Goal: Task Accomplishment & Management: Use online tool/utility

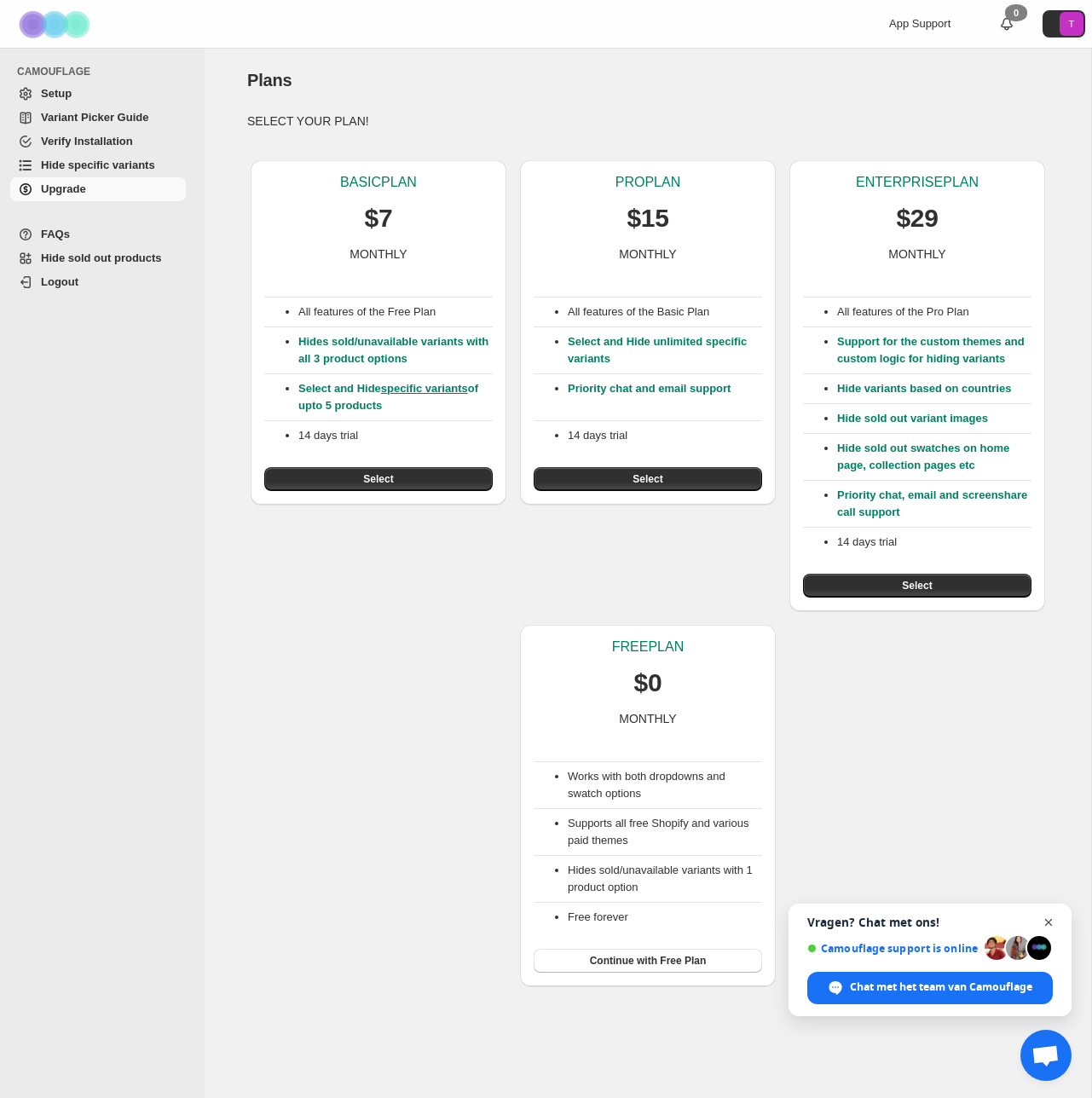
click at [1048, 919] on span "Chat sluiten" at bounding box center [1049, 923] width 22 height 22
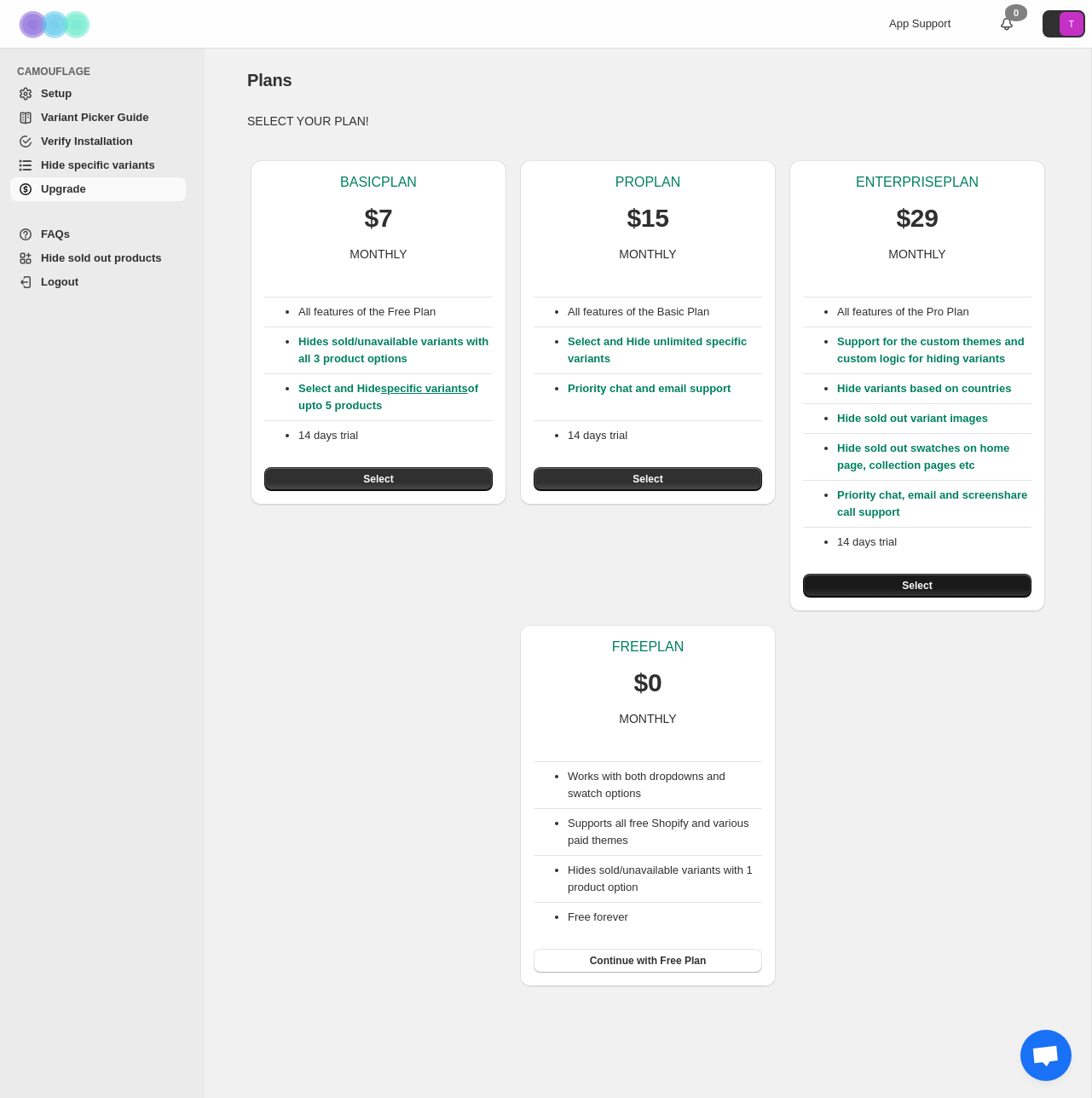
click at [882, 584] on button "Select" at bounding box center [918, 586] width 229 height 24
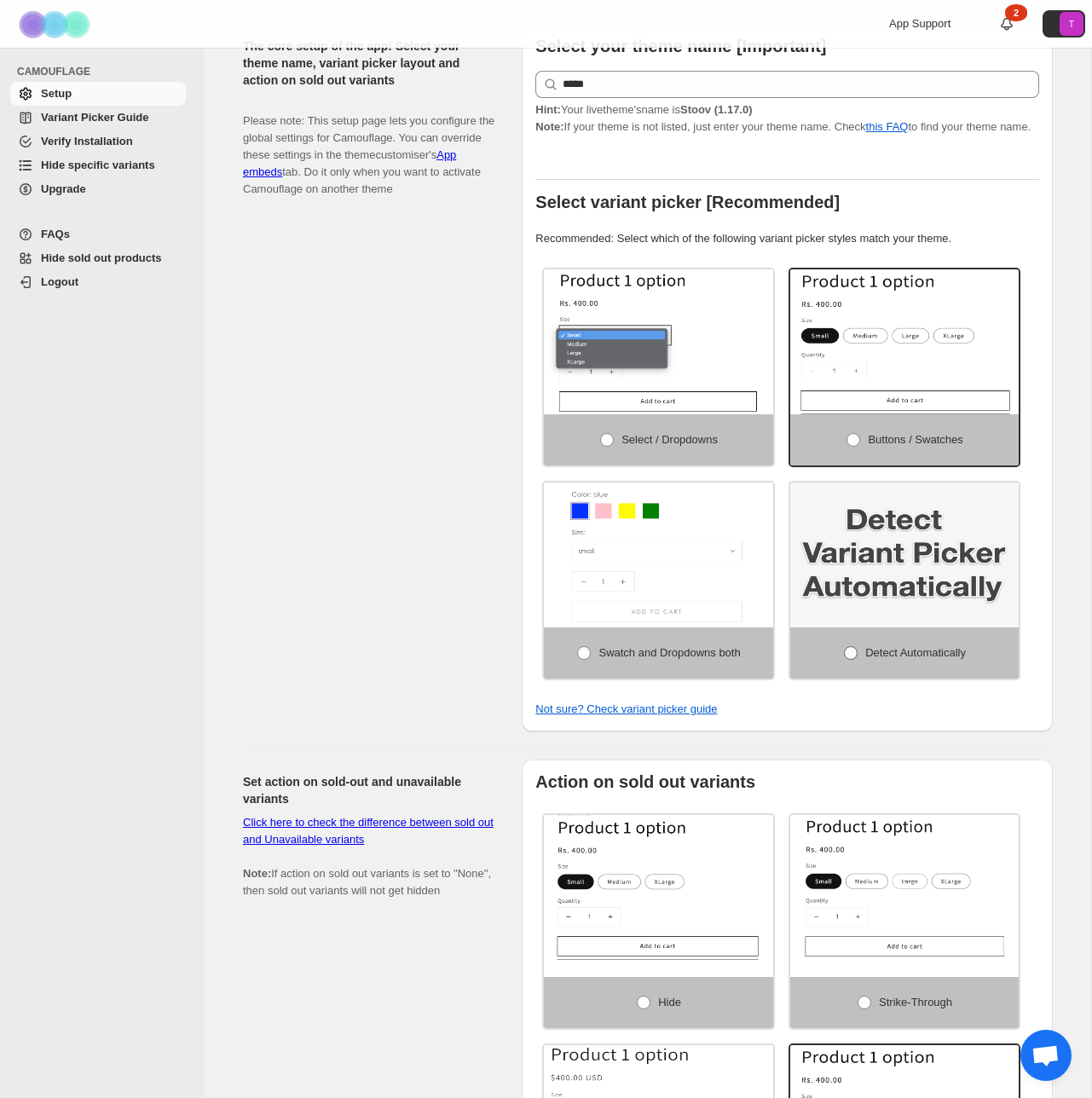
scroll to position [231, 0]
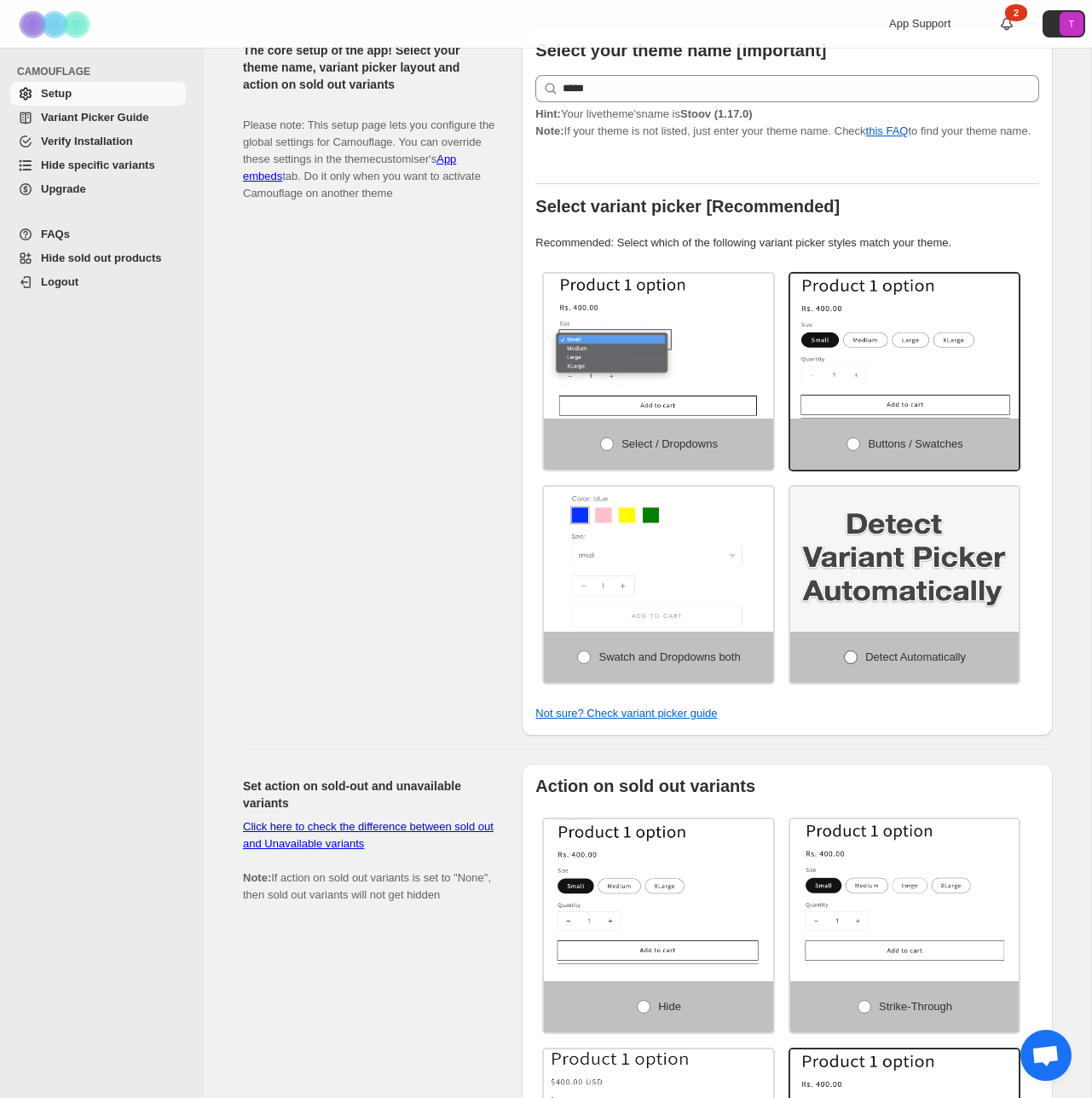
click at [853, 661] on span at bounding box center [851, 656] width 15 height 15
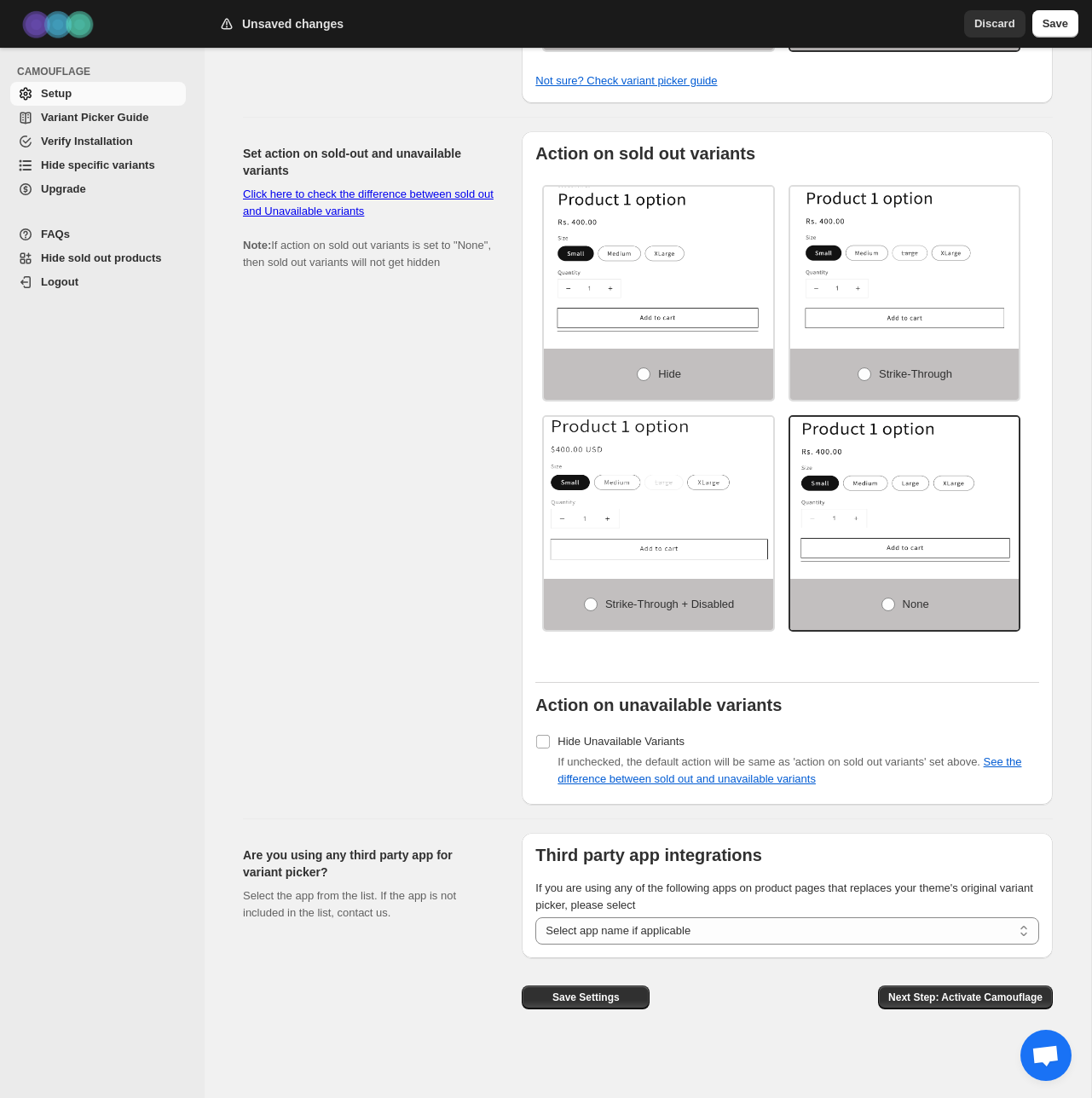
scroll to position [866, 0]
click at [918, 991] on span "Next Step: Activate Camouflage" at bounding box center [966, 997] width 154 height 14
select select "**********"
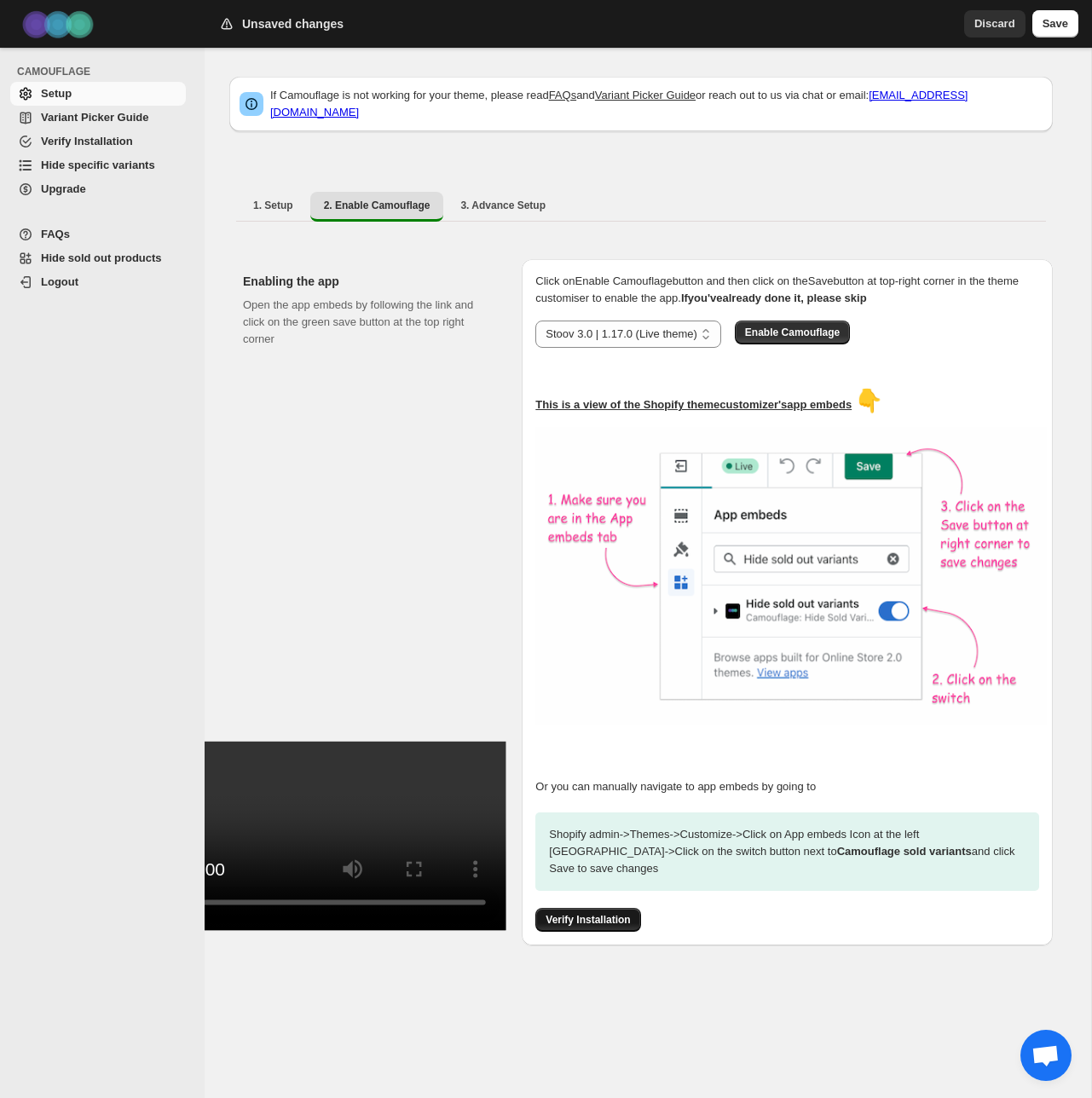
click at [580, 913] on span "Verify Installation" at bounding box center [588, 919] width 84 height 14
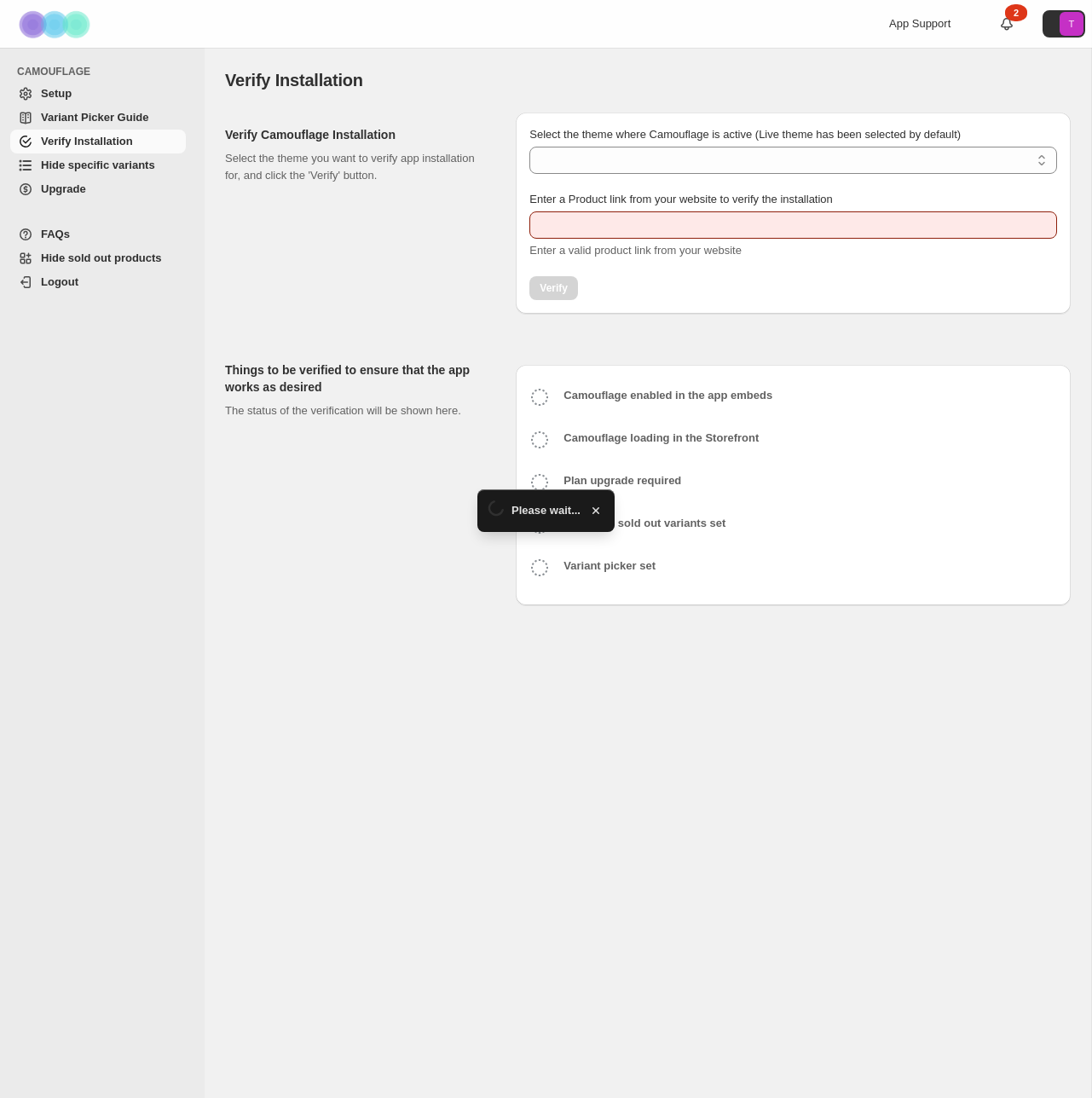
type input "**********"
select select "**********"
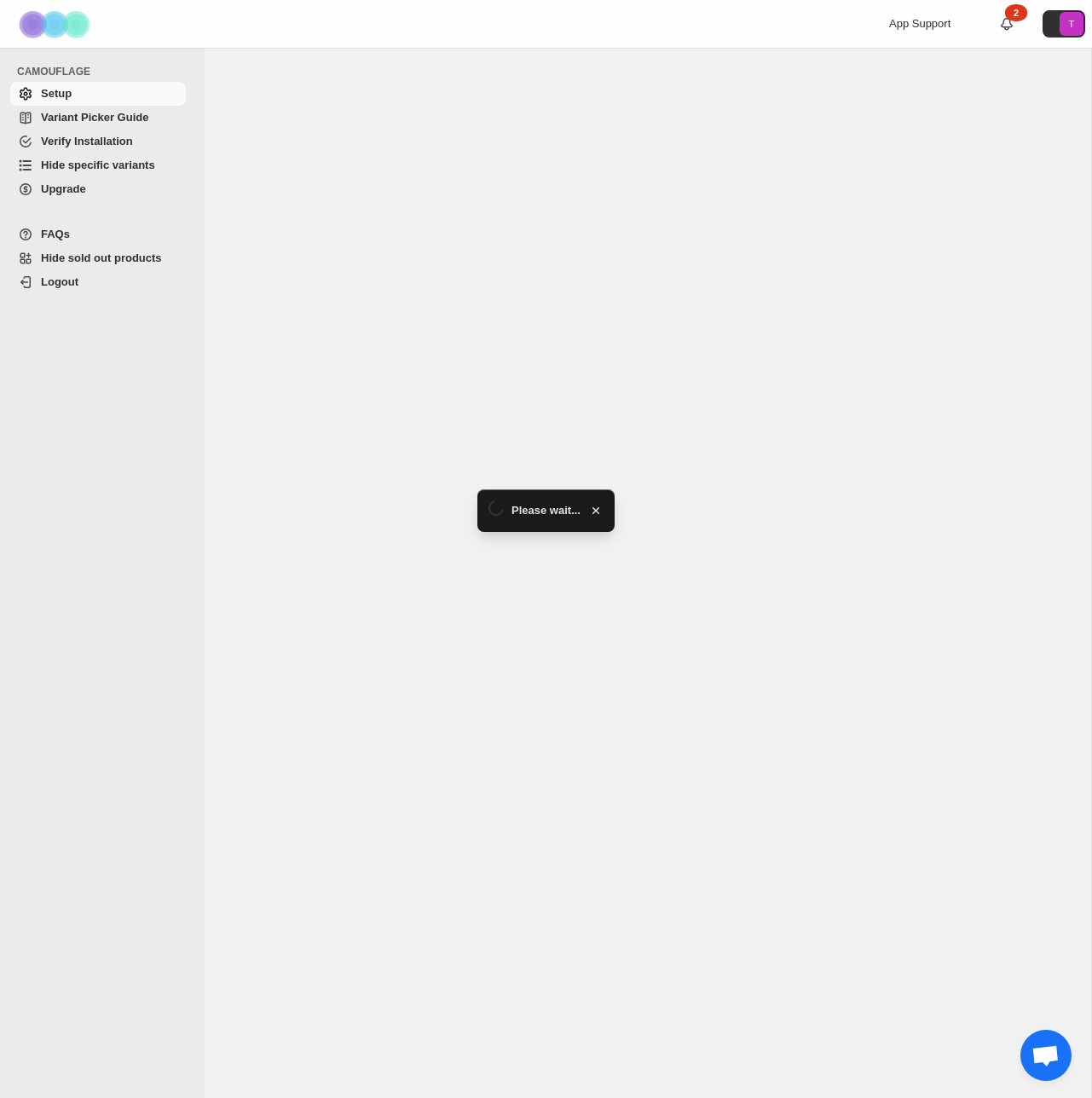
select select "**********"
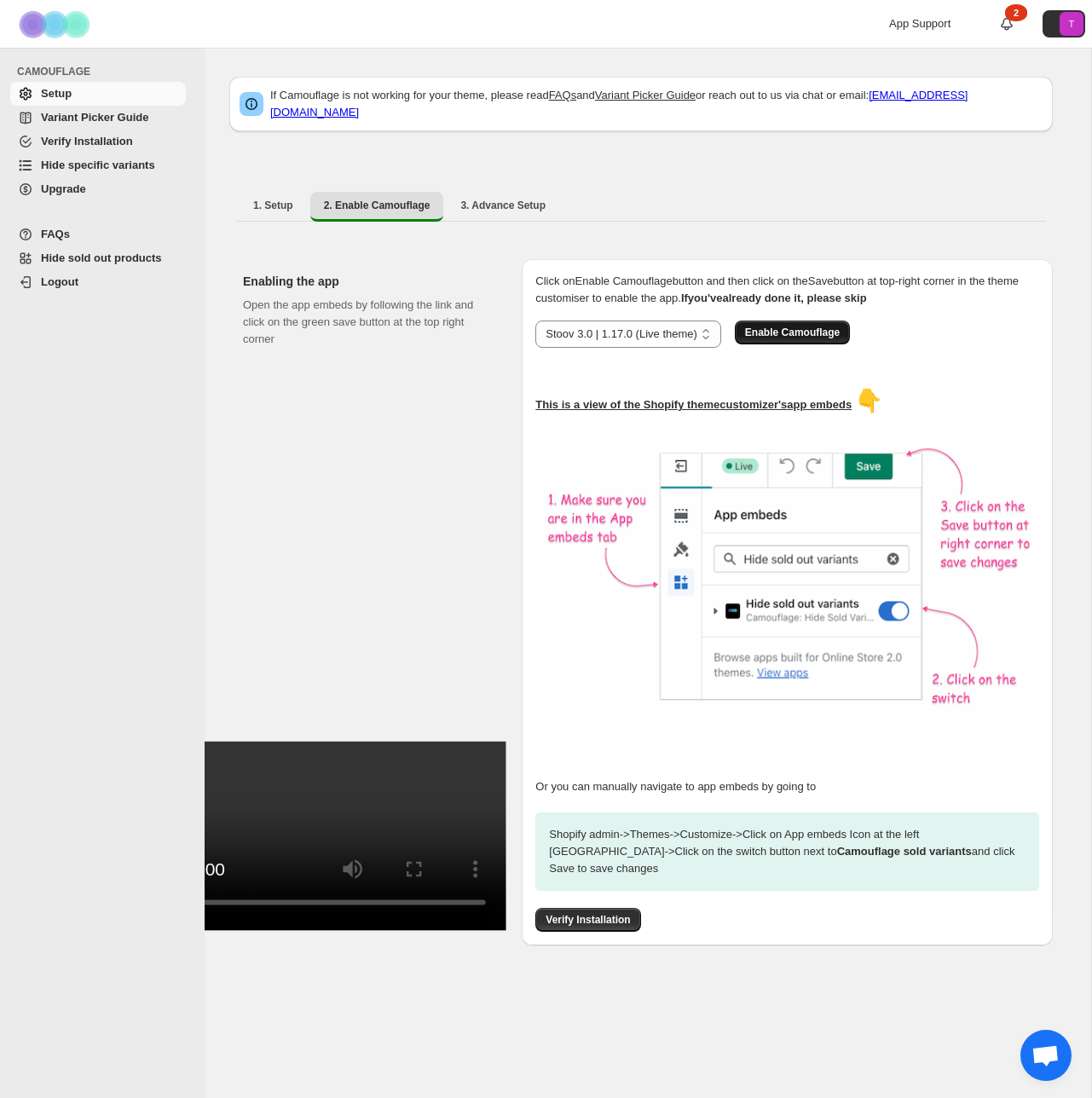
click at [784, 326] on span "Enable Camouflage" at bounding box center [793, 332] width 94 height 14
click at [580, 913] on span "Verify Installation" at bounding box center [588, 919] width 84 height 14
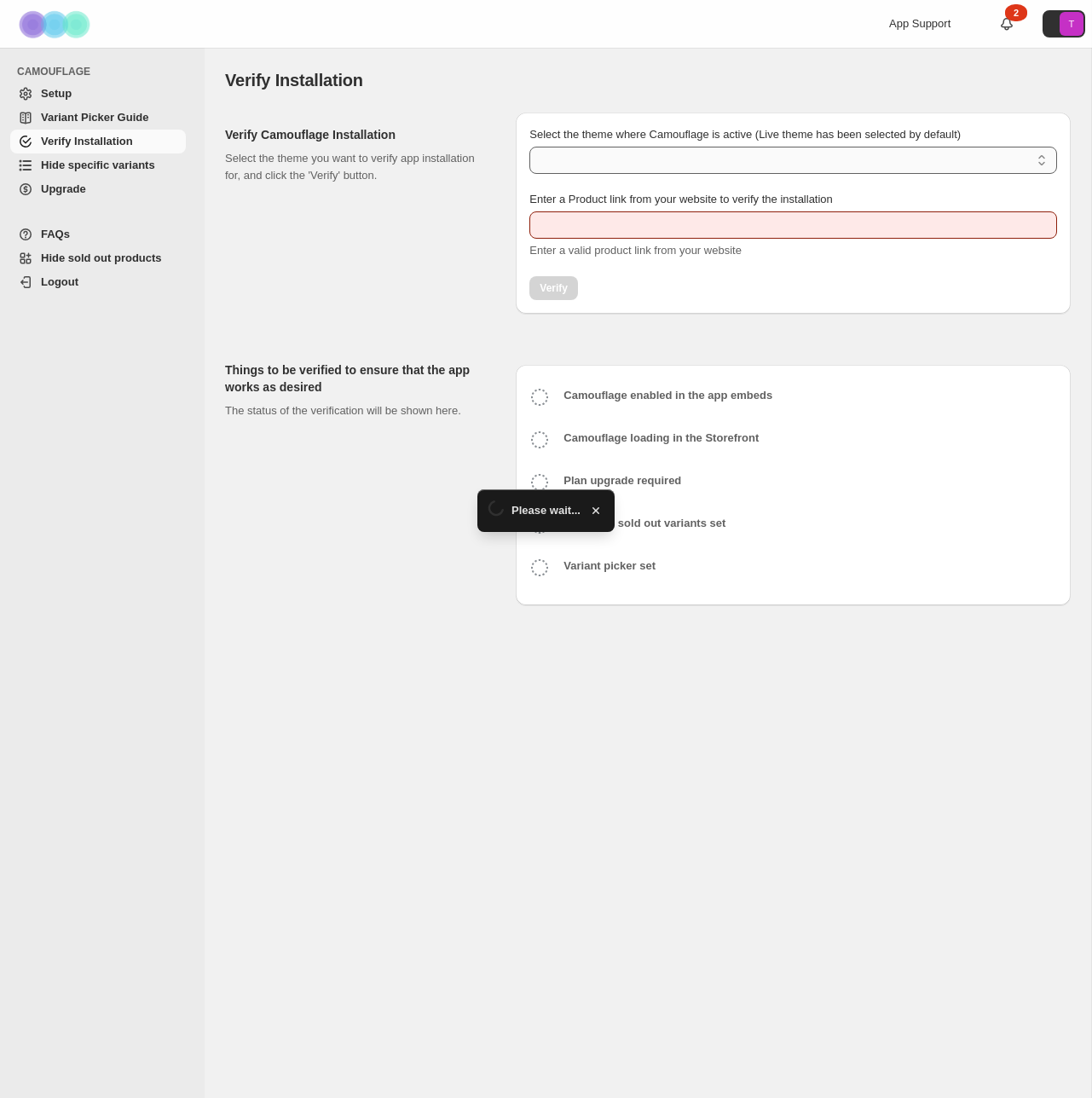
type input "**********"
click at [633, 164] on select "Select the theme where Camouflage is active (Live theme has been selected by de…" at bounding box center [794, 160] width 528 height 27
select select "**********"
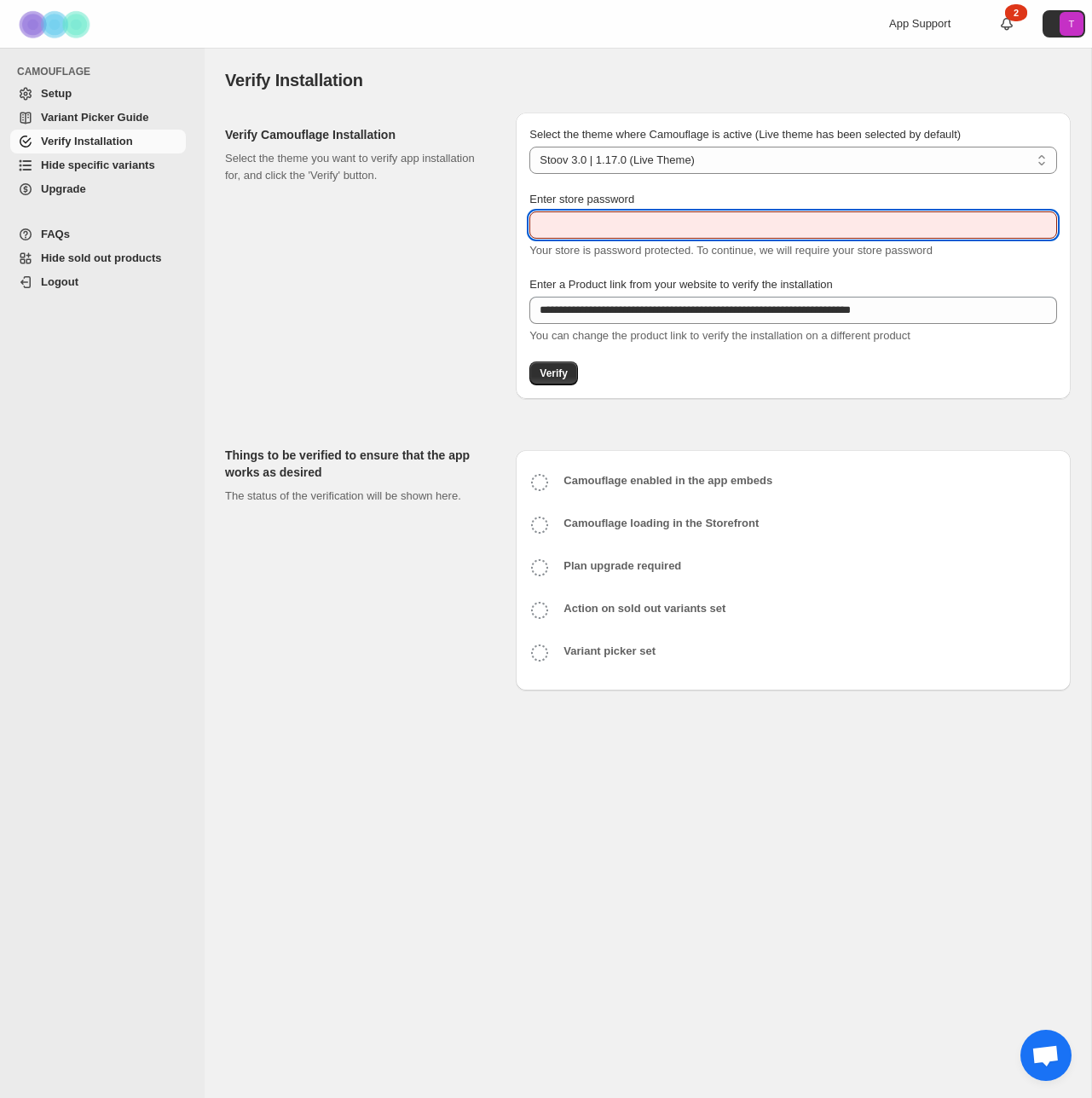
click at [615, 220] on input "Enter store password" at bounding box center [794, 225] width 528 height 27
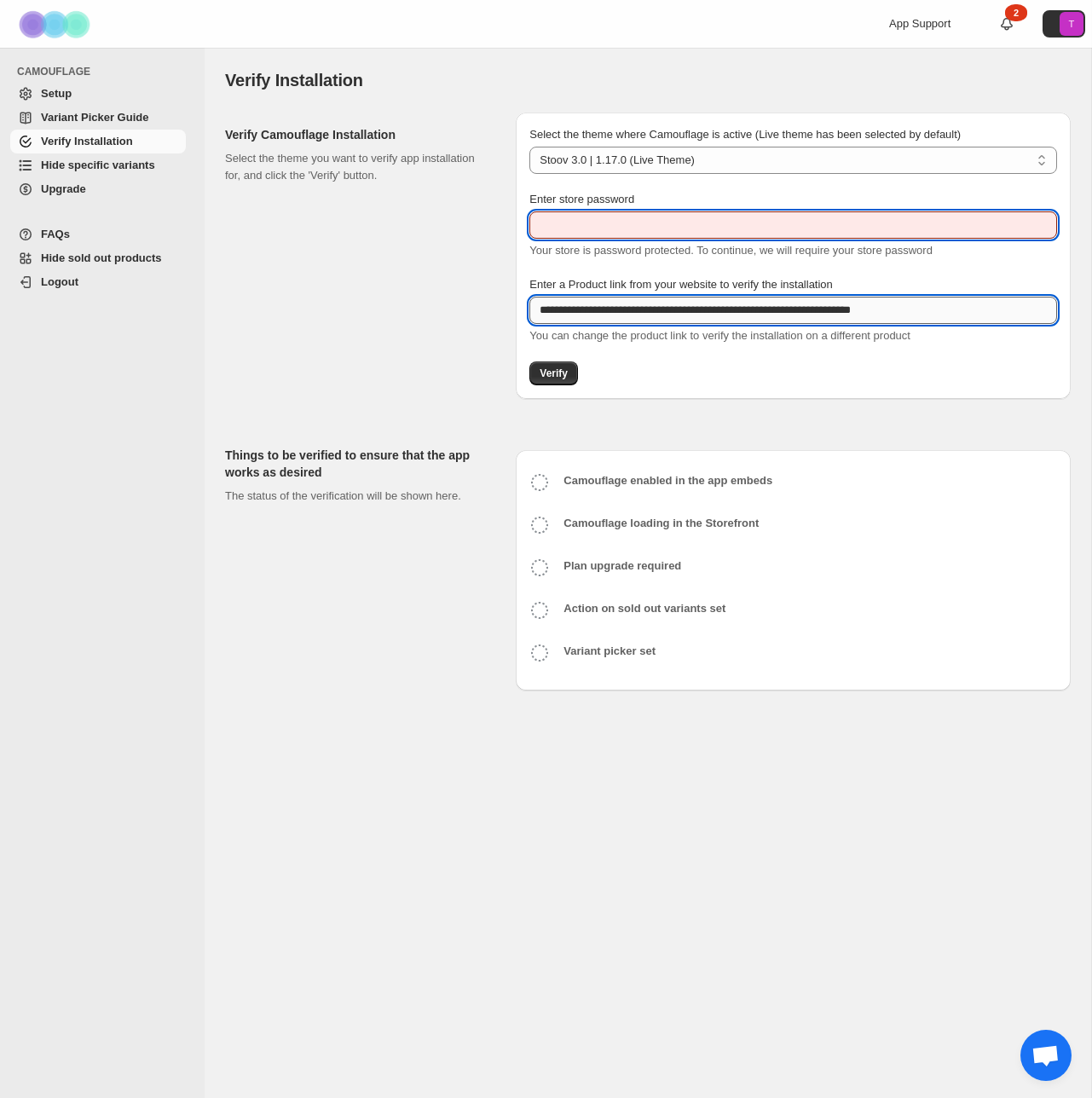
click at [633, 306] on input "**********" at bounding box center [794, 310] width 528 height 27
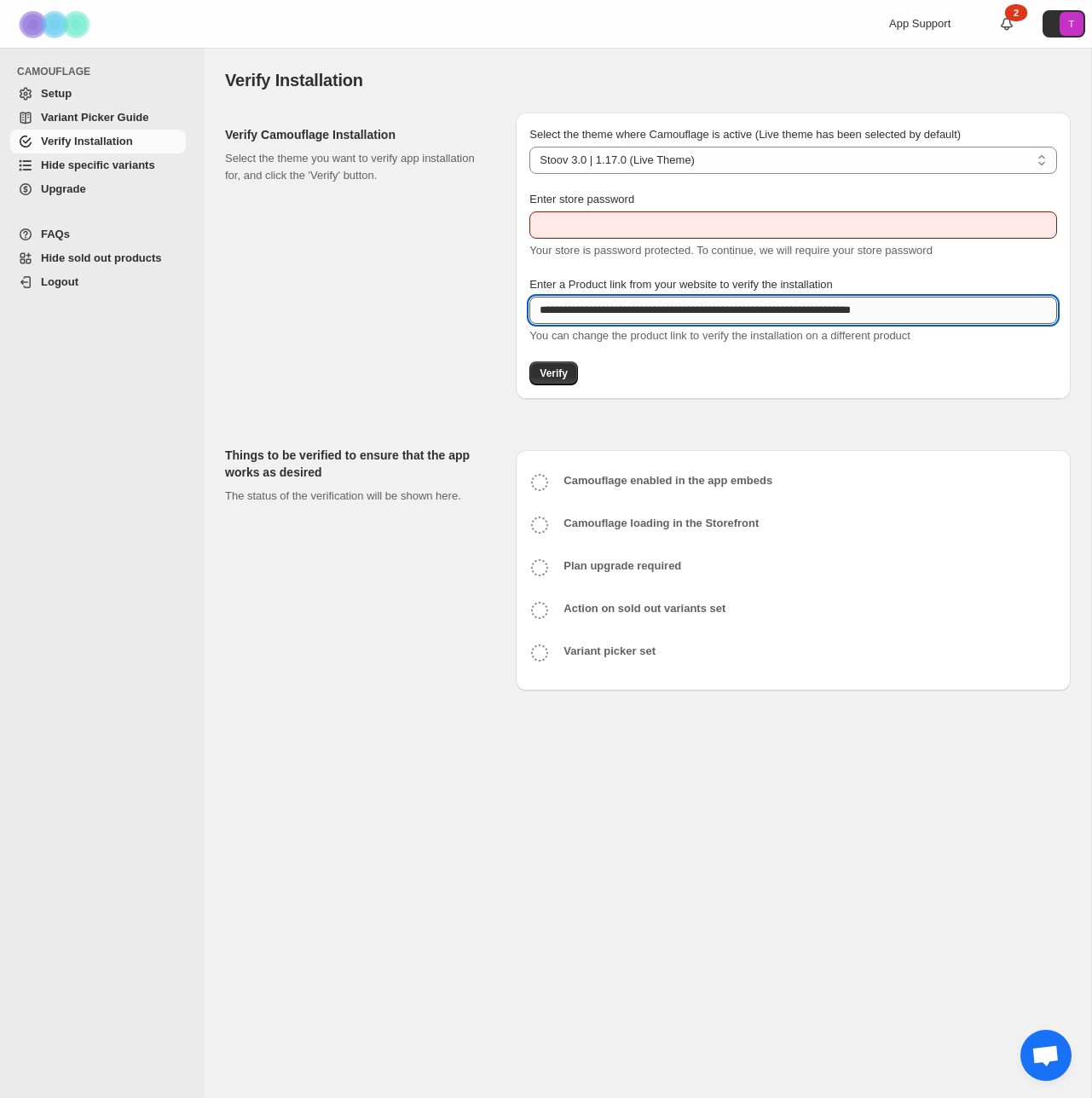
click at [633, 306] on input "**********" at bounding box center [794, 310] width 528 height 27
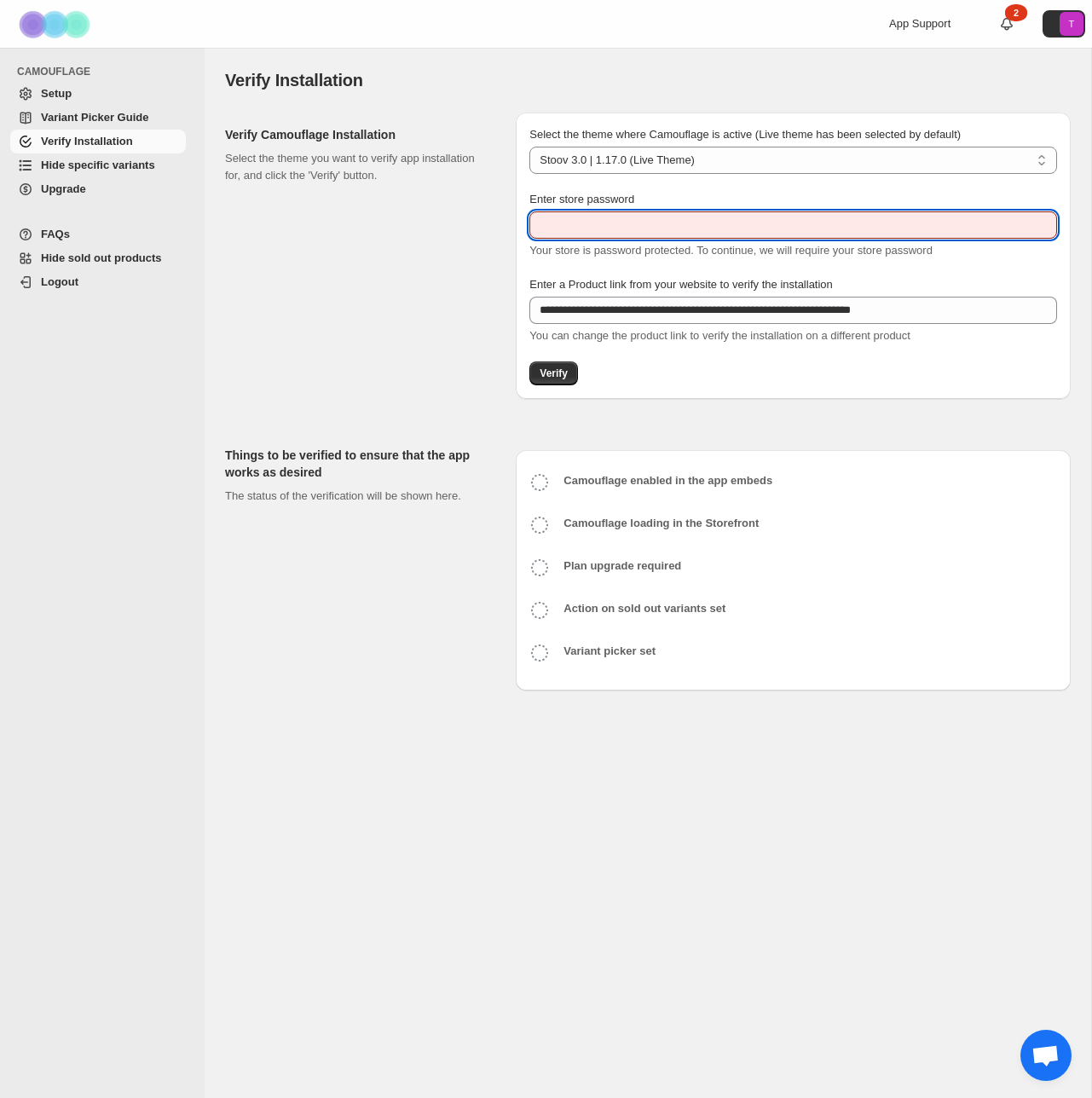
click at [642, 212] on input "Enter store password" at bounding box center [794, 225] width 528 height 27
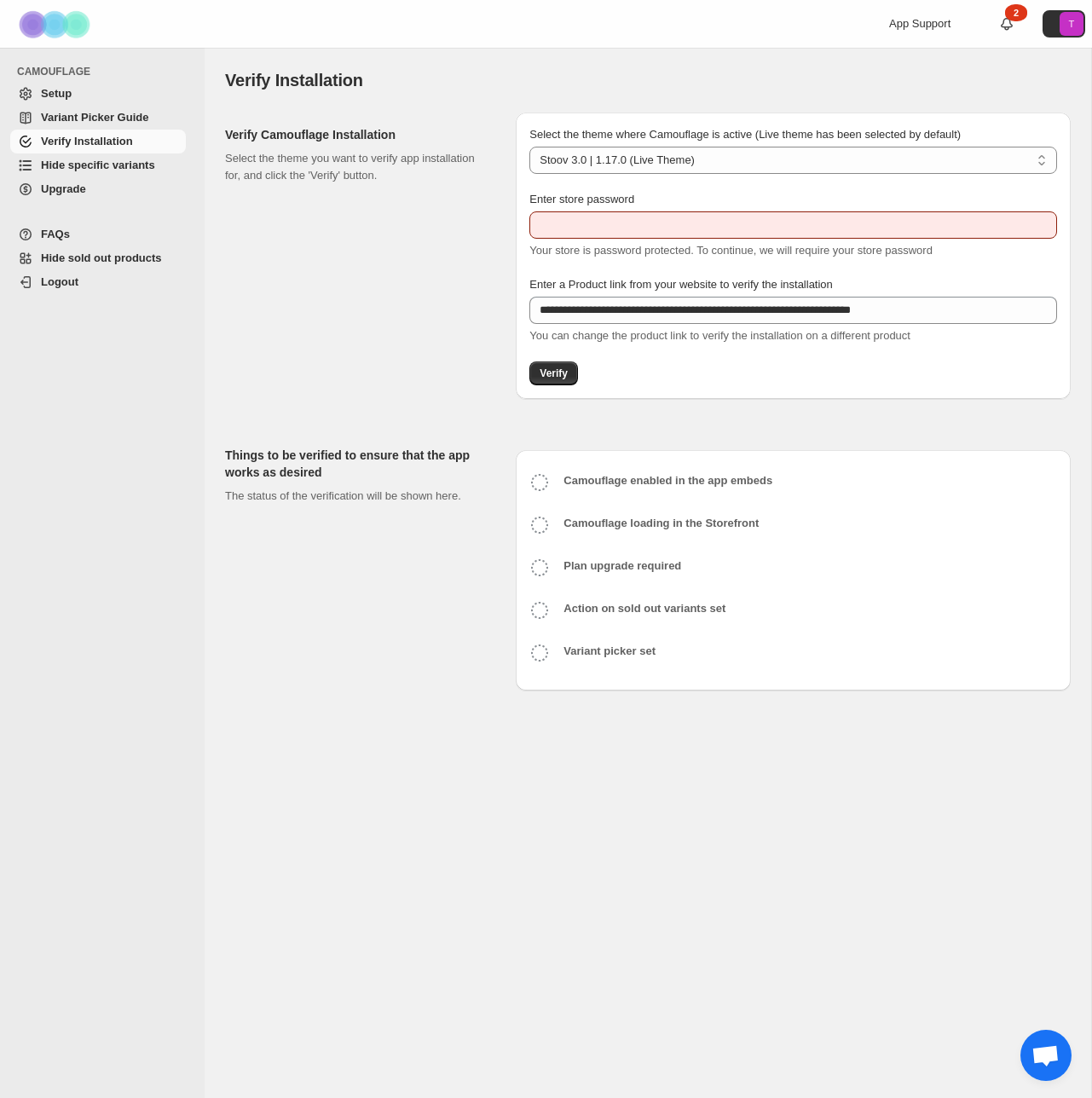
click at [112, 168] on span "Hide specific variants" at bounding box center [98, 165] width 114 height 13
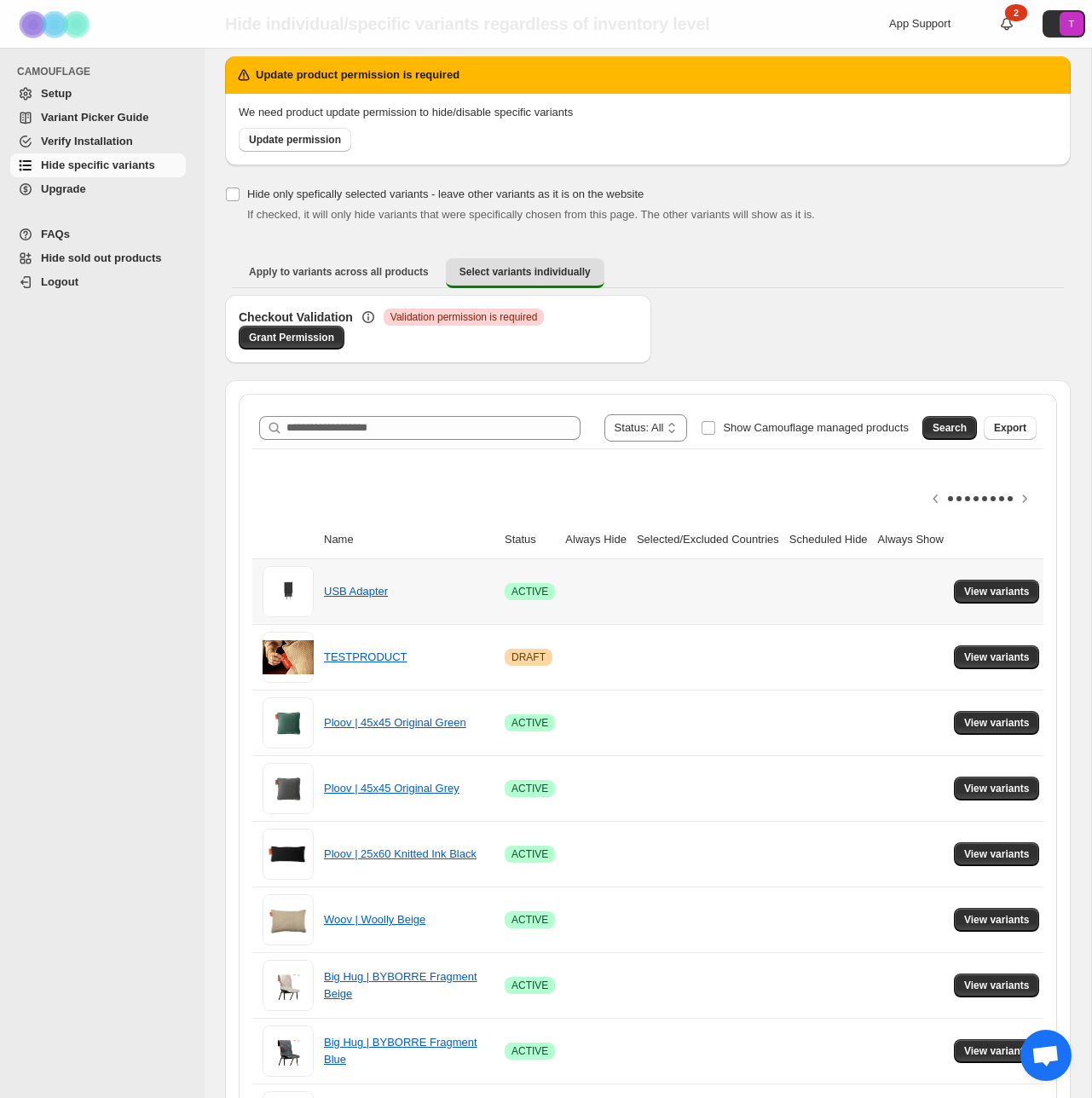
scroll to position [0, 21]
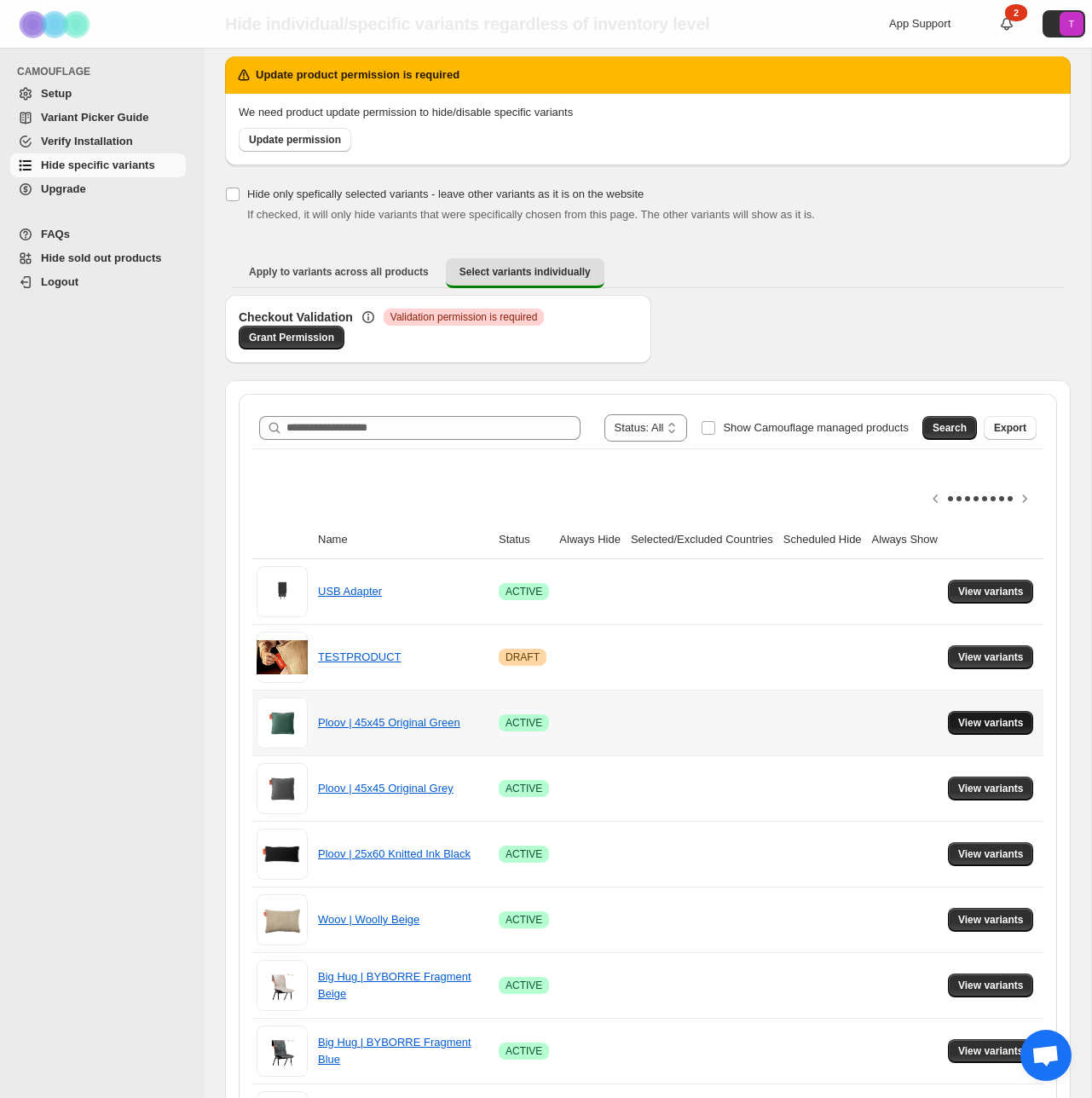
click at [997, 723] on span "View variants" at bounding box center [991, 723] width 65 height 14
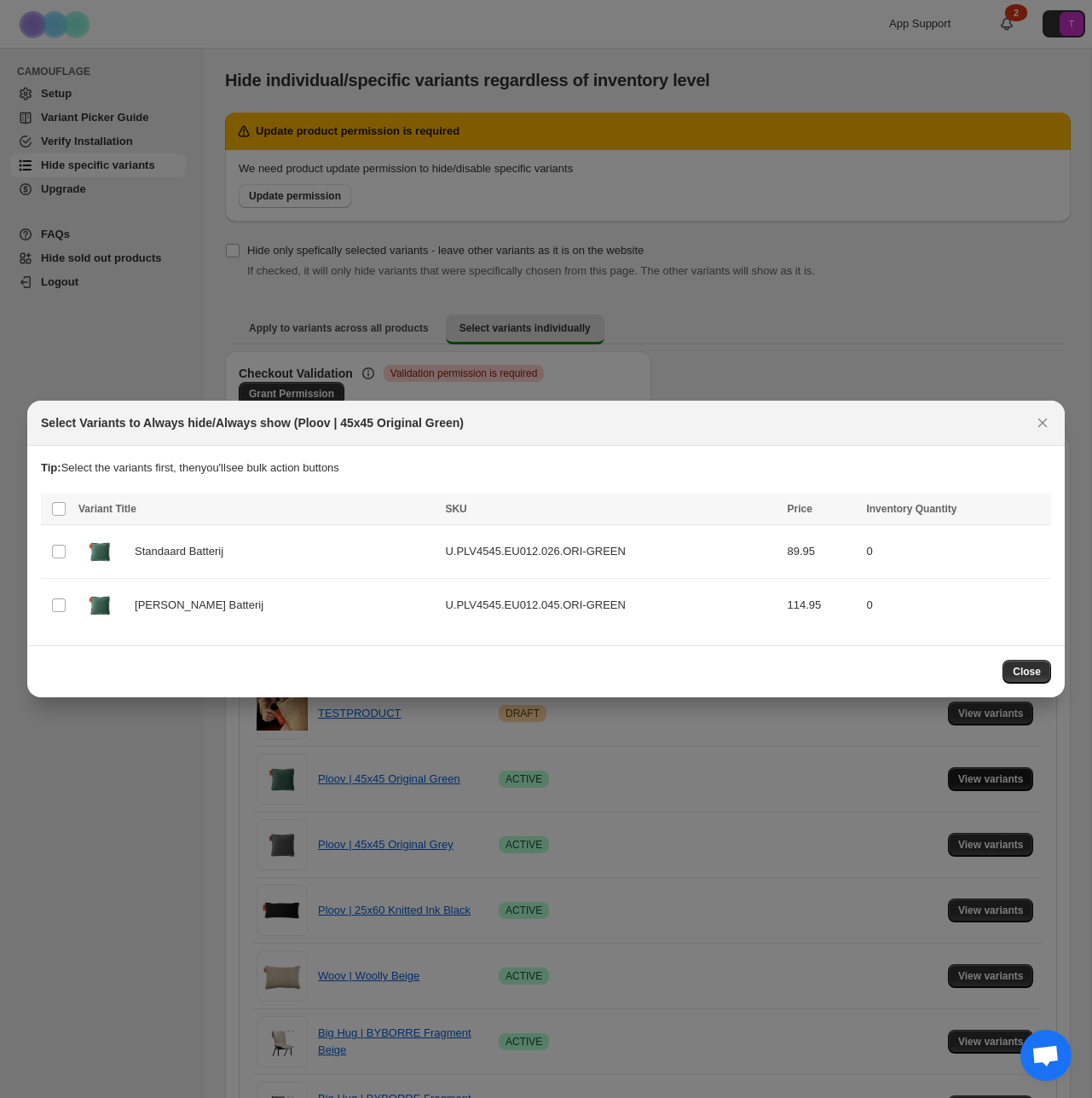
scroll to position [56, 0]
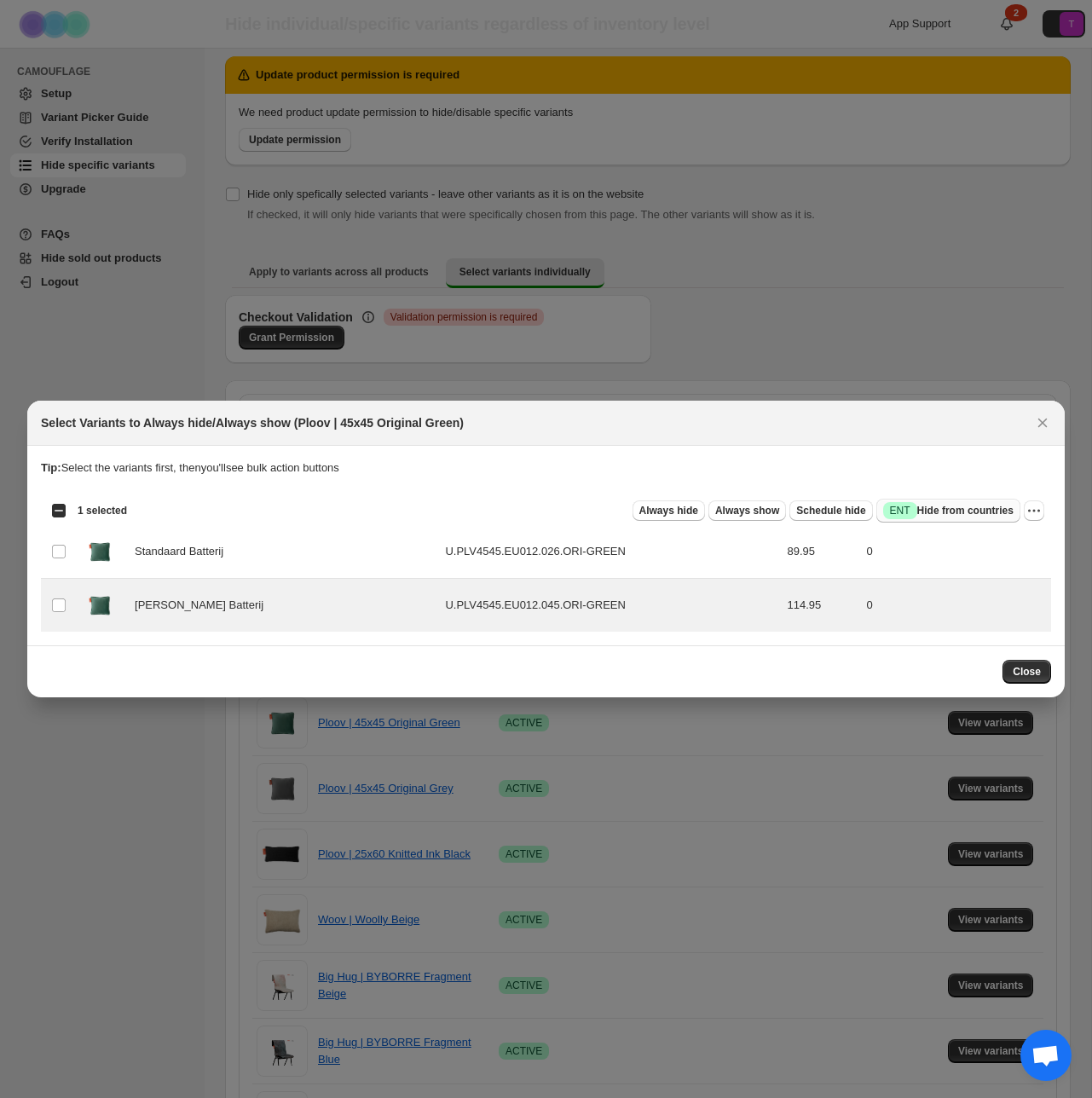
click at [986, 510] on span "Success ENT Hide from countries" at bounding box center [949, 510] width 131 height 17
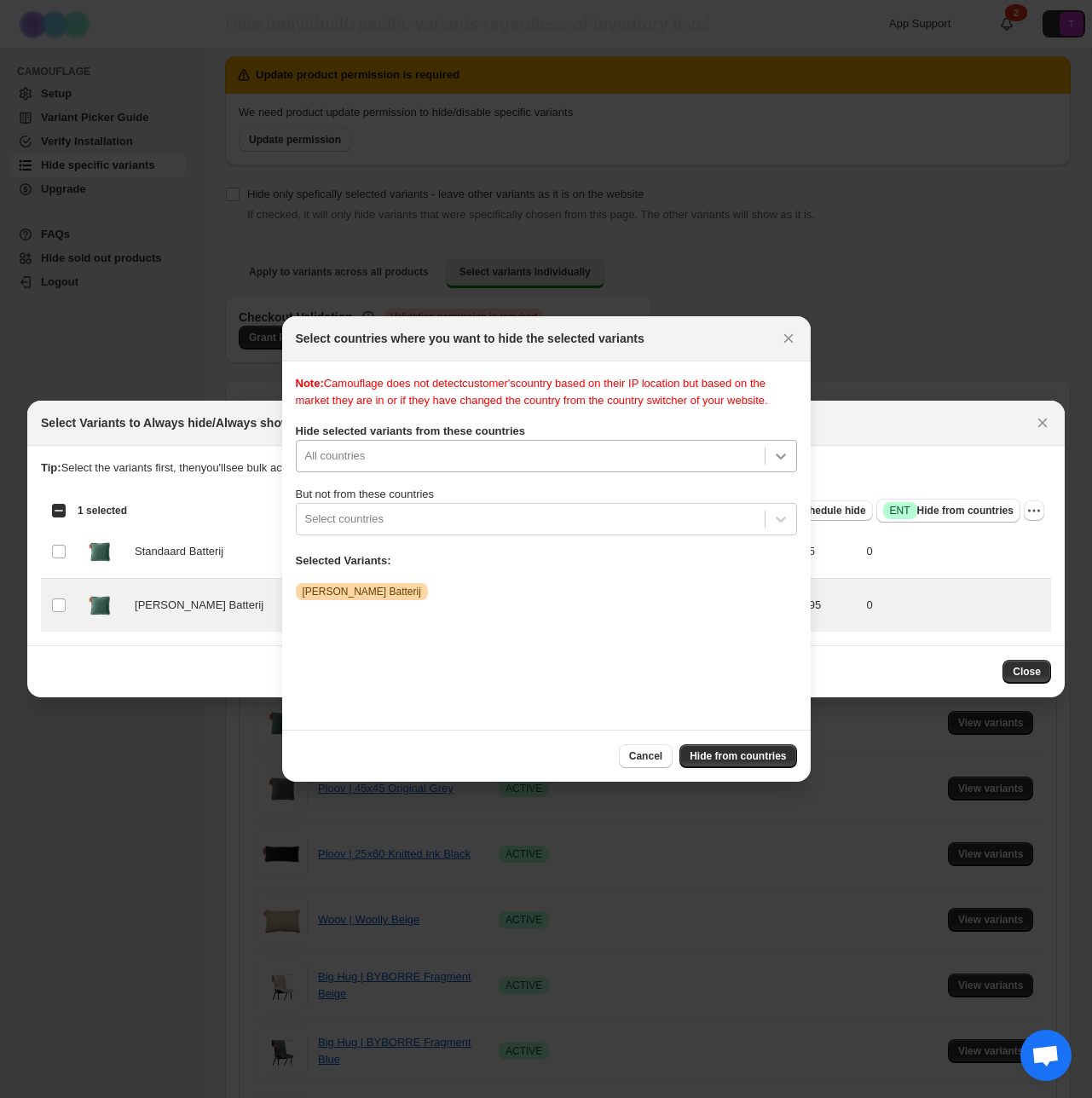
scroll to position [22, 0]
click at [785, 472] on div "All countries" at bounding box center [546, 456] width 502 height 33
click at [785, 454] on div "Note: Camouflage does not detect customer's country based on their IP location …" at bounding box center [546, 546] width 502 height 341
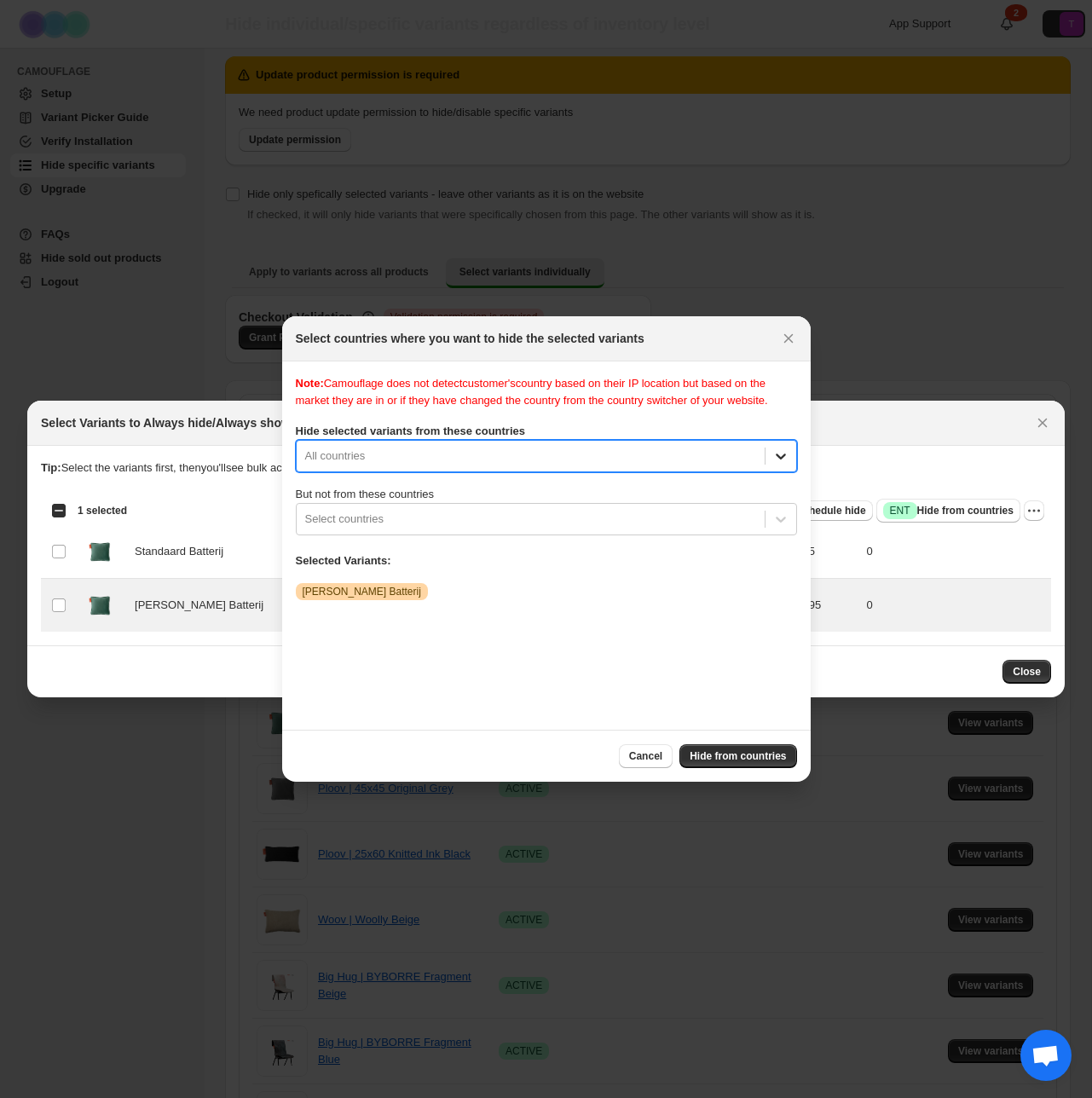
click at [781, 471] on div "Note: Camouflage does not detect customer's country based on their IP location …" at bounding box center [546, 546] width 502 height 341
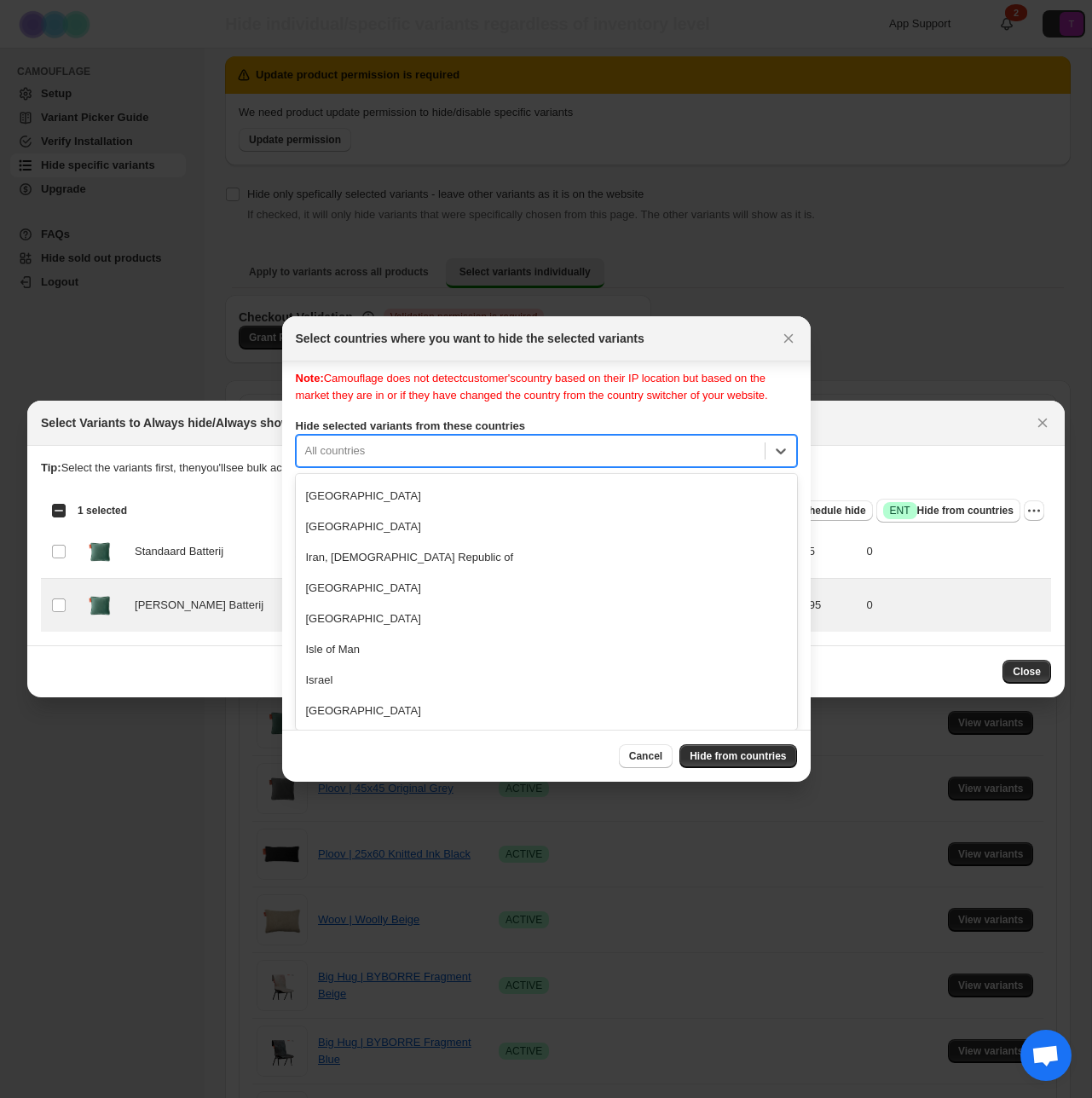
scroll to position [0, 0]
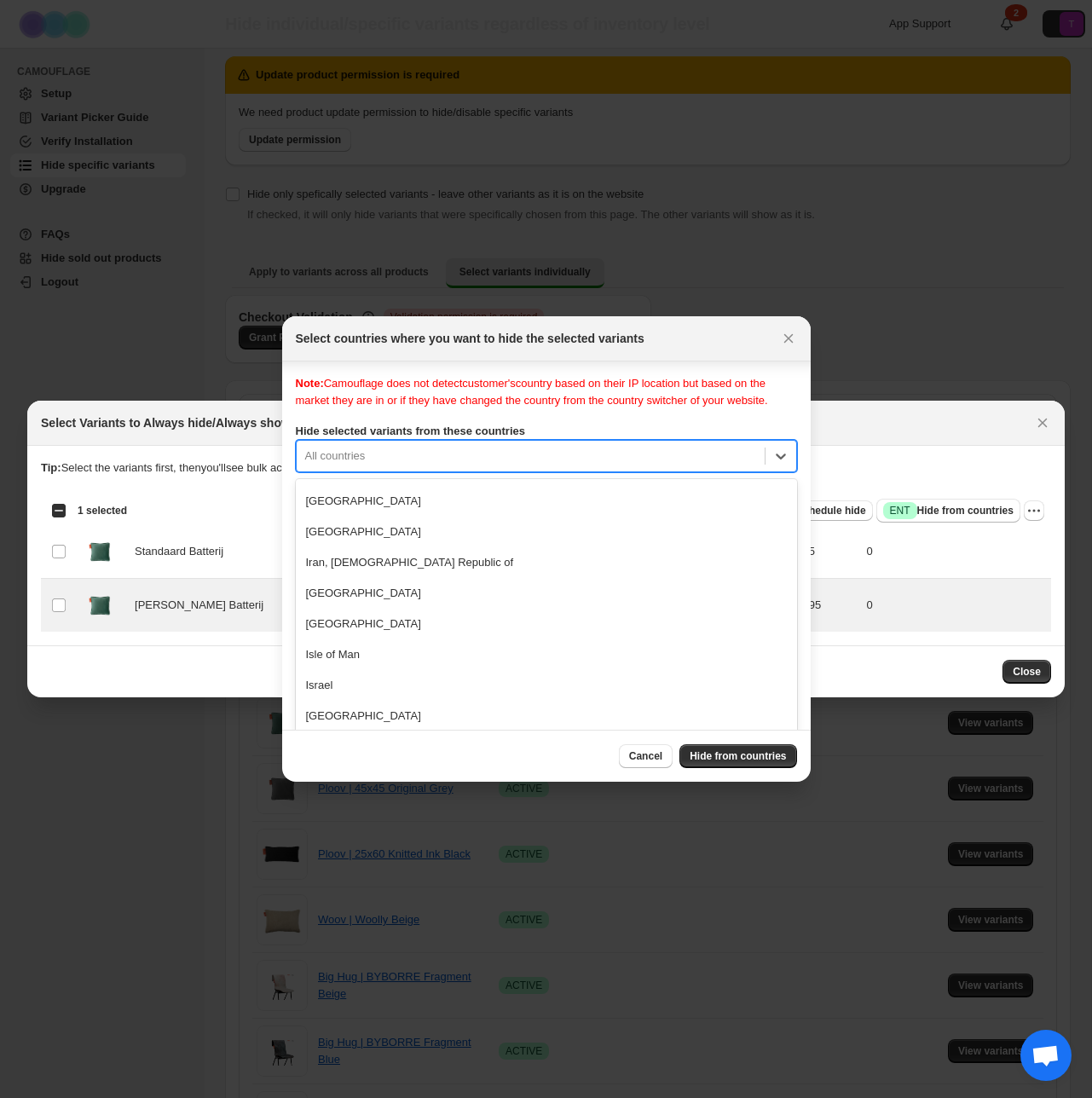
click at [563, 408] on div "Note: Camouflage does not detect customer's country based on their IP location …" at bounding box center [546, 546] width 502 height 341
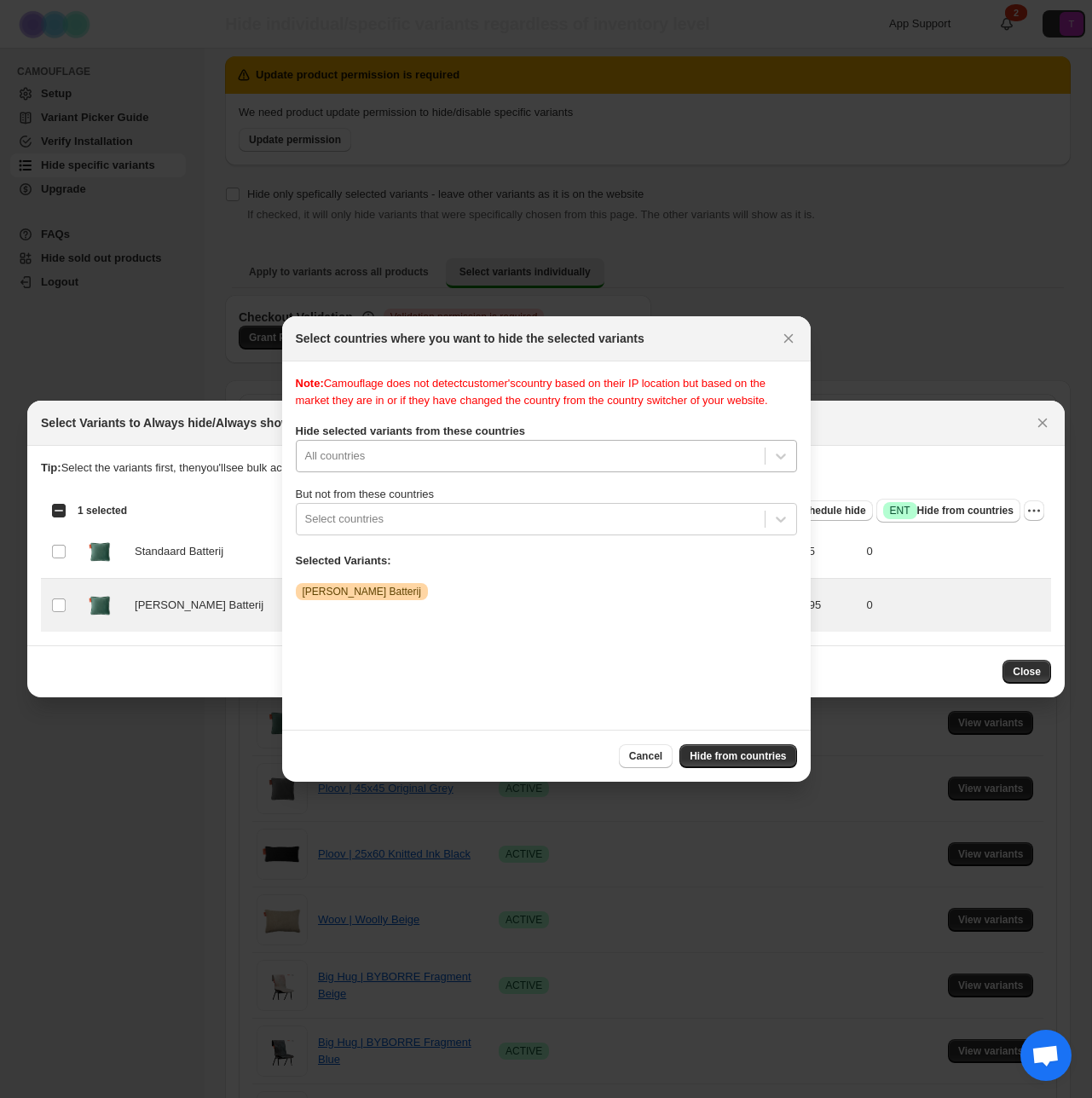
scroll to position [22, 0]
click at [463, 472] on div "All countries" at bounding box center [546, 456] width 502 height 33
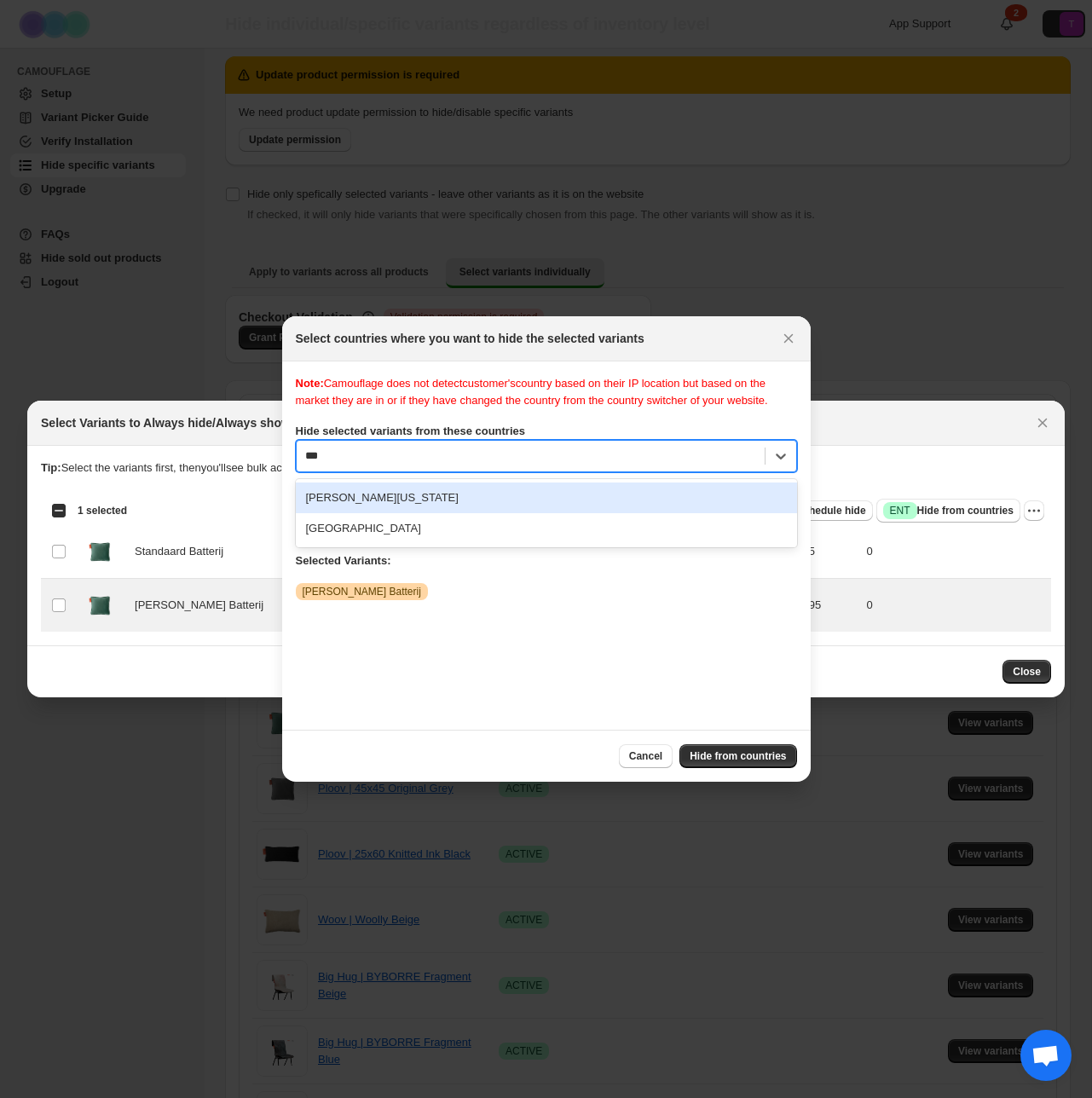
scroll to position [0, 0]
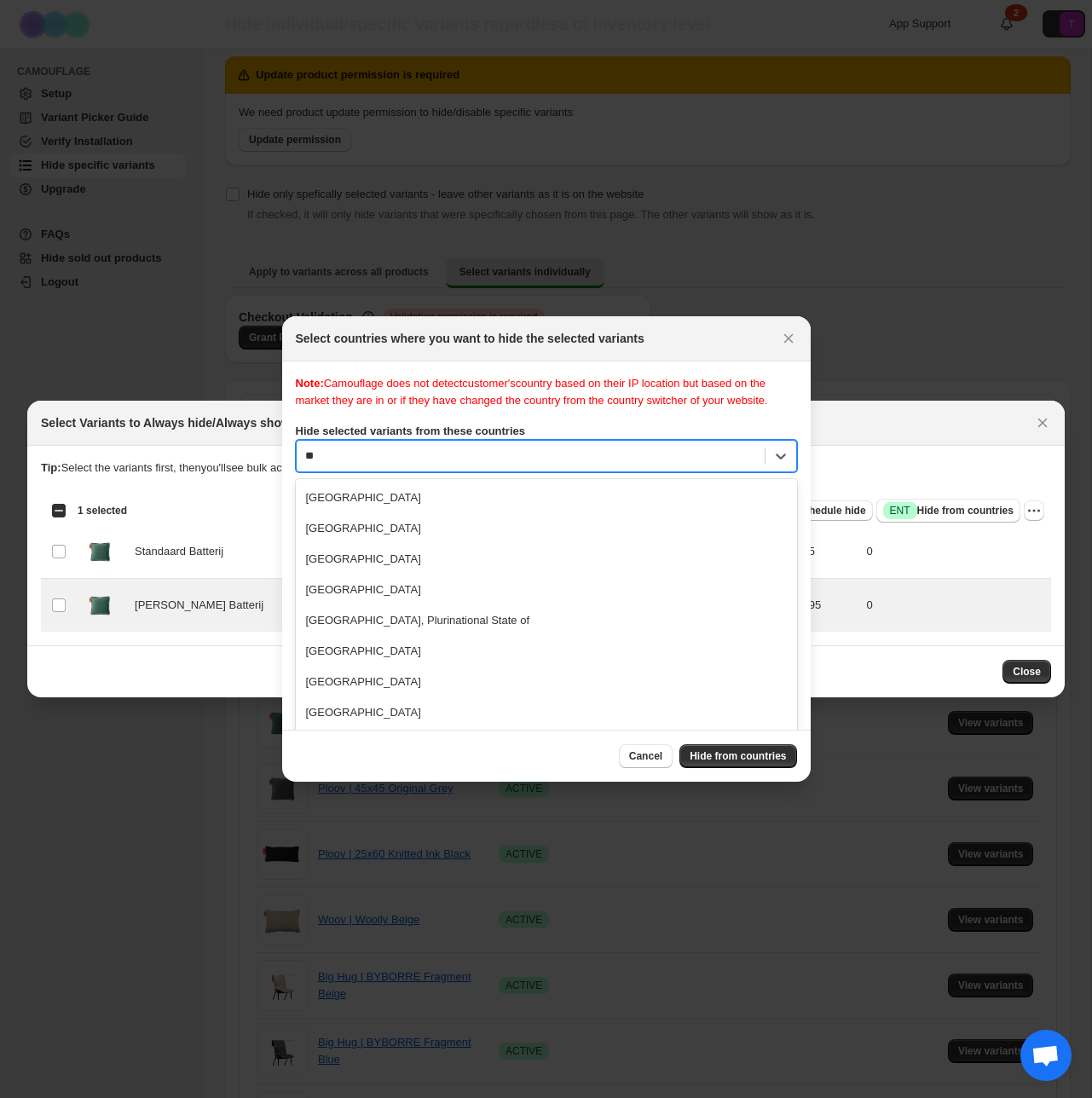
type input "*"
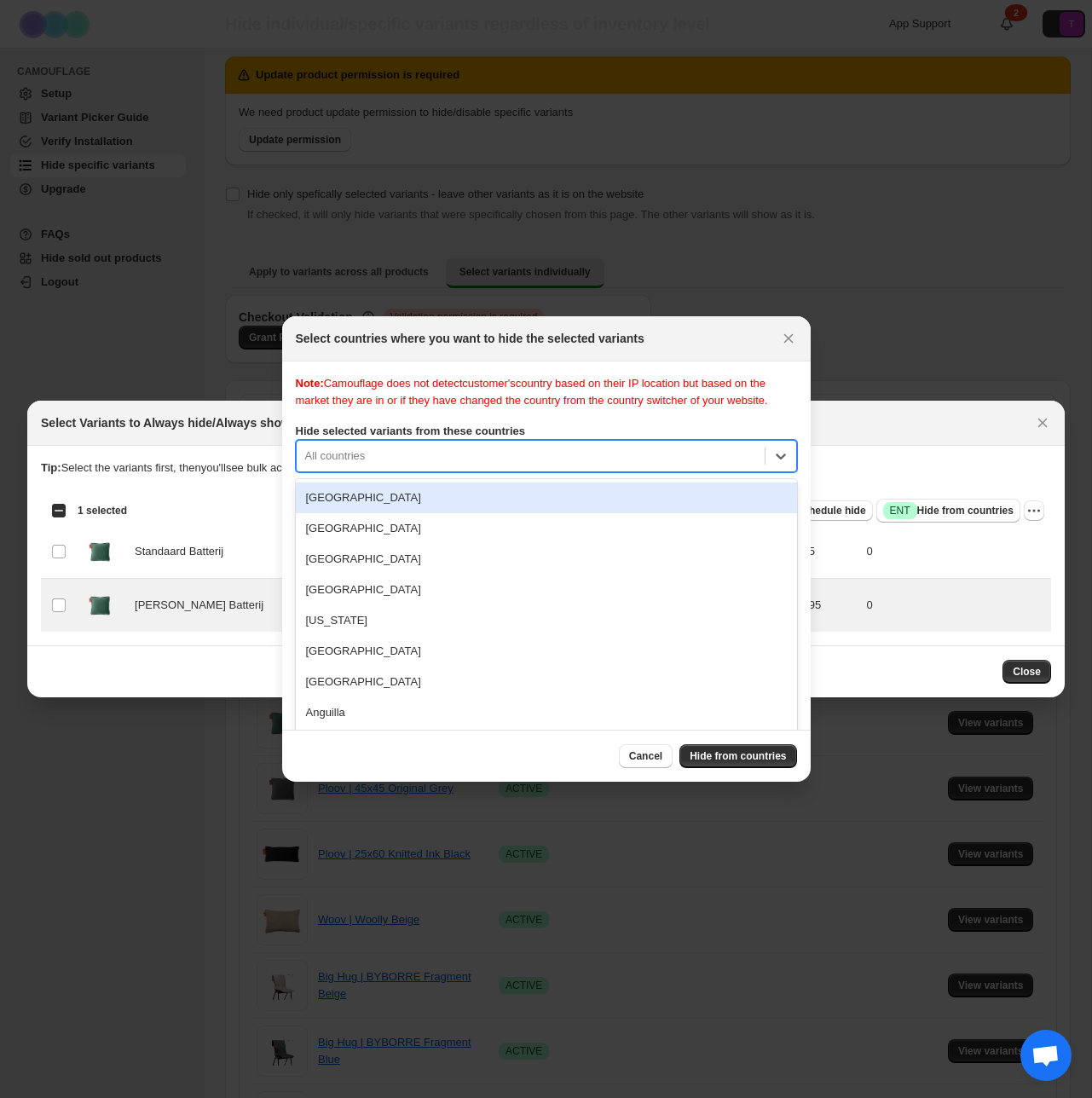
click at [408, 513] on div "Afghanistan" at bounding box center [546, 498] width 502 height 31
click at [785, 472] on div "Note: Camouflage does not detect customer's country based on their IP location …" at bounding box center [546, 546] width 502 height 341
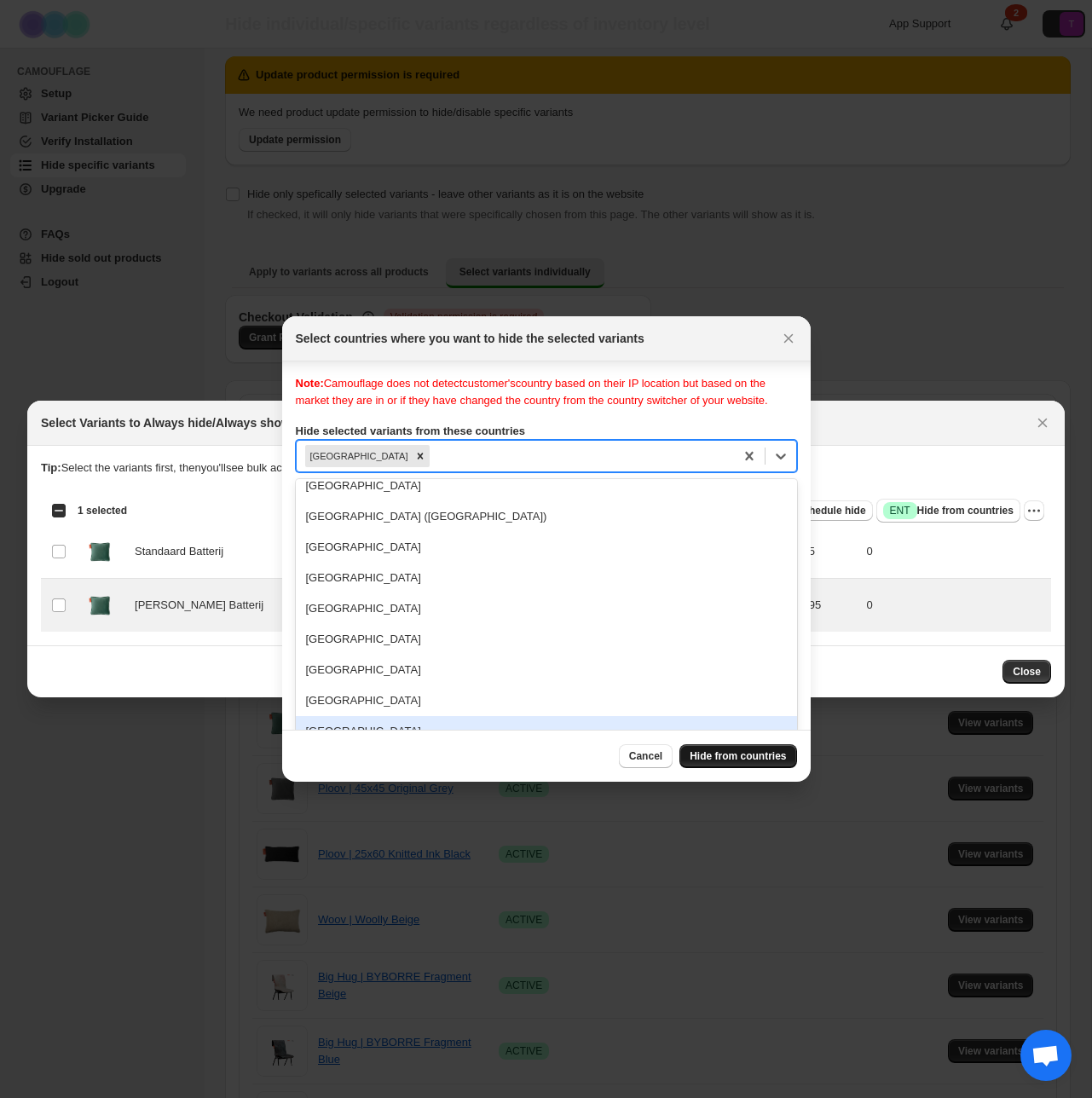
click at [734, 762] on button "Hide from countries" at bounding box center [737, 756] width 117 height 24
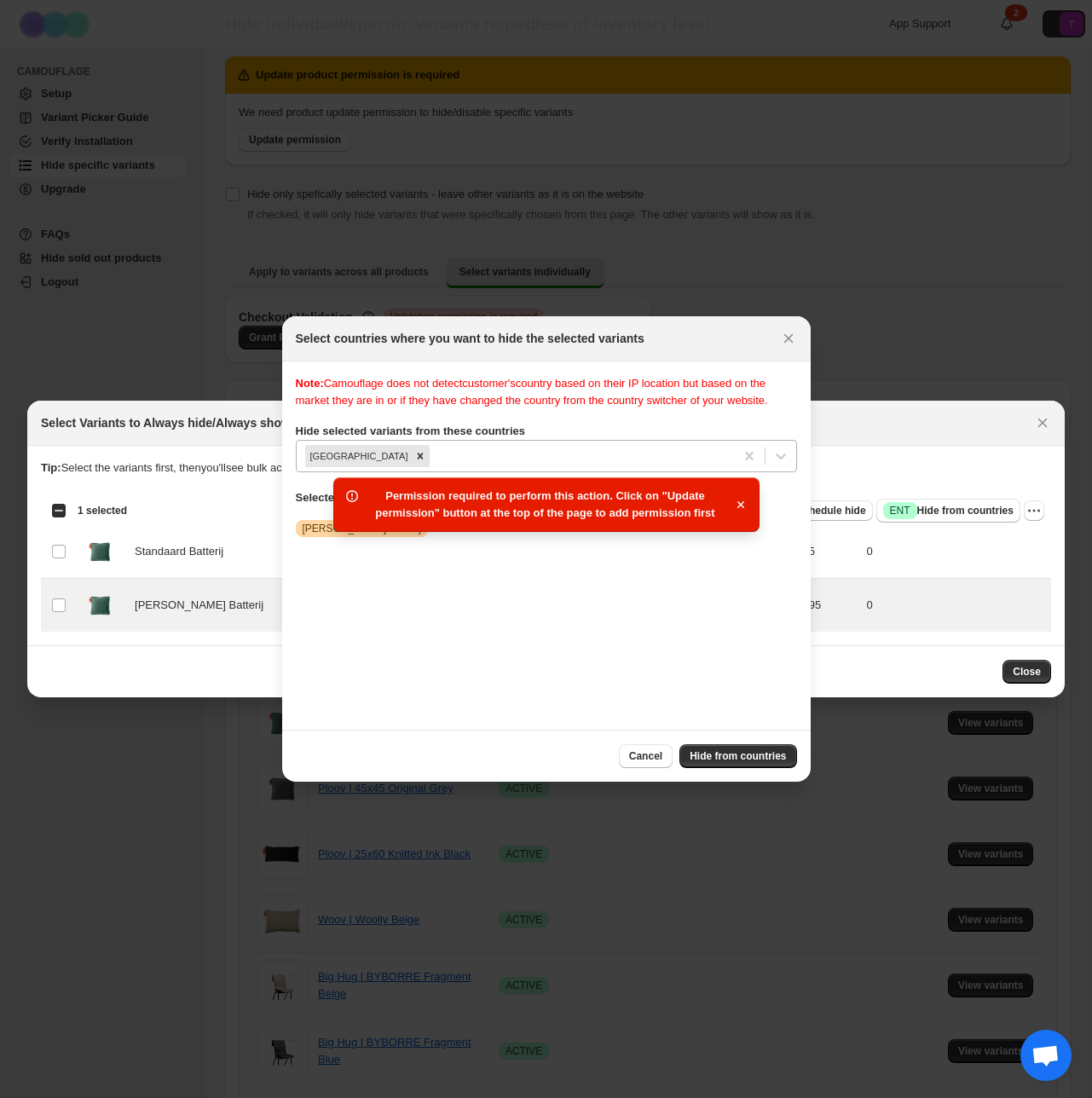
drag, startPoint x: 687, startPoint y: 456, endPoint x: 755, endPoint y: 469, distance: 69.2
click at [688, 457] on div "Note: Camouflage does not detect customer's country based on their IP location …" at bounding box center [546, 546] width 502 height 341
click at [777, 470] on div "Note: Camouflage does not detect customer's country based on their IP location …" at bounding box center [546, 546] width 502 height 341
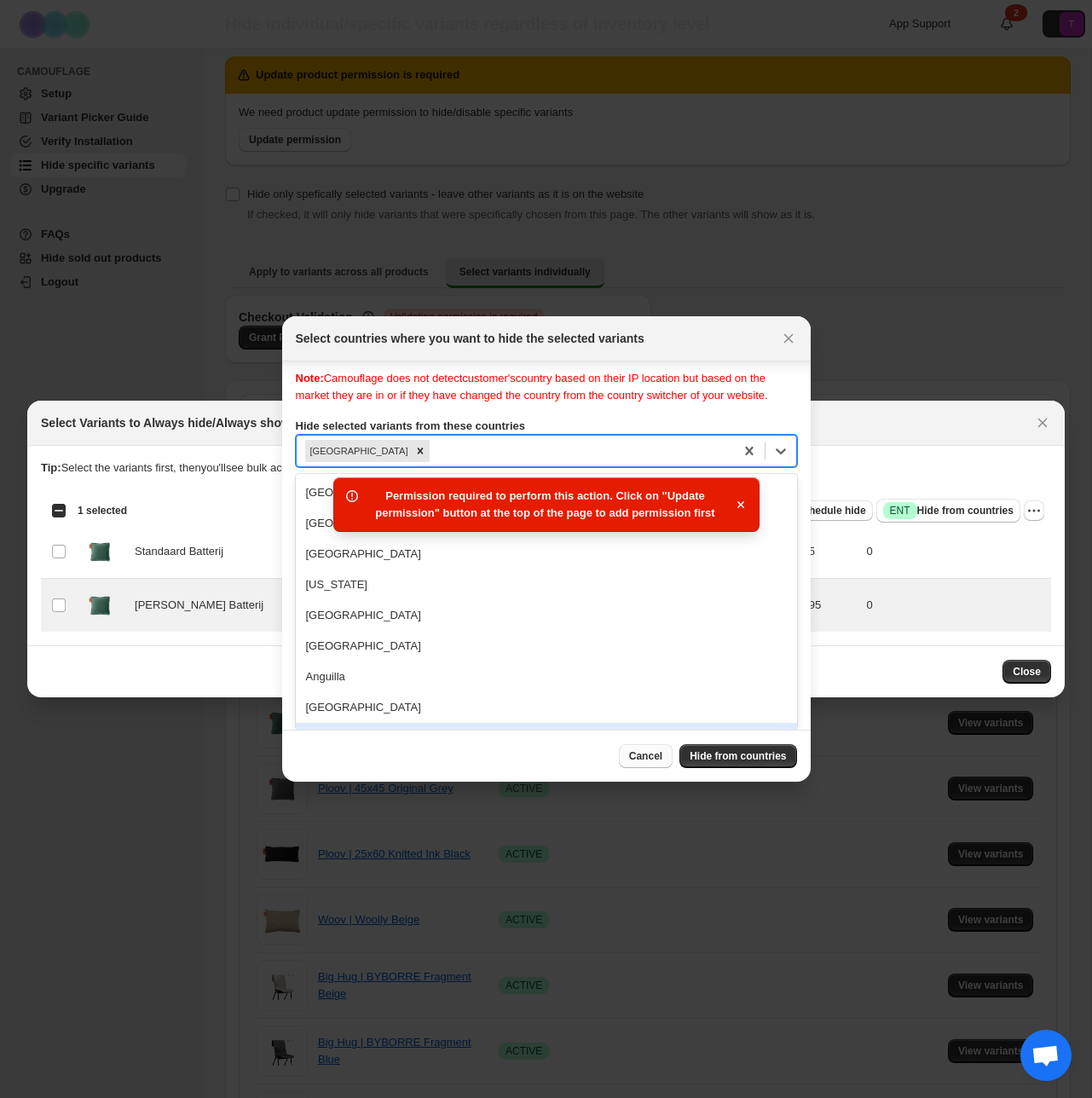
scroll to position [0, 0]
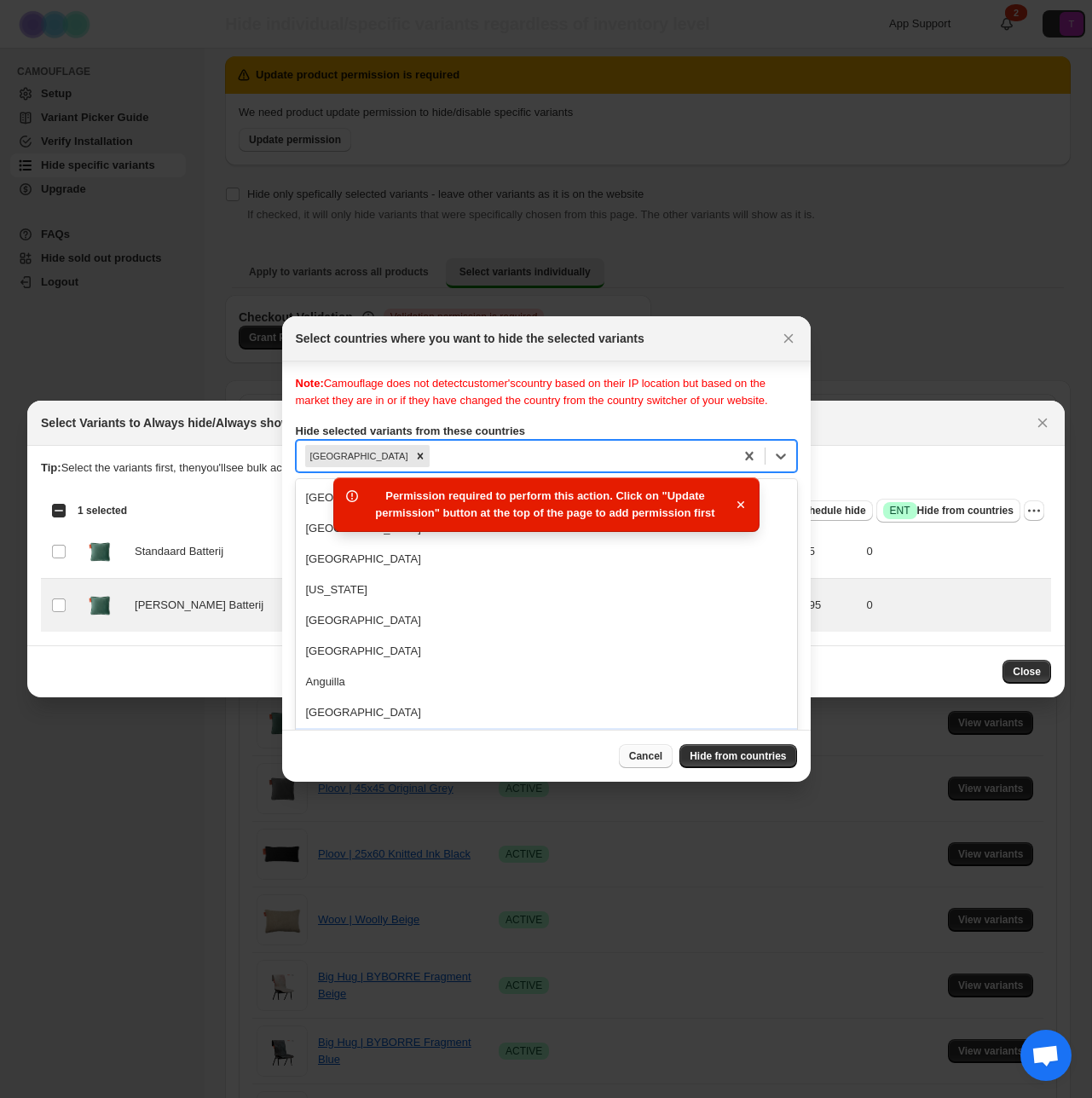
click at [653, 749] on button "Cancel" at bounding box center [646, 756] width 54 height 24
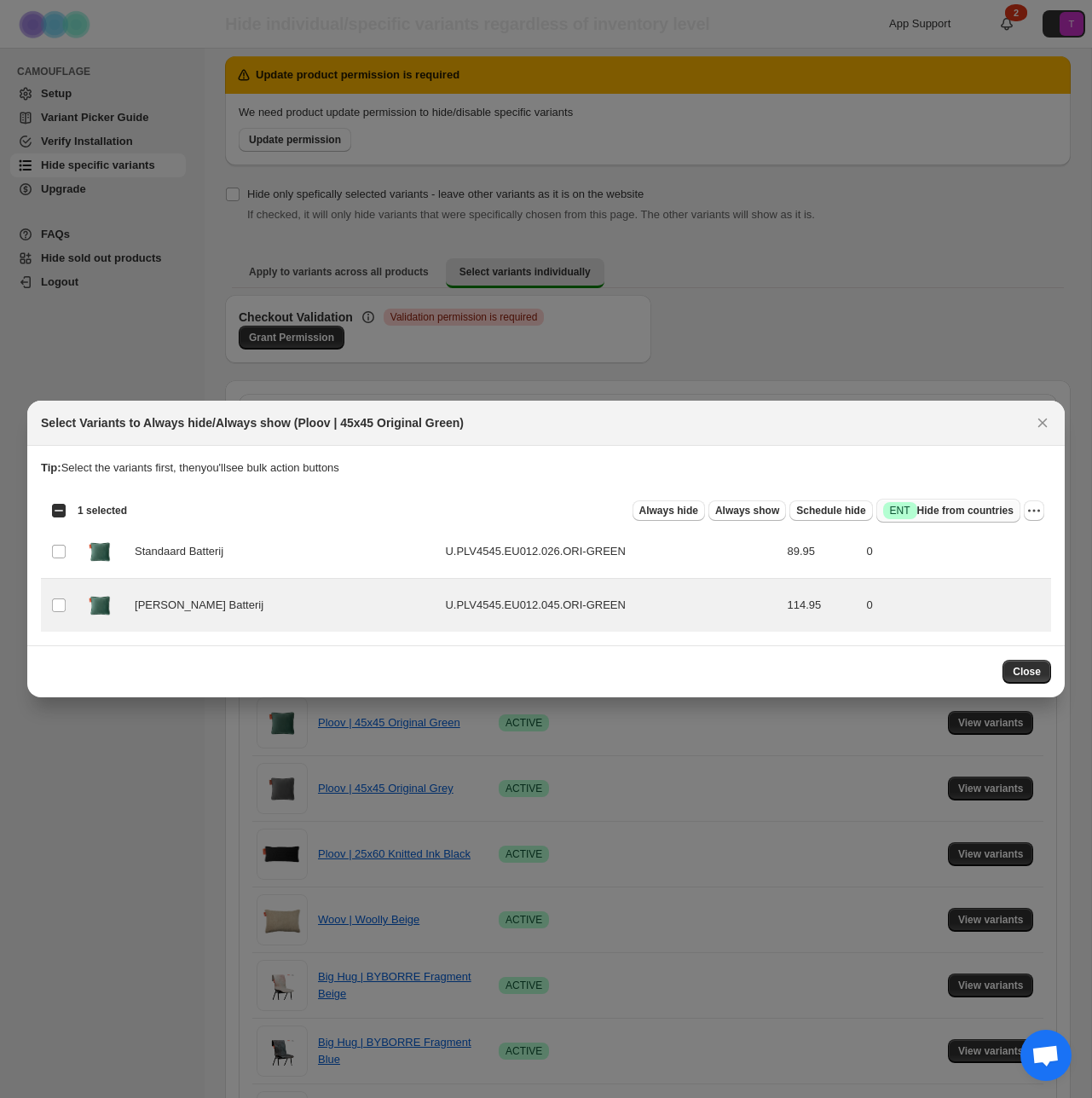
click at [952, 508] on span "Success ENT Hide from countries" at bounding box center [949, 510] width 131 height 17
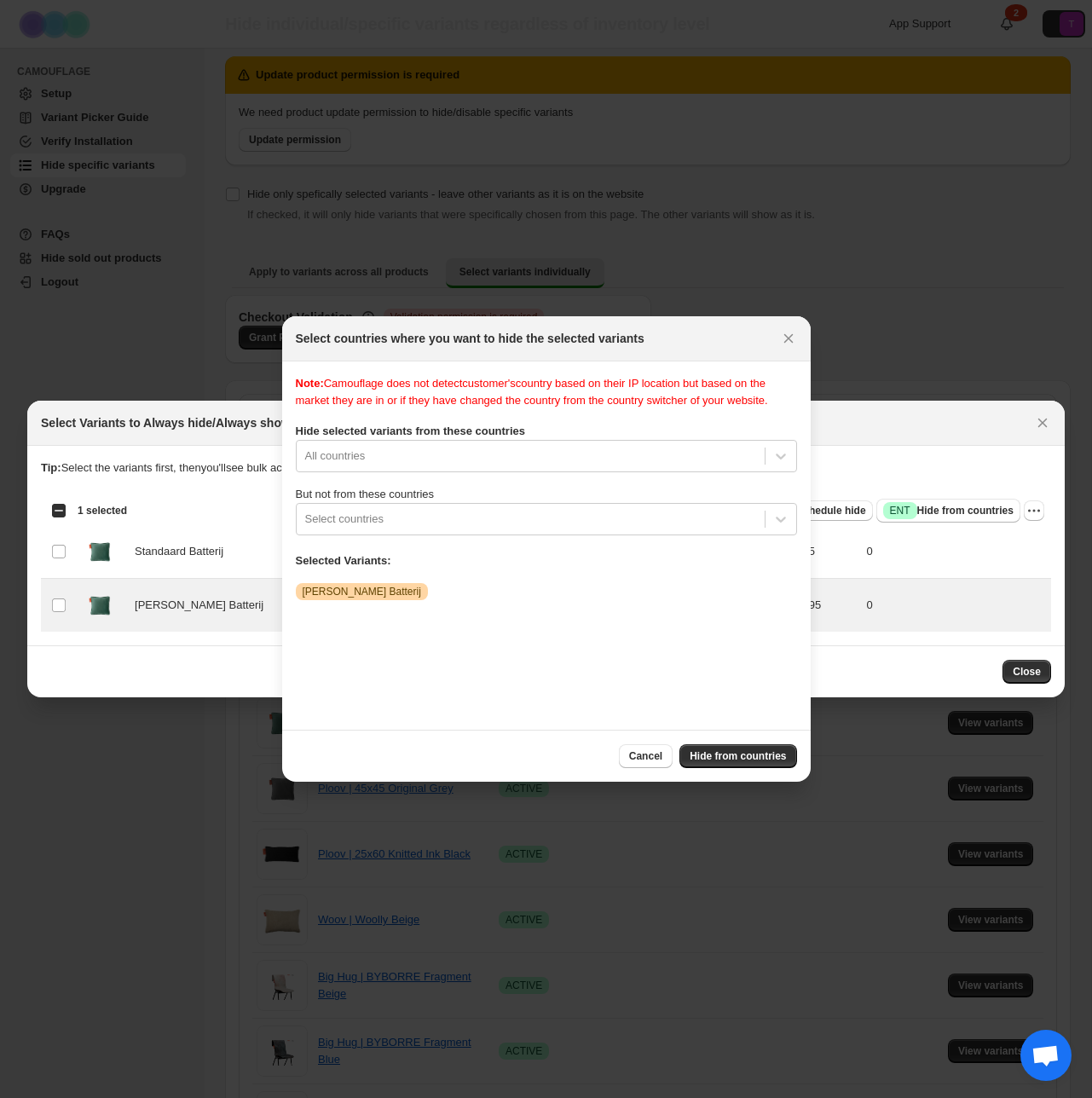
click at [614, 469] on div "Note: Camouflage does not detect customer's country based on their IP location …" at bounding box center [546, 546] width 502 height 341
click at [787, 345] on icon "Close" at bounding box center [788, 338] width 17 height 17
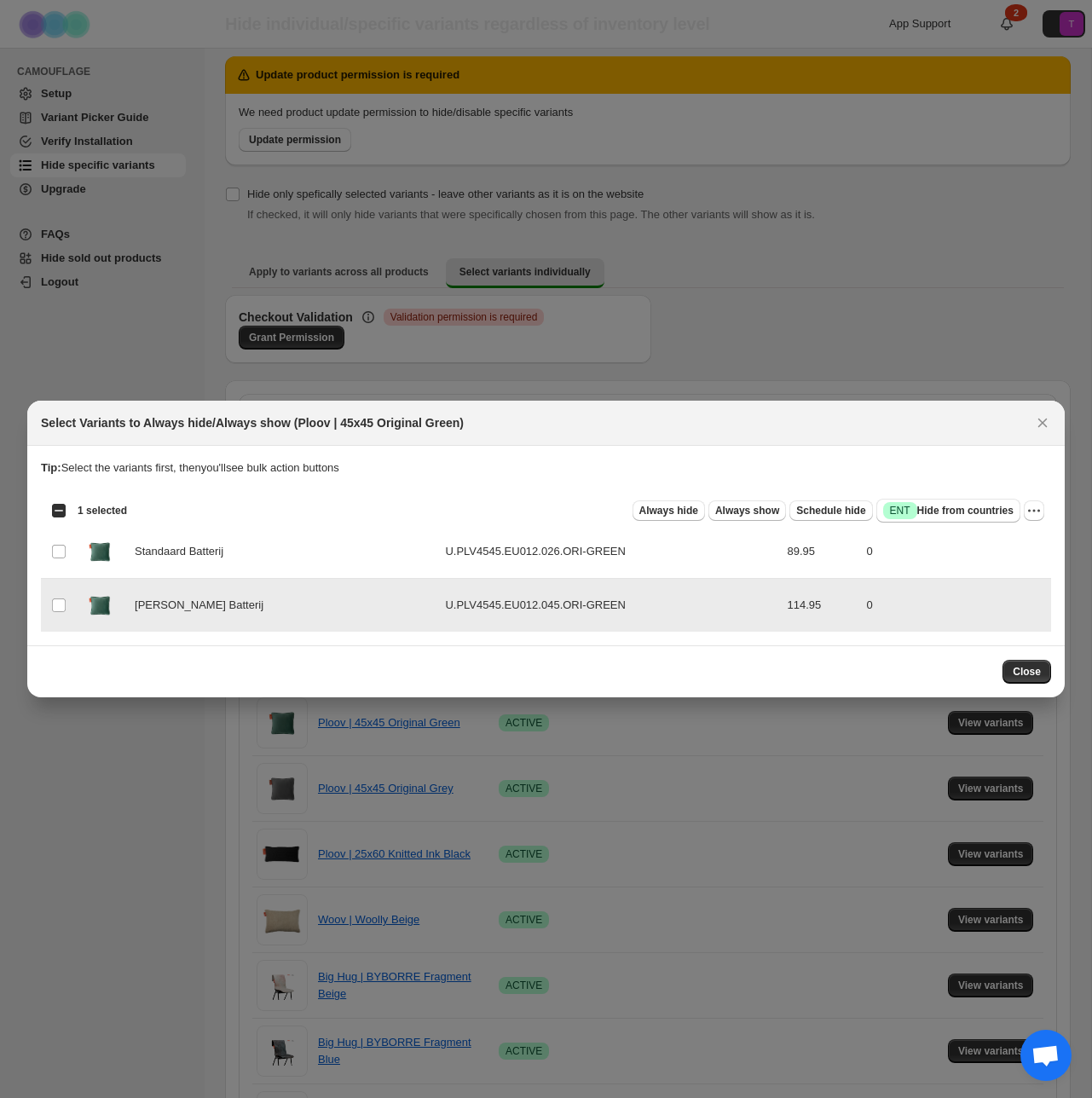
click at [841, 605] on td "114.95" at bounding box center [821, 605] width 79 height 53
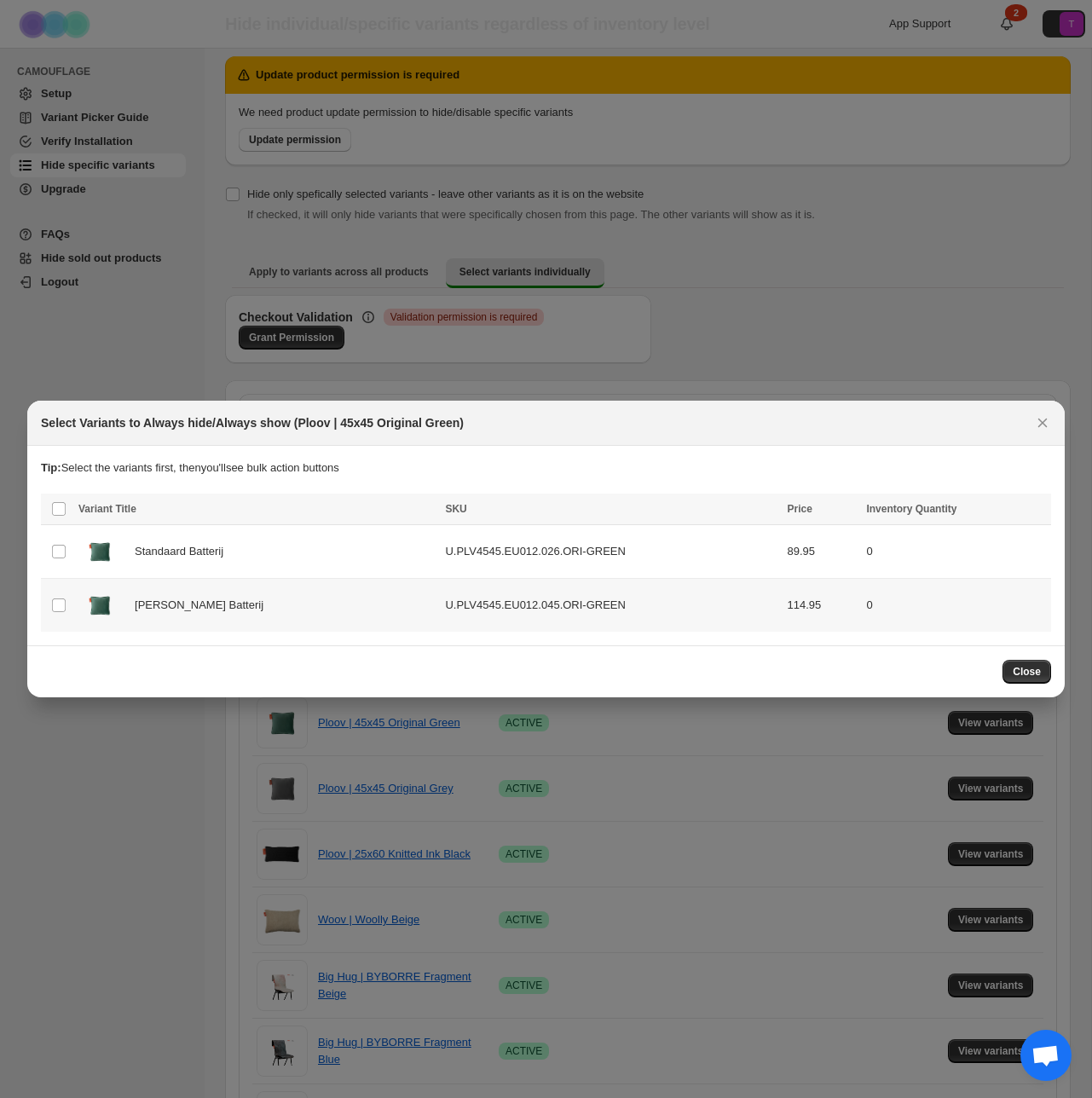
click at [862, 595] on td "0" at bounding box center [957, 605] width 190 height 53
click at [1028, 506] on icon "More actions" at bounding box center [1034, 510] width 17 height 17
click at [935, 630] on span "Undo hide from countries" at bounding box center [972, 631] width 123 height 13
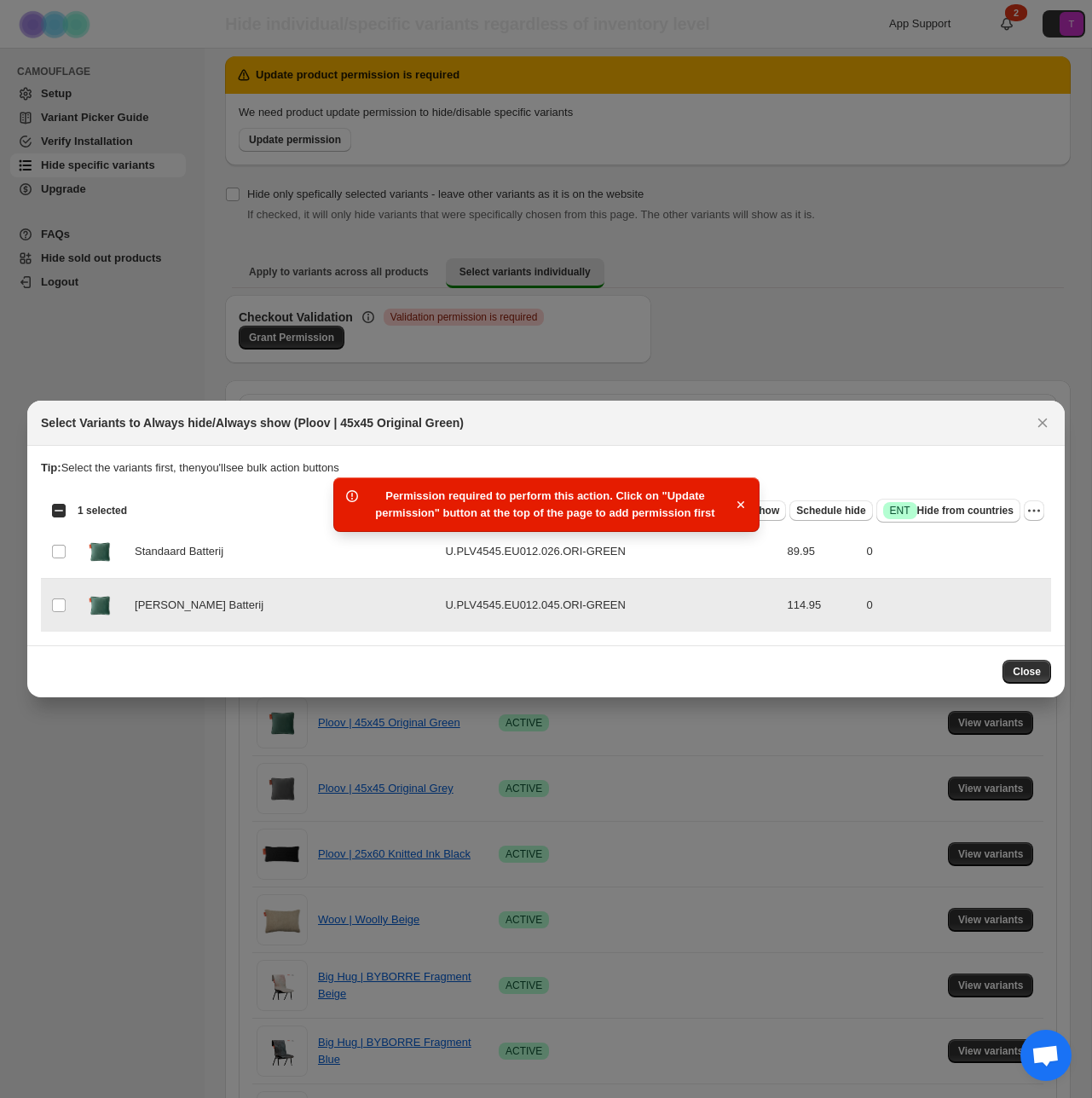
click at [553, 597] on td "U.PLV4545.EU012.045.ORI-GREEN" at bounding box center [610, 605] width 342 height 53
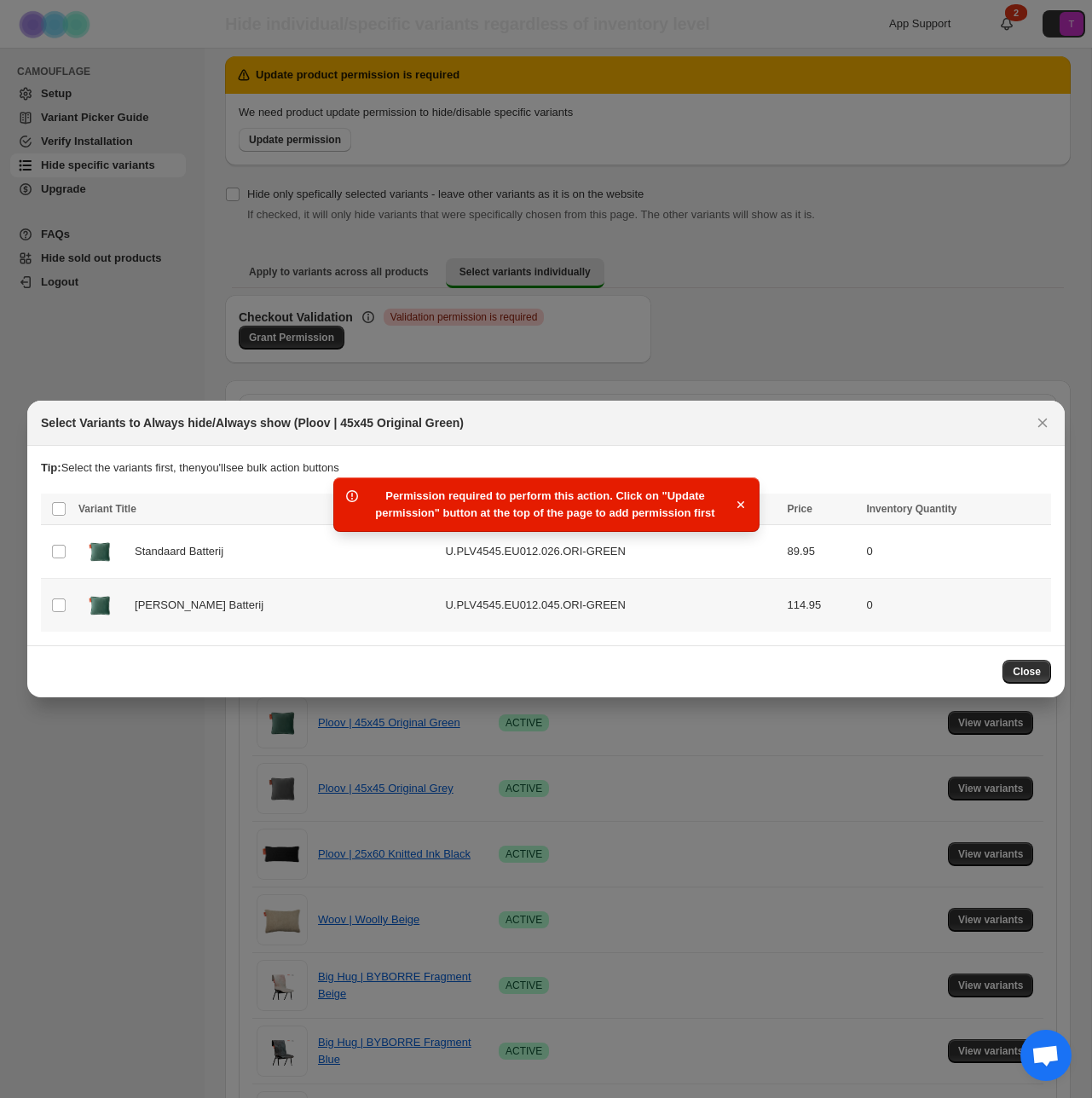
click at [648, 630] on td "U.PLV4545.EU012.045.ORI-GREEN" at bounding box center [610, 605] width 342 height 53
click at [919, 514] on span "Success ENT Hide from countries" at bounding box center [949, 510] width 131 height 17
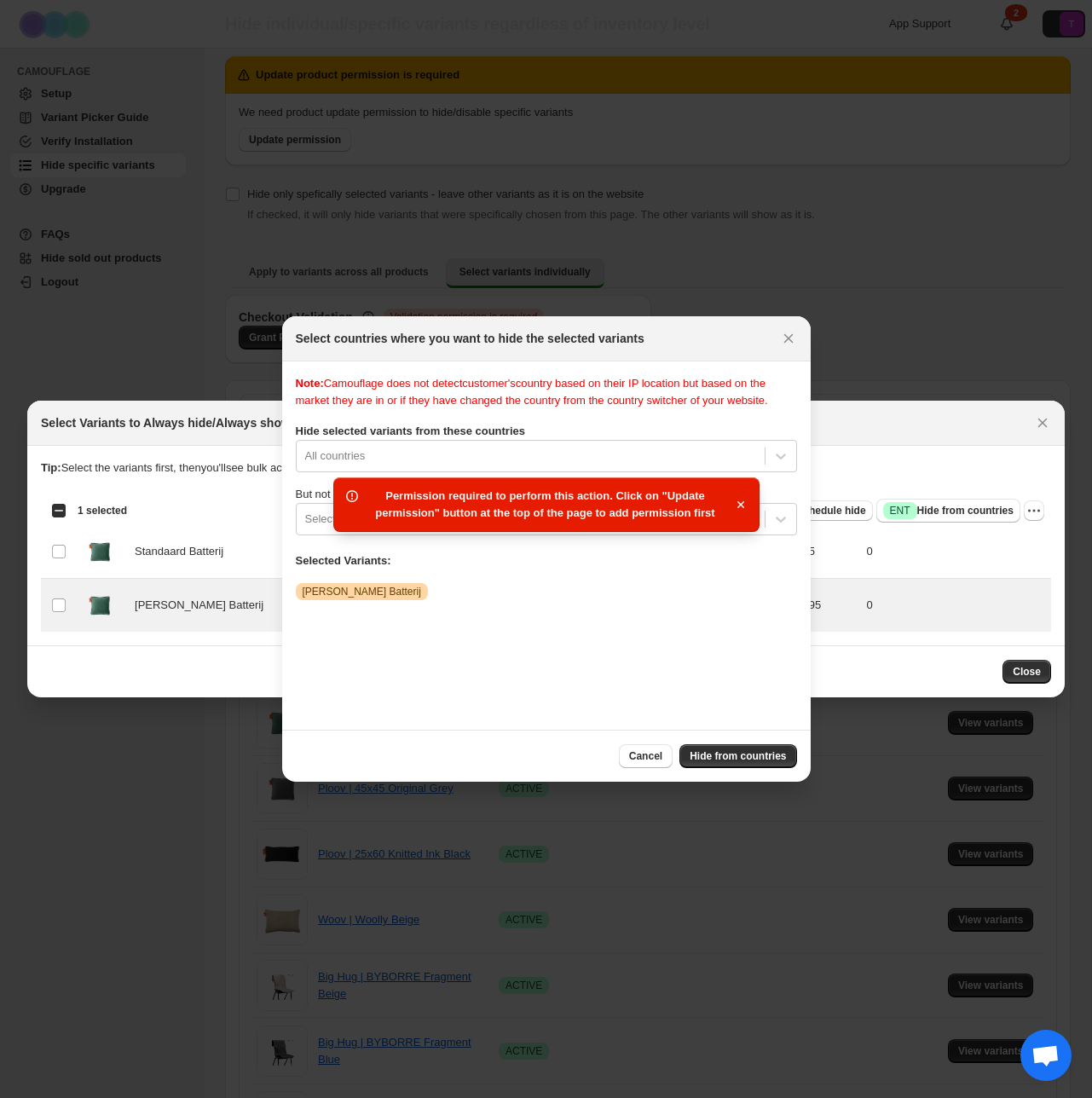
scroll to position [22, 0]
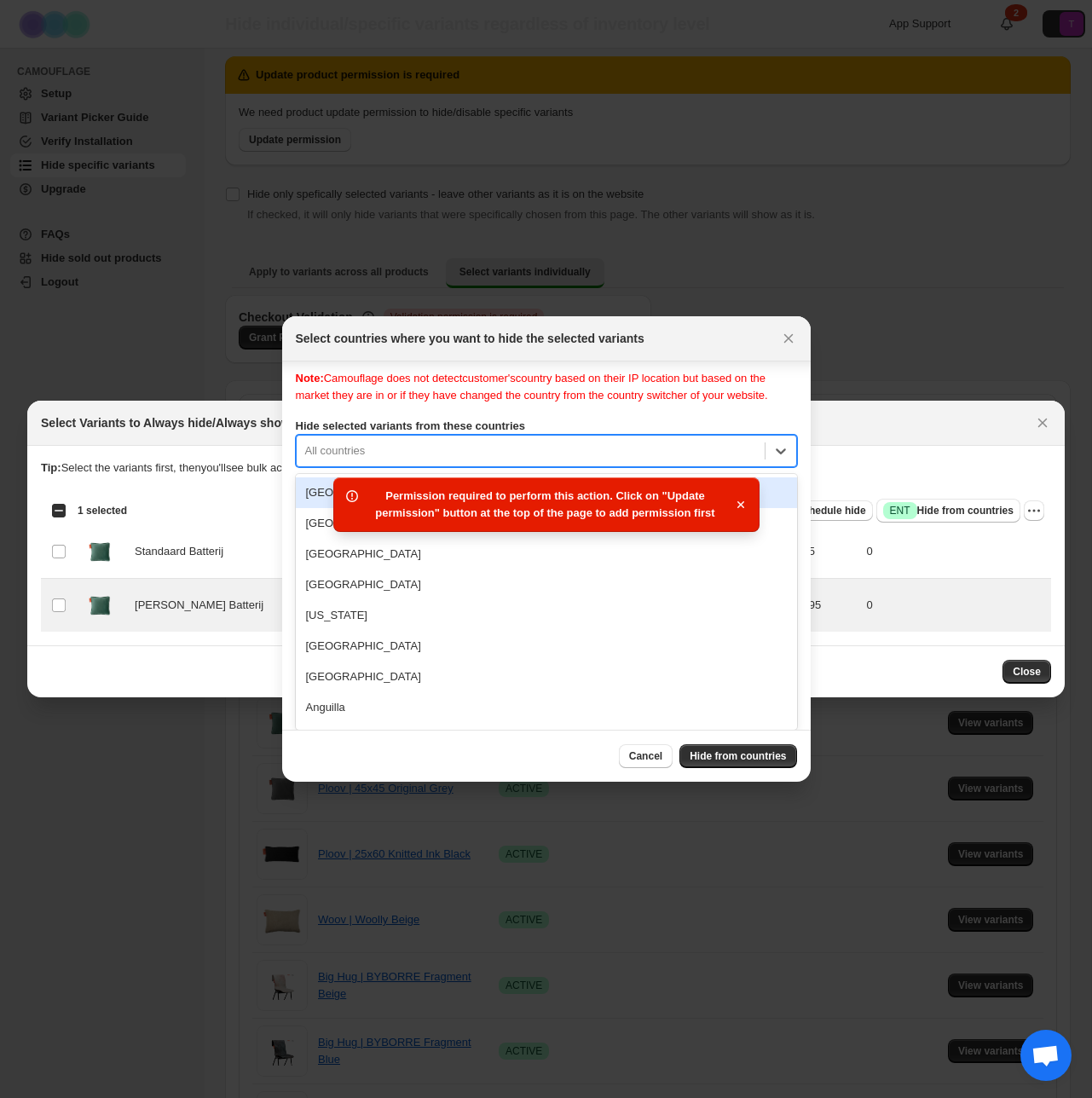
click at [780, 467] on div "Note: Camouflage does not detect customer's country based on their IP location …" at bounding box center [546, 540] width 502 height 341
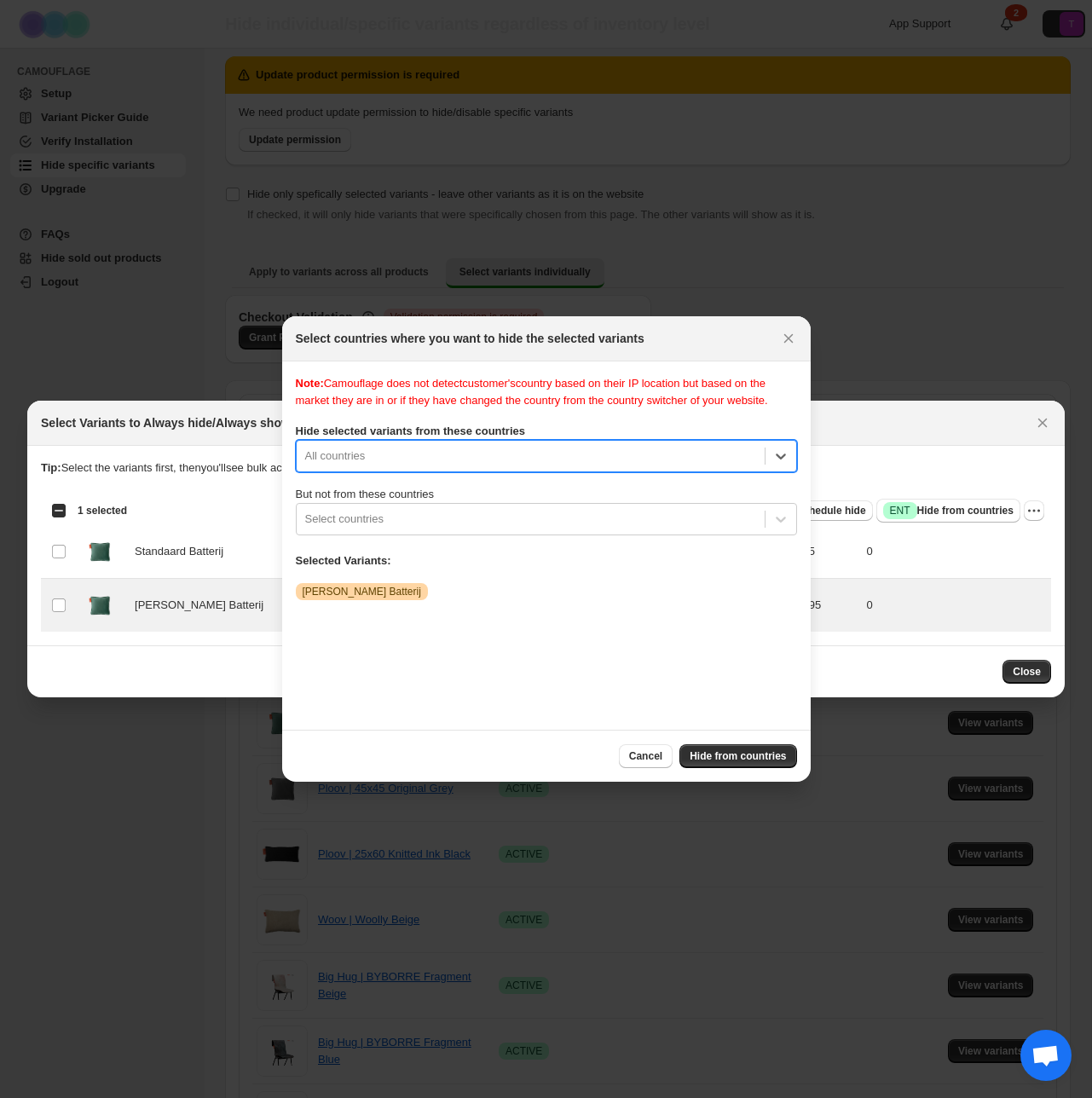
scroll to position [0, 0]
click at [790, 462] on div ":r1a:" at bounding box center [781, 456] width 31 height 31
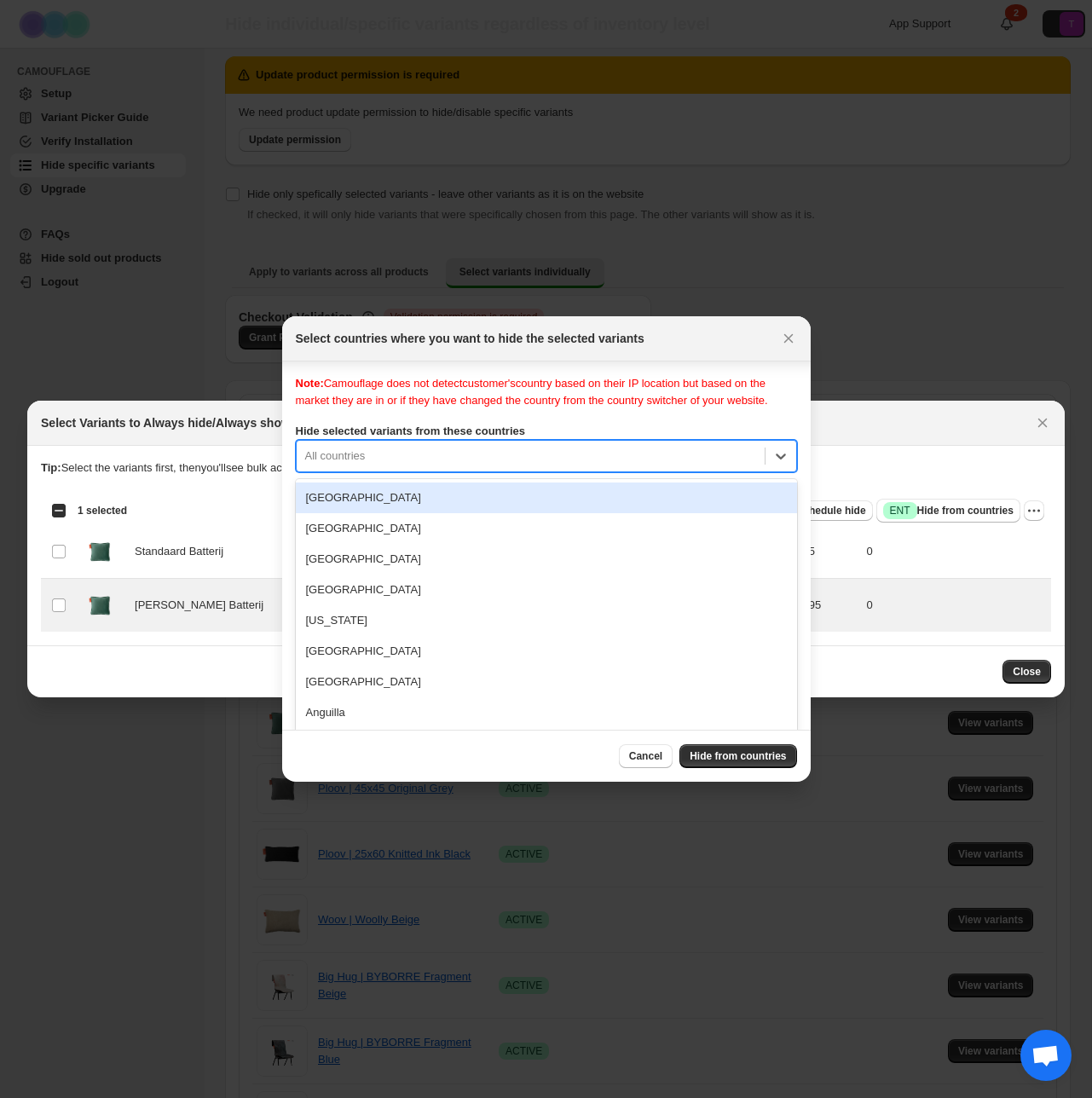
scroll to position [22, 0]
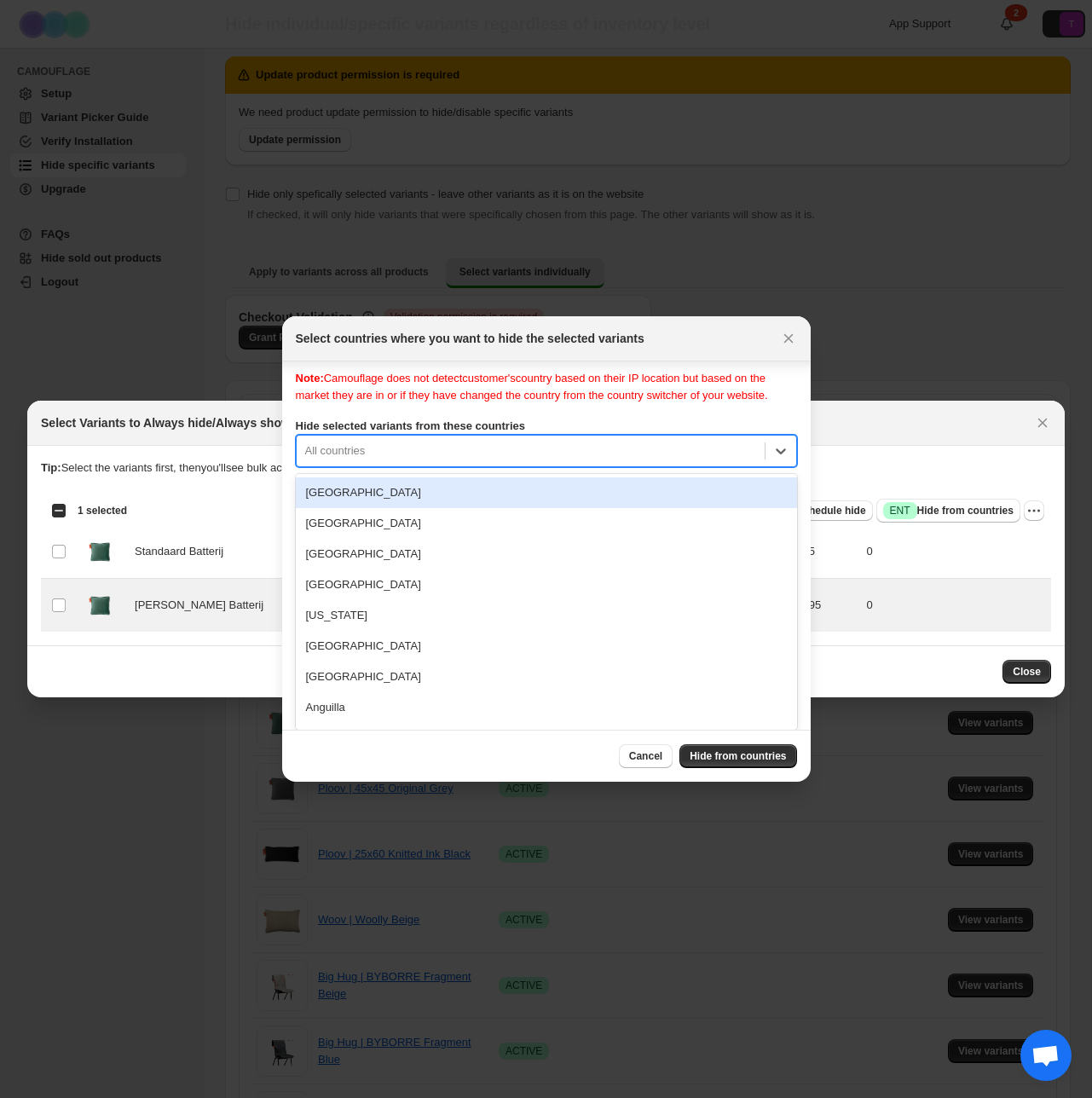
click at [777, 466] on div "All countries" at bounding box center [546, 452] width 502 height 33
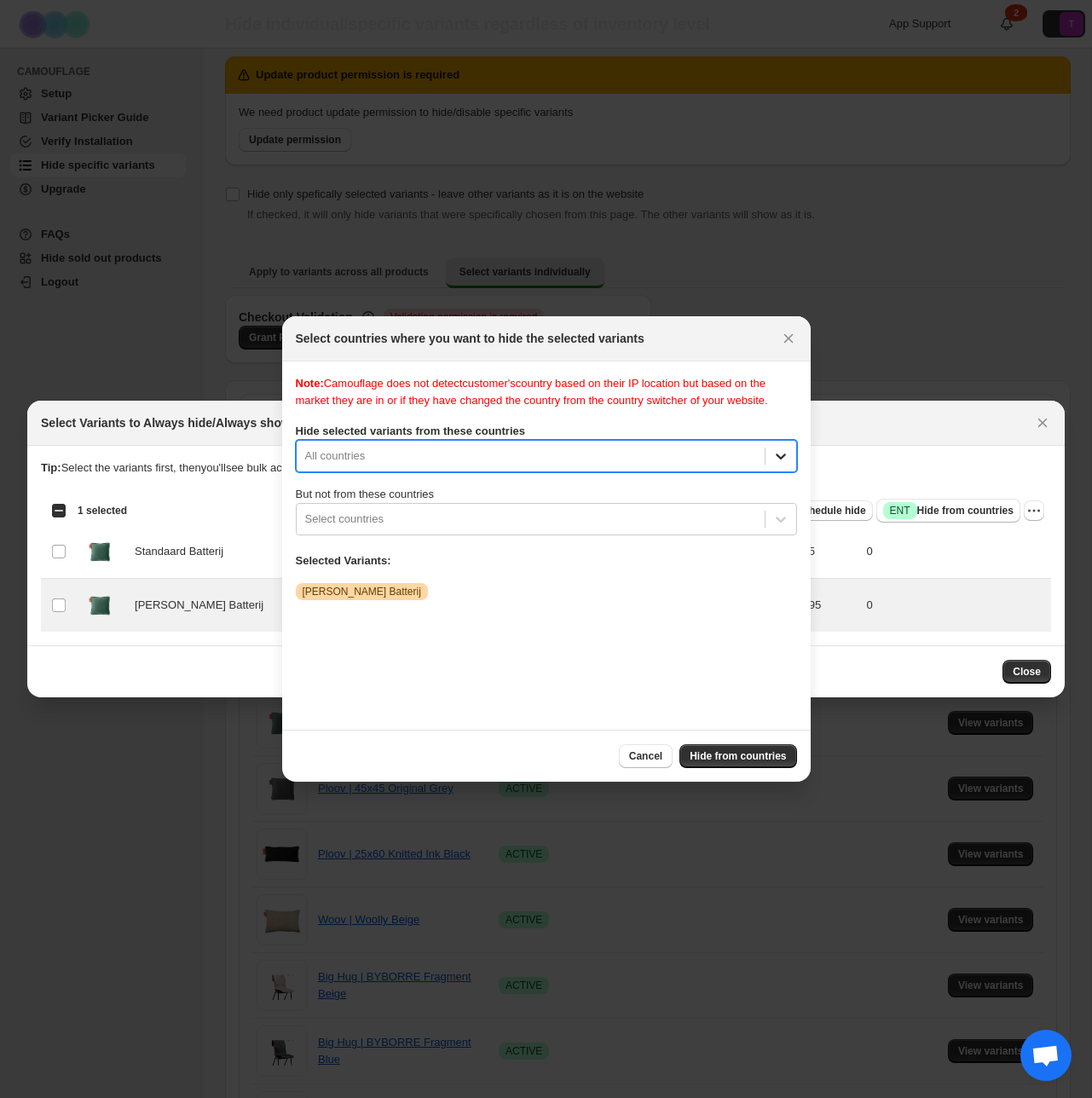
scroll to position [0, 0]
click at [775, 447] on div "Note: Camouflage does not detect customer's country based on their IP location …" at bounding box center [546, 546] width 502 height 341
drag, startPoint x: 769, startPoint y: 520, endPoint x: 774, endPoint y: 530, distance: 11.2
click at [771, 521] on div ":r1a:" at bounding box center [781, 520] width 31 height 31
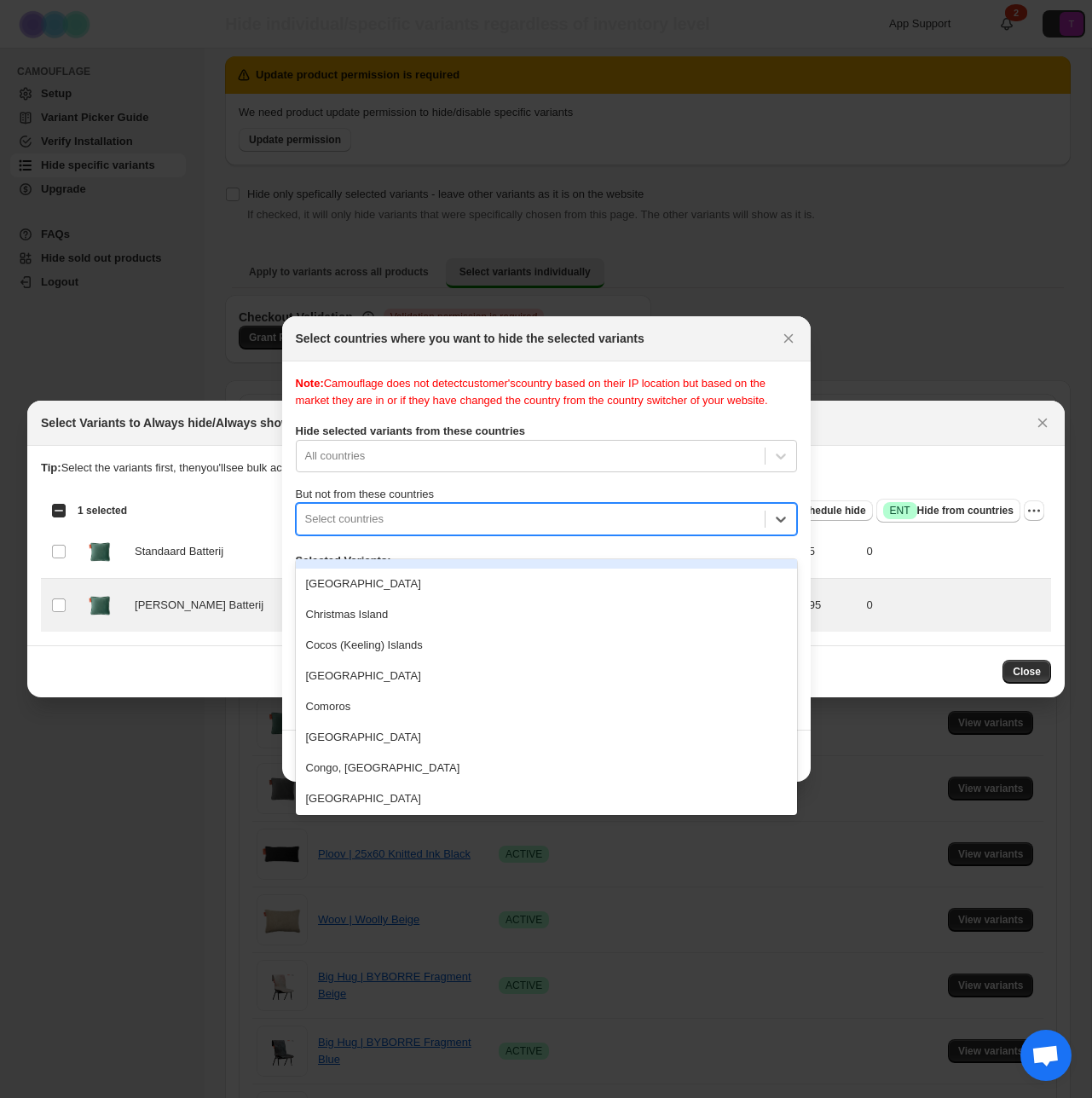
scroll to position [1381, 0]
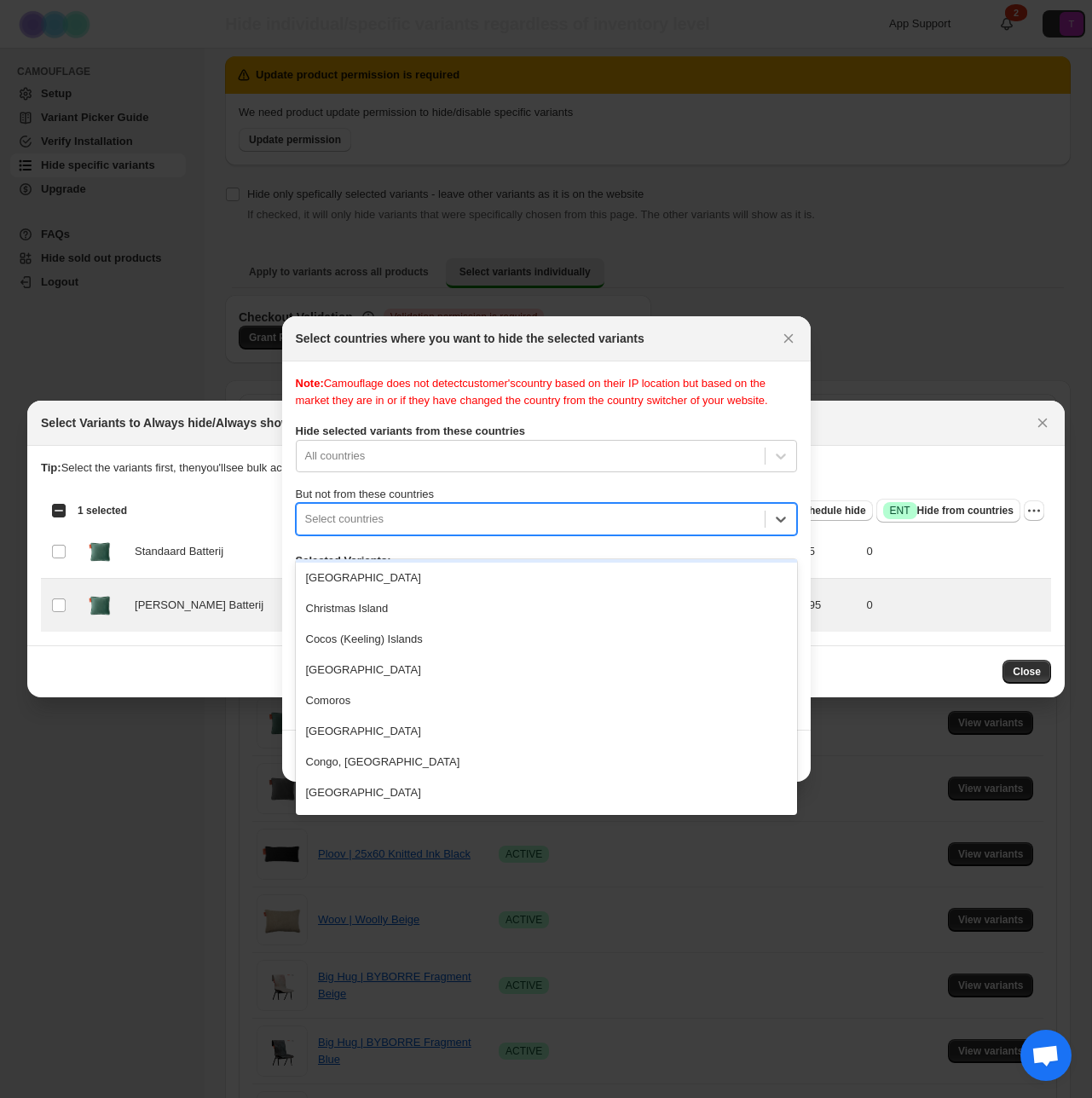
click at [658, 431] on div "Note: Camouflage does not detect customer's country based on their IP location …" at bounding box center [546, 546] width 502 height 341
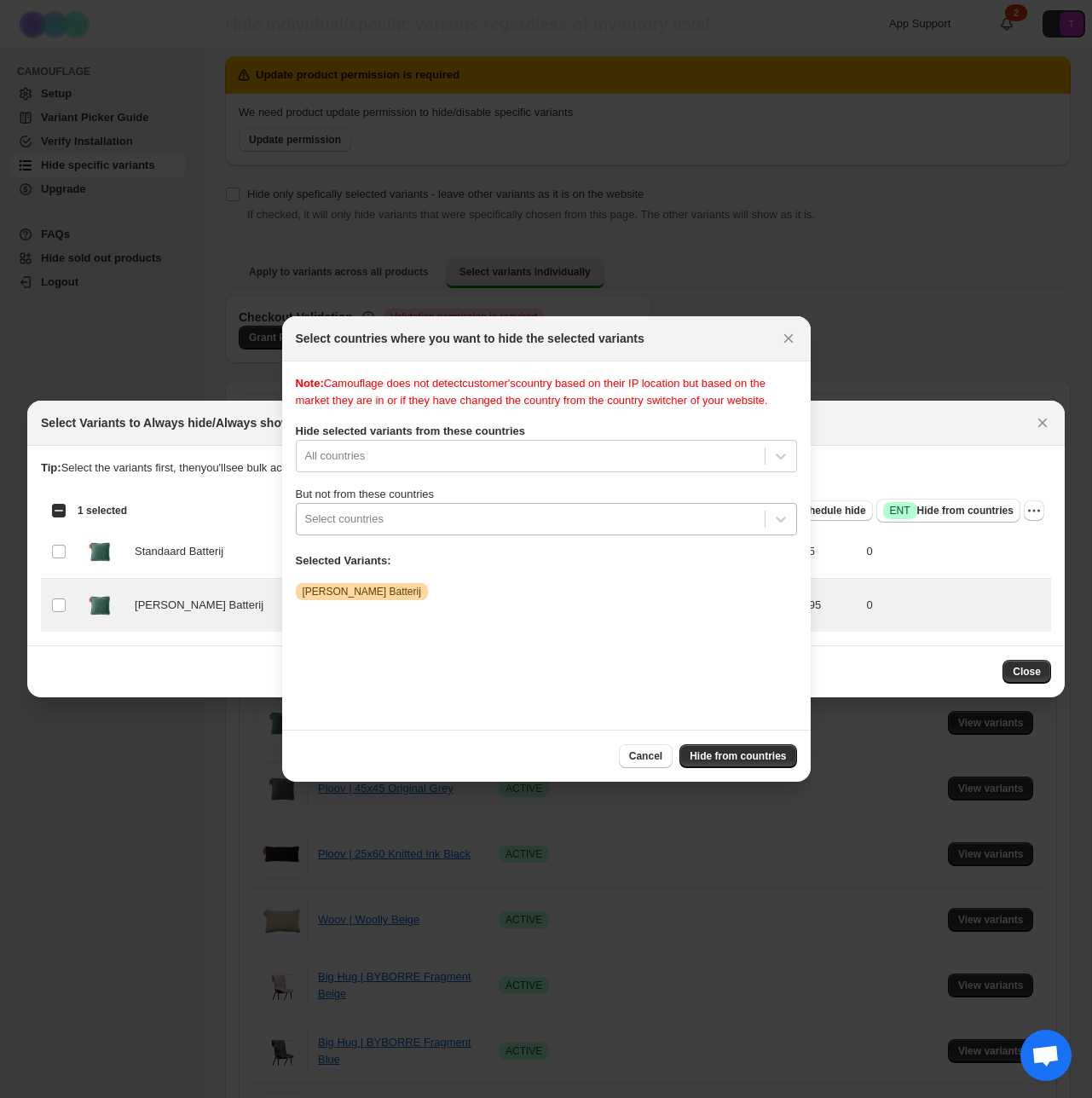
click at [392, 552] on div "Note: Camouflage does not detect customer's country based on their IP location …" at bounding box center [546, 546] width 502 height 341
click at [397, 530] on div ":r1a:" at bounding box center [531, 519] width 451 height 21
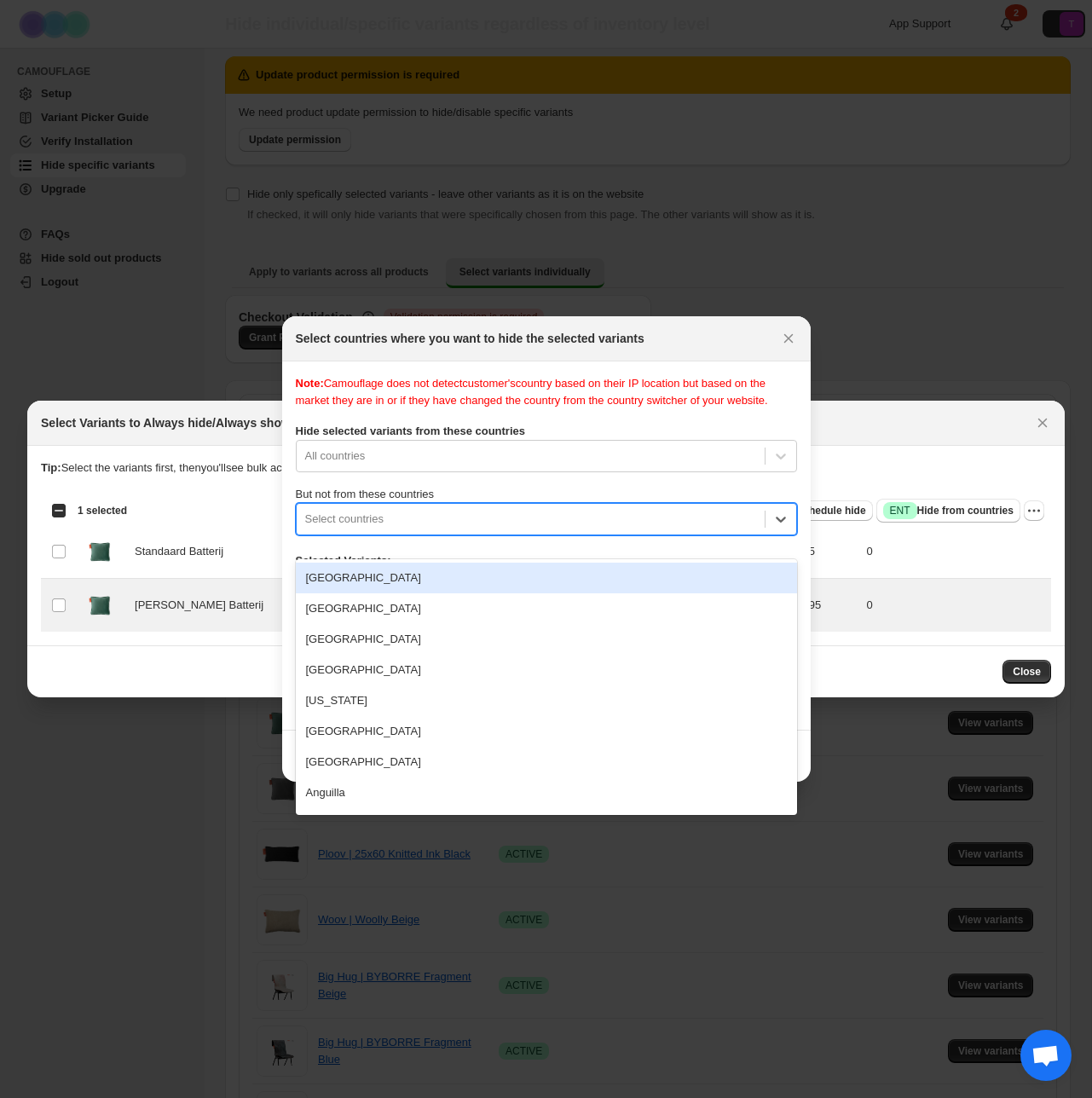
click at [368, 578] on div "Afghanistan" at bounding box center [546, 578] width 502 height 31
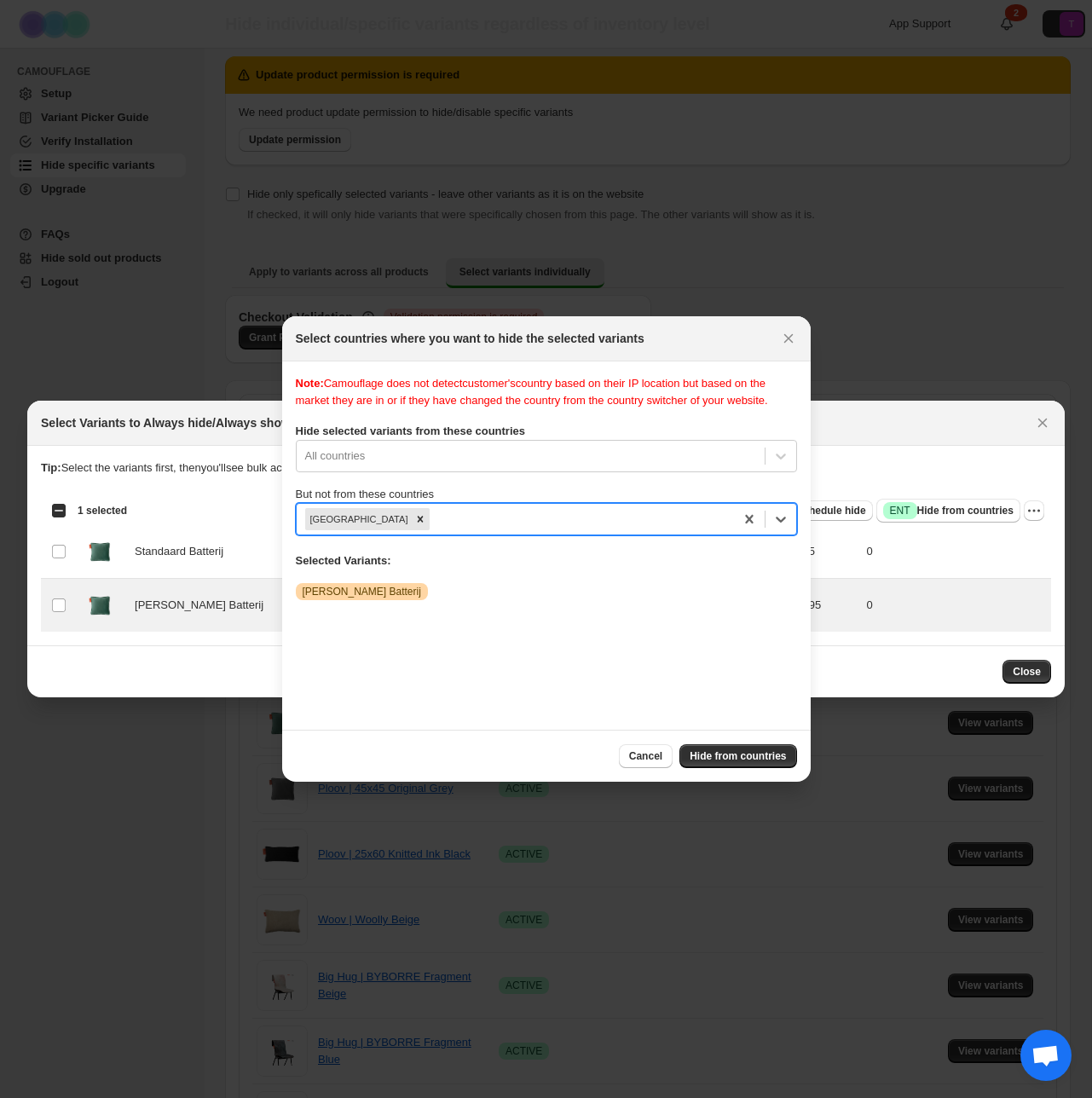
click at [539, 399] on div "Note: Camouflage does not detect customer's country based on their IP location …" at bounding box center [546, 393] width 502 height 34
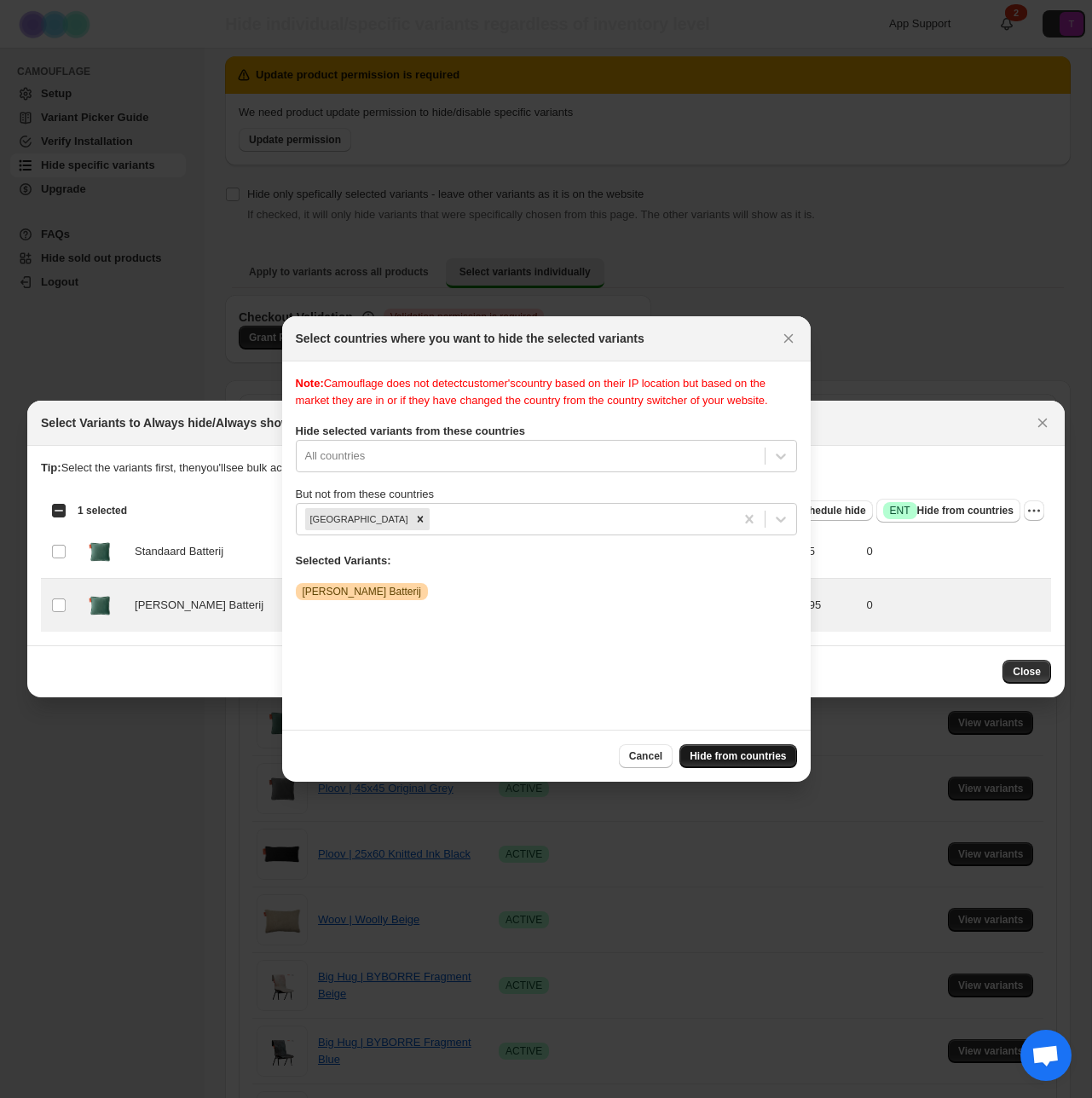
click at [711, 752] on span "Hide from countries" at bounding box center [738, 755] width 96 height 14
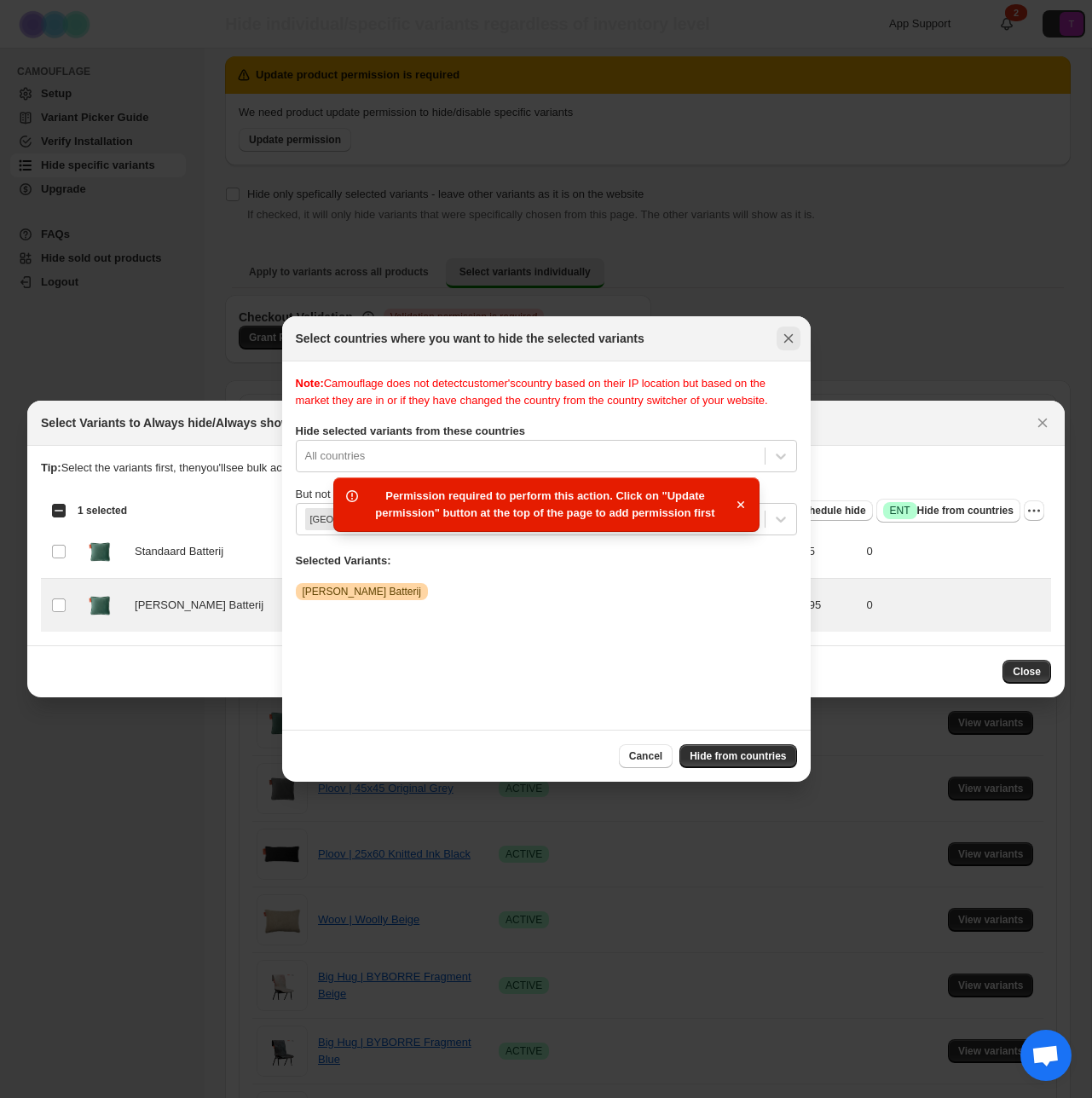
click at [797, 334] on button "Close" at bounding box center [789, 338] width 24 height 24
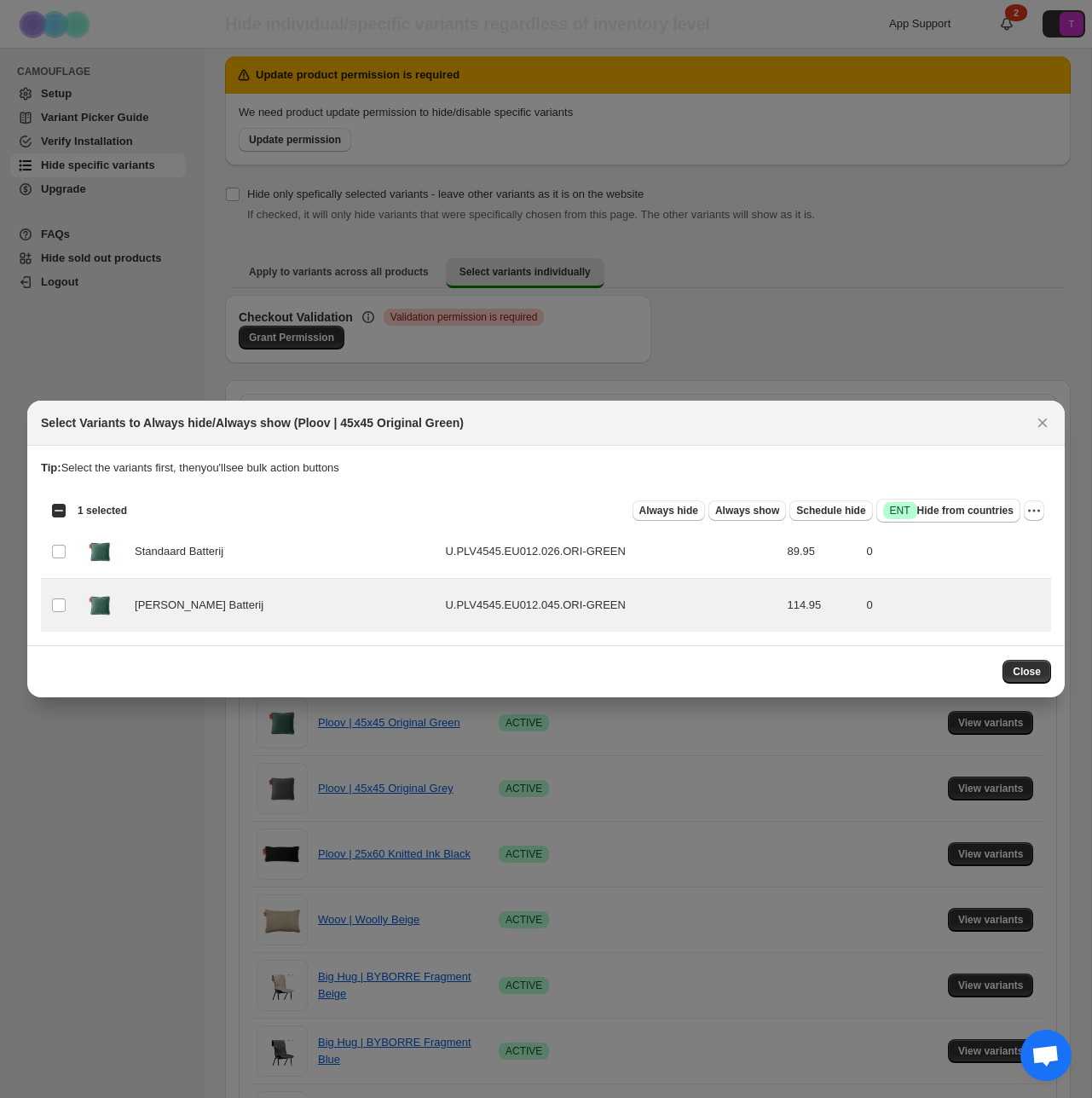
click at [1039, 426] on icon "Close" at bounding box center [1043, 423] width 9 height 9
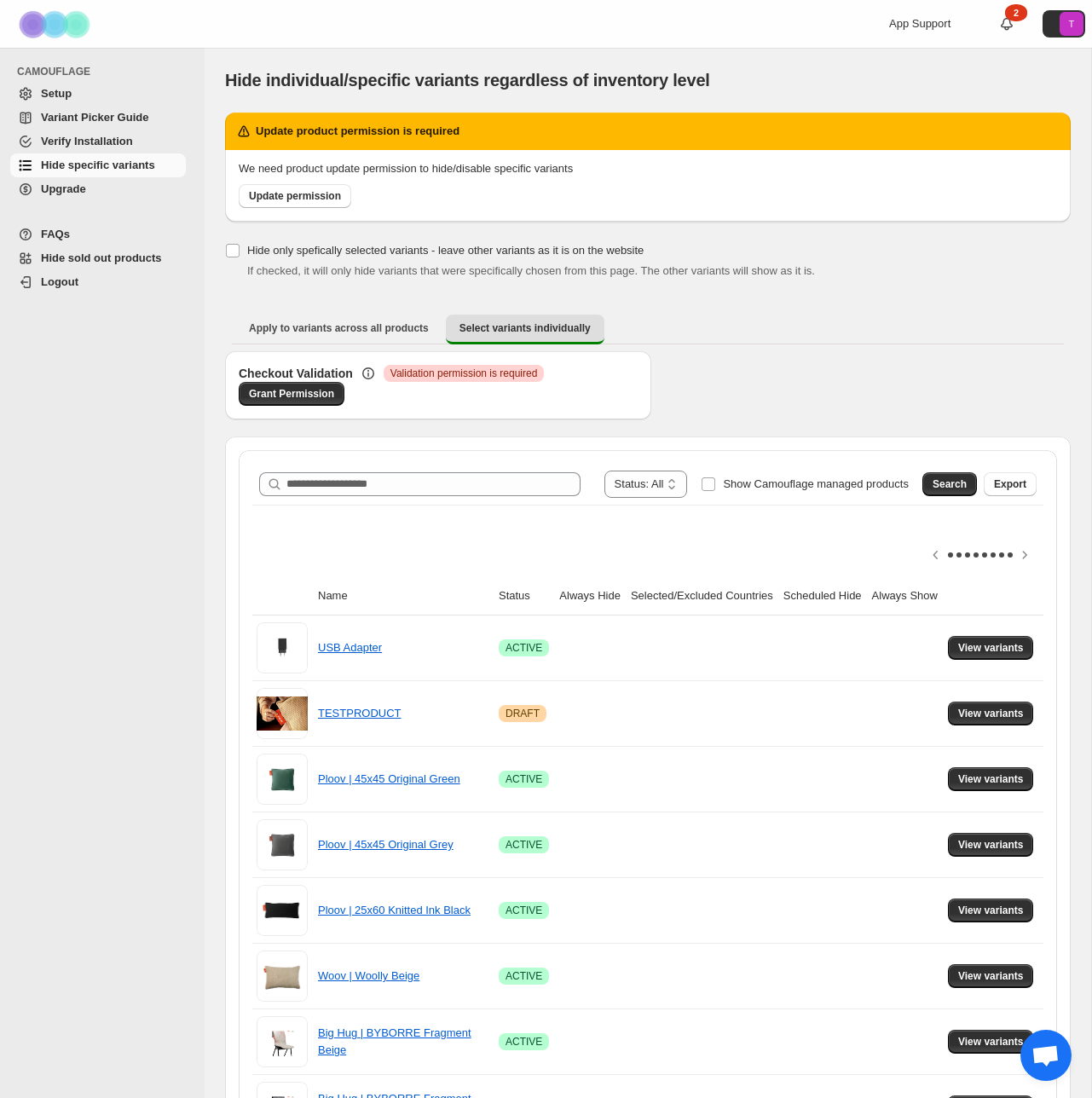
scroll to position [56, 0]
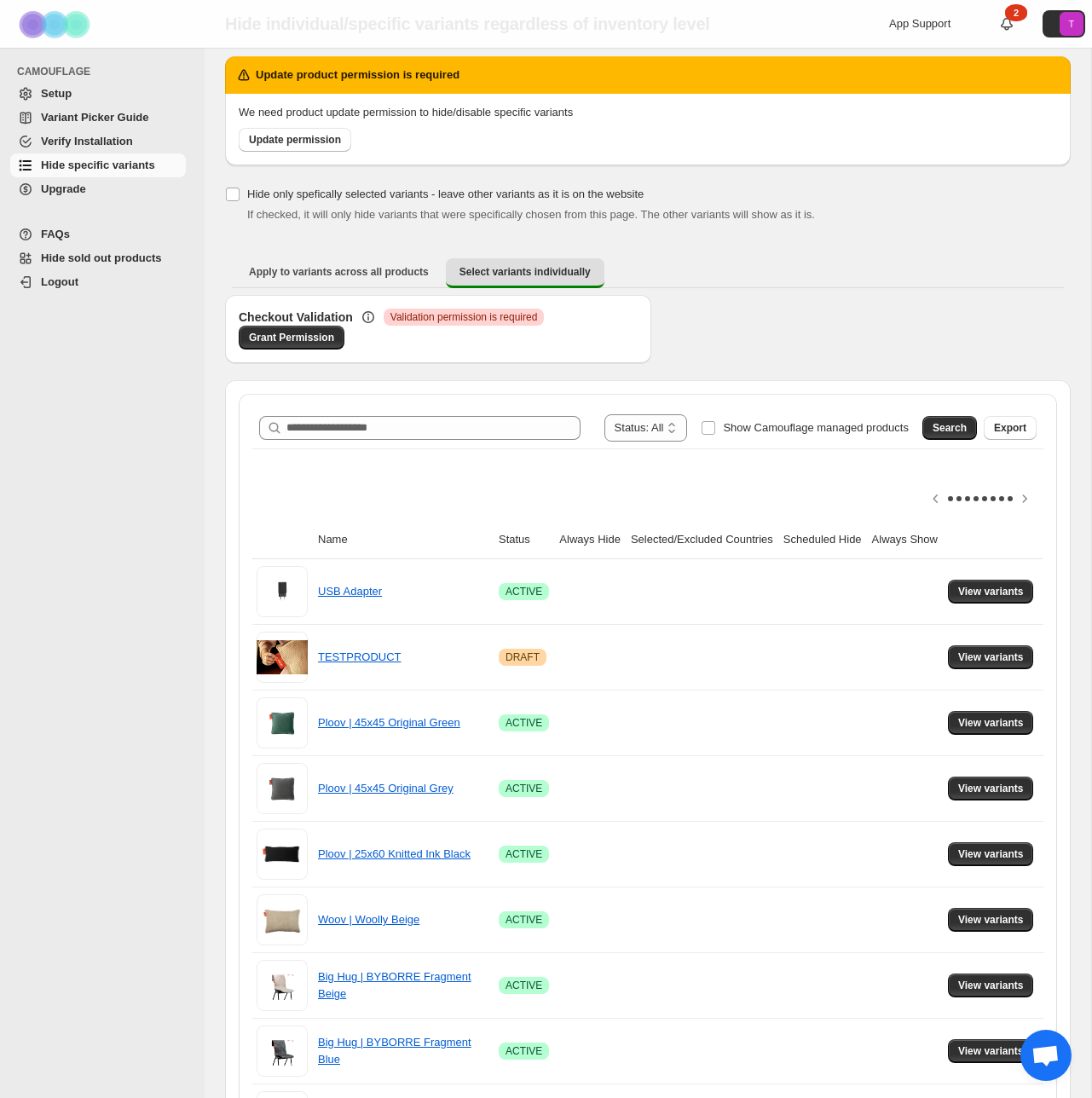
click at [89, 140] on span "Verify Installation" at bounding box center [87, 141] width 93 height 13
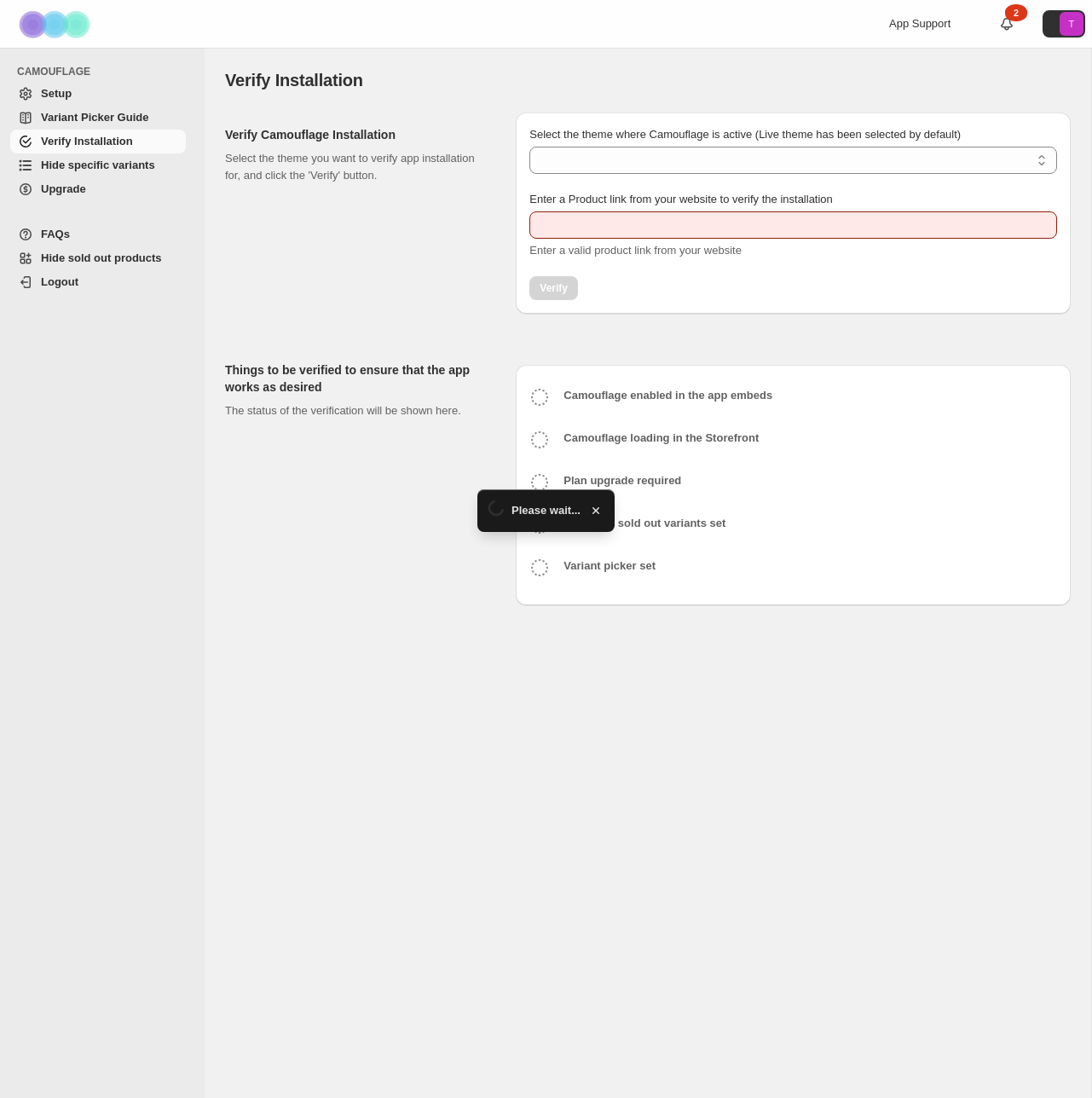
click at [601, 169] on select "Select the theme where Camouflage is active (Live theme has been selected by de…" at bounding box center [794, 160] width 528 height 27
type input "**********"
select select "**********"
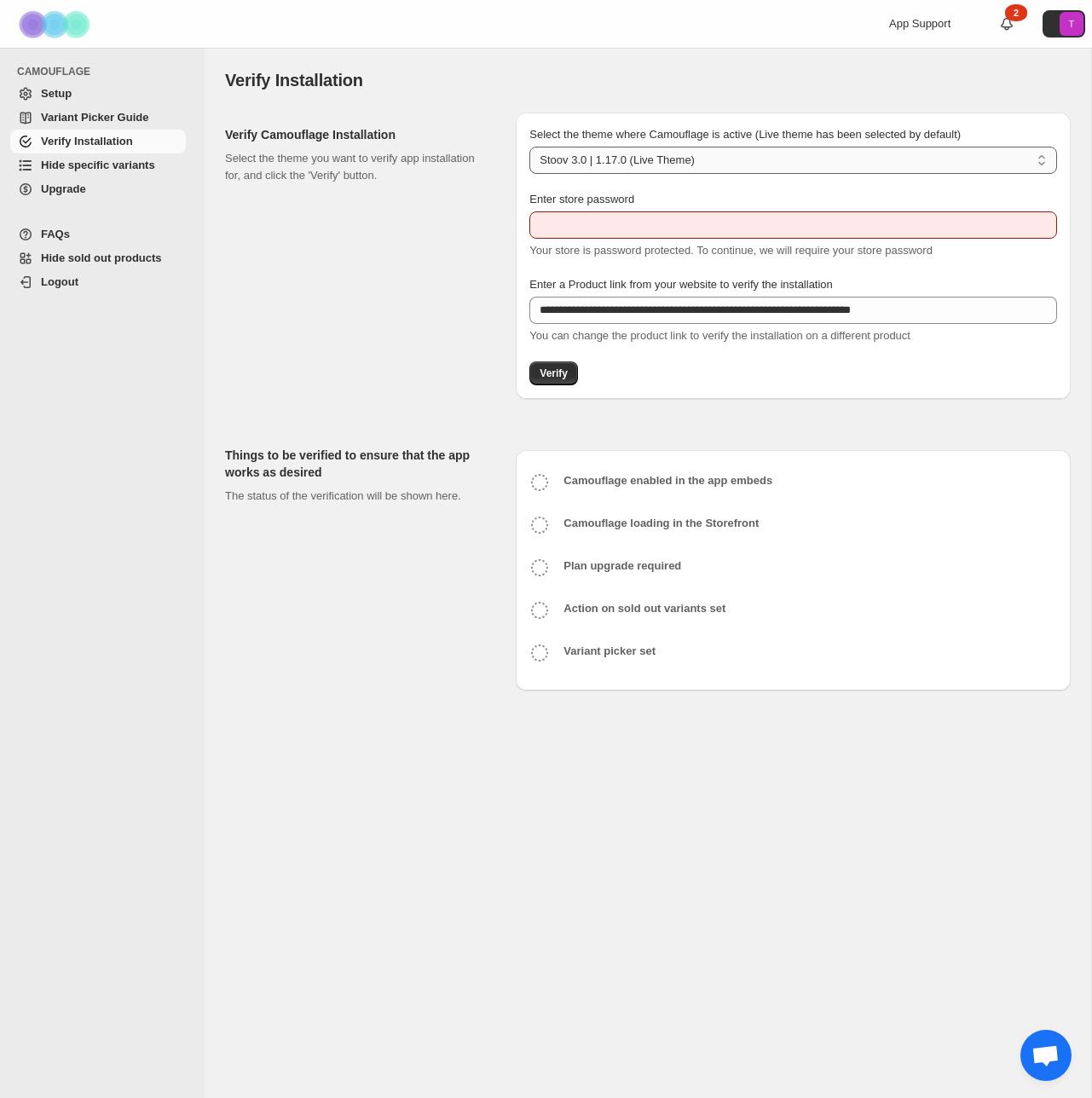
click at [616, 163] on select "**********" at bounding box center [794, 160] width 528 height 27
click at [581, 210] on div "Enter store password Your store is password protected. To continue, we will req…" at bounding box center [794, 225] width 528 height 68
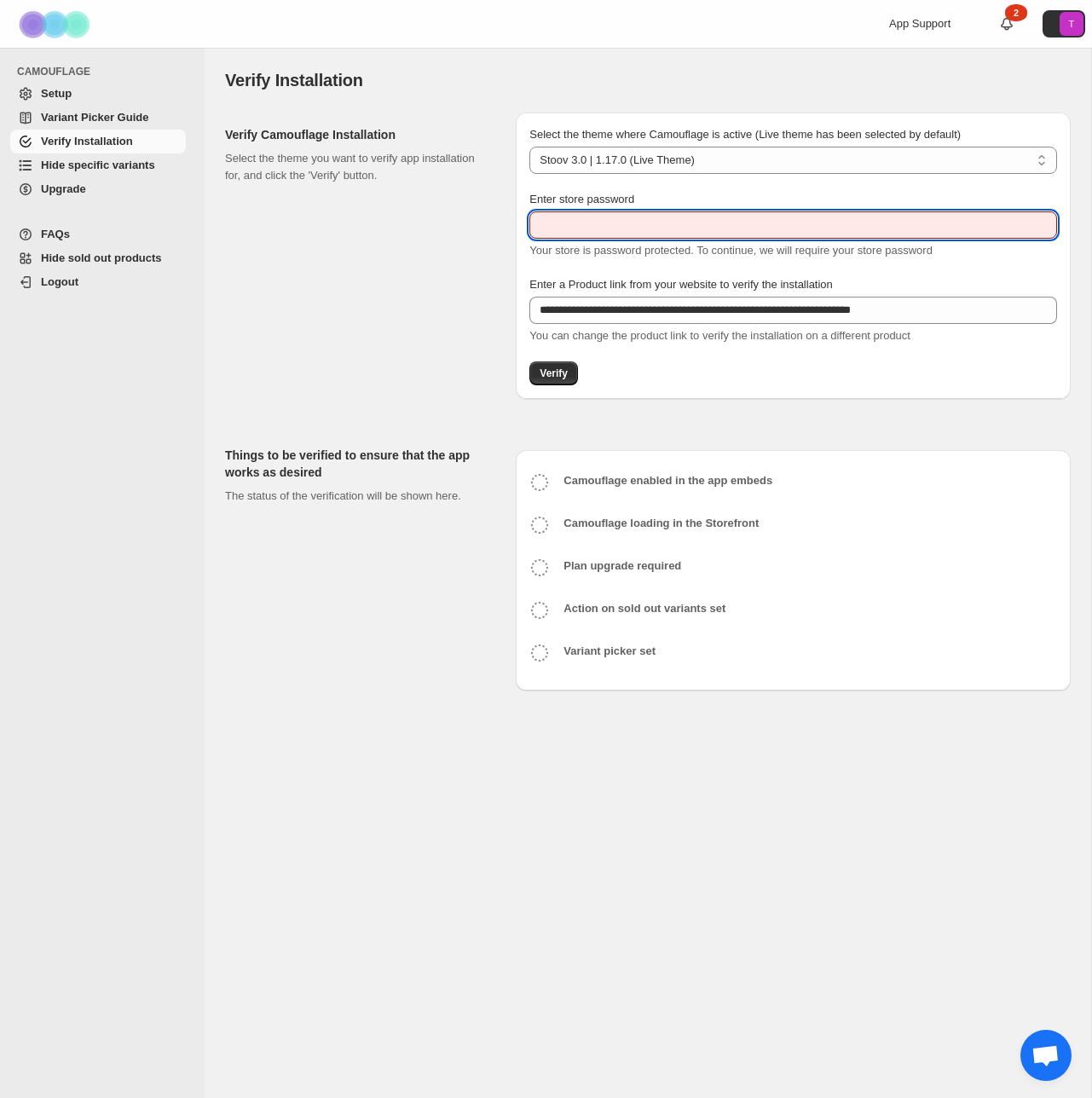
click at [581, 217] on input "Enter store password" at bounding box center [794, 225] width 528 height 27
paste input "******"
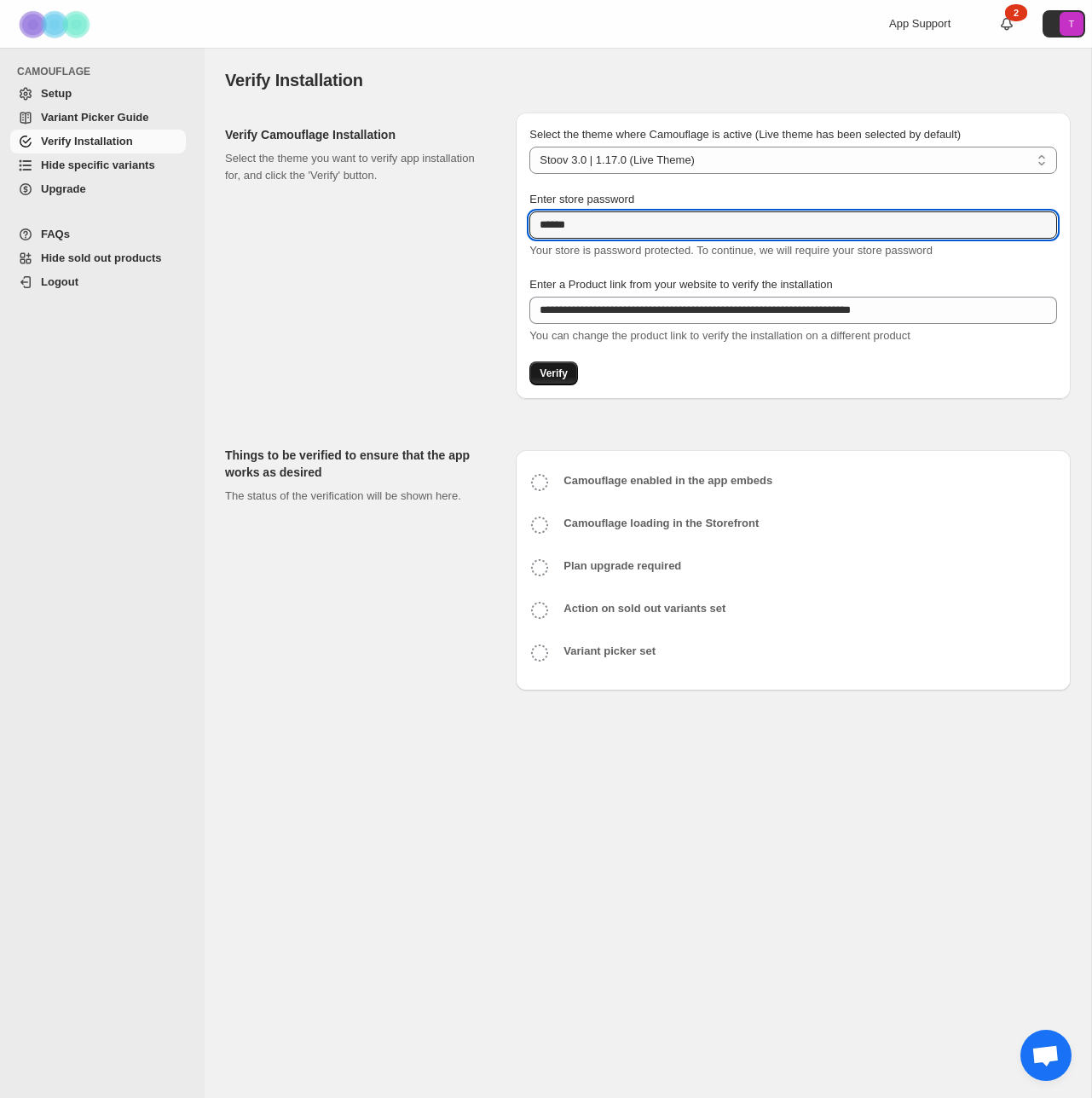
type input "******"
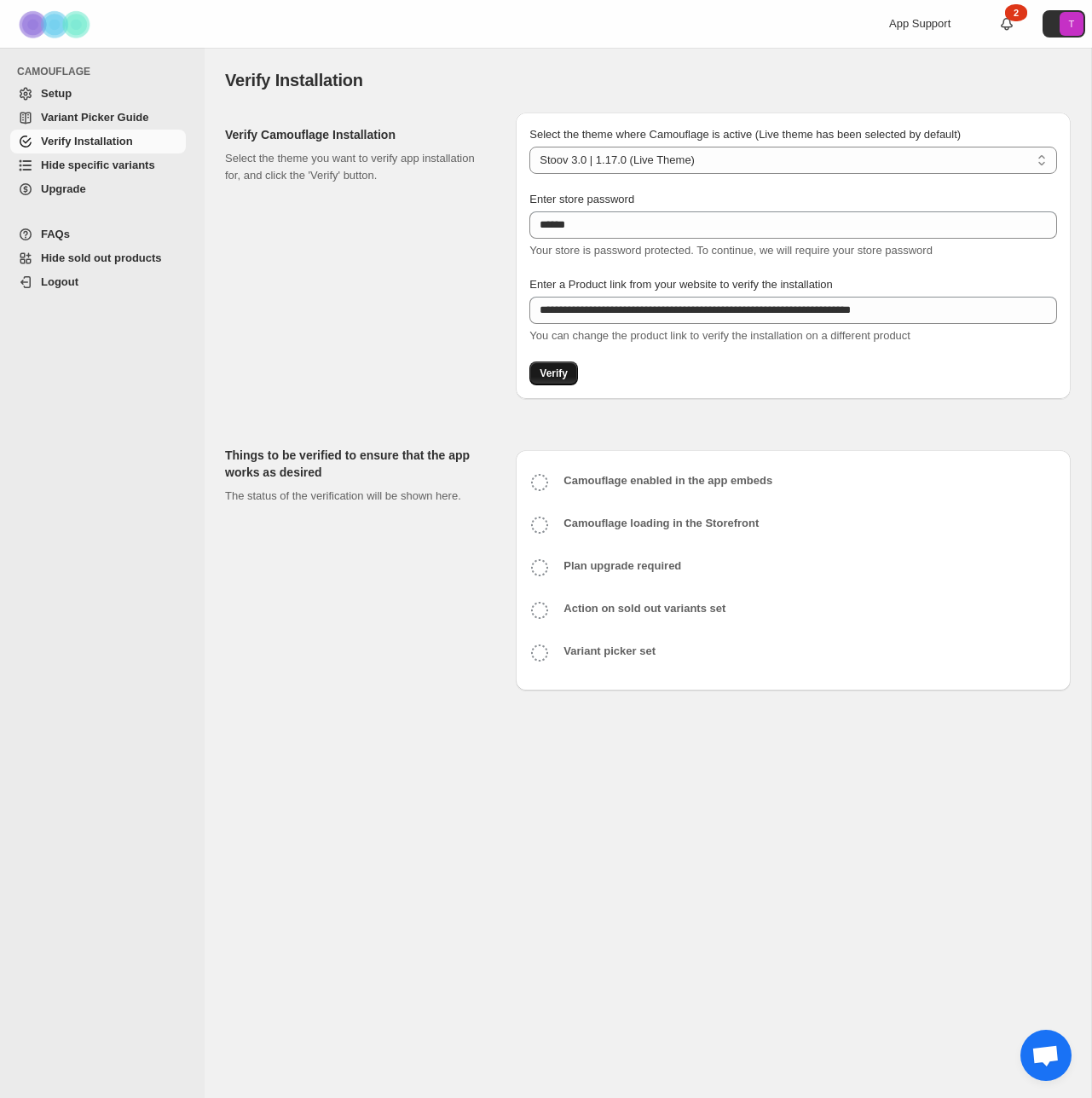
click at [547, 370] on span "Verify" at bounding box center [553, 373] width 28 height 14
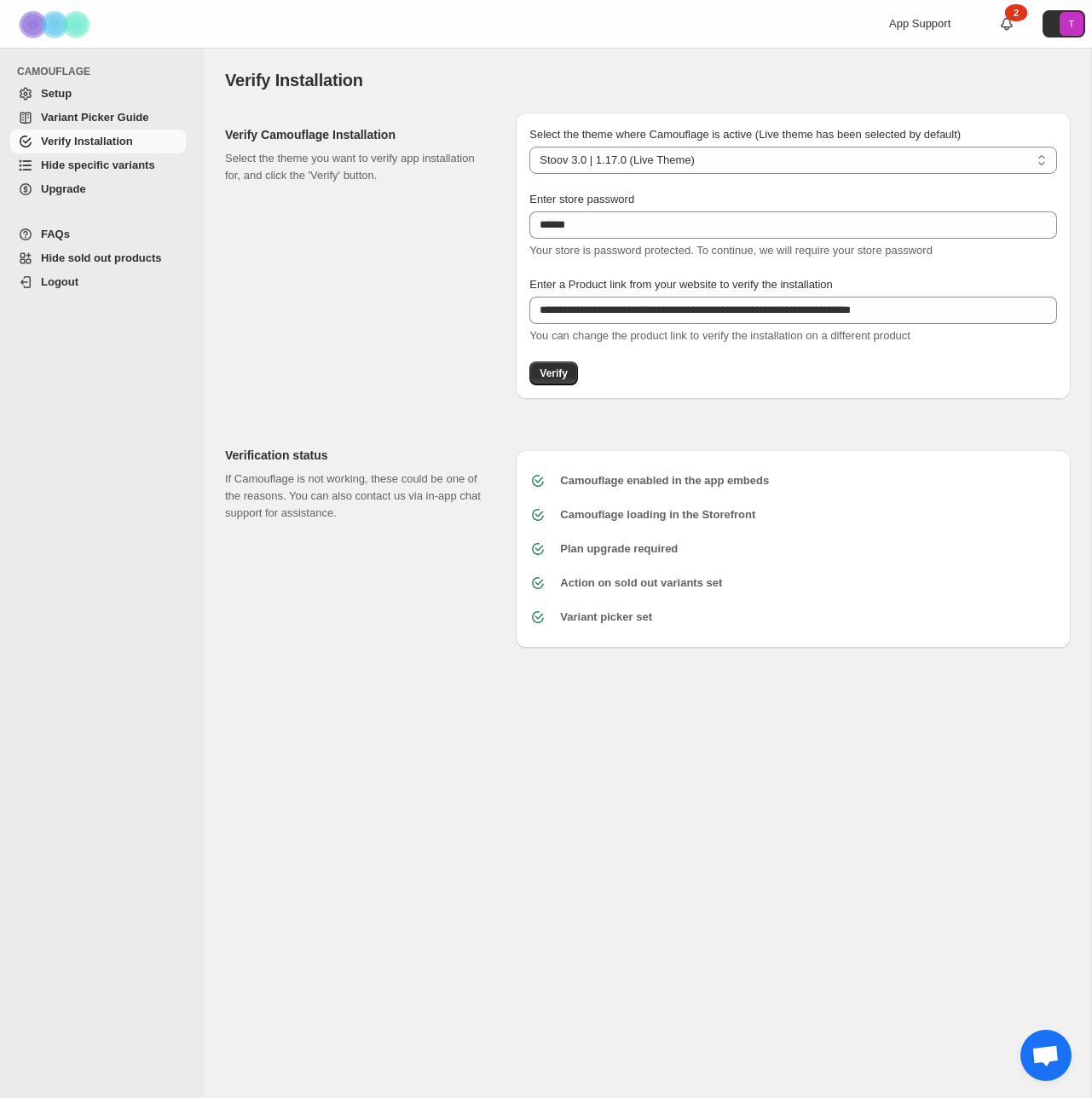
click at [83, 160] on span "Hide specific variants" at bounding box center [98, 165] width 114 height 13
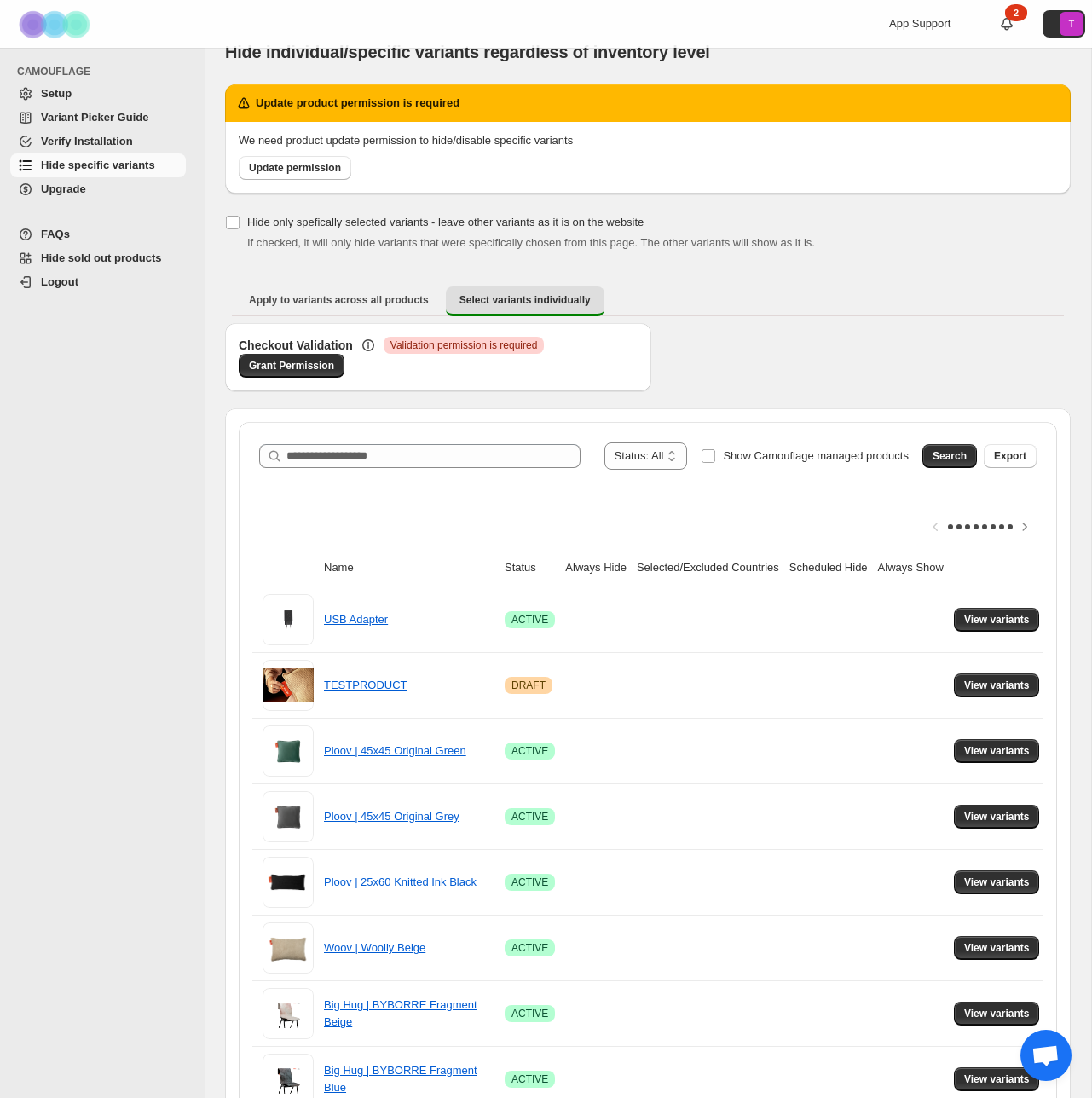
scroll to position [42, 0]
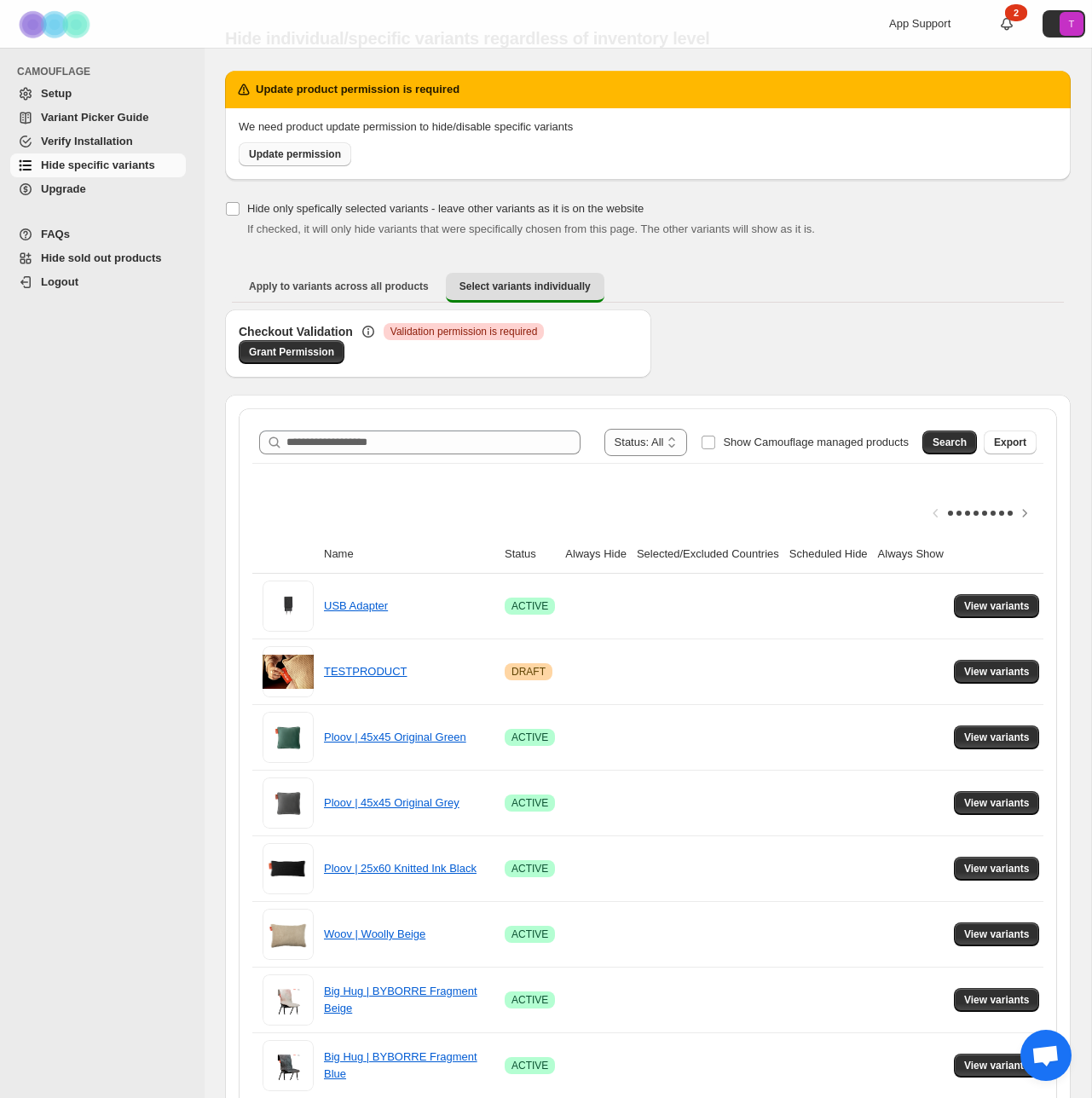
click at [312, 160] on span "Update permission" at bounding box center [296, 154] width 93 height 14
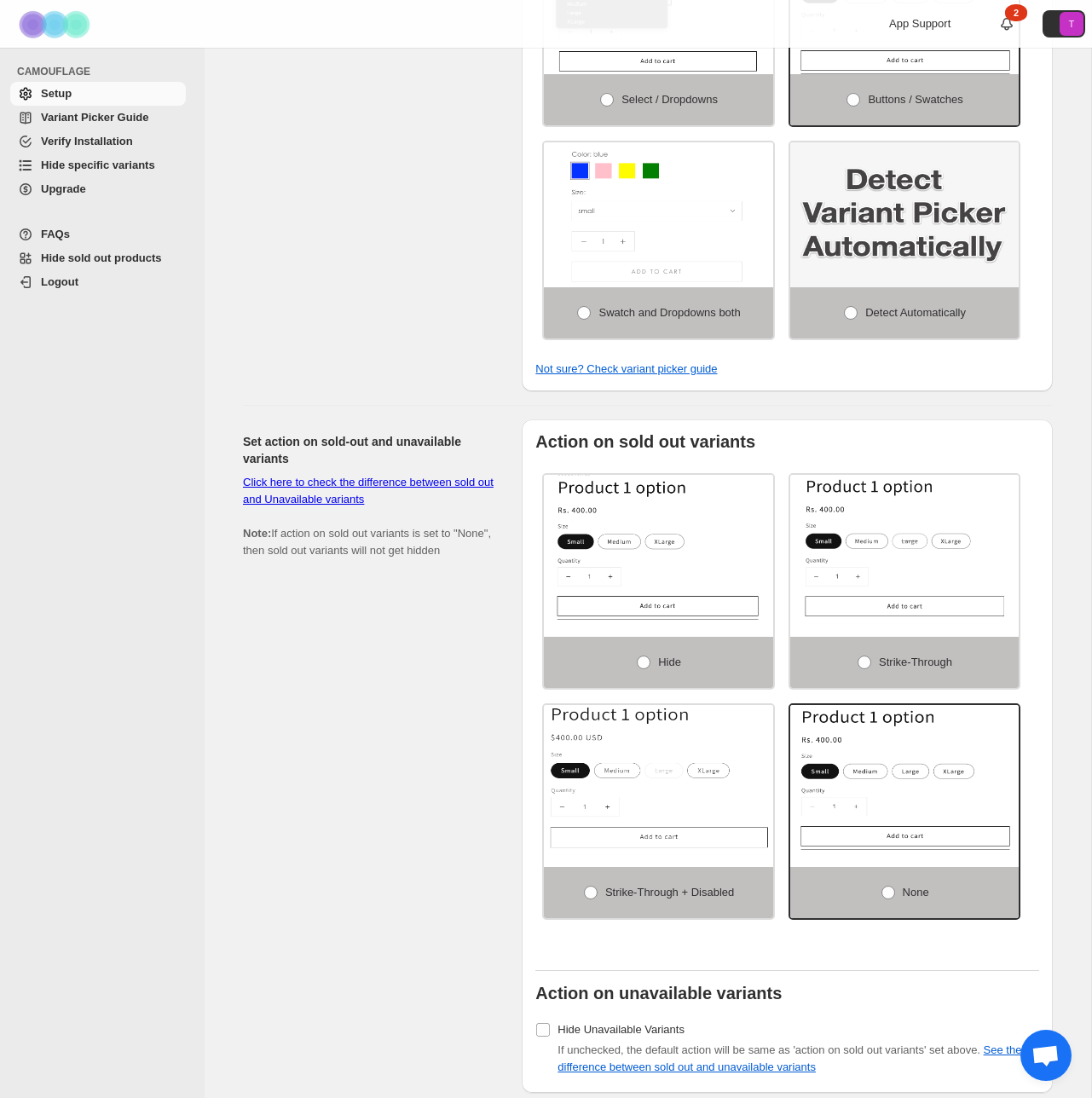
scroll to position [866, 0]
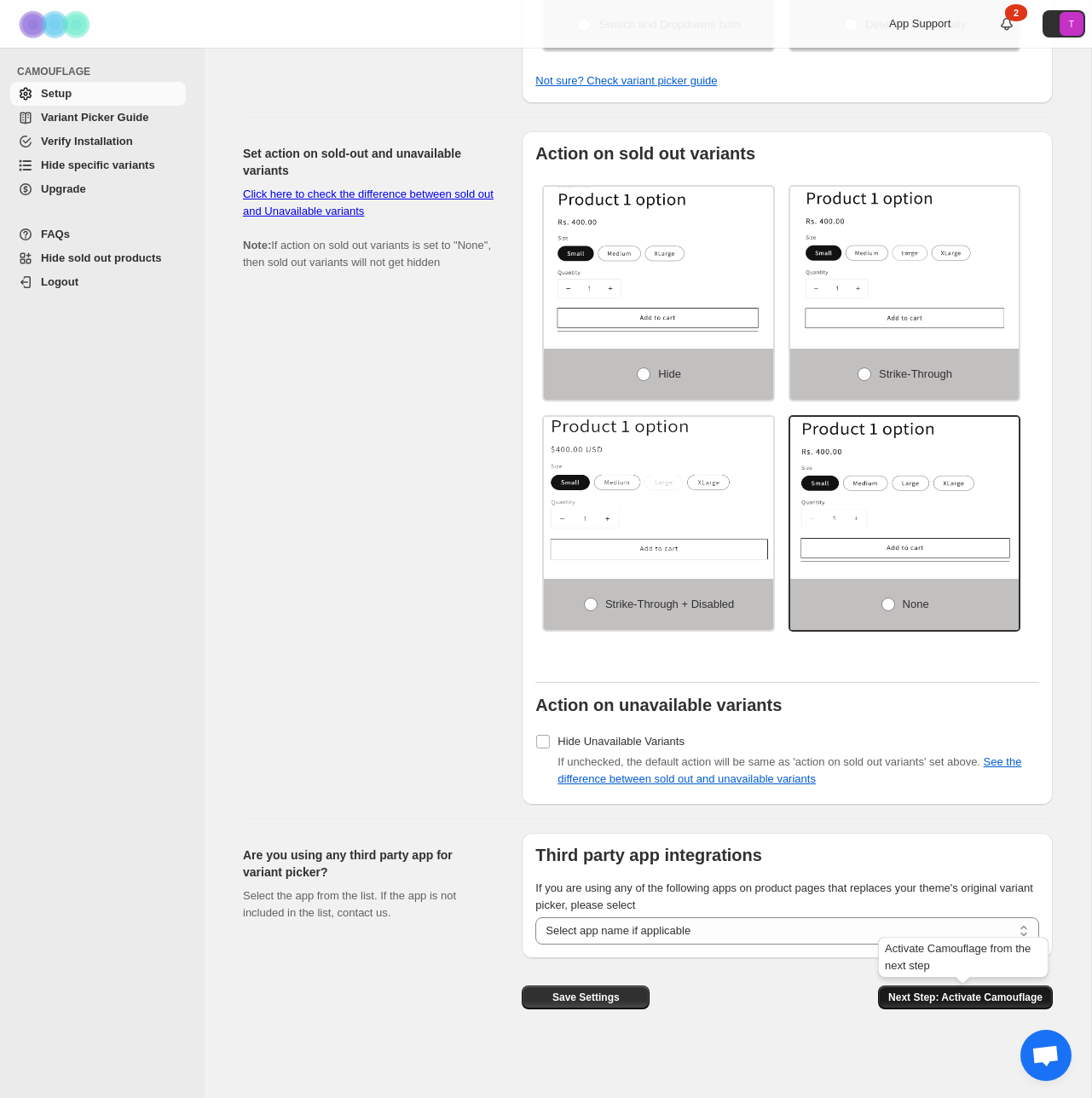
click at [963, 999] on span "Next Step: Activate Camouflage" at bounding box center [966, 997] width 154 height 14
select select "**********"
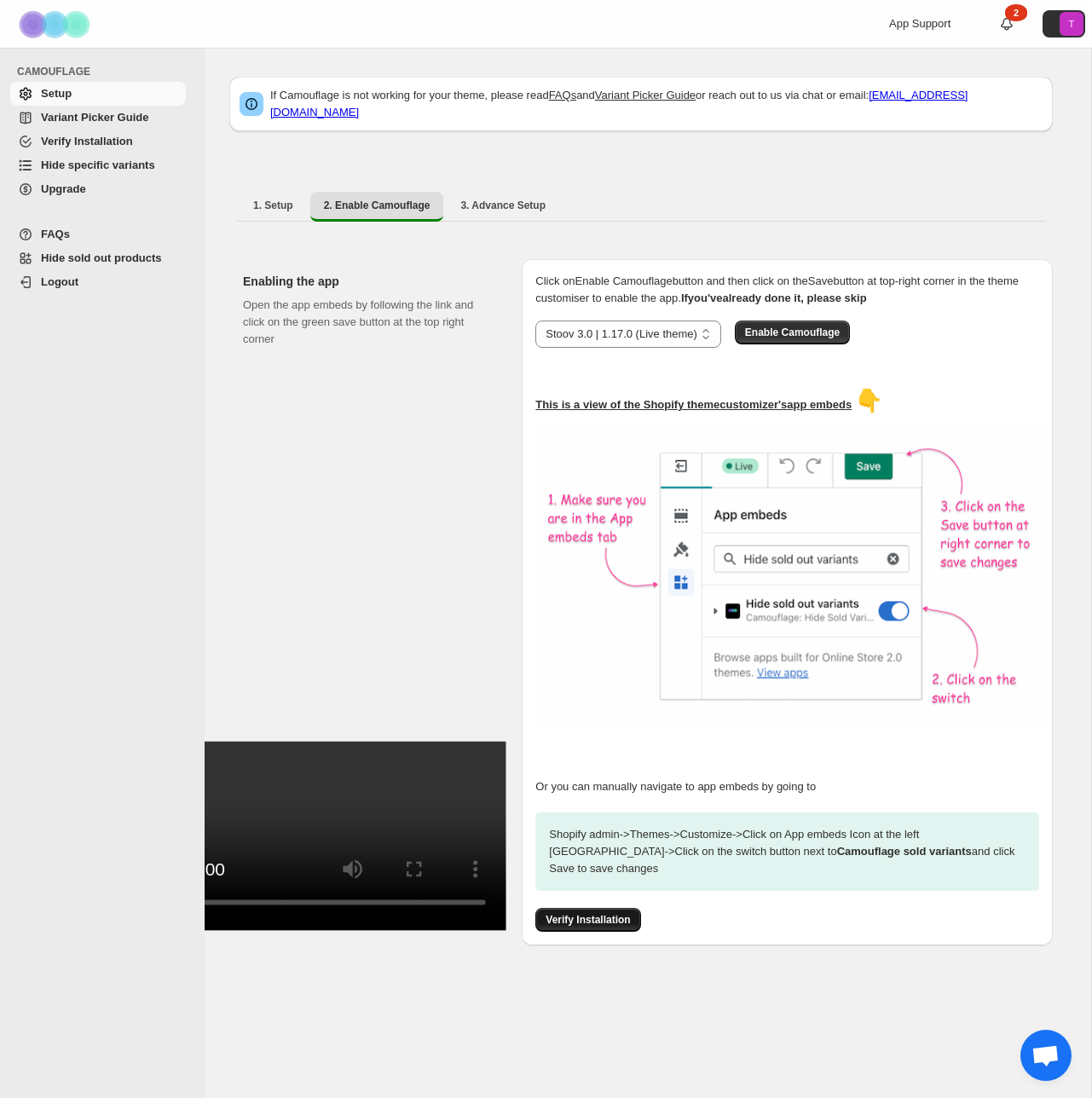
click at [597, 913] on span "Verify Installation" at bounding box center [588, 919] width 84 height 14
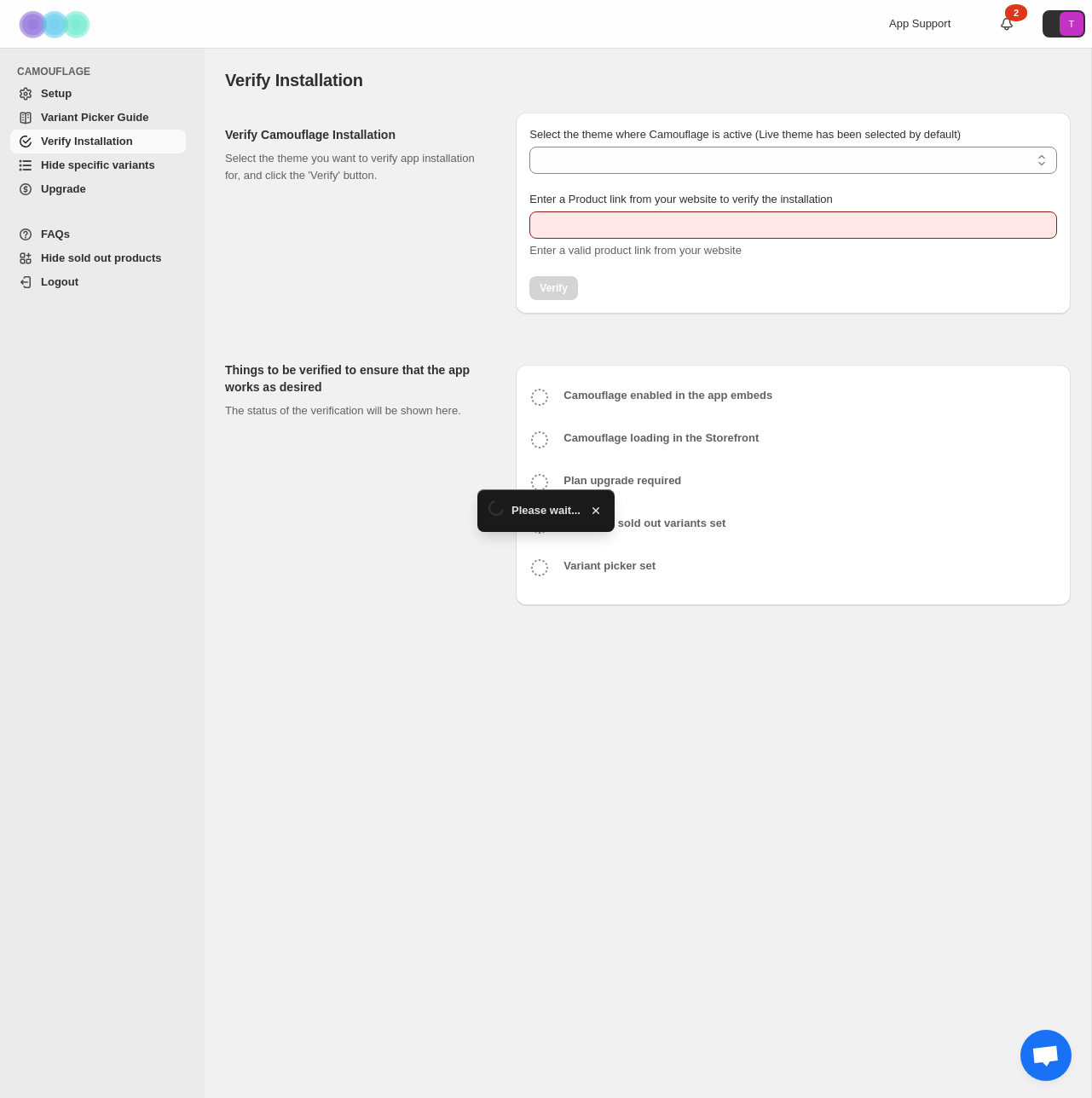
type input "**********"
select select "**********"
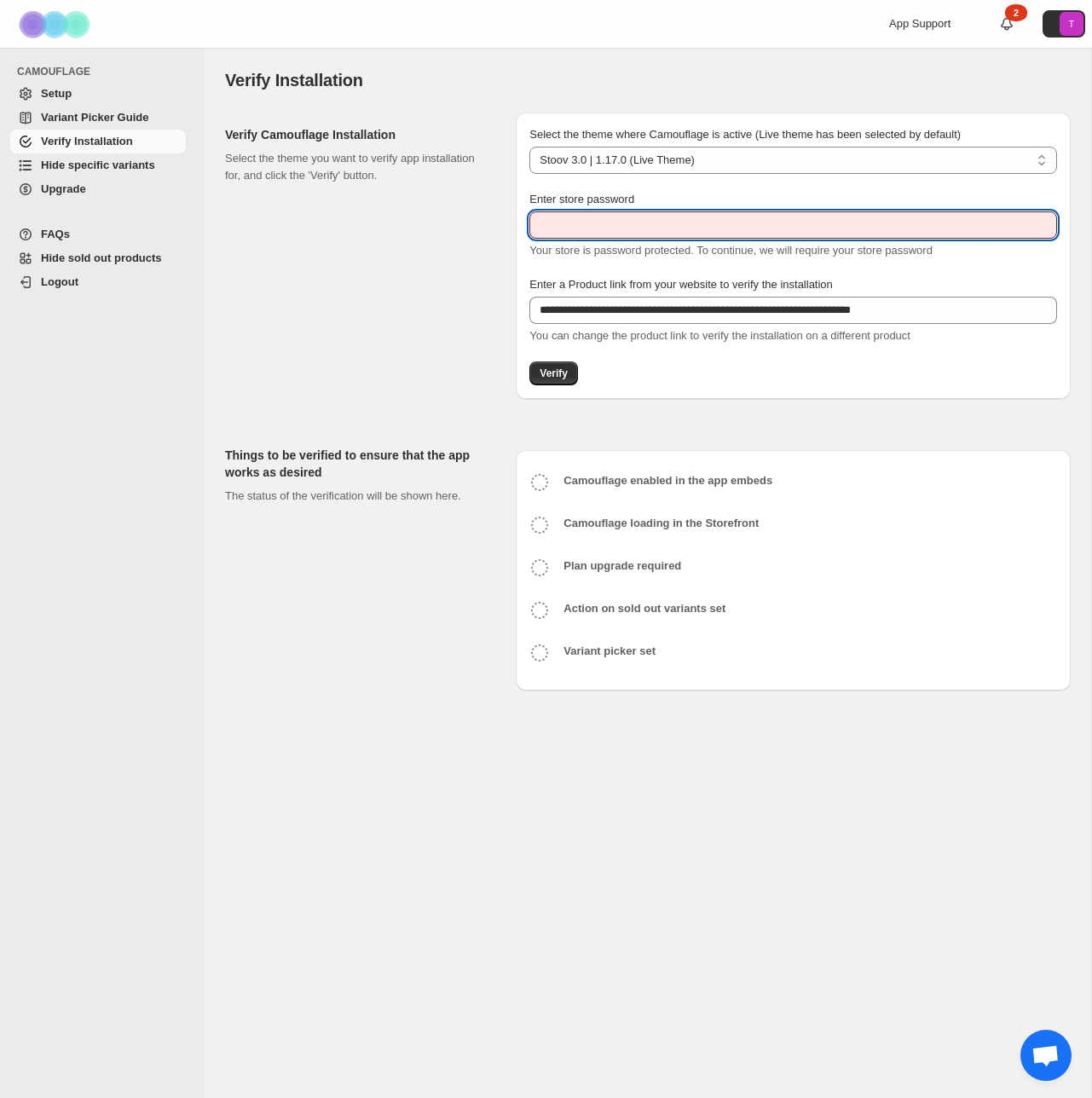
click at [579, 222] on input "Enter store password" at bounding box center [794, 225] width 528 height 27
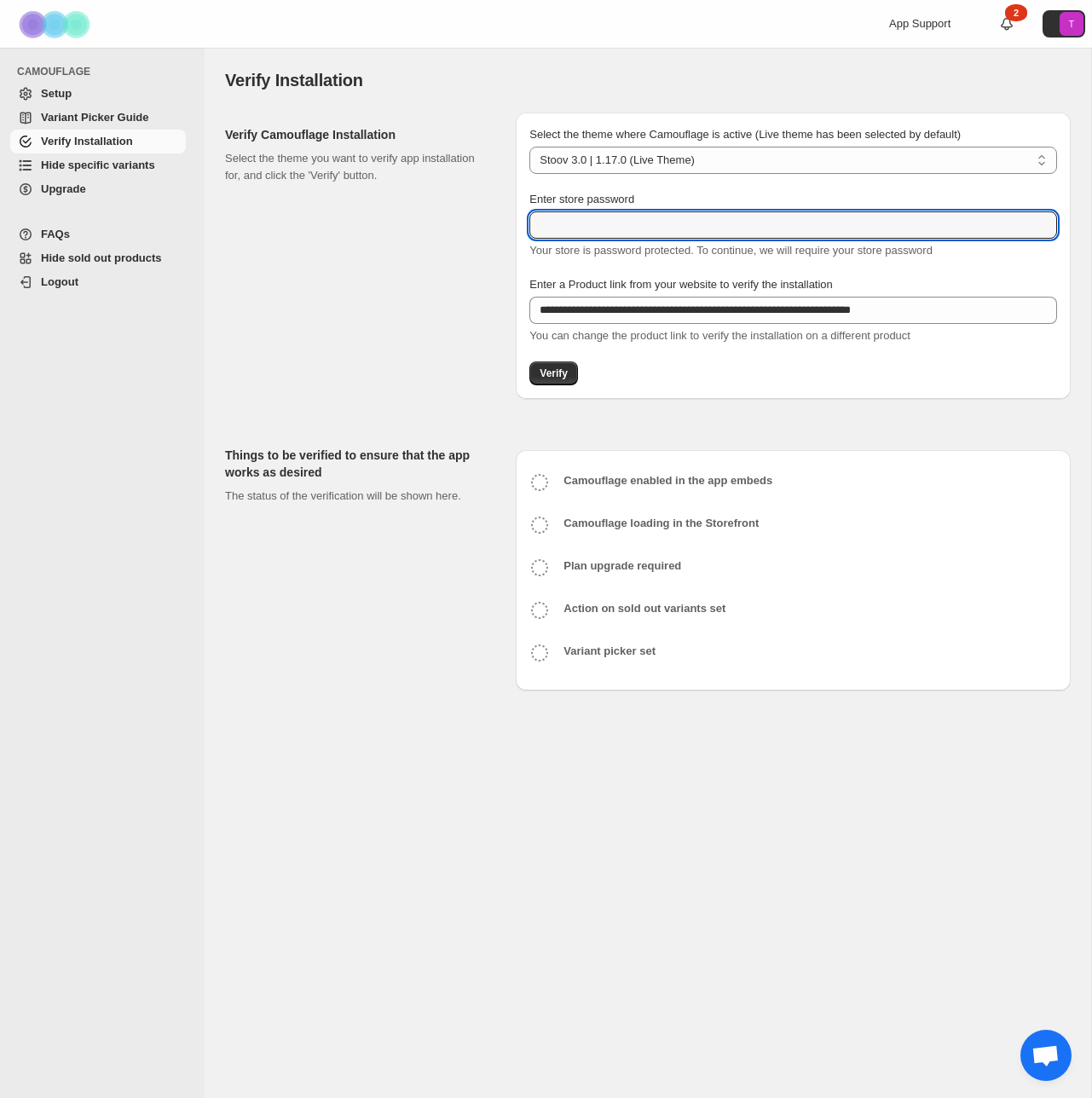
type input "******"
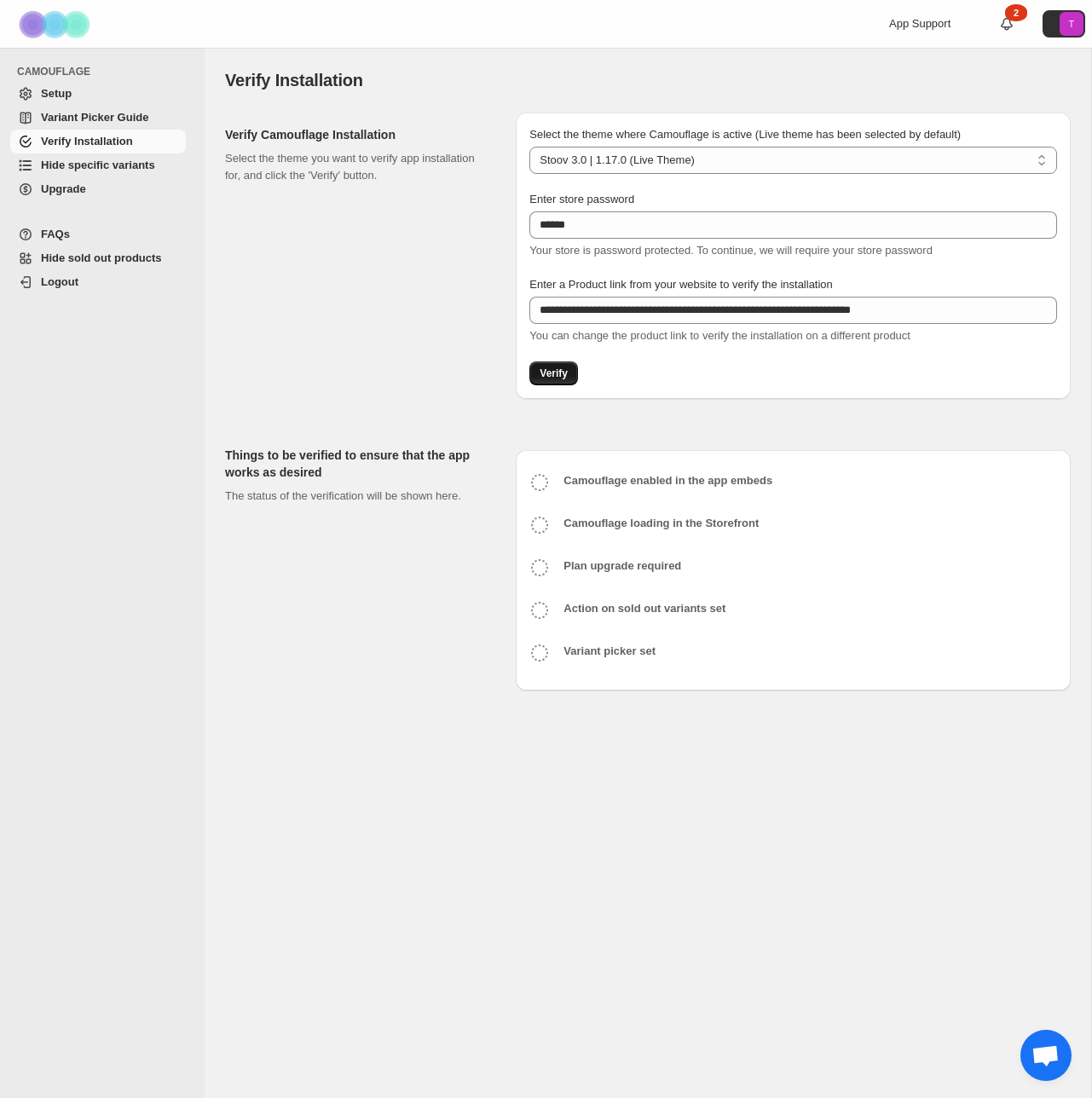
click at [566, 373] on span "Verify" at bounding box center [553, 373] width 28 height 14
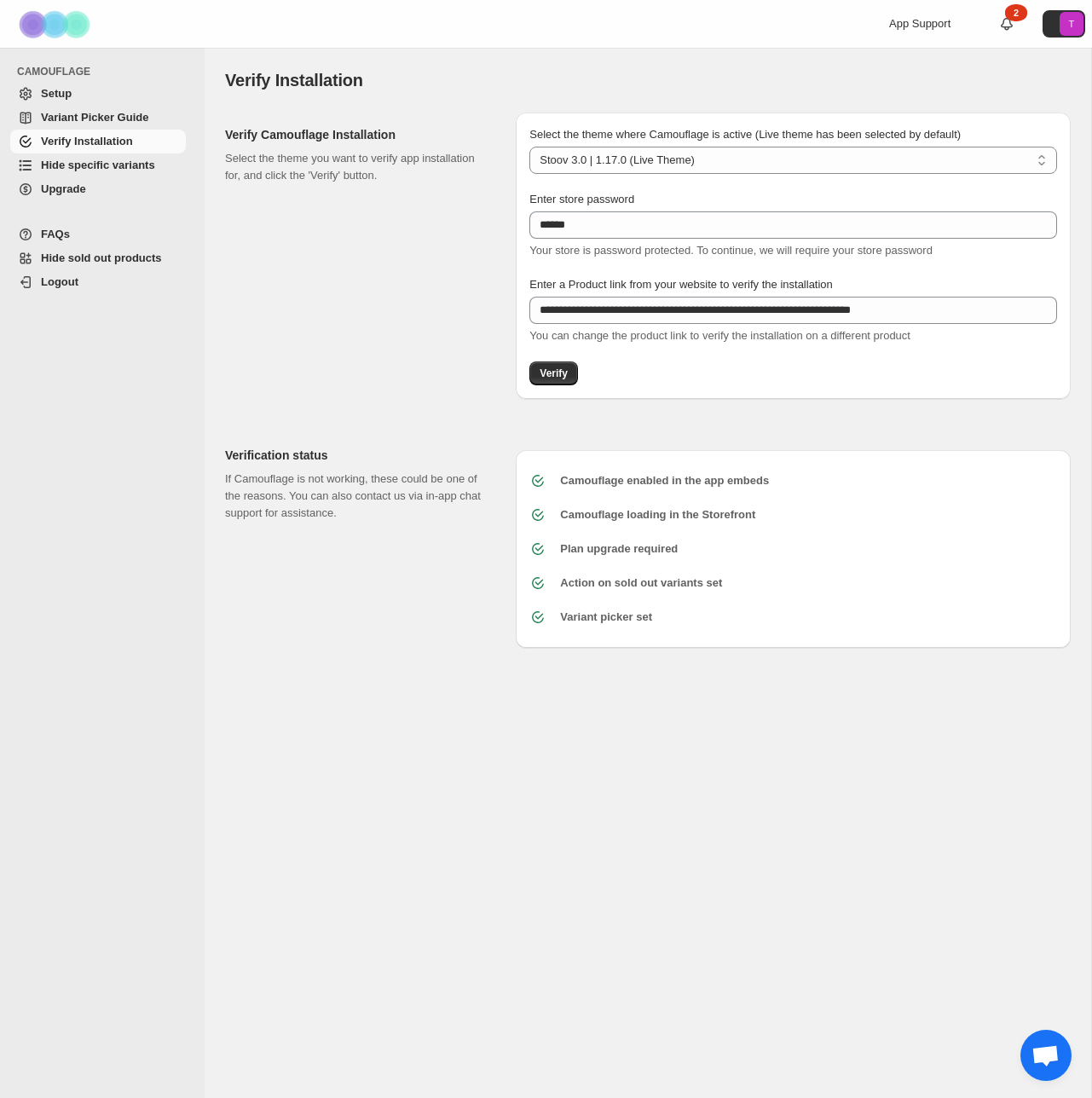
click at [116, 163] on span "Hide specific variants" at bounding box center [98, 165] width 114 height 13
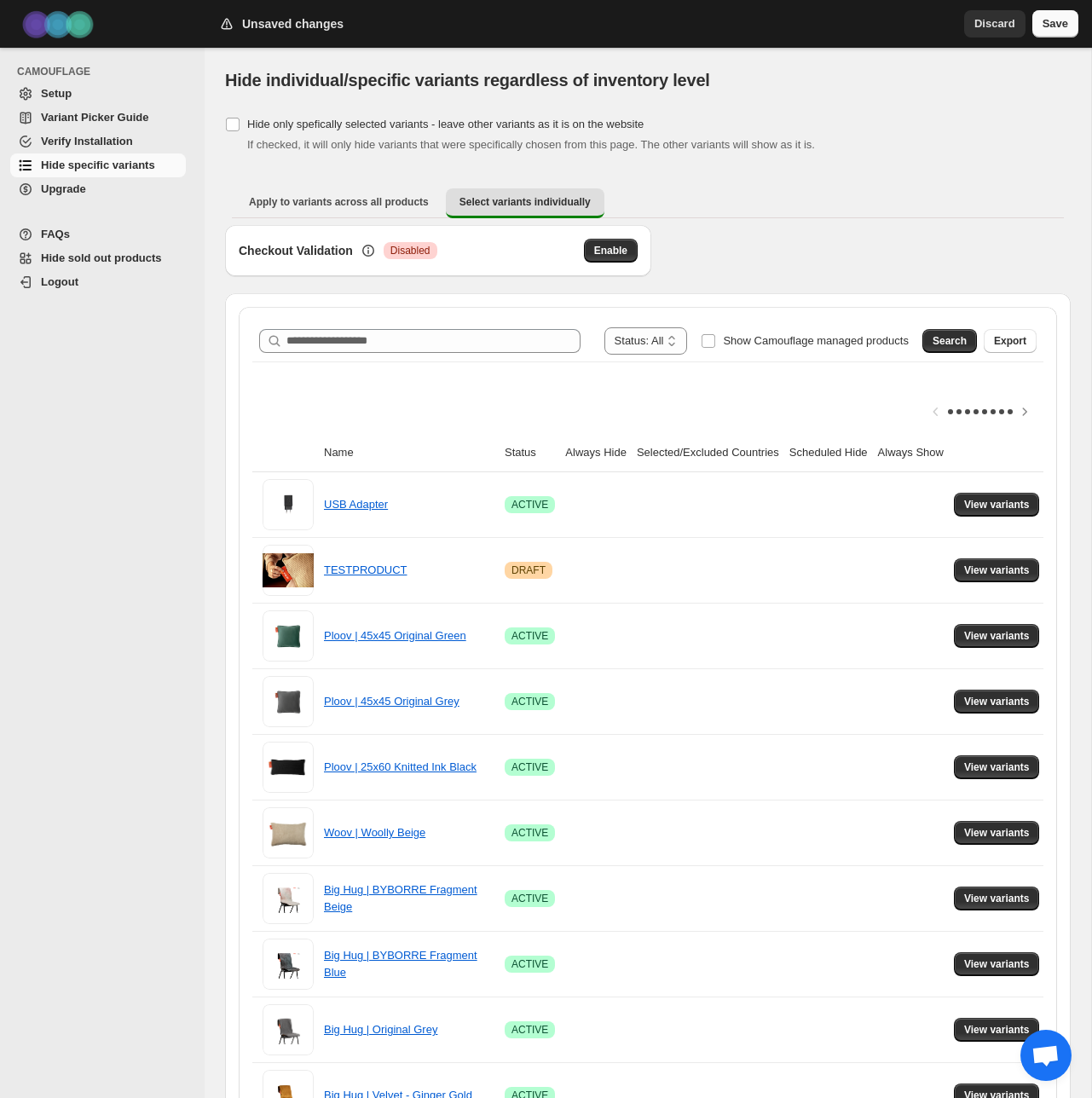
click at [1053, 28] on span "Save" at bounding box center [1056, 24] width 25 height 17
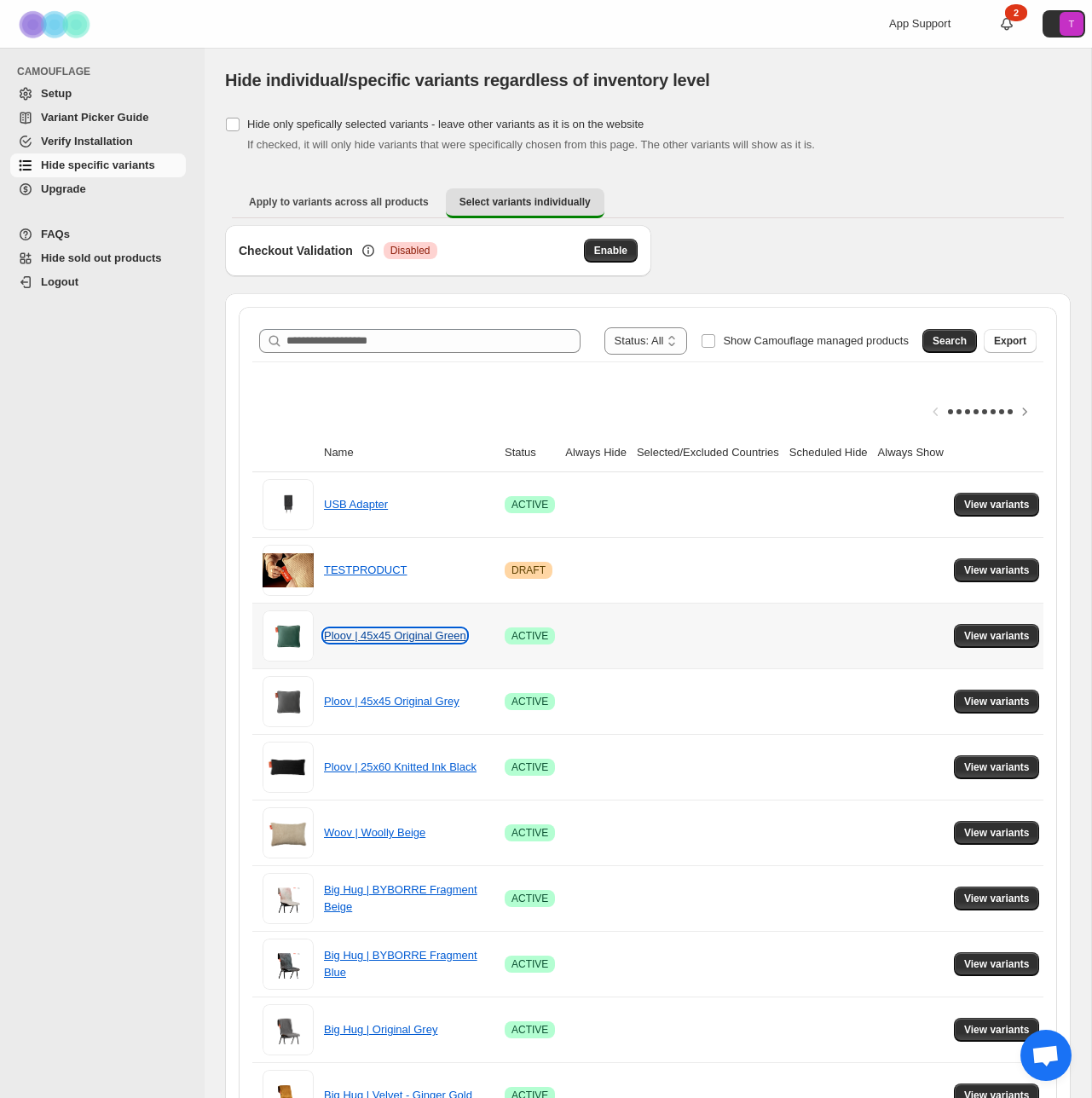
click at [395, 638] on link "Ploov | 45x45 Original Green" at bounding box center [395, 636] width 142 height 13
click at [1014, 633] on span "View variants" at bounding box center [997, 636] width 65 height 14
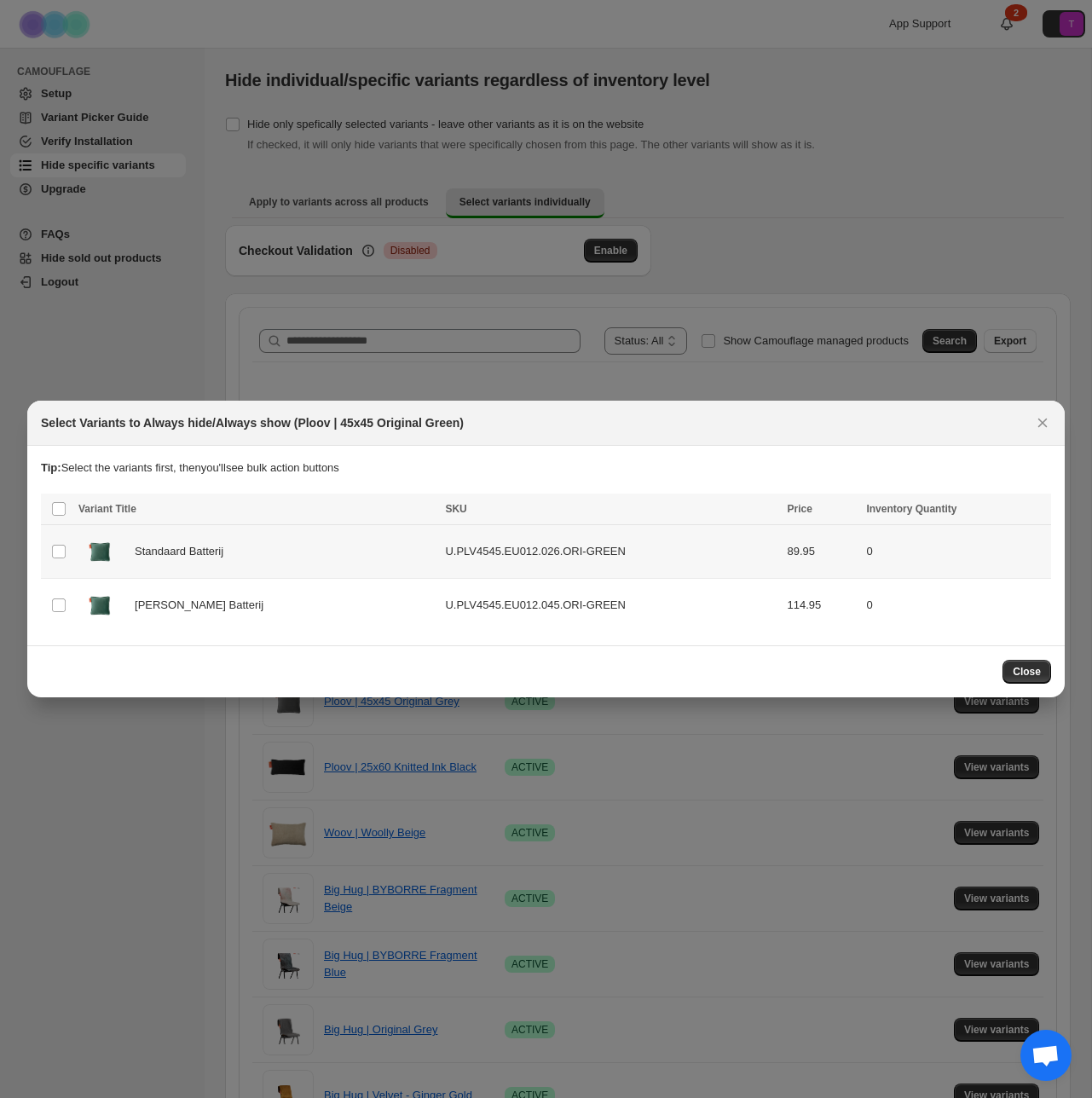
click at [186, 549] on span "Standaard Batterij" at bounding box center [184, 551] width 98 height 17
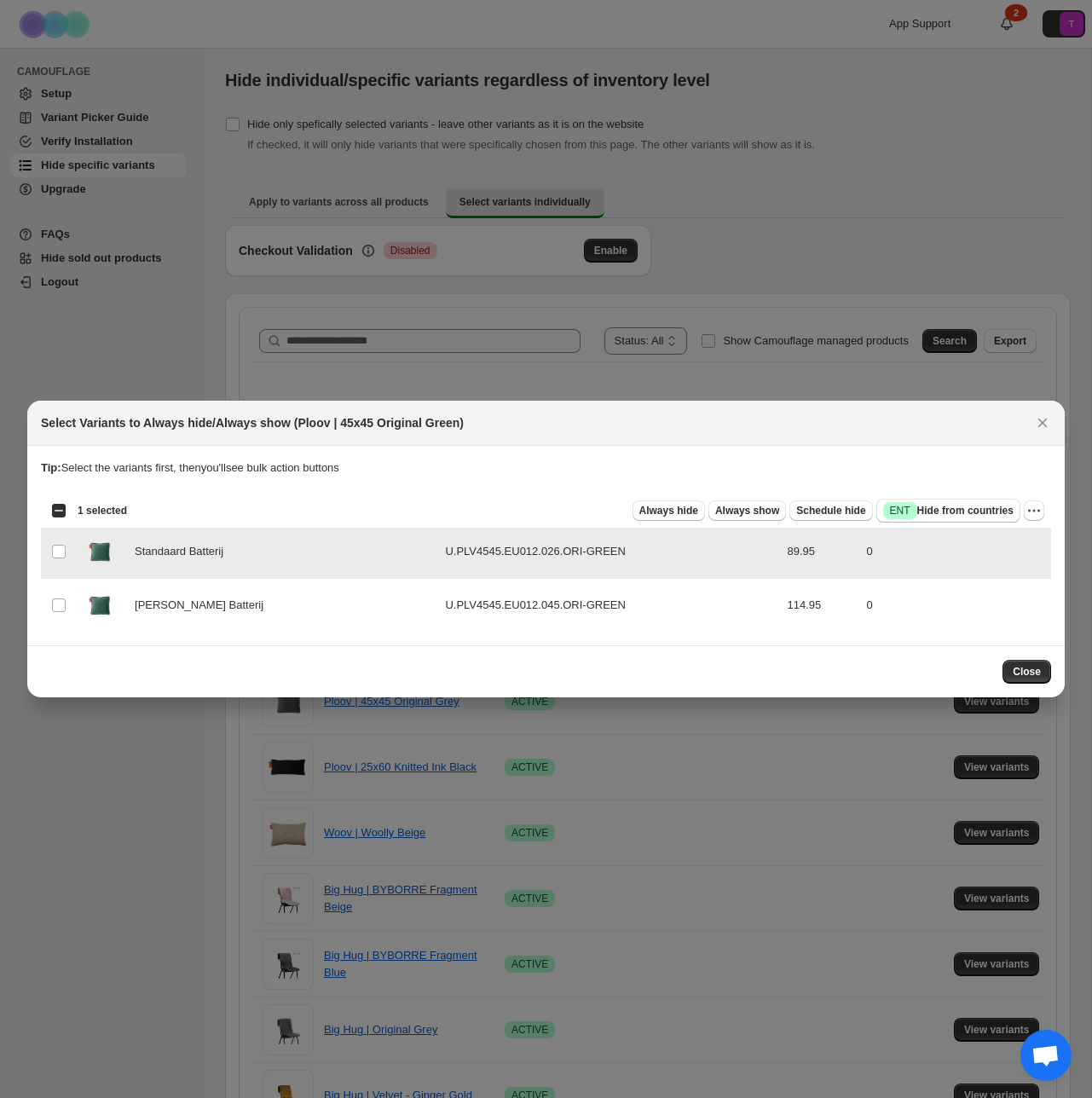
click at [440, 548] on td "U.PLV4545.EU012.026.ORI-GREEN" at bounding box center [610, 551] width 342 height 53
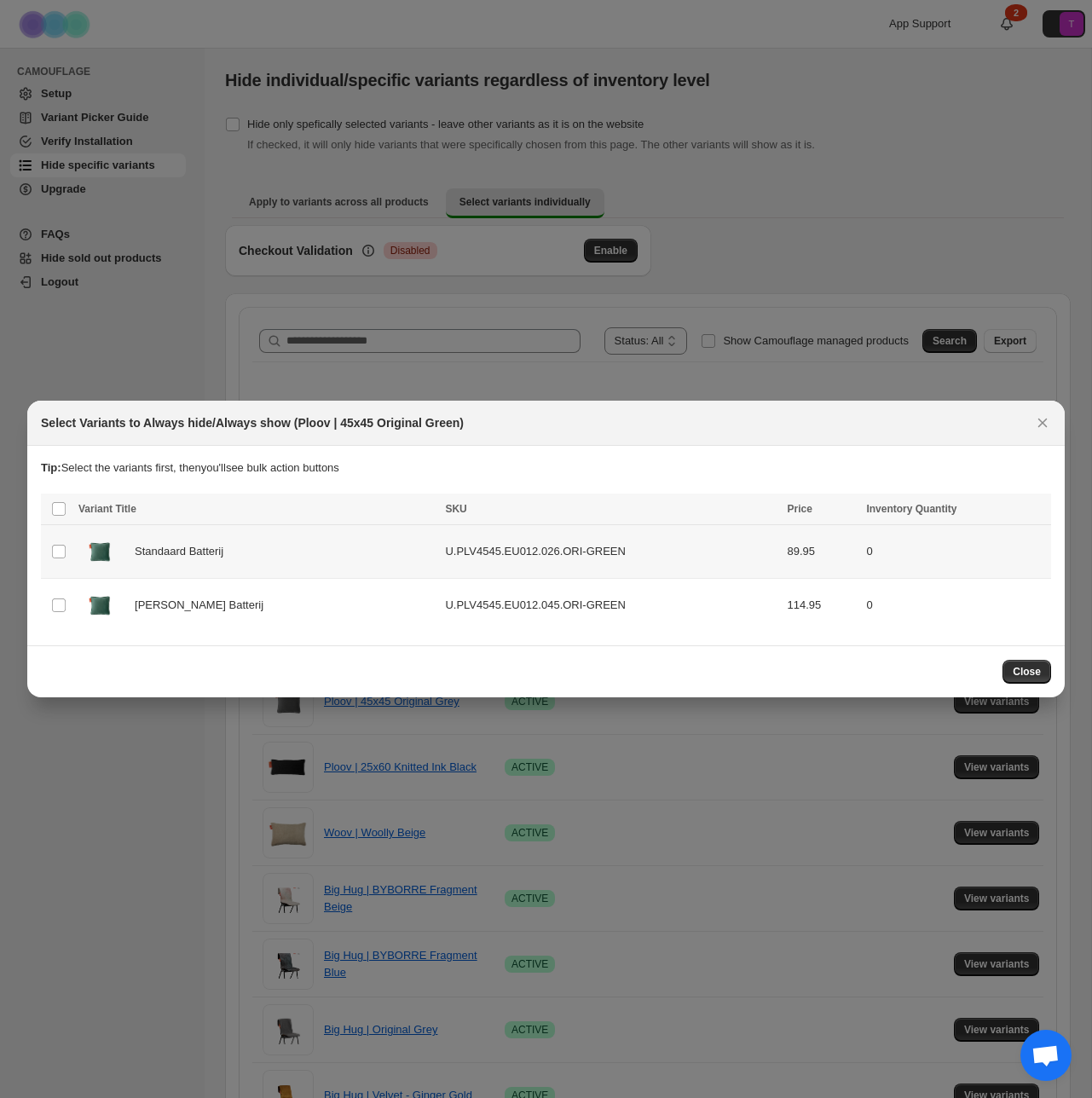
click at [440, 548] on td "U.PLV4545.EU012.026.ORI-GREEN" at bounding box center [610, 551] width 342 height 53
click at [941, 513] on span "Success ENT Hide from countries" at bounding box center [949, 510] width 131 height 17
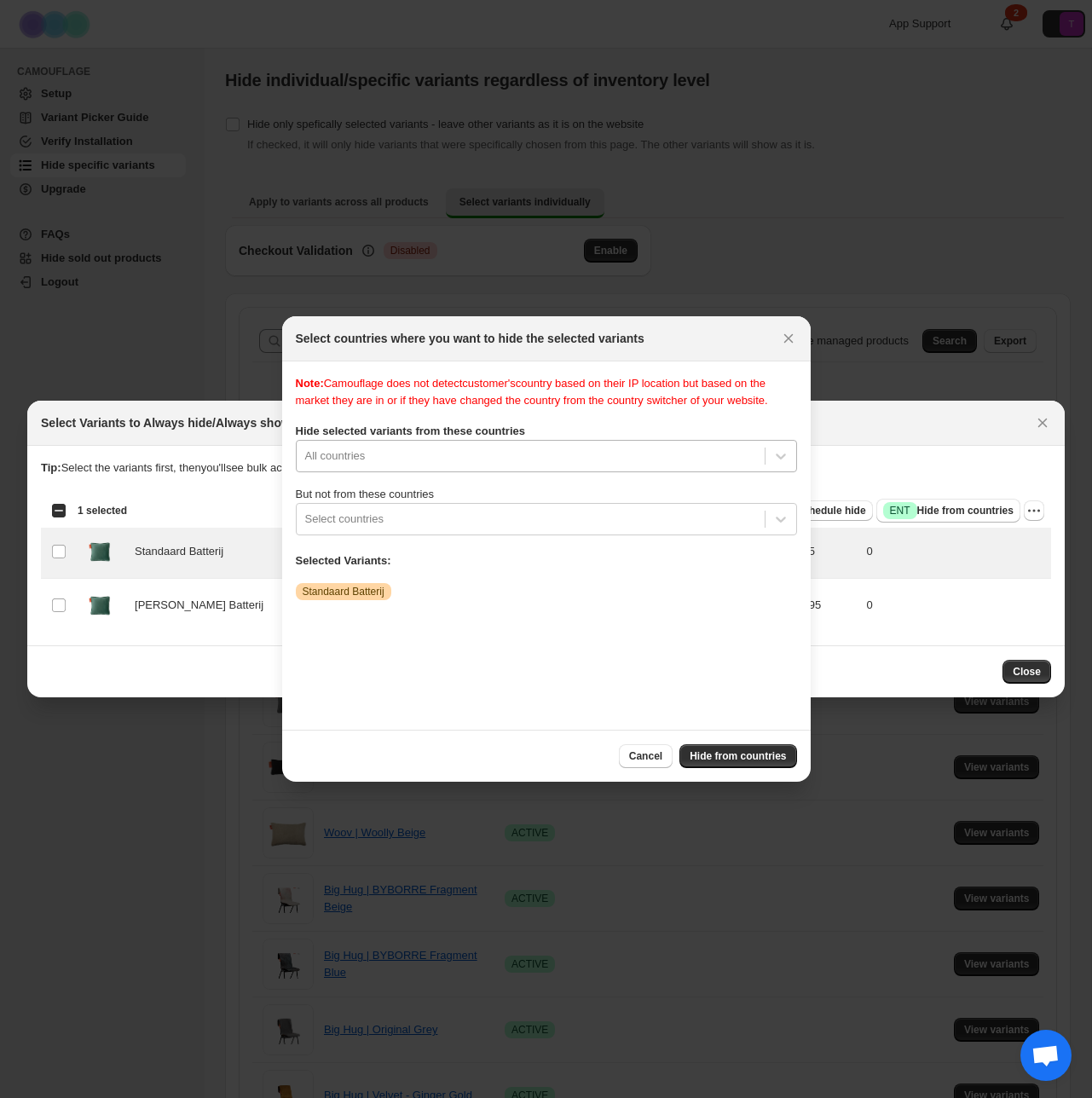
scroll to position [22, 0]
click at [457, 472] on div "All countries" at bounding box center [546, 456] width 502 height 33
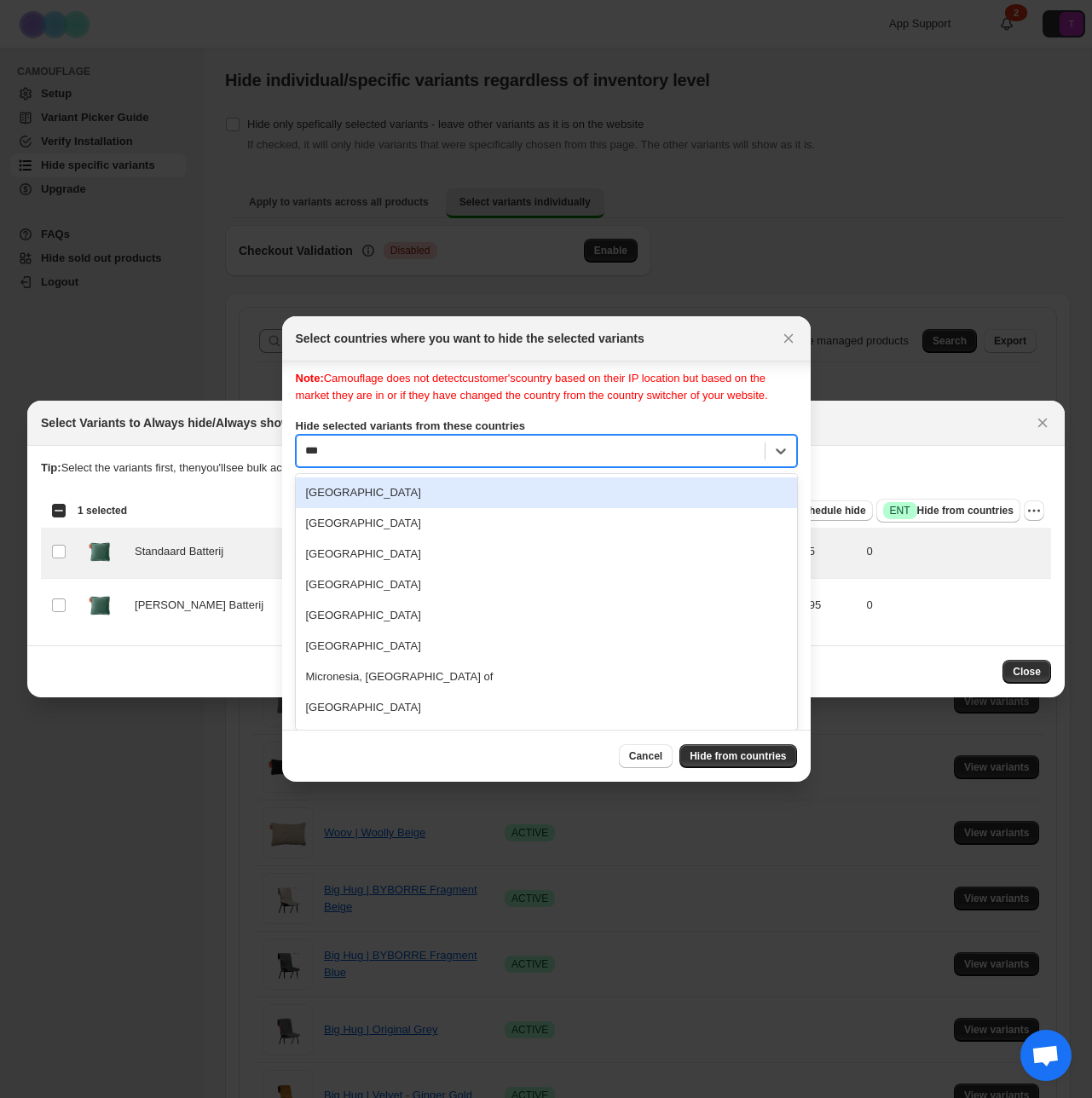
scroll to position [0, 0]
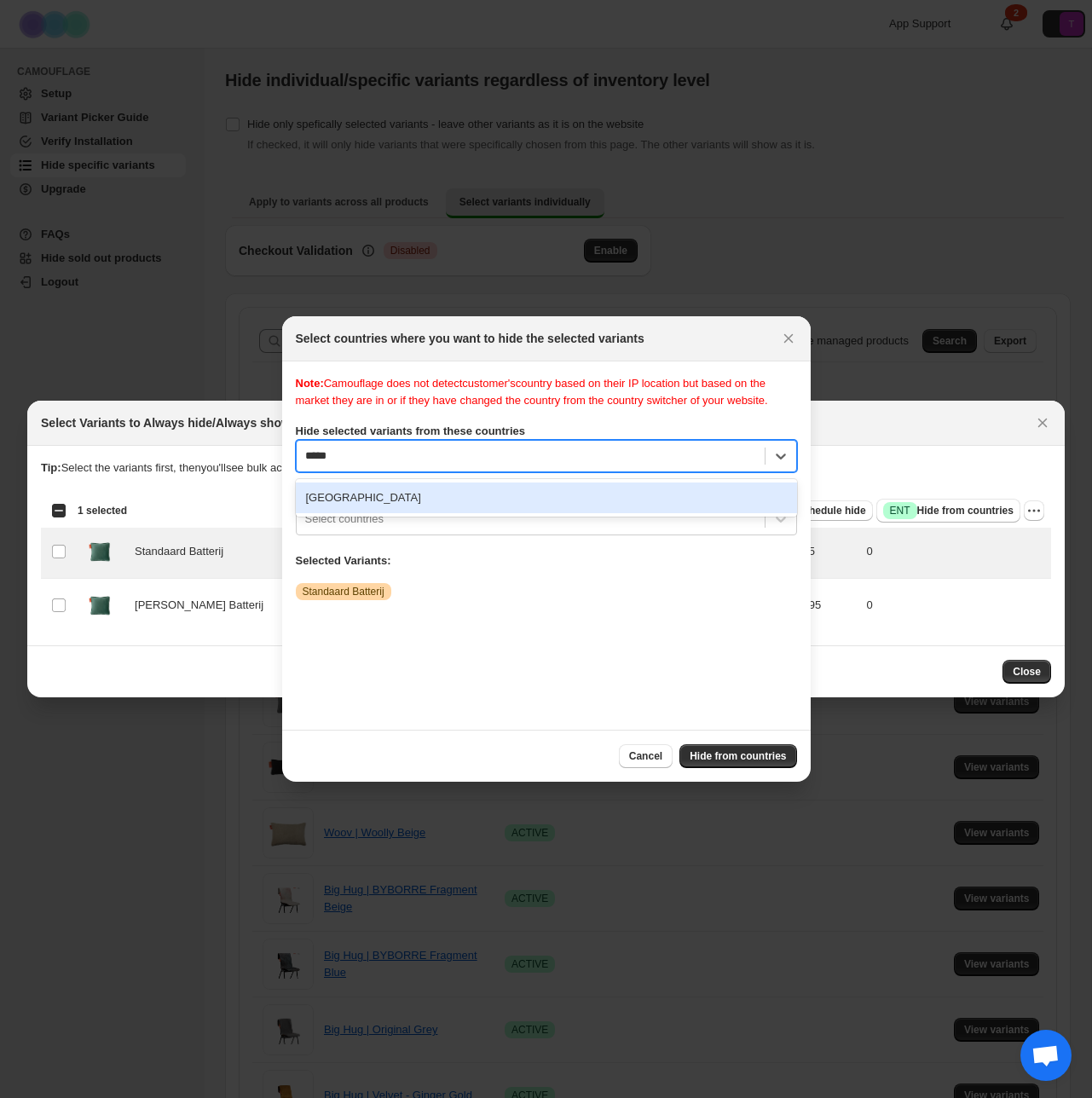
type input "******"
click at [421, 510] on div "Netherlands" at bounding box center [546, 498] width 502 height 31
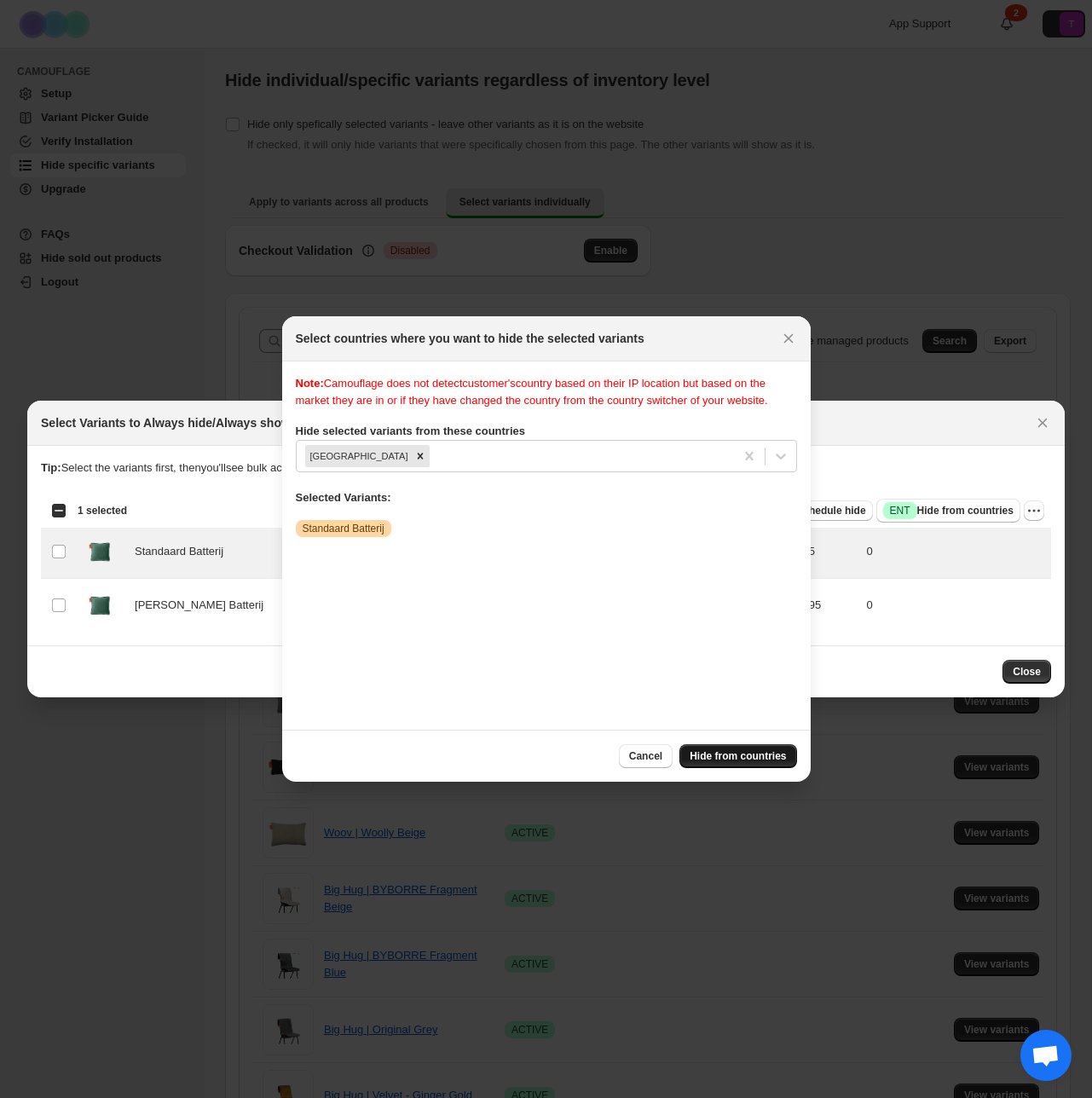
click at [730, 759] on span "Hide from countries" at bounding box center [738, 755] width 96 height 14
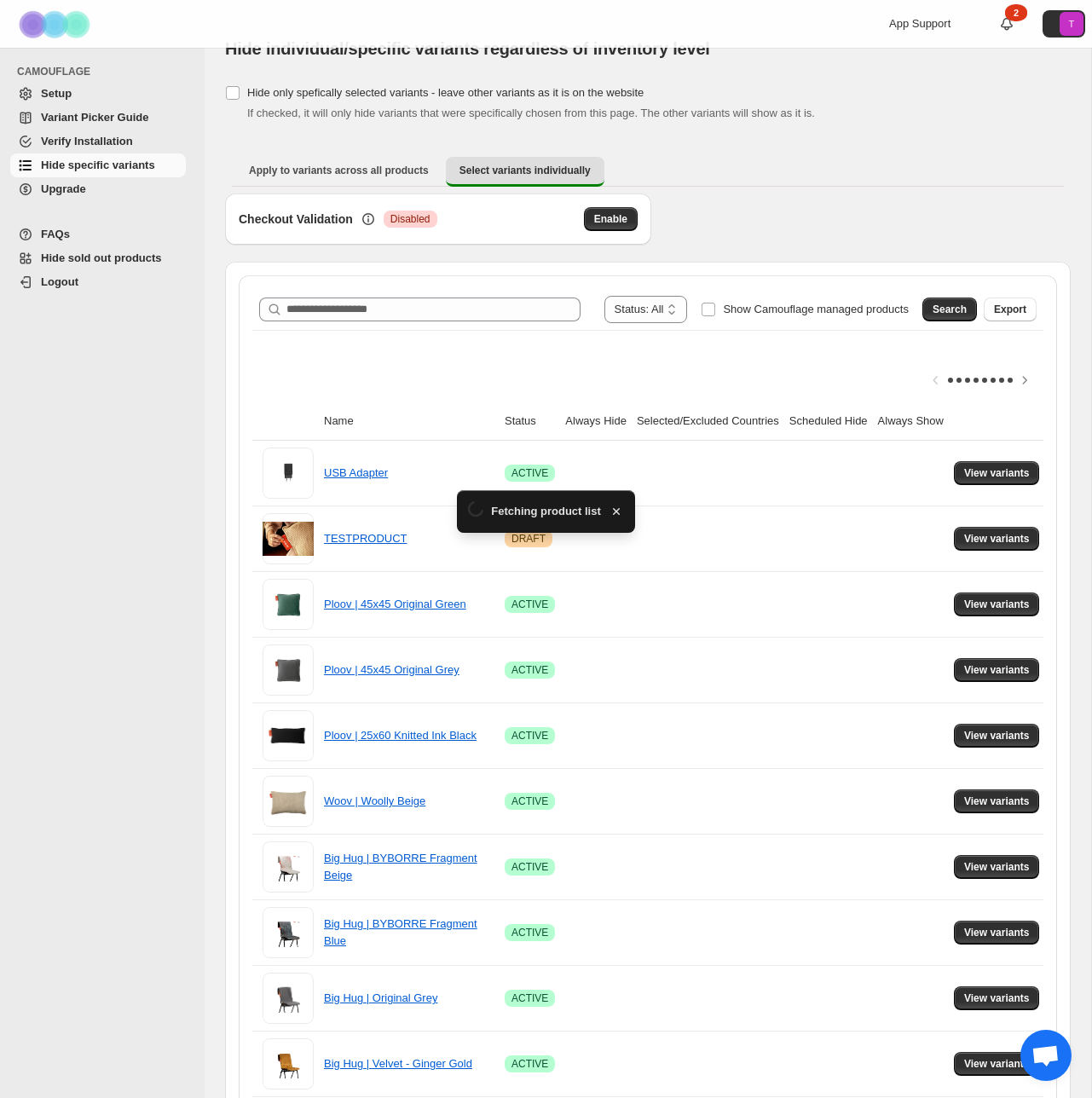
scroll to position [36, 0]
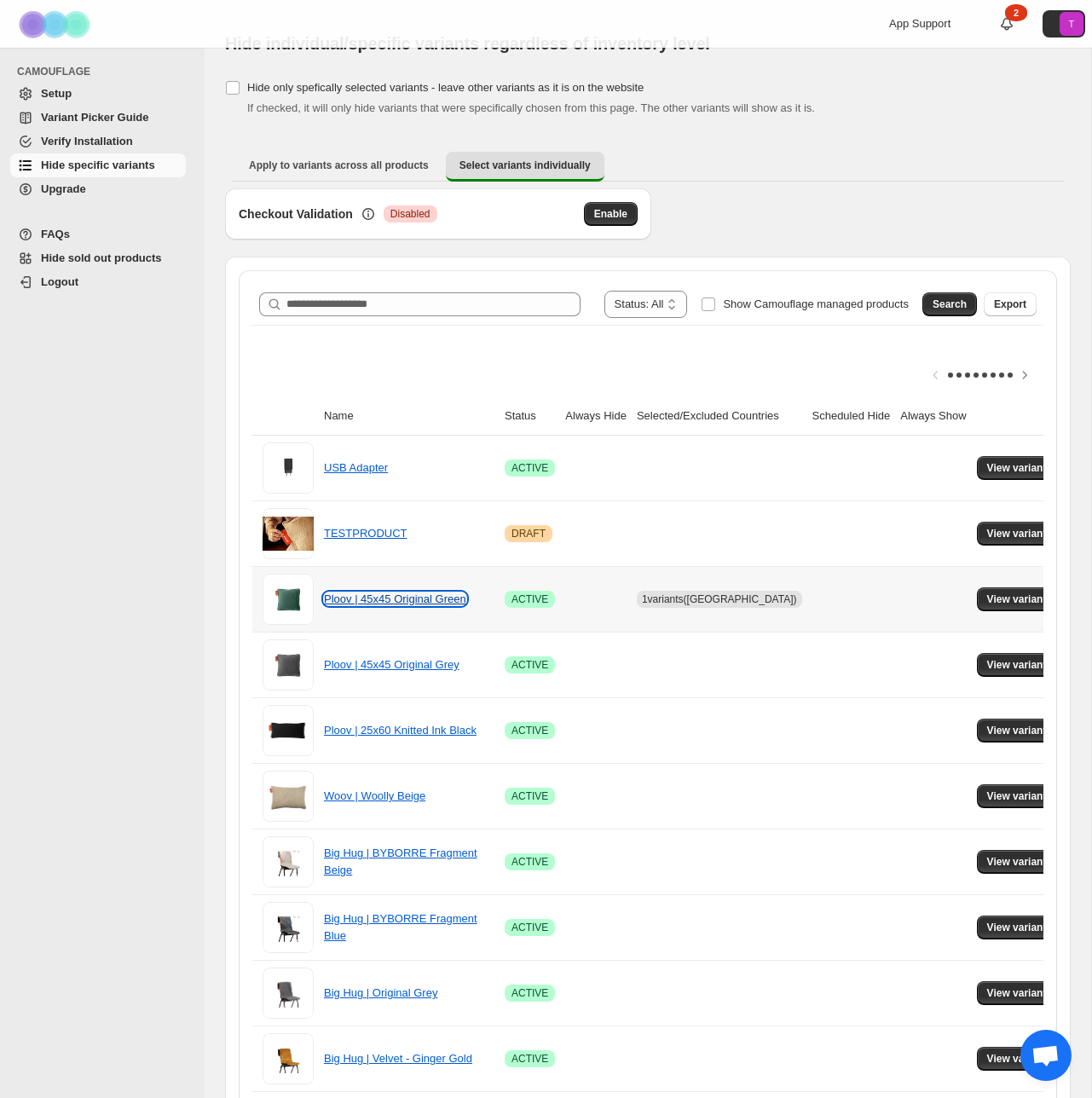
click at [419, 598] on link "Ploov | 45x45 Original Green" at bounding box center [395, 598] width 142 height 13
click at [1001, 598] on span "View variants" at bounding box center [1020, 598] width 65 height 14
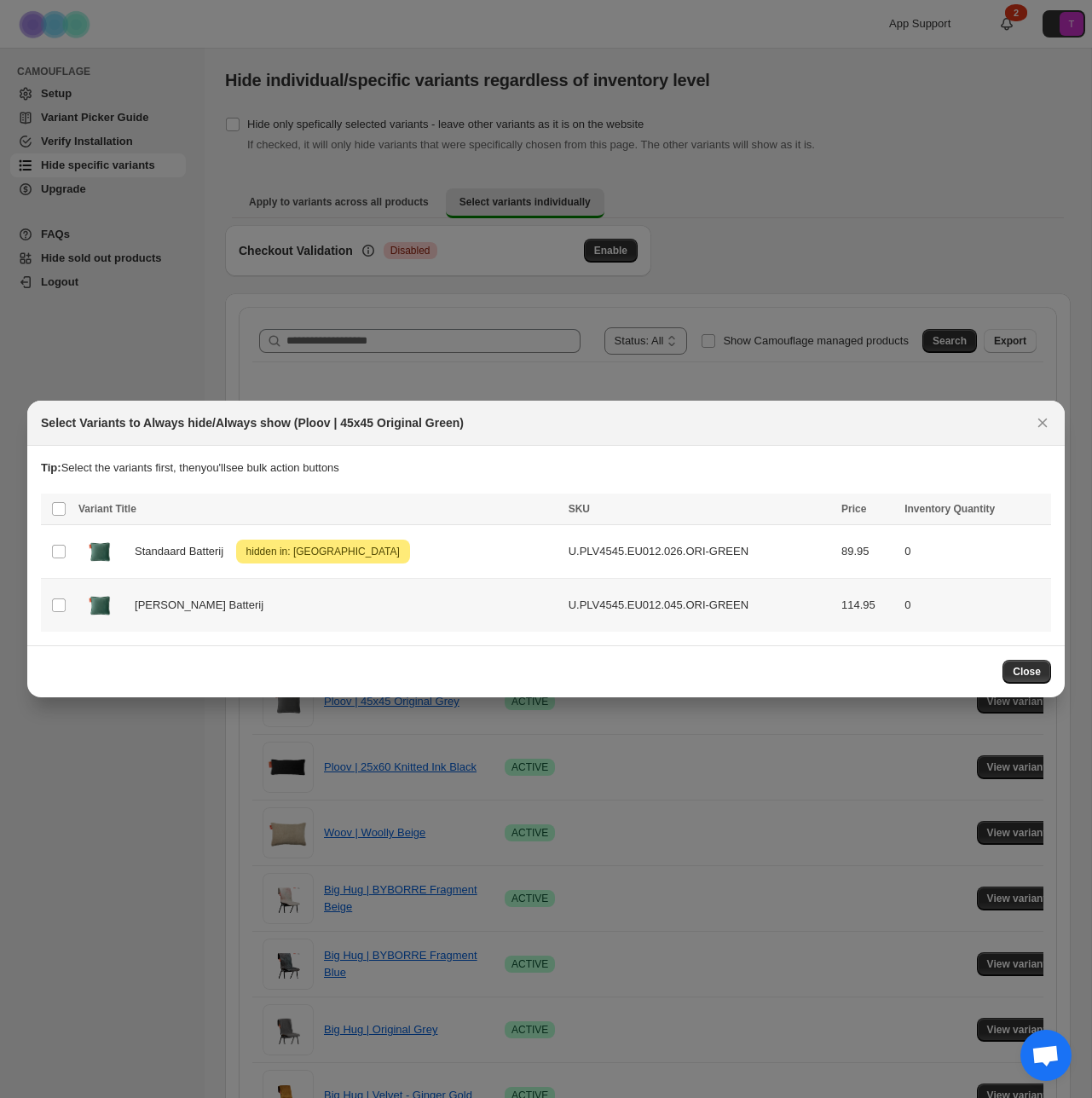
scroll to position [0, 0]
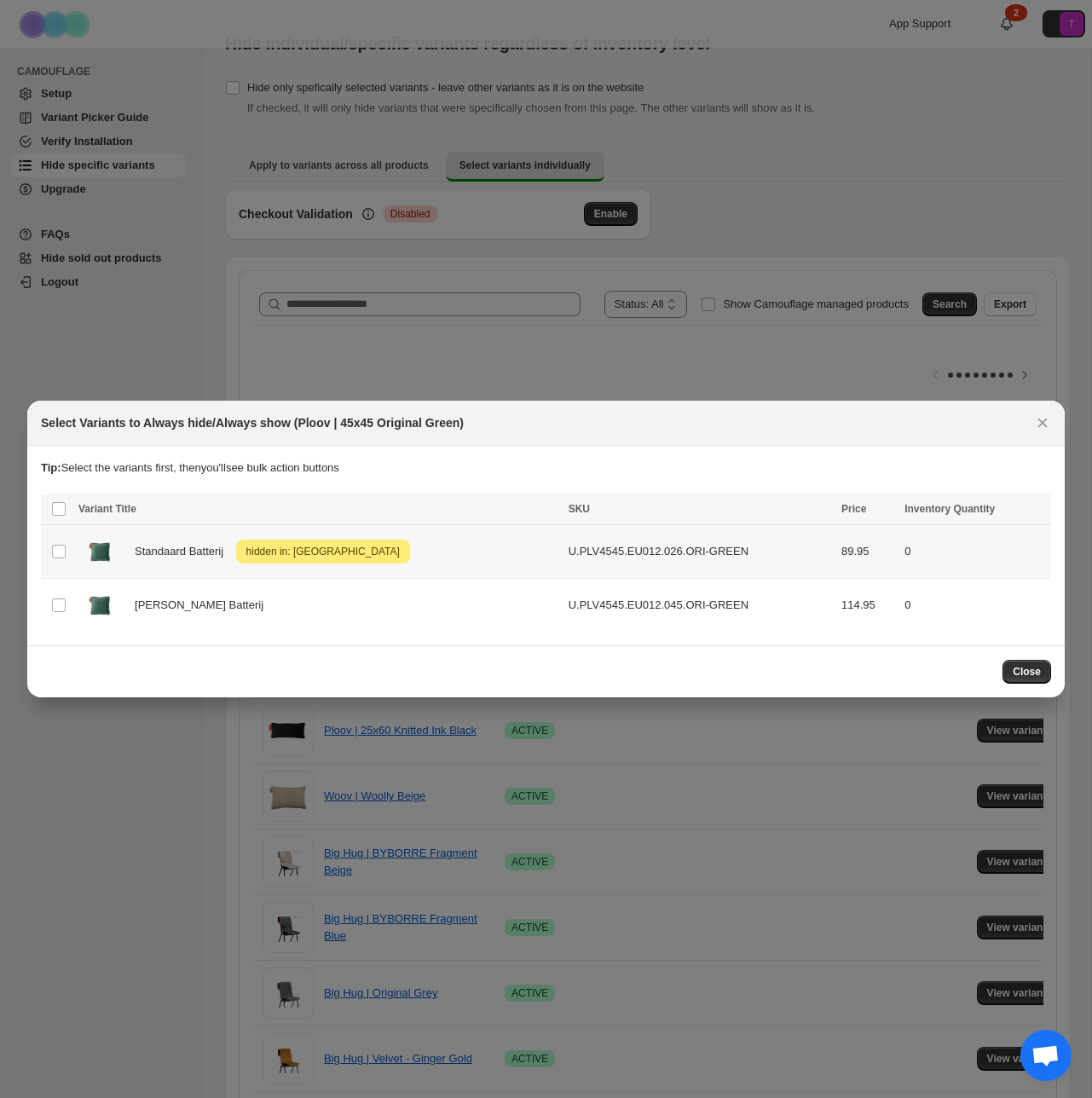
click at [263, 553] on span "hidden in: Netherlands" at bounding box center [323, 551] width 161 height 21
click at [949, 513] on span "Success ENT Hide from countries" at bounding box center [949, 510] width 131 height 17
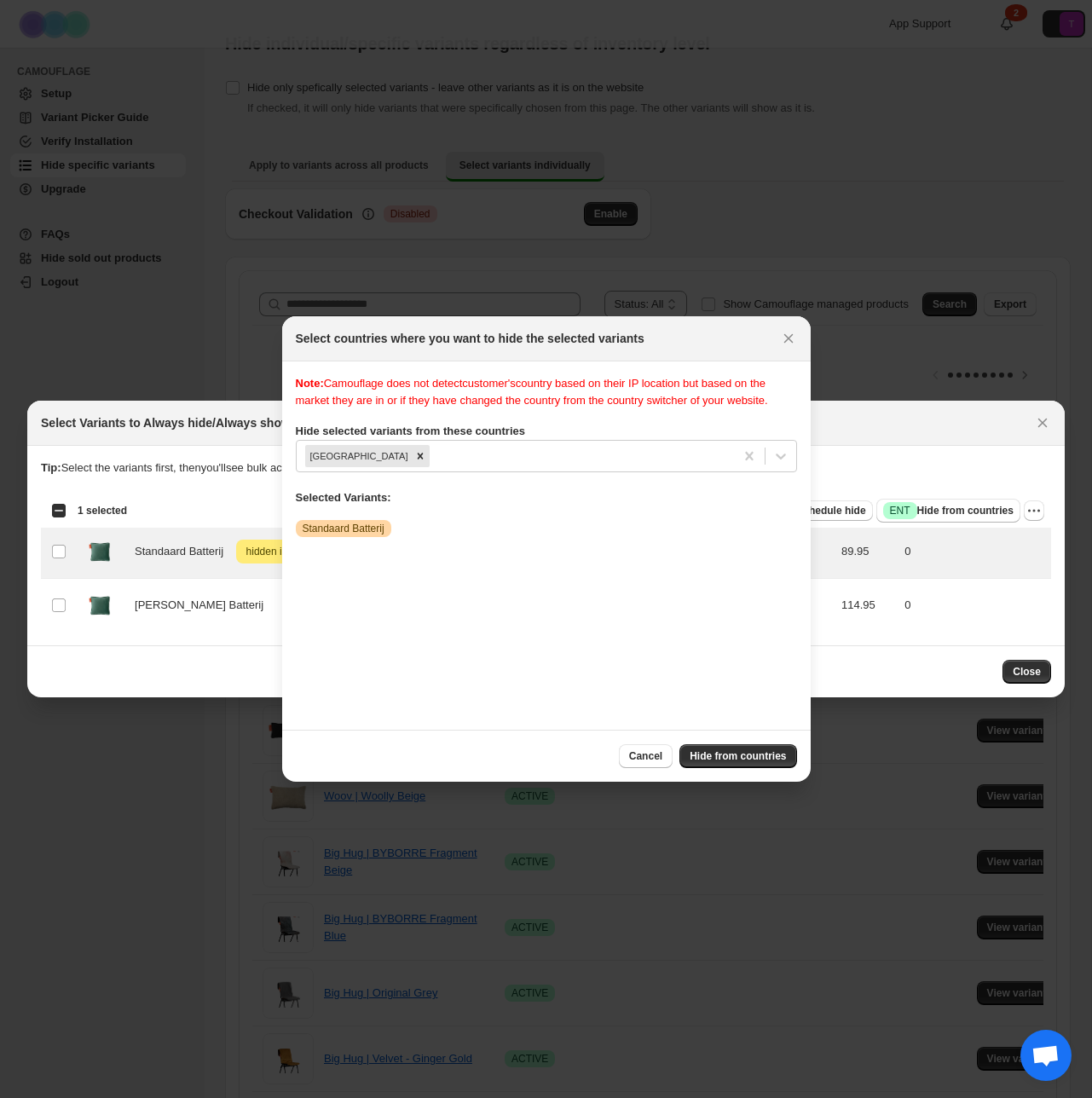
drag, startPoint x: 348, startPoint y: 539, endPoint x: 372, endPoint y: 519, distance: 31.2
click at [355, 533] on div "Note: Camouflage does not detect customer's country based on their IP location …" at bounding box center [546, 546] width 502 height 341
click at [411, 467] on div "Remove Netherlands" at bounding box center [420, 456] width 19 height 22
click at [723, 757] on span "Hide from countries" at bounding box center [738, 755] width 96 height 14
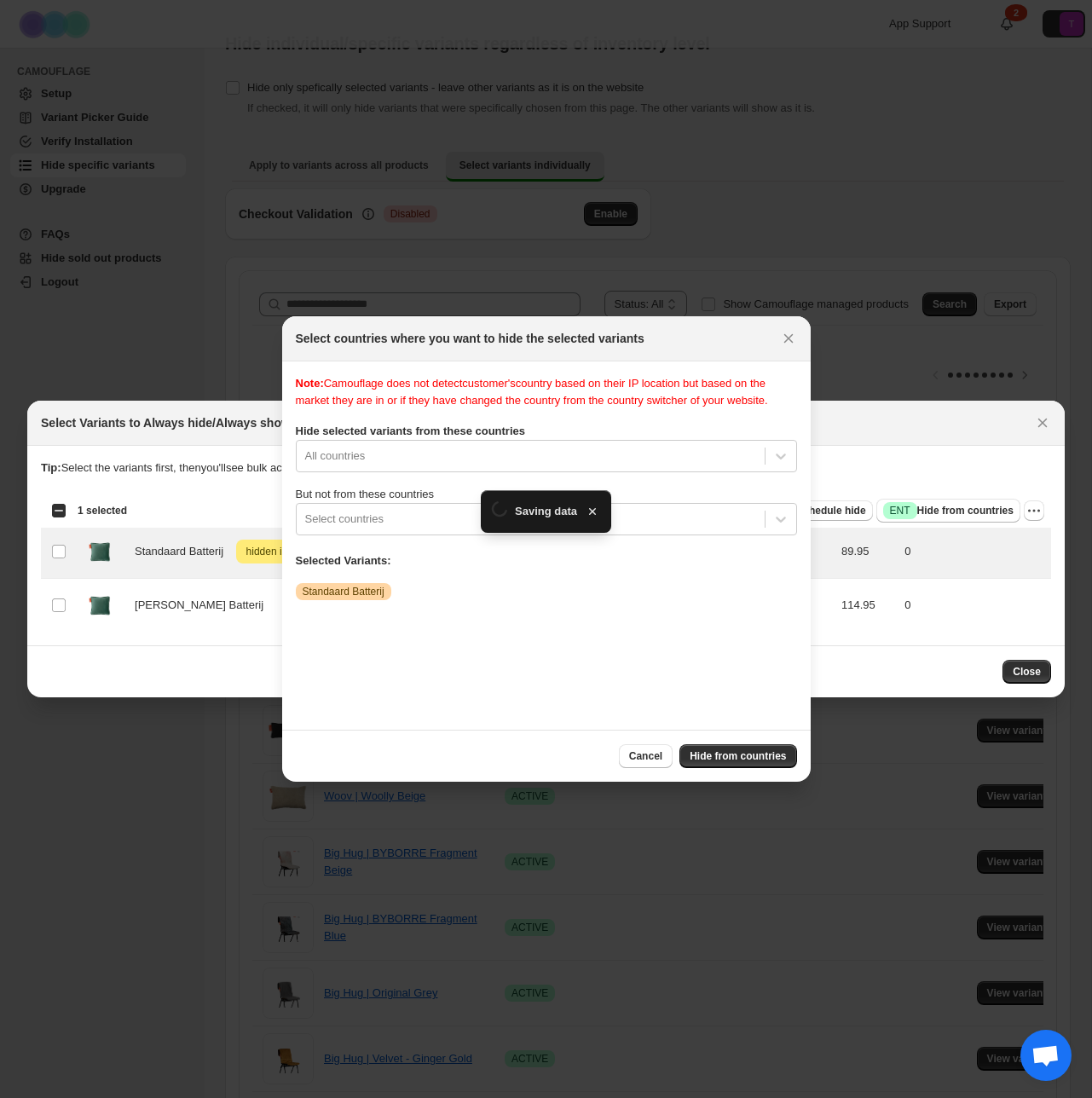
scroll to position [36, 0]
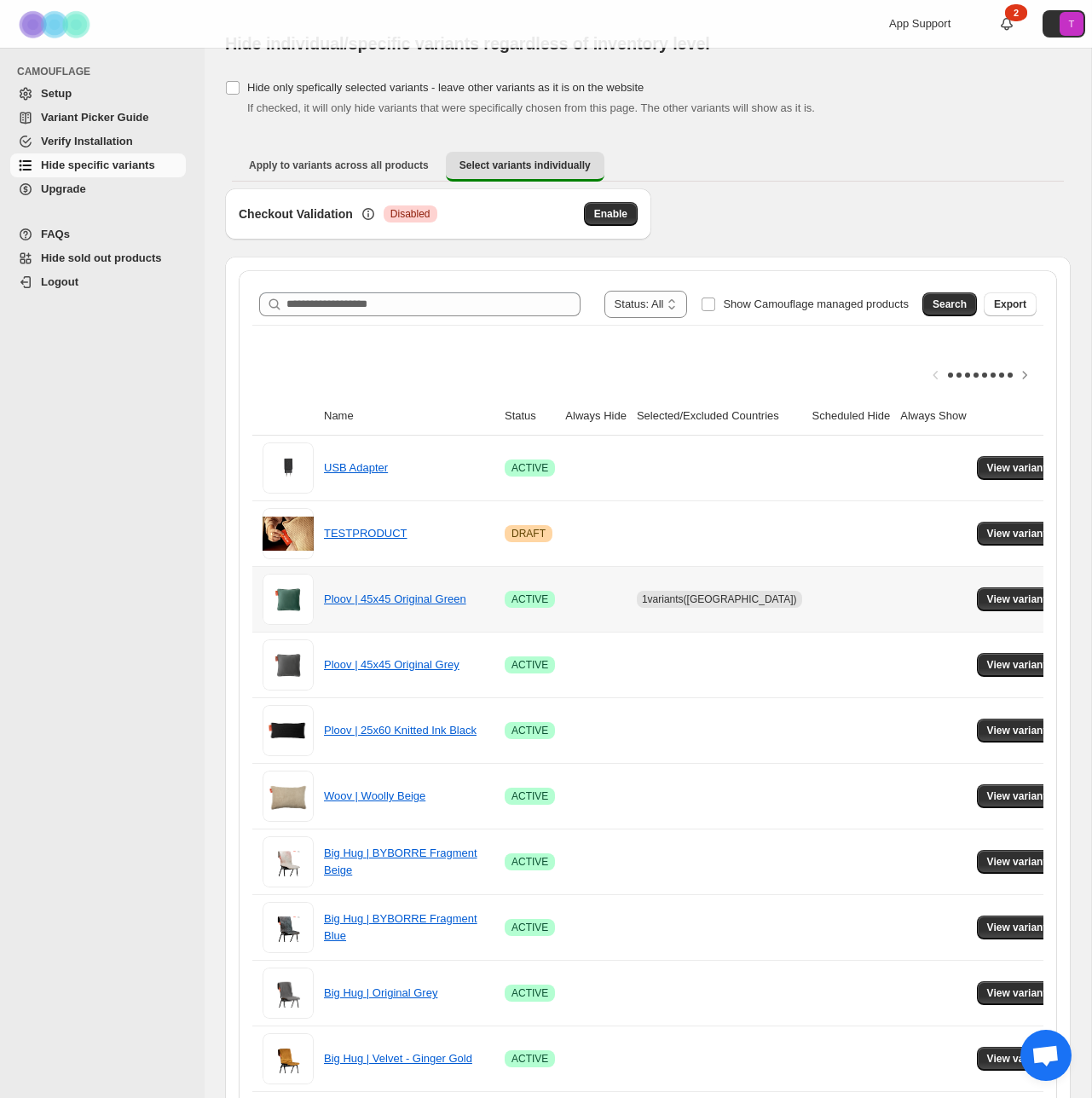
drag, startPoint x: 673, startPoint y: 592, endPoint x: 681, endPoint y: 591, distance: 8.1
click at [676, 592] on span "1 variants (NL)" at bounding box center [719, 599] width 155 height 17
click at [1020, 606] on button "View variants" at bounding box center [1019, 599] width 86 height 24
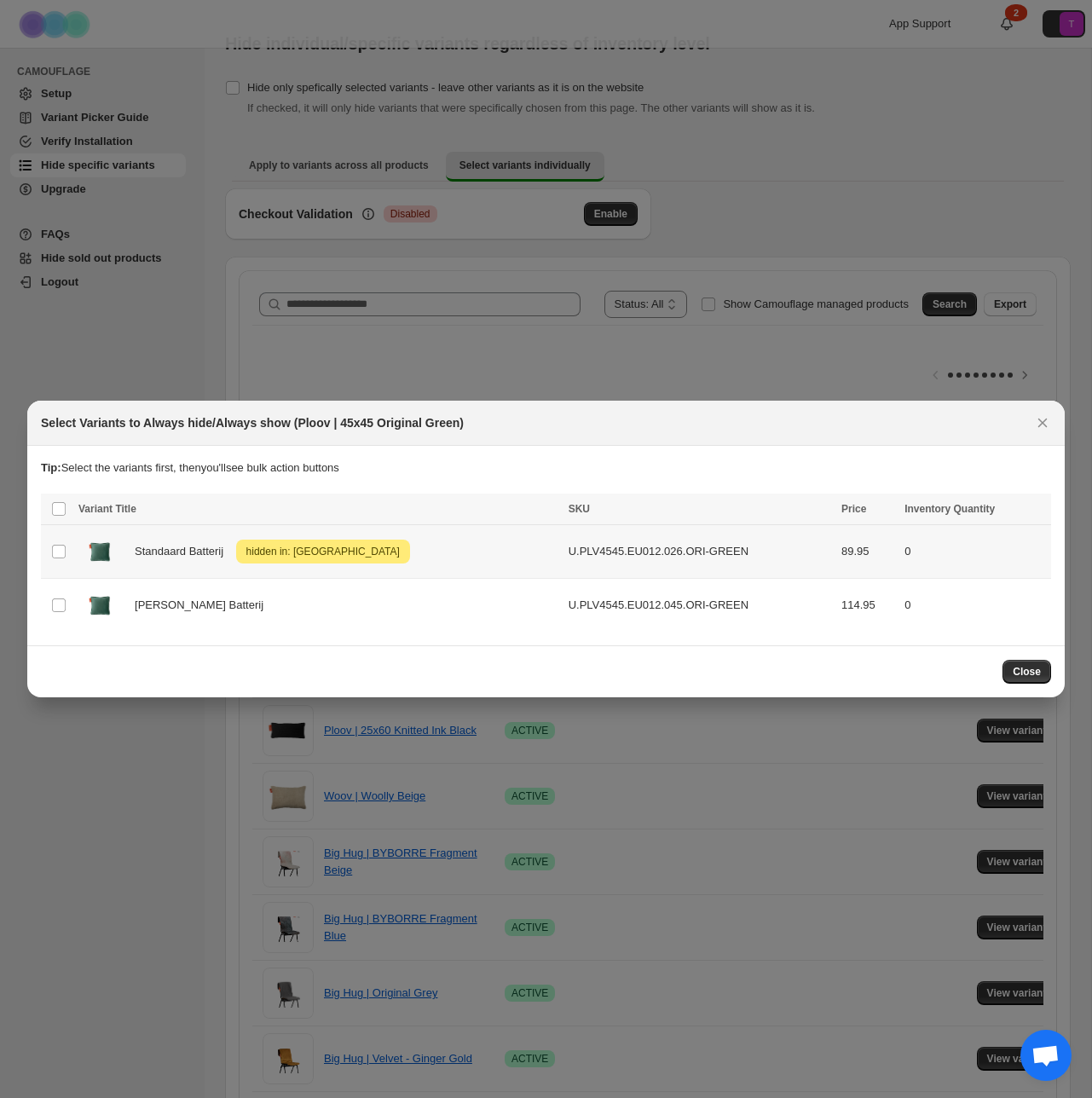
click at [355, 545] on span "hidden in: Netherlands" at bounding box center [323, 551] width 161 height 21
click at [983, 510] on span "Success ENT Hide from countries" at bounding box center [949, 510] width 131 height 17
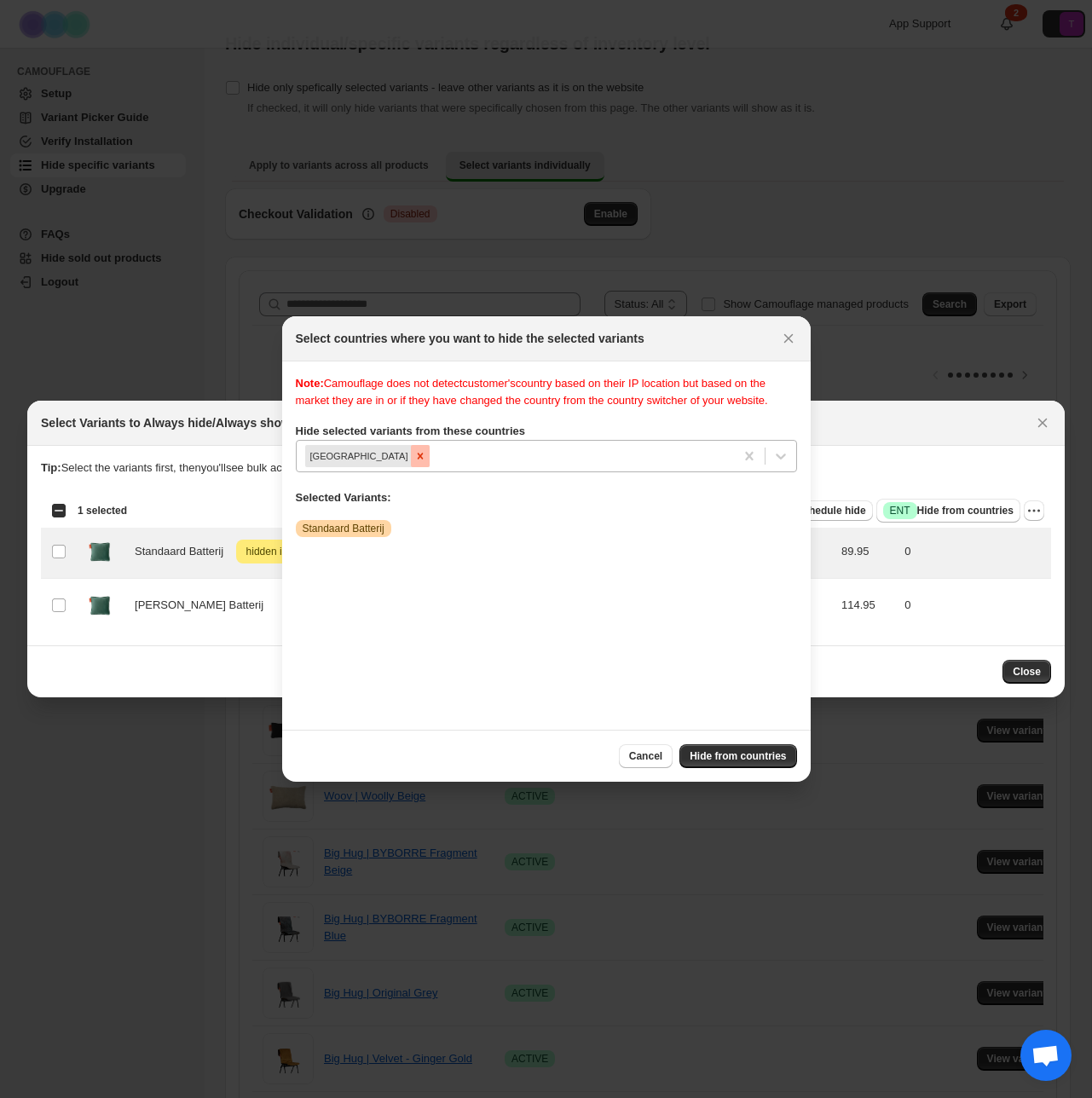
click at [414, 462] on icon "Remove Netherlands" at bounding box center [420, 455] width 12 height 12
drag, startPoint x: 742, startPoint y: 763, endPoint x: 707, endPoint y: 751, distance: 37.0
click at [707, 751] on button "Hide from countries" at bounding box center [737, 756] width 117 height 24
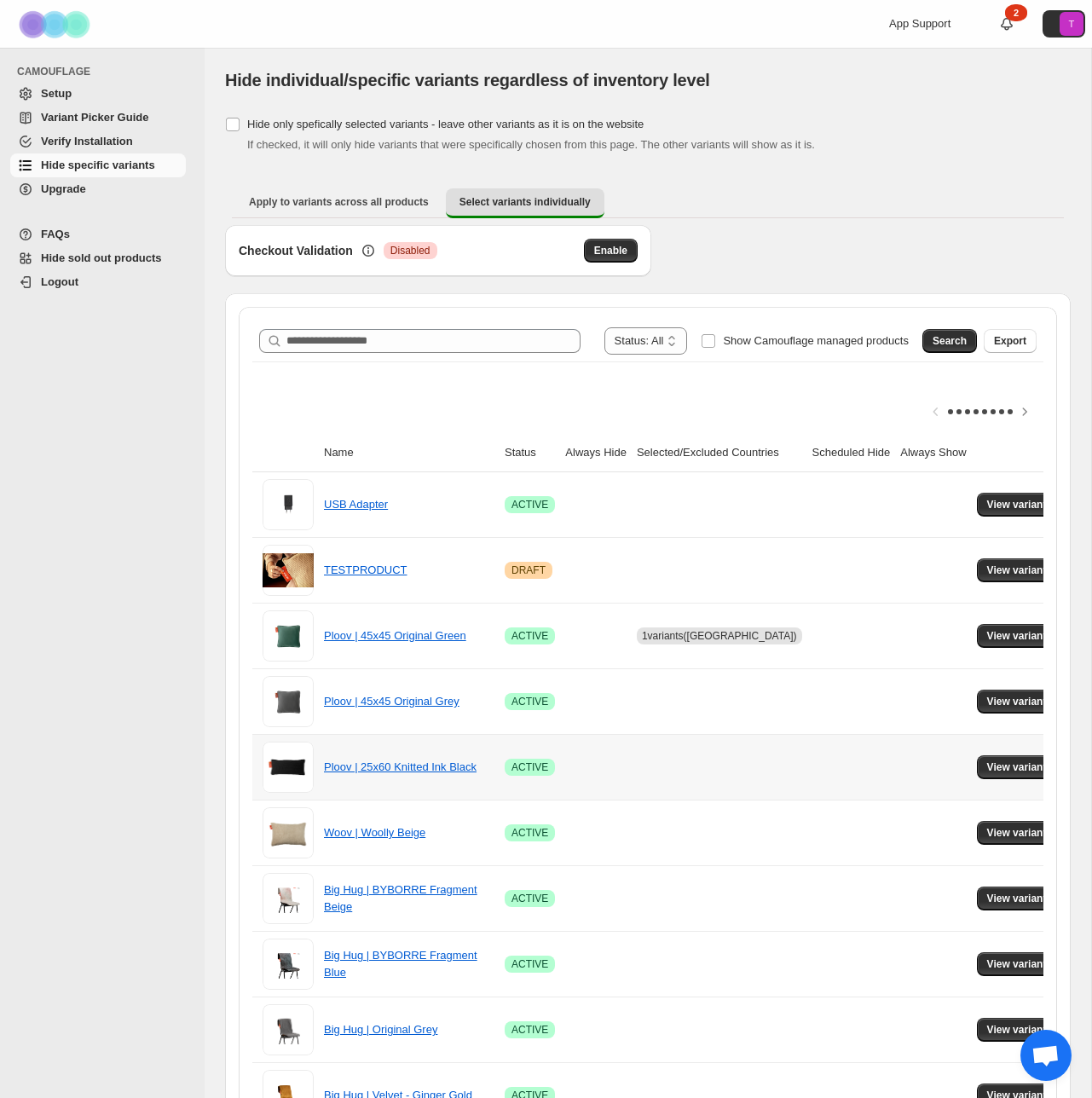
scroll to position [36, 0]
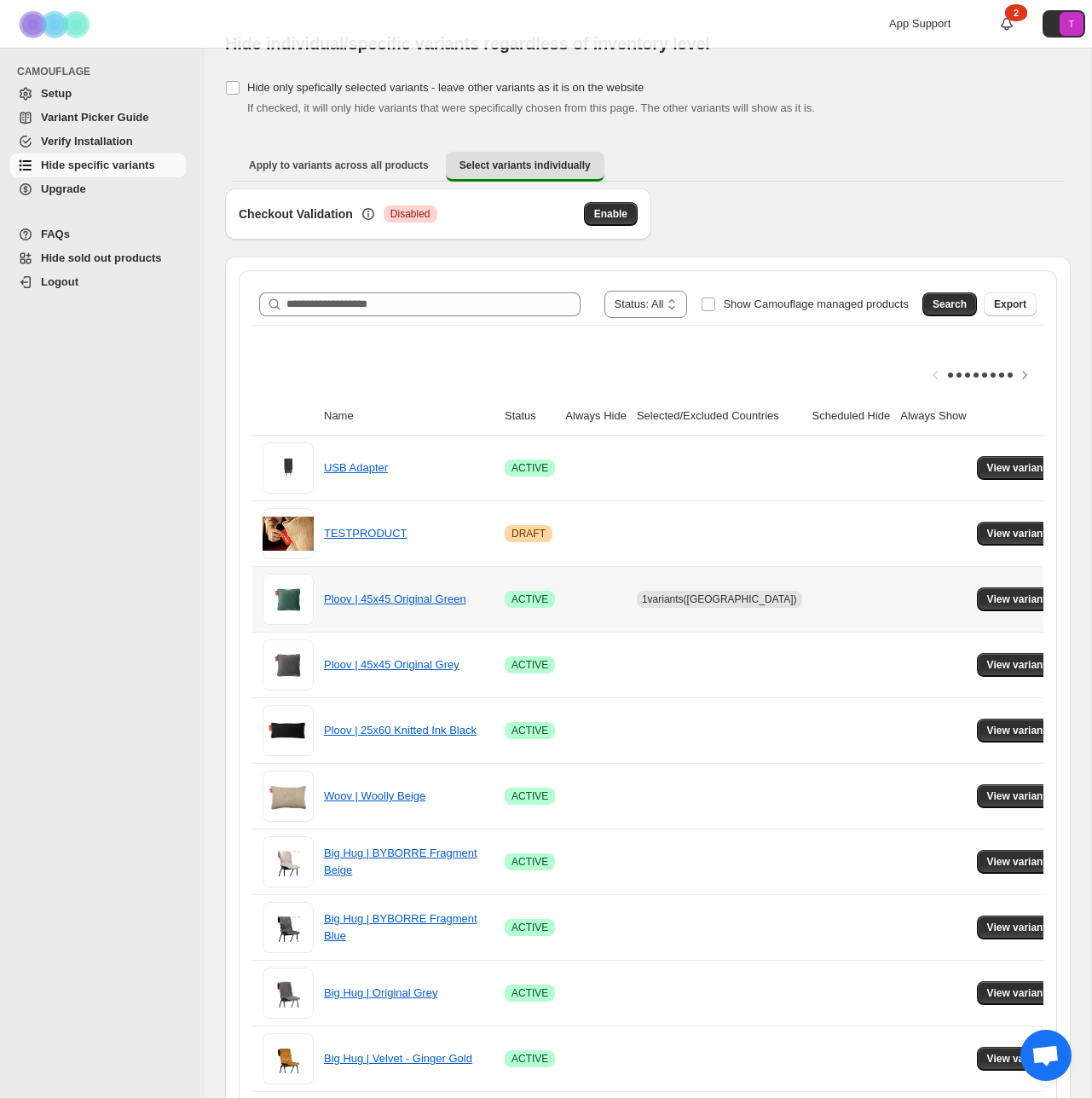
click at [687, 602] on span "1 variants (NL)" at bounding box center [719, 598] width 155 height 12
click at [993, 598] on span "View variants" at bounding box center [1020, 598] width 65 height 14
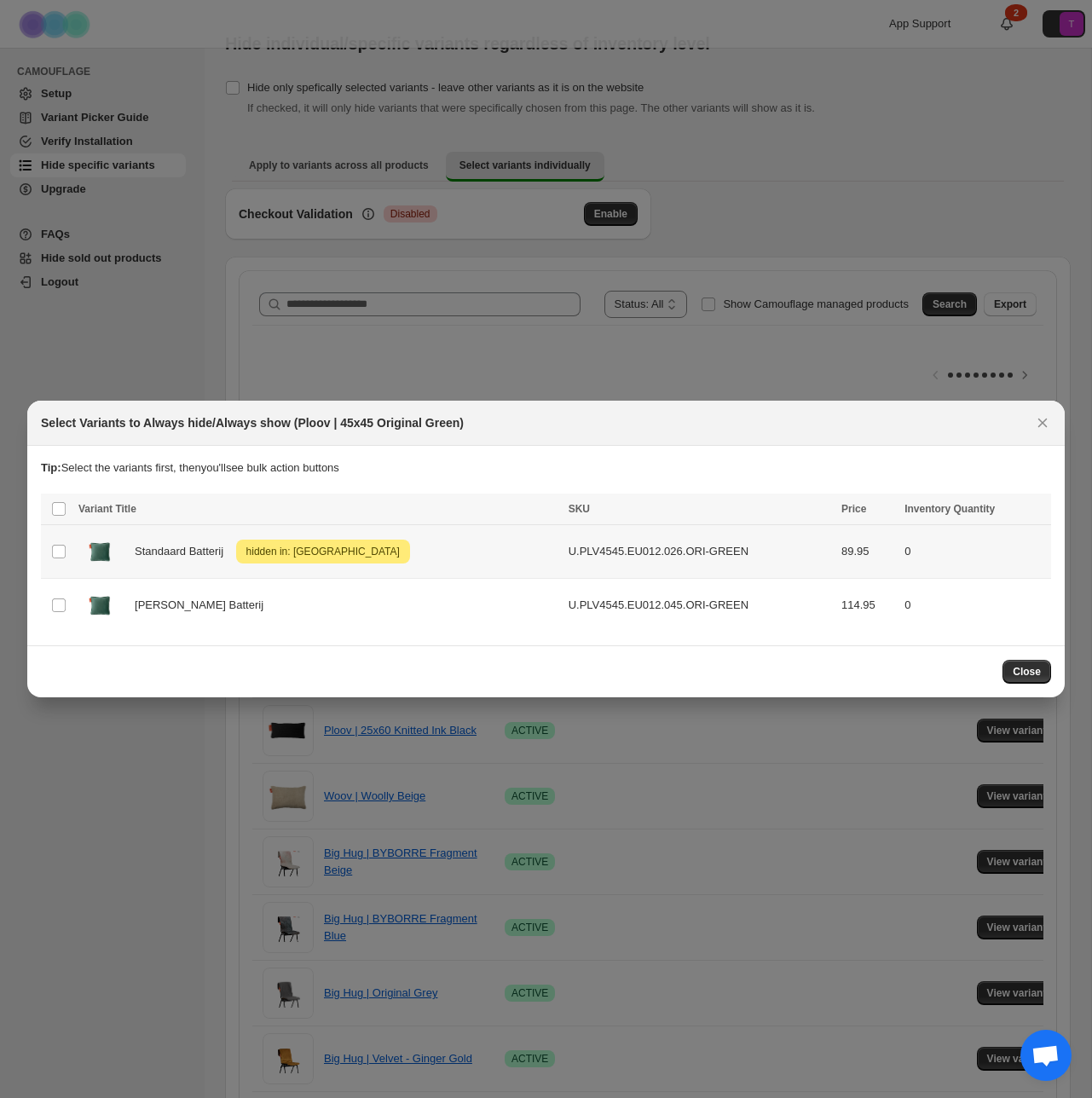
click at [327, 552] on span "hidden in: Netherlands" at bounding box center [323, 551] width 161 height 21
click at [734, 510] on span "Always show" at bounding box center [747, 510] width 64 height 14
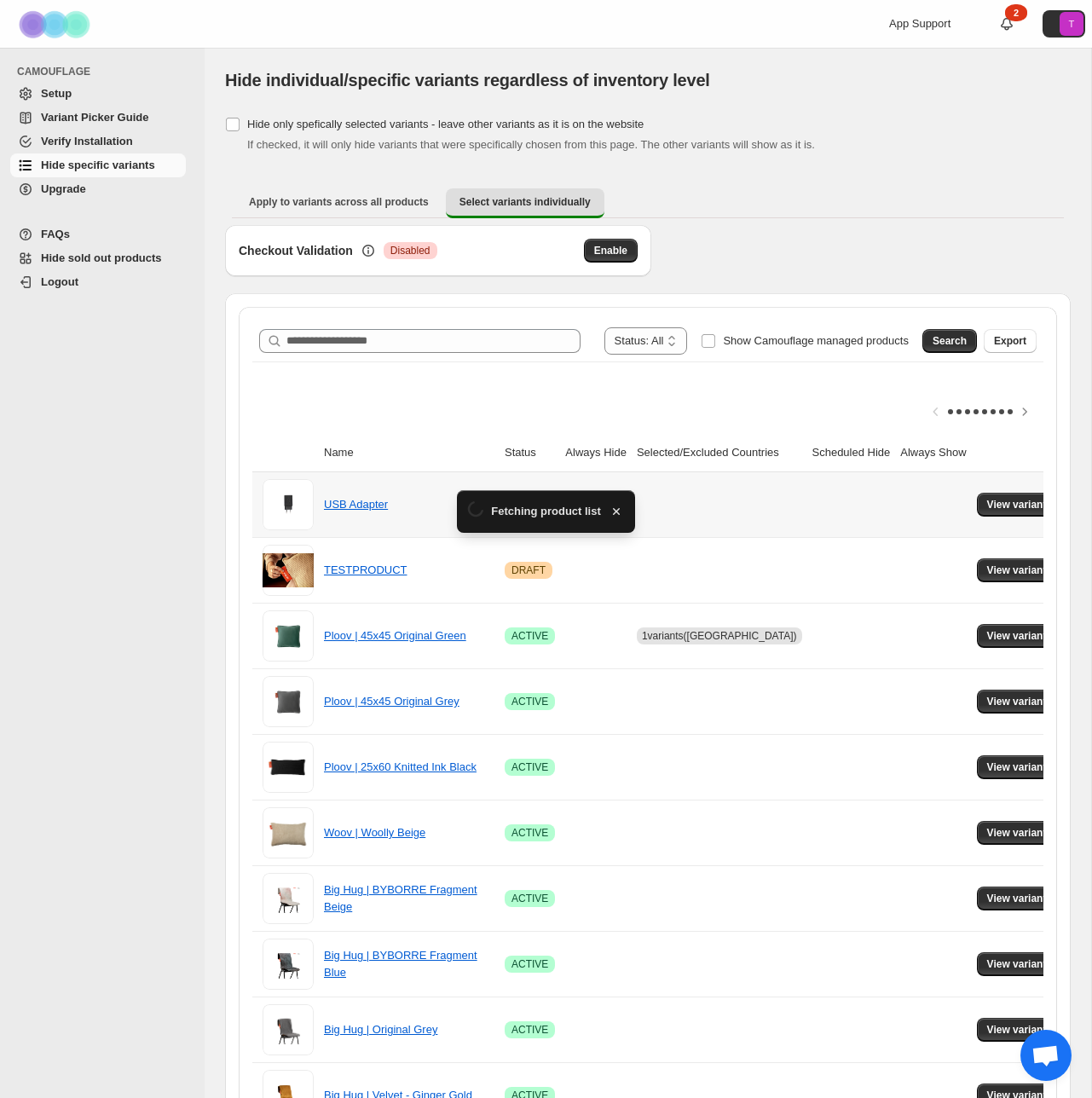
scroll to position [36, 0]
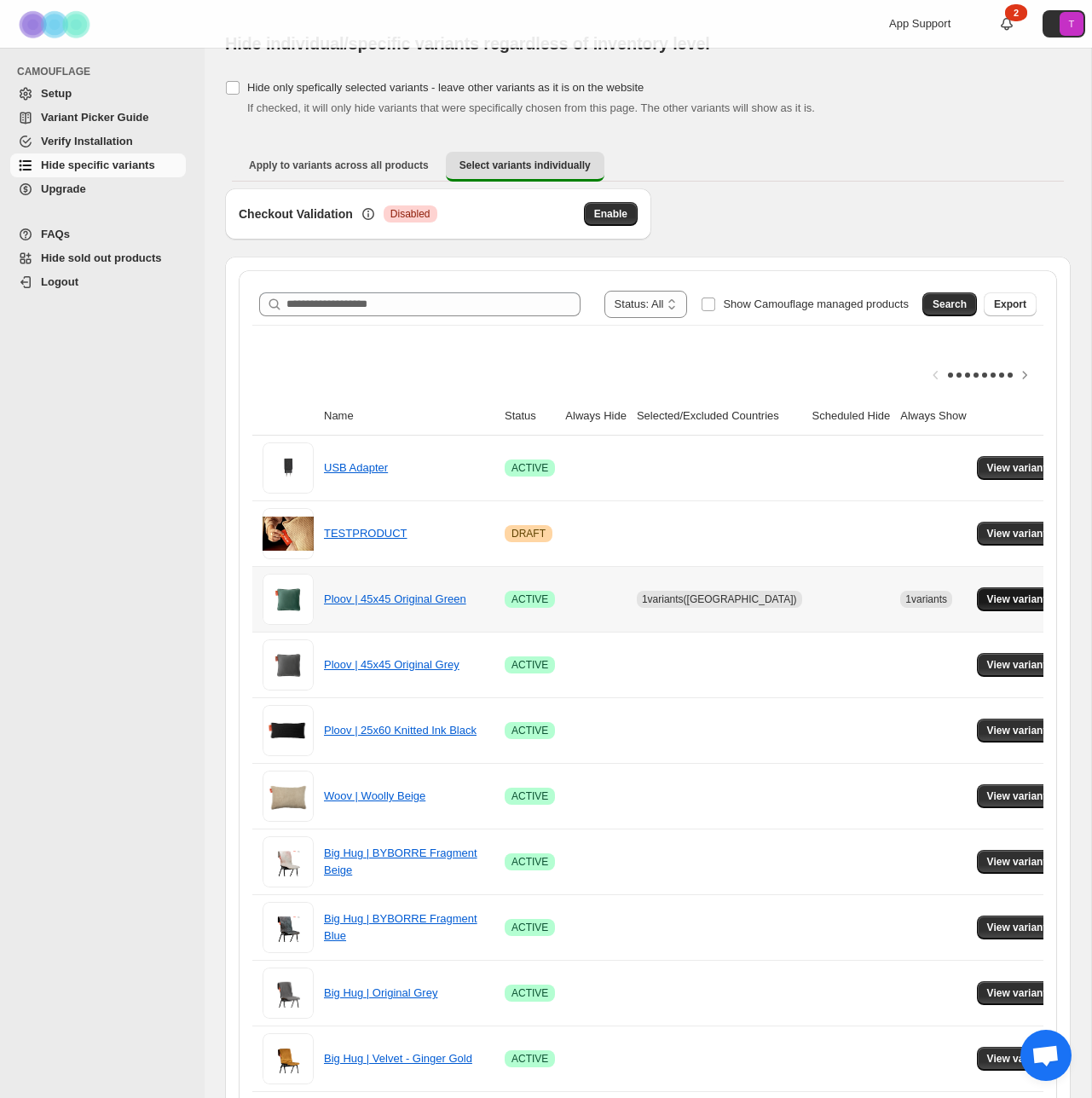
click at [1003, 599] on span "View variants" at bounding box center [1020, 598] width 65 height 14
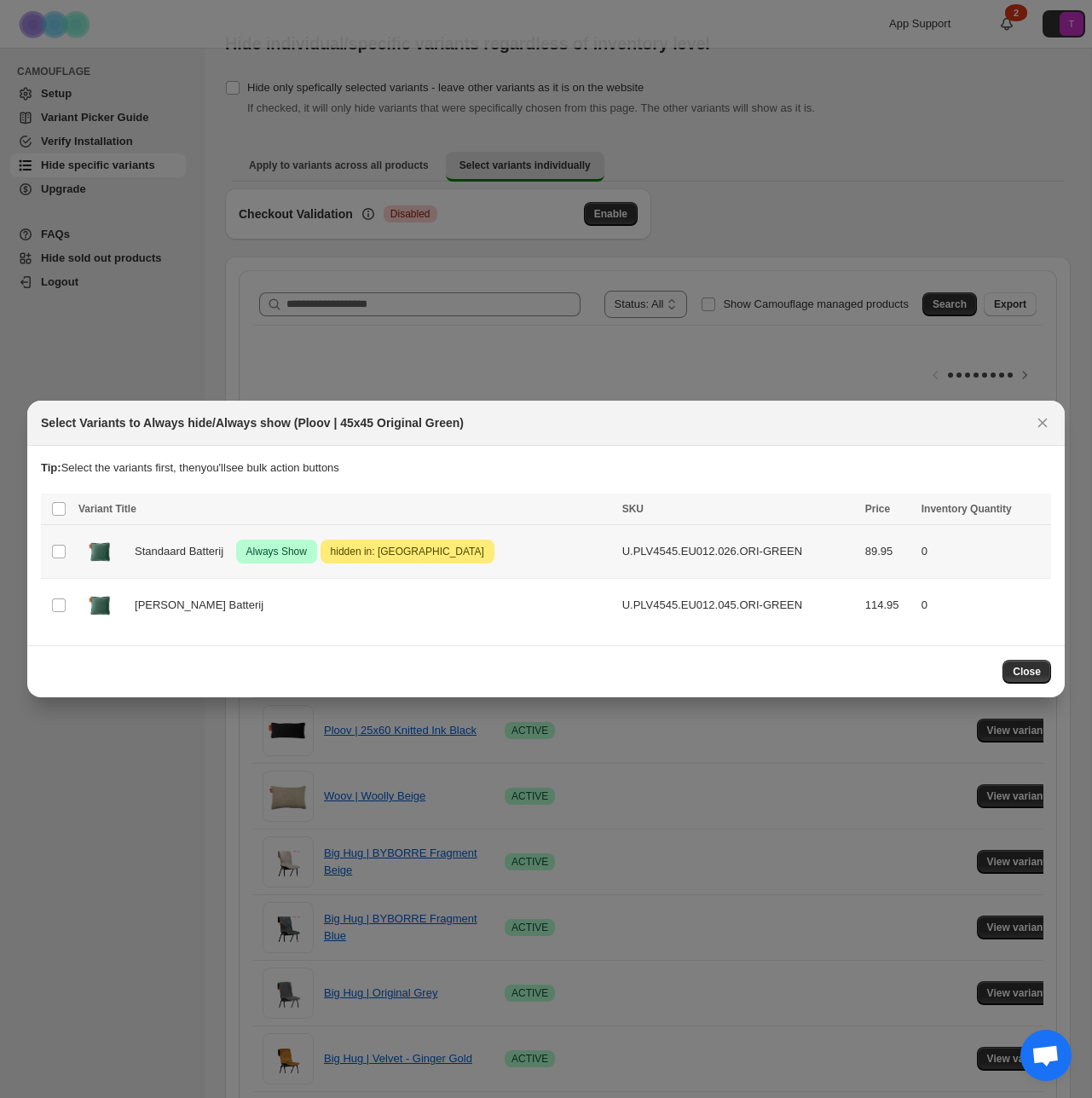
click at [452, 559] on span "hidden in: Netherlands" at bounding box center [407, 551] width 161 height 21
click at [1027, 508] on icon "More actions" at bounding box center [1034, 510] width 17 height 17
click at [980, 568] on span "Undo always show" at bounding box center [957, 573] width 93 height 13
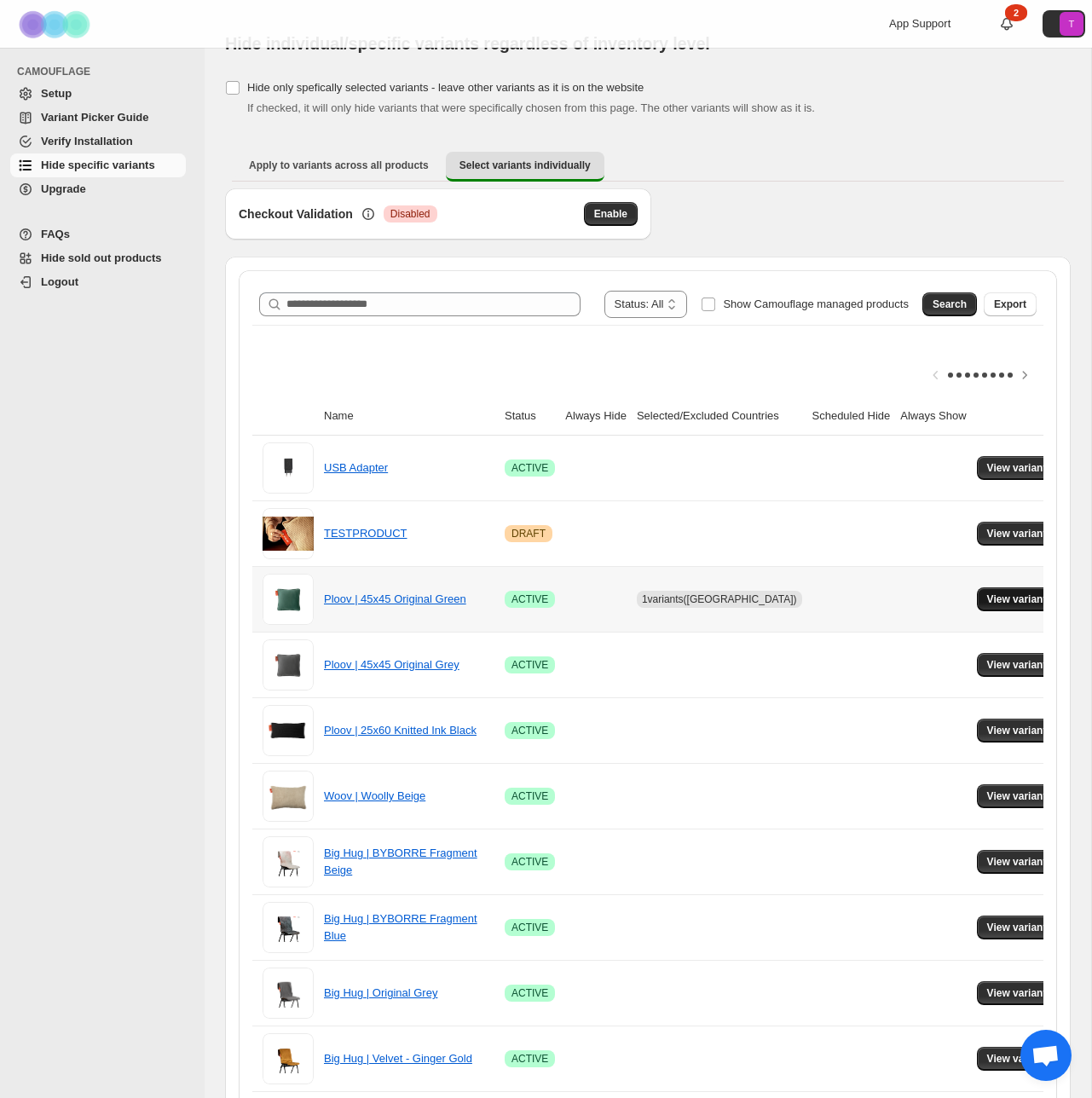
click at [1006, 599] on span "View variants" at bounding box center [1020, 598] width 65 height 14
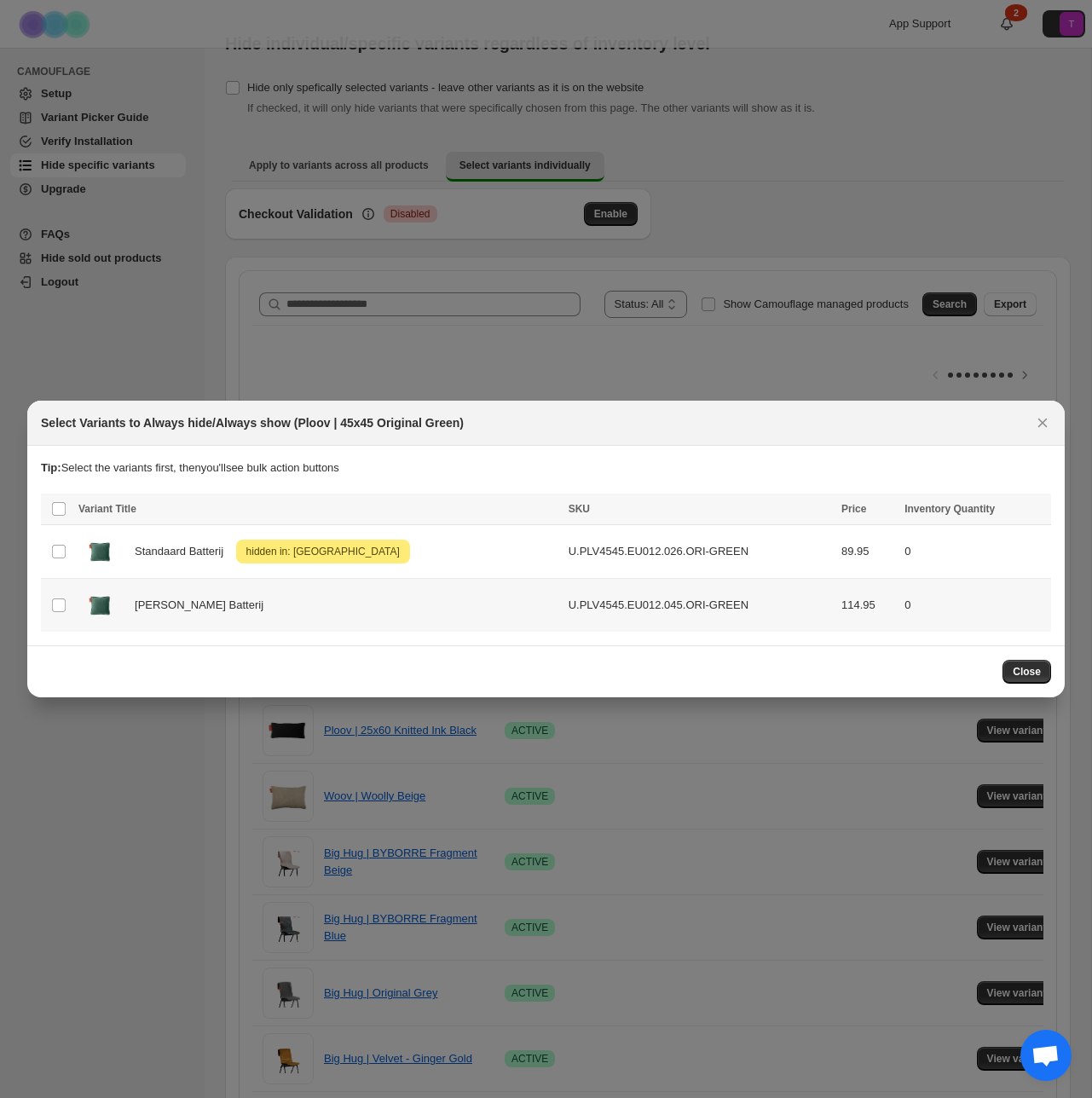
scroll to position [0, 0]
click at [960, 530] on td "0" at bounding box center [975, 551] width 151 height 53
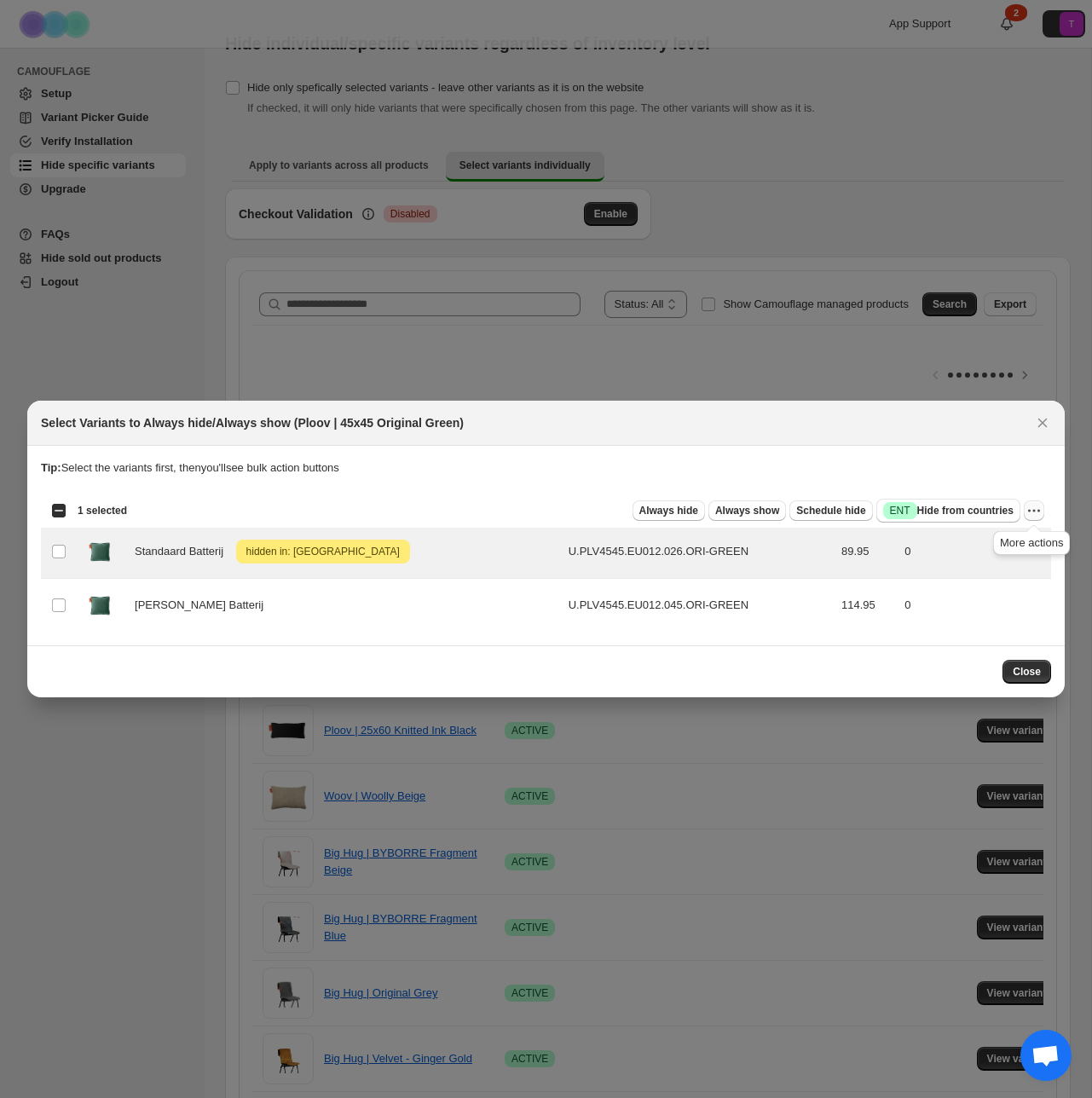
click at [1031, 510] on icon "More actions" at bounding box center [1034, 510] width 17 height 17
click at [970, 631] on span "Undo hide from countries" at bounding box center [972, 631] width 123 height 13
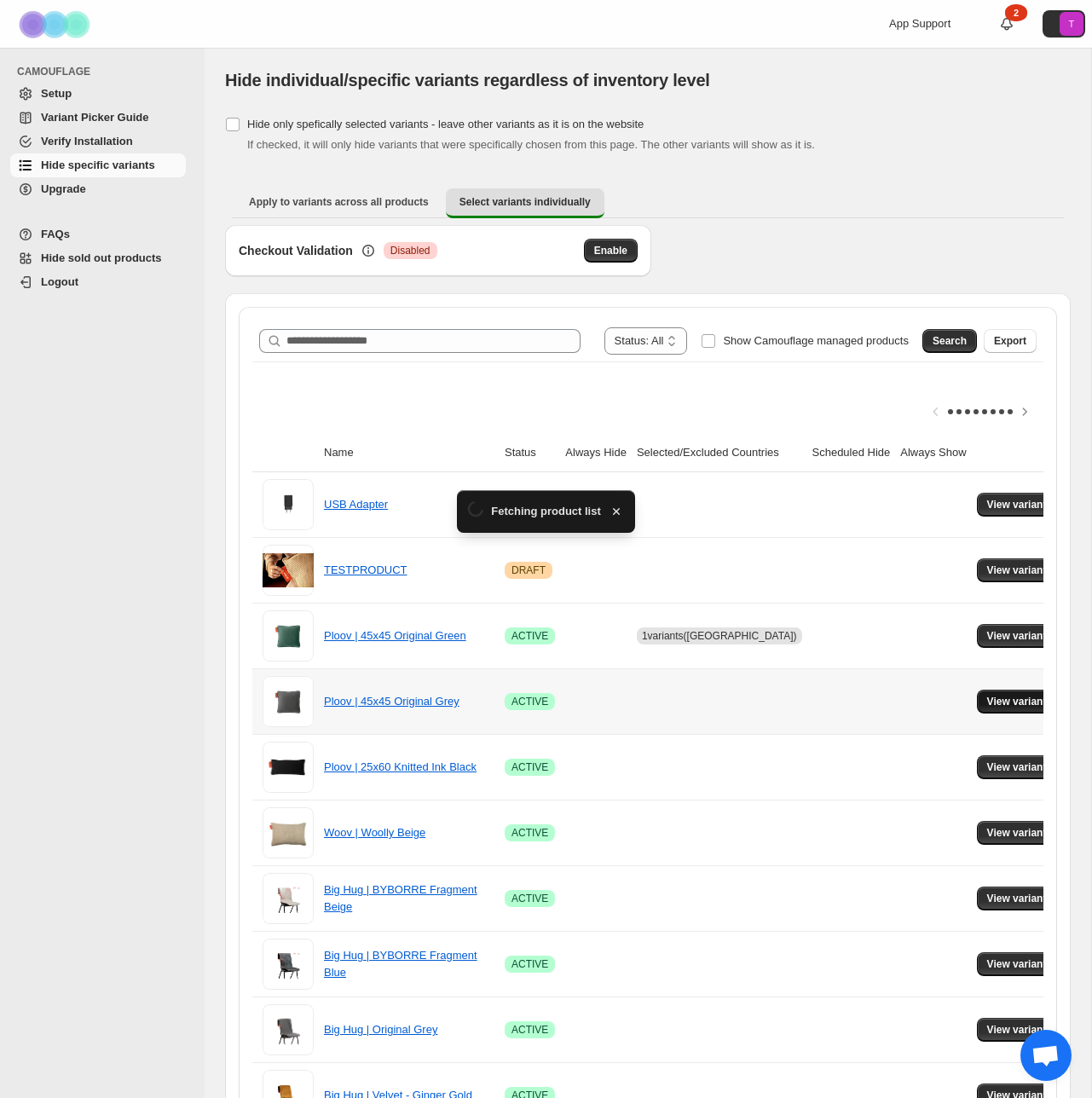
scroll to position [36, 0]
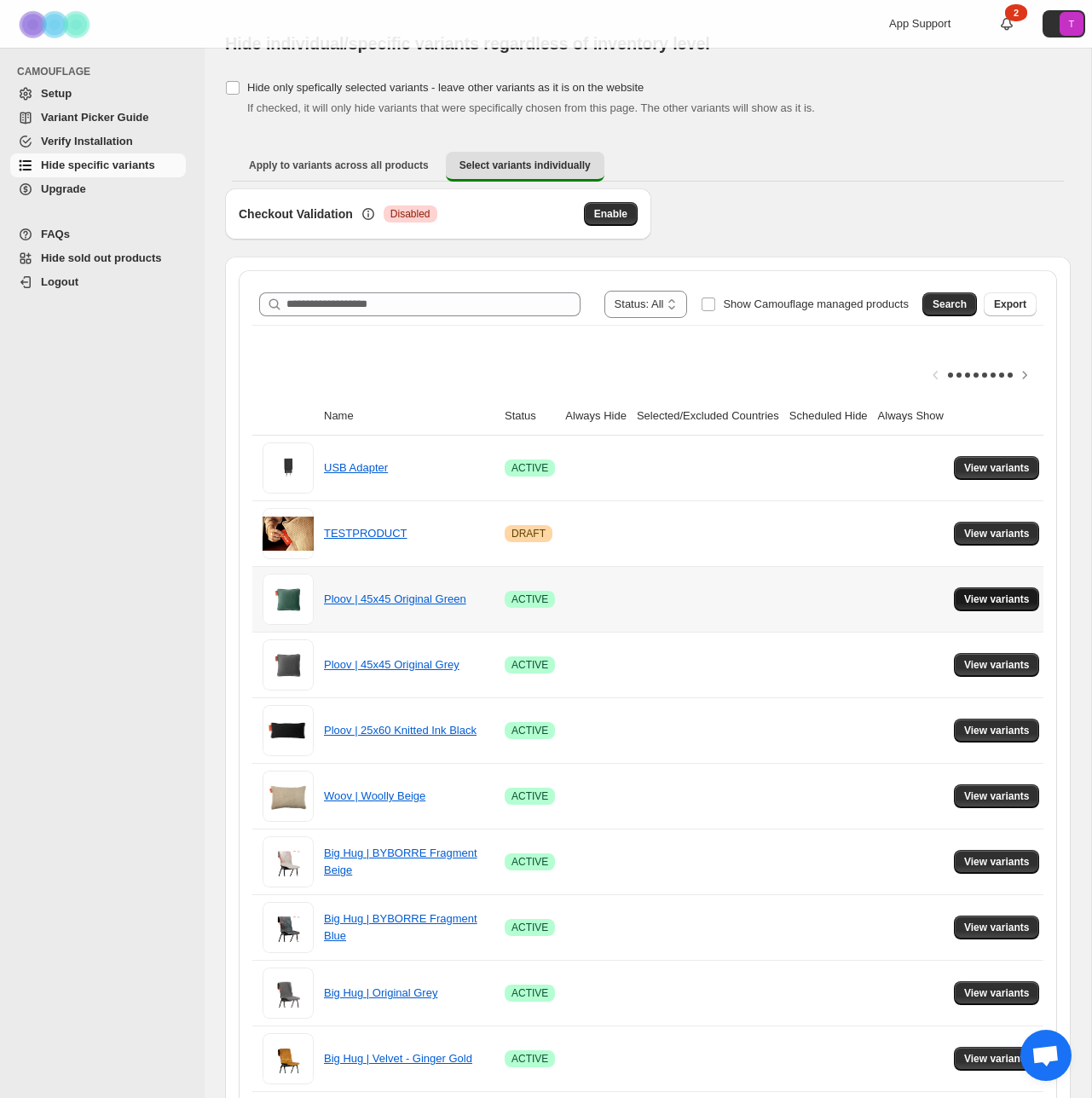
click at [1009, 600] on span "View variants" at bounding box center [997, 598] width 65 height 14
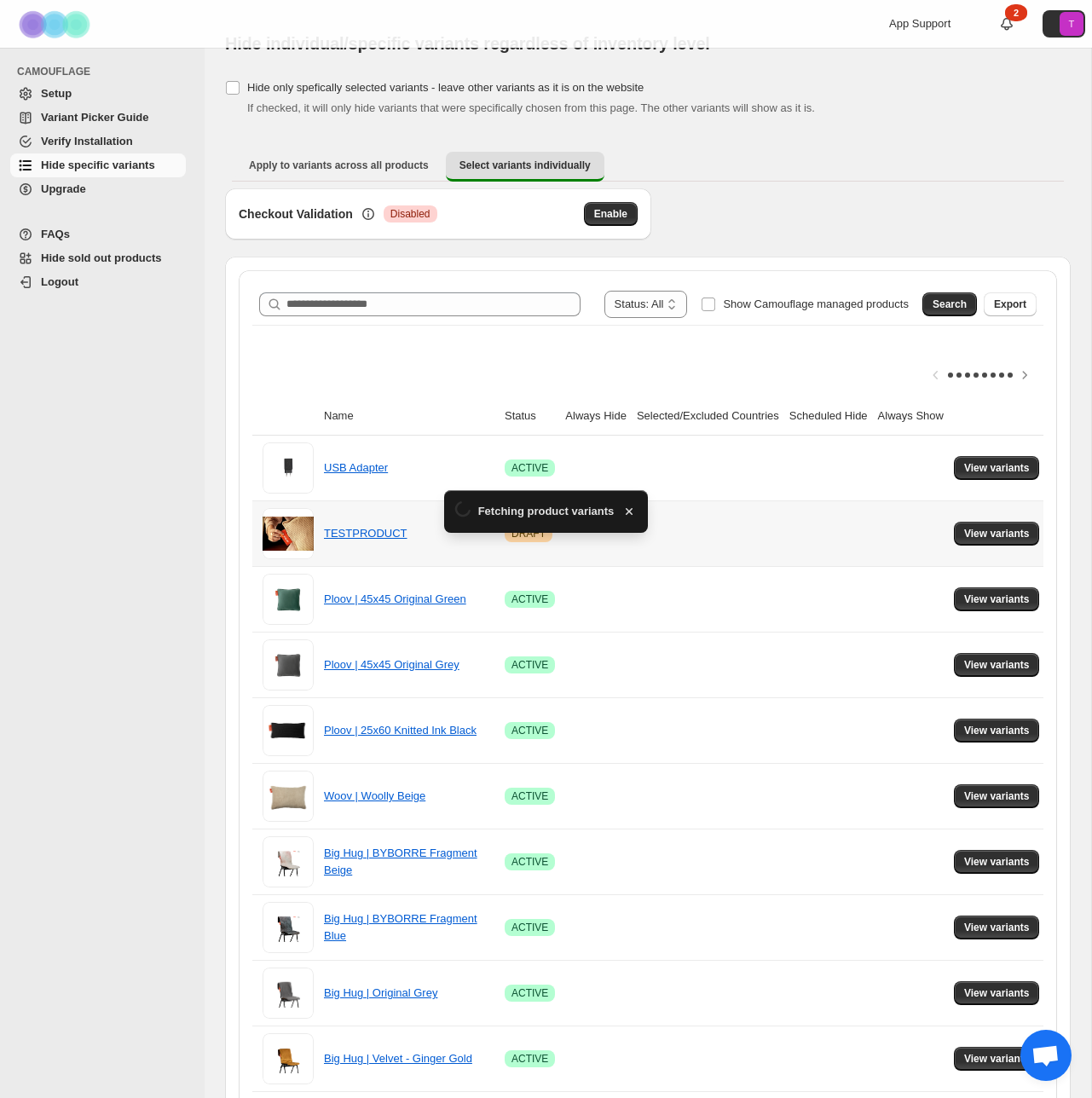
scroll to position [0, 0]
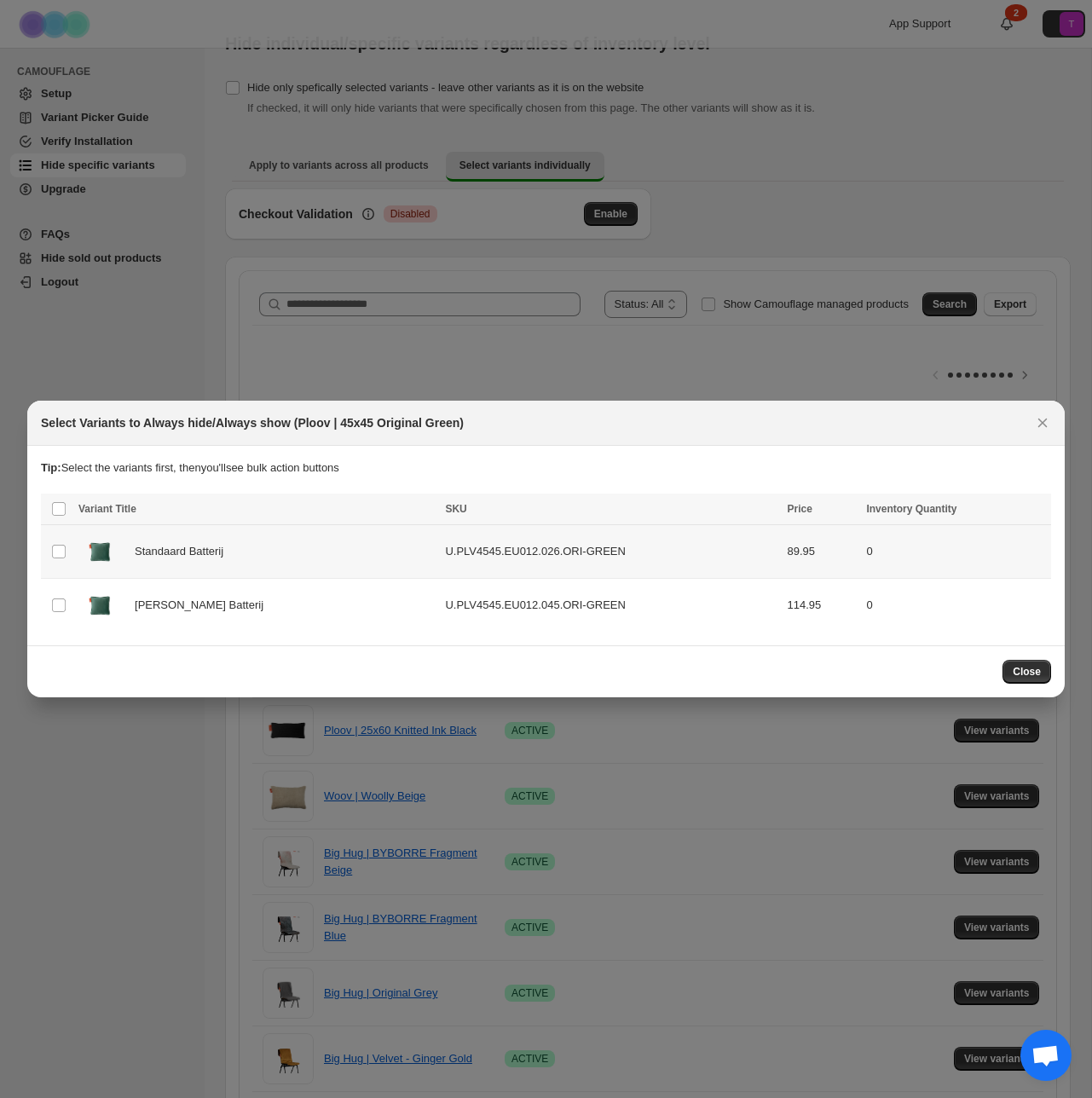
click at [385, 549] on div "Standaard Batterij" at bounding box center [256, 551] width 356 height 43
click at [941, 510] on span "Success ENT Hide from countries" at bounding box center [949, 510] width 131 height 17
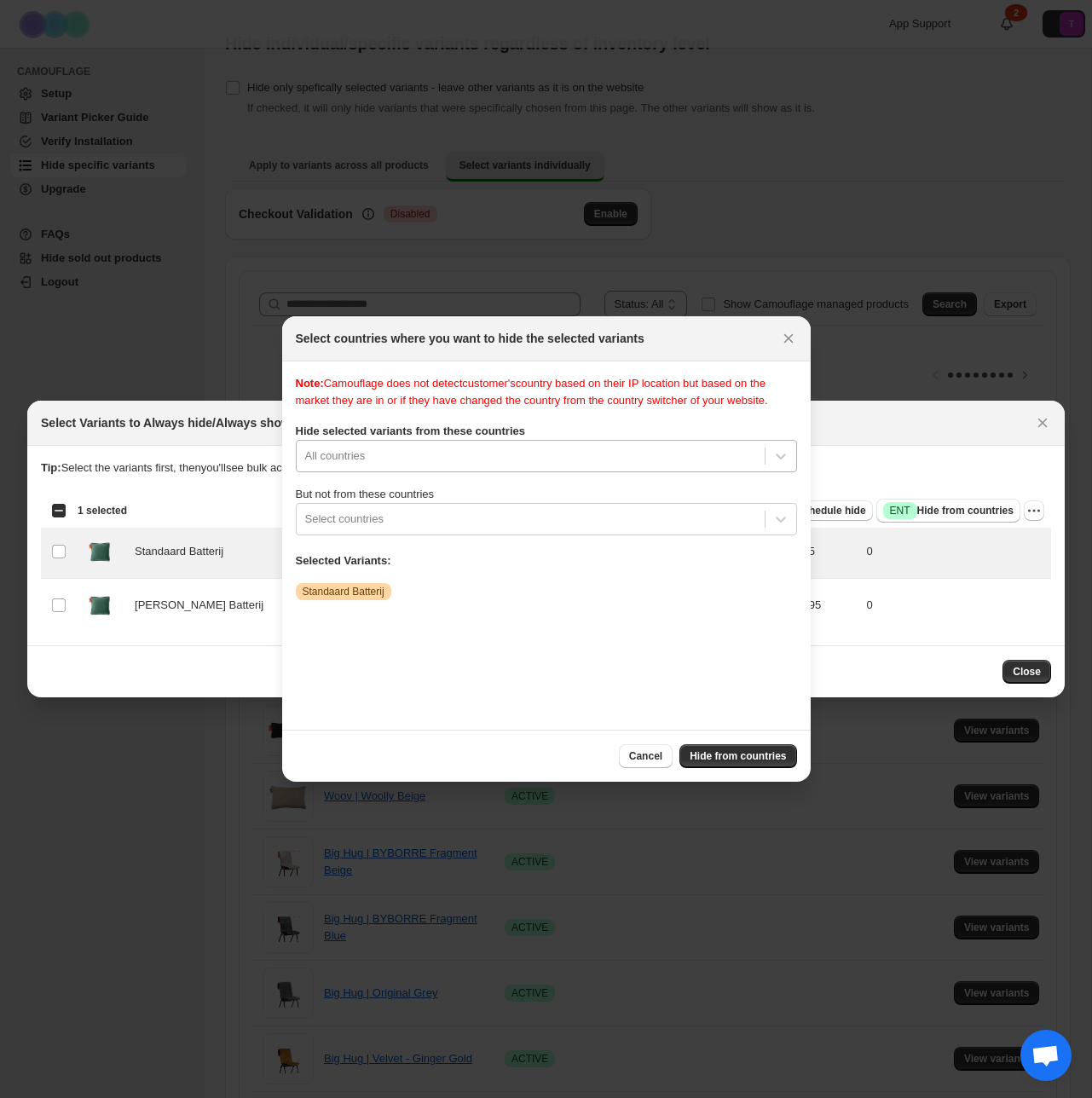
click at [413, 463] on div "All countries" at bounding box center [531, 456] width 468 height 27
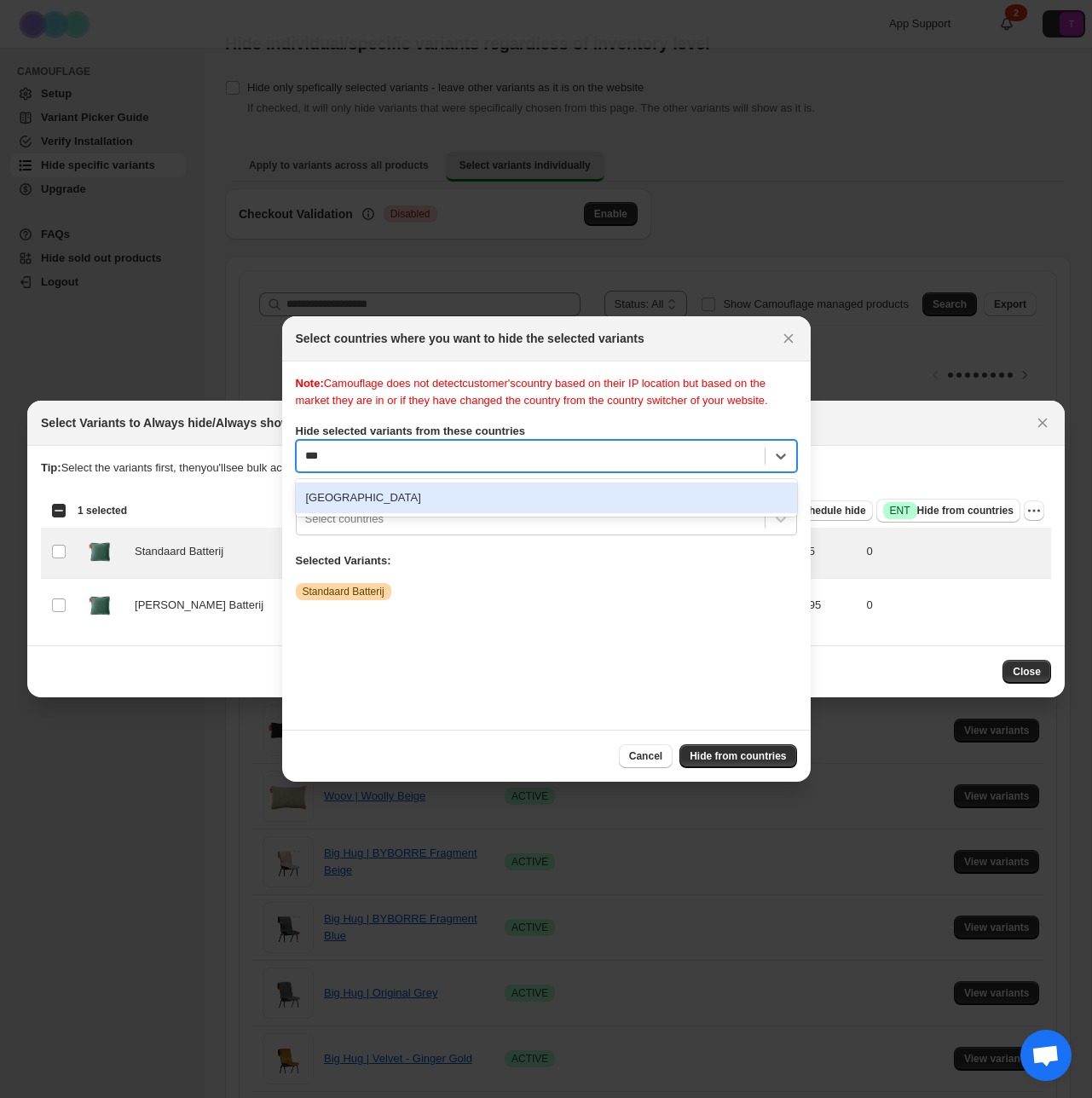
type input "****"
click at [351, 511] on div "Netherlands" at bounding box center [546, 498] width 502 height 31
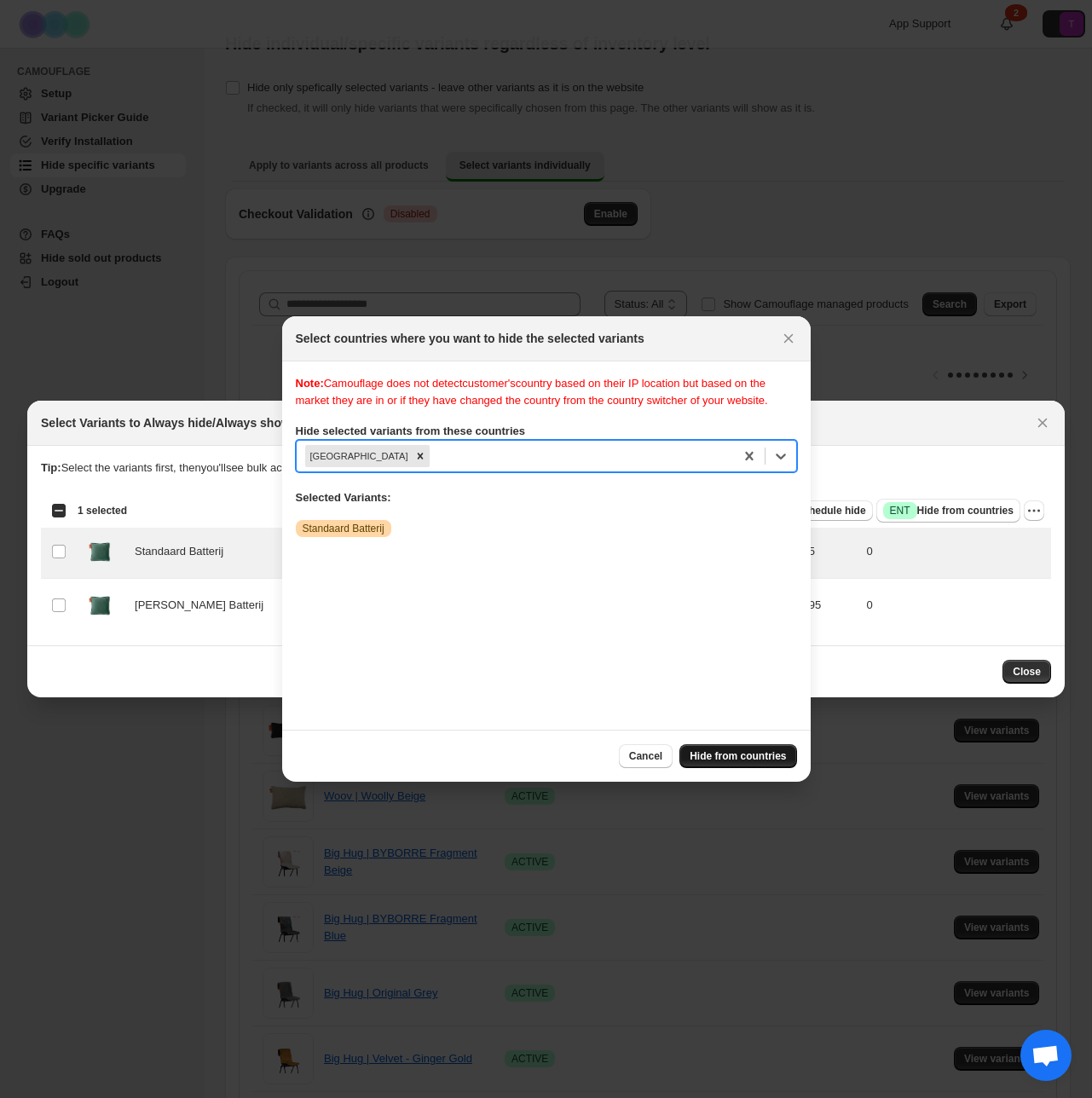
click at [713, 758] on span "Hide from countries" at bounding box center [738, 755] width 96 height 14
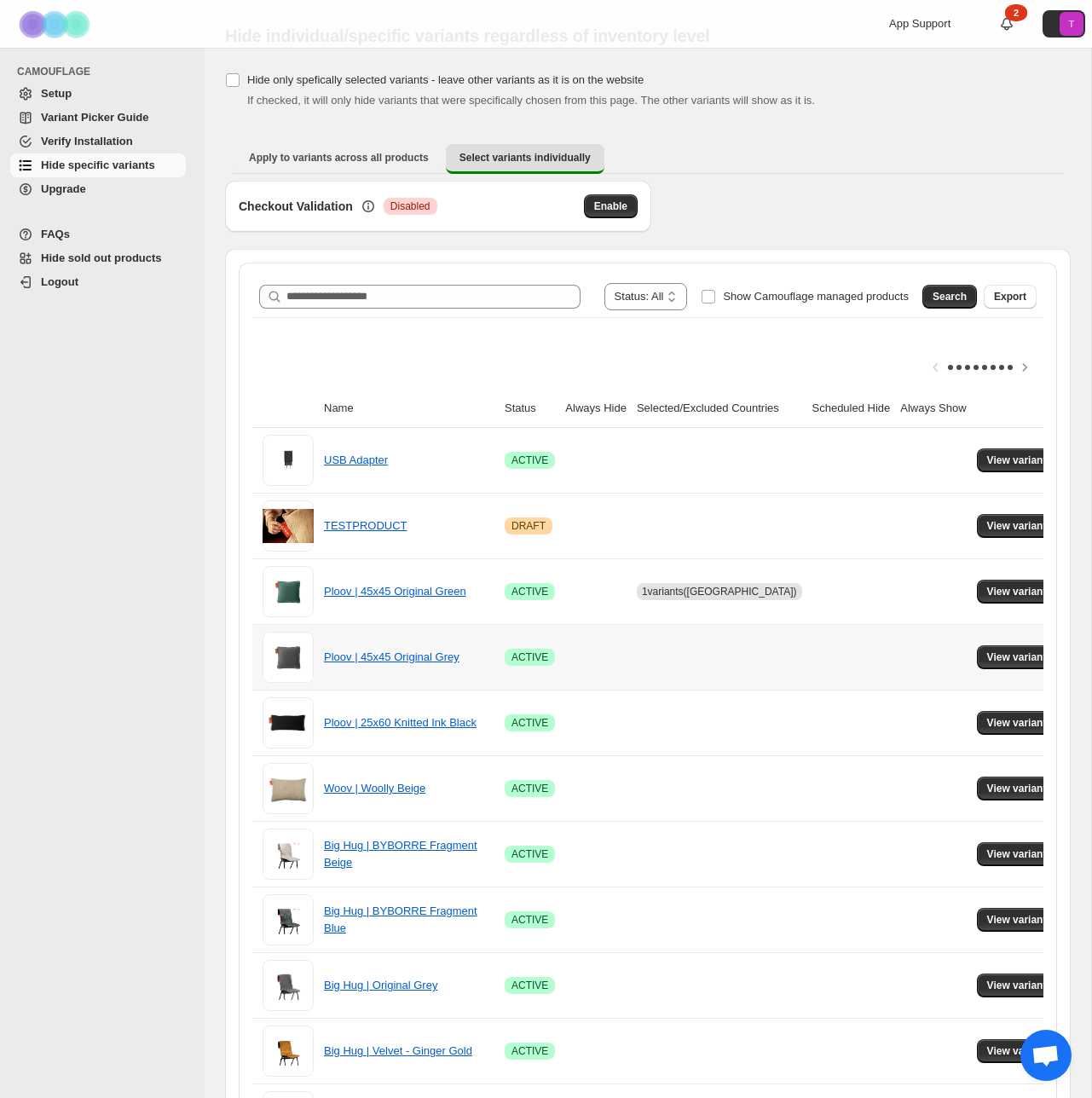
scroll to position [35, 0]
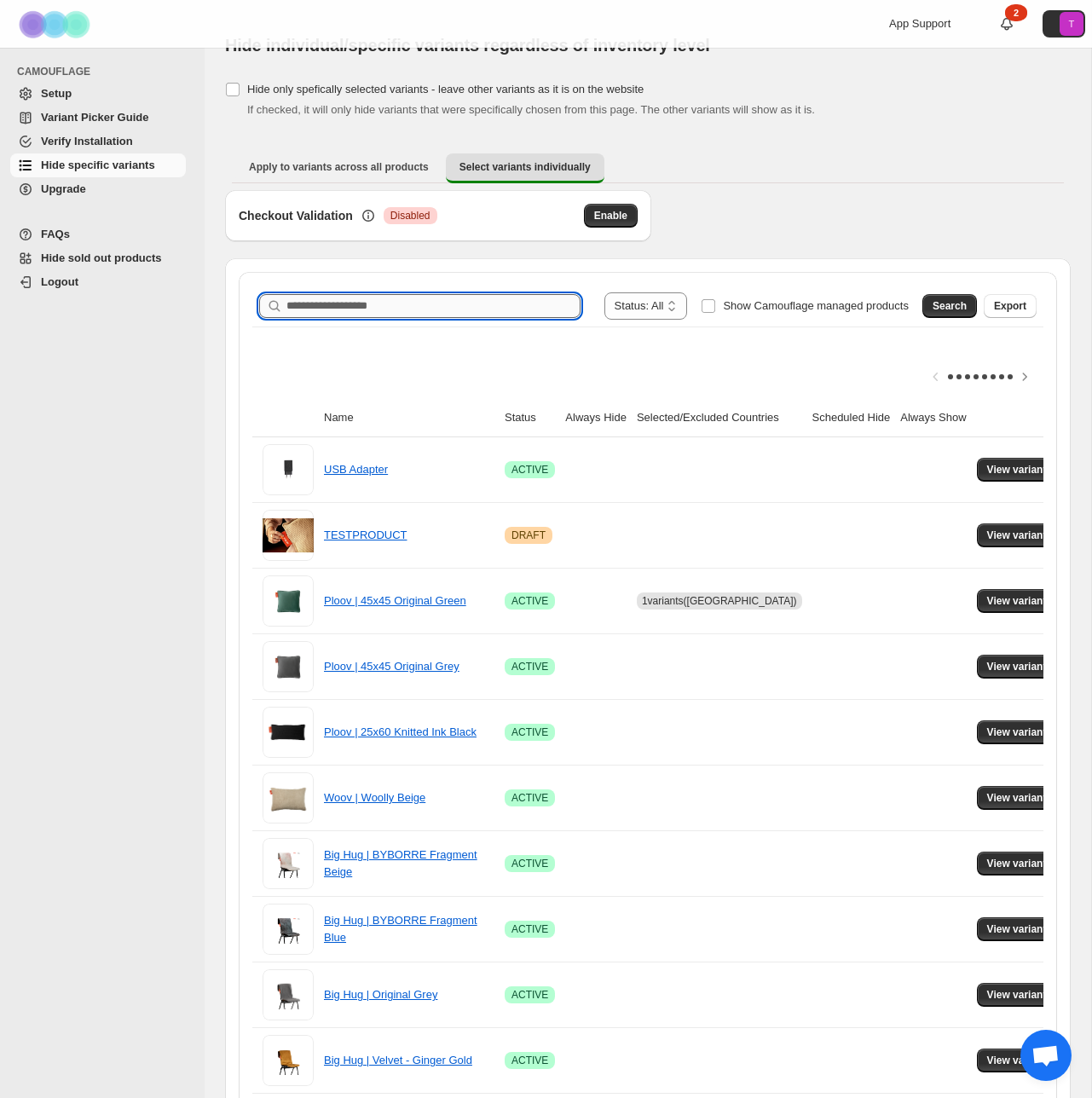
click at [376, 304] on input "Search product name" at bounding box center [434, 306] width 294 height 24
type input "**********"
click at [935, 300] on span "Search" at bounding box center [951, 306] width 34 height 14
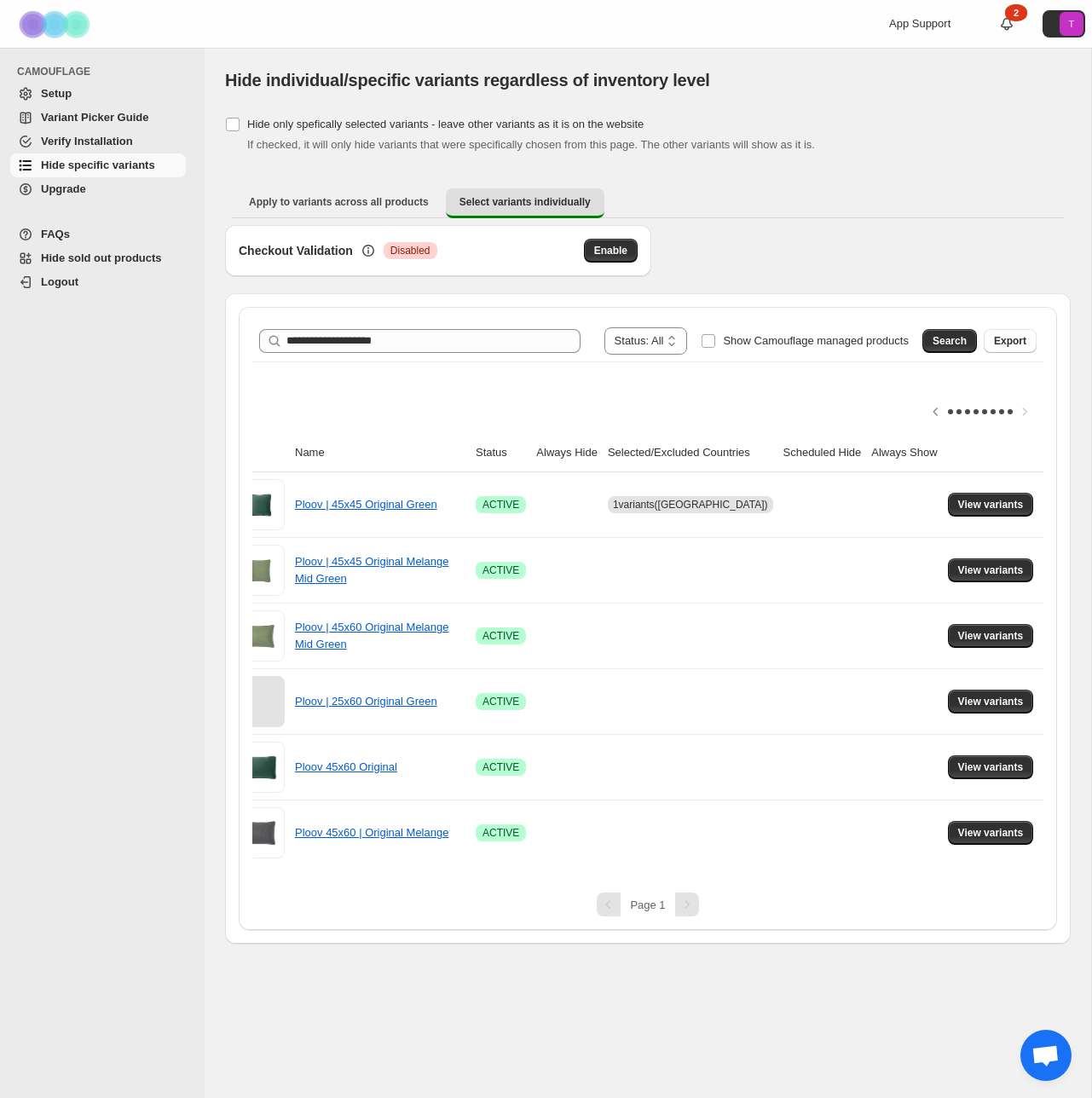
scroll to position [0, 0]
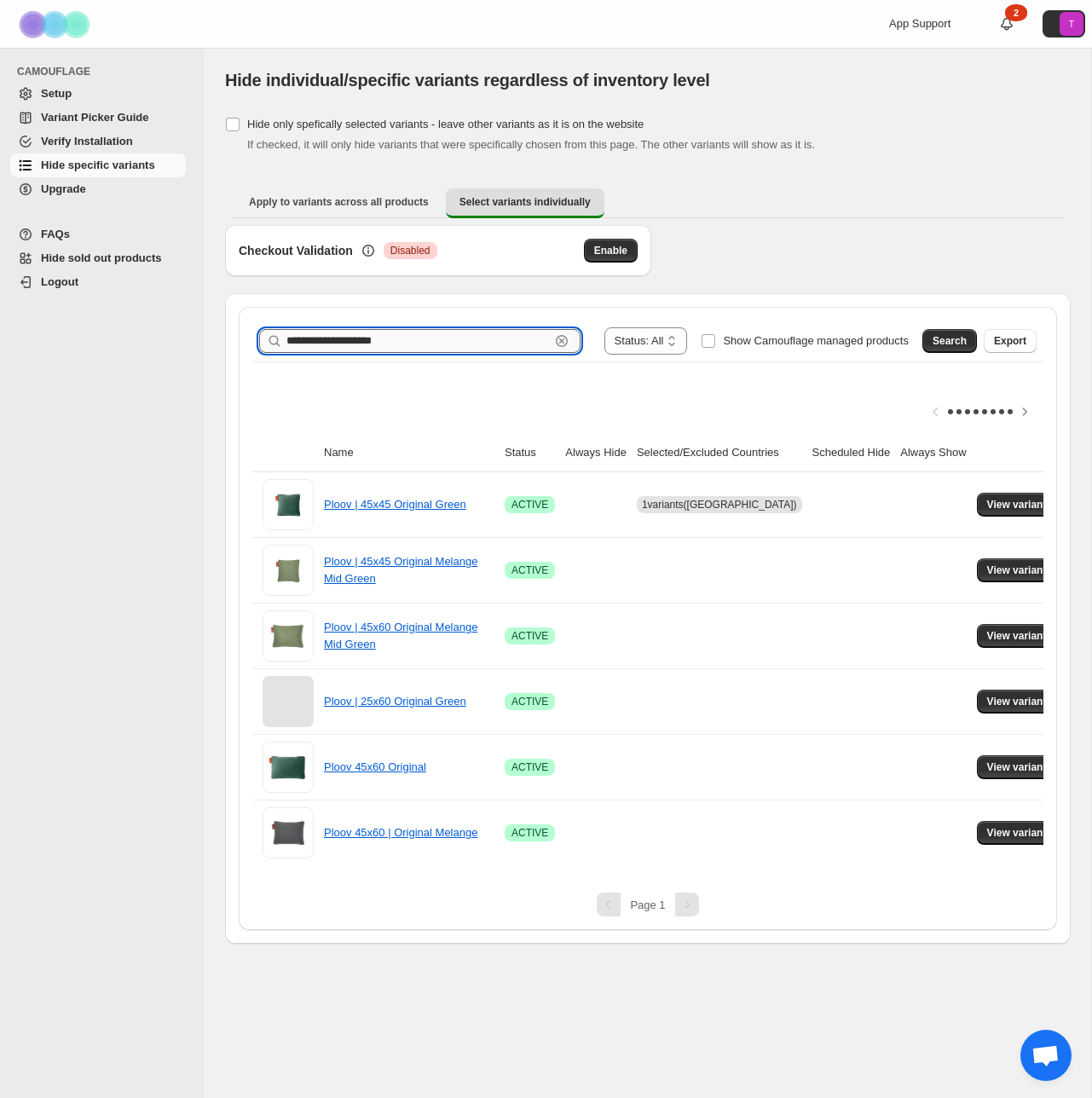
click at [435, 343] on input "**********" at bounding box center [418, 341] width 264 height 24
click at [110, 263] on span "Hide sold out products" at bounding box center [102, 257] width 122 height 13
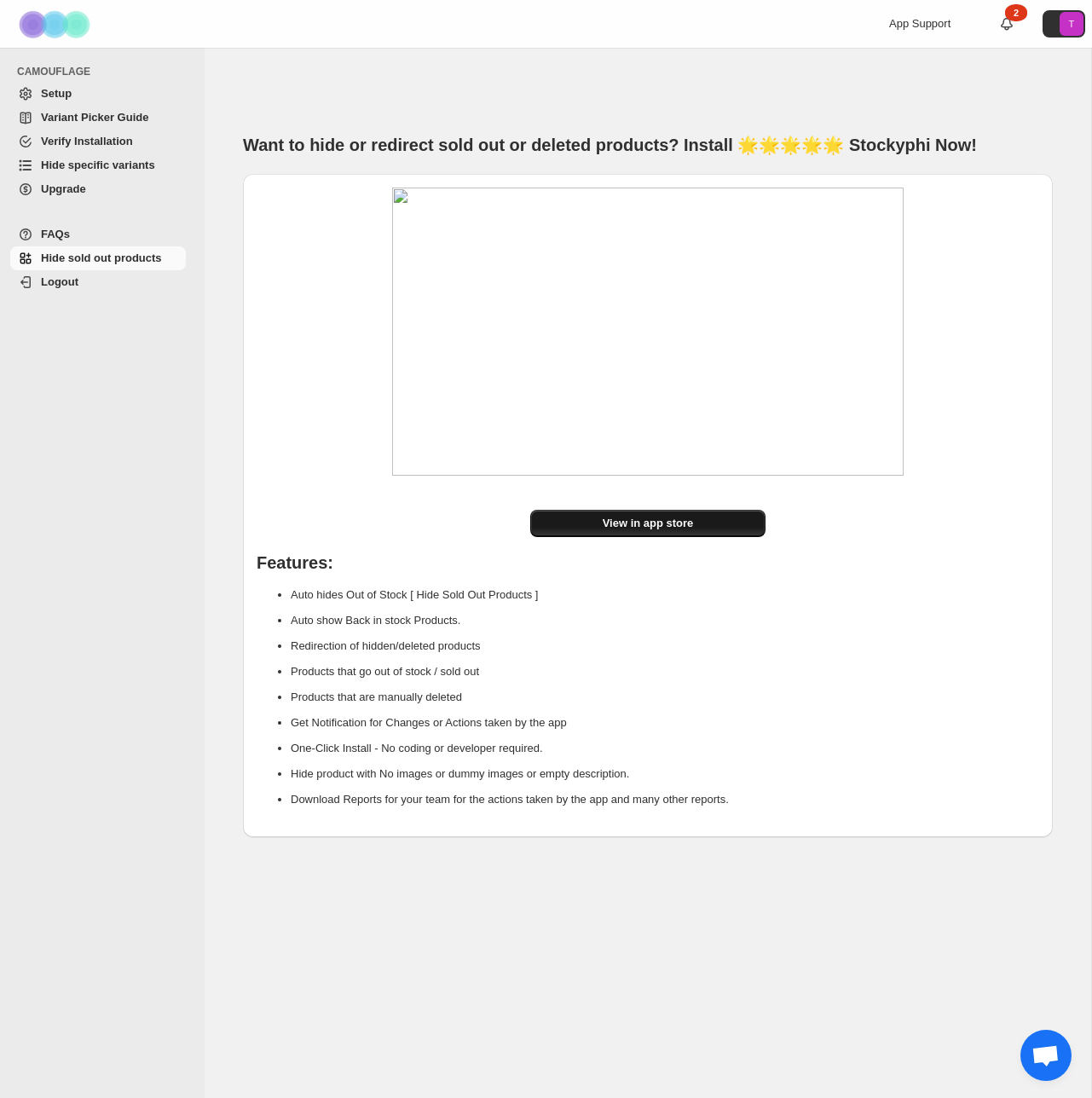
click at [726, 525] on link "View in app store" at bounding box center [648, 523] width 235 height 27
click at [66, 166] on span "Hide specific variants" at bounding box center [98, 165] width 114 height 13
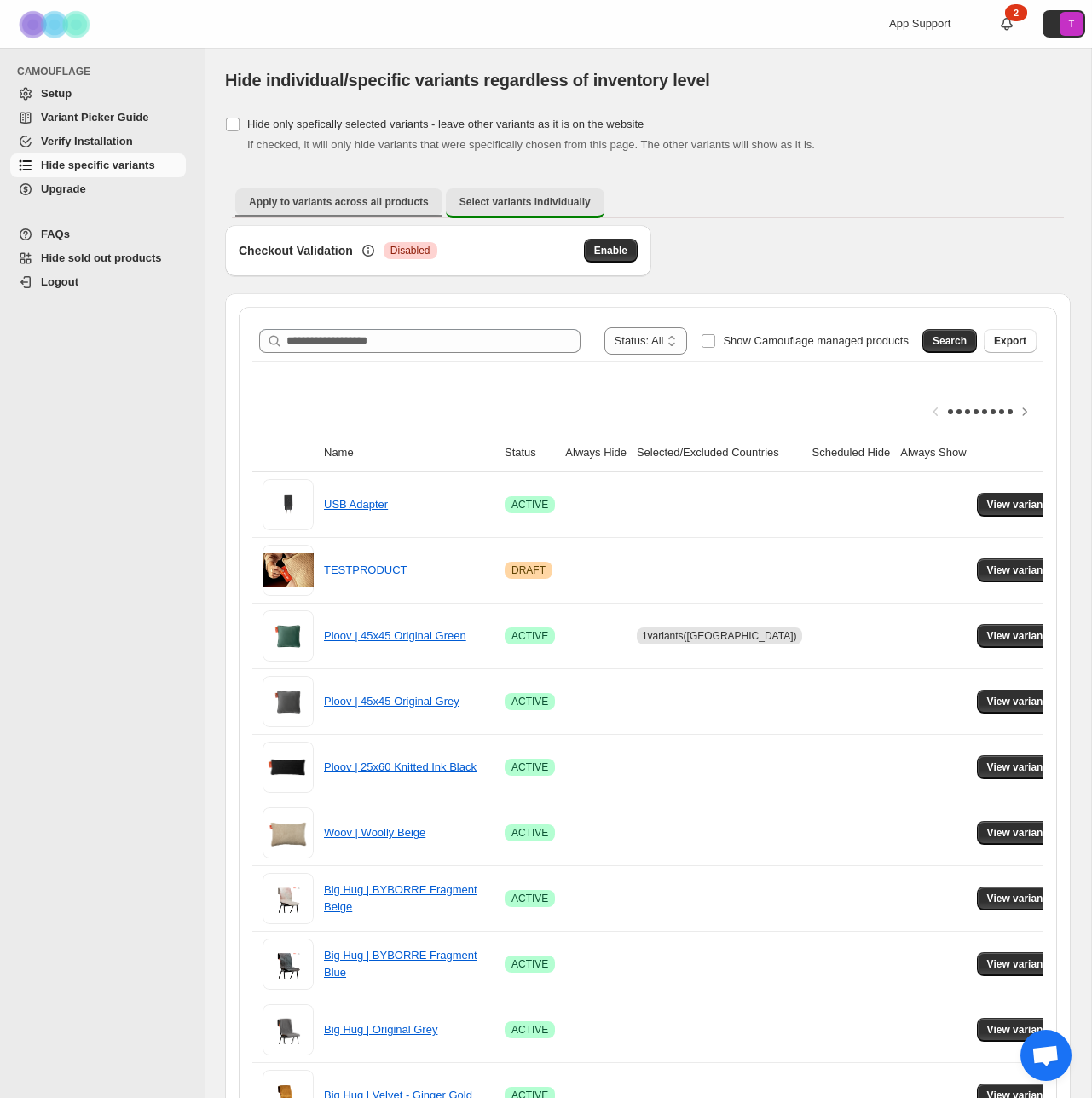
click at [381, 207] on span "Apply to variants across all products" at bounding box center [339, 201] width 180 height 14
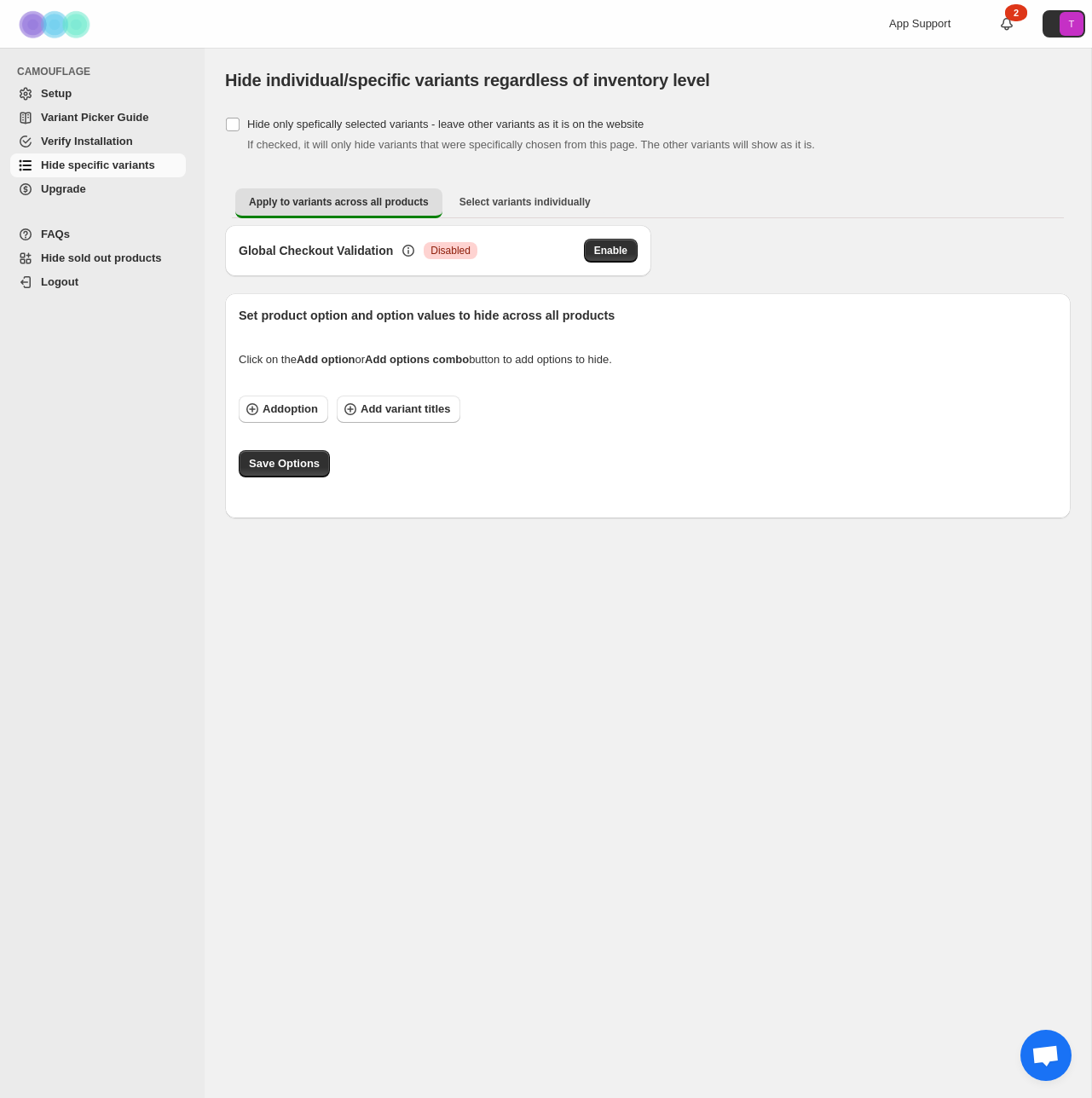
click at [242, 362] on div "Click on the Add option or Add options combo button to add options to hide." at bounding box center [648, 359] width 819 height 17
click at [242, 361] on div "Click on the Add option or Add options combo button to add options to hide." at bounding box center [648, 359] width 819 height 17
click at [87, 157] on span "Hide specific variants" at bounding box center [112, 165] width 141 height 17
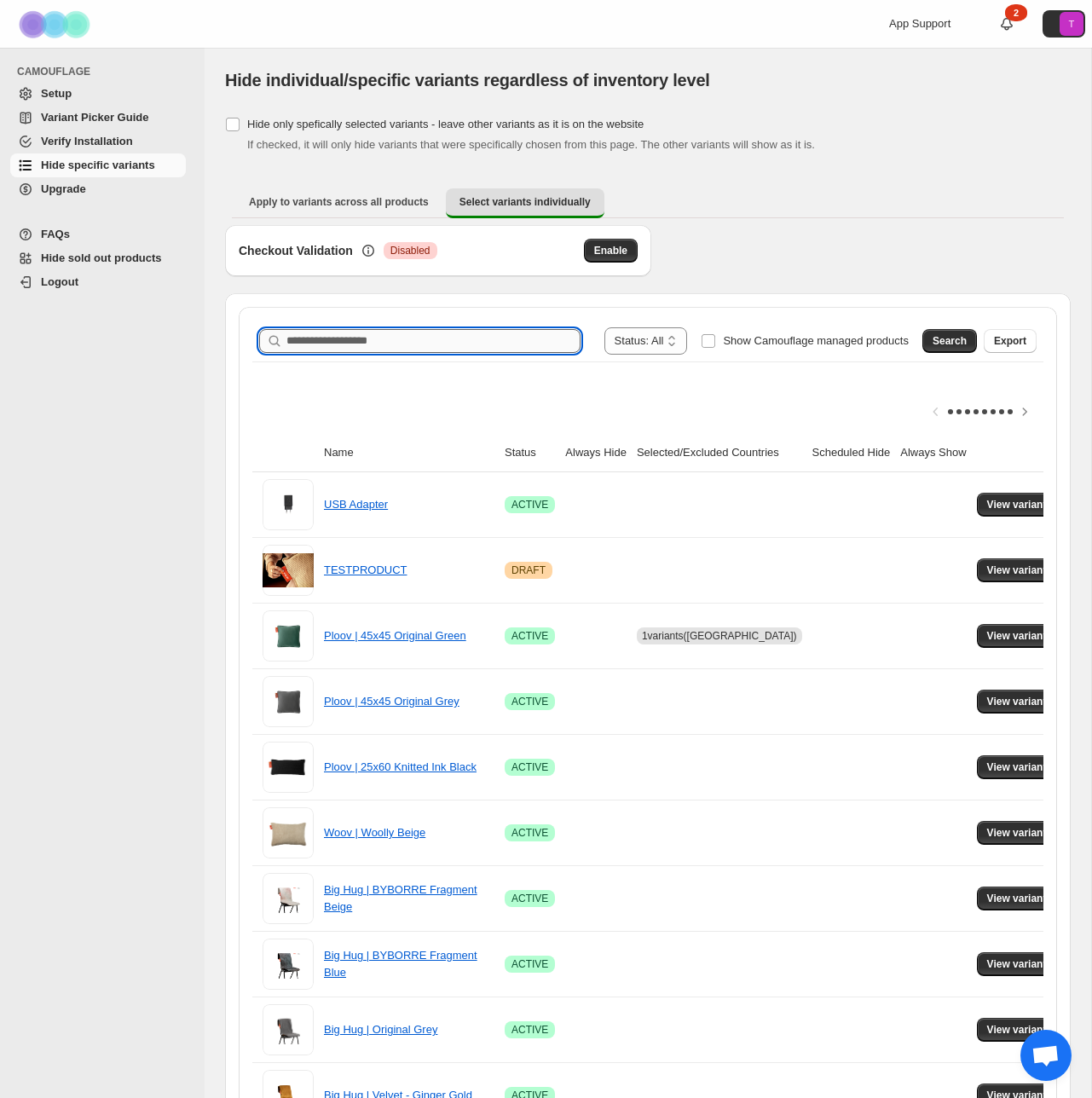
click at [358, 339] on input "Search product name" at bounding box center [434, 341] width 294 height 24
type input "**********"
click at [962, 339] on span "Search" at bounding box center [951, 341] width 34 height 14
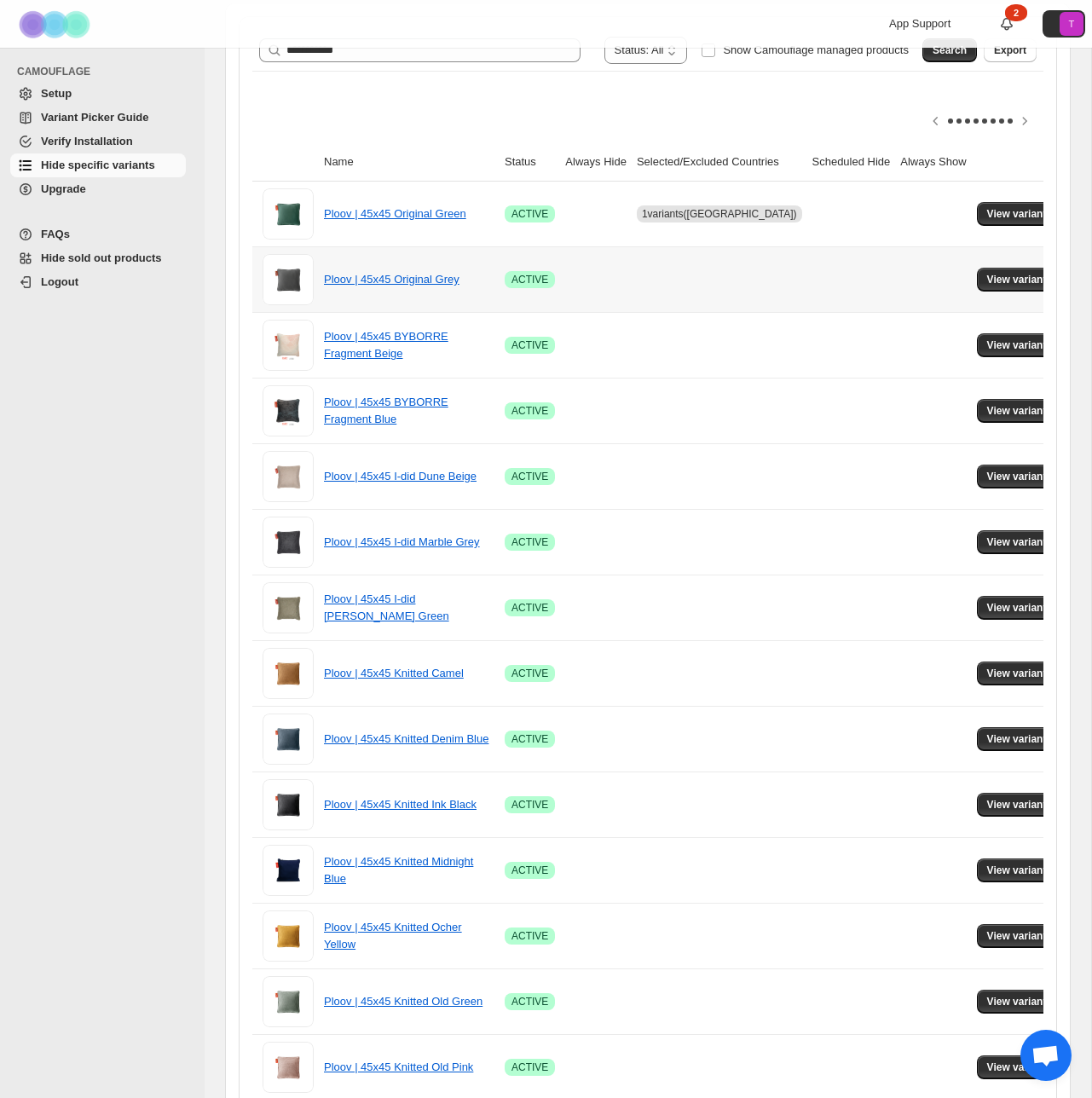
scroll to position [0, 34]
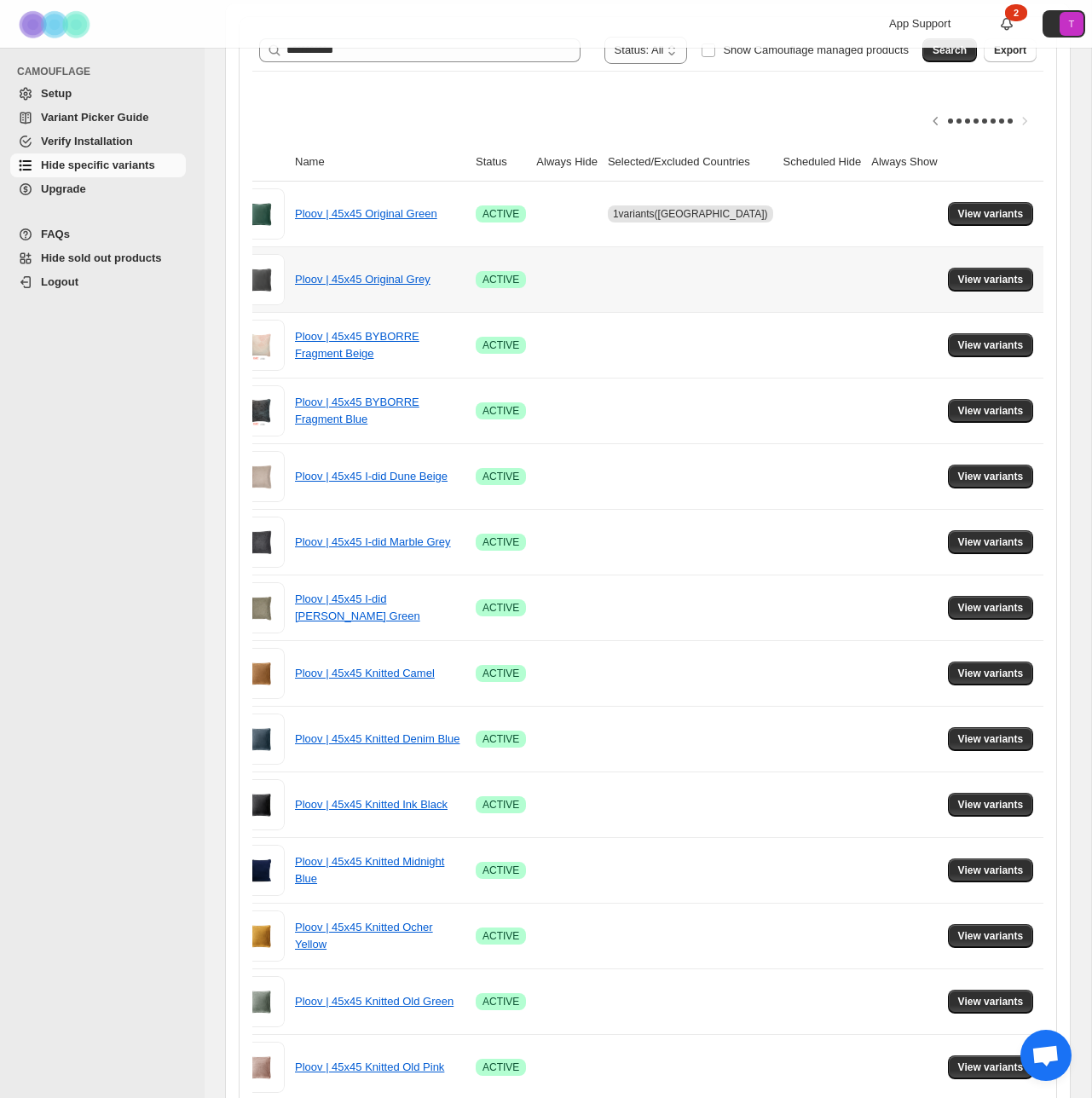
click at [1034, 274] on td "View variants" at bounding box center [994, 279] width 102 height 65
click at [976, 278] on span "View variants" at bounding box center [991, 279] width 65 height 14
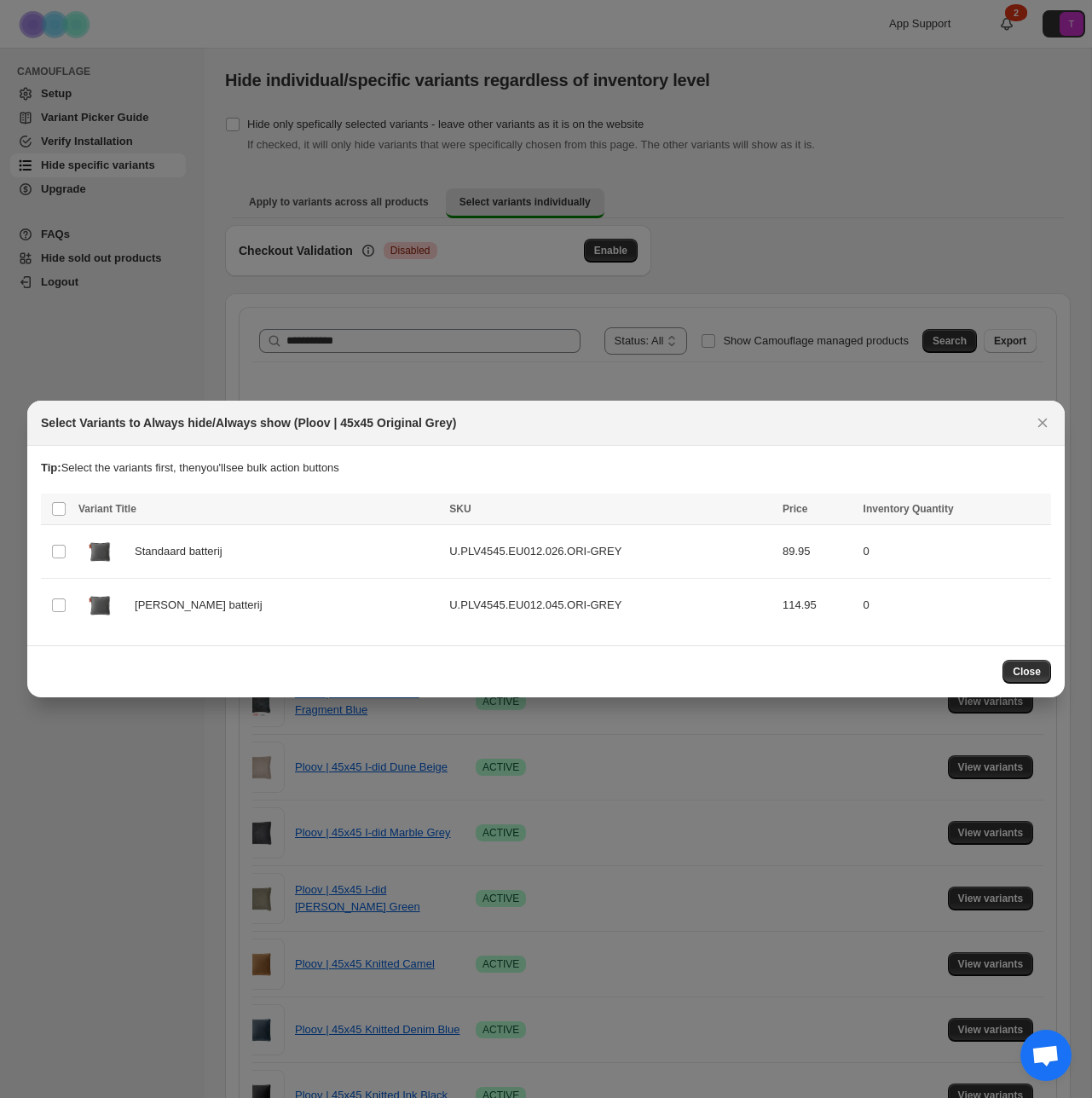
scroll to position [291, 0]
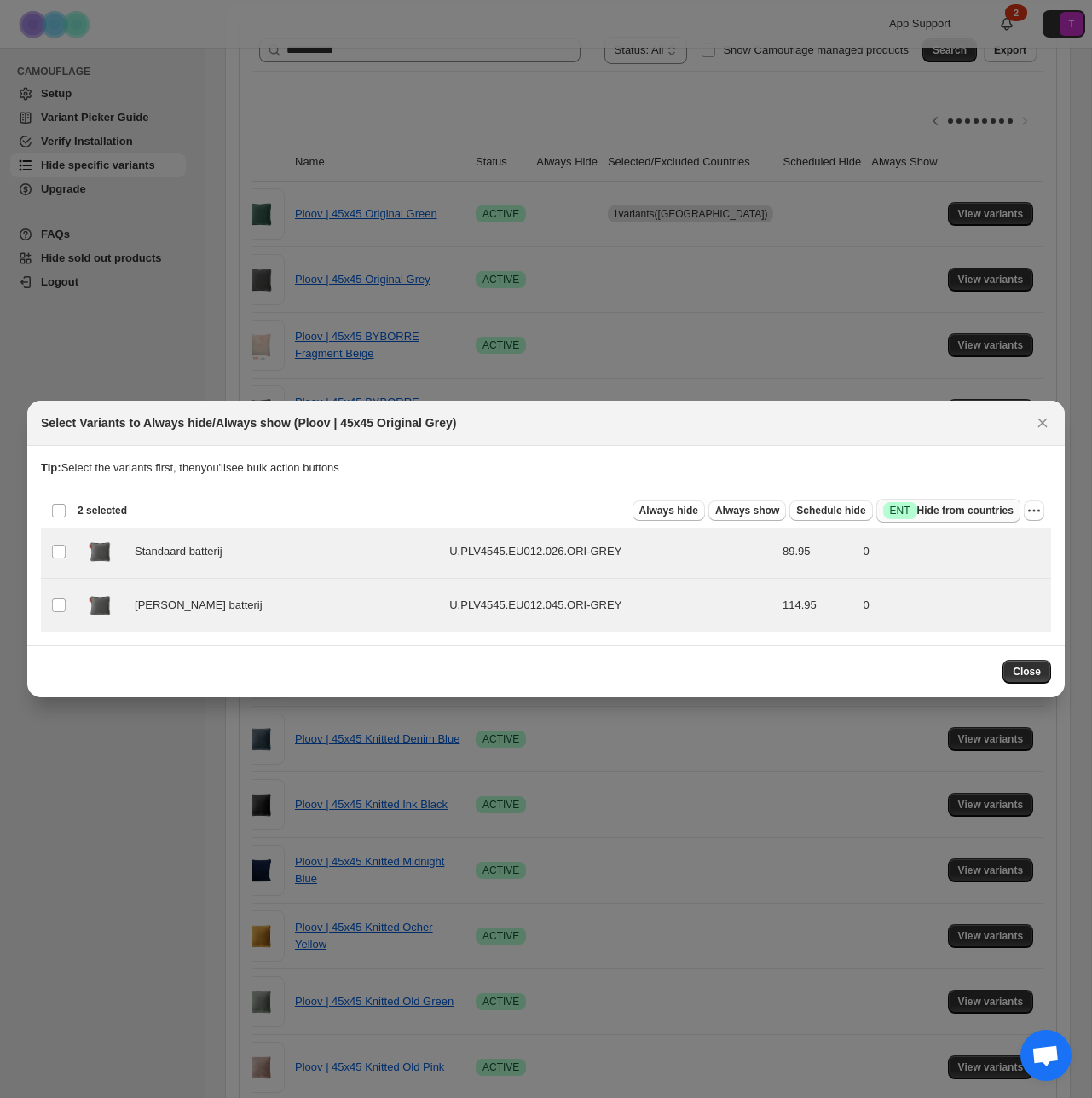
click at [938, 511] on span "Success ENT Hide from countries" at bounding box center [949, 510] width 131 height 17
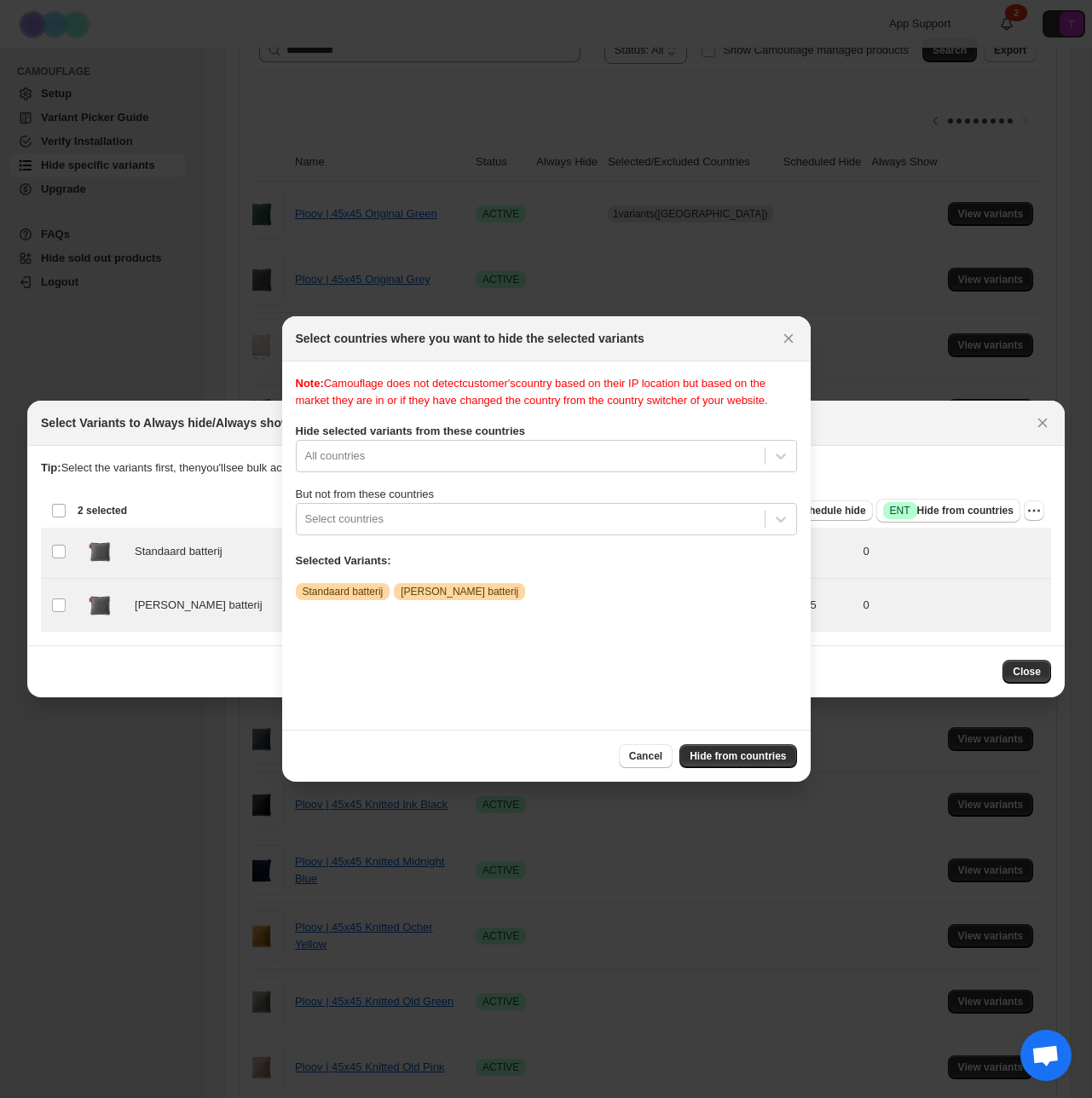
scroll to position [22, 0]
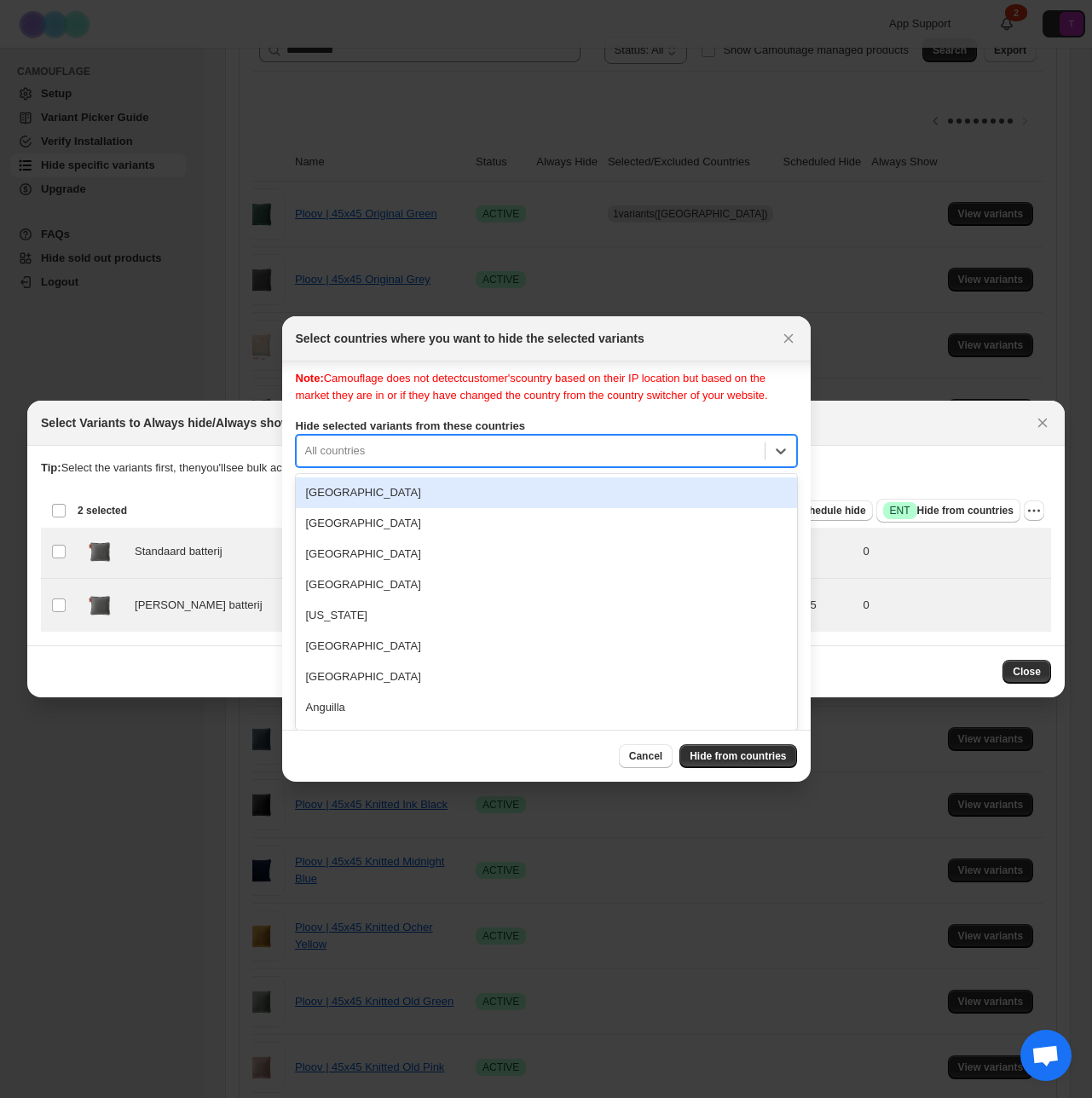
drag, startPoint x: 787, startPoint y: 469, endPoint x: 761, endPoint y: 474, distance: 26.5
click at [787, 469] on div "Note: Camouflage does not detect customer's country based on their IP location …" at bounding box center [546, 540] width 502 height 341
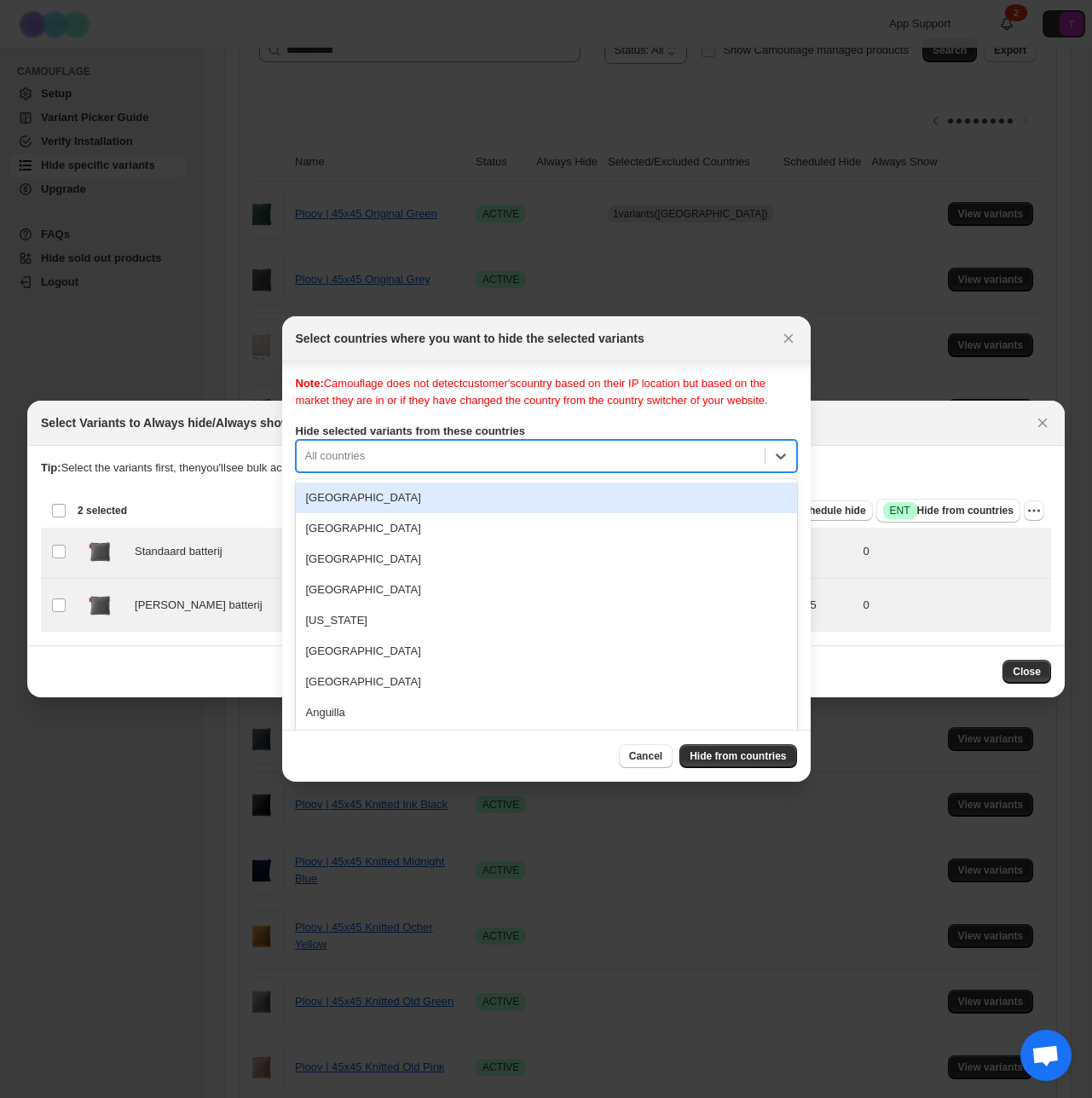
click at [784, 452] on div "Note: Camouflage does not detect customer's country based on their IP location …" at bounding box center [546, 546] width 502 height 341
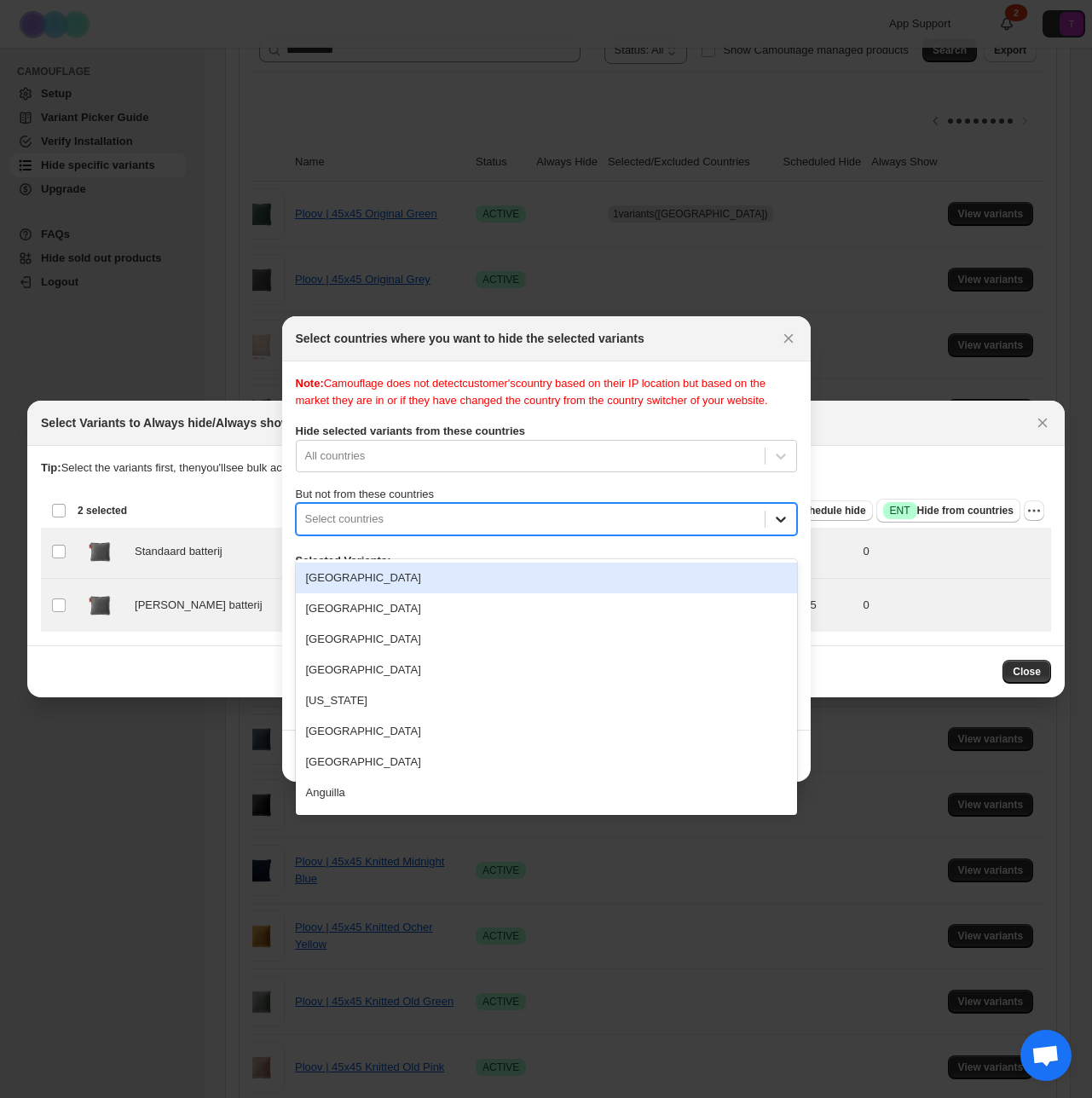
click at [777, 528] on icon ":rn:" at bounding box center [781, 519] width 17 height 17
click at [453, 472] on div "All countries" at bounding box center [546, 456] width 502 height 33
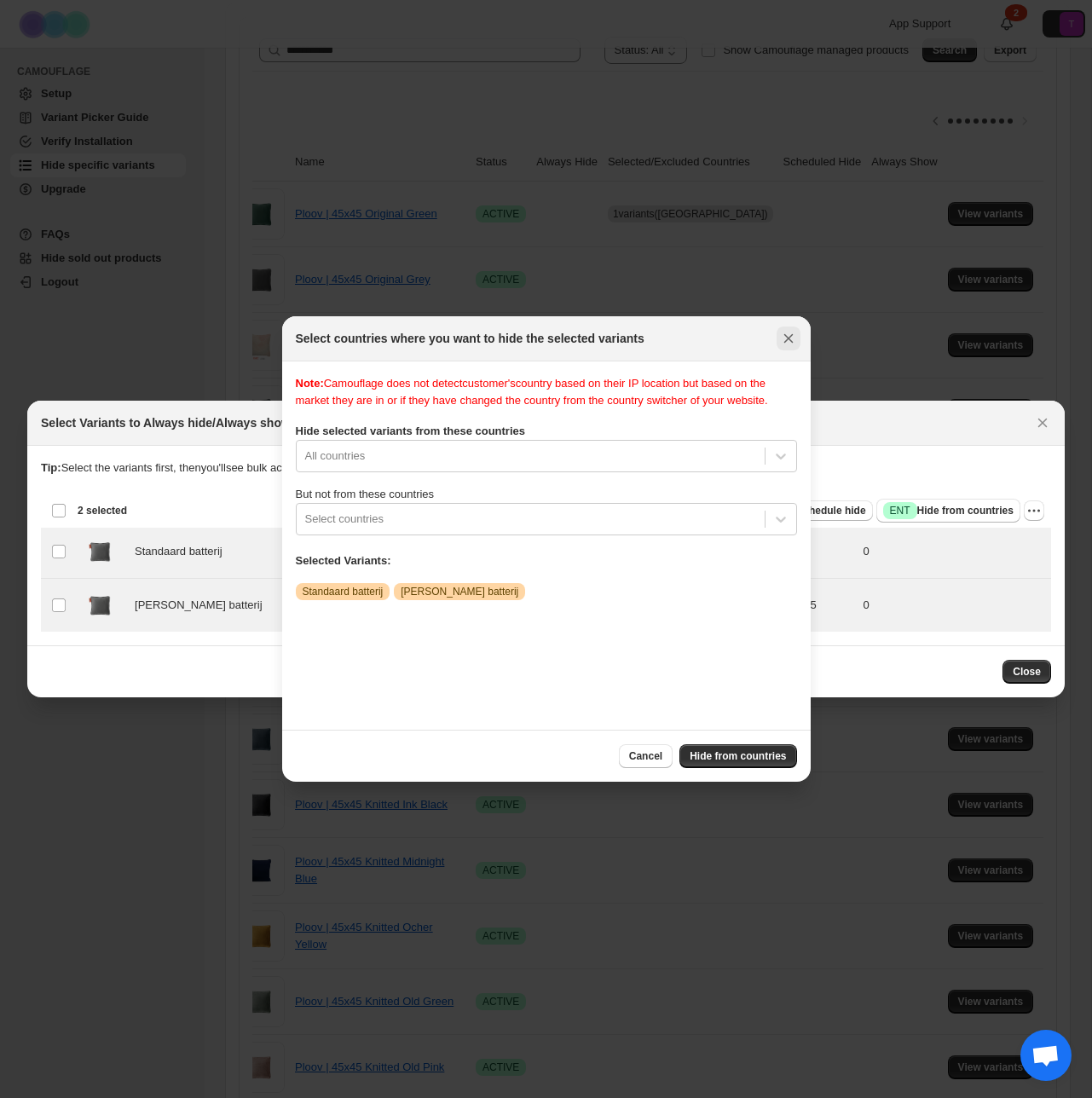
scroll to position [0, 0]
click at [794, 342] on icon "Close" at bounding box center [788, 338] width 17 height 17
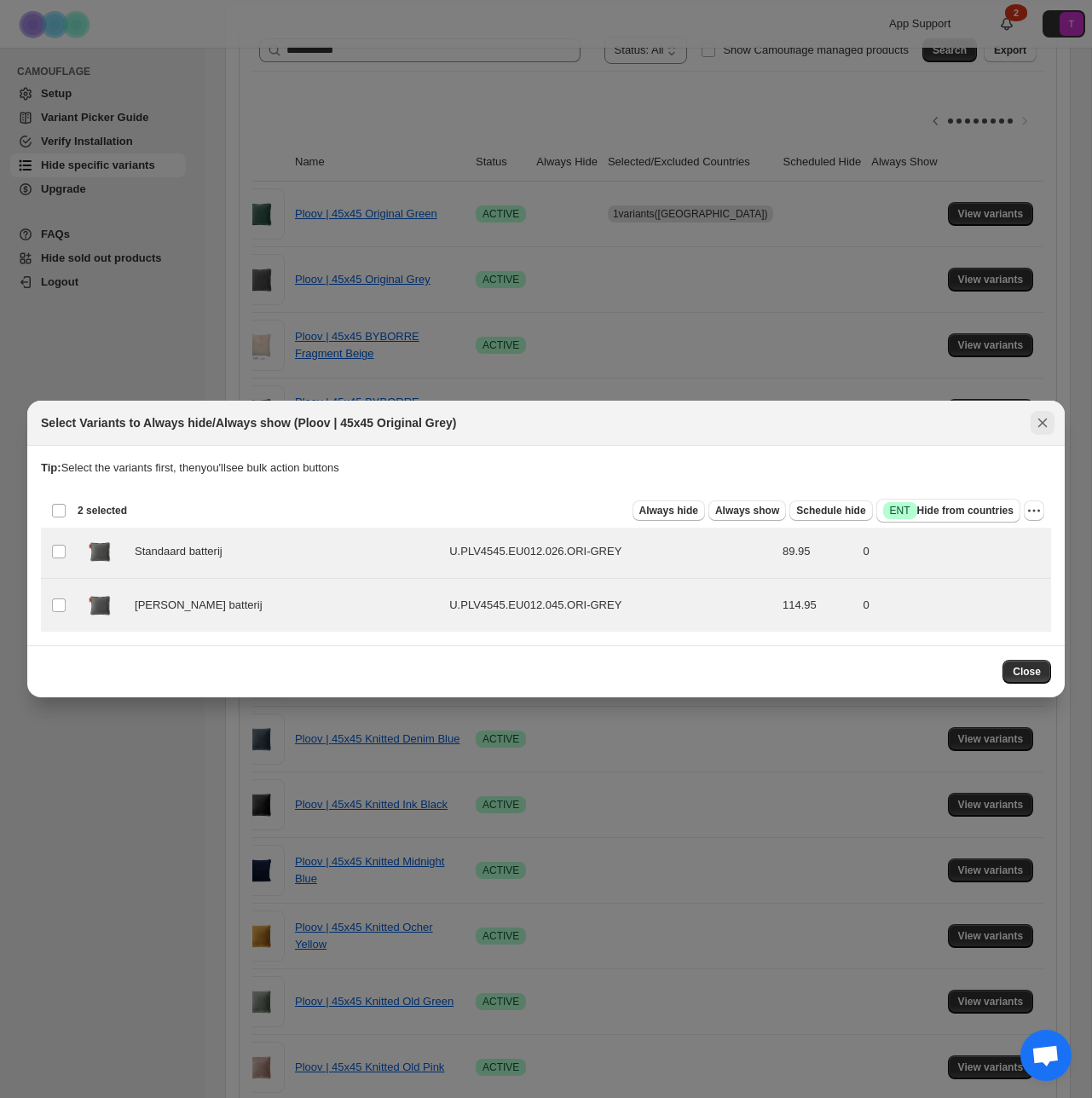
click at [1040, 421] on icon "Close" at bounding box center [1043, 423] width 9 height 9
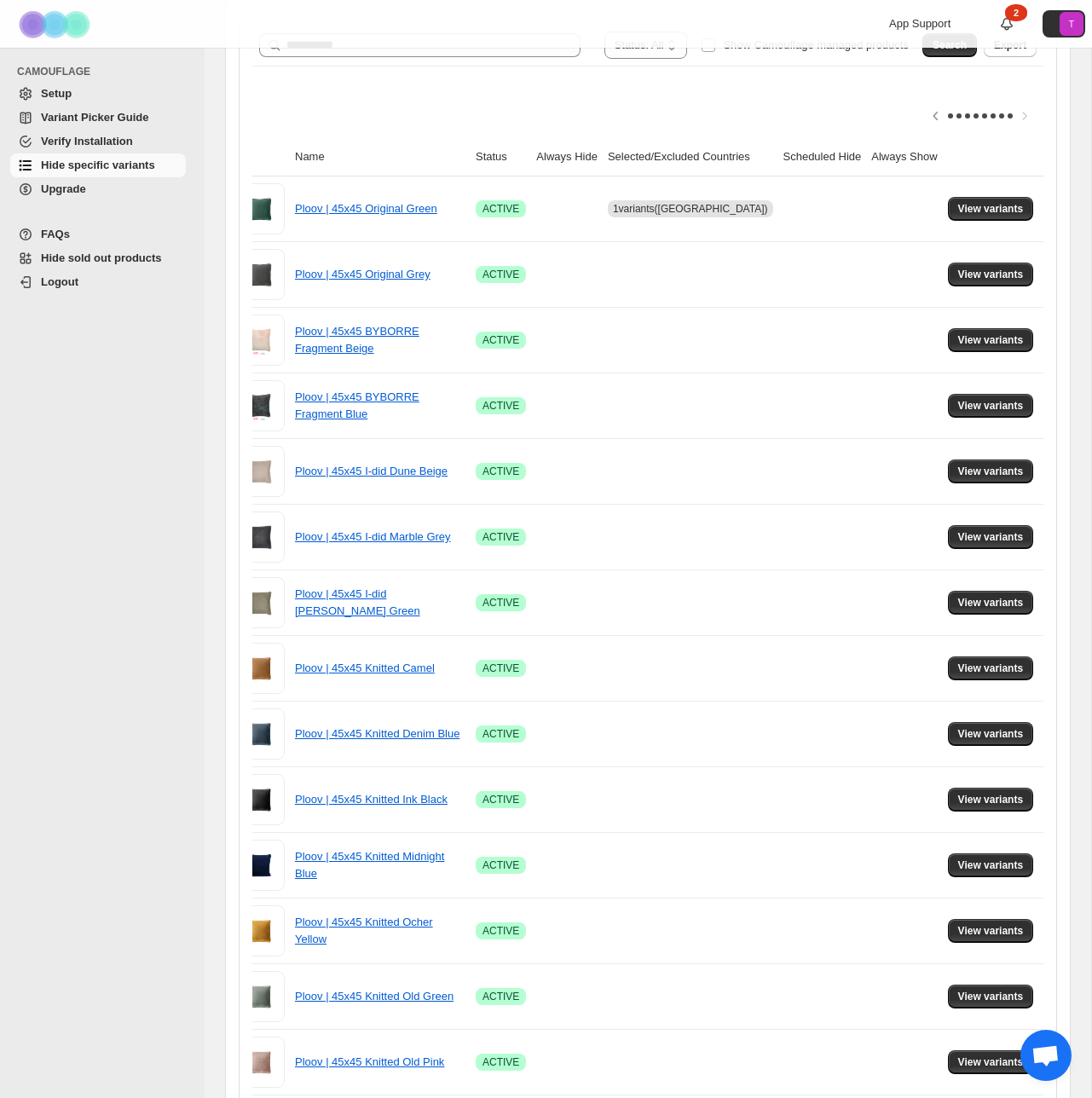
scroll to position [296, 0]
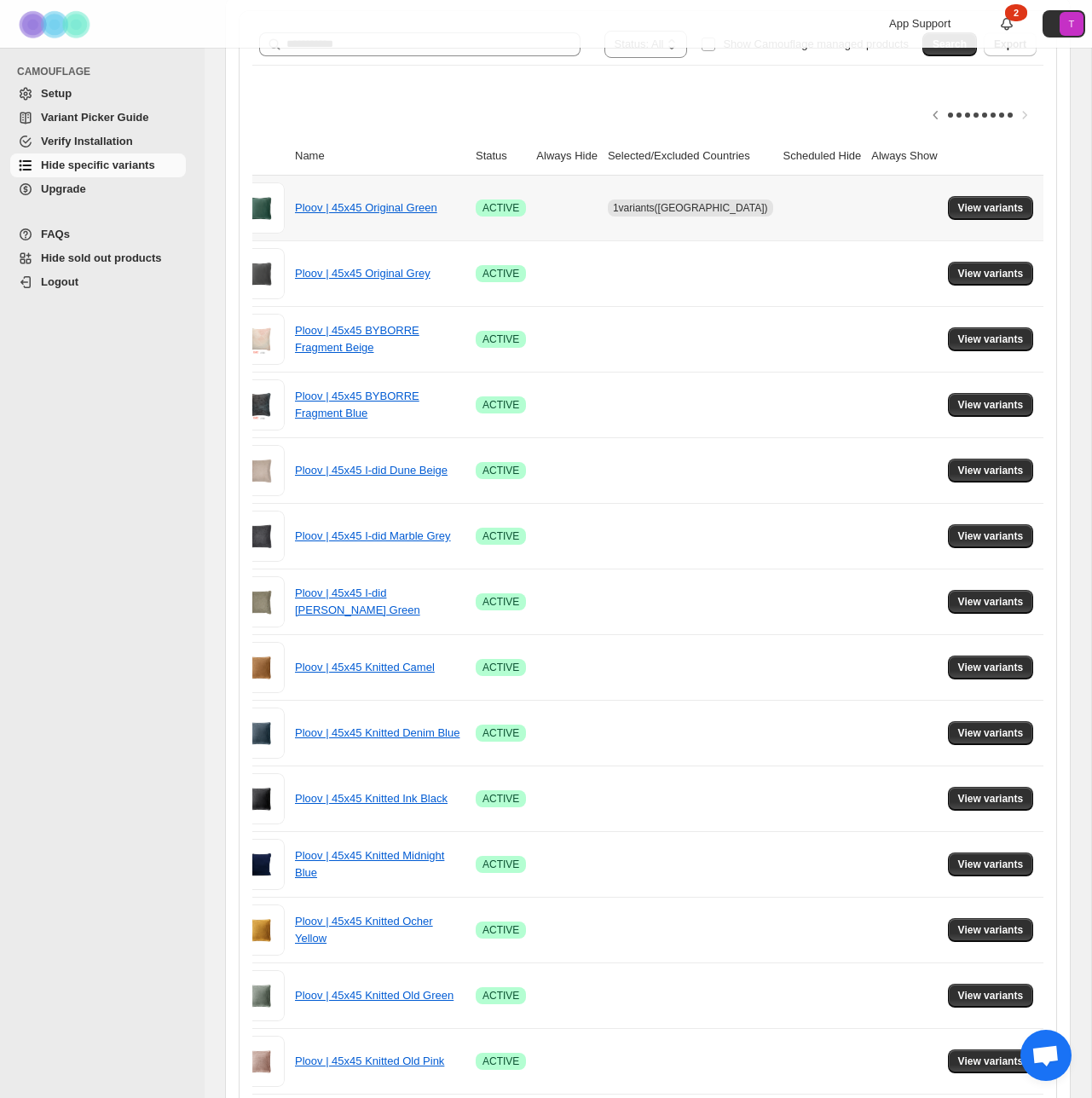
click at [550, 206] on td at bounding box center [567, 208] width 72 height 64
click at [967, 210] on span "View variants" at bounding box center [991, 208] width 65 height 14
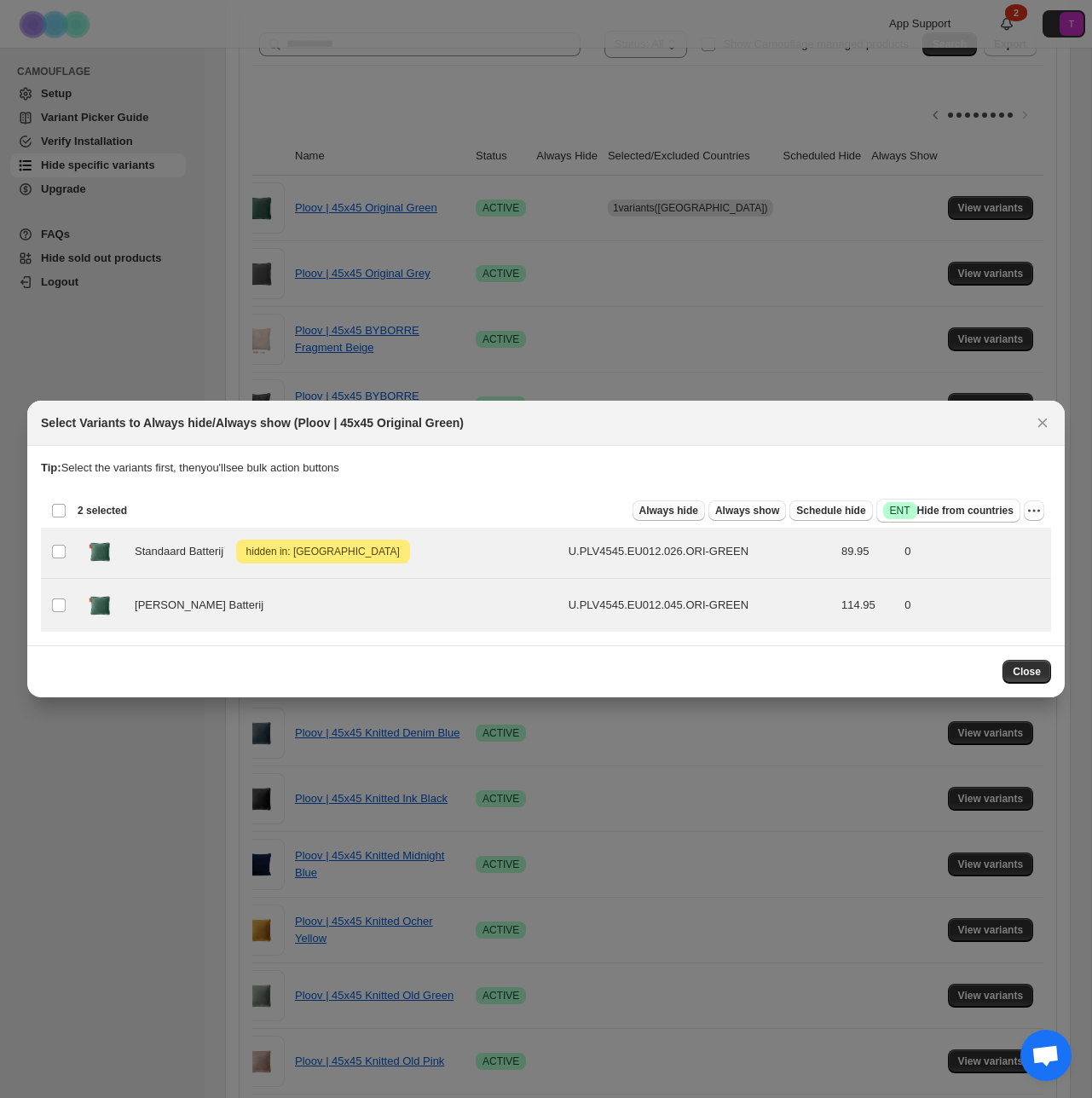
click at [658, 513] on span "Always hide" at bounding box center [668, 510] width 59 height 14
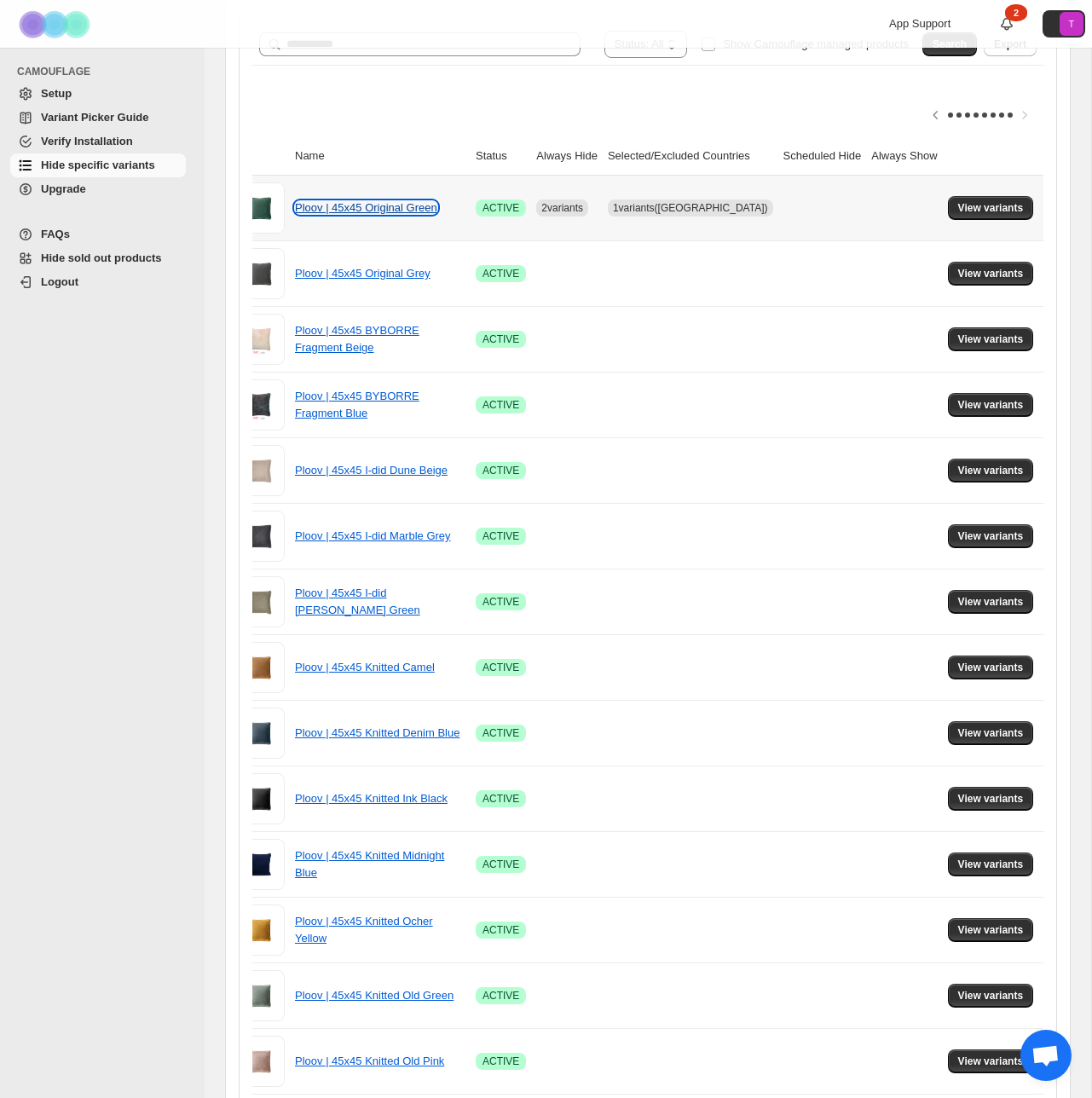
click at [408, 214] on link "Ploov | 45x45 Original Green" at bounding box center [366, 208] width 142 height 13
click at [966, 217] on button "View variants" at bounding box center [991, 208] width 86 height 24
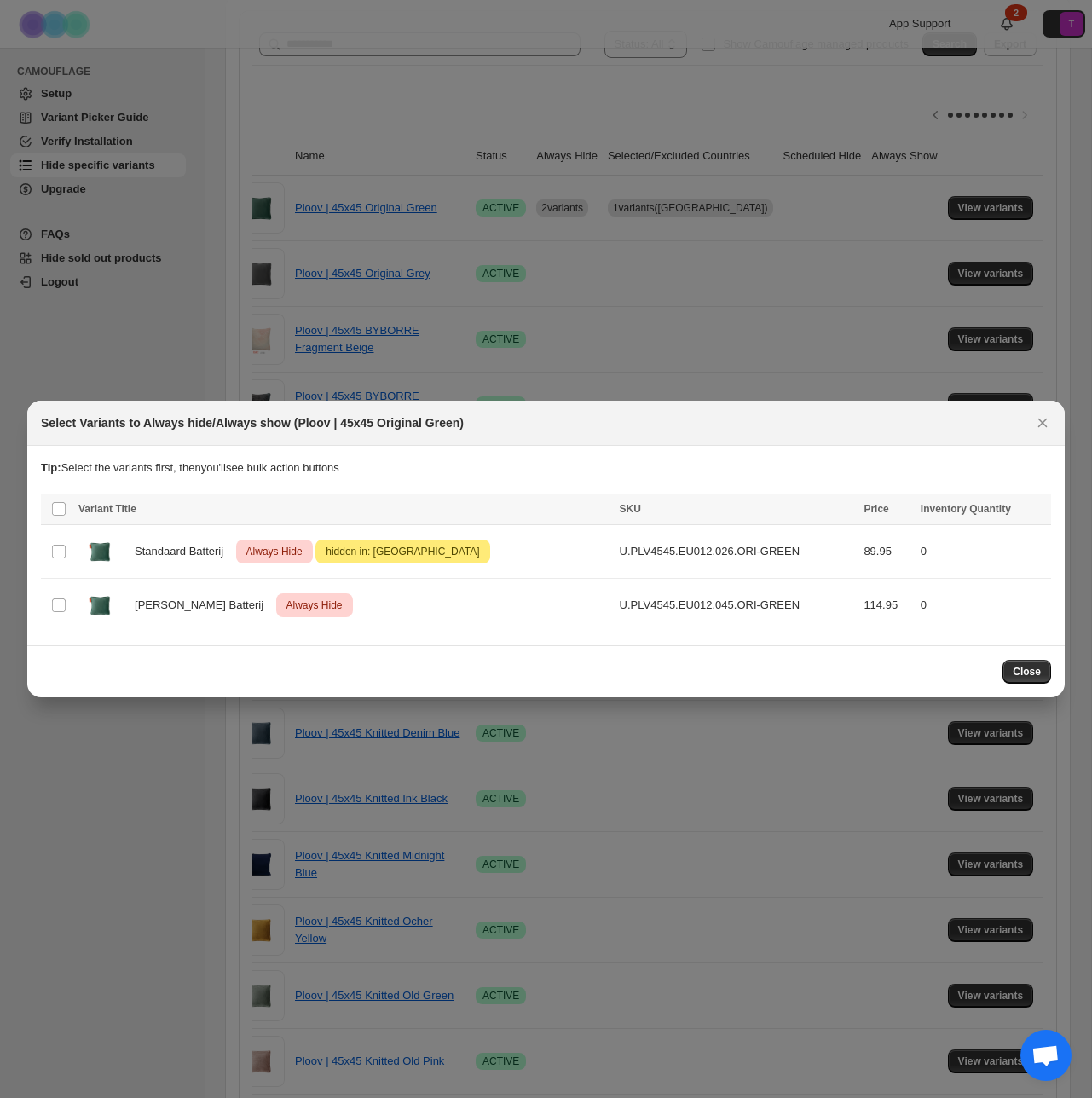
scroll to position [0, 0]
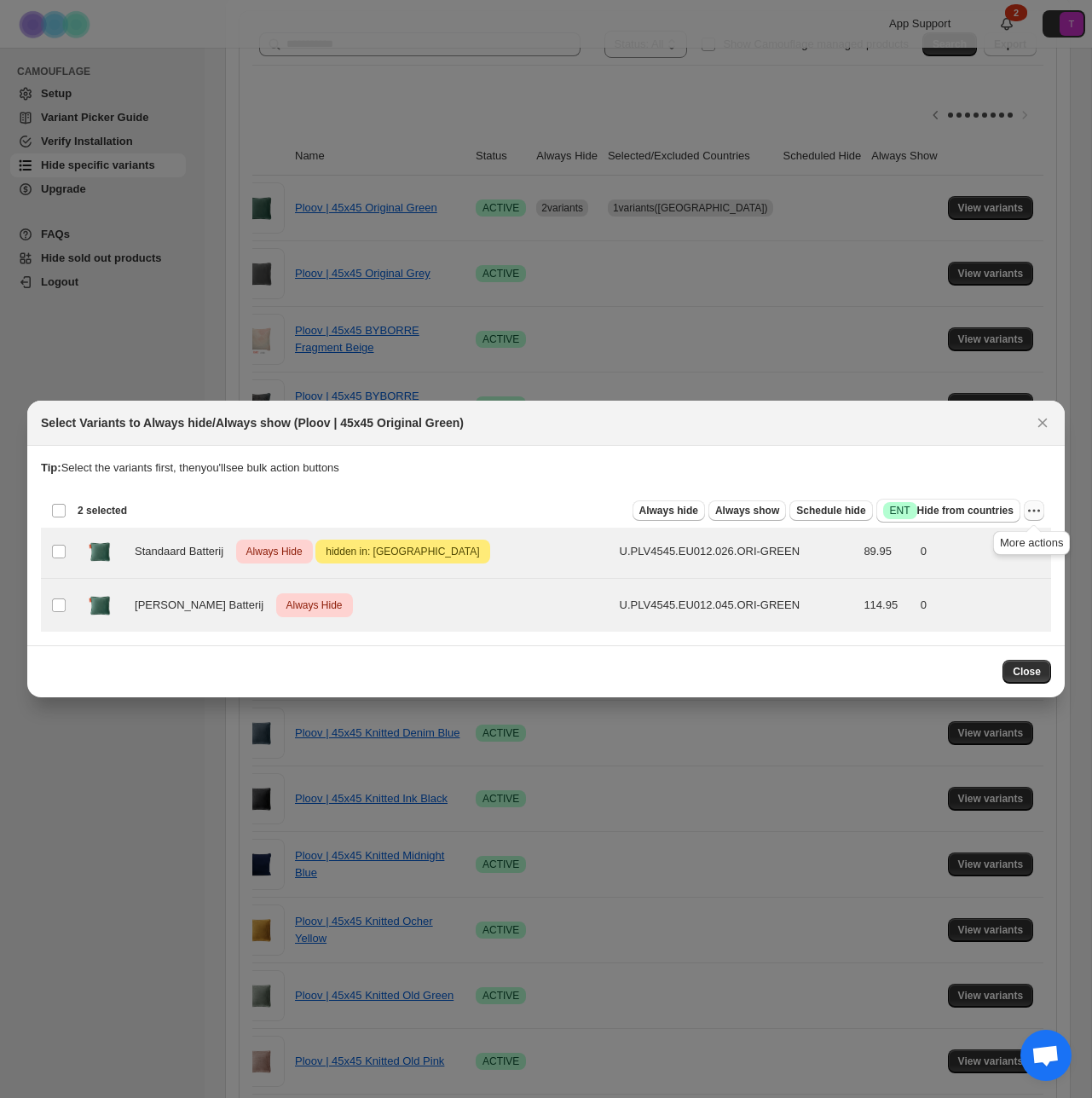
click at [1039, 513] on icon "More actions" at bounding box center [1034, 510] width 17 height 17
click at [949, 549] on span "Undo always hide" at bounding box center [954, 544] width 88 height 13
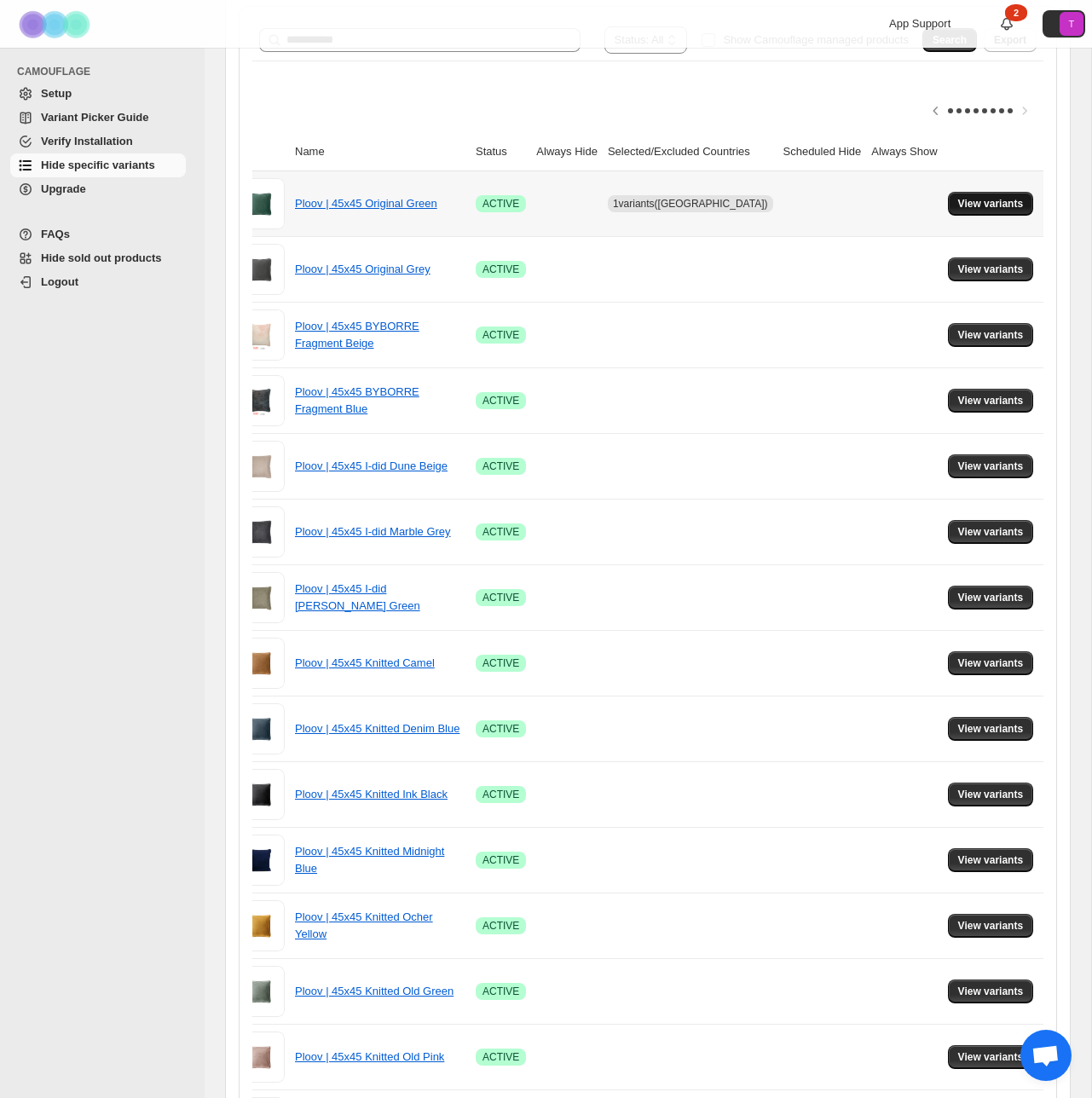
scroll to position [0, 26]
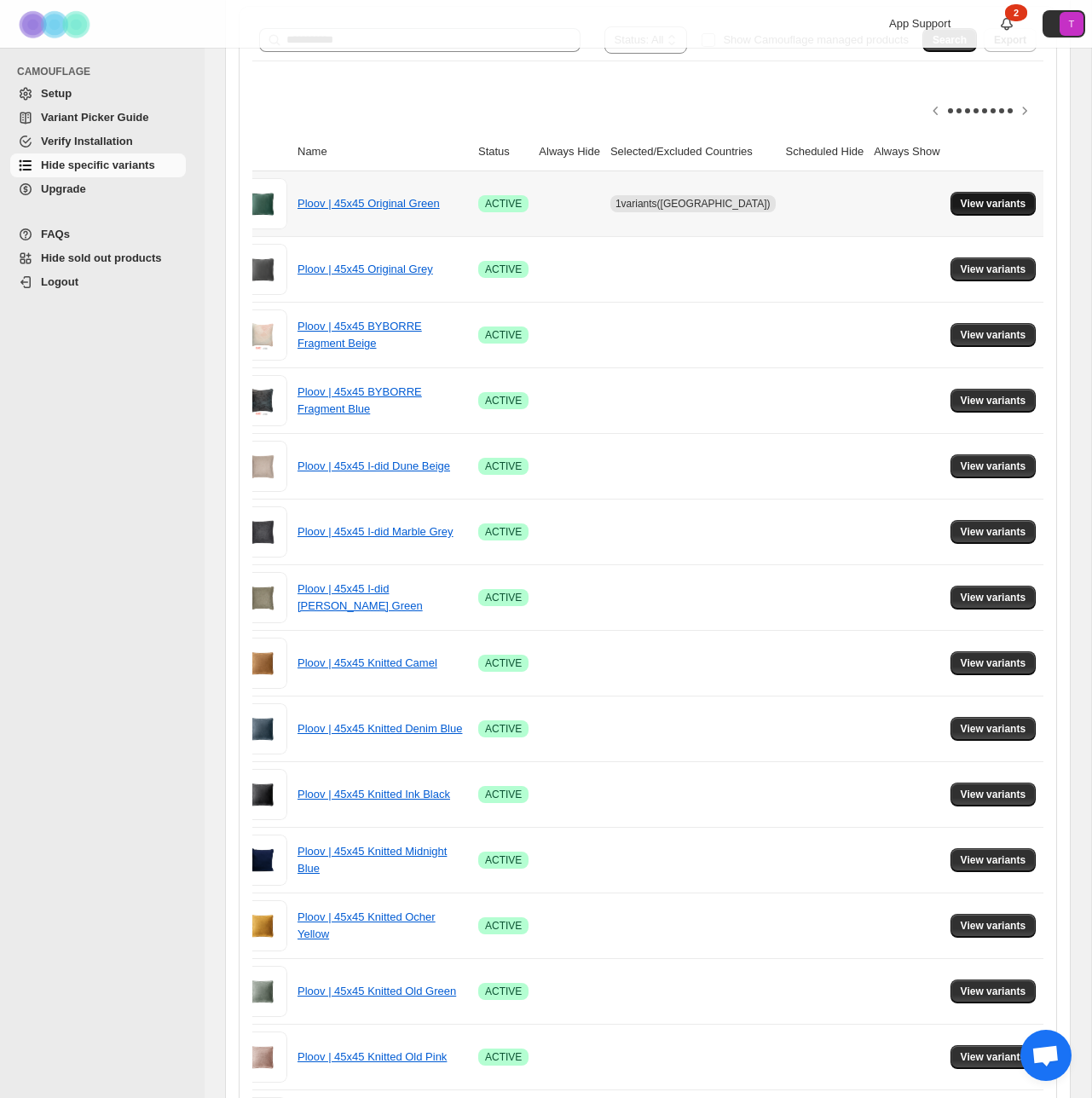
click at [981, 202] on span "View variants" at bounding box center [994, 203] width 65 height 14
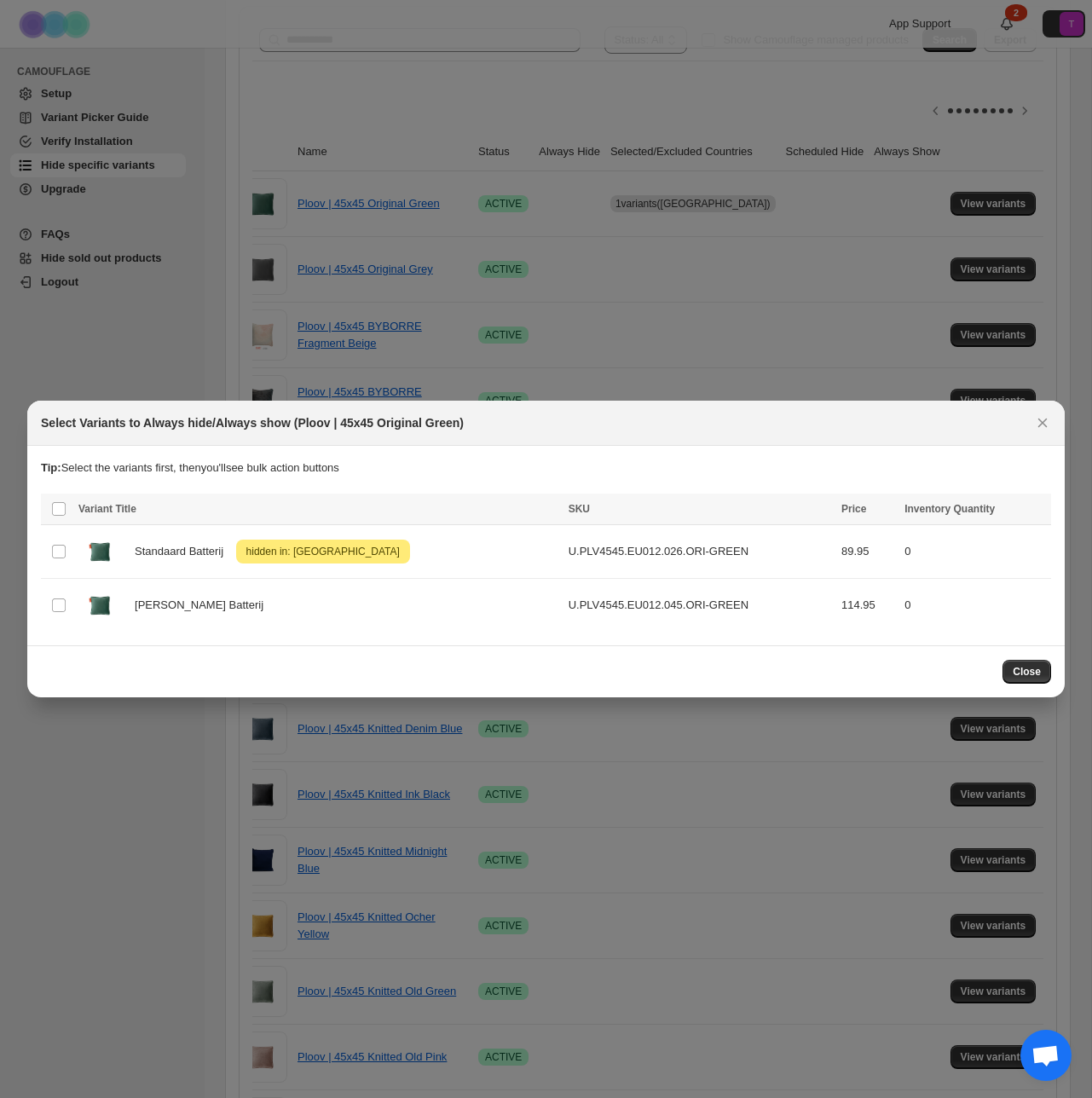
drag, startPoint x: 35, startPoint y: 510, endPoint x: 44, endPoint y: 510, distance: 9.0
click at [36, 510] on section "Tip: Select the variants first, then you'll see bulk action buttons Loading pro…" at bounding box center [546, 546] width 1038 height 199
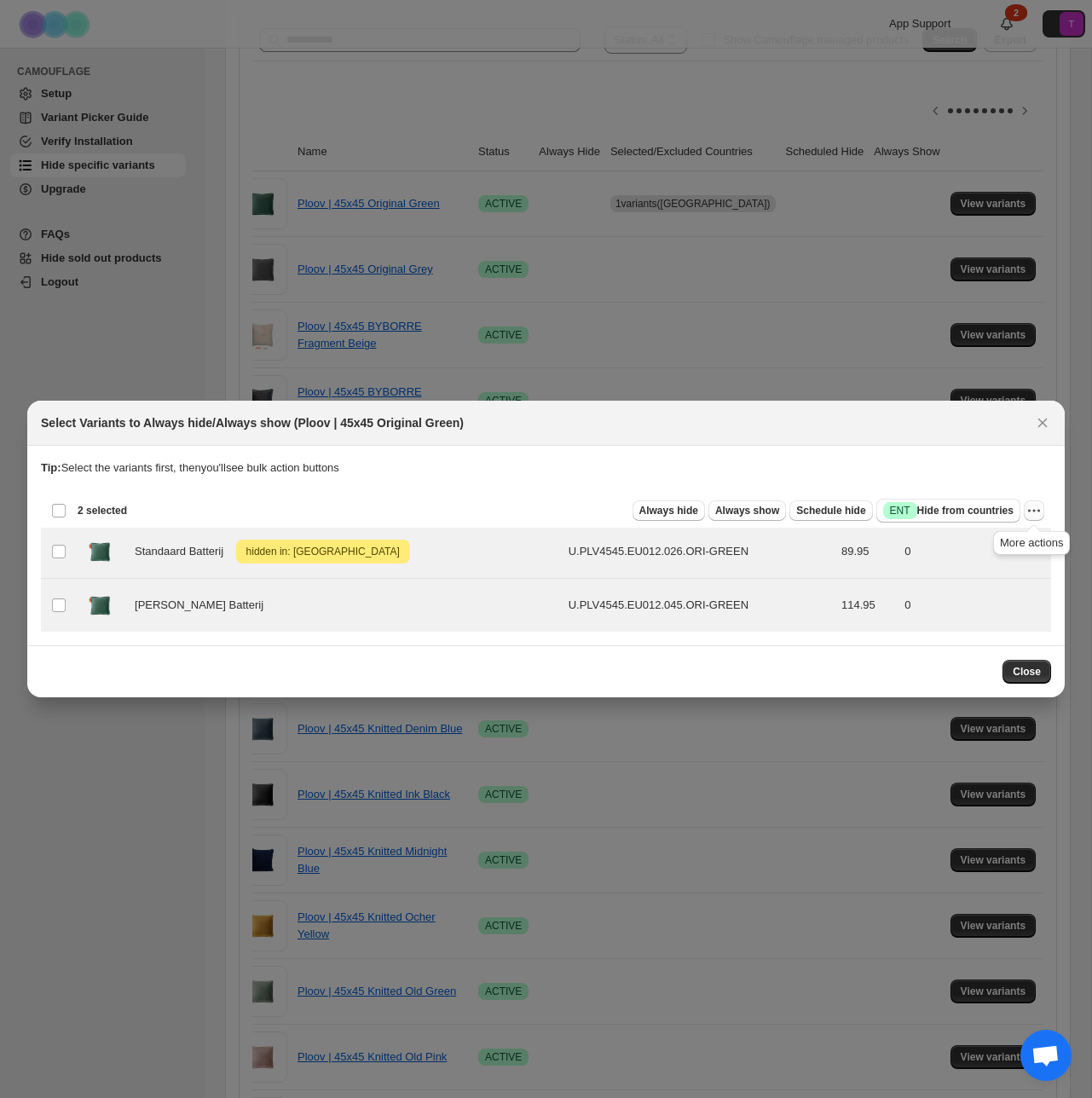
click at [1032, 506] on icon "More actions" at bounding box center [1034, 510] width 17 height 17
click at [666, 512] on span "Always hide" at bounding box center [668, 510] width 59 height 14
click at [1029, 666] on span "Close" at bounding box center [1027, 671] width 28 height 14
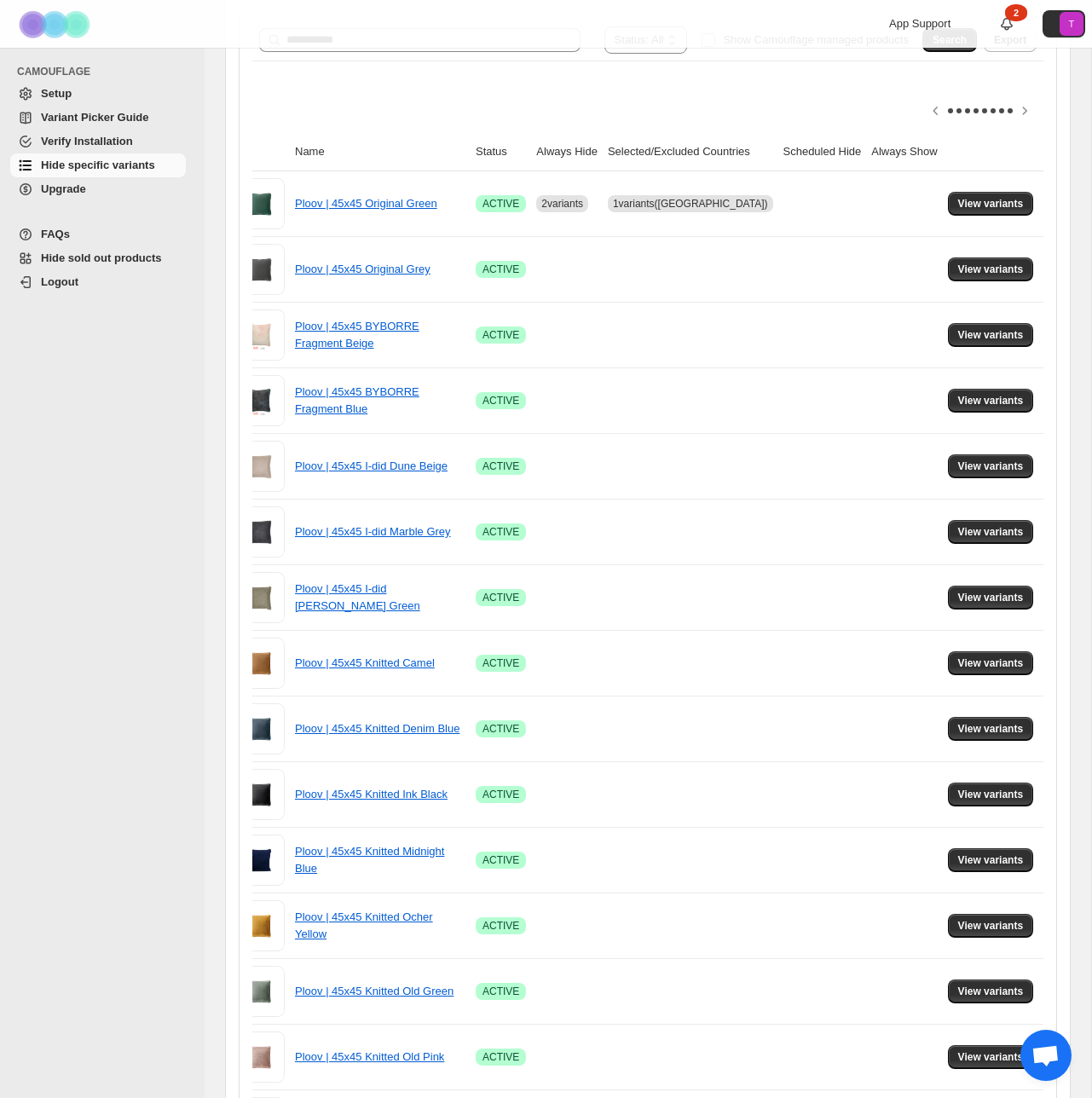
scroll to position [0, 34]
click at [384, 200] on link "Ploov | 45x45 Original Green" at bounding box center [366, 203] width 142 height 13
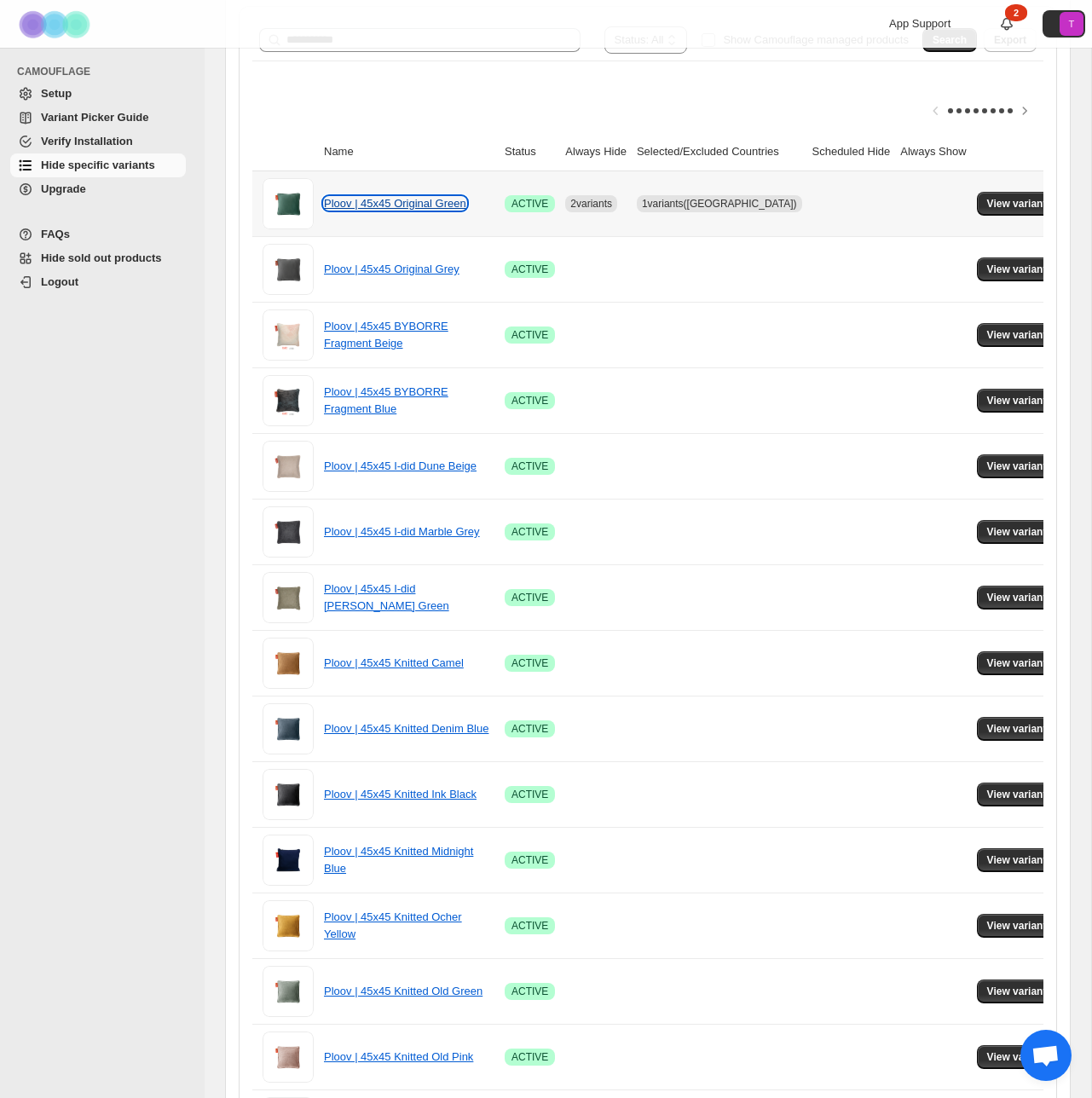
click at [359, 205] on link "Ploov | 45x45 Original Green" at bounding box center [395, 203] width 142 height 13
click at [1007, 199] on span "View variants" at bounding box center [1020, 203] width 65 height 14
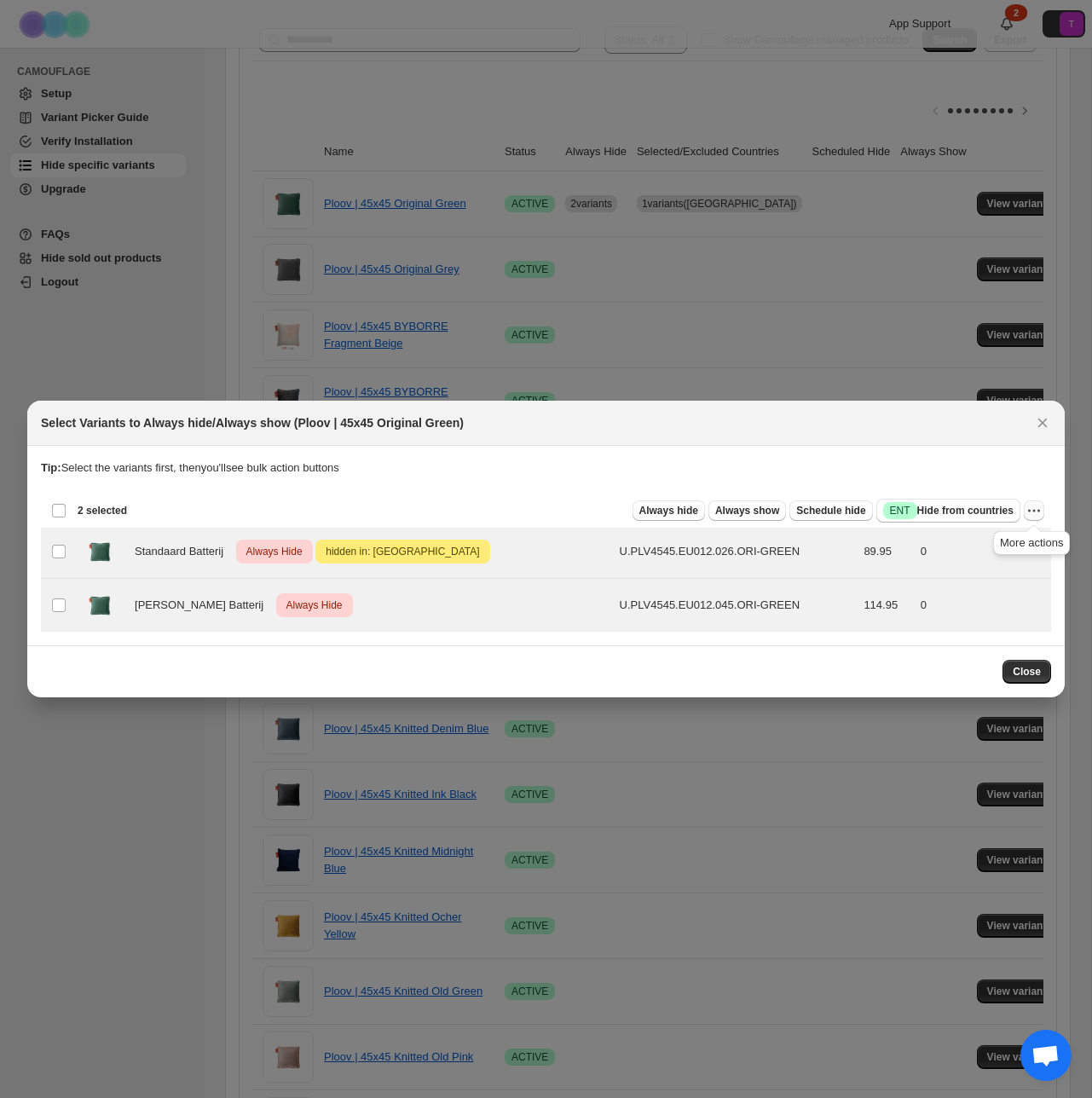
click at [1036, 510] on icon "More actions" at bounding box center [1034, 510] width 17 height 17
click at [948, 549] on span "Undo always hide" at bounding box center [954, 544] width 88 height 13
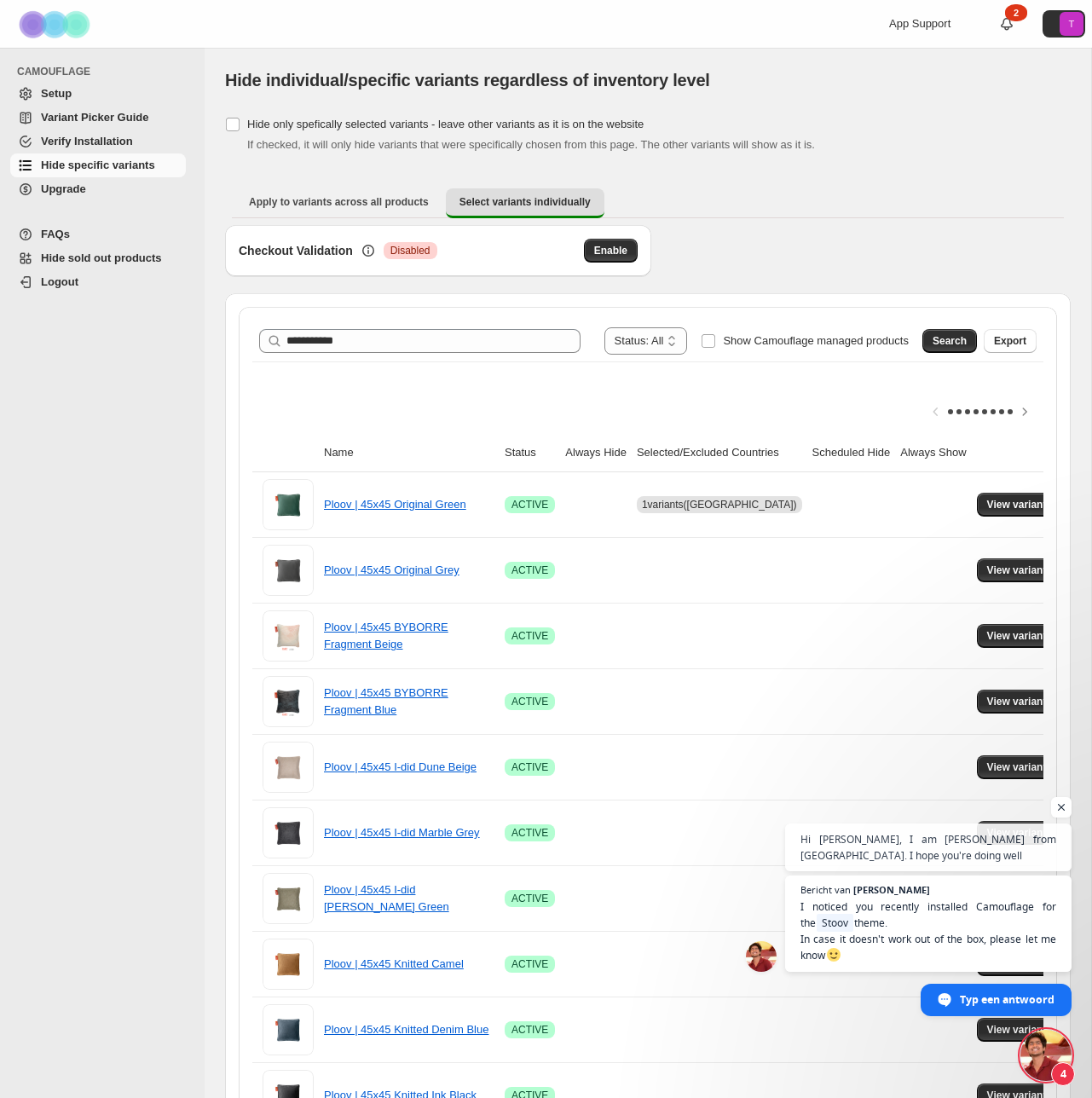
click at [56, 94] on span "Setup" at bounding box center [56, 93] width 31 height 13
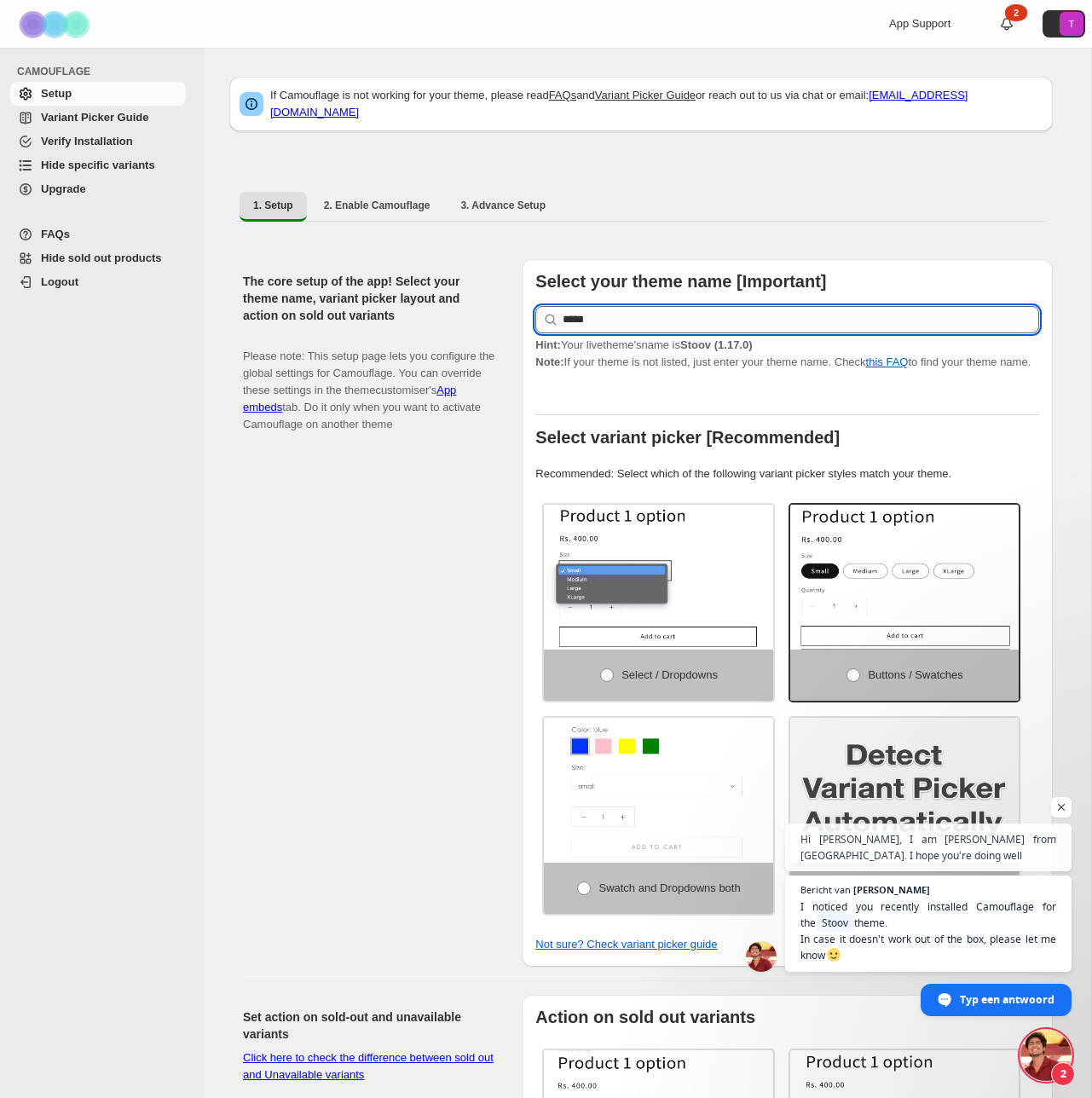
click at [640, 306] on input "*****" at bounding box center [802, 320] width 477 height 27
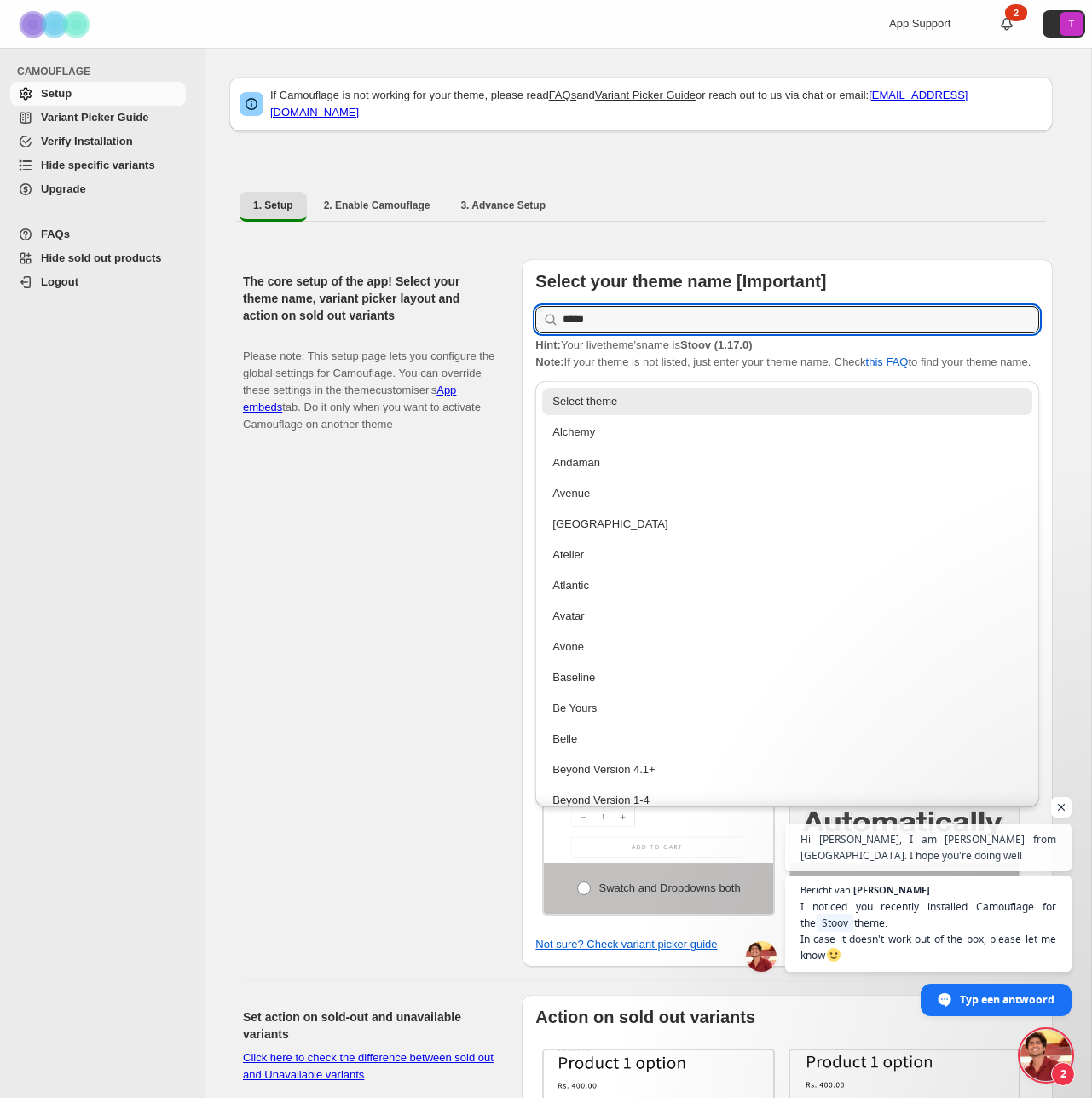
click at [600, 246] on div "The core setup of the app! Select your theme name, variant picker layout and ac…" at bounding box center [641, 606] width 824 height 721
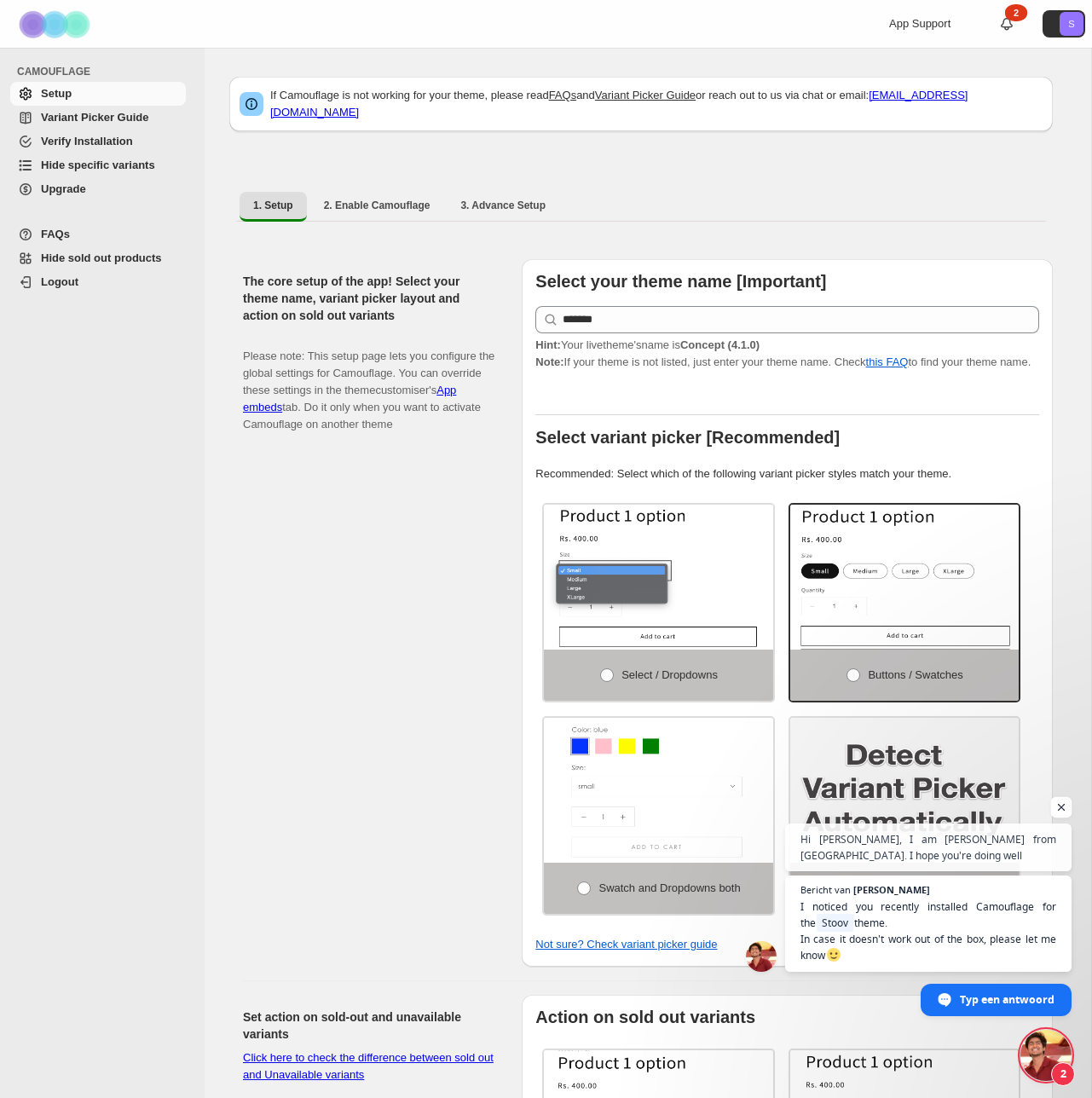
click at [1058, 811] on span "Open de chat" at bounding box center [1062, 808] width 22 height 22
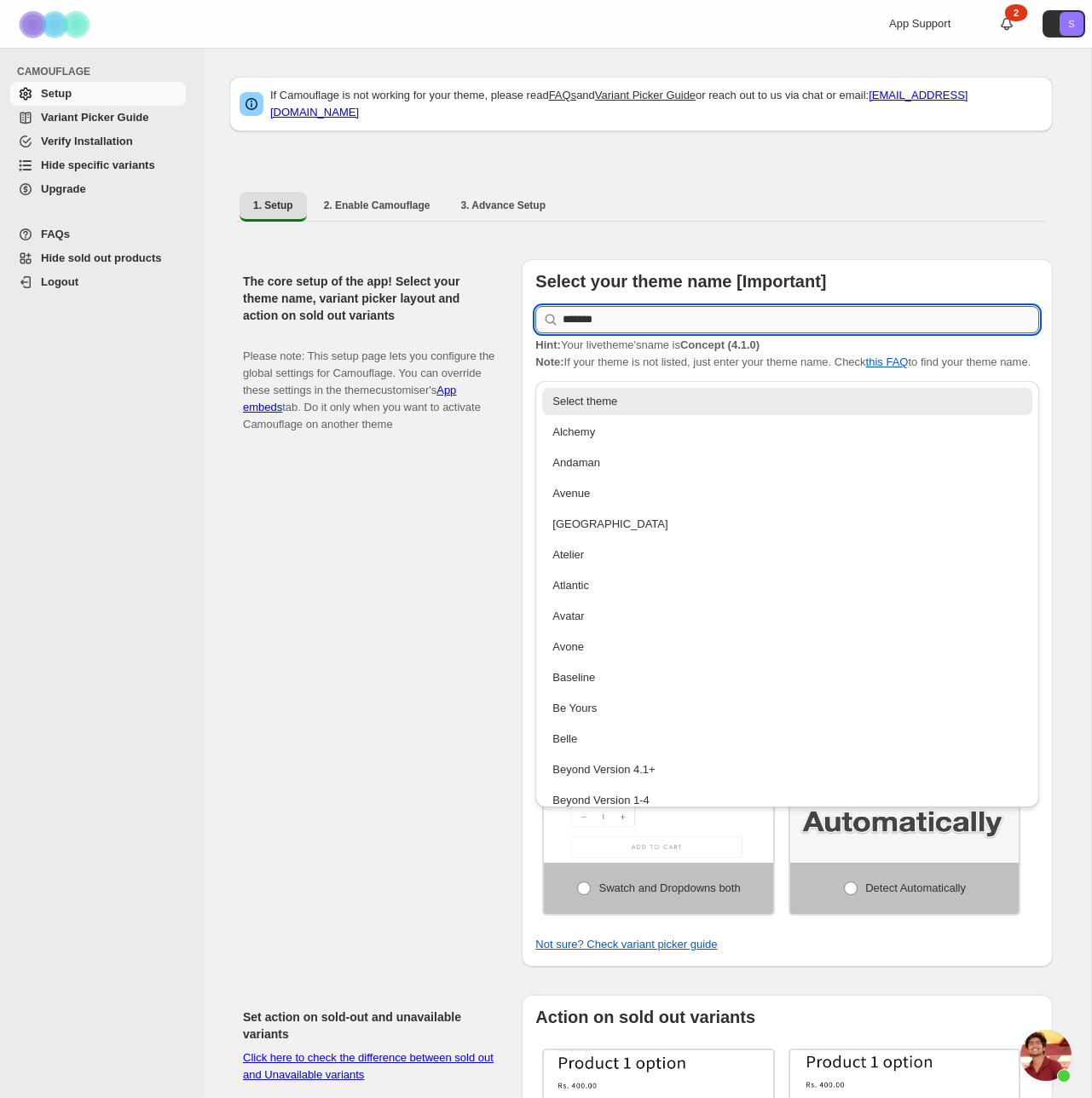
click at [626, 312] on input "*******" at bounding box center [802, 320] width 477 height 27
click at [637, 228] on div "The core setup of the app! Select your theme name, variant picker layout and ac…" at bounding box center [641, 1057] width 824 height 1658
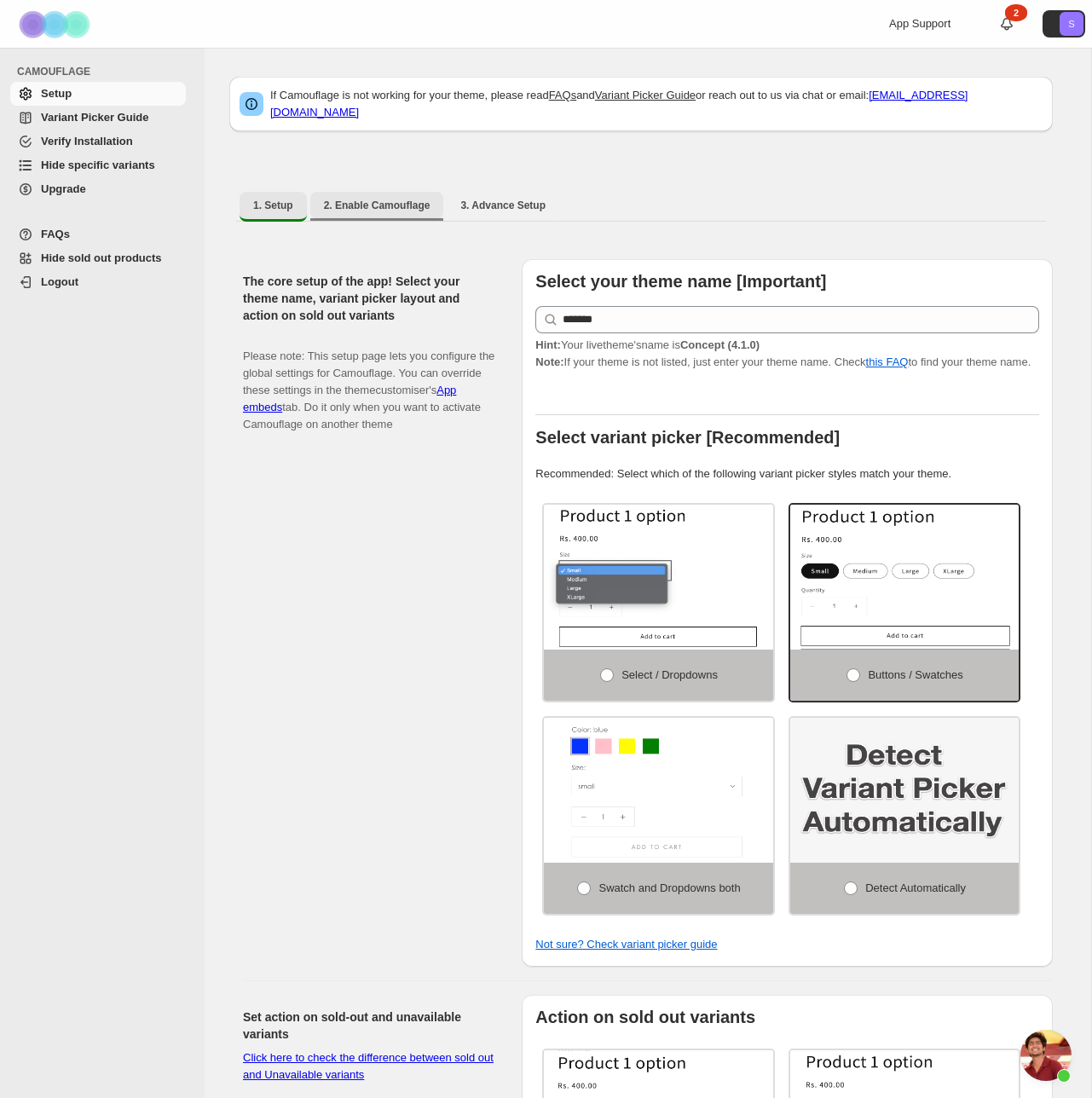
click at [373, 192] on button "2. Enable Camouflage" at bounding box center [377, 206] width 134 height 27
select select "**********"
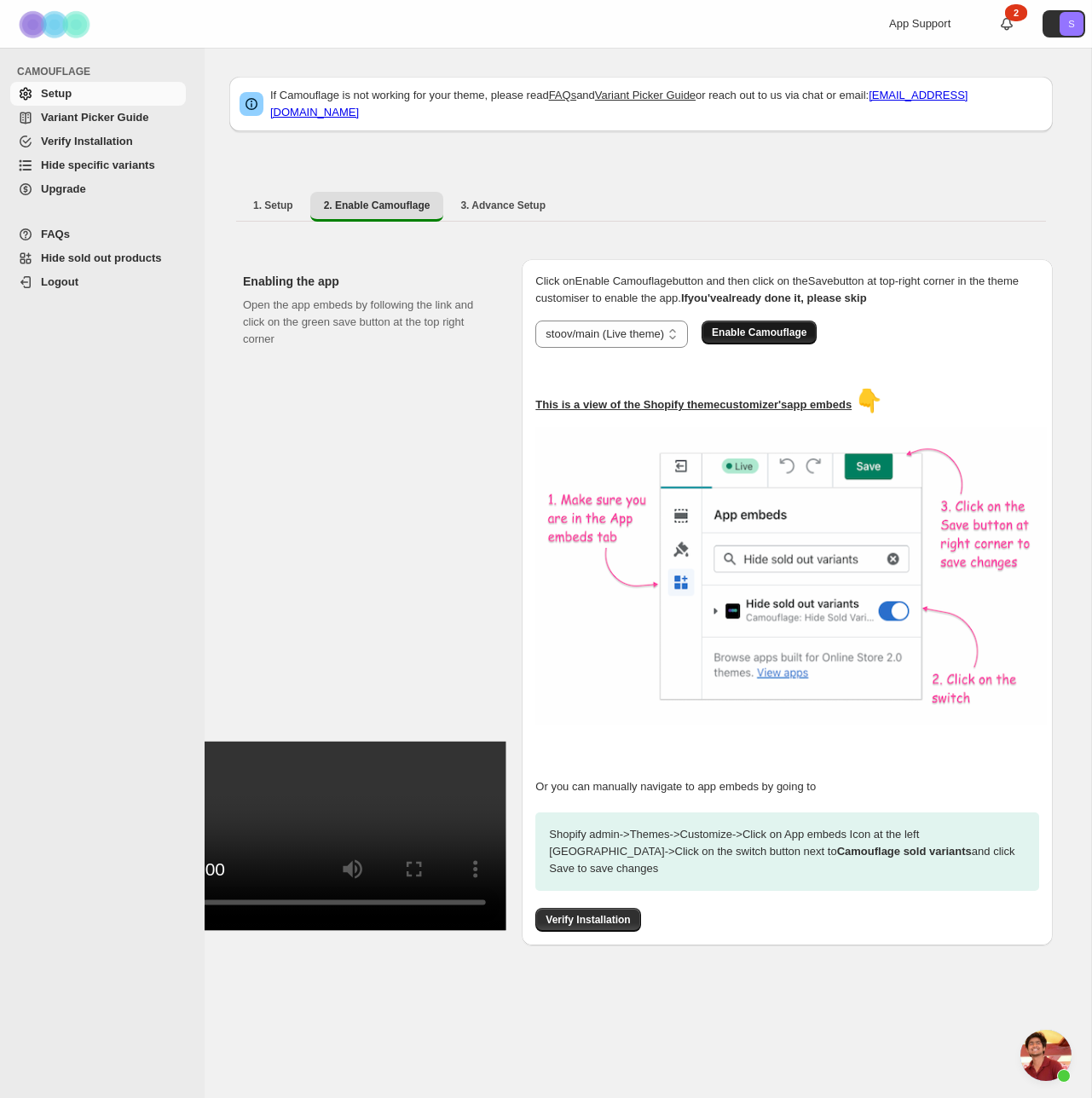
click at [766, 326] on span "Enable Camouflage" at bounding box center [759, 332] width 94 height 14
click at [510, 199] on span "3. Advance Setup" at bounding box center [503, 205] width 85 height 14
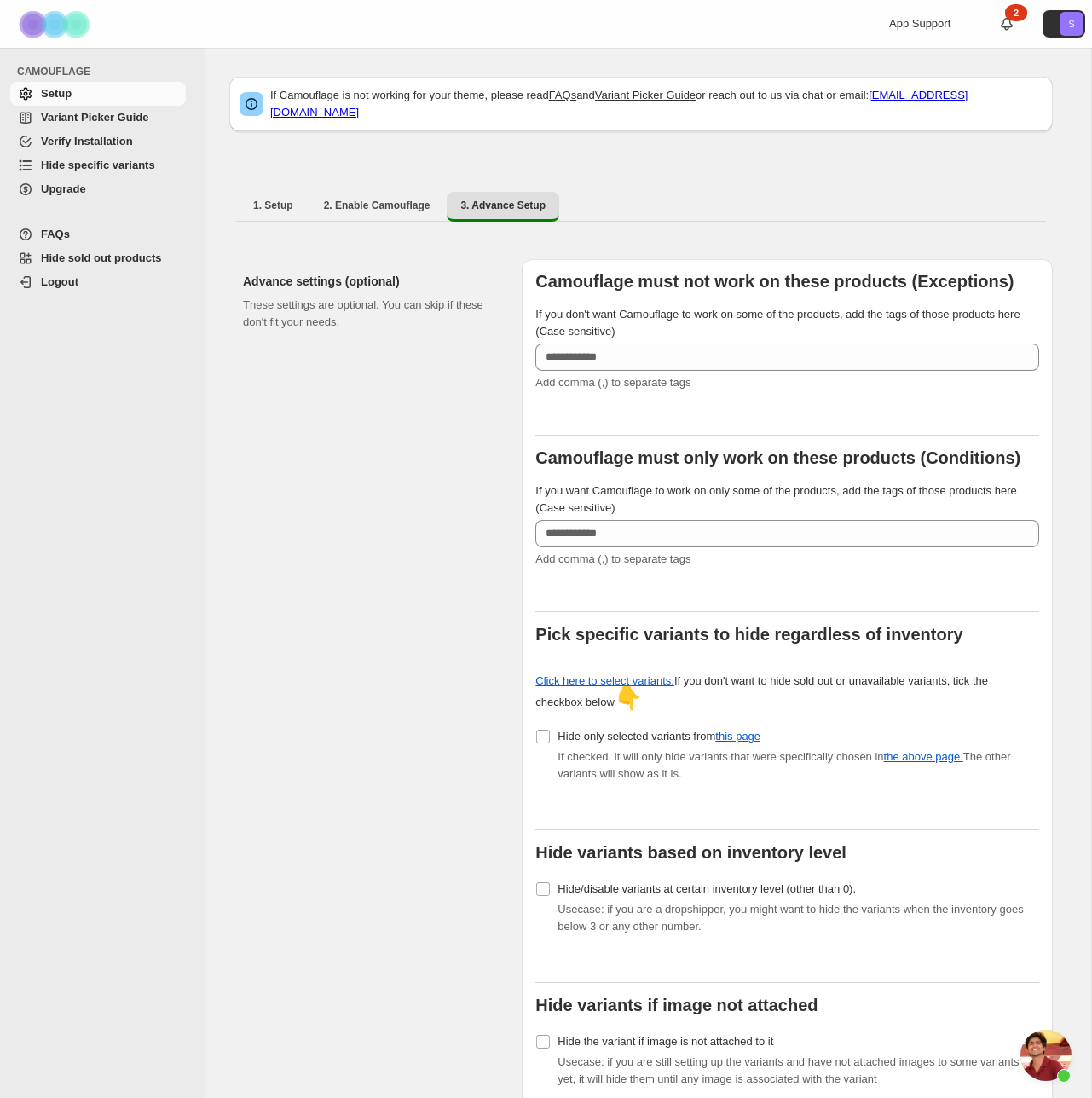
click at [70, 111] on span "Variant Picker Guide" at bounding box center [94, 117] width 107 height 13
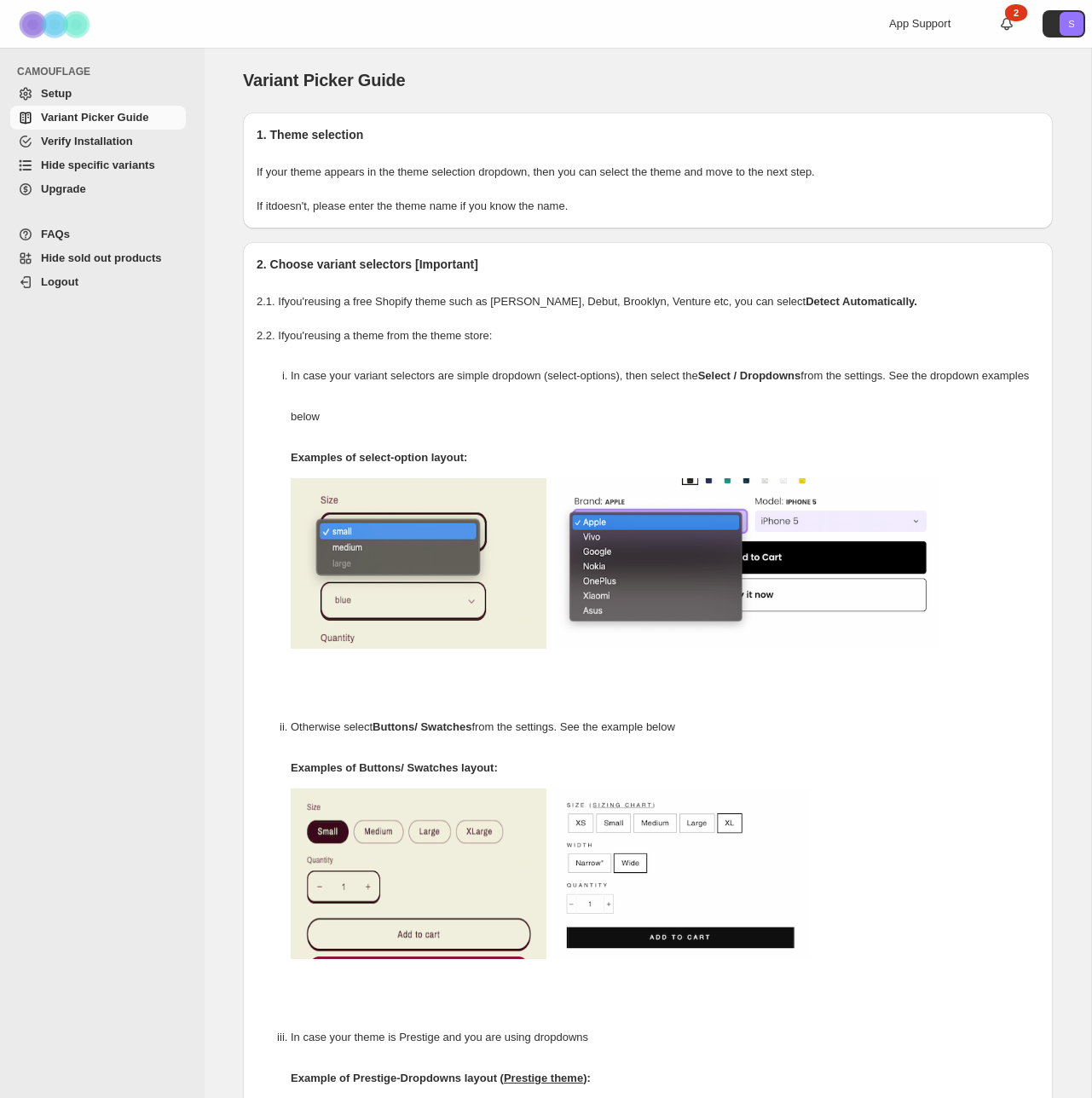
click at [88, 141] on span "Verify Installation" at bounding box center [87, 141] width 93 height 13
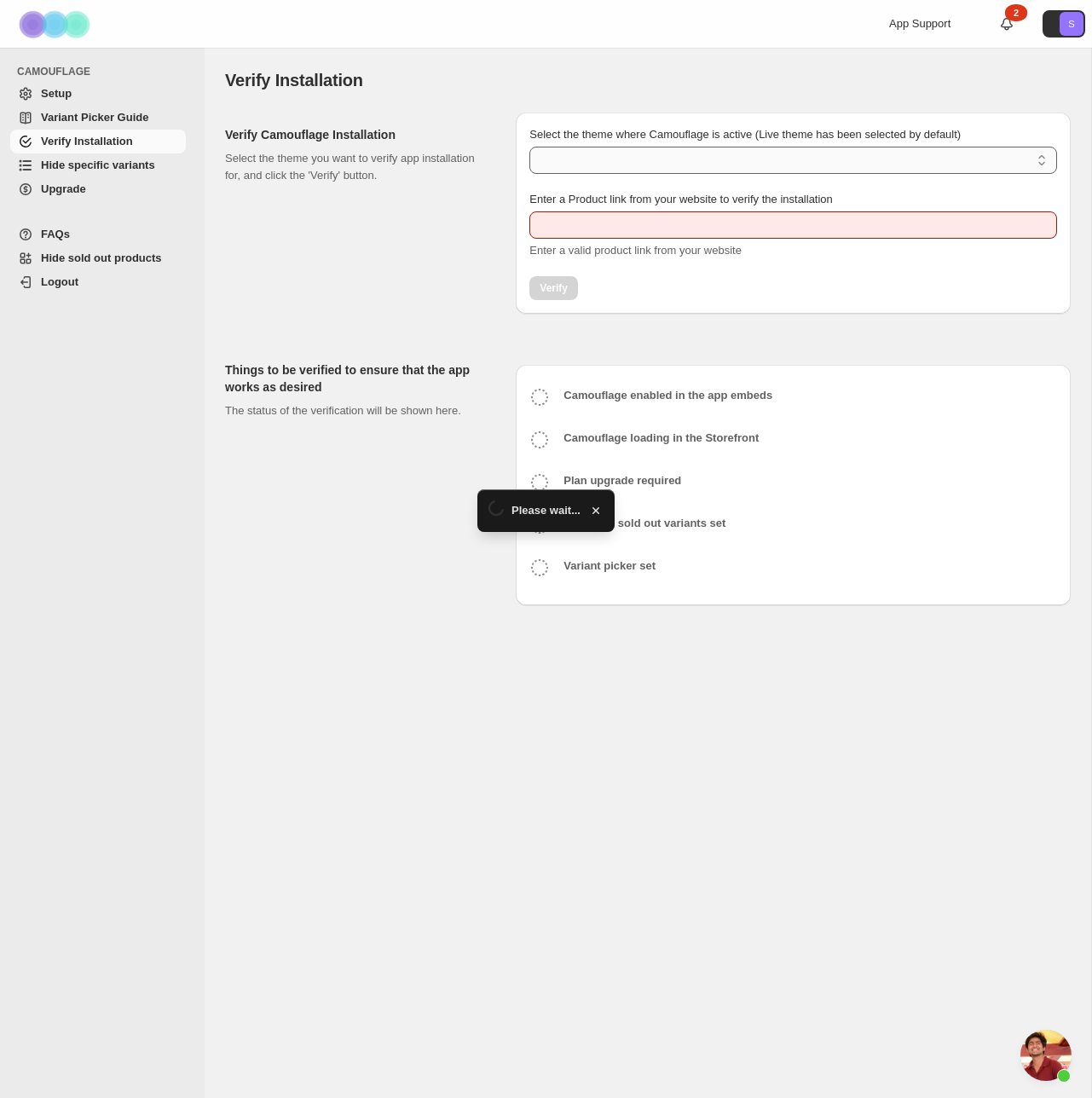
type input "**********"
click at [655, 162] on select "Select the theme where Camouflage is active (Live theme has been selected by de…" at bounding box center [794, 160] width 528 height 27
select select "**********"
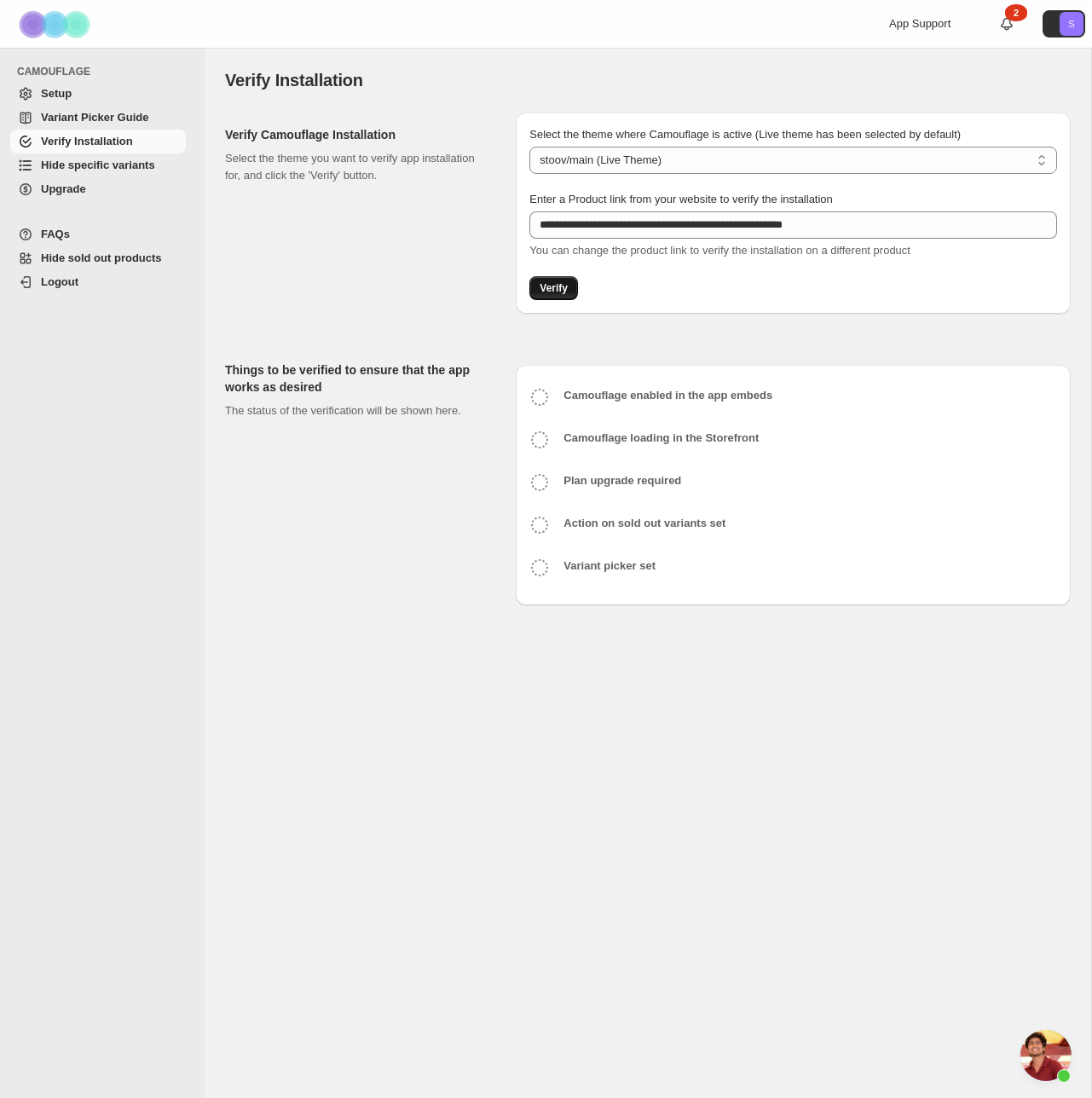
click at [570, 285] on button "Verify" at bounding box center [554, 288] width 49 height 24
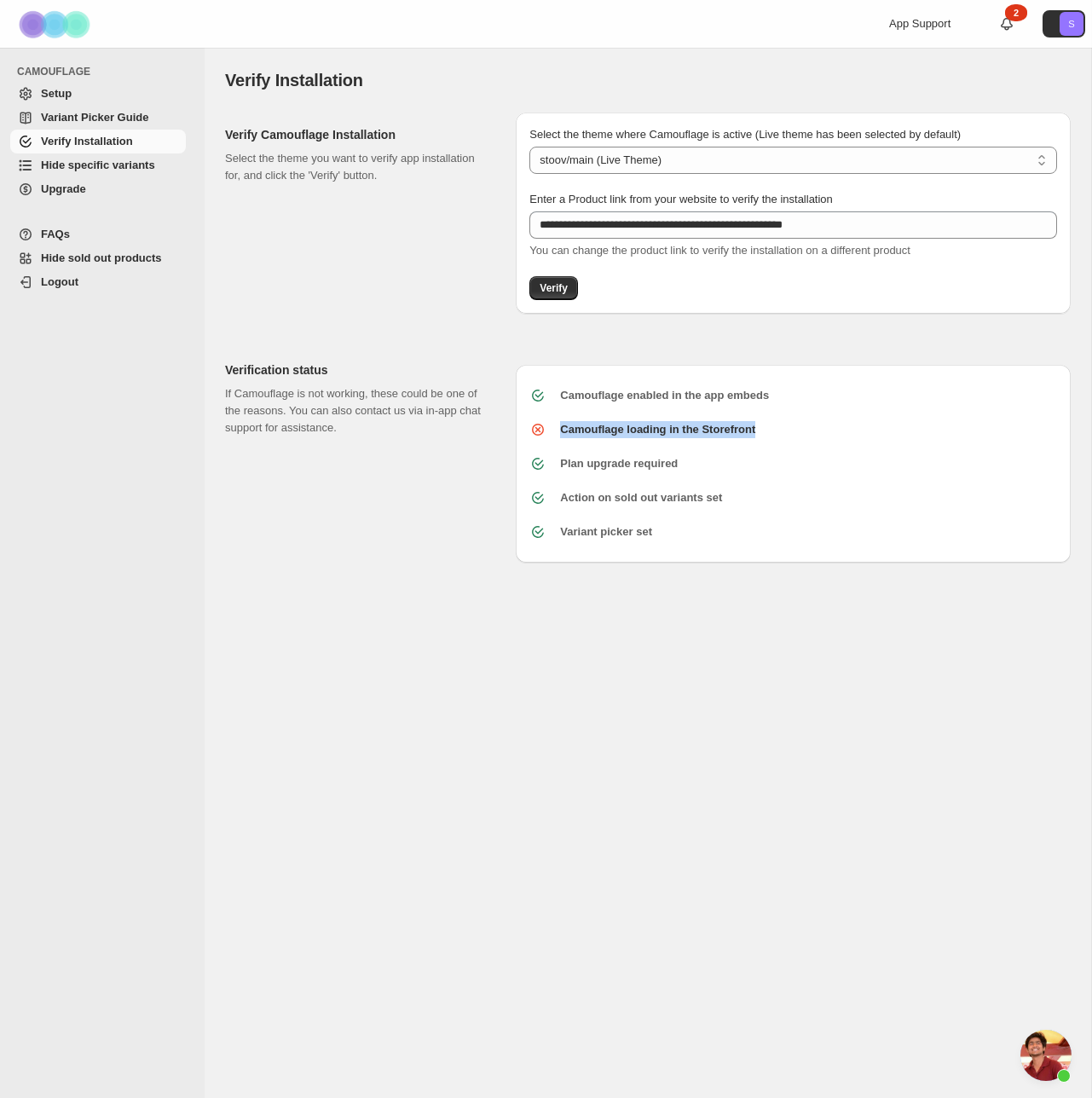
drag, startPoint x: 581, startPoint y: 442, endPoint x: 559, endPoint y: 432, distance: 24.2
click at [559, 432] on div "Camouflage loading in the Storefront" at bounding box center [786, 423] width 541 height 31
click at [103, 161] on span "Hide specific variants" at bounding box center [98, 165] width 114 height 13
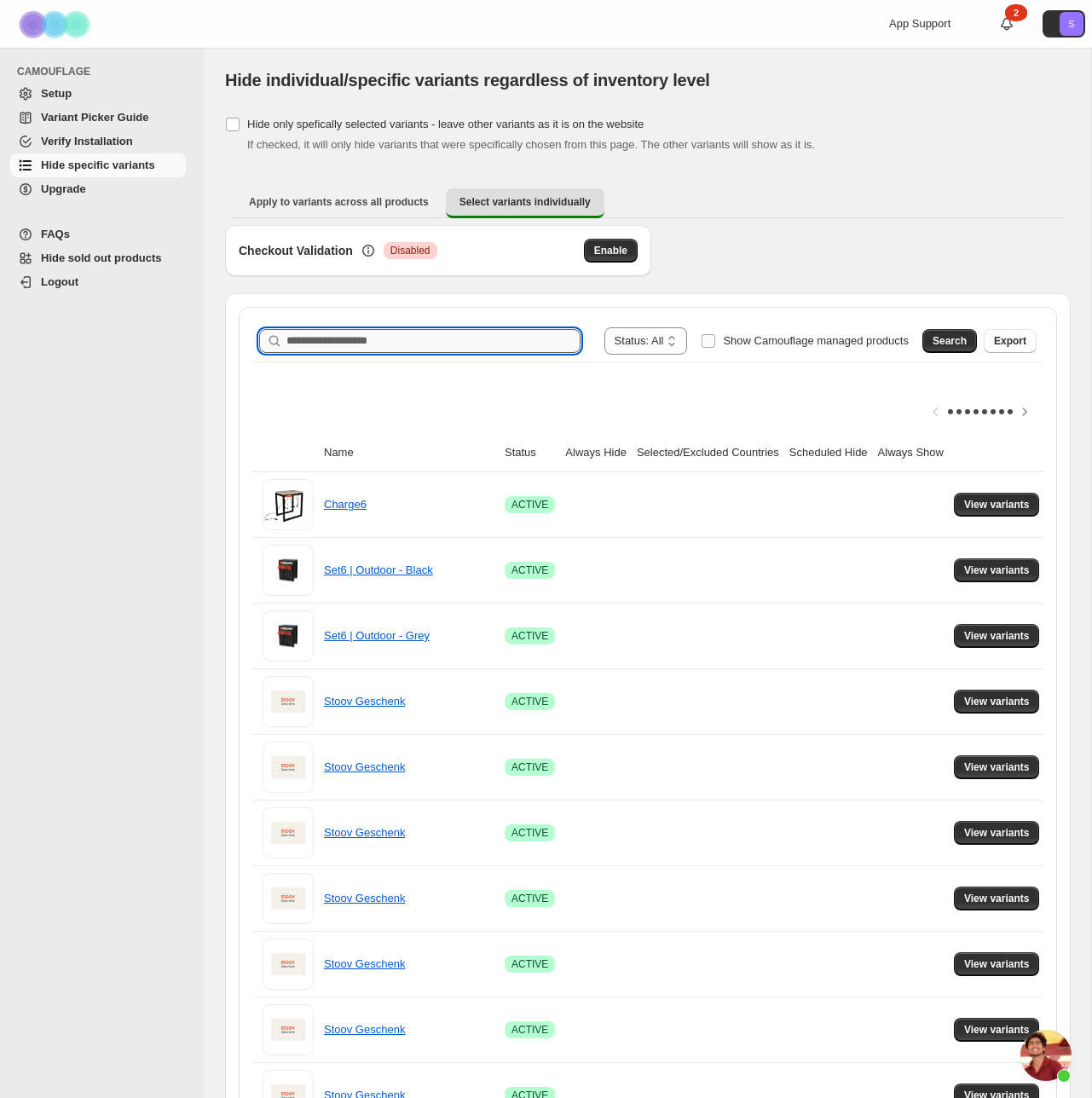
click at [356, 332] on input "Search product name" at bounding box center [434, 341] width 294 height 24
type input "*******"
click at [966, 342] on button "Search" at bounding box center [950, 341] width 54 height 24
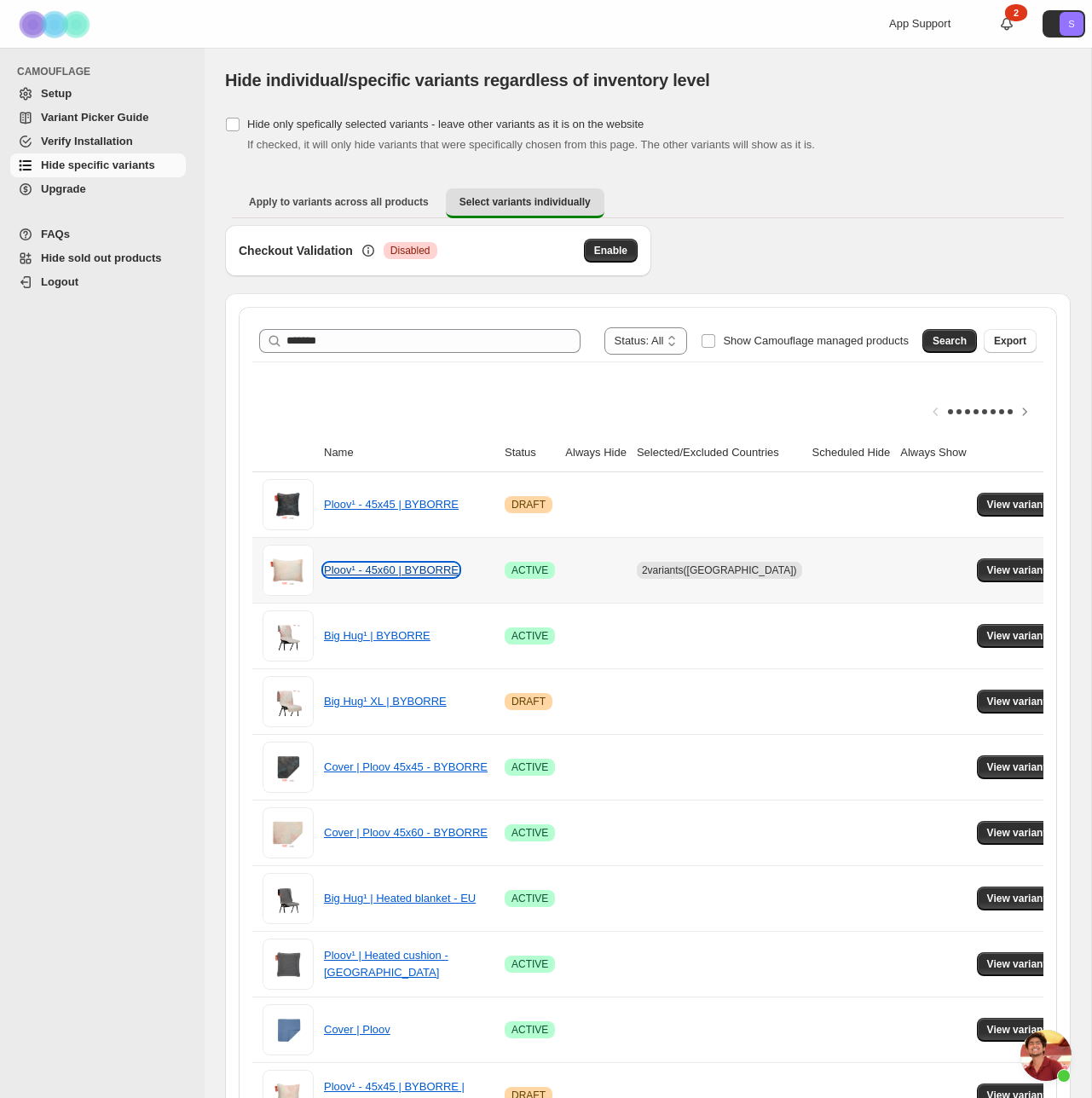
click at [441, 569] on link "Ploov¹ - 45x60 | BYBORRE" at bounding box center [391, 569] width 135 height 13
click at [1017, 568] on span "View variants" at bounding box center [1020, 569] width 65 height 14
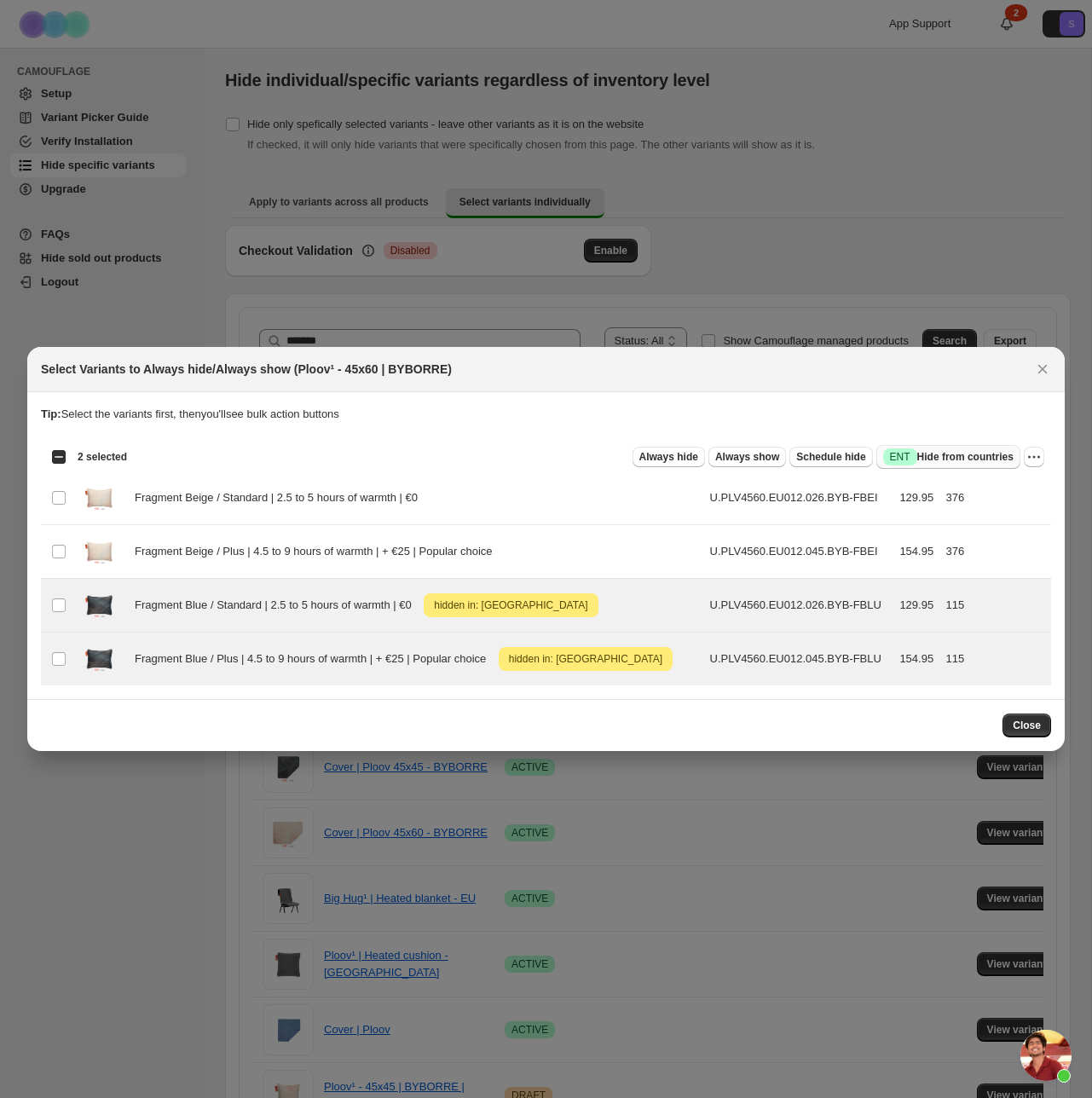
click at [954, 453] on span "Success ENT Hide from countries" at bounding box center [949, 457] width 131 height 17
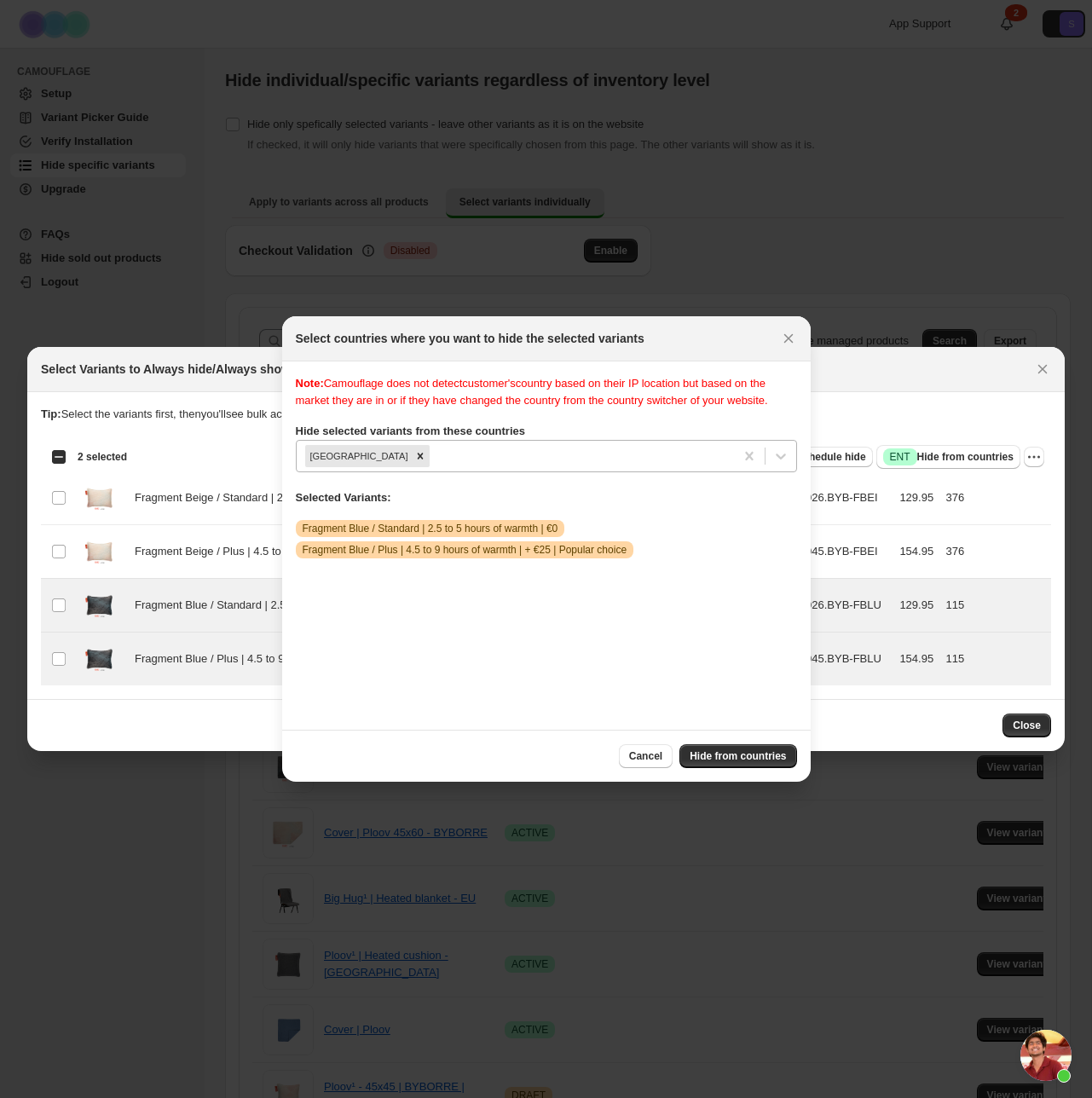
scroll to position [22, 0]
click at [424, 472] on div "Netherlands" at bounding box center [546, 456] width 502 height 33
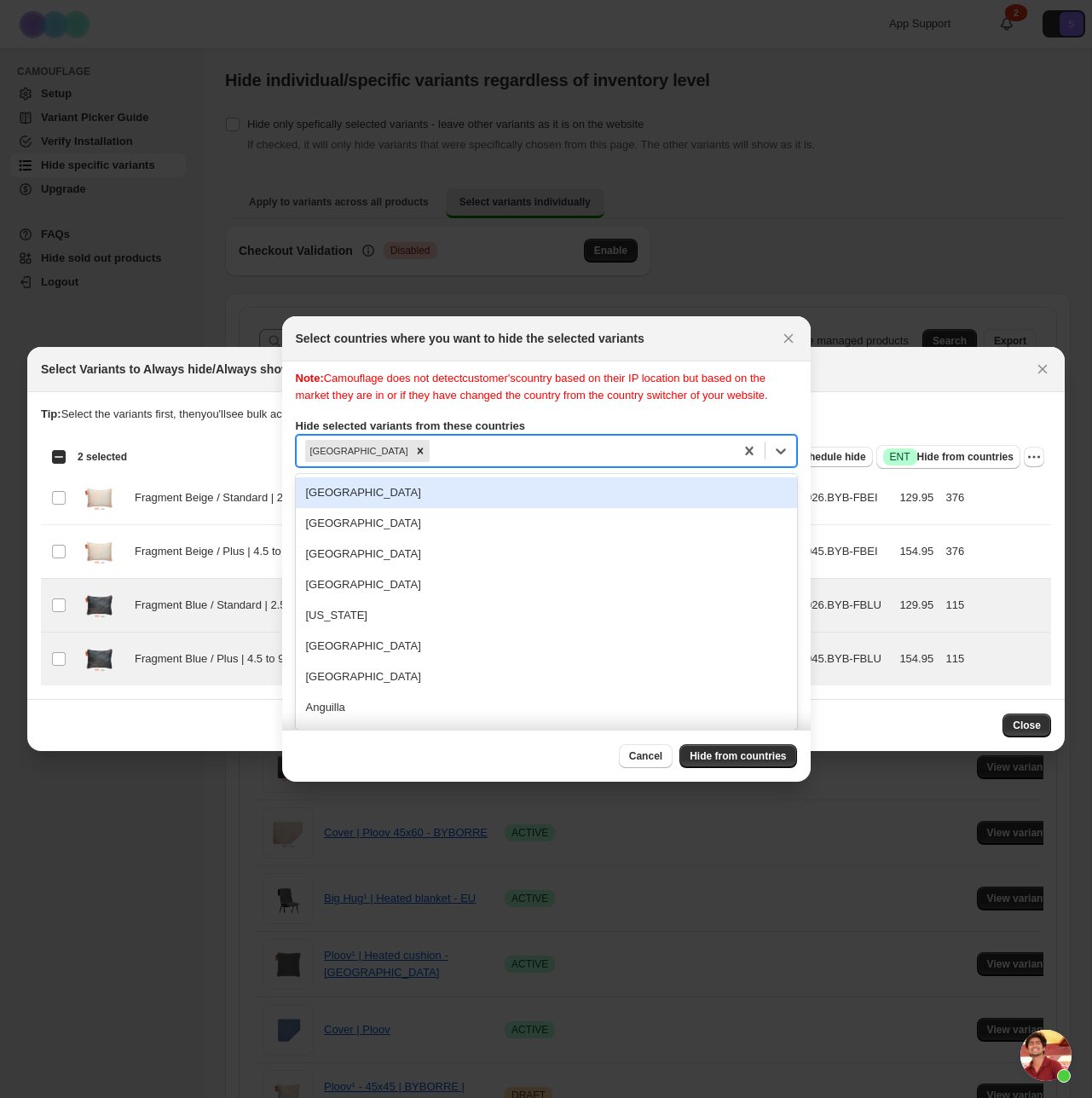
scroll to position [0, 0]
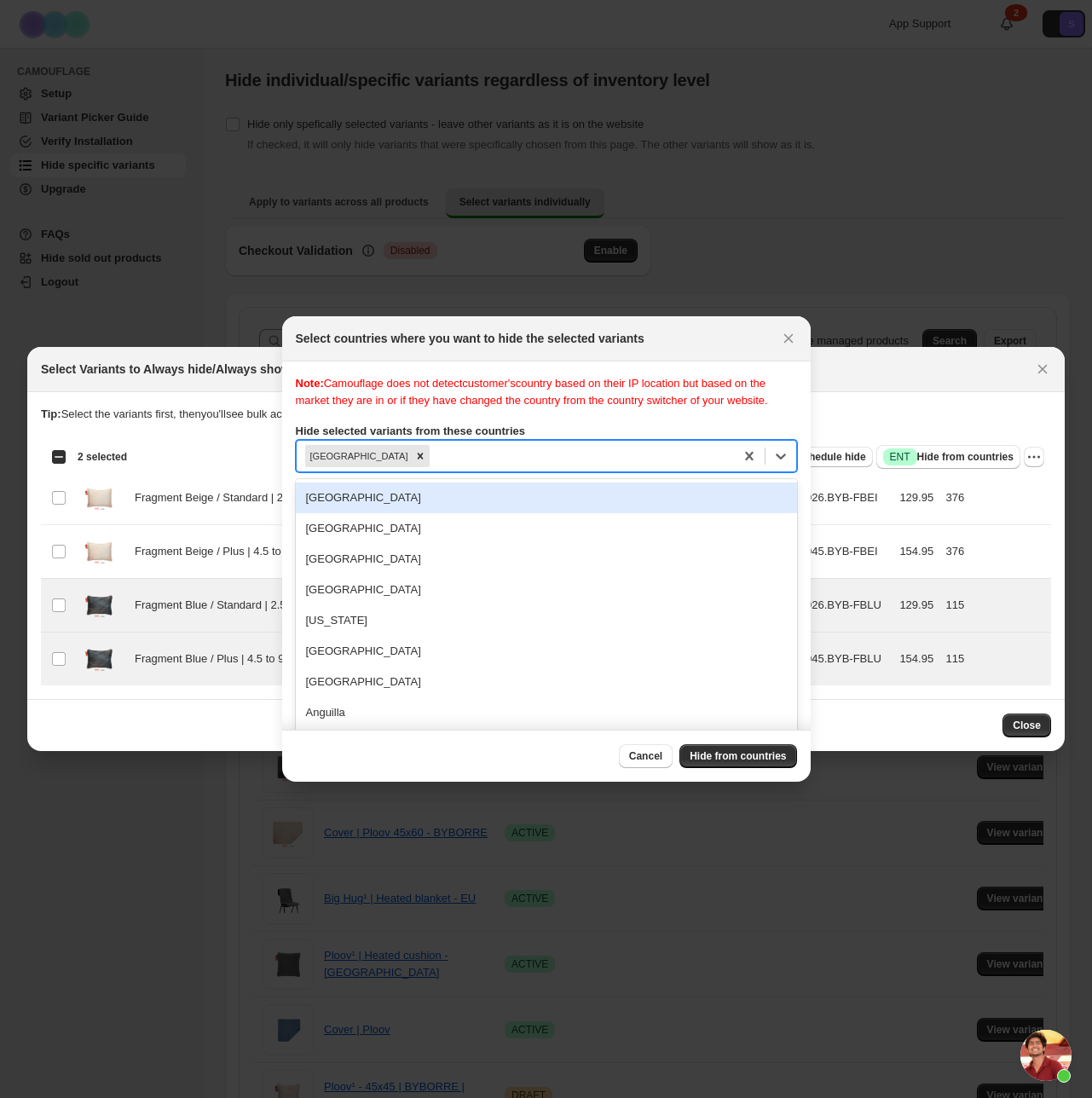
click at [640, 409] on div "Note: Camouflage does not detect customer's country based on their IP location …" at bounding box center [546, 393] width 502 height 34
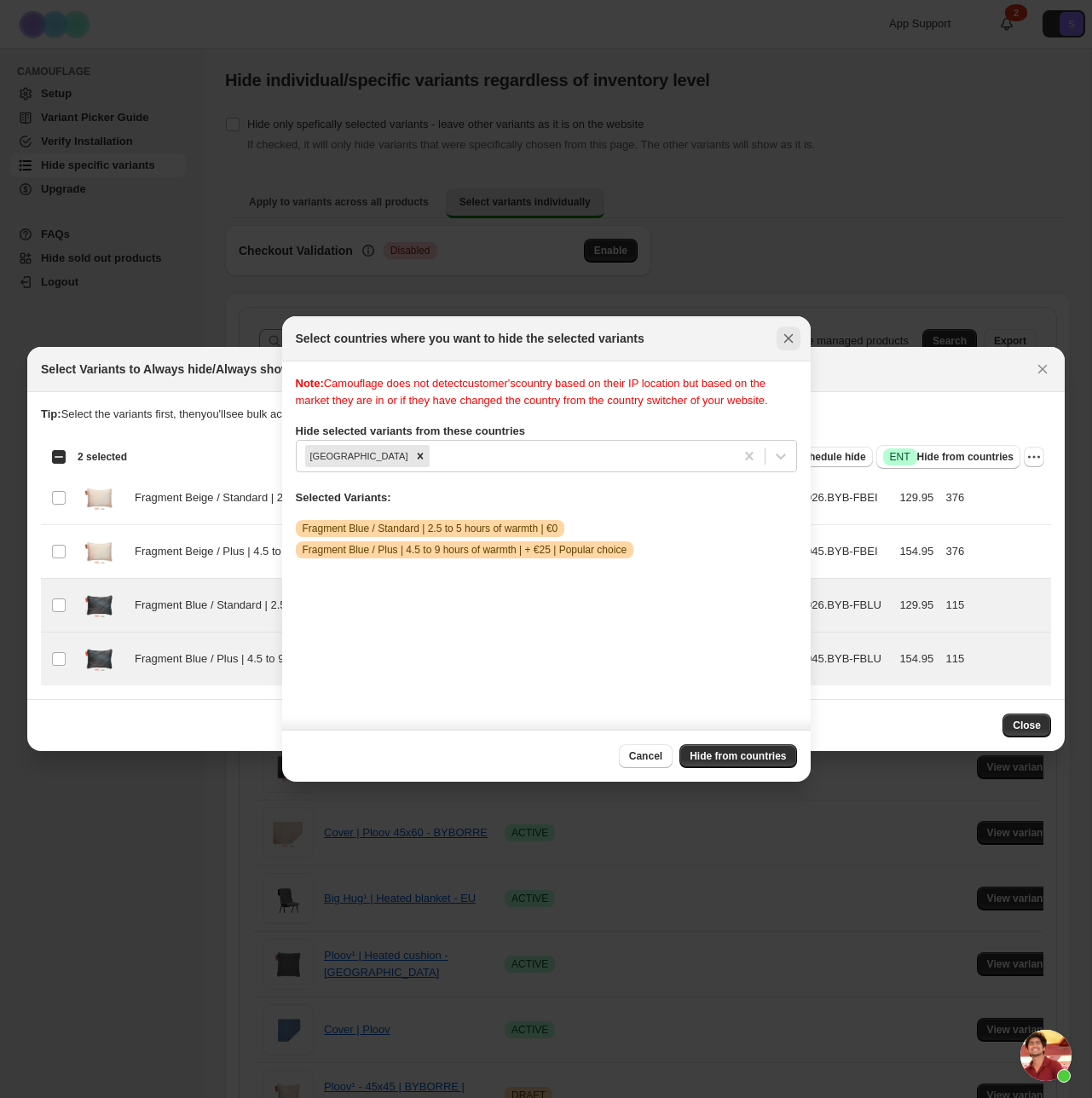
click at [781, 345] on icon "Close" at bounding box center [788, 338] width 17 height 17
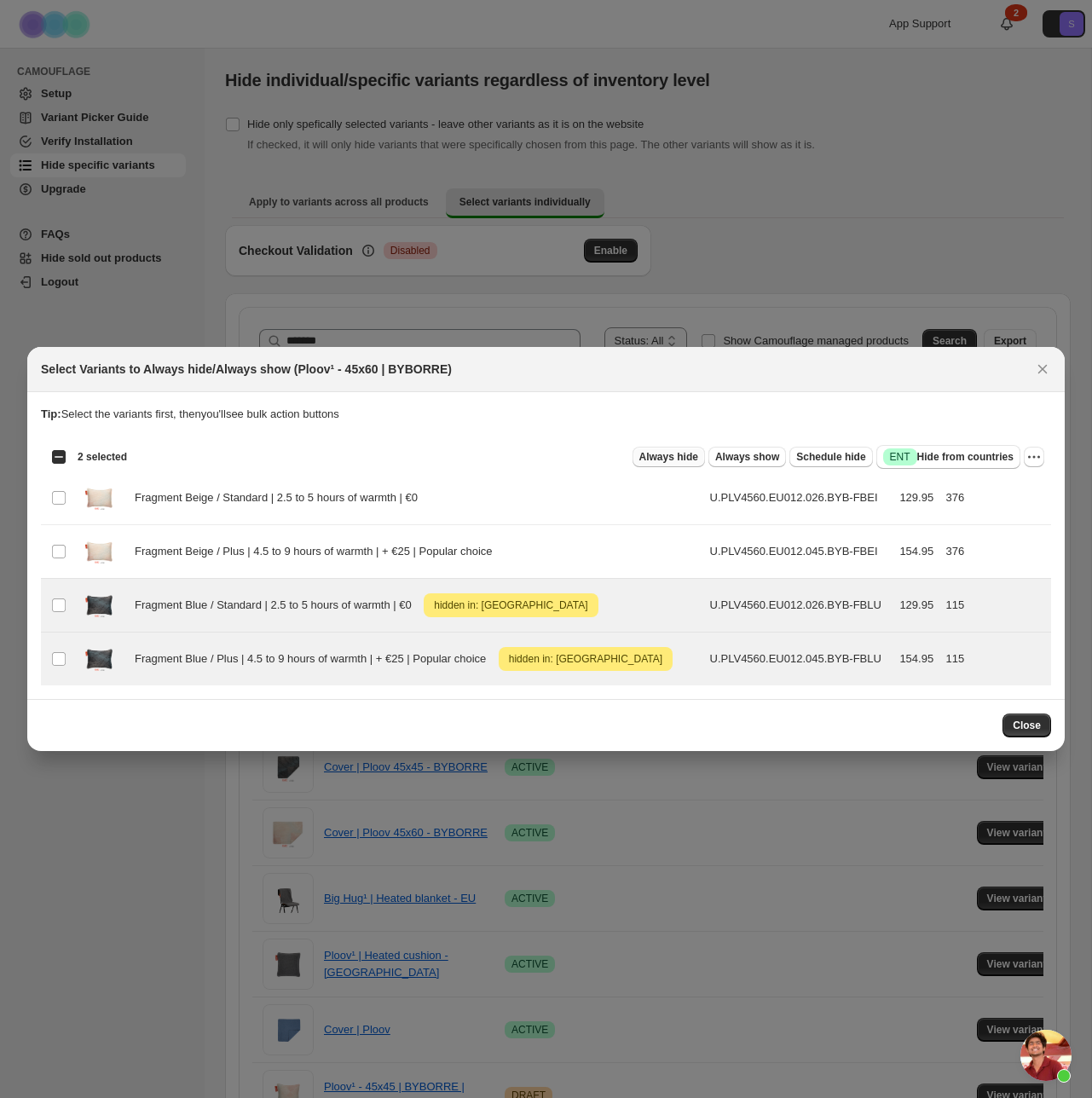
click at [665, 460] on span "Always hide" at bounding box center [668, 456] width 59 height 14
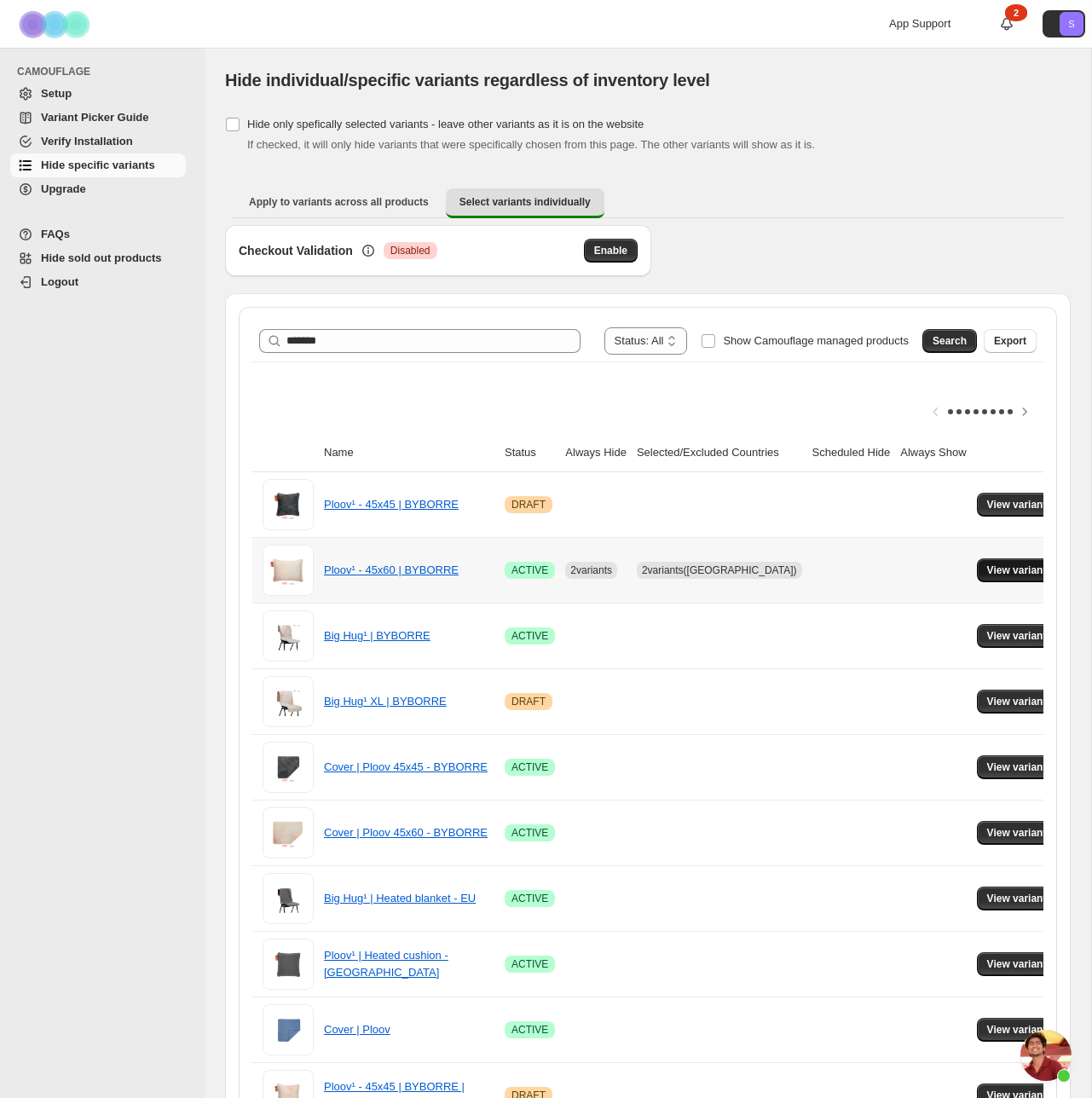
click at [1023, 575] on span "View variants" at bounding box center [1020, 569] width 65 height 14
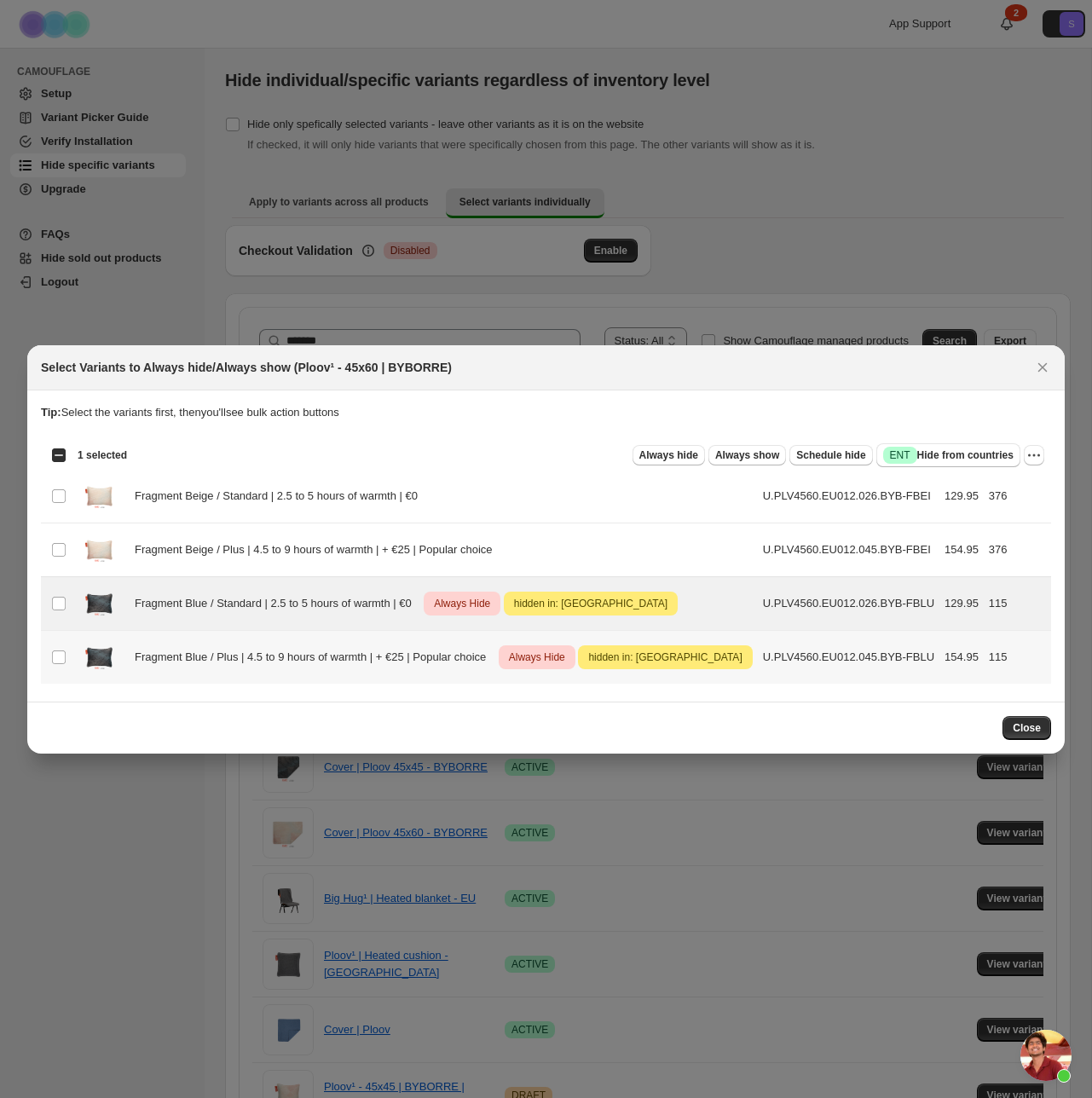
click at [63, 630] on td "Select product variant" at bounding box center [57, 656] width 33 height 53
click at [1030, 448] on icon "More actions" at bounding box center [1034, 455] width 17 height 17
click at [959, 488] on span "Undo always hide" at bounding box center [954, 484] width 88 height 13
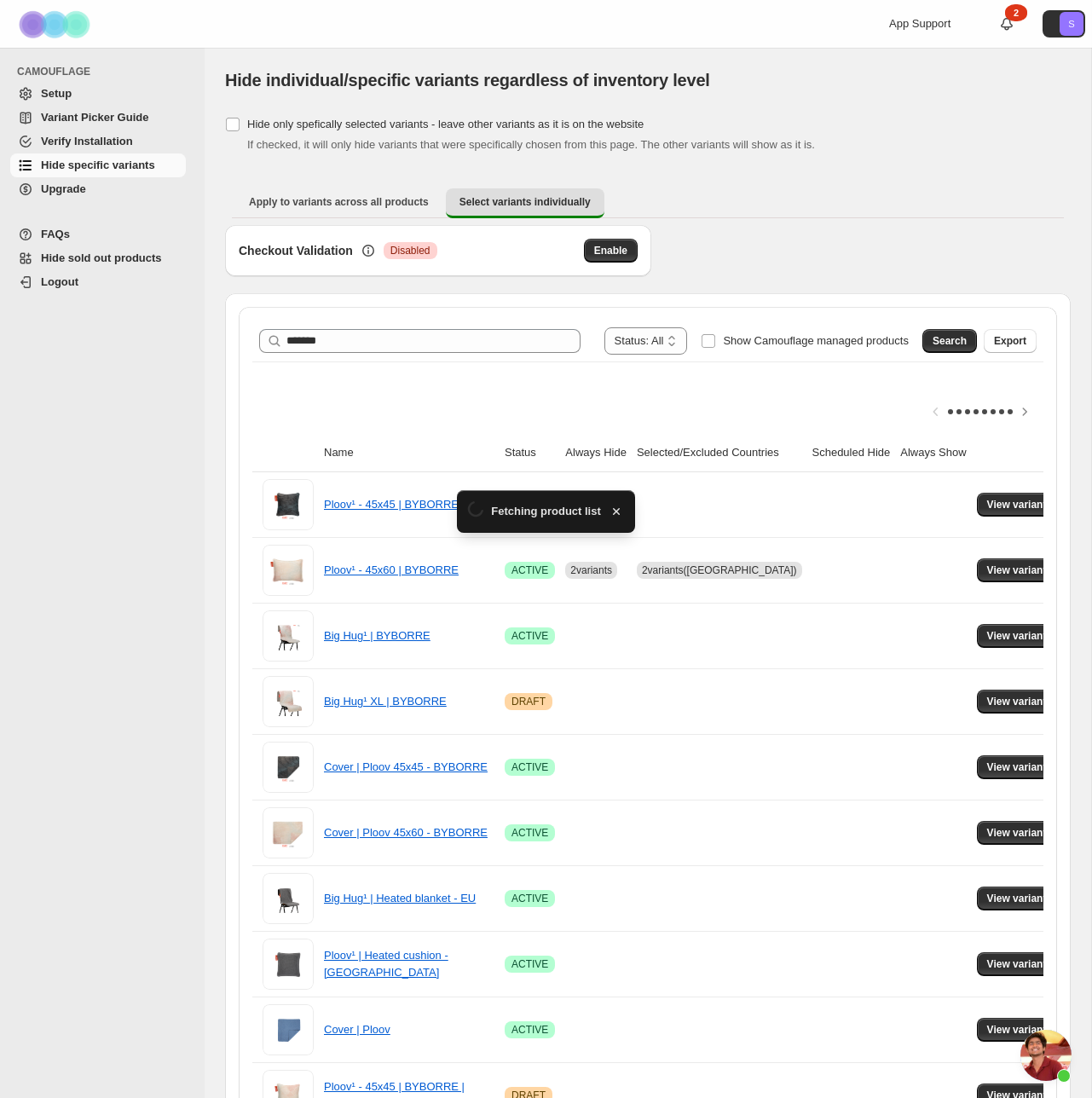
click at [1030, 455] on th at bounding box center [1023, 453] width 102 height 38
click at [1009, 568] on span "View variants" at bounding box center [1020, 569] width 65 height 14
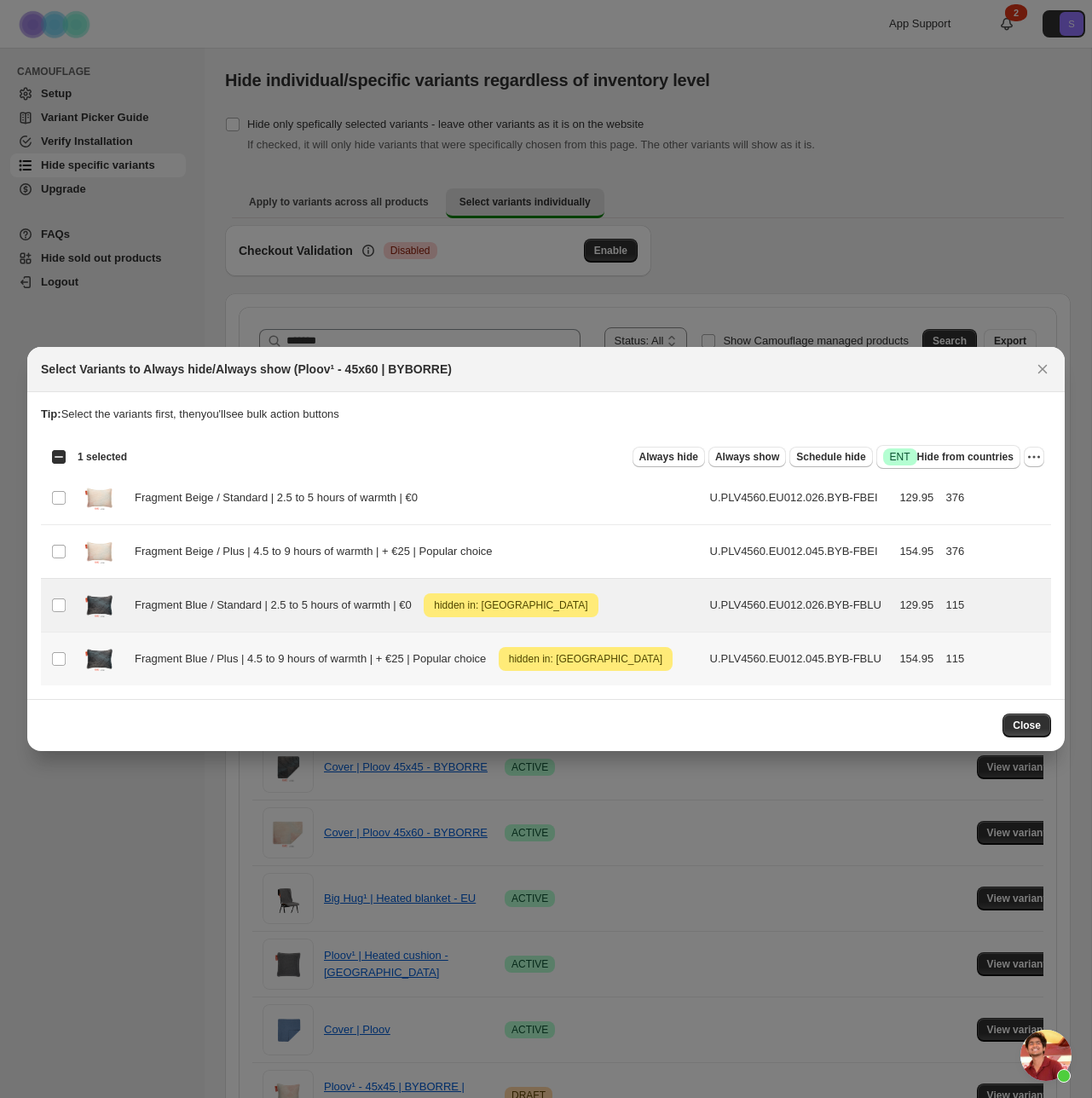
click at [63, 647] on td "Select product variant" at bounding box center [57, 659] width 33 height 53
click at [1035, 452] on icon "More actions" at bounding box center [1034, 457] width 17 height 17
click at [988, 576] on span "Undo hide from countries" at bounding box center [972, 578] width 123 height 13
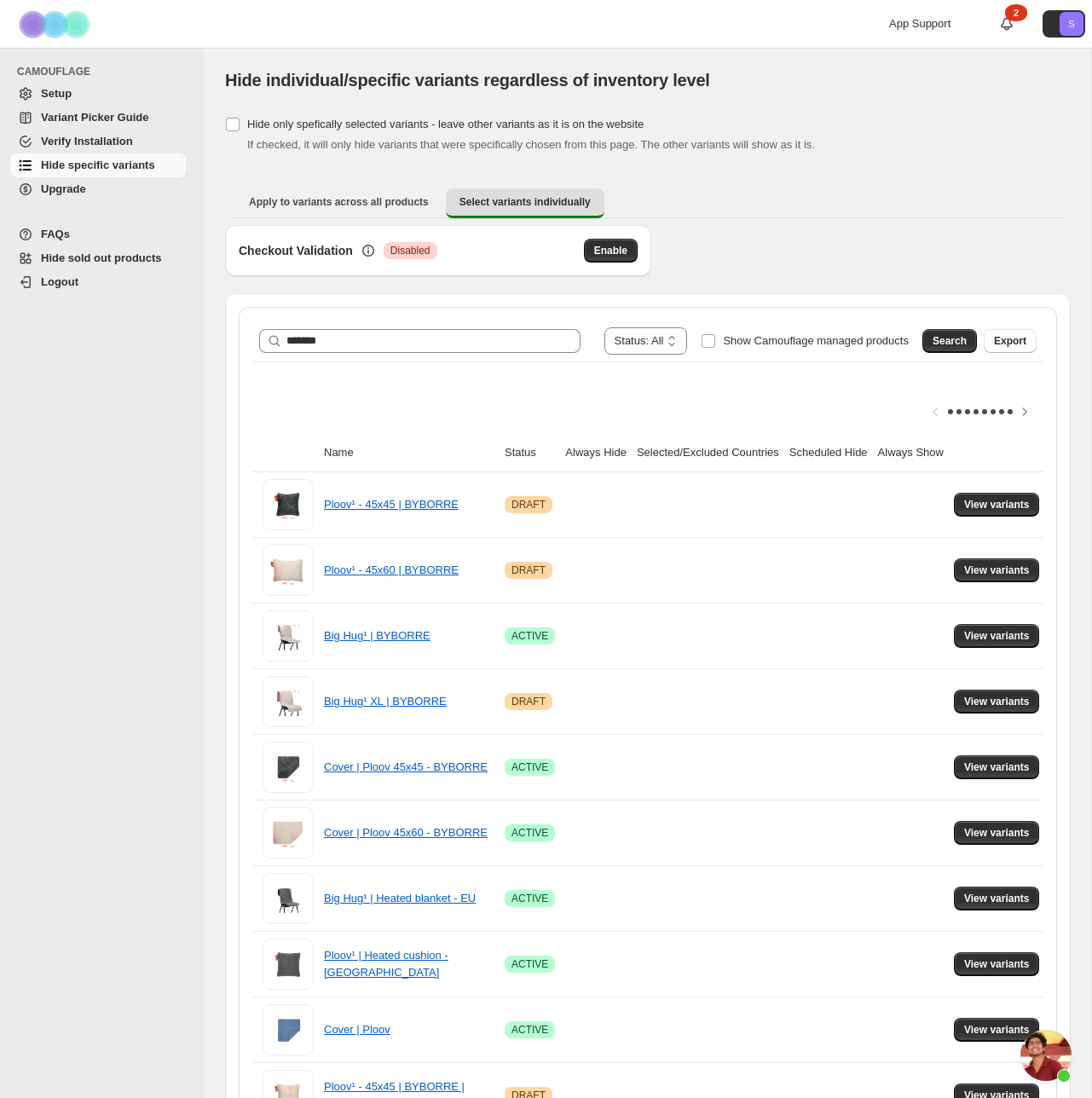
click at [68, 239] on span "FAQs" at bounding box center [55, 234] width 29 height 13
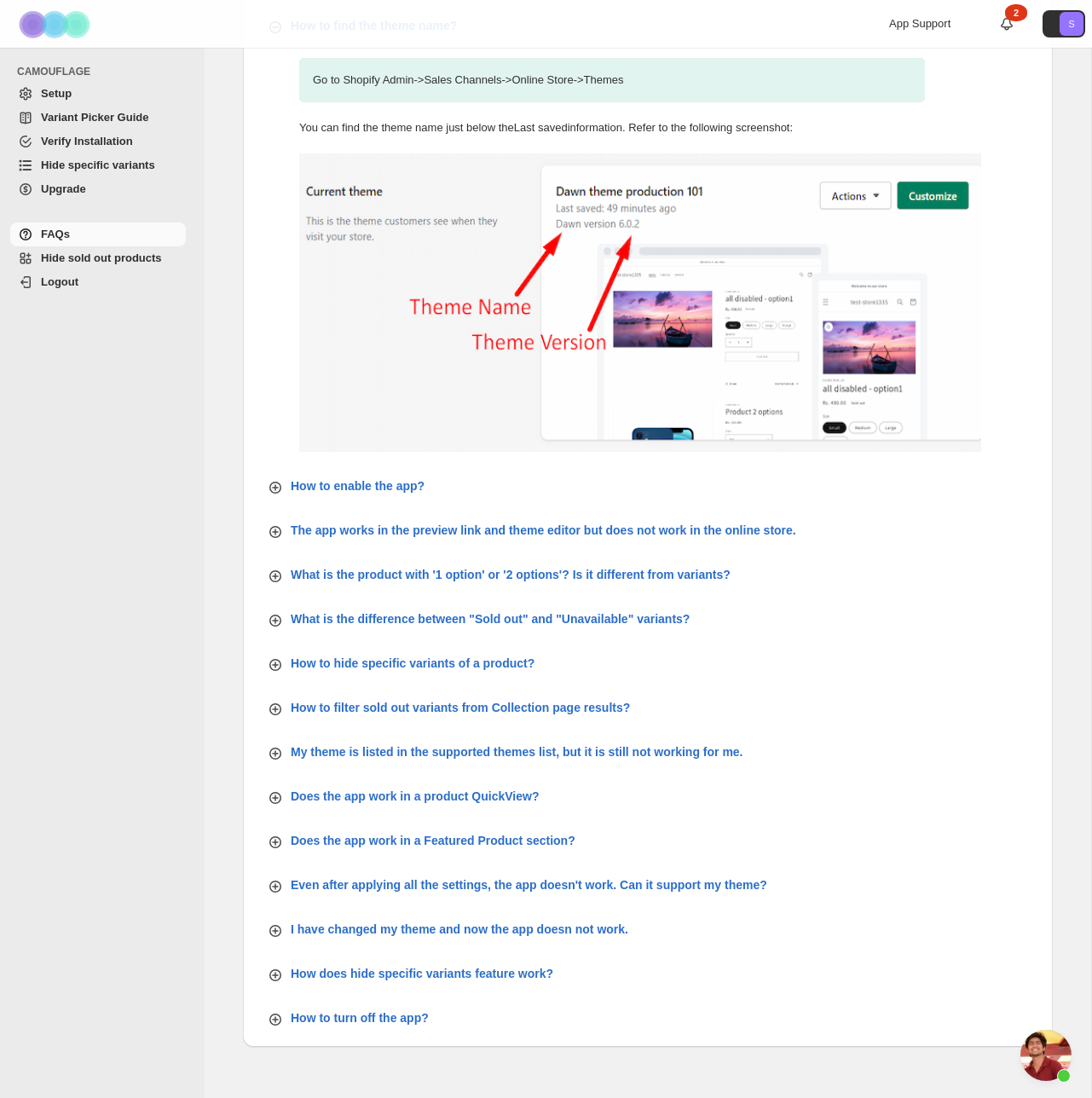
scroll to position [132, 0]
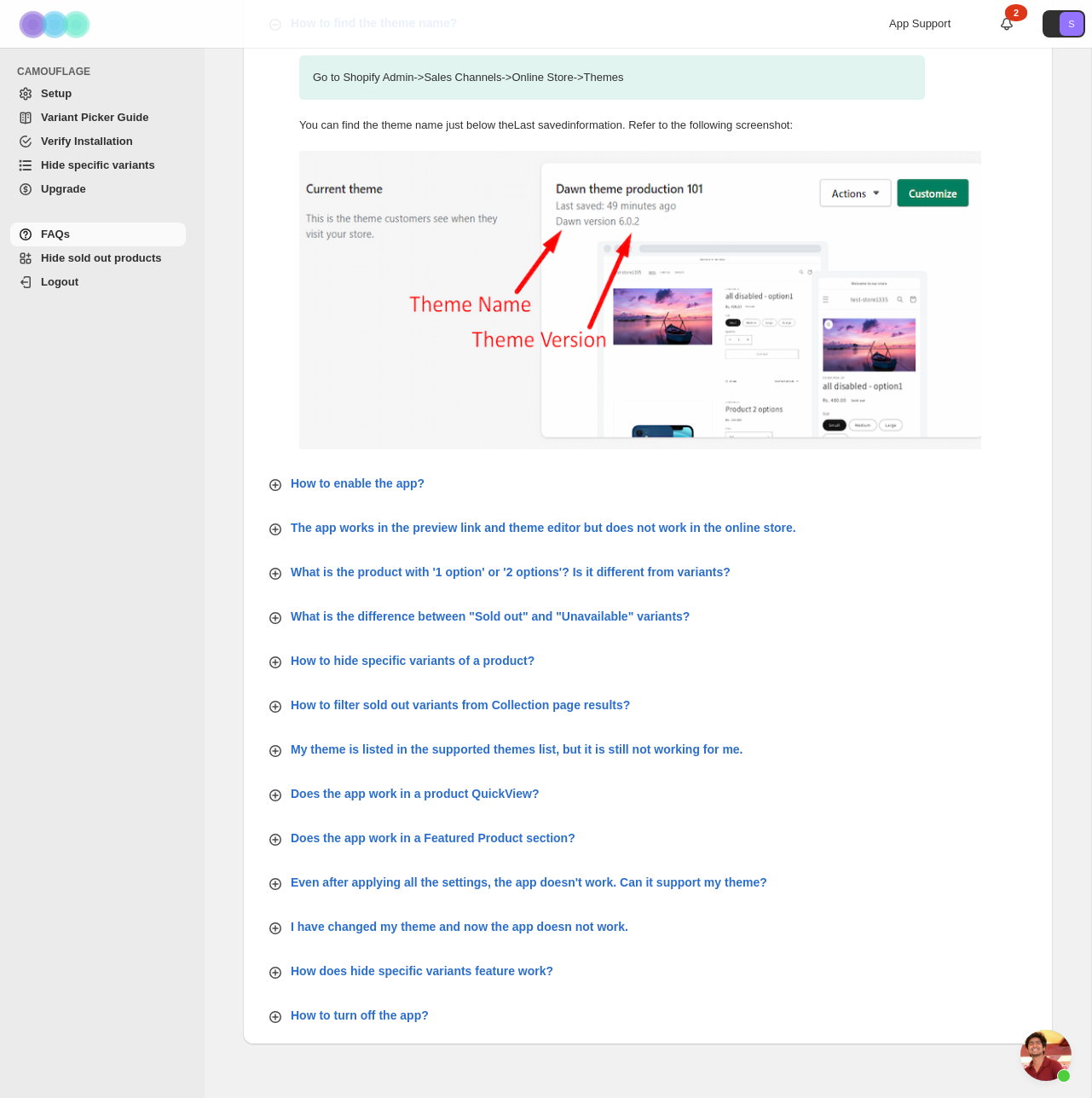
click at [98, 148] on span "Verify Installation" at bounding box center [87, 141] width 93 height 13
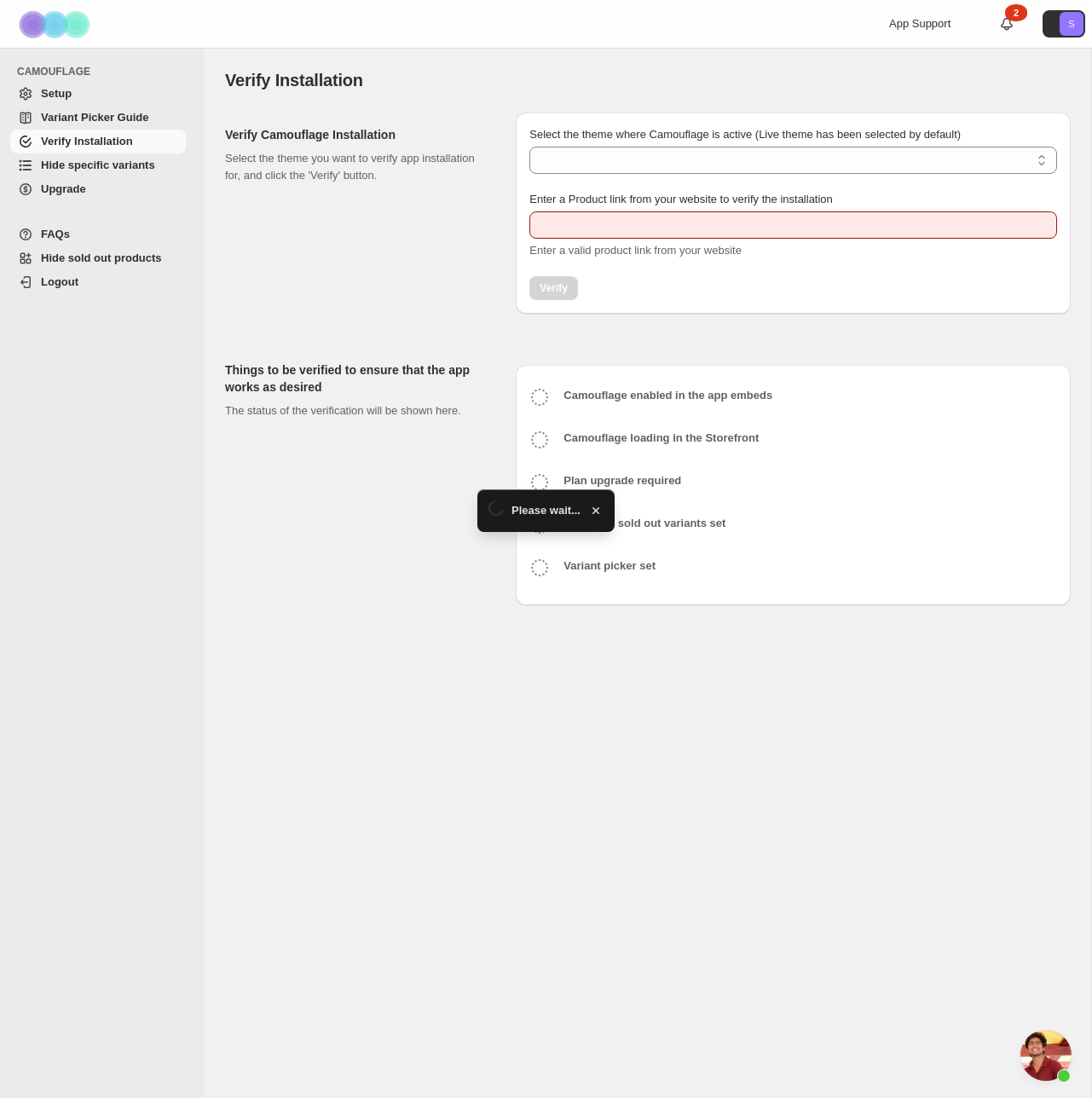
type input "**********"
select select "**********"
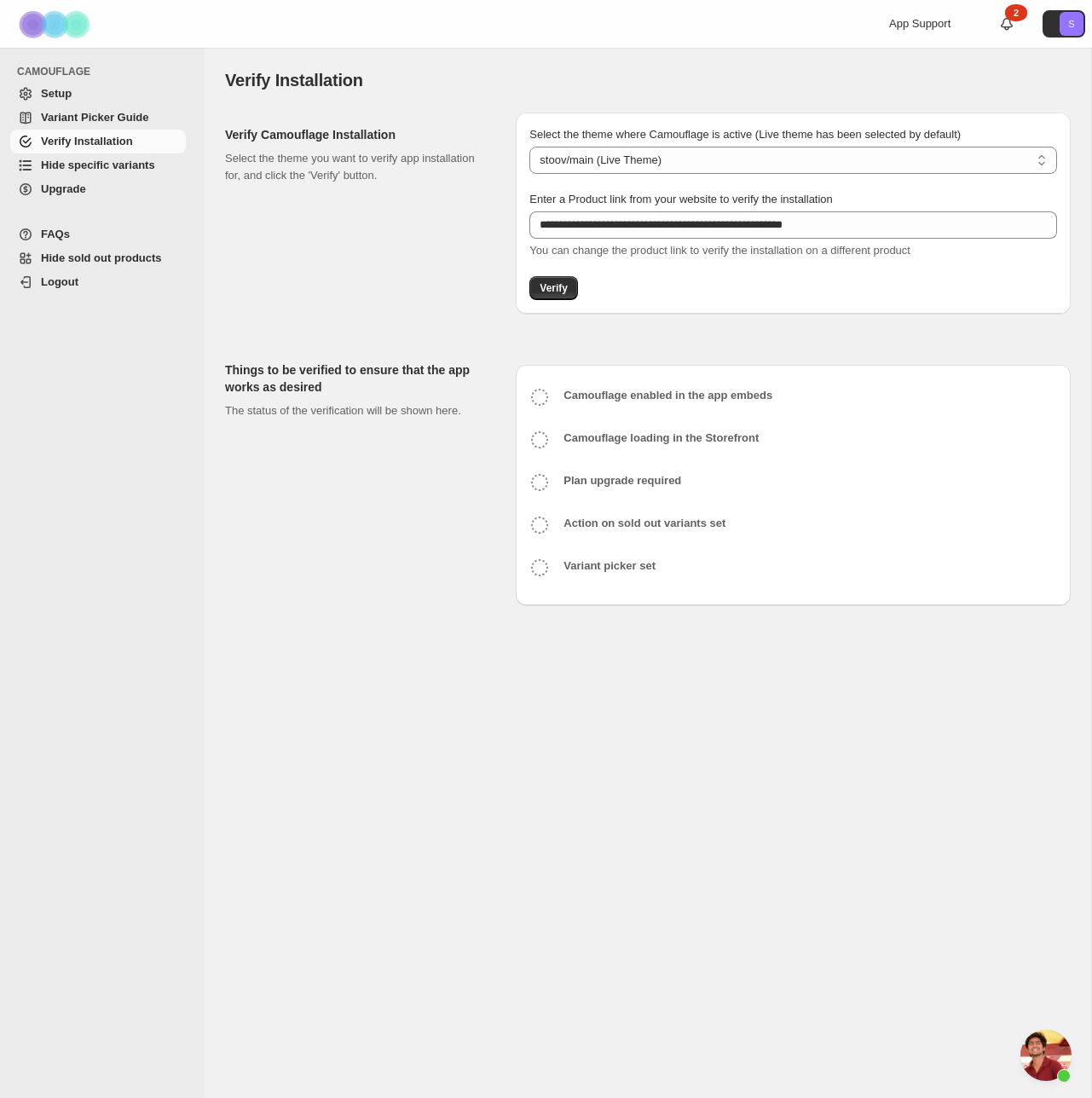
click at [435, 277] on div "Verify Camouflage Installation Select the theme you want to verify app installa…" at bounding box center [364, 213] width 278 height 201
click at [73, 109] on span "Variant Picker Guide" at bounding box center [112, 117] width 141 height 17
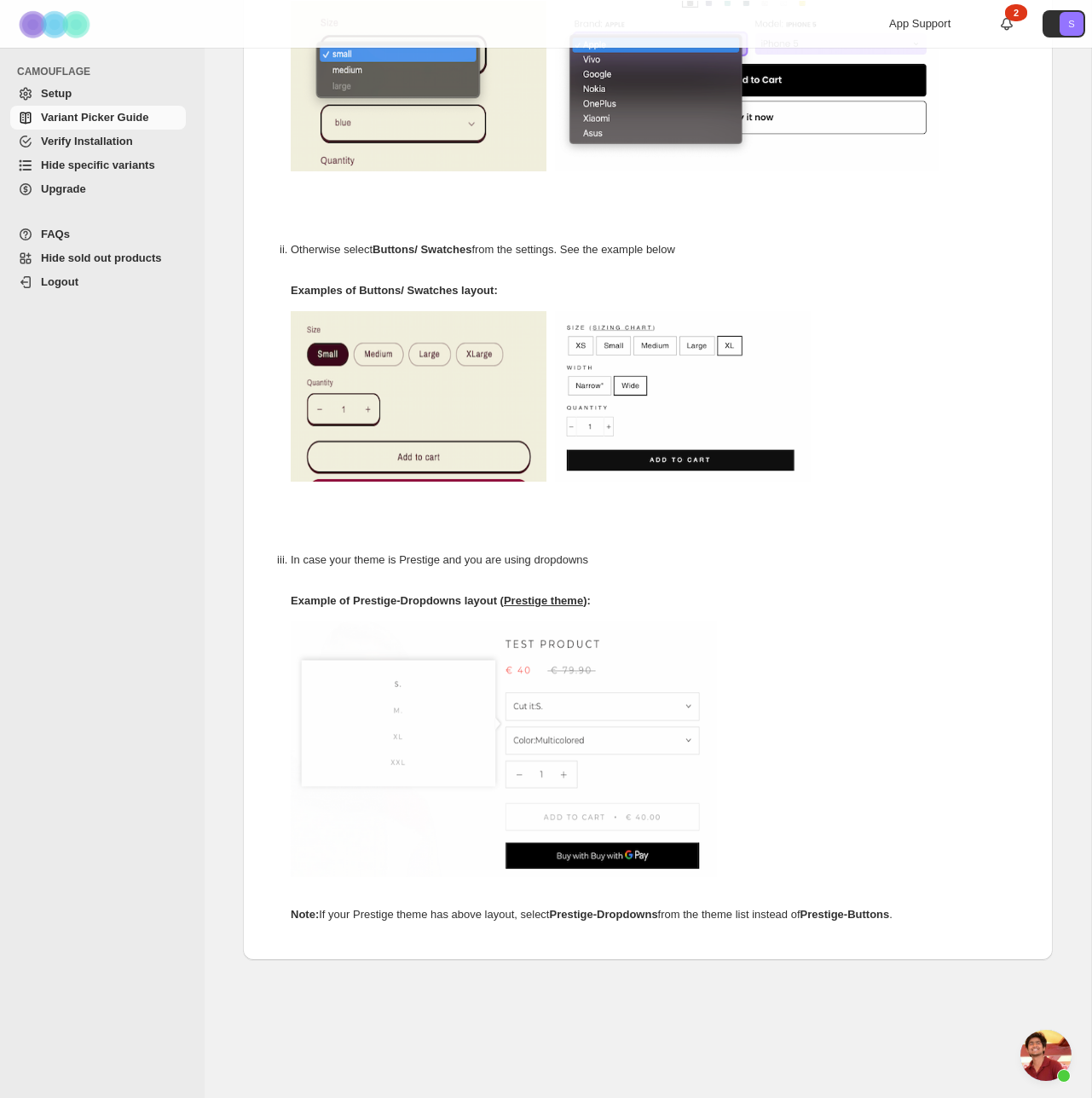
scroll to position [489, 0]
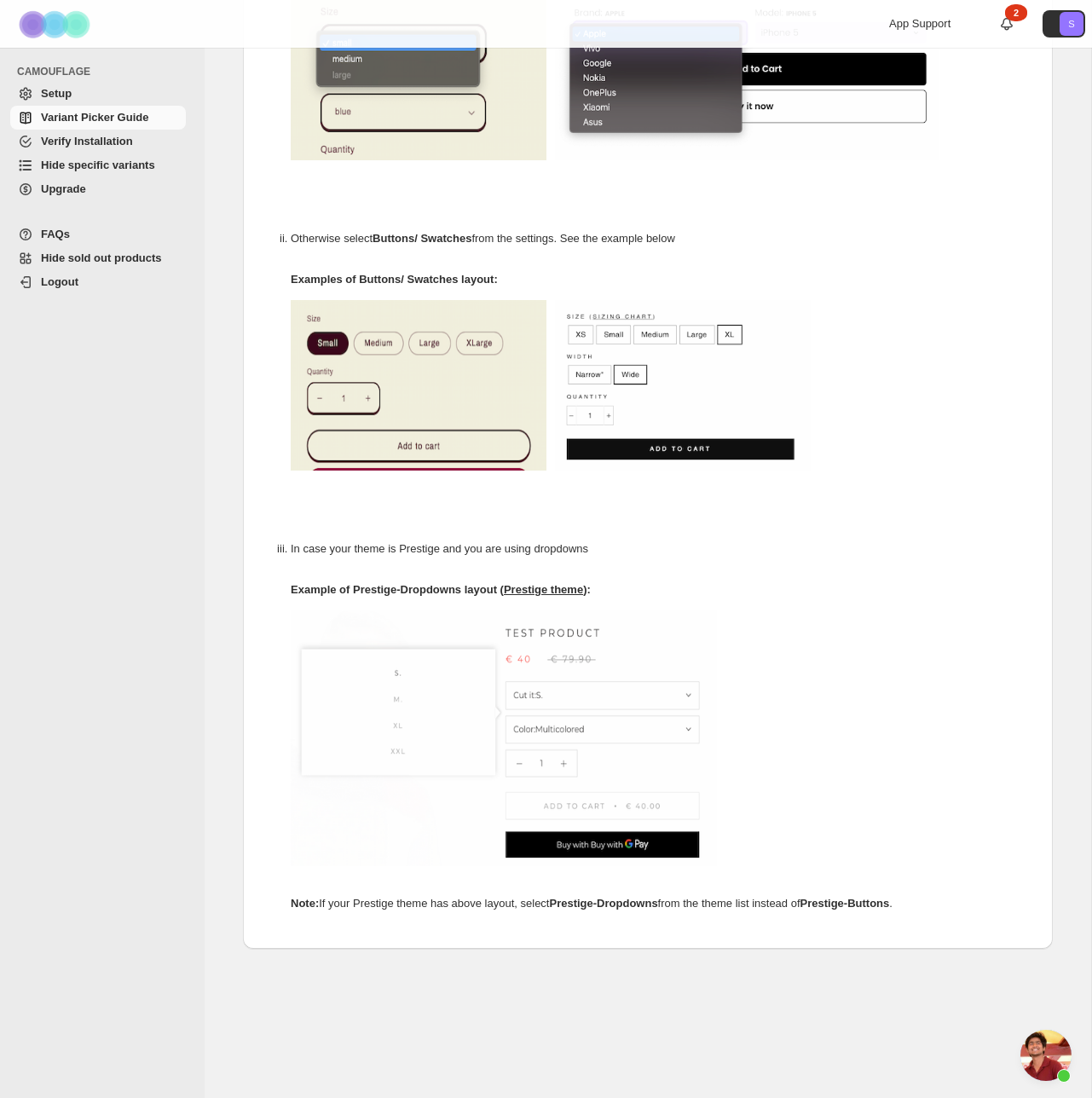
click at [80, 91] on span "Setup" at bounding box center [112, 93] width 141 height 17
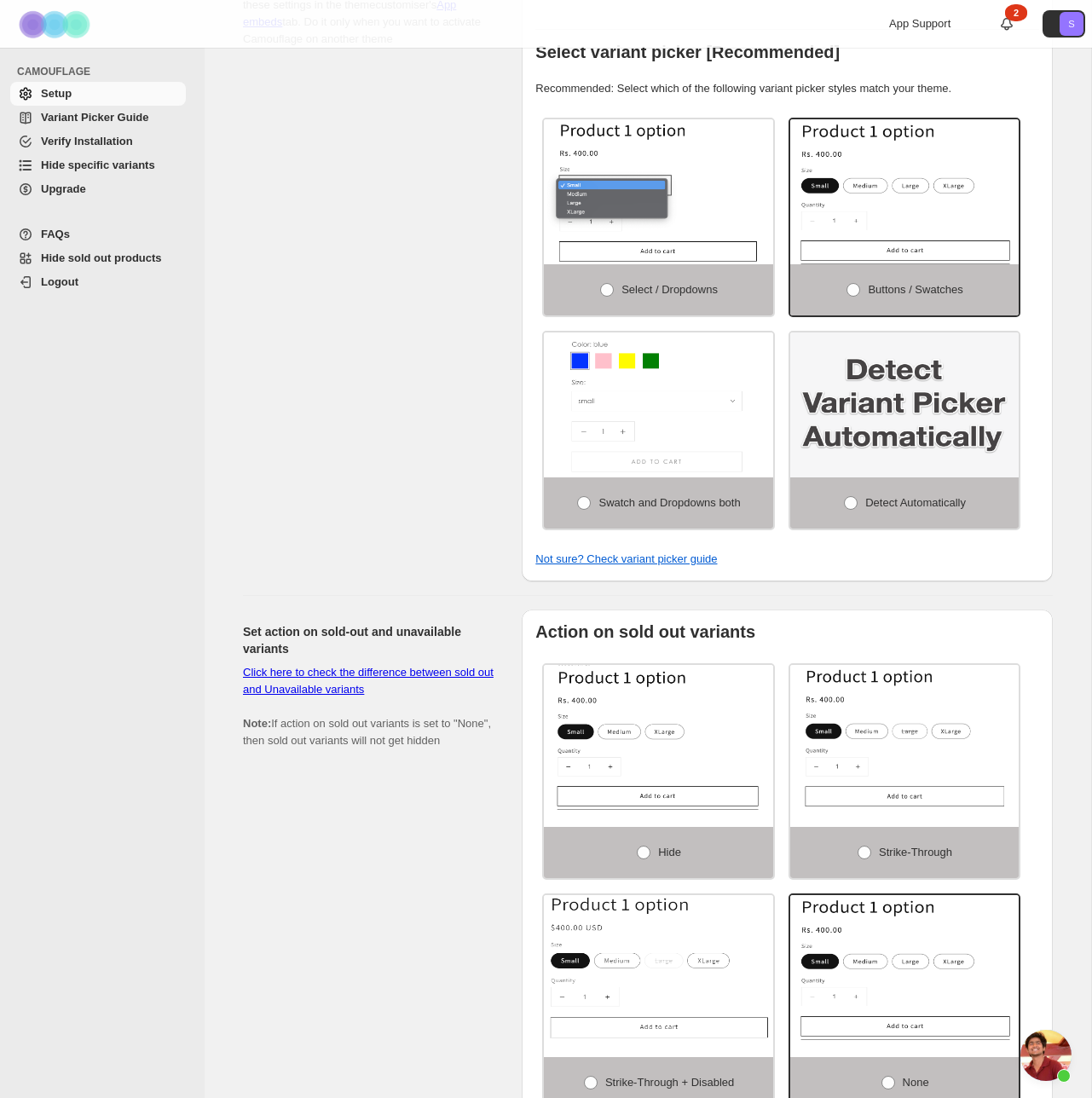
scroll to position [390, 0]
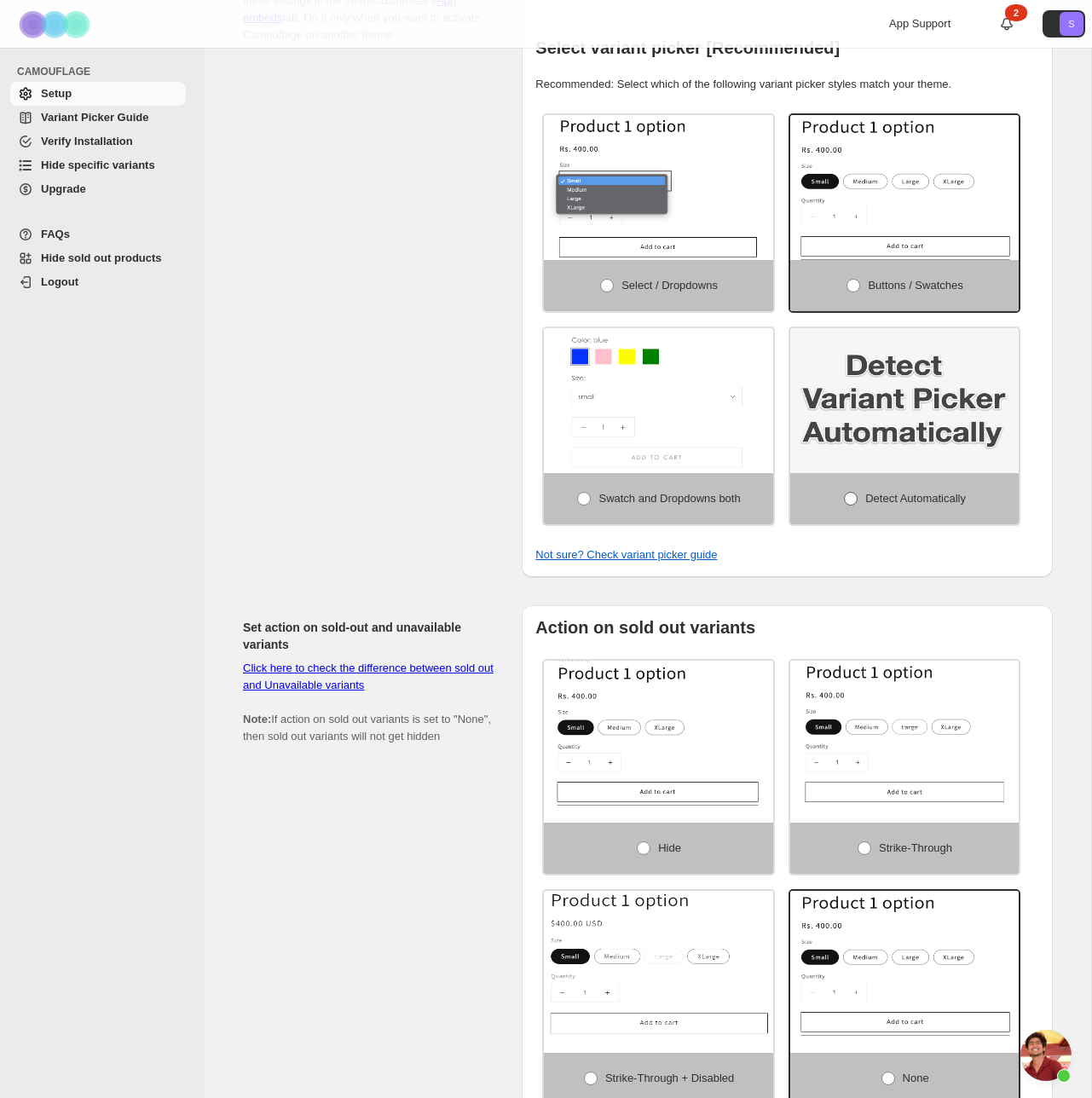
click at [848, 506] on span at bounding box center [851, 498] width 14 height 14
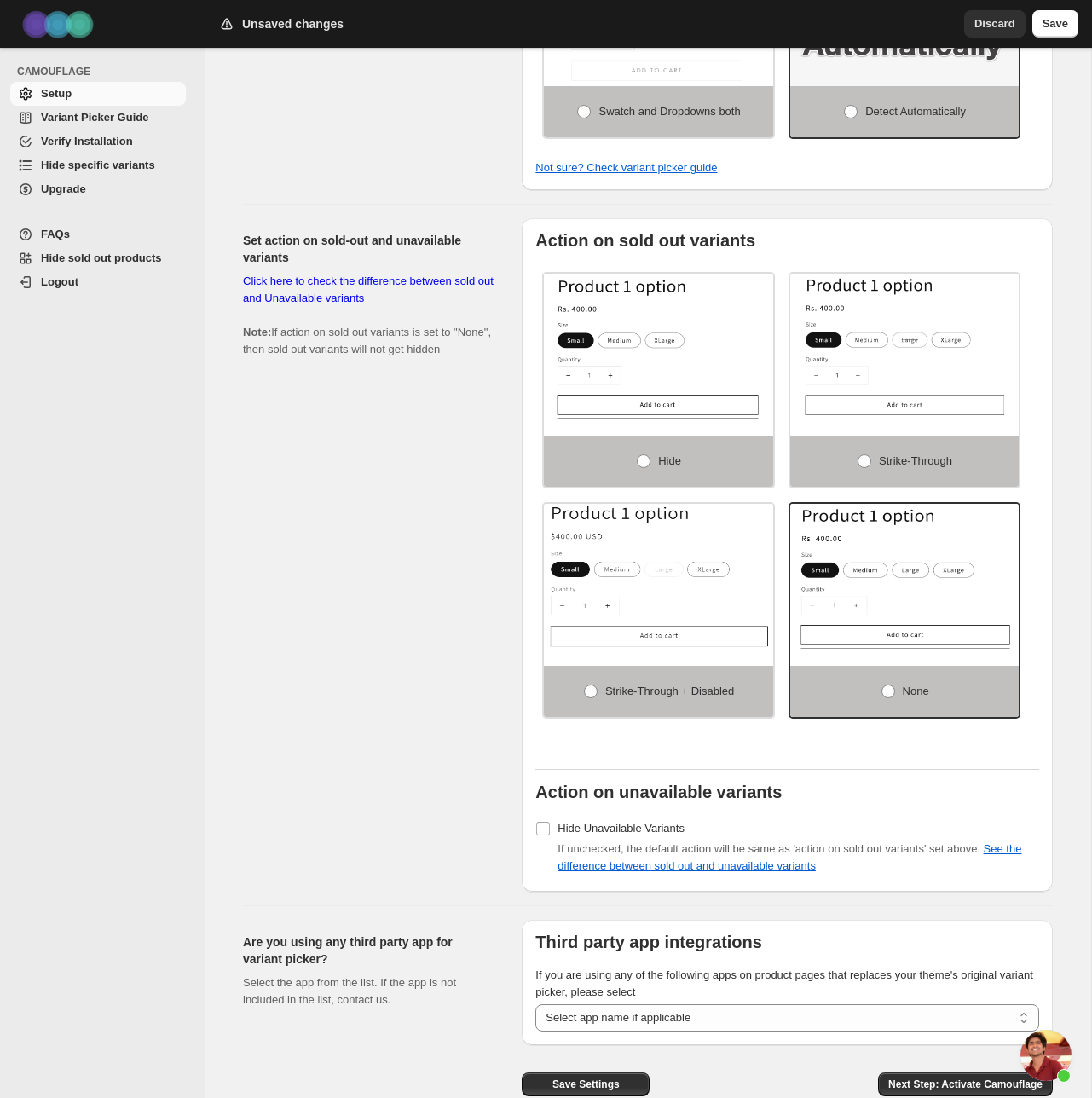
scroll to position [866, 0]
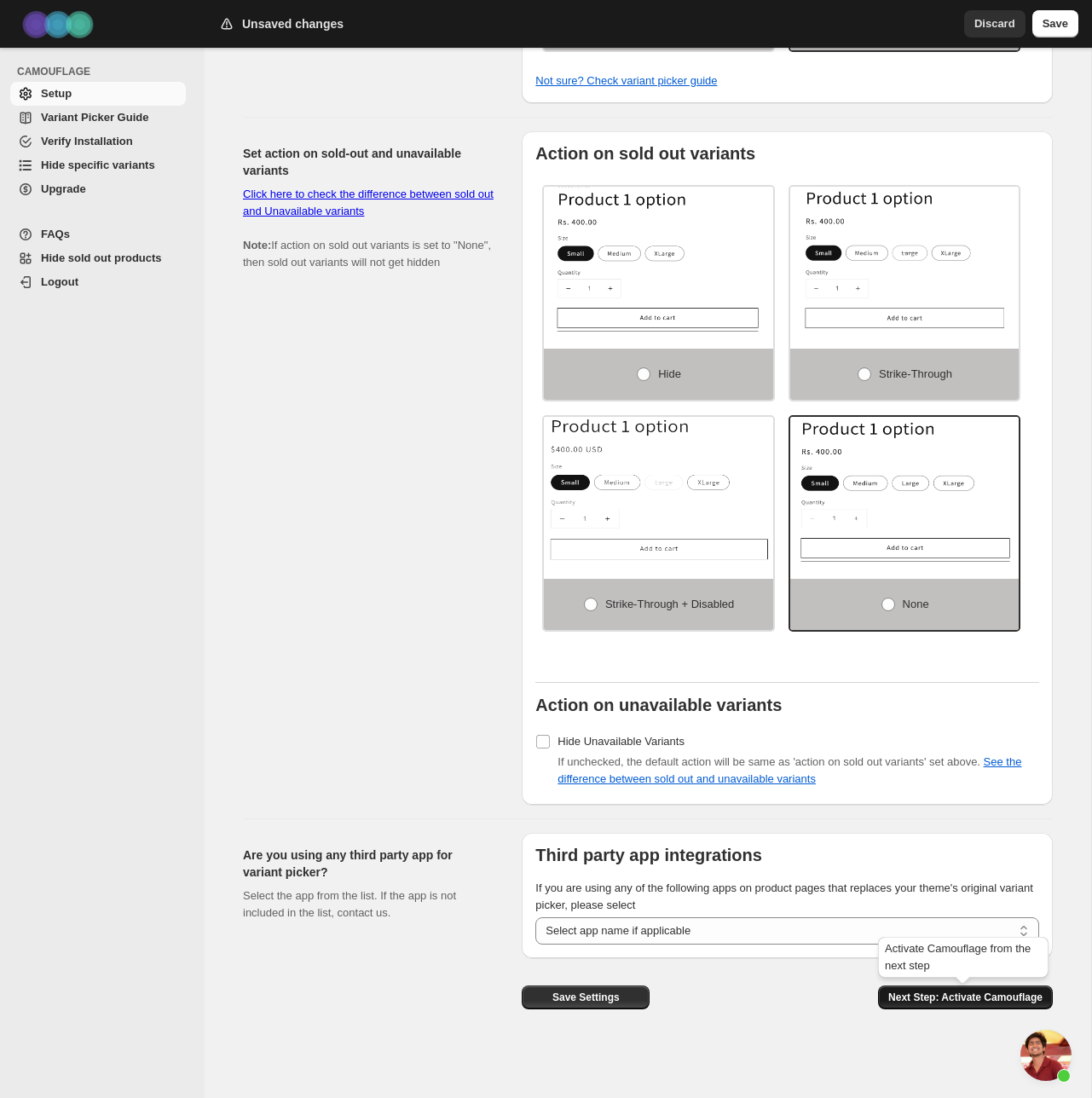
click at [1002, 1001] on span "Next Step: Activate Camouflage" at bounding box center [966, 997] width 154 height 14
select select "**********"
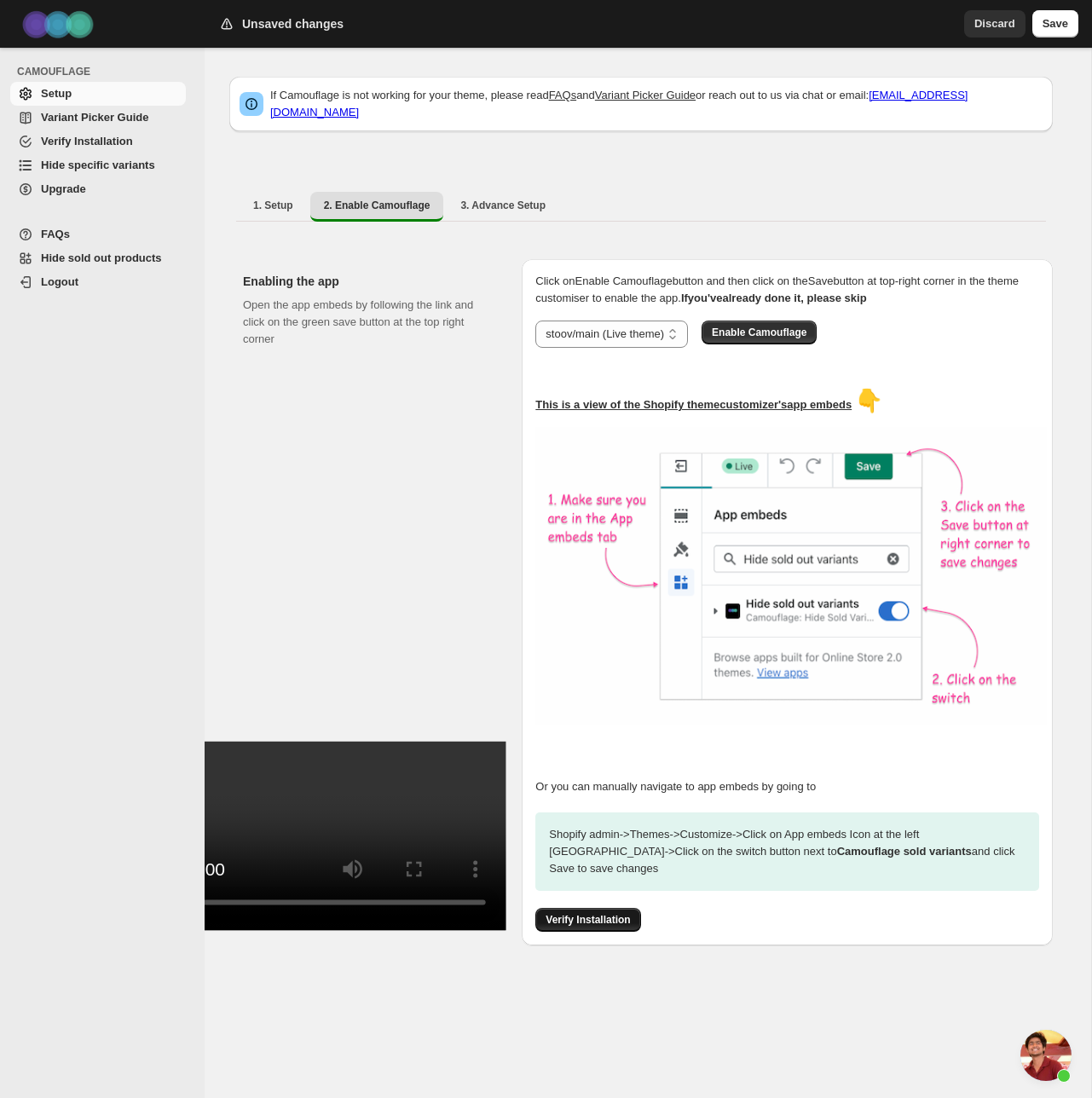
click at [610, 913] on span "Verify Installation" at bounding box center [588, 919] width 84 height 14
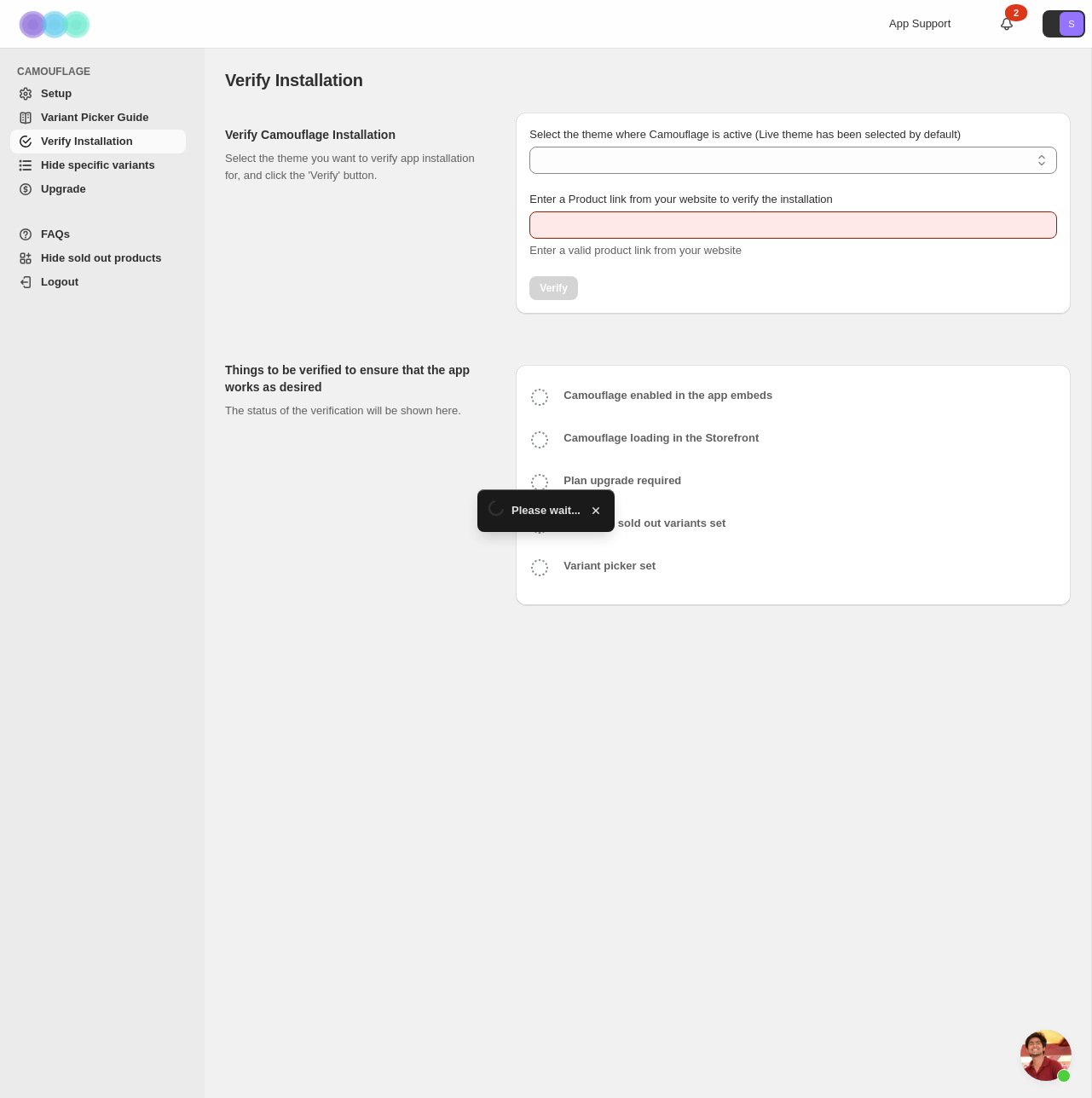
type input "**********"
select select "**********"
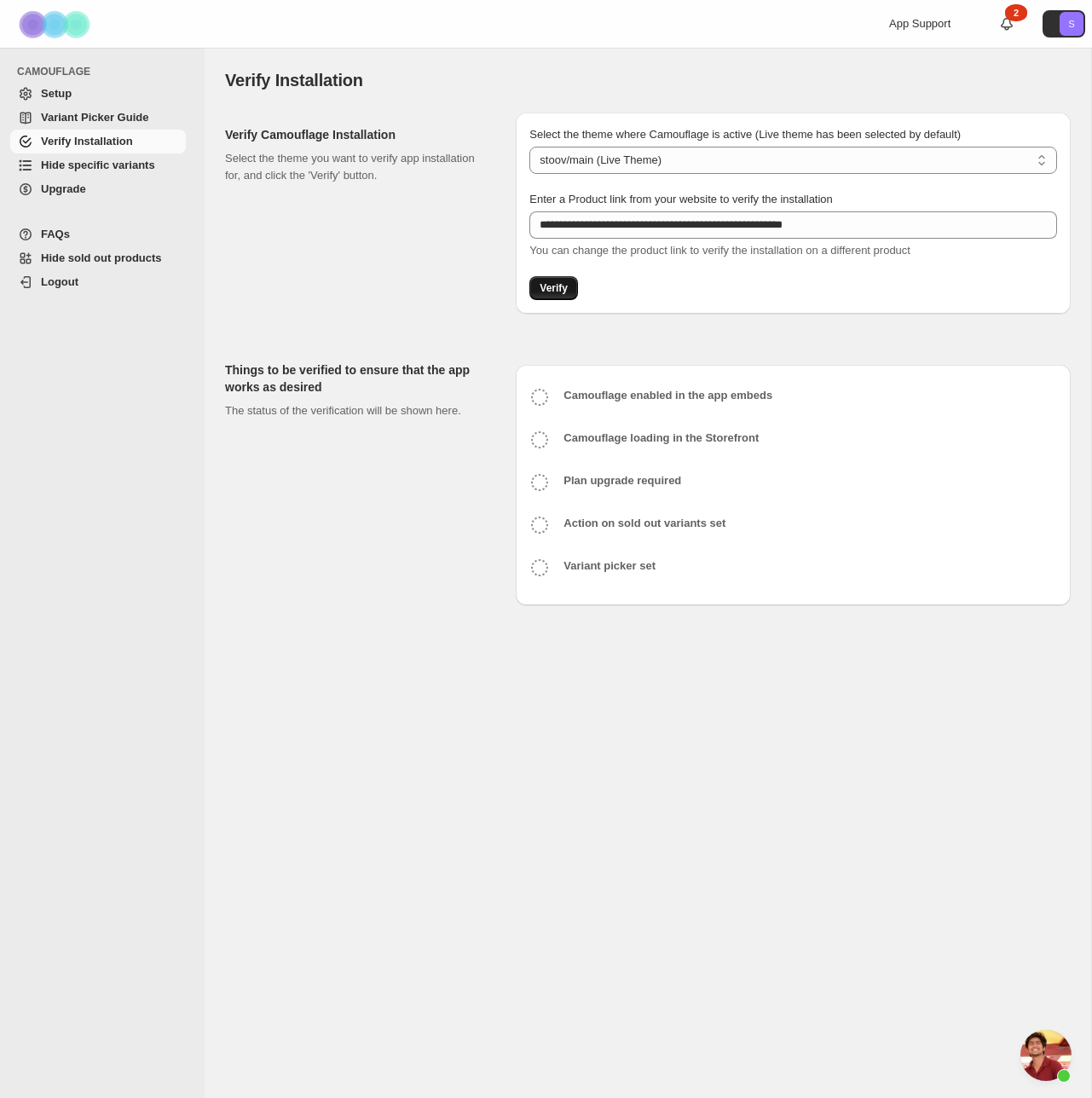
click at [559, 290] on span "Verify" at bounding box center [553, 287] width 28 height 14
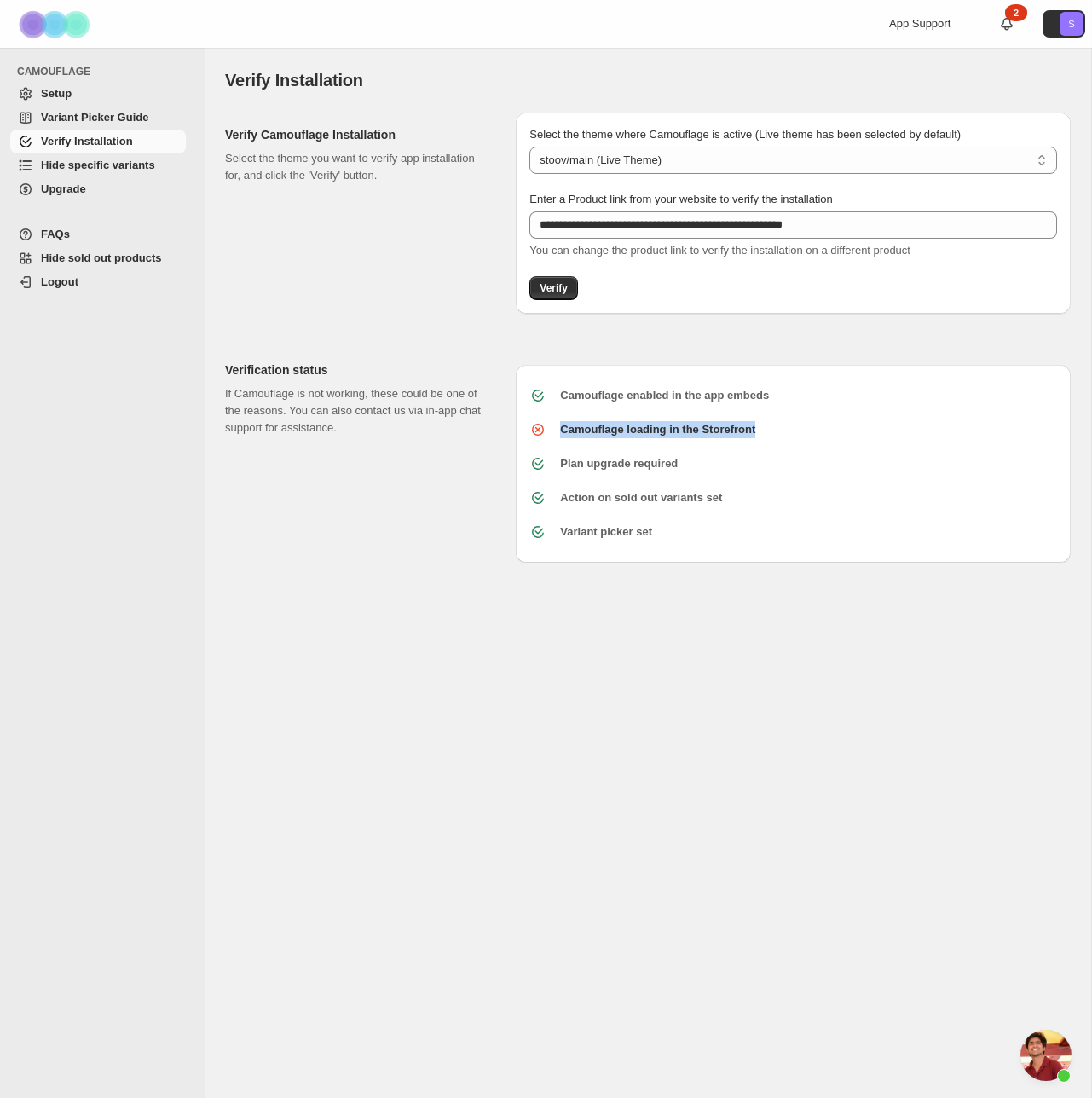
drag, startPoint x: 770, startPoint y: 430, endPoint x: 563, endPoint y: 403, distance: 208.8
click at [551, 427] on div "Camouflage loading in the Storefront" at bounding box center [786, 423] width 541 height 31
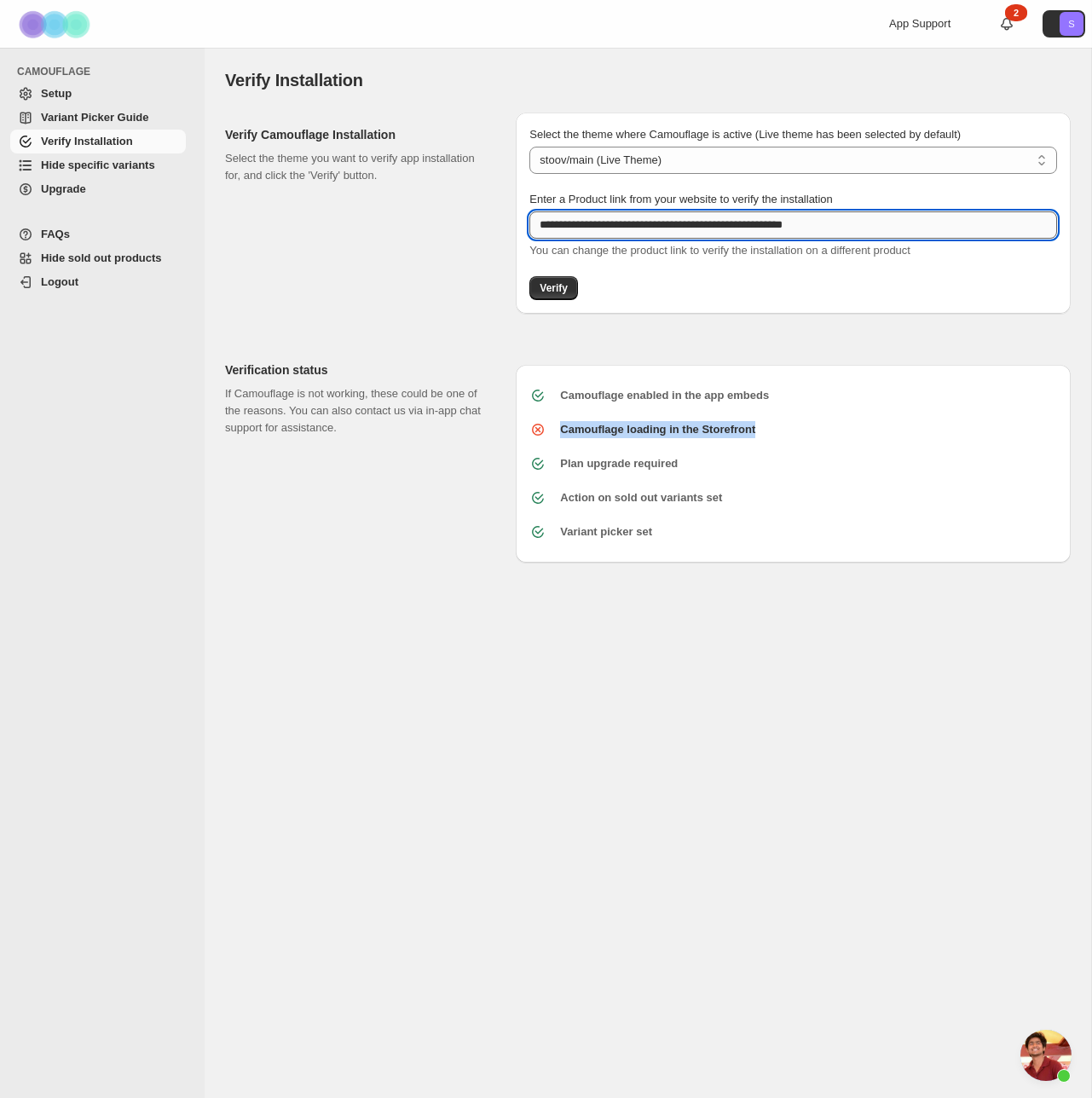
click at [632, 225] on input "**********" at bounding box center [794, 225] width 528 height 27
paste input "text"
type input "**********"
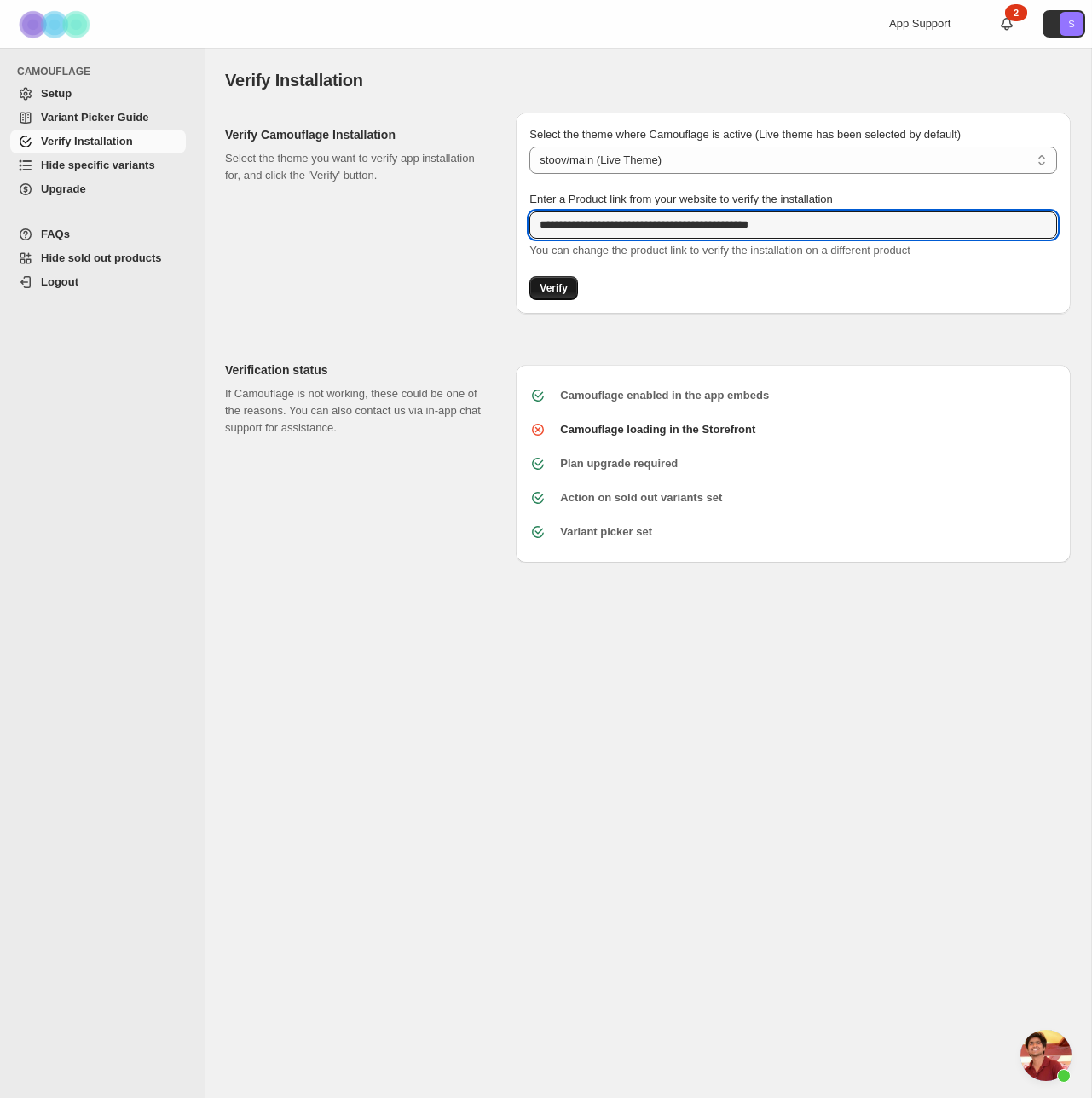
click at [561, 282] on span "Verify" at bounding box center [553, 287] width 28 height 14
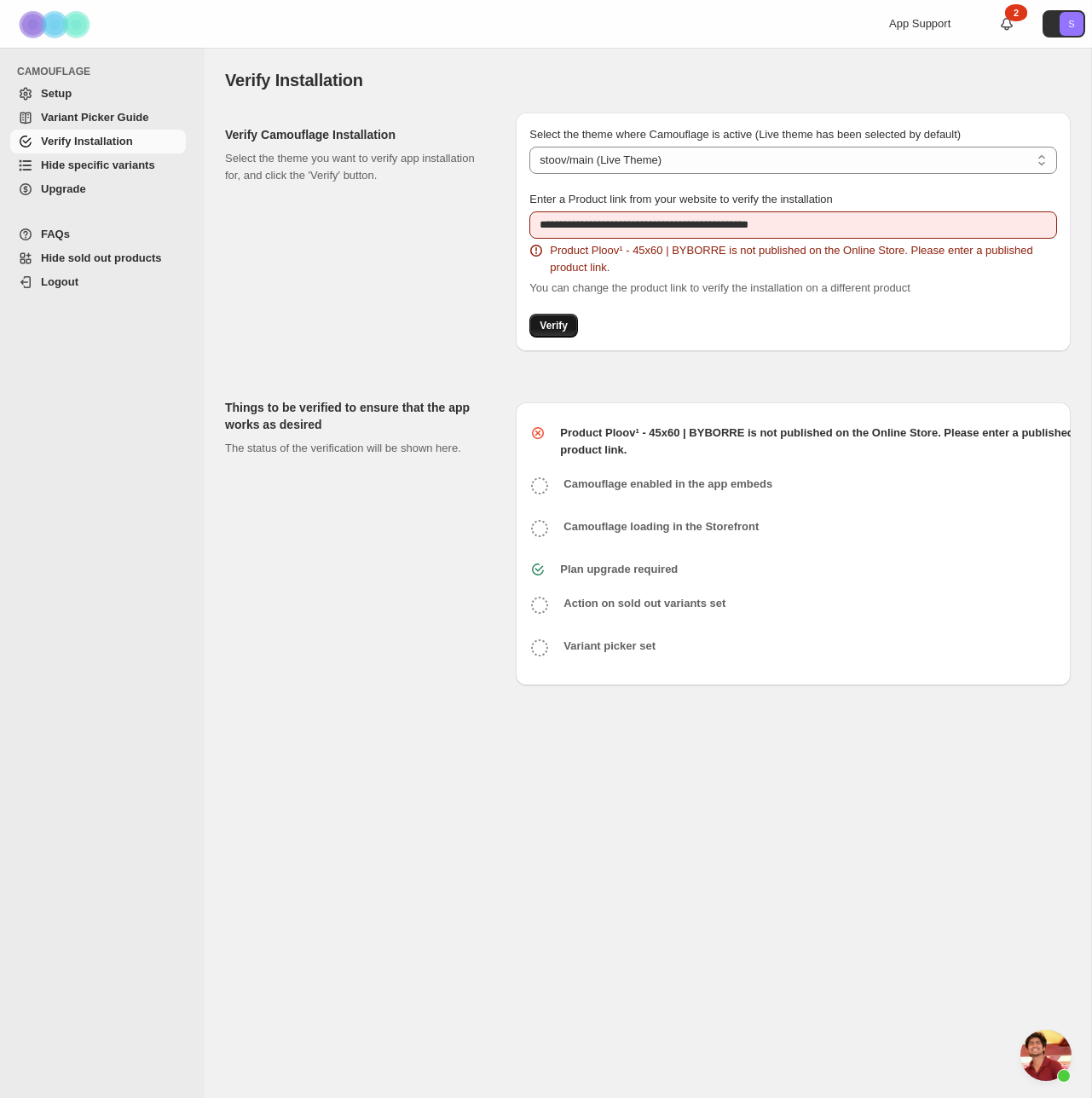
click at [559, 323] on span "Verify" at bounding box center [553, 326] width 28 height 14
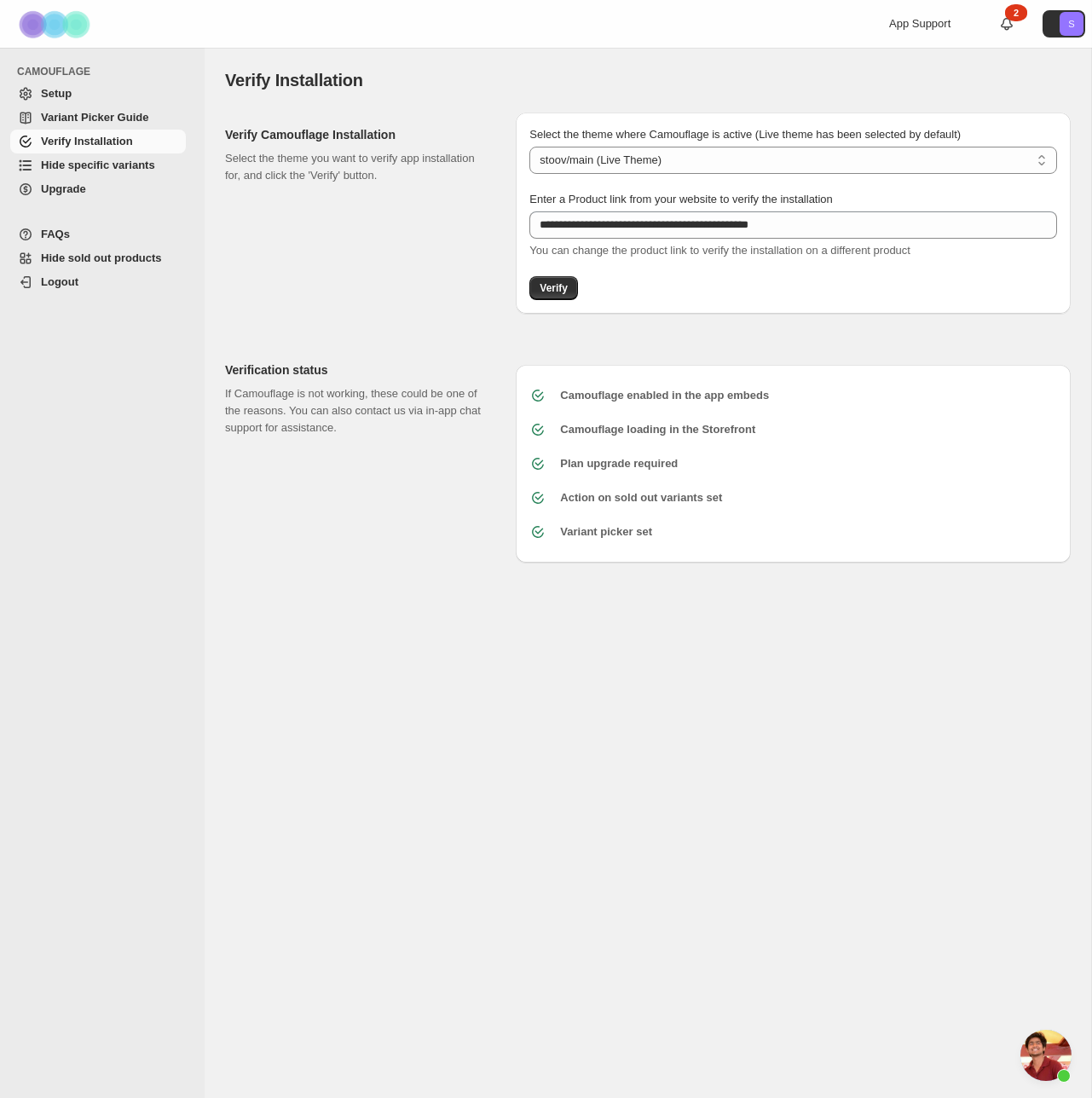
click at [51, 167] on span "Hide specific variants" at bounding box center [98, 165] width 114 height 13
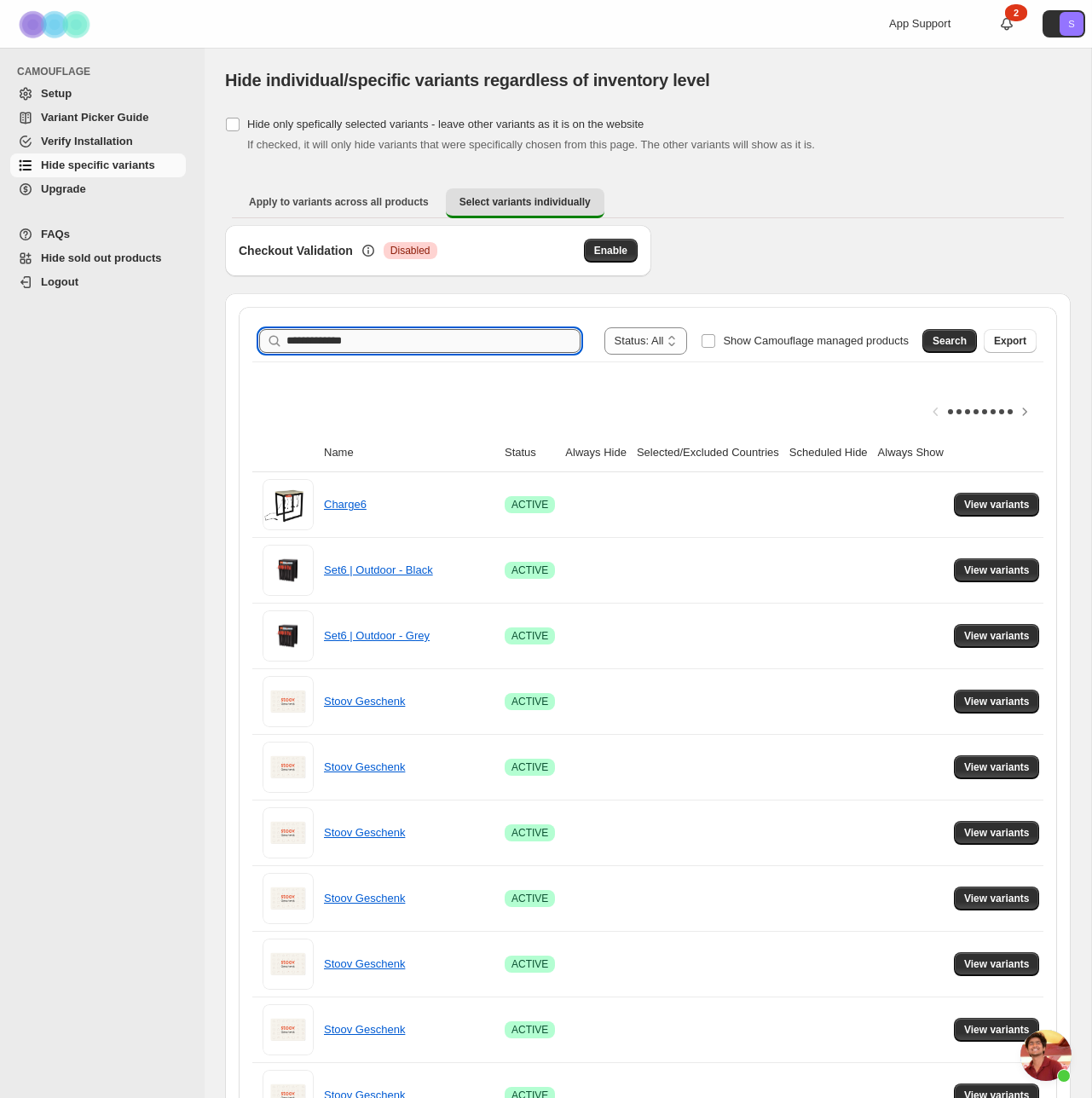
type input "**********"
click at [959, 337] on span "Search" at bounding box center [951, 341] width 34 height 14
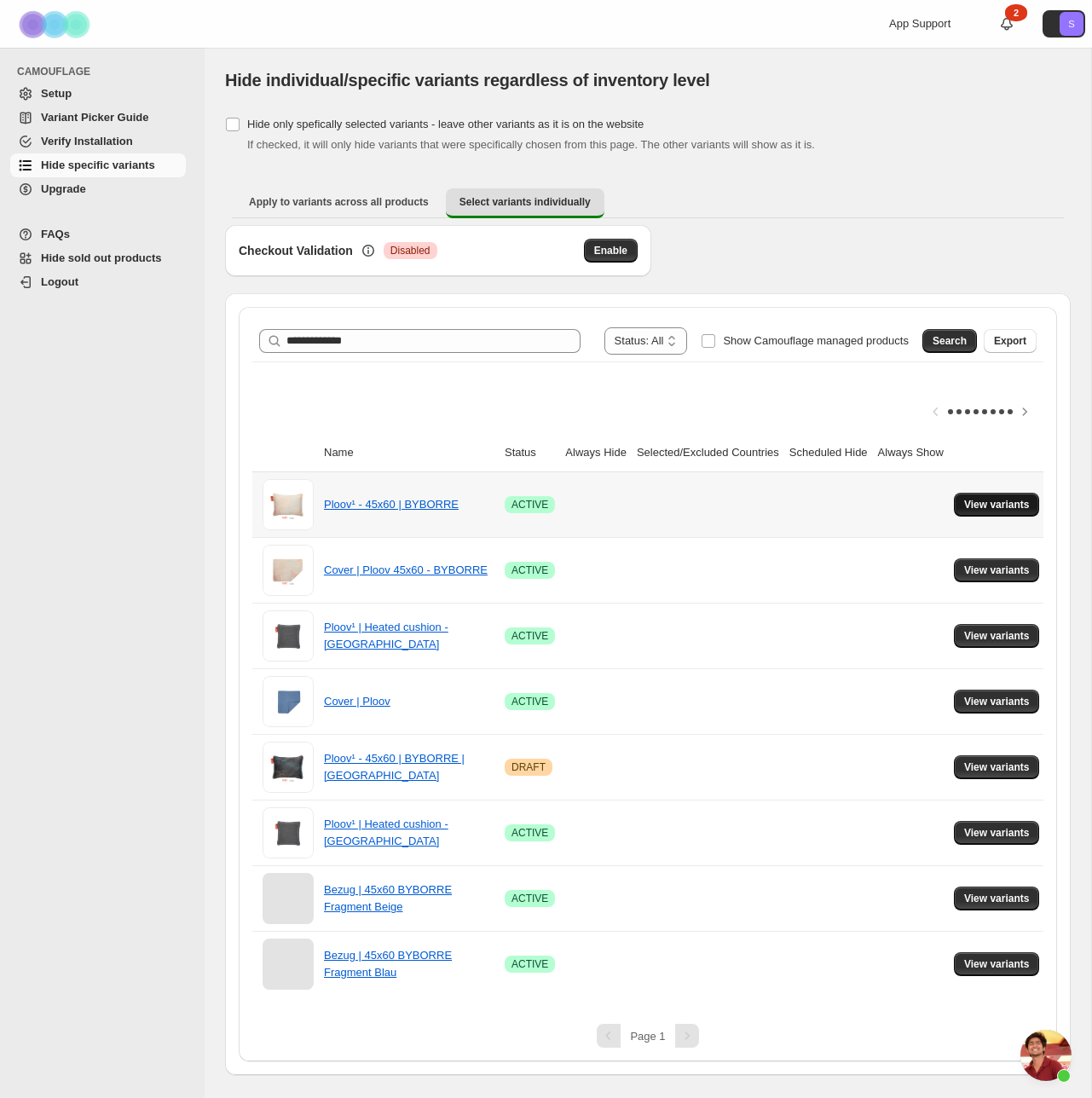
click at [1017, 500] on span "View variants" at bounding box center [997, 504] width 65 height 14
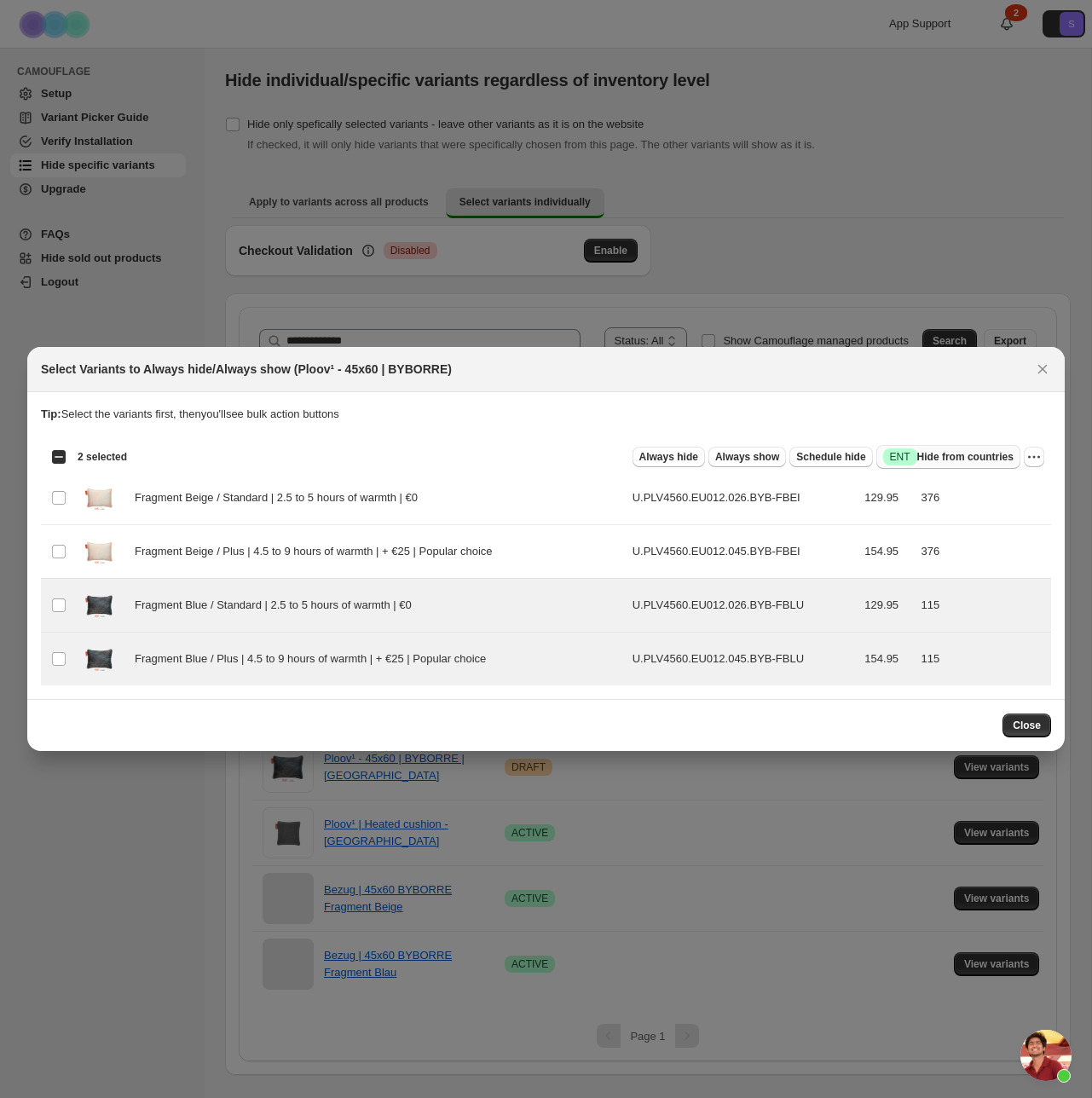
click at [988, 458] on span "Success ENT Hide from countries" at bounding box center [949, 457] width 131 height 17
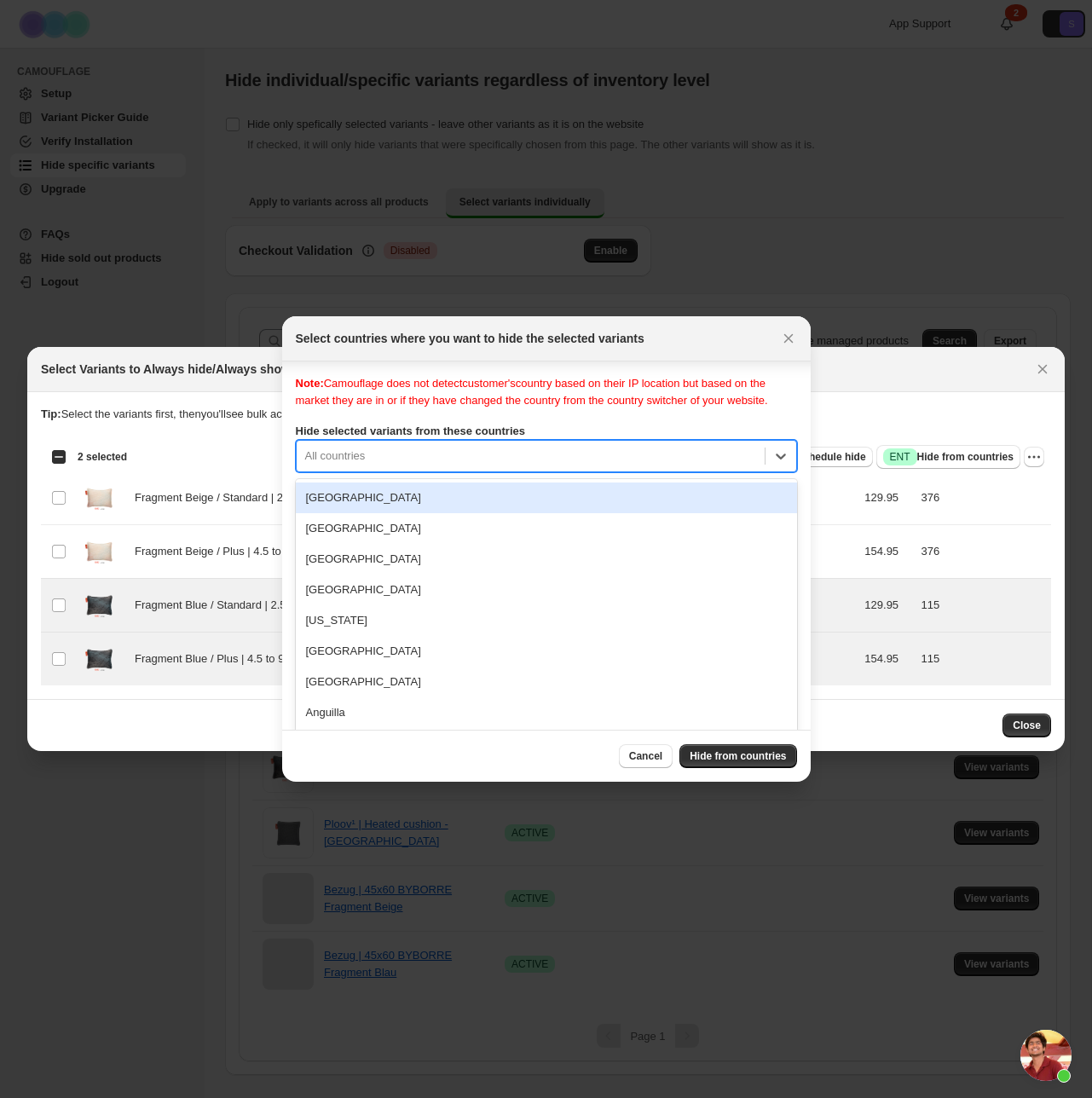
drag, startPoint x: 631, startPoint y: 488, endPoint x: 624, endPoint y: 481, distance: 9.9
click at [629, 472] on div "Afghanistan, 1 of 250. 250 results available. Use Up and Down to choose options…" at bounding box center [546, 456] width 502 height 33
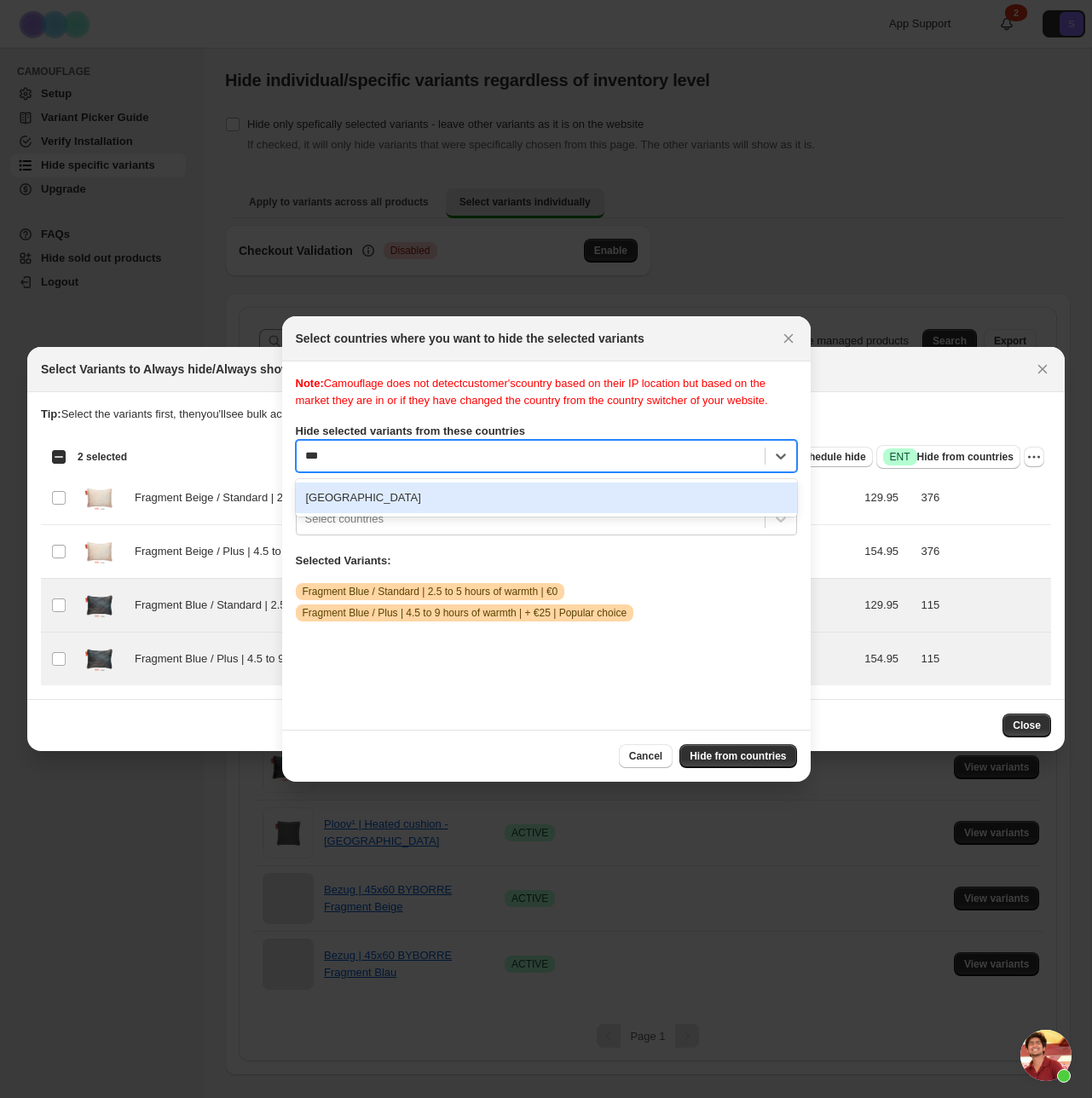
type input "****"
click at [399, 506] on div "Netherlands" at bounding box center [546, 498] width 502 height 31
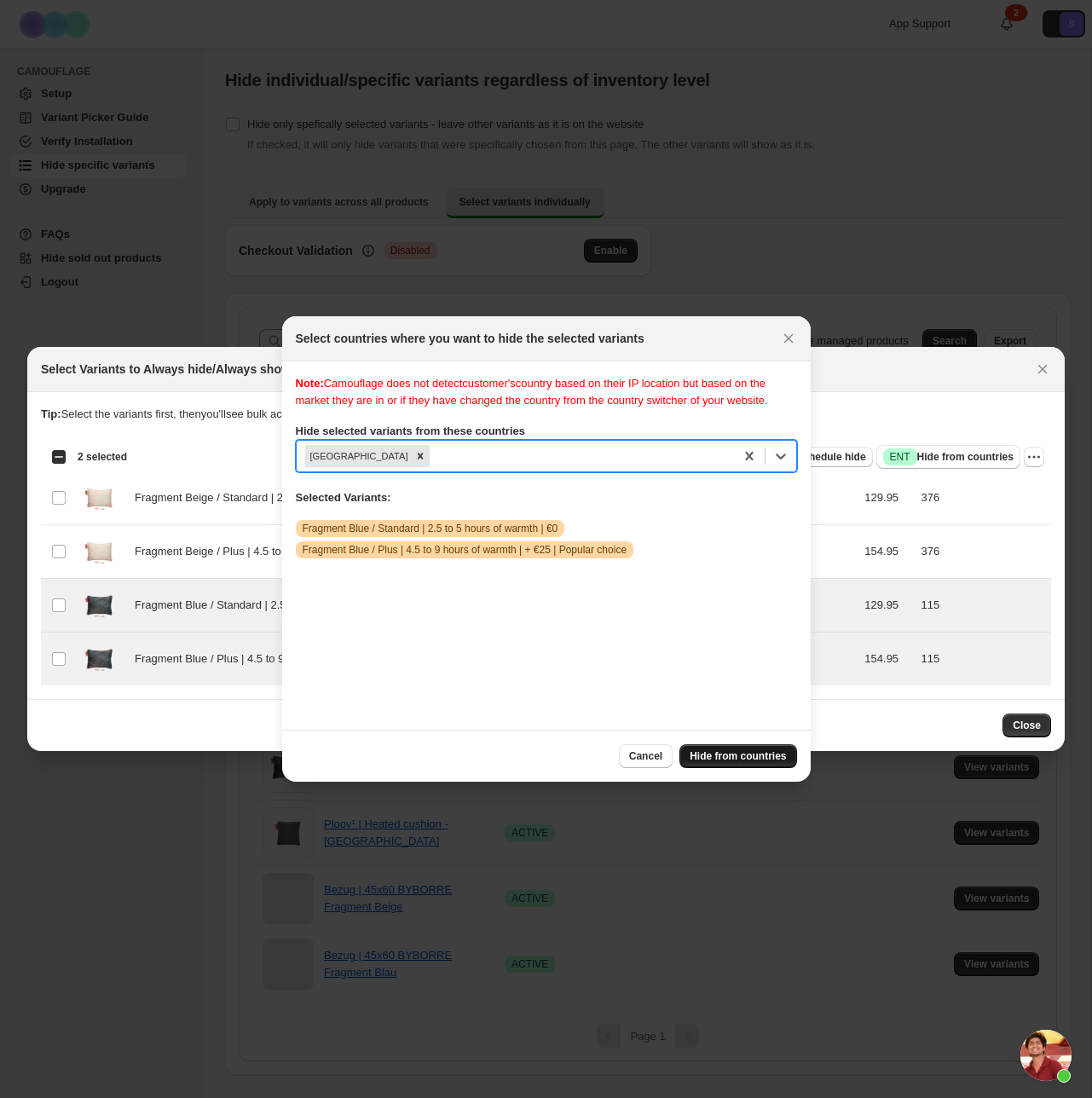
click at [765, 748] on button "Hide from countries" at bounding box center [737, 756] width 117 height 24
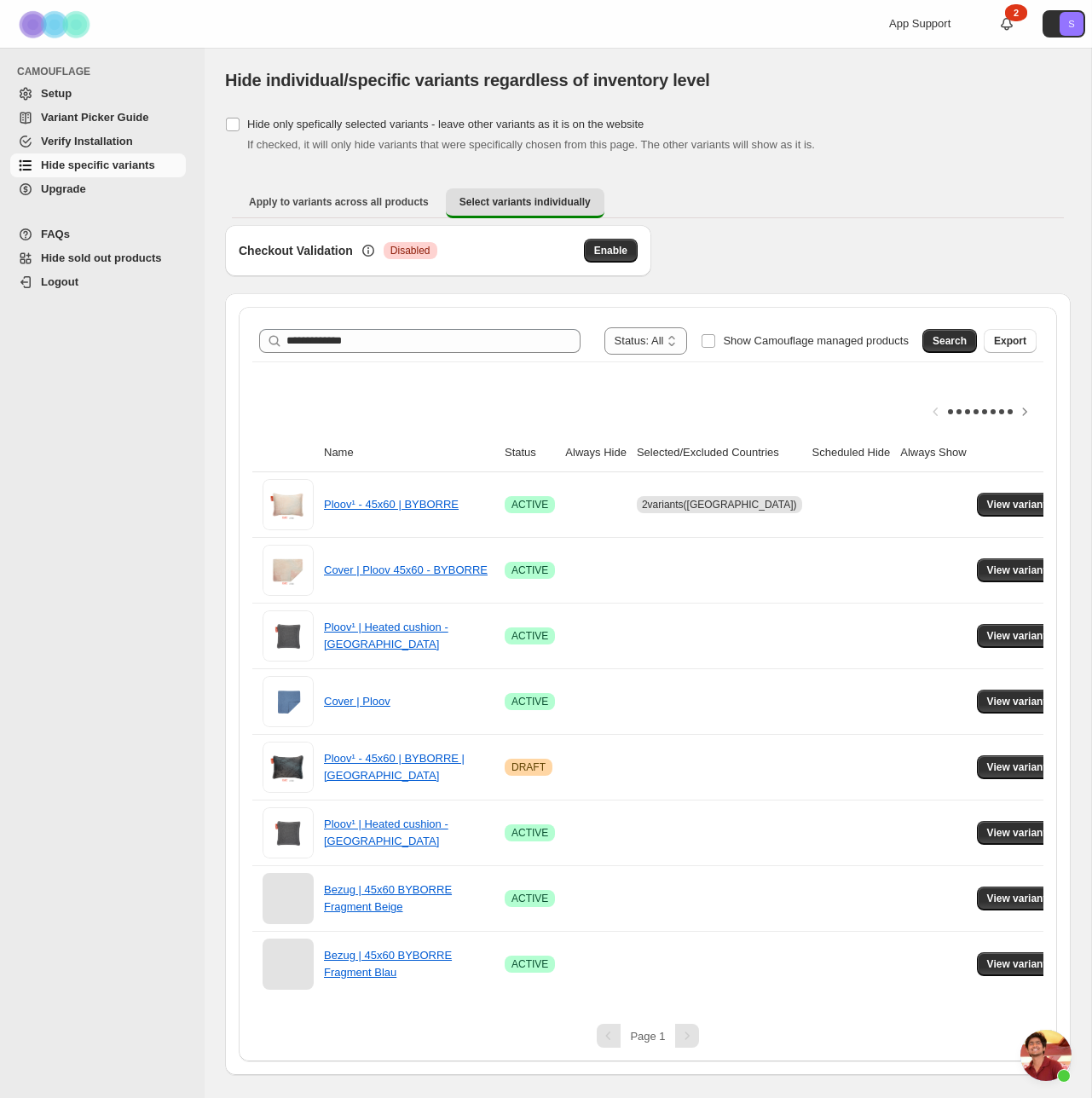
click at [100, 141] on span "Verify Installation" at bounding box center [87, 141] width 93 height 13
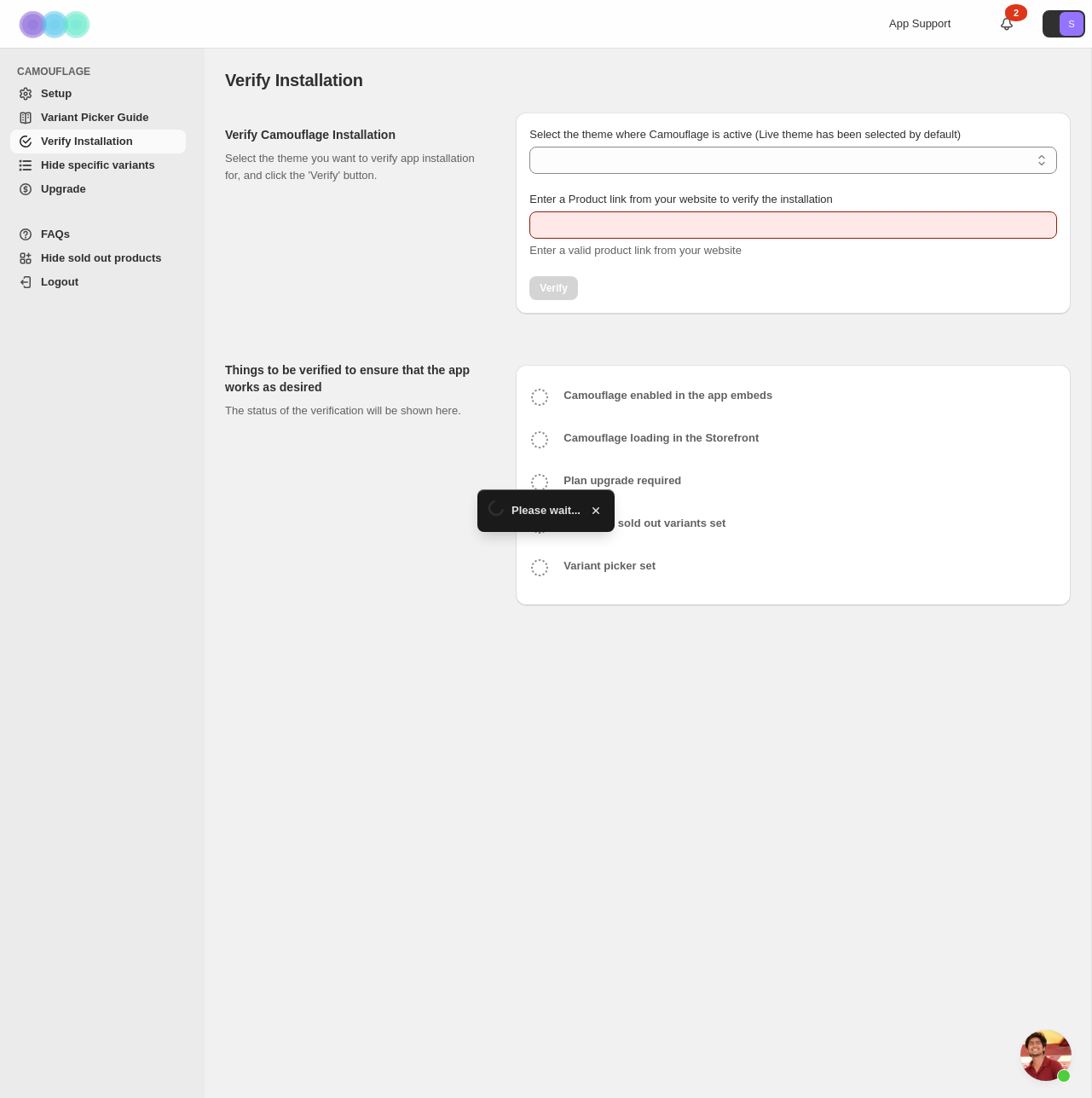
click at [47, 95] on span "Setup" at bounding box center [56, 93] width 31 height 13
type input "**********"
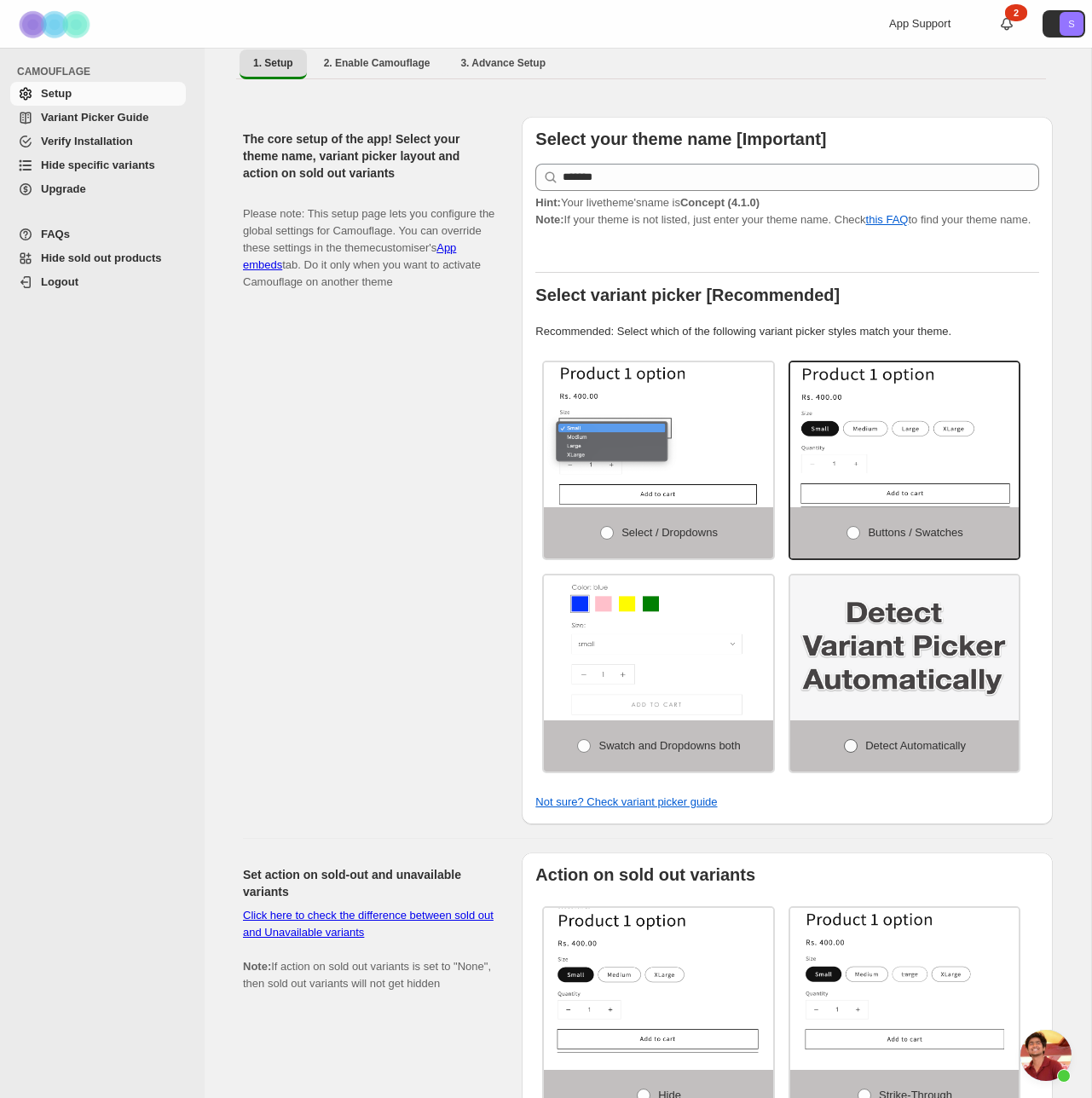
scroll to position [145, 0]
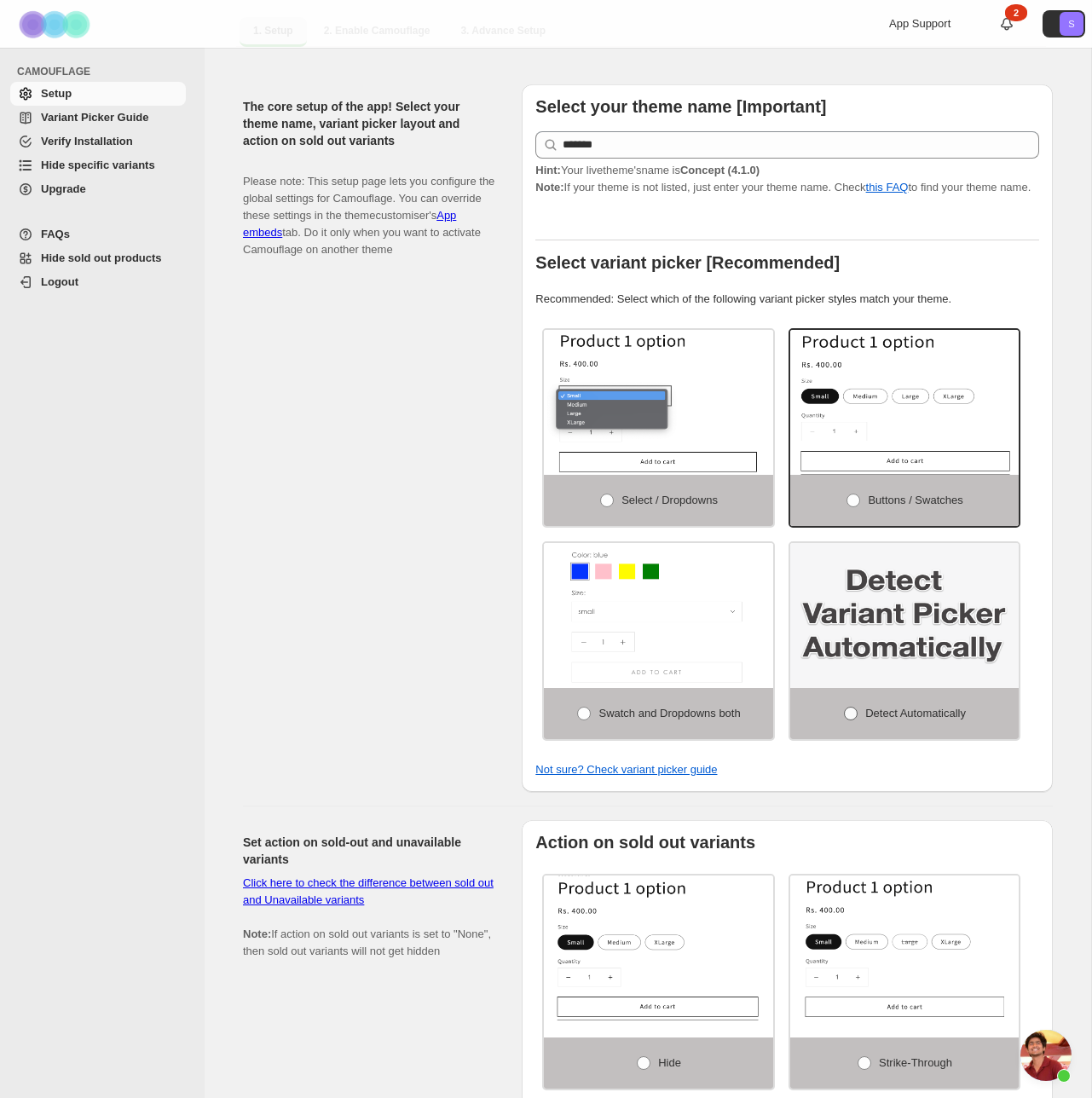
click at [878, 739] on label "Detect Automatically" at bounding box center [905, 714] width 229 height 51
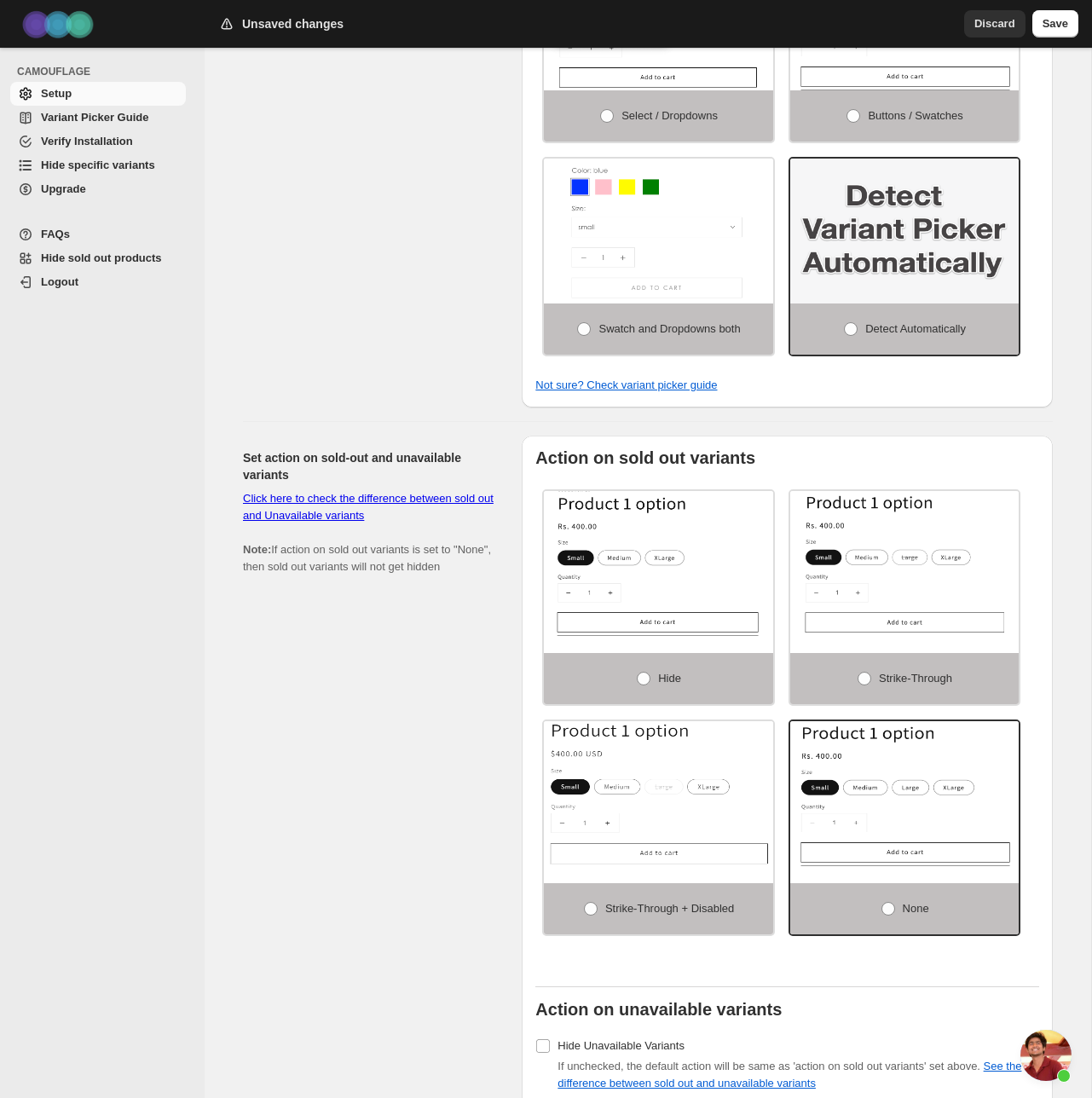
scroll to position [578, 0]
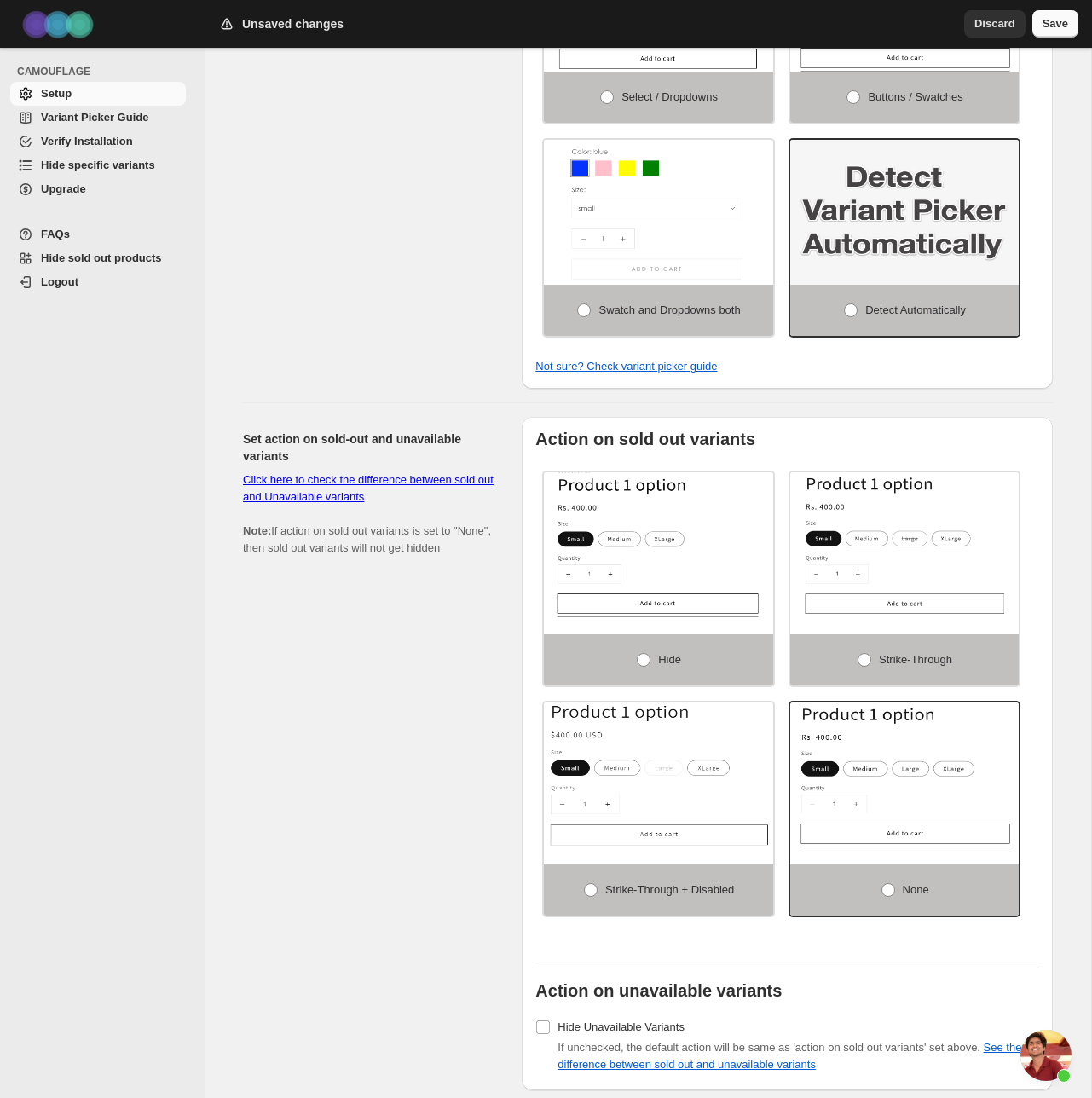
click at [1058, 24] on span "Save" at bounding box center [1056, 24] width 25 height 17
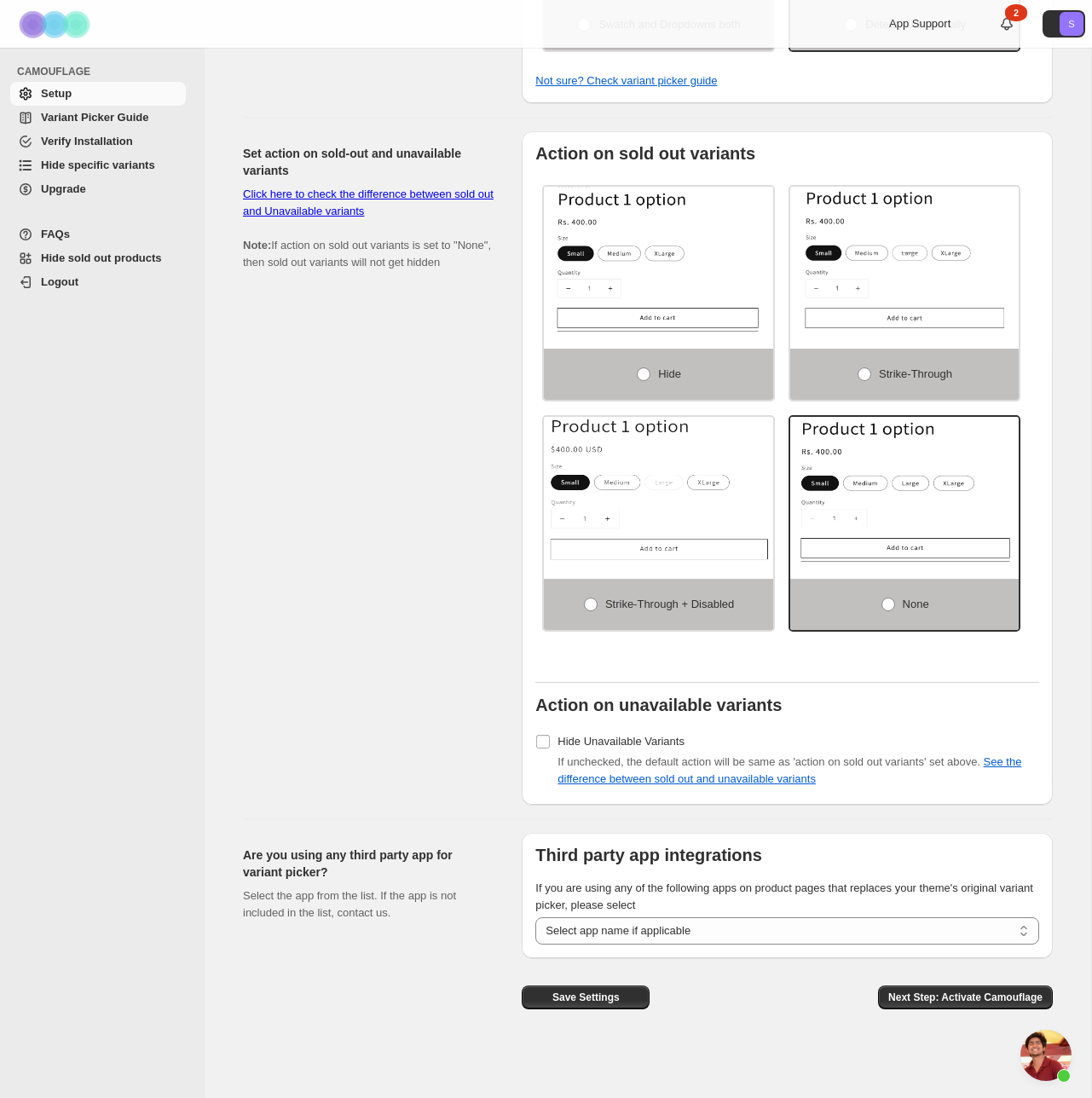
scroll to position [866, 0]
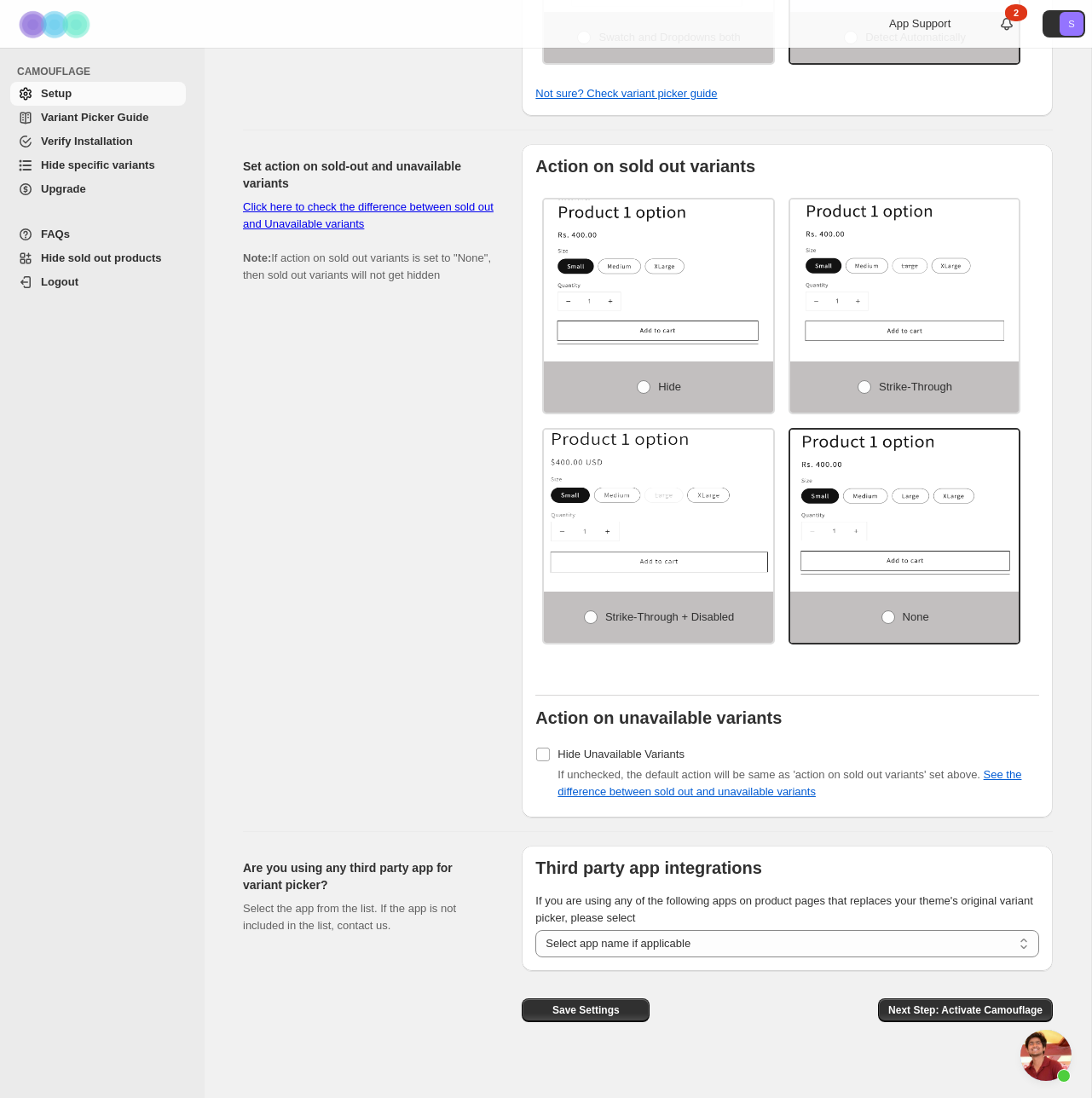
scroll to position [851, 0]
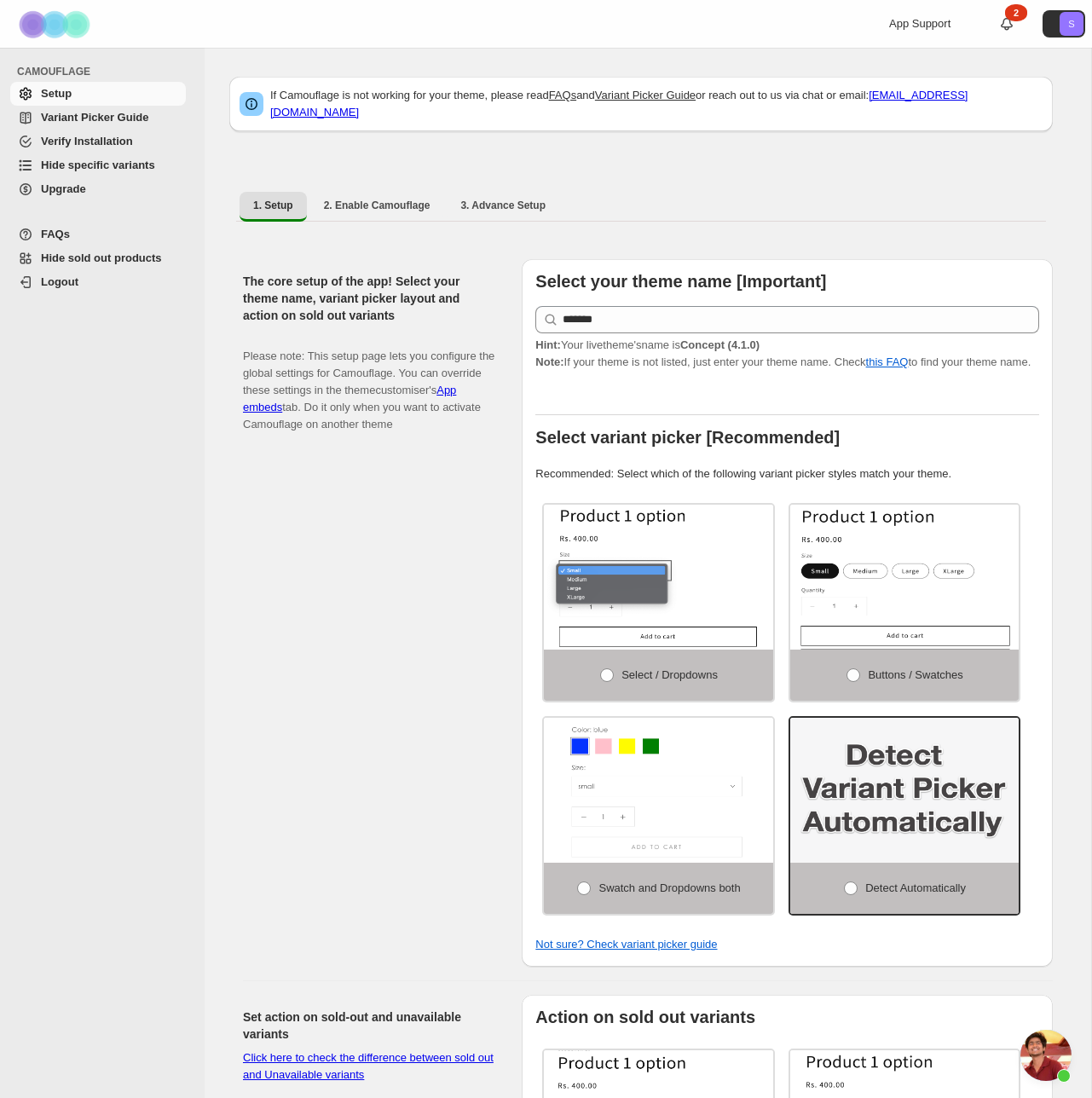
click at [110, 121] on span "Variant Picker Guide" at bounding box center [94, 117] width 107 height 13
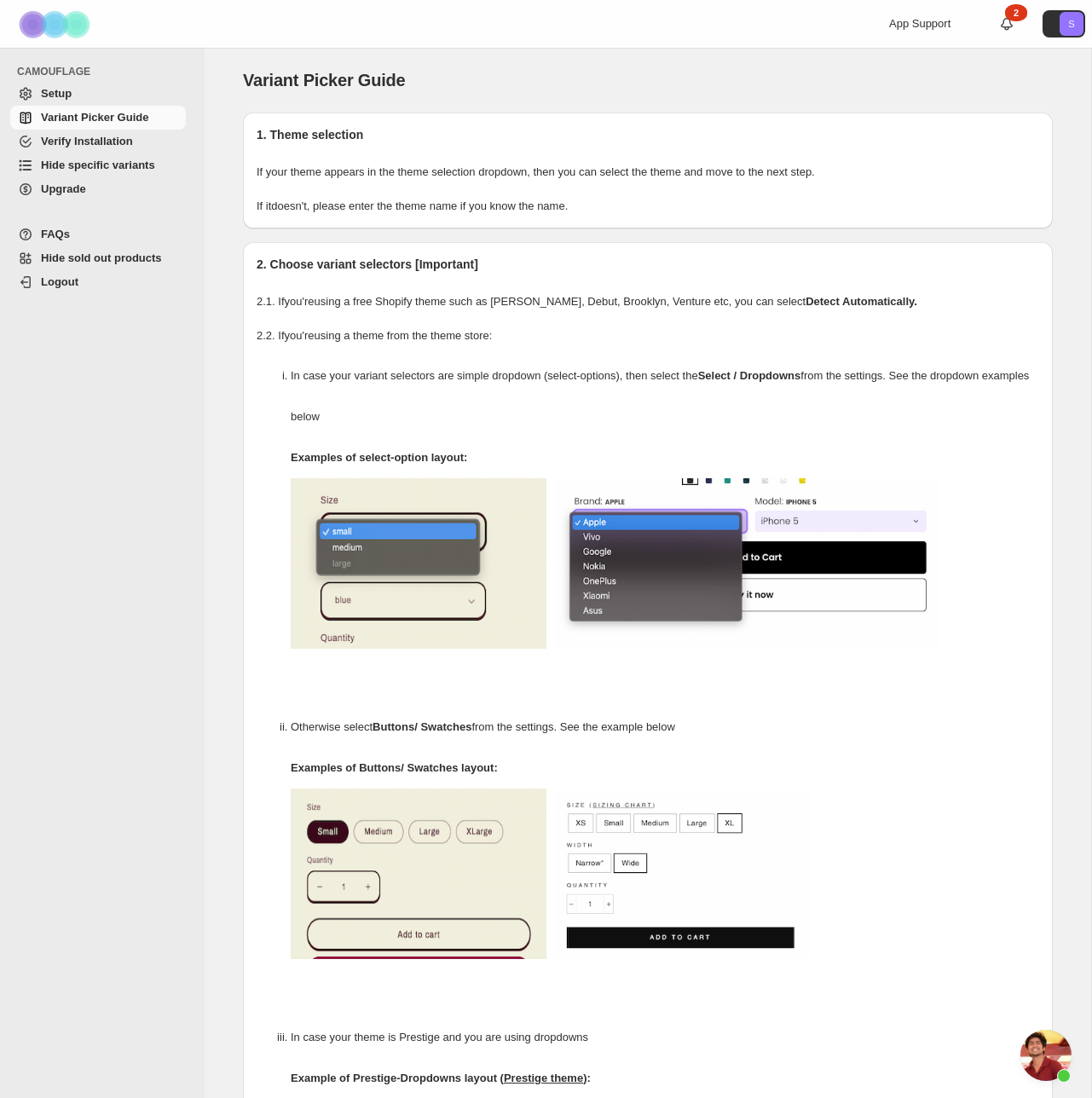
click at [110, 168] on span "Hide specific variants" at bounding box center [98, 165] width 114 height 13
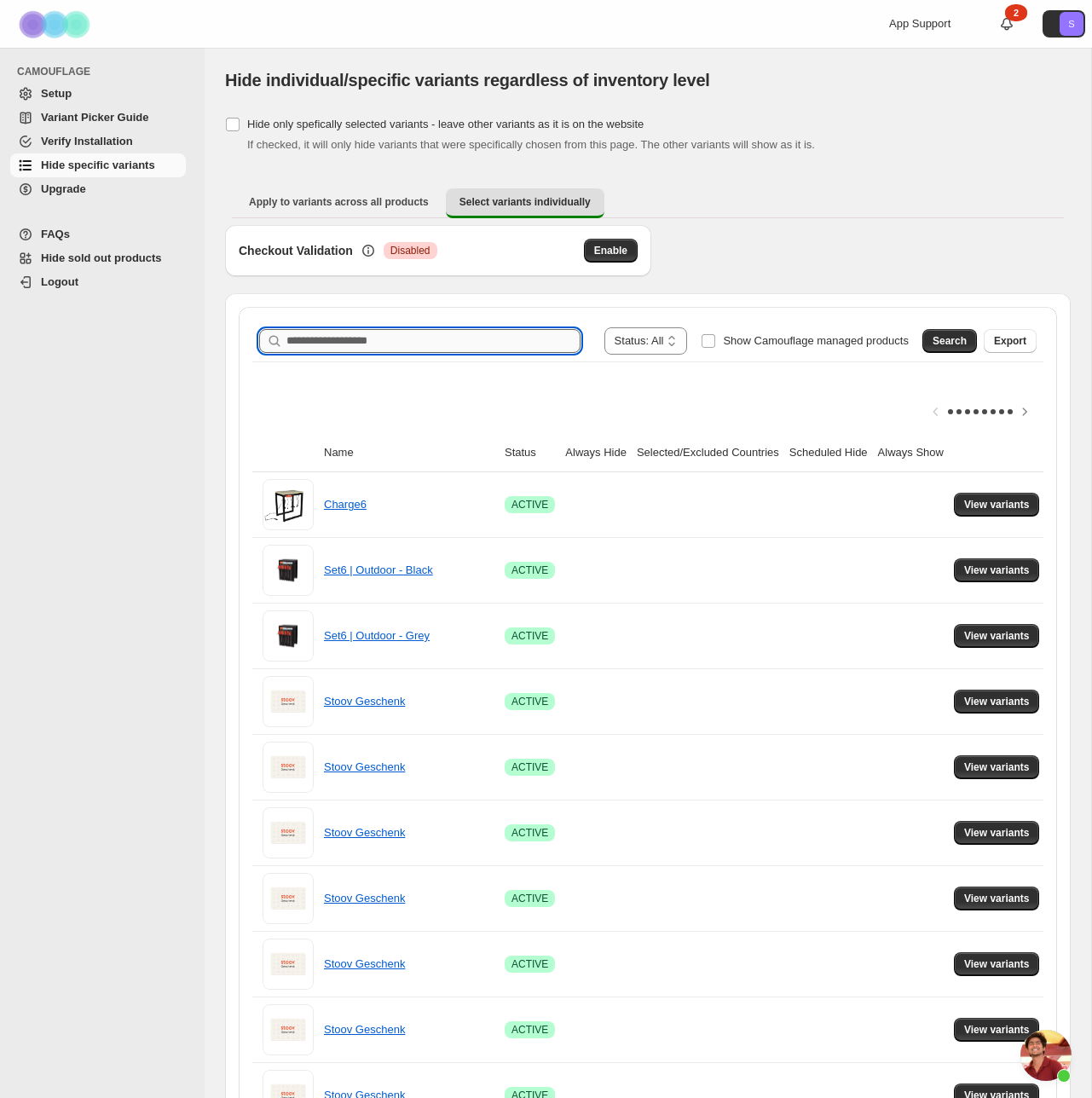
click at [341, 340] on input "Search product name" at bounding box center [434, 341] width 294 height 24
click at [325, 339] on input "*********" at bounding box center [418, 341] width 264 height 24
drag, startPoint x: 351, startPoint y: 344, endPoint x: 375, endPoint y: 329, distance: 28.3
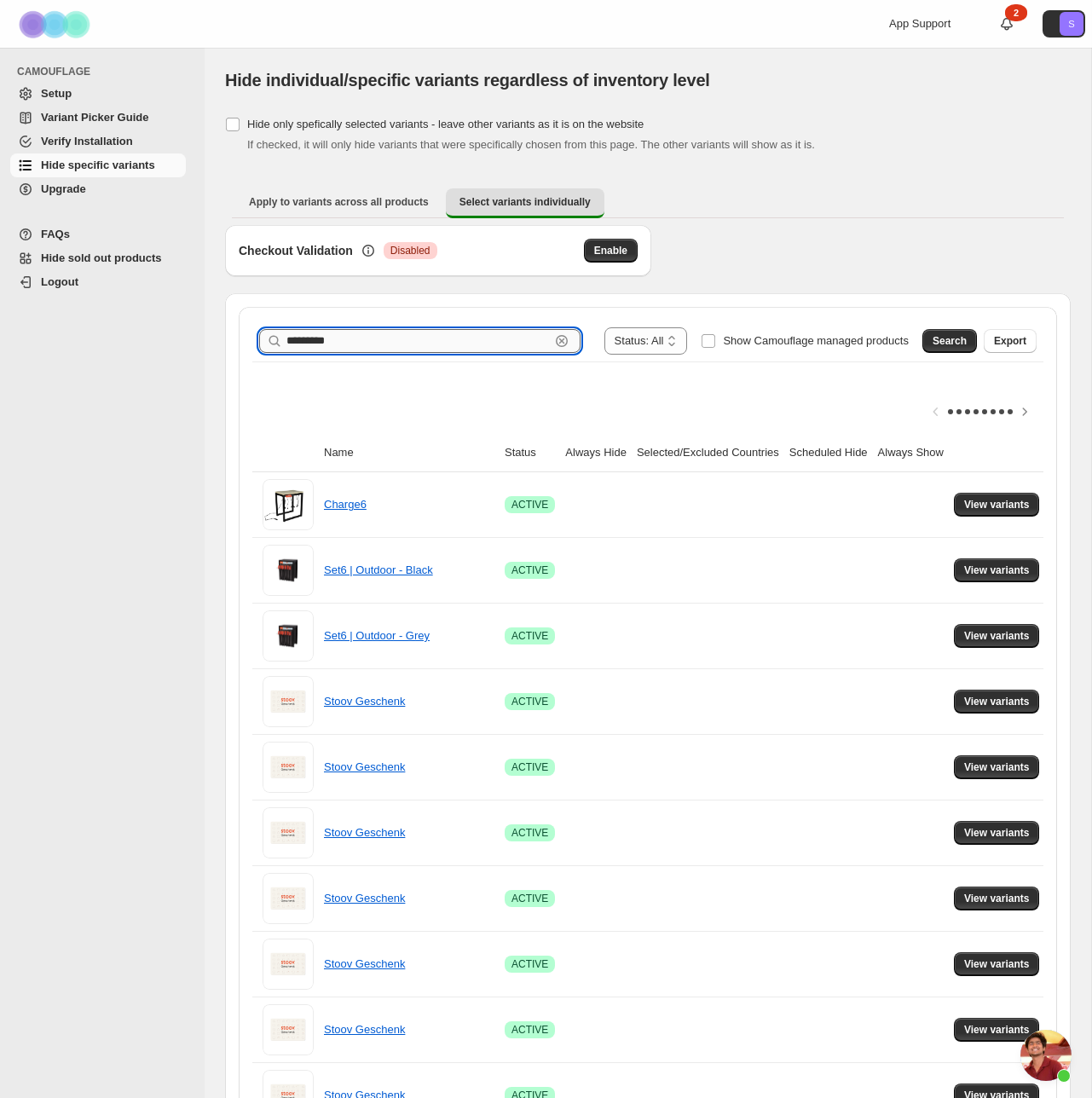
click at [369, 332] on input "*********" at bounding box center [418, 341] width 264 height 24
click at [937, 338] on span "Search" at bounding box center [951, 341] width 34 height 14
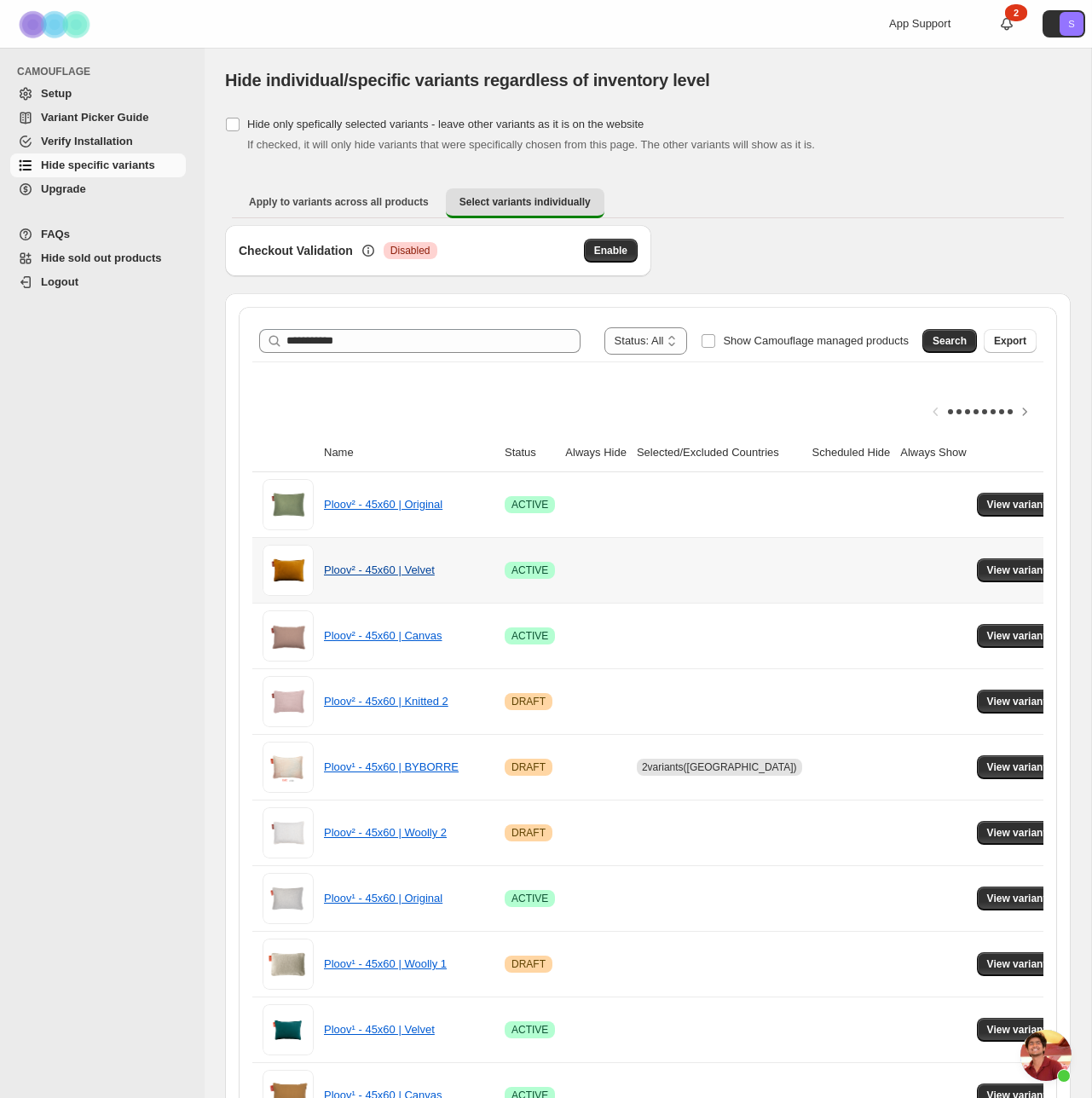
scroll to position [1, 0]
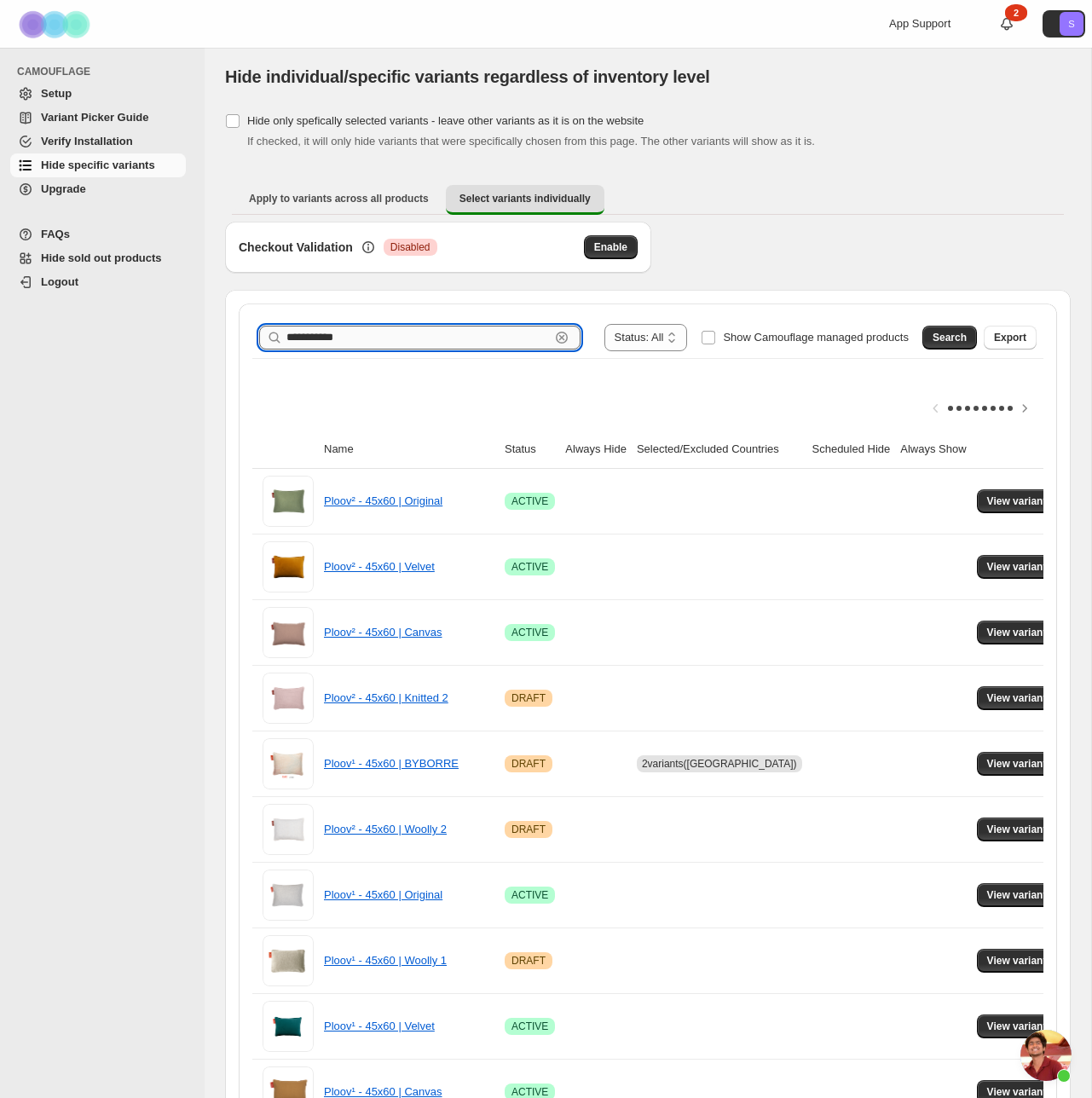
click at [317, 340] on input "**********" at bounding box center [418, 337] width 264 height 24
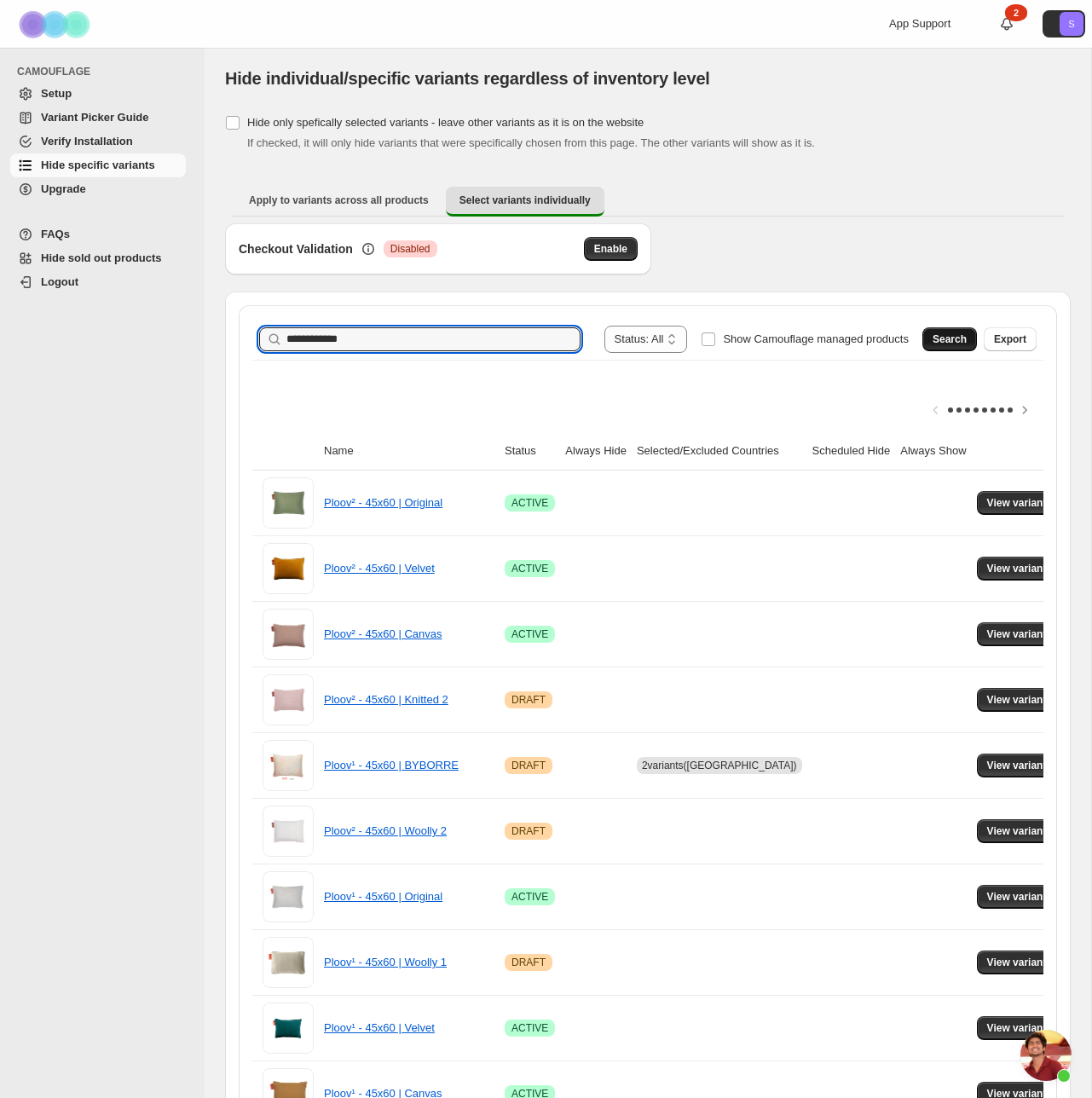
click at [960, 341] on span "Search" at bounding box center [951, 339] width 34 height 14
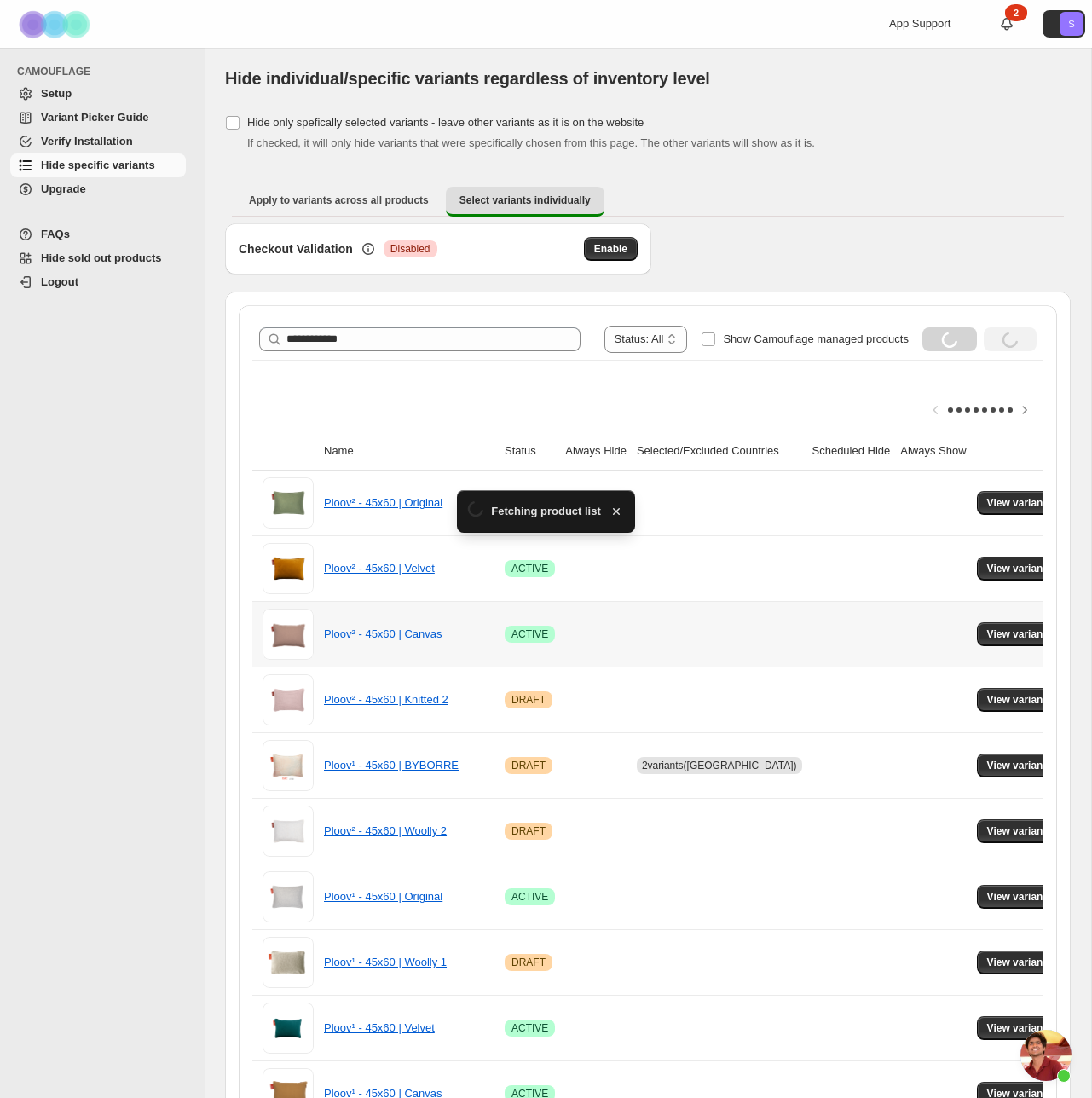
scroll to position [0, 0]
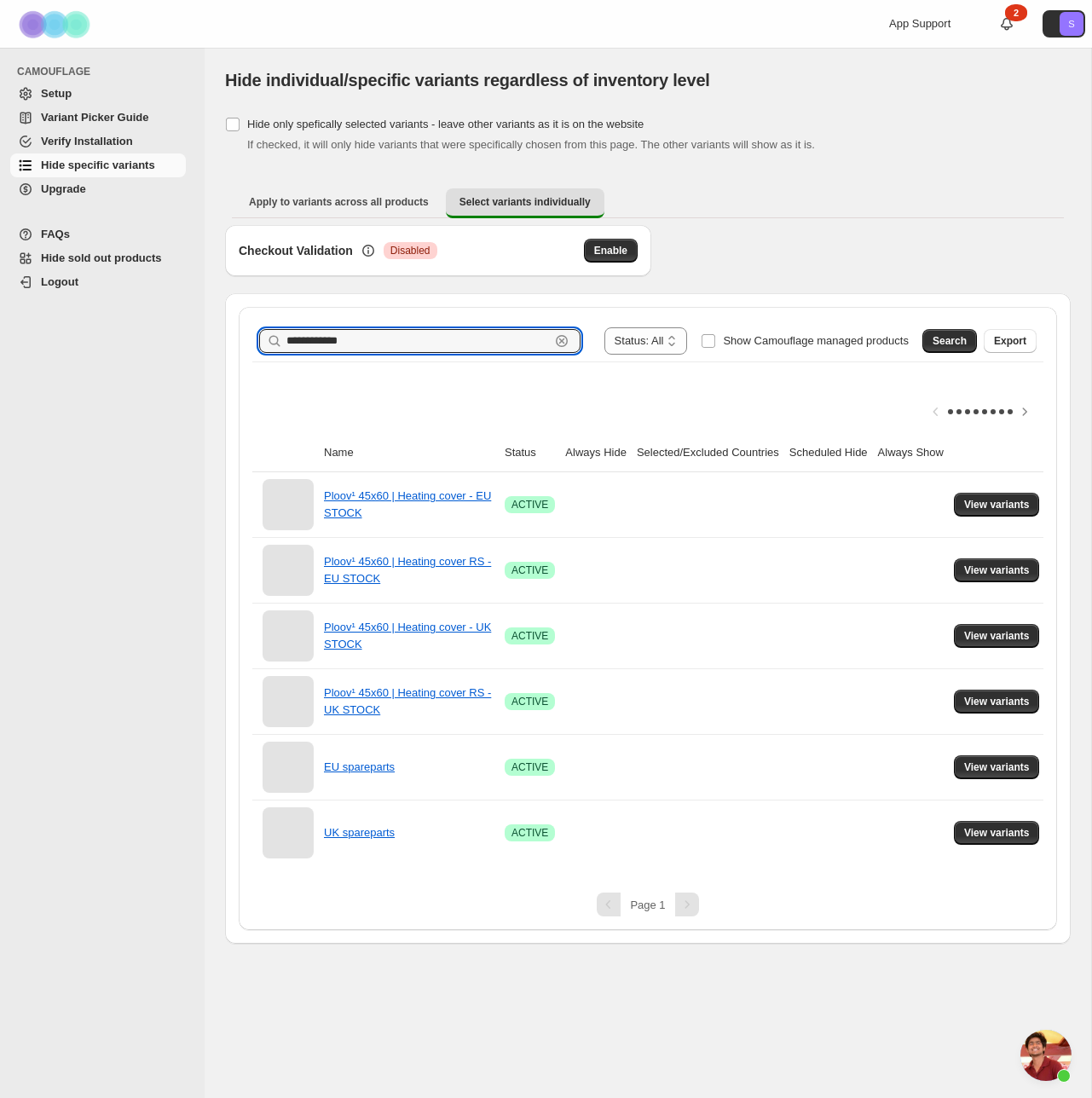
drag, startPoint x: 318, startPoint y: 342, endPoint x: 345, endPoint y: 377, distance: 44.2
click at [321, 342] on input "**********" at bounding box center [418, 341] width 264 height 24
click at [958, 347] on span "Search" at bounding box center [951, 341] width 34 height 14
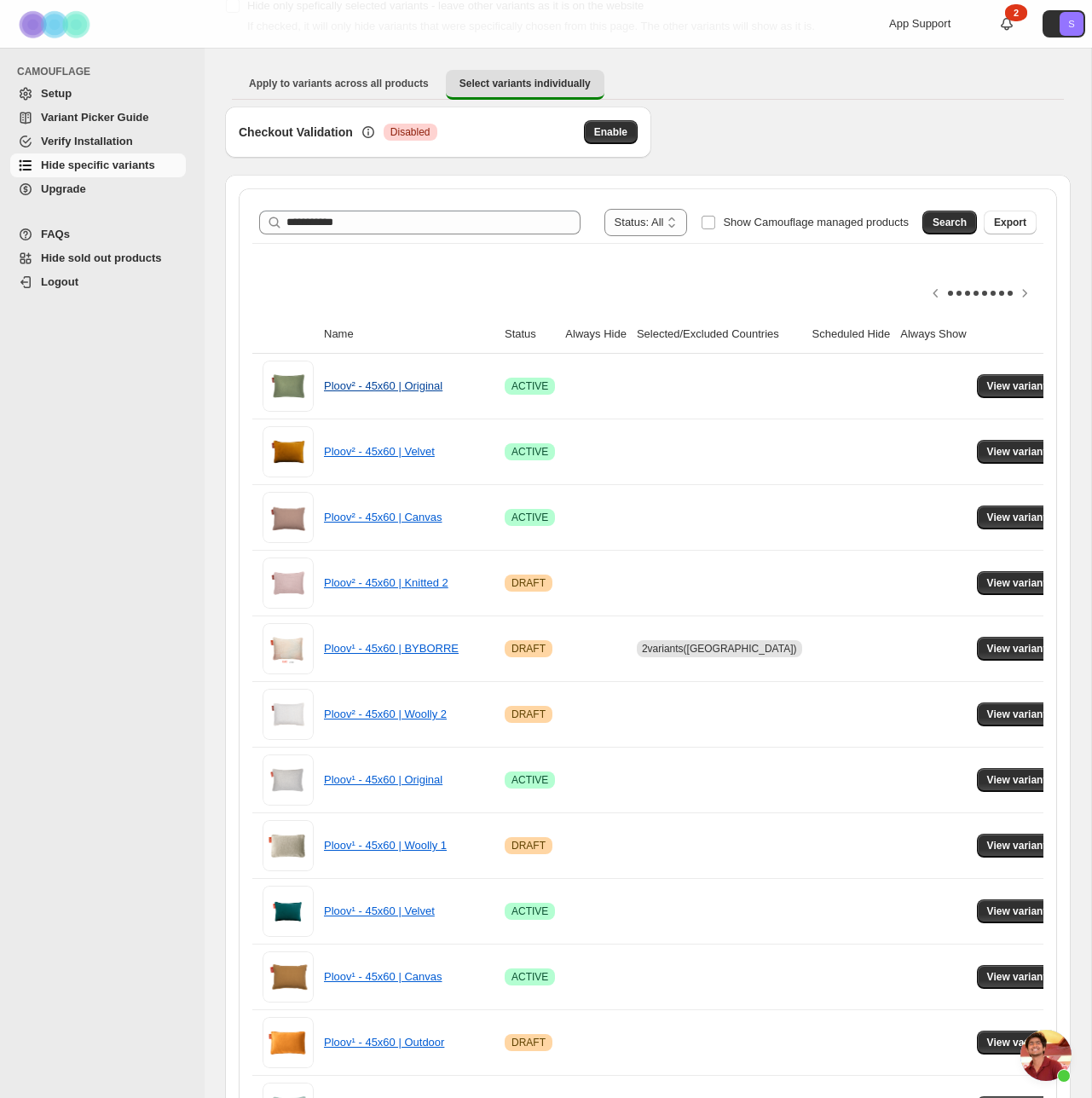
scroll to position [0, 1]
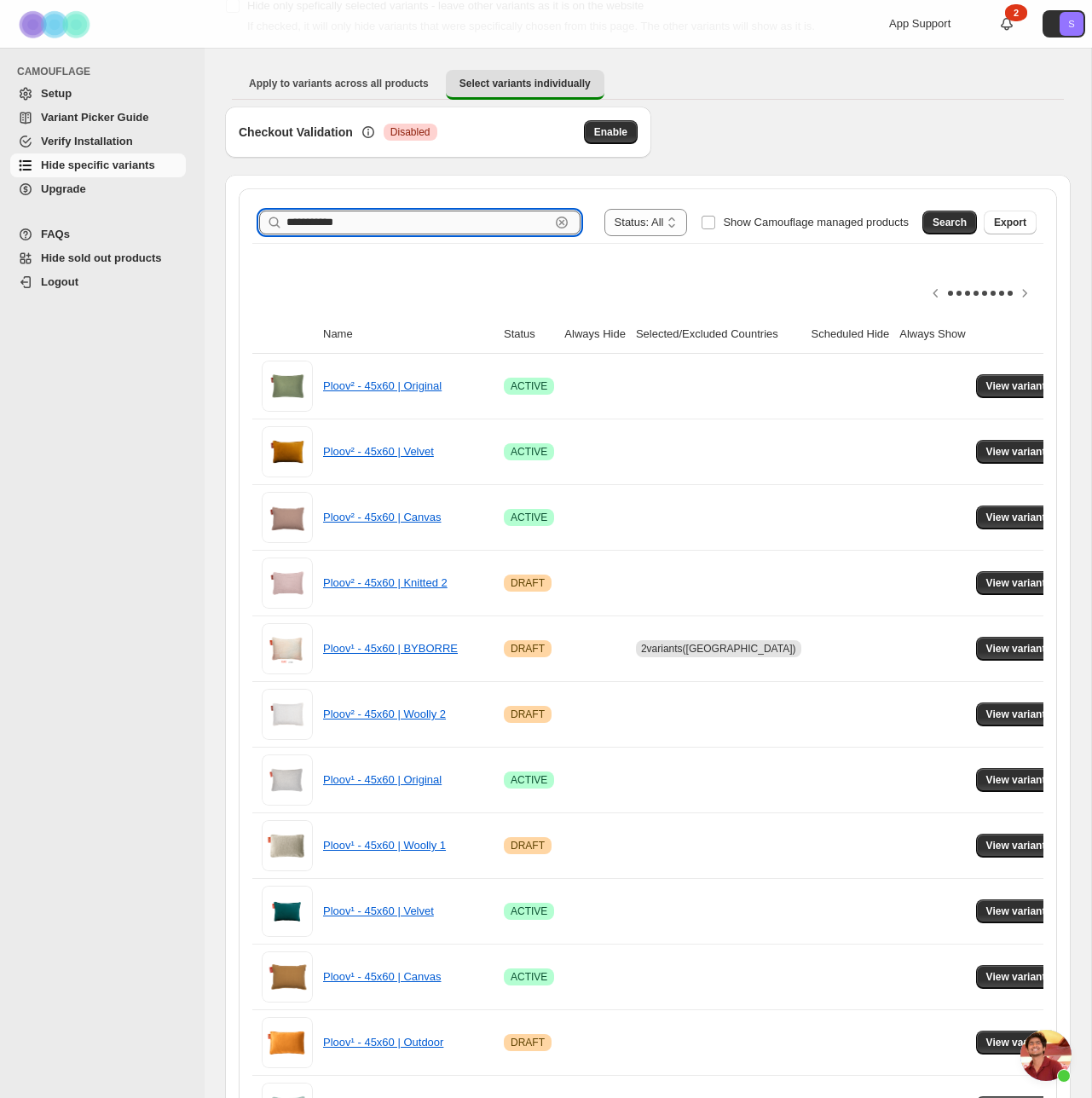
click at [397, 216] on input "**********" at bounding box center [418, 222] width 264 height 24
type input "**********"
click at [961, 219] on span "Search" at bounding box center [951, 222] width 34 height 14
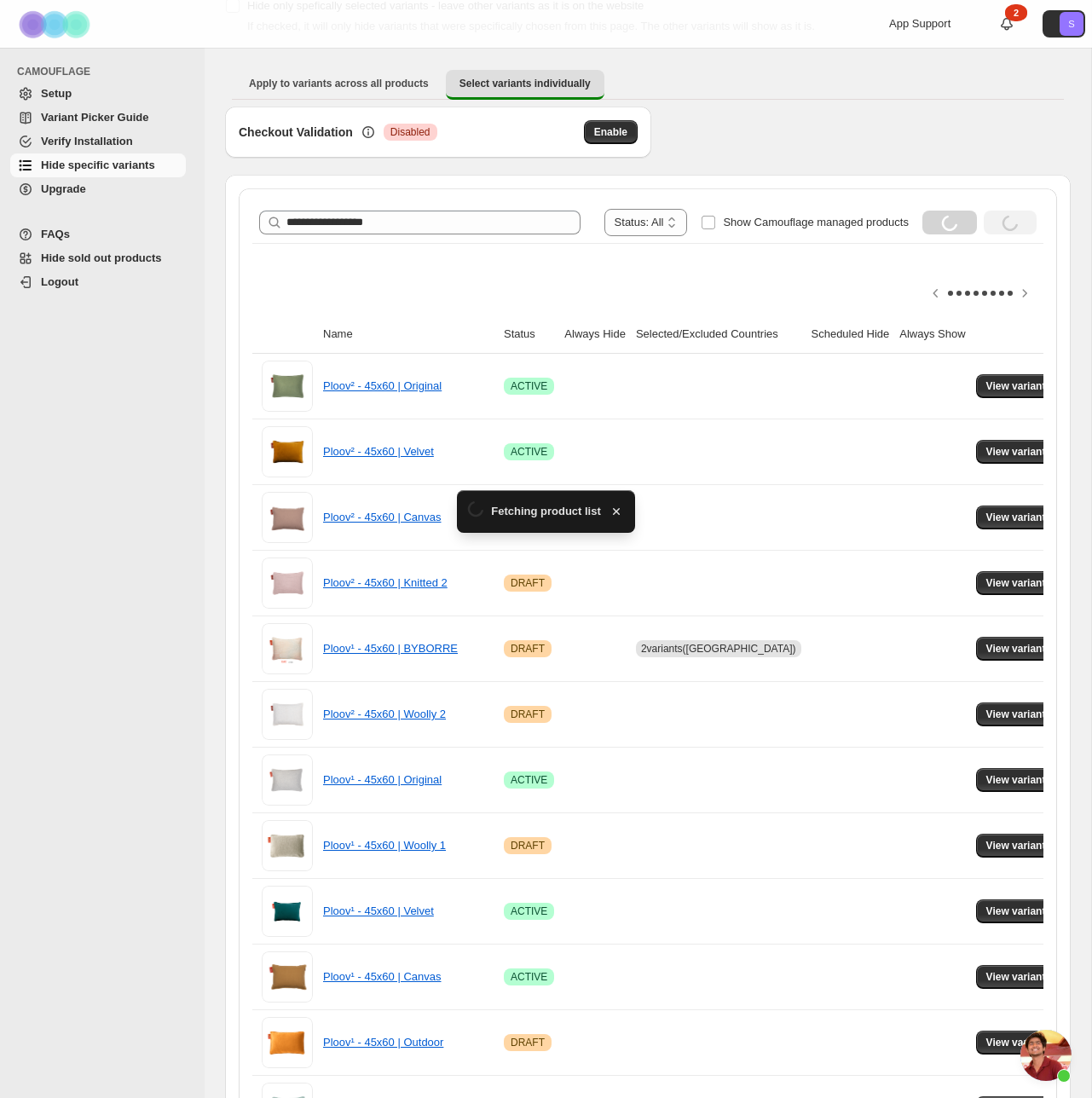
scroll to position [108, 0]
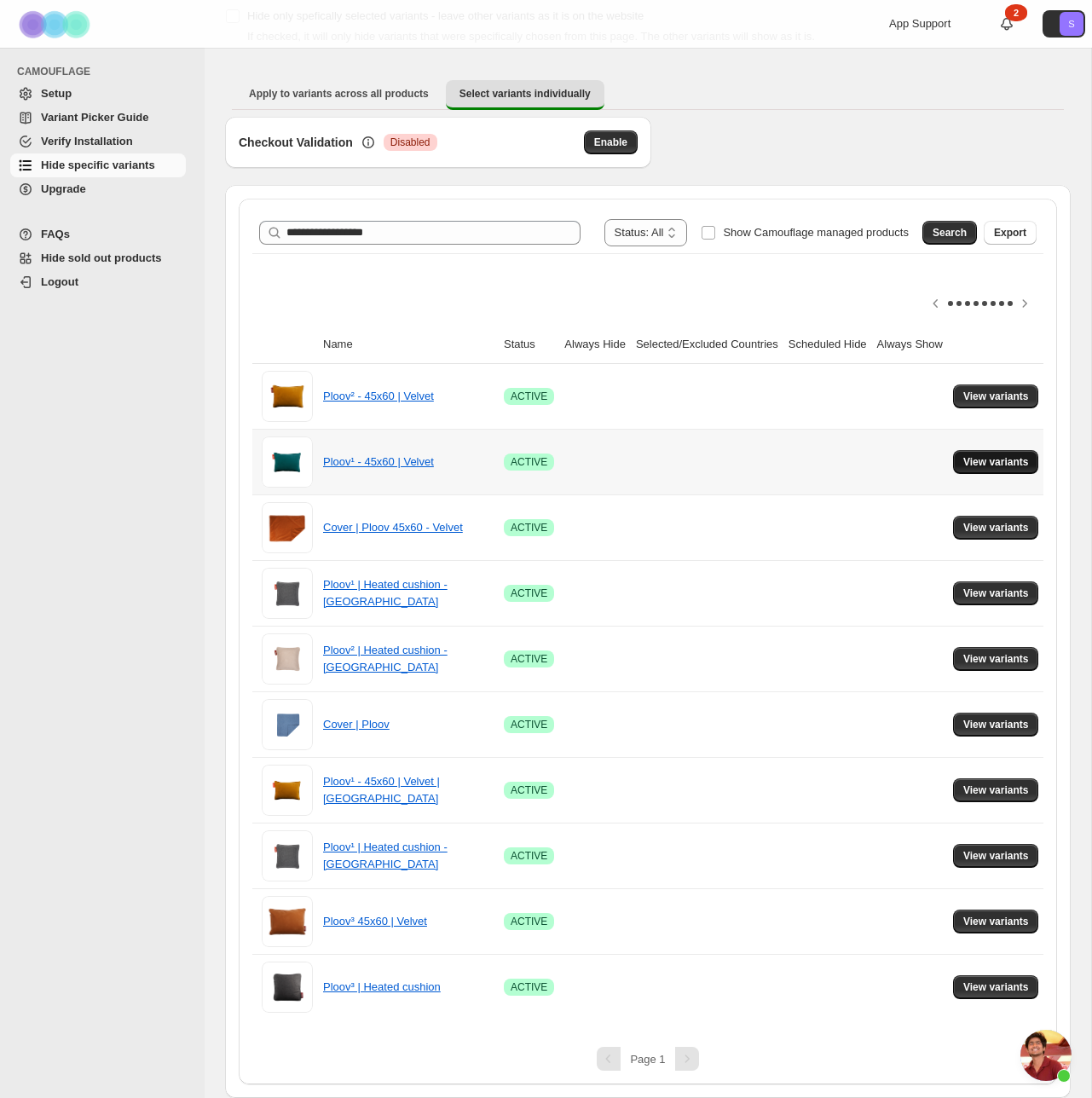
click at [1017, 463] on span "View variants" at bounding box center [996, 462] width 65 height 14
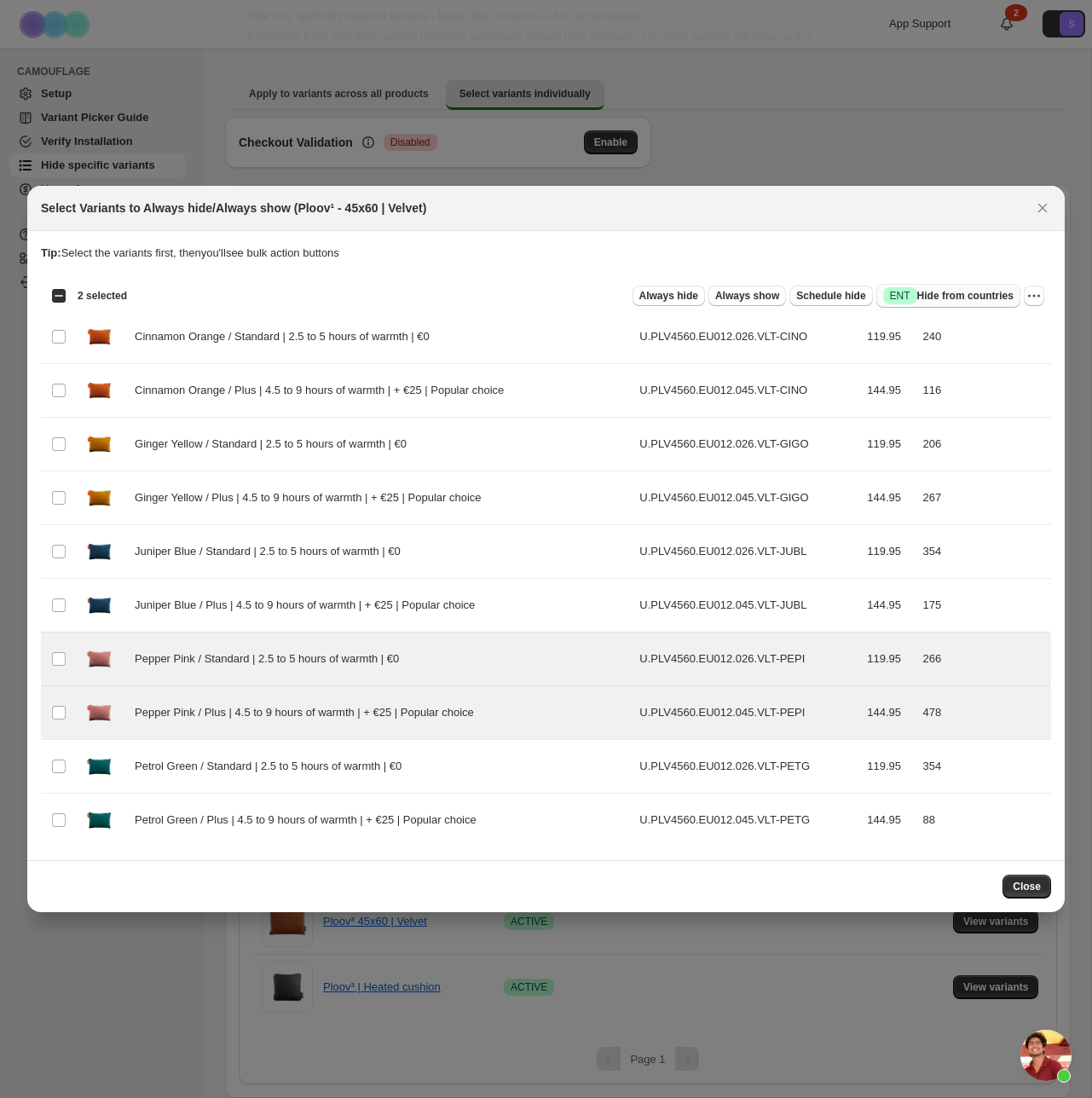
click at [985, 296] on span "Success ENT Hide from countries" at bounding box center [949, 296] width 131 height 17
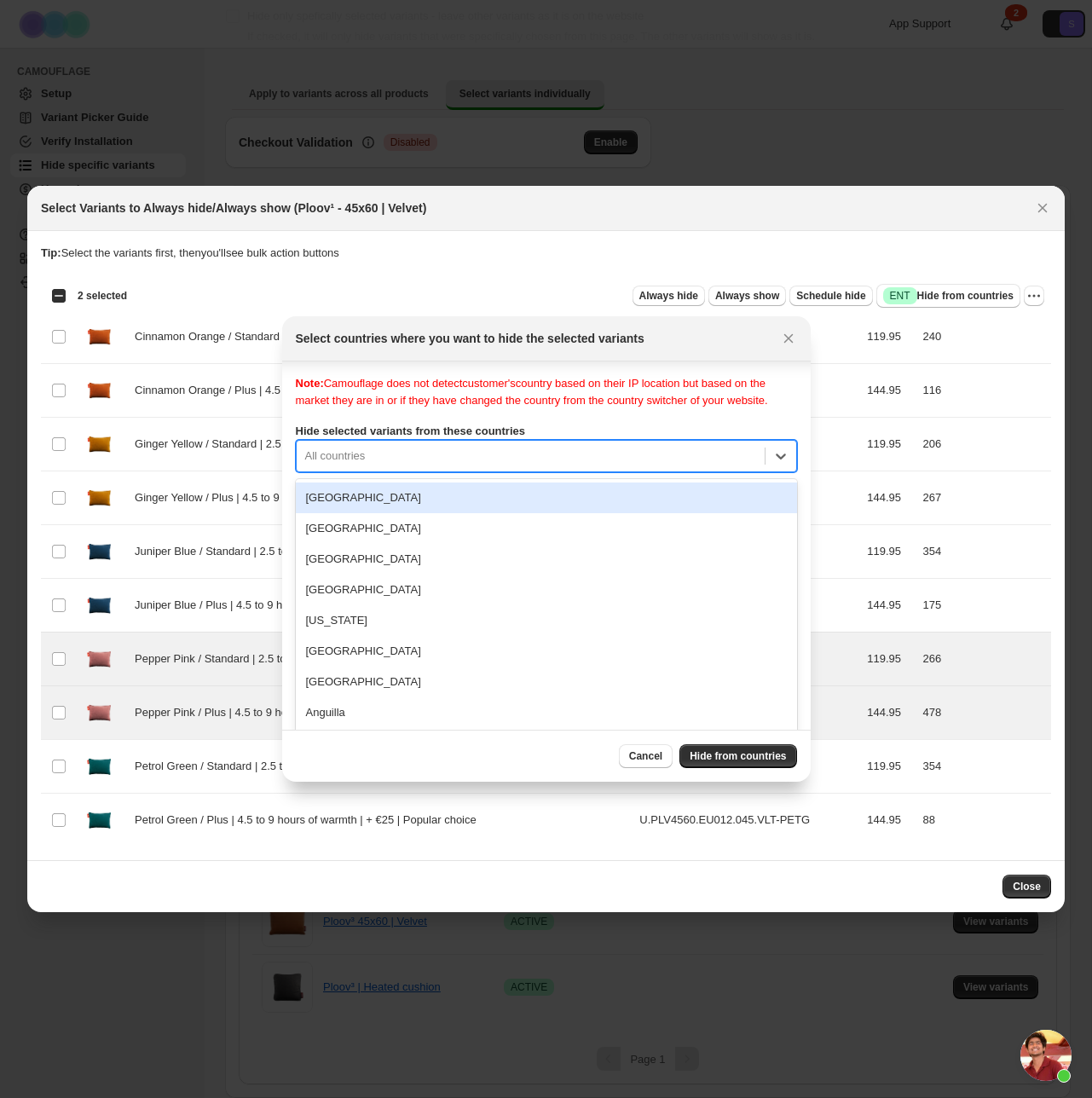
click at [475, 460] on div "All countries" at bounding box center [531, 456] width 468 height 27
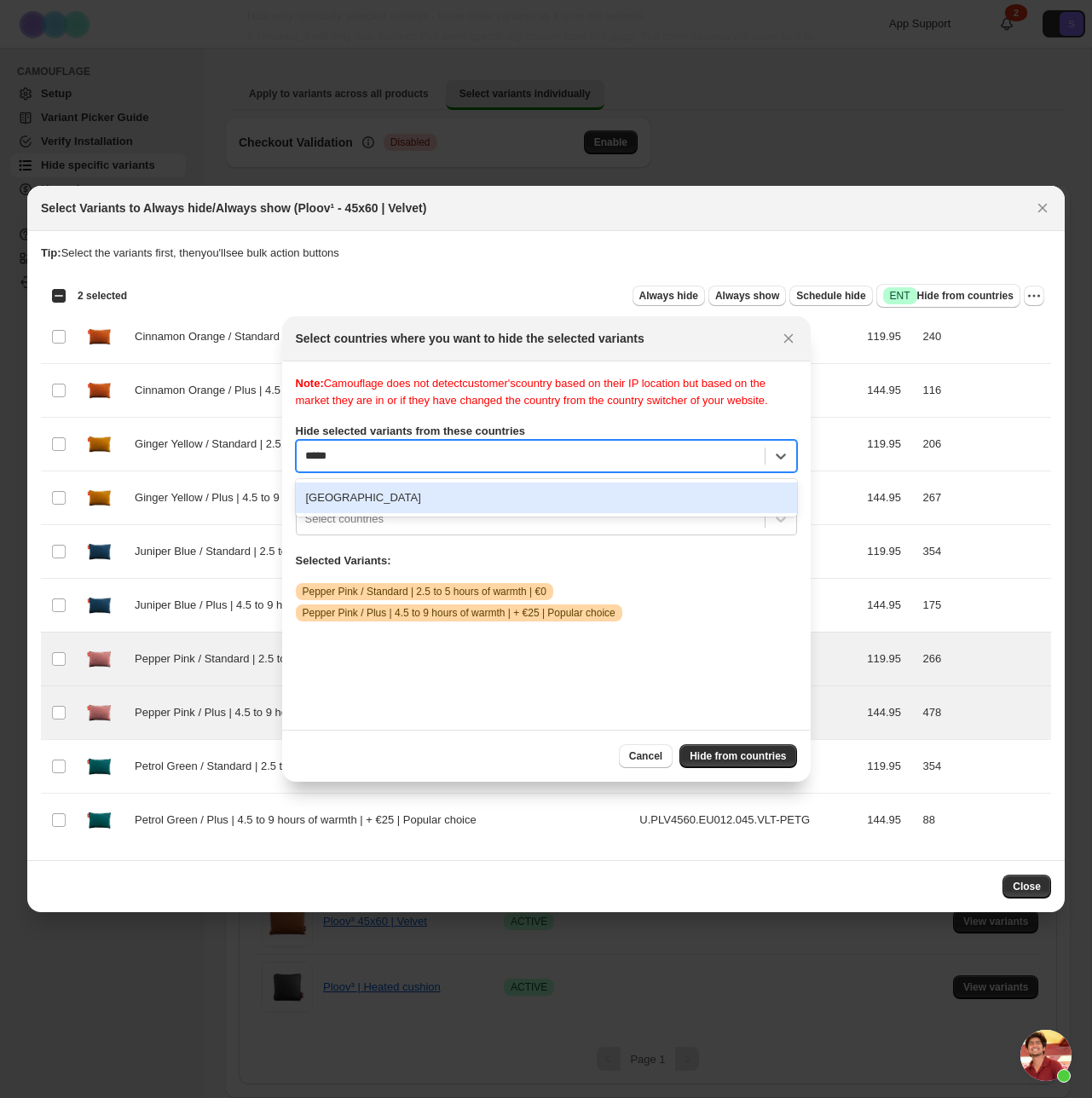
type input "******"
click at [356, 509] on div "Netherlands" at bounding box center [546, 498] width 502 height 31
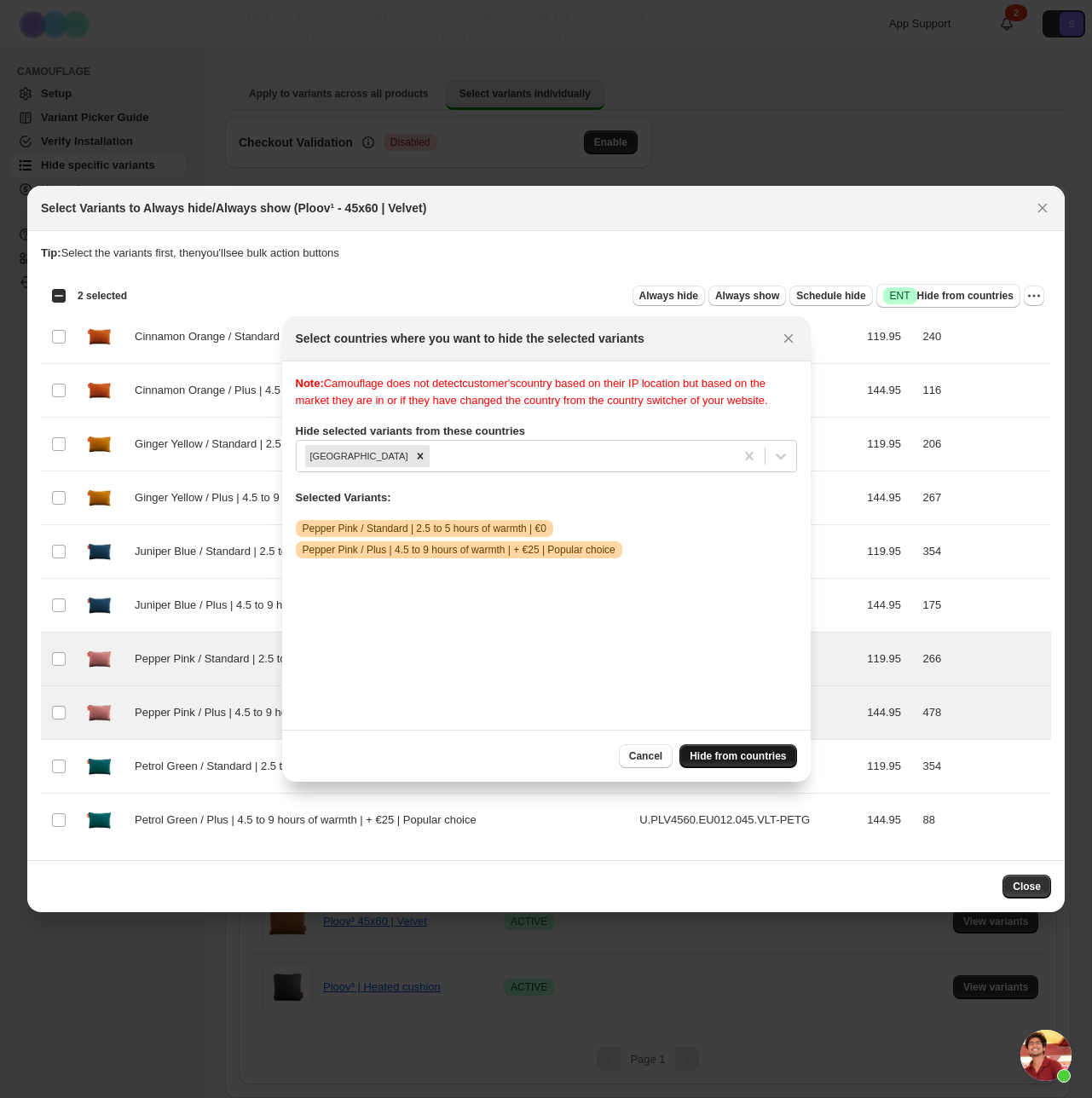
click at [753, 752] on span "Hide from countries" at bounding box center [738, 755] width 96 height 14
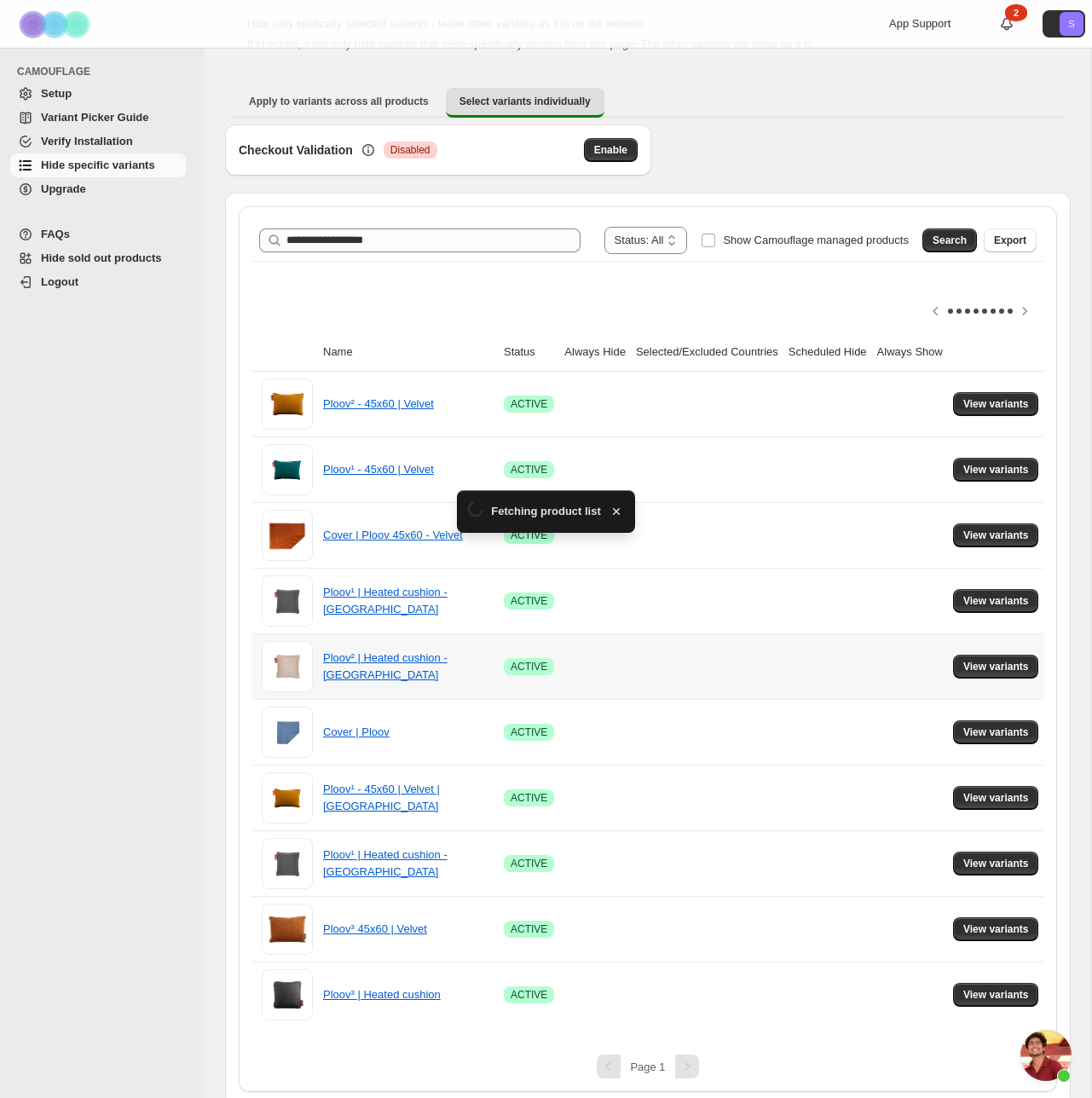
scroll to position [108, 0]
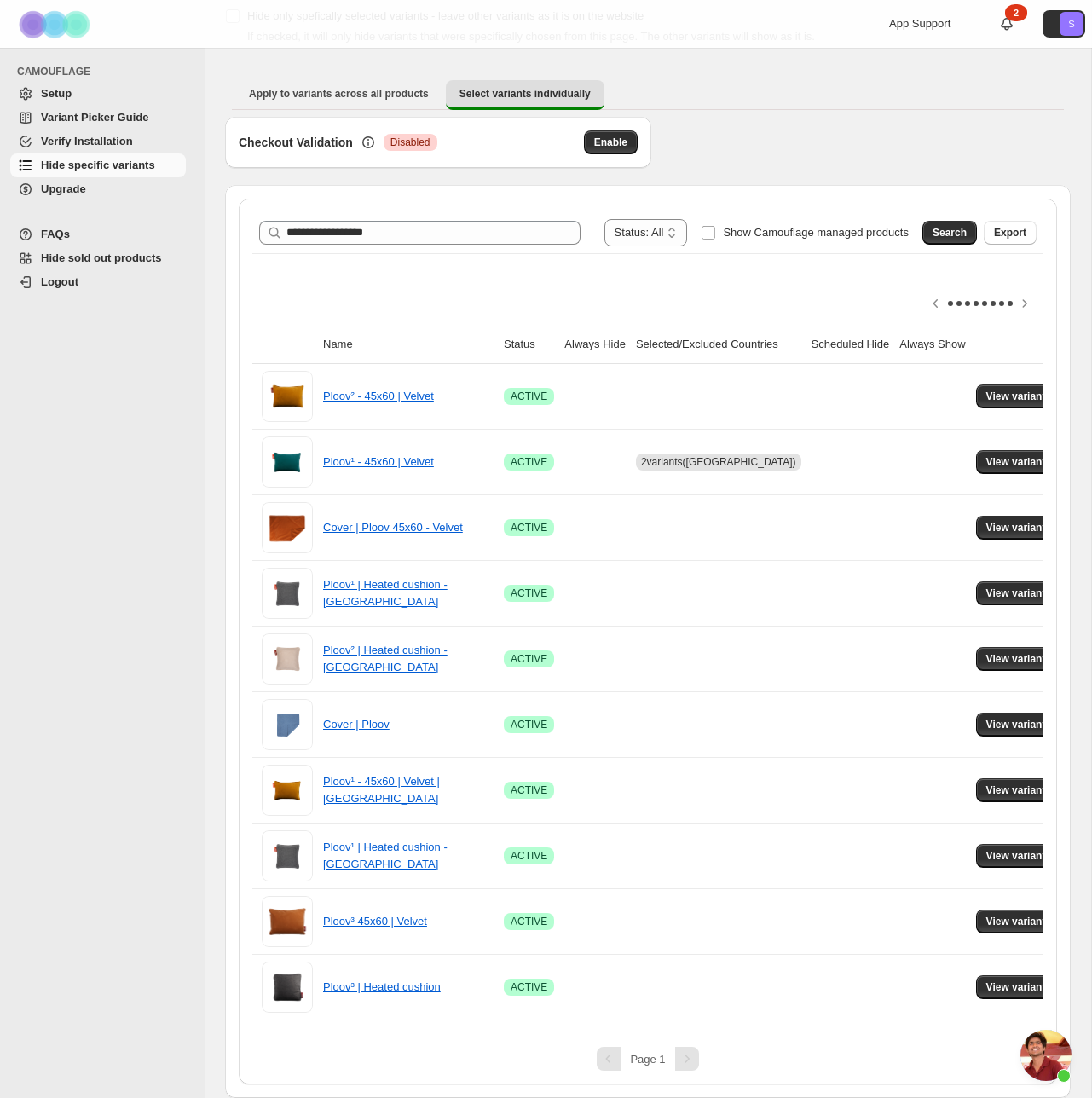
click at [64, 95] on span "Setup" at bounding box center [56, 93] width 31 height 13
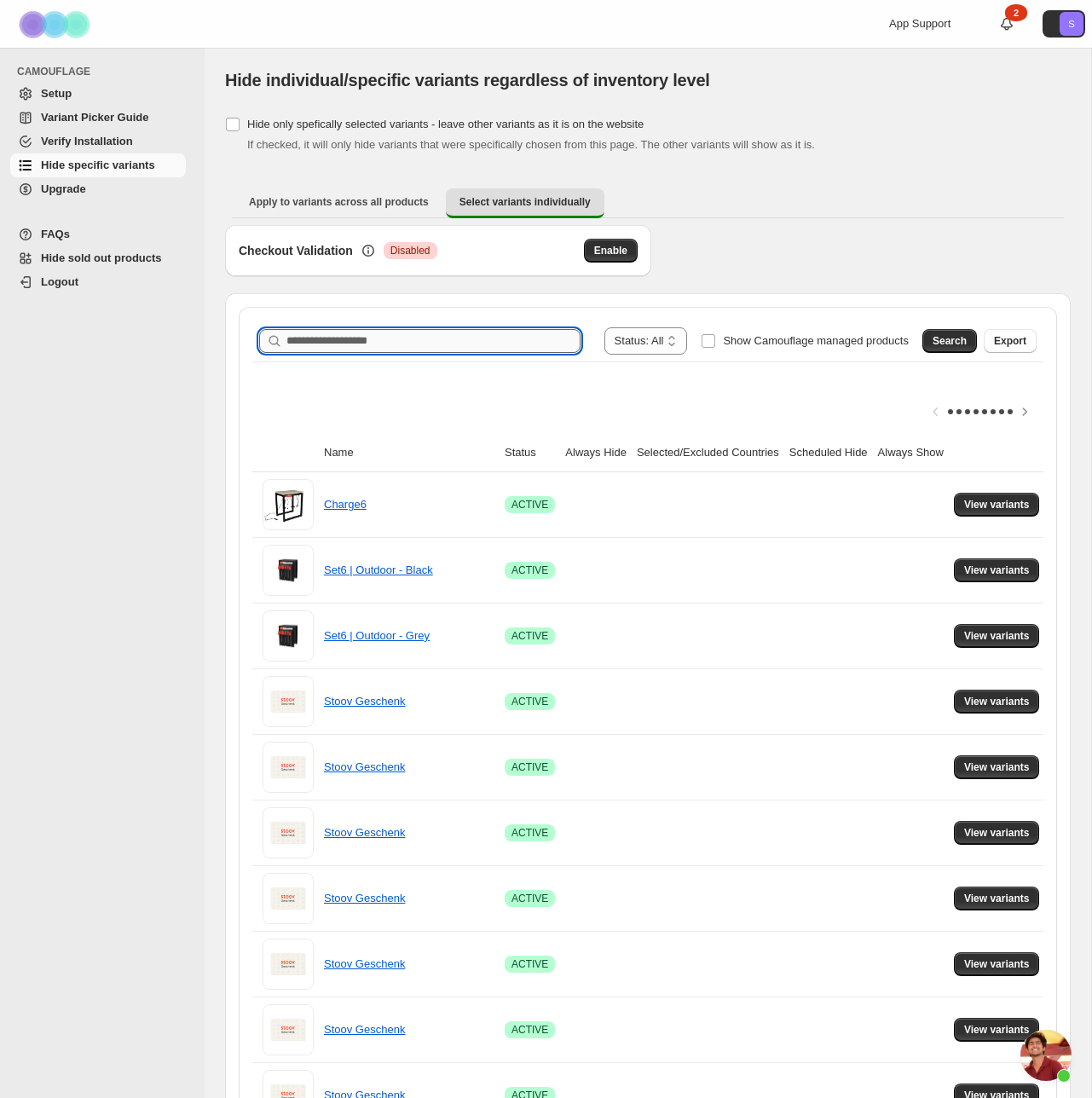
drag, startPoint x: 369, startPoint y: 336, endPoint x: 378, endPoint y: 335, distance: 9.1
click at [369, 336] on input "Search product name" at bounding box center [434, 341] width 294 height 24
type input "**********"
click at [957, 342] on span "Search" at bounding box center [951, 341] width 34 height 14
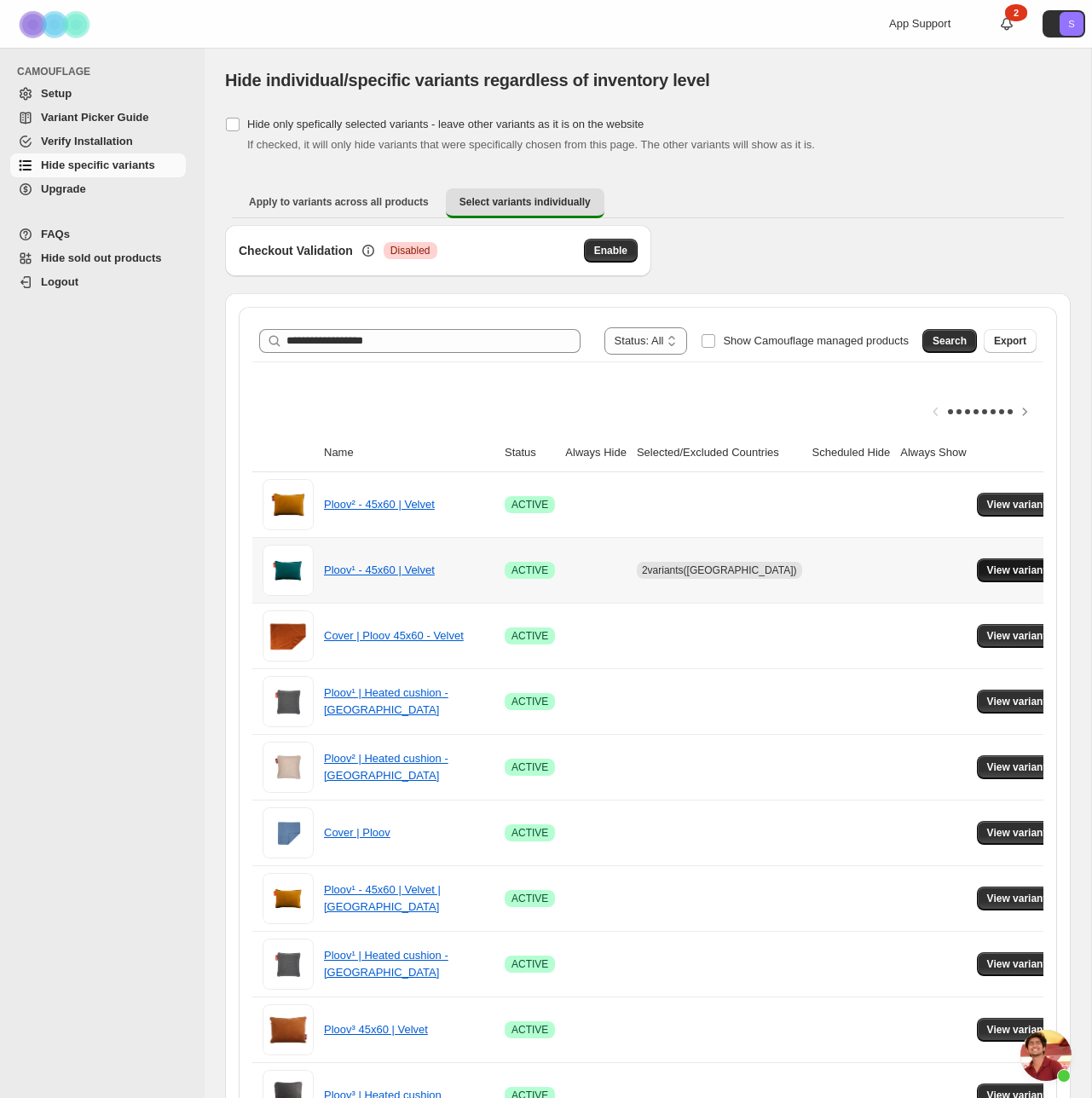
click at [999, 569] on span "View variants" at bounding box center [1020, 569] width 65 height 14
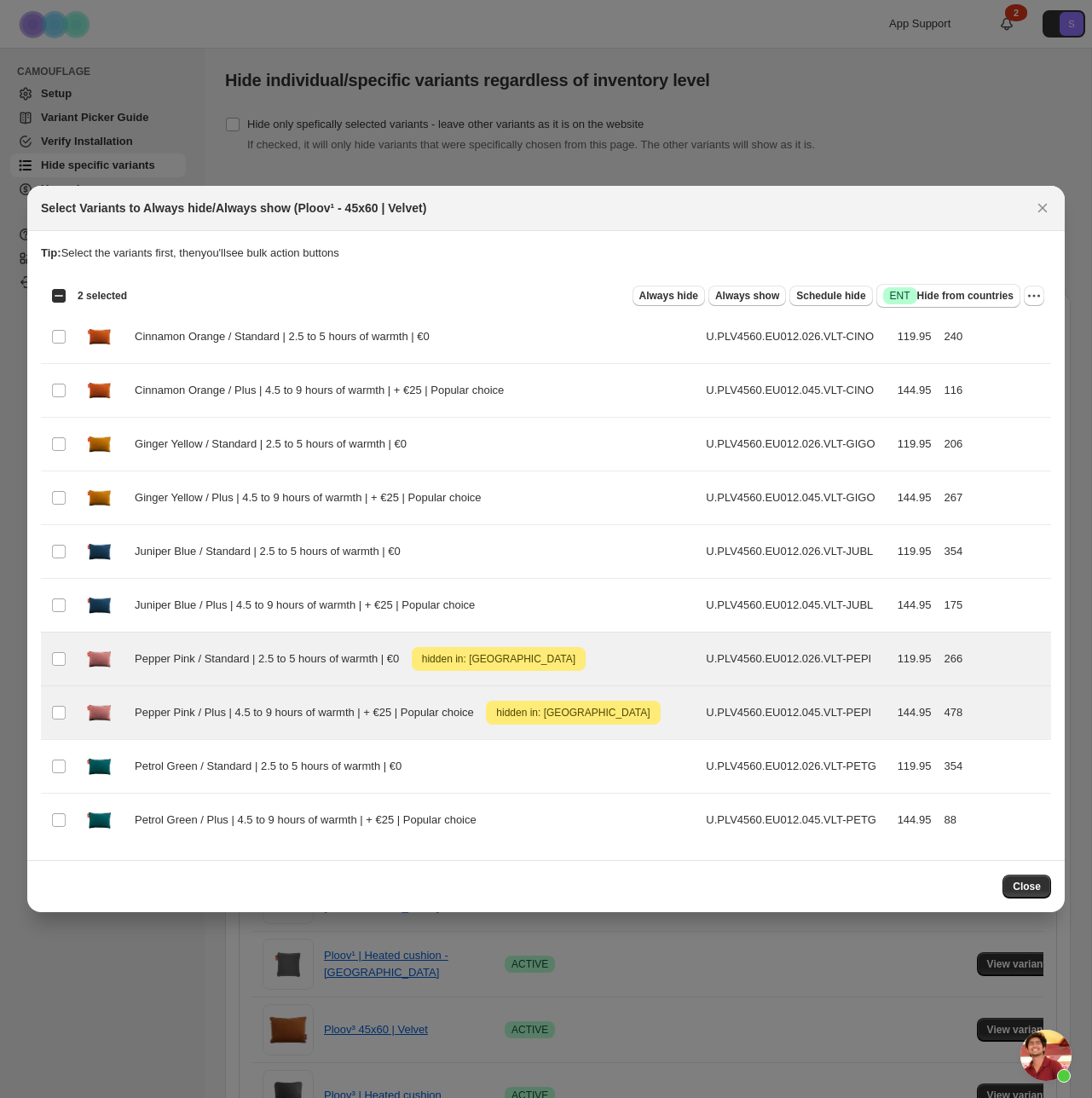
click at [1026, 882] on span "Close" at bounding box center [1027, 886] width 28 height 14
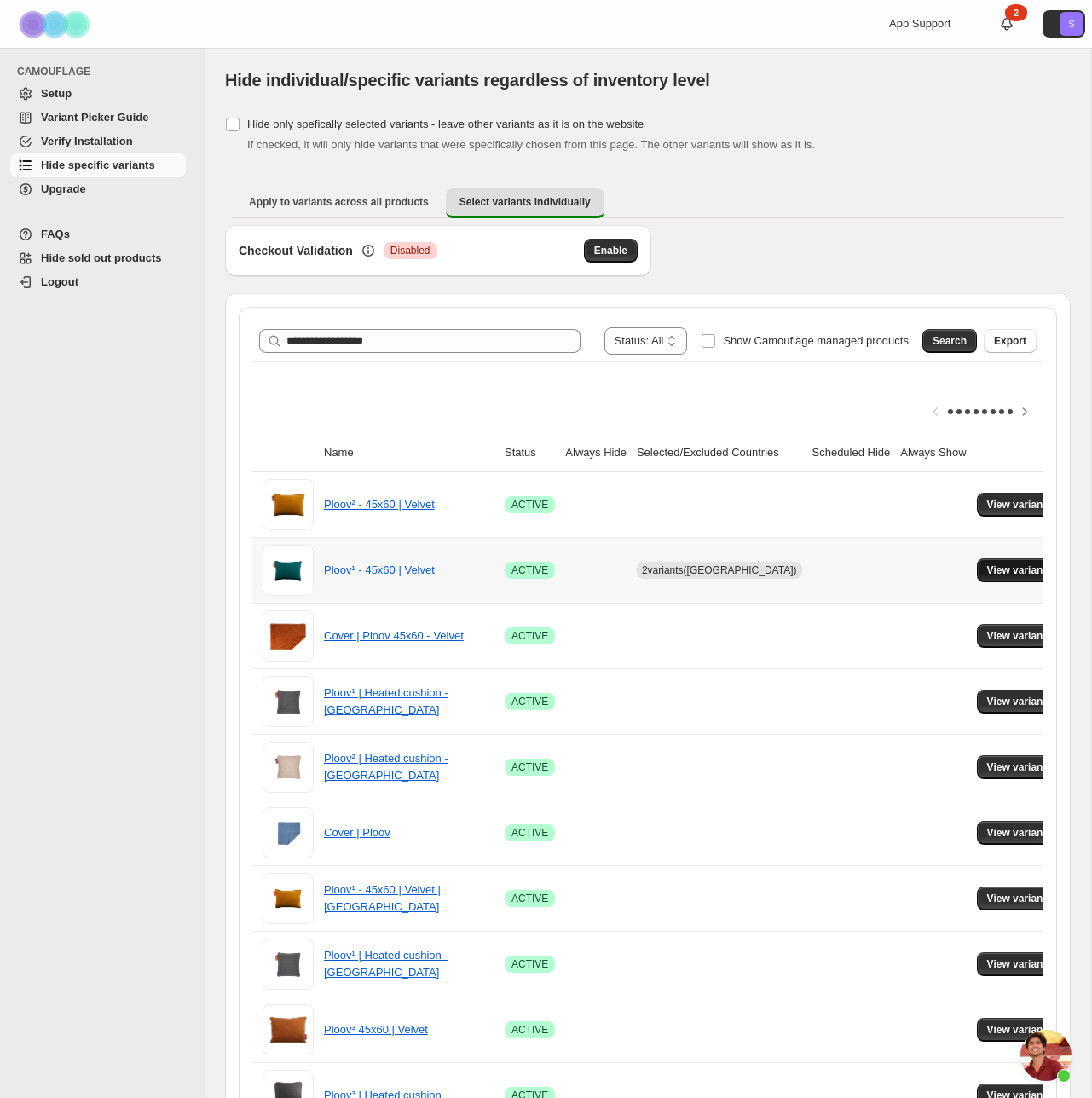
click at [1005, 574] on span "View variants" at bounding box center [1020, 569] width 65 height 14
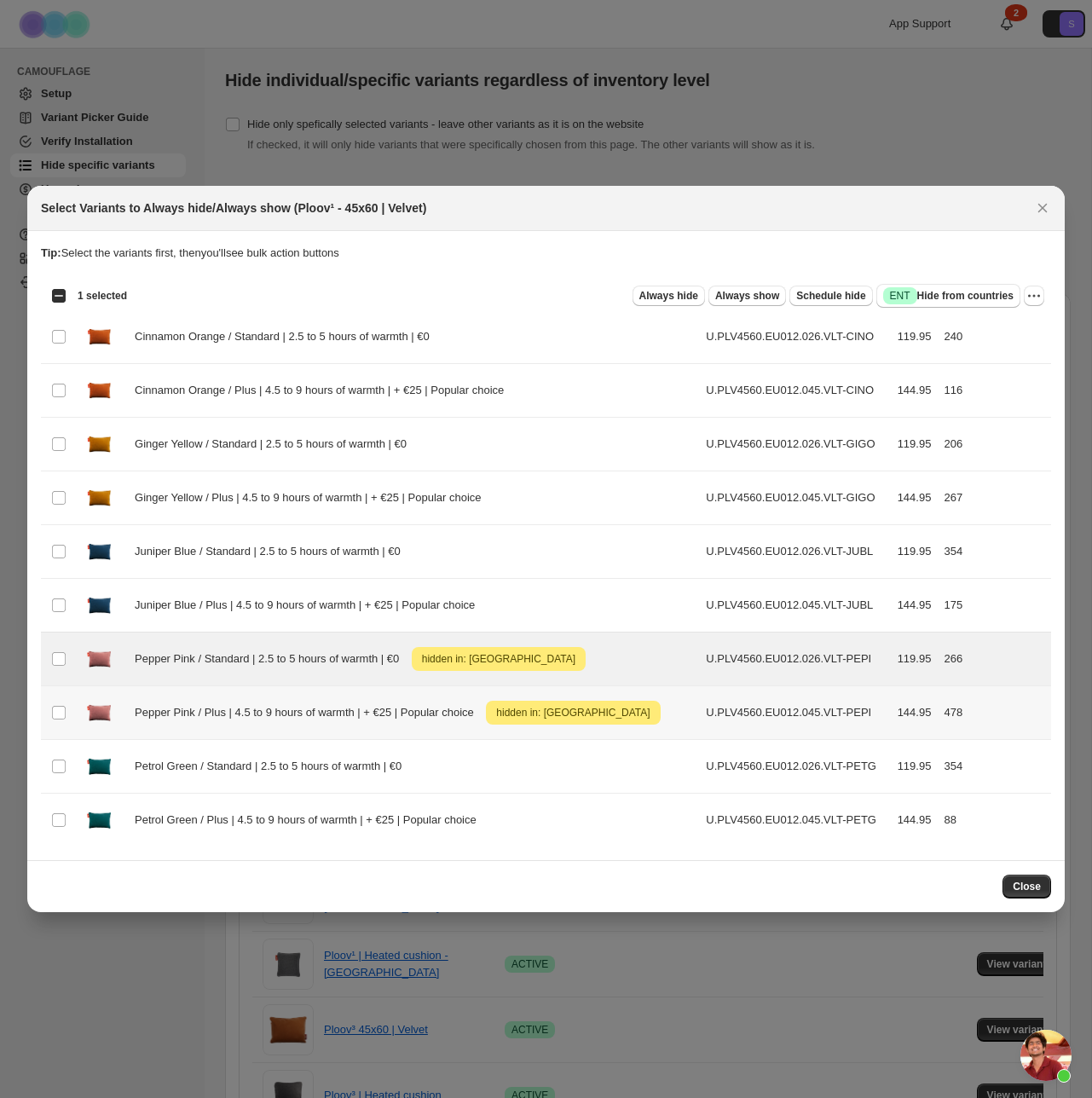
click at [65, 700] on td "Select product variant" at bounding box center [57, 713] width 33 height 53
click at [1034, 292] on icon "More actions" at bounding box center [1034, 296] width 17 height 17
click at [663, 296] on span "Always hide" at bounding box center [668, 296] width 59 height 14
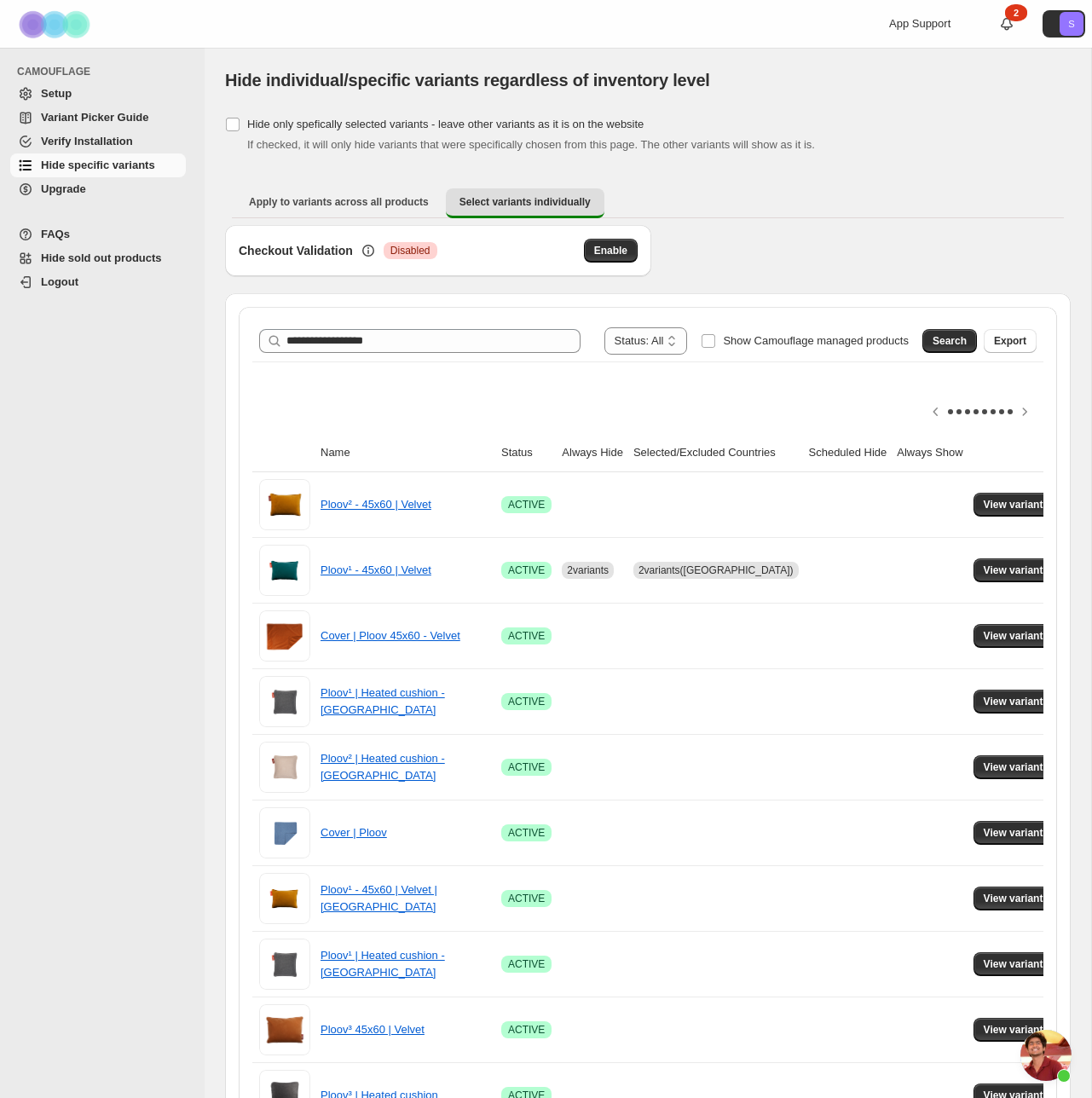
scroll to position [0, 34]
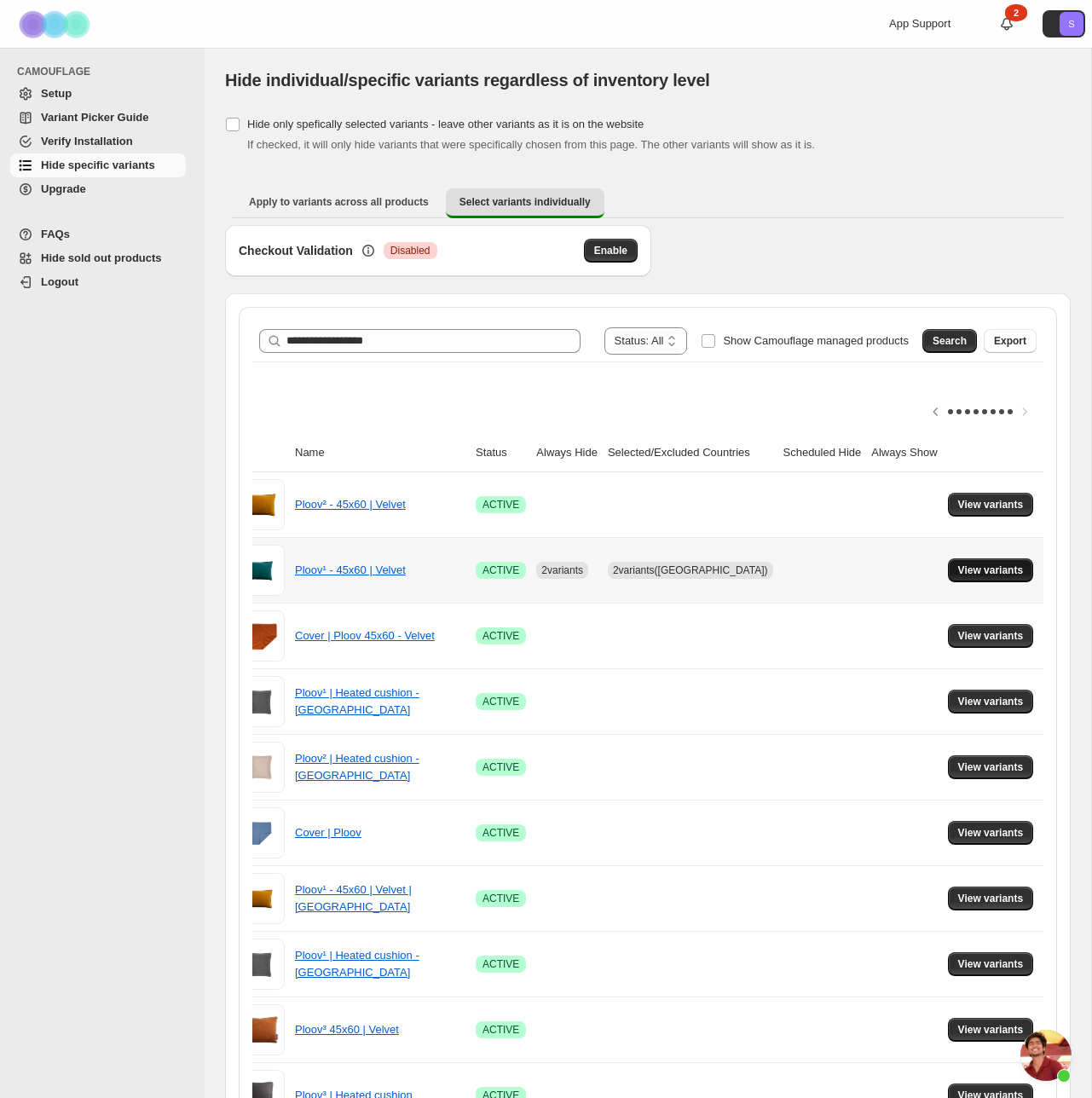
click at [986, 570] on span "View variants" at bounding box center [991, 569] width 65 height 14
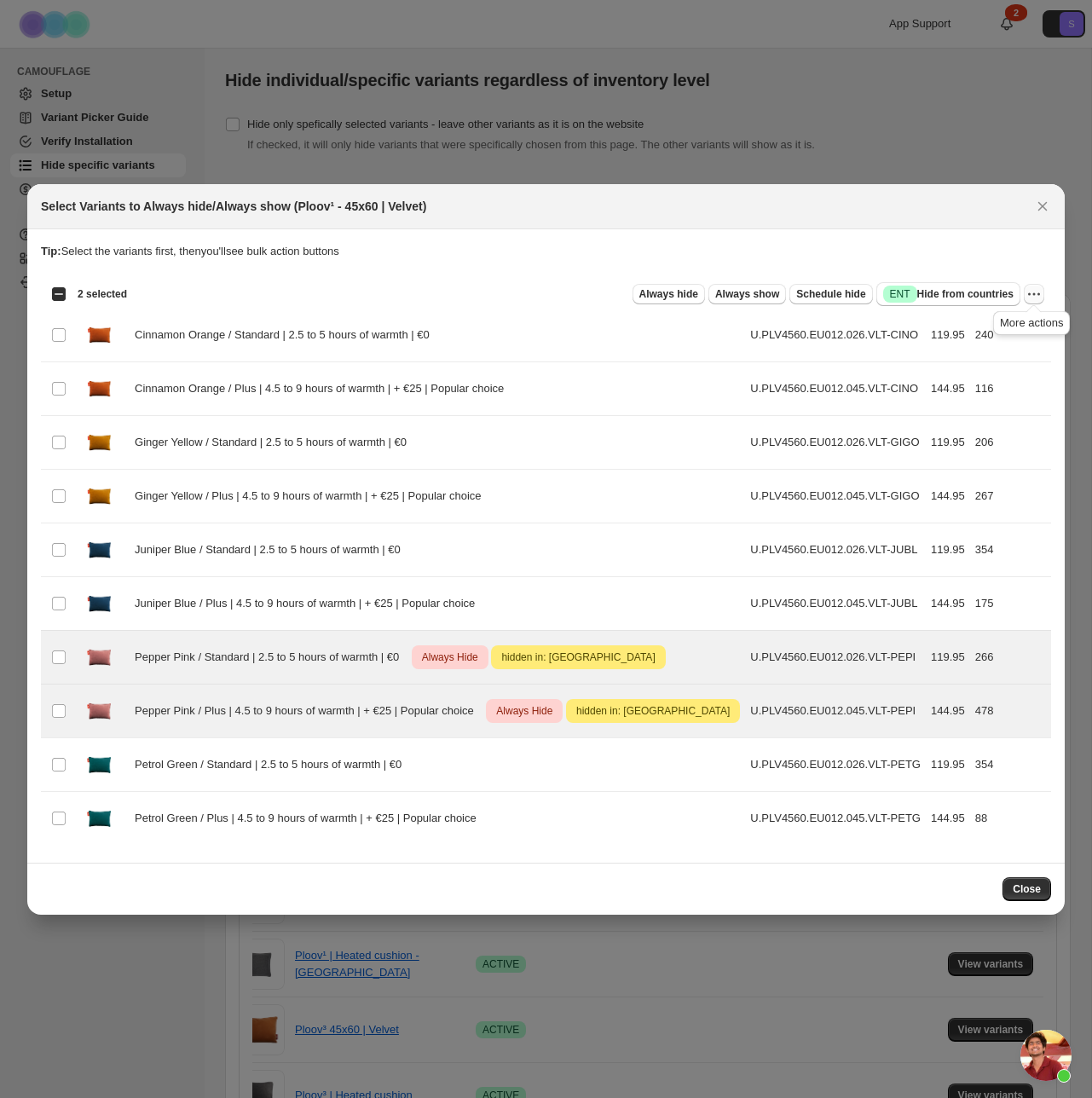
click at [1030, 287] on icon "More actions" at bounding box center [1034, 294] width 17 height 17
click at [936, 324] on span "Undo always hide" at bounding box center [954, 324] width 88 height 13
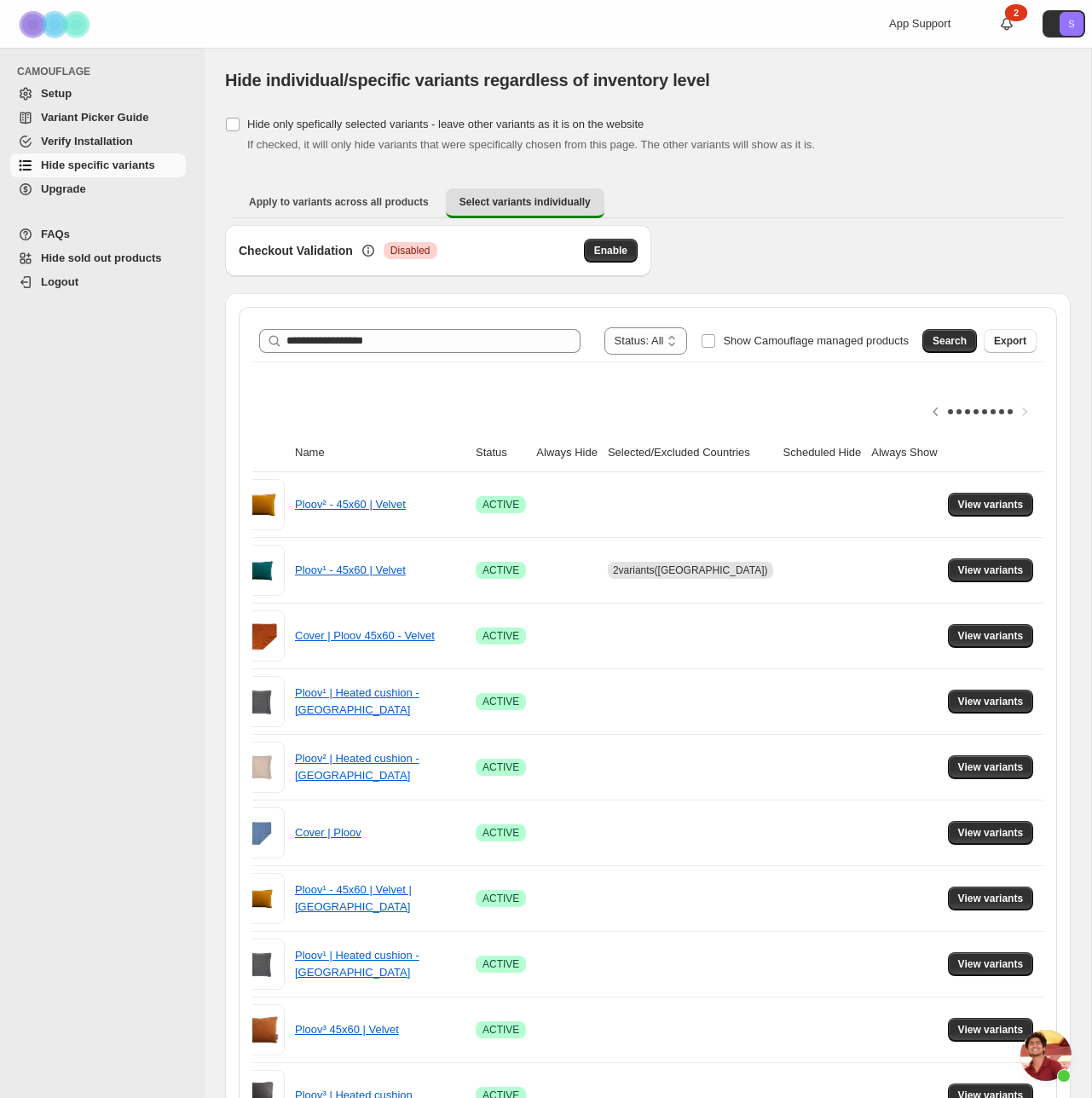
click at [81, 88] on span "Setup" at bounding box center [112, 93] width 141 height 17
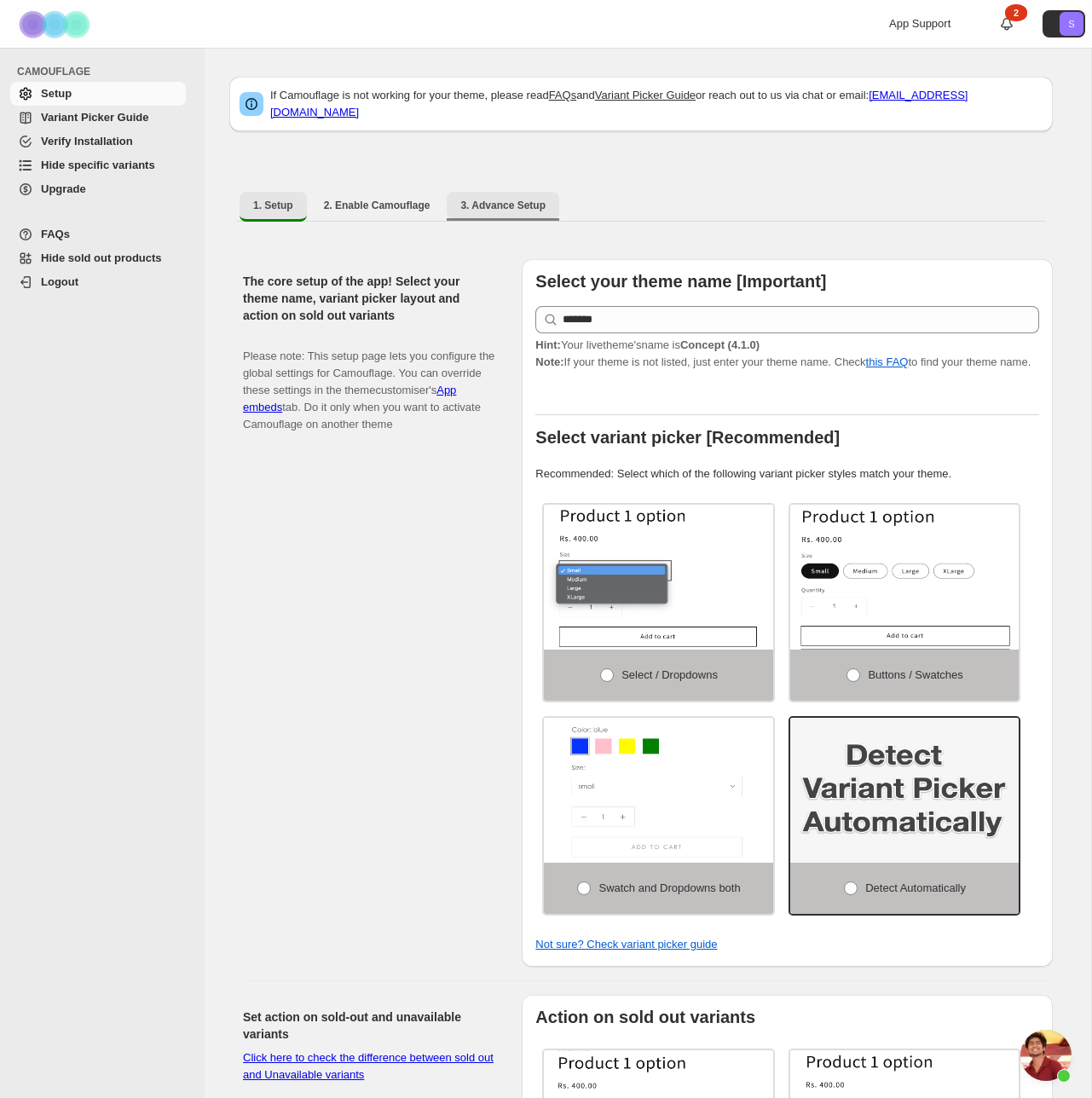
click at [525, 199] on span "3. Advance Setup" at bounding box center [503, 205] width 85 height 14
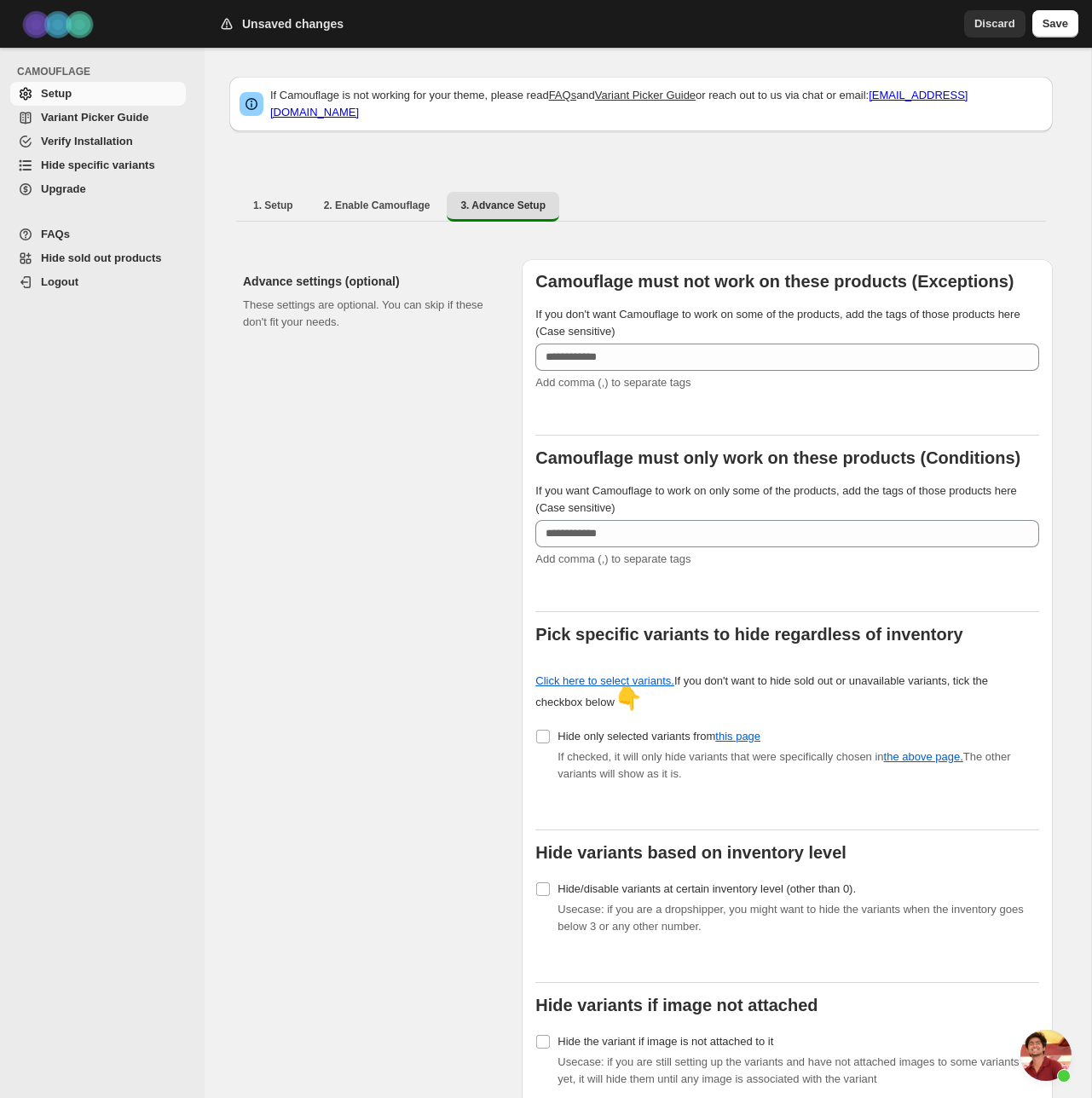
click at [282, 184] on div "1. Setup 2. Enable Camouflage 3. Advance Setup More views 1. Setup 2. Enable Ca…" at bounding box center [641, 206] width 824 height 44
click at [282, 192] on button "1. Setup" at bounding box center [273, 206] width 67 height 27
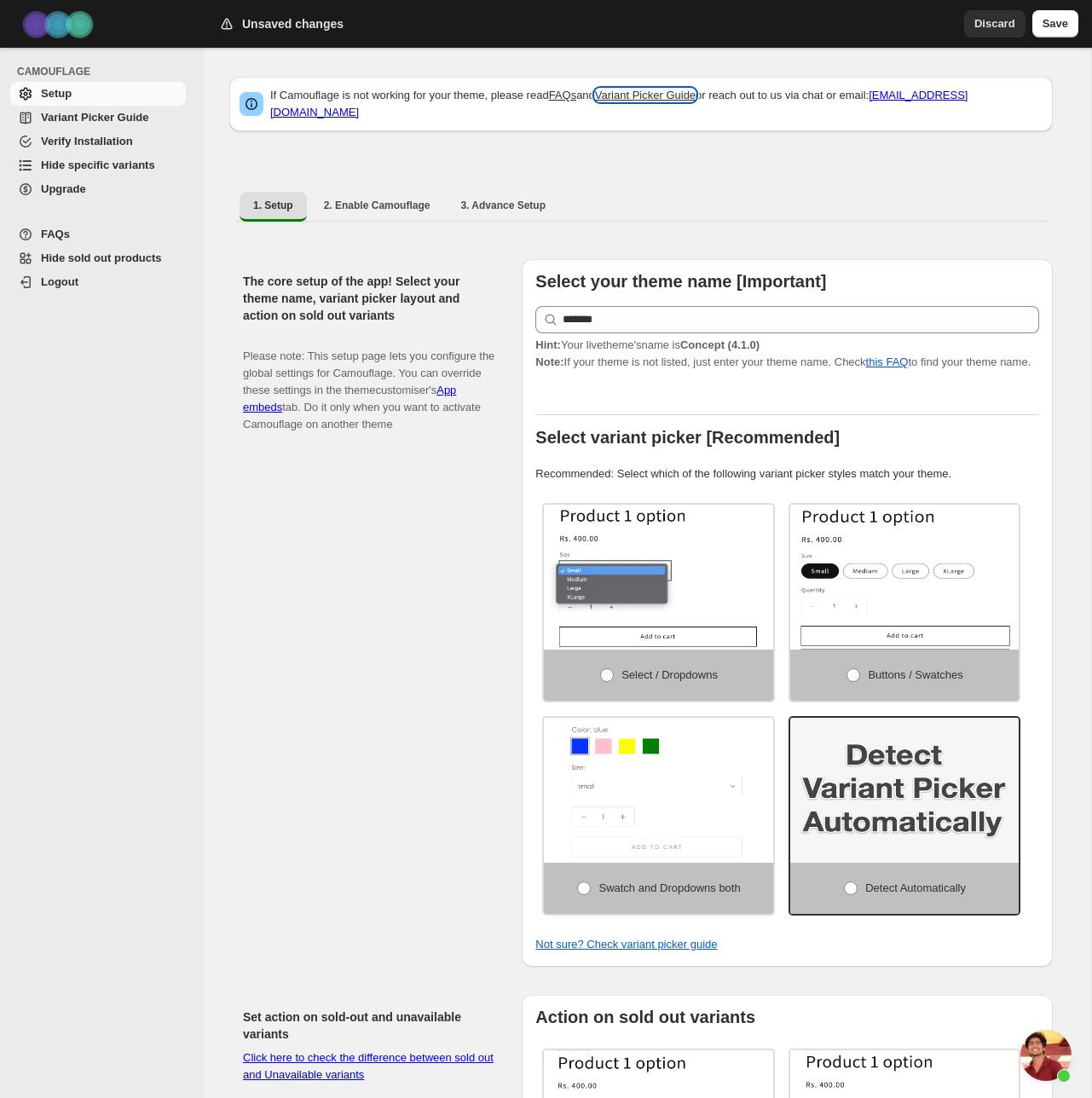
click at [686, 102] on link "Variant Picker Guide" at bounding box center [645, 95] width 101 height 13
click at [578, 97] on link "FAQs" at bounding box center [562, 95] width 28 height 13
click at [1039, 1052] on span "Open de chat" at bounding box center [1046, 1055] width 51 height 51
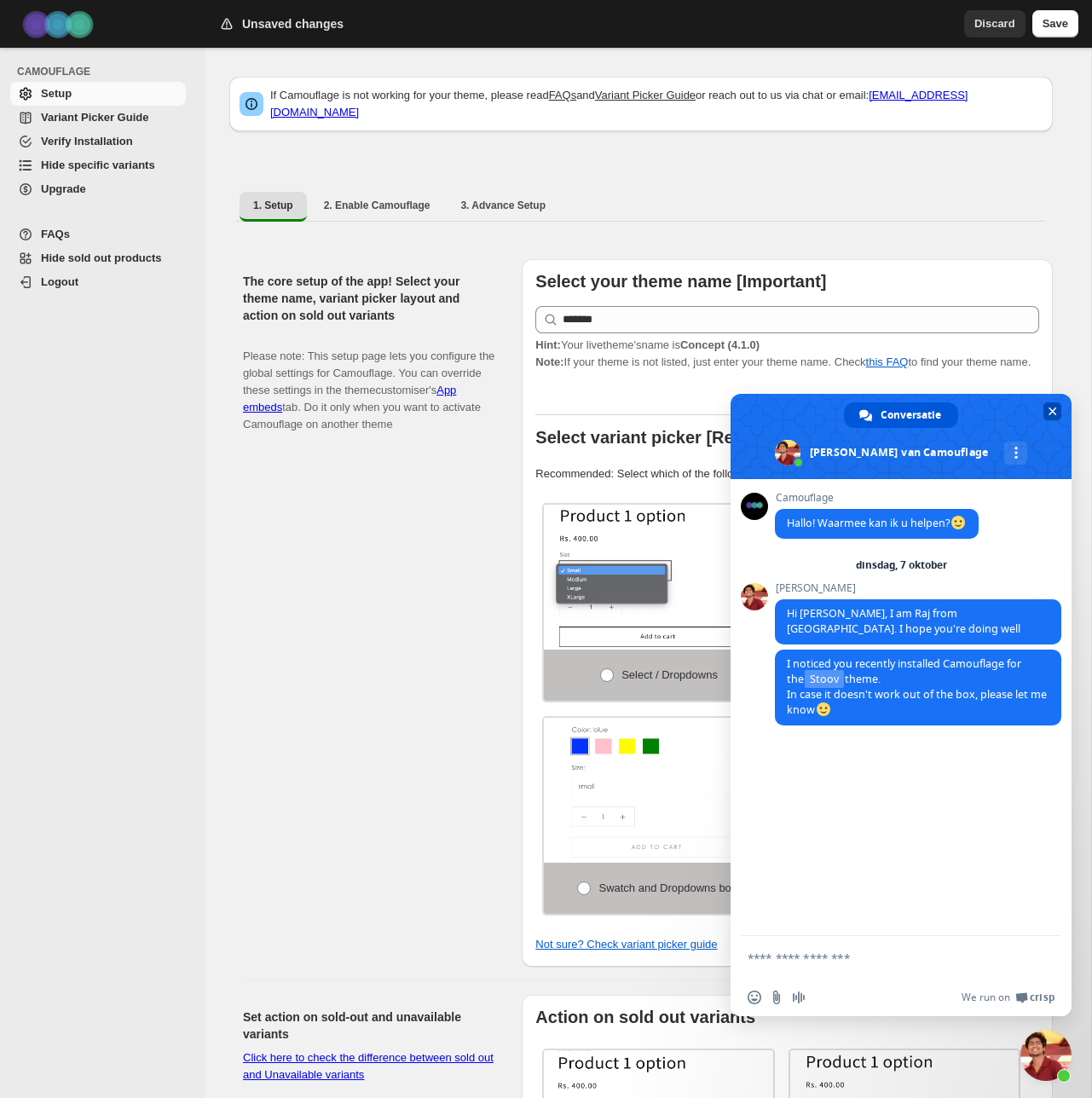
click at [1048, 407] on span "Chat sluiten" at bounding box center [1053, 412] width 18 height 18
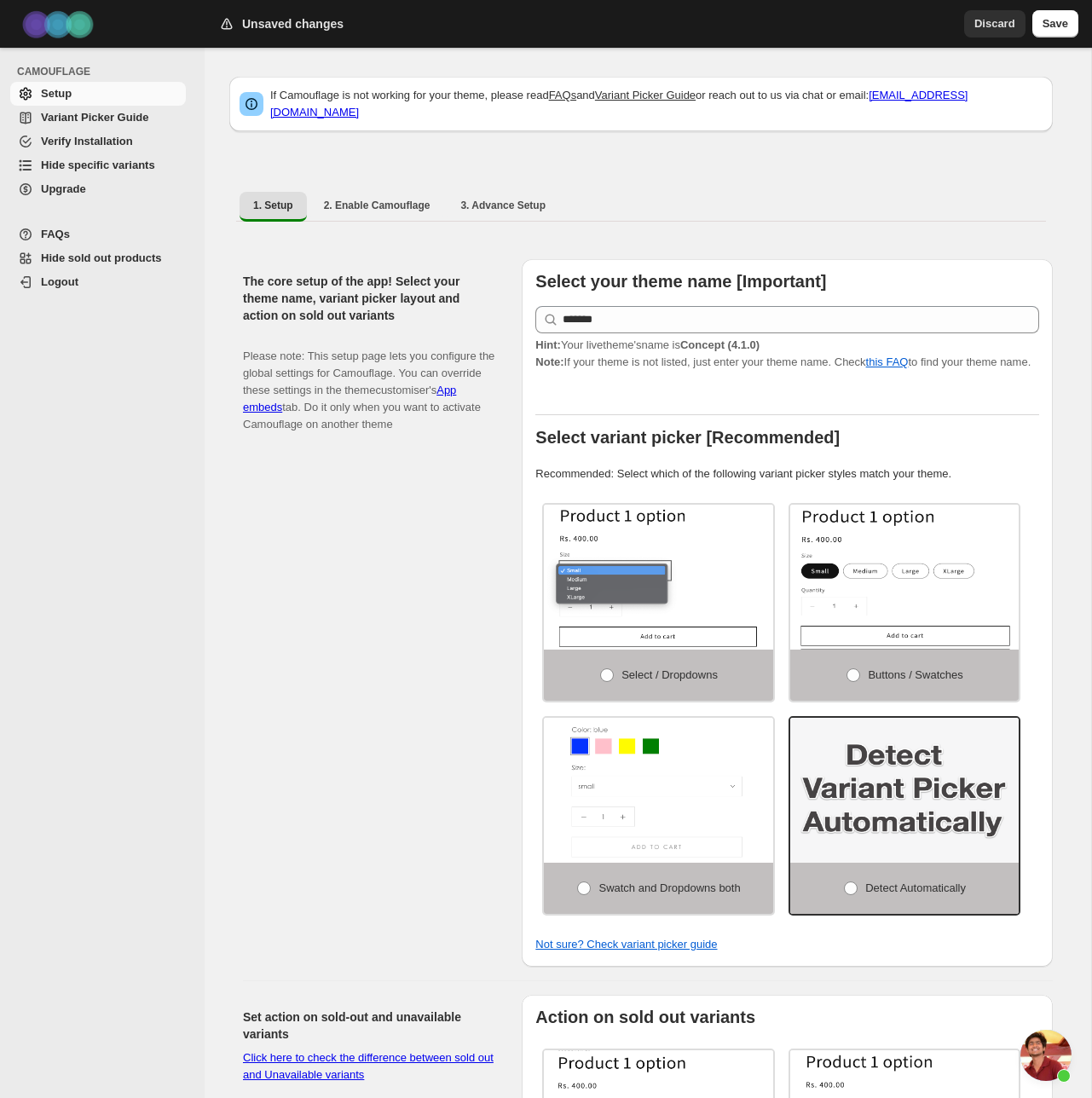
click at [77, 168] on span "Hide specific variants" at bounding box center [98, 165] width 114 height 13
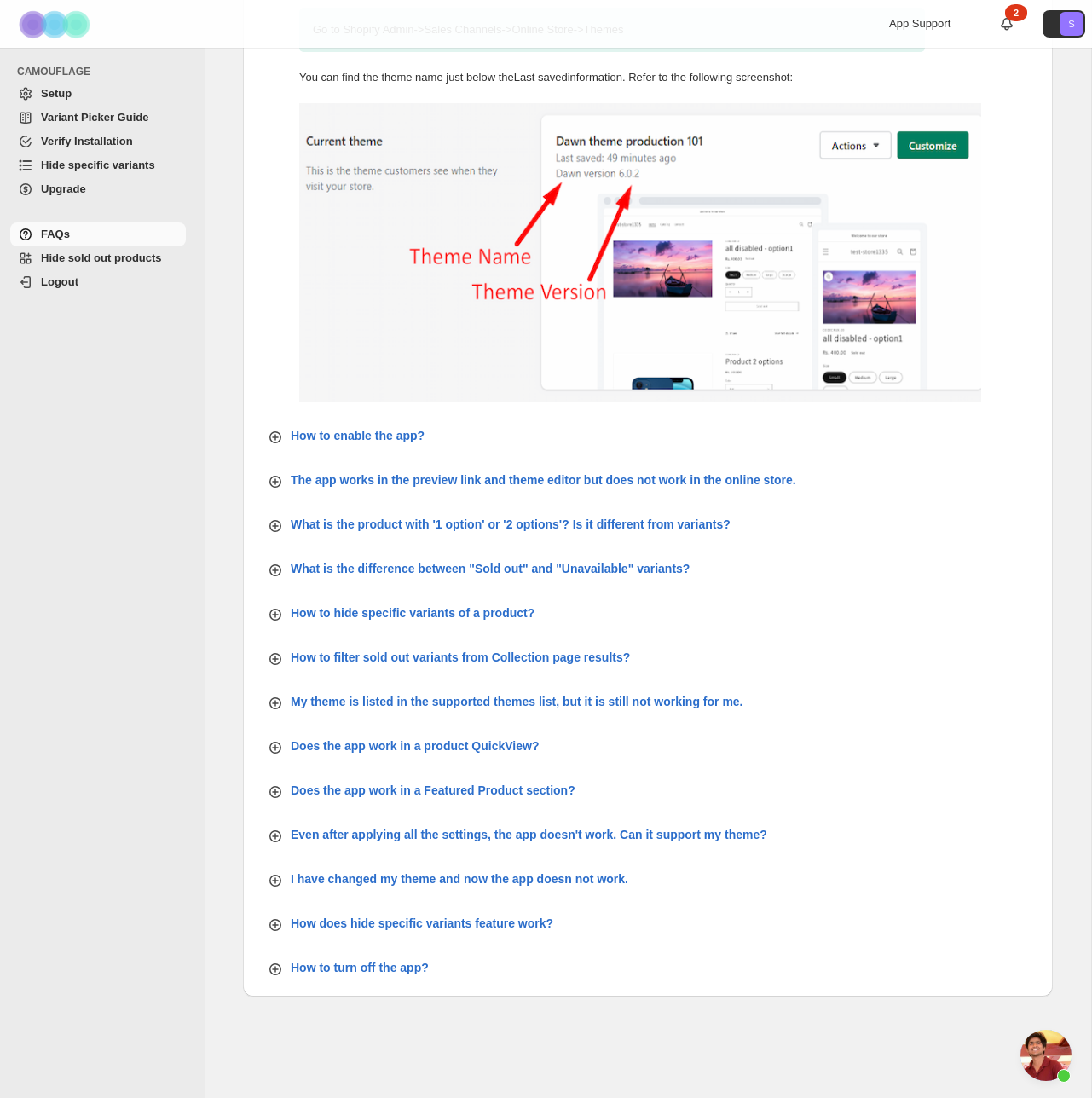
scroll to position [184, 0]
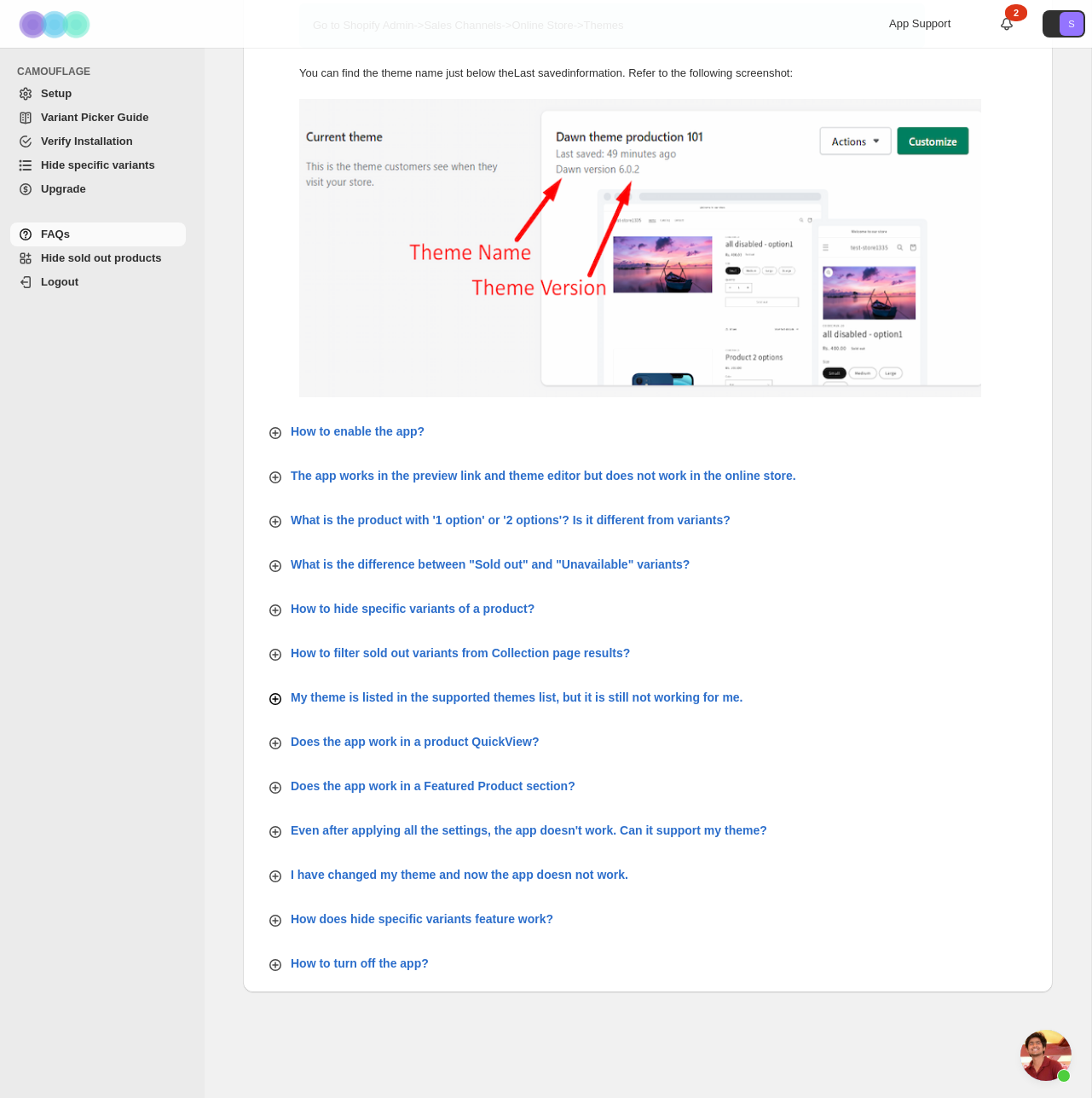
click at [433, 698] on p "My theme is listed in the supported themes list, but it is still not working fo…" at bounding box center [517, 697] width 453 height 17
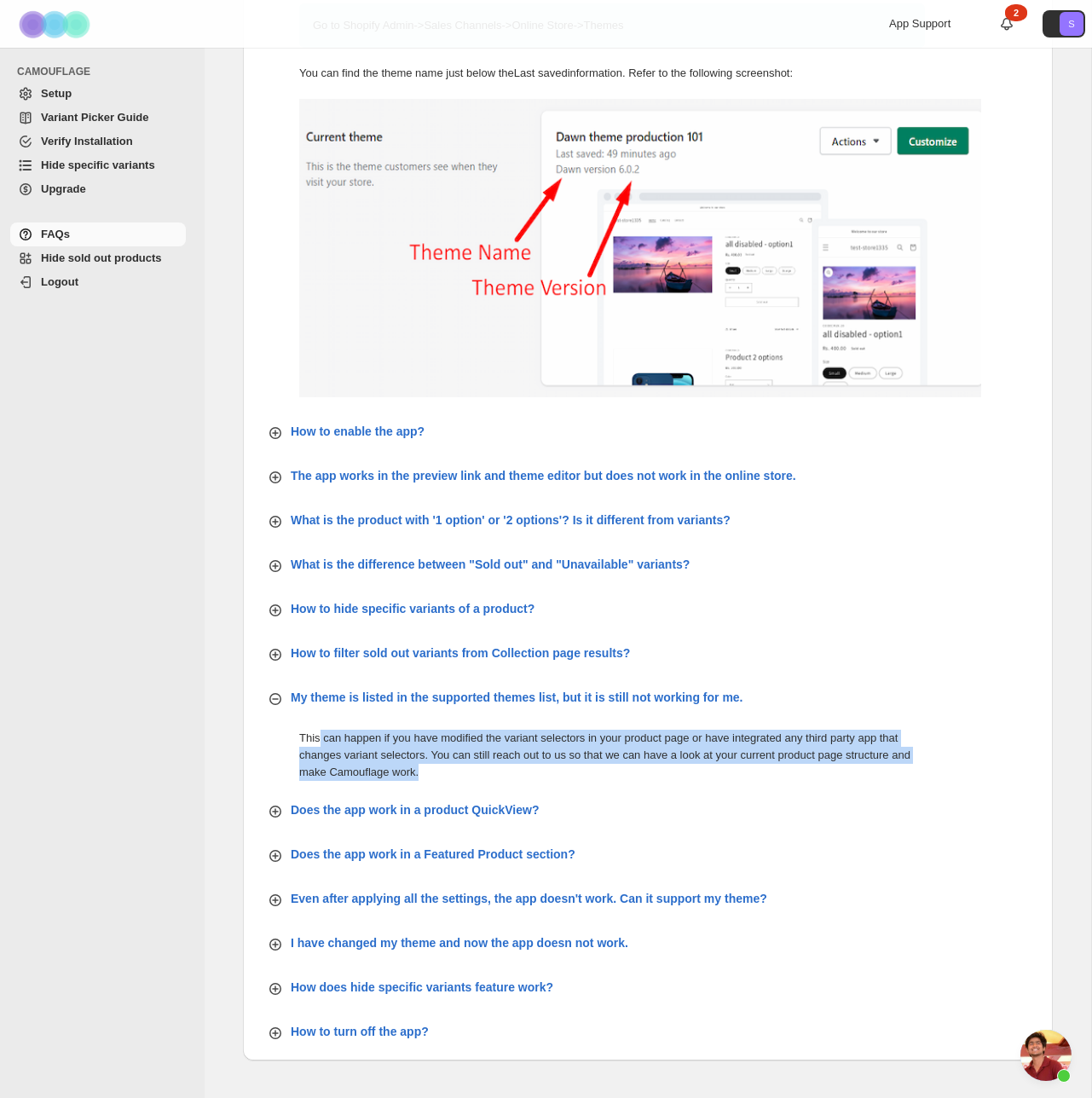
drag, startPoint x: 342, startPoint y: 738, endPoint x: 514, endPoint y: 767, distance: 174.4
click at [514, 767] on p "This can happen if you have modified the variant selectors in your product page…" at bounding box center [612, 755] width 626 height 51
click at [512, 766] on p "This can happen if you have modified the variant selectors in your product page…" at bounding box center [612, 755] width 626 height 51
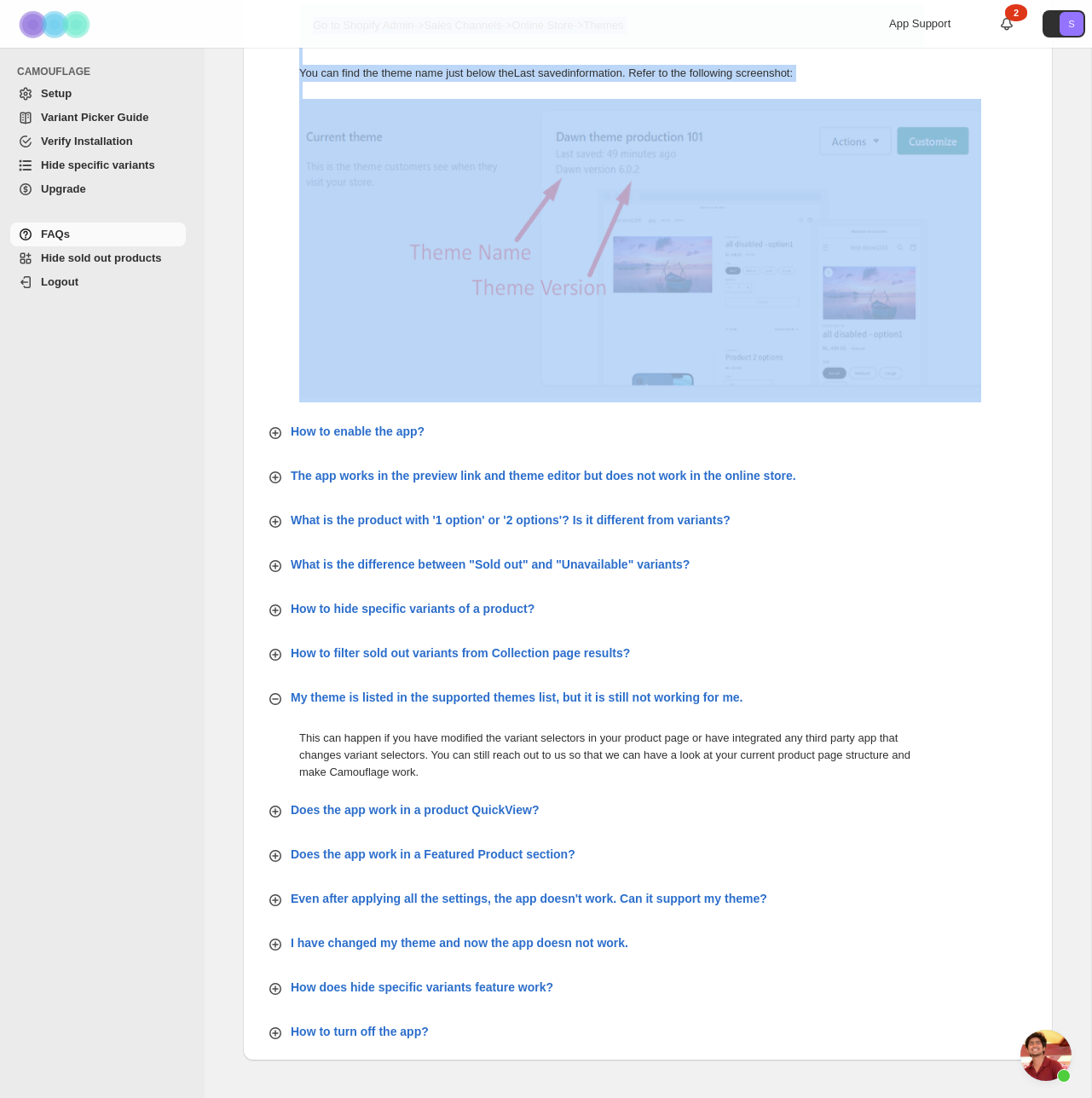
drag, startPoint x: 512, startPoint y: 766, endPoint x: 308, endPoint y: 737, distance: 206.1
click at [300, 734] on p "This can happen if you have modified the variant selectors in your product page…" at bounding box center [612, 755] width 626 height 51
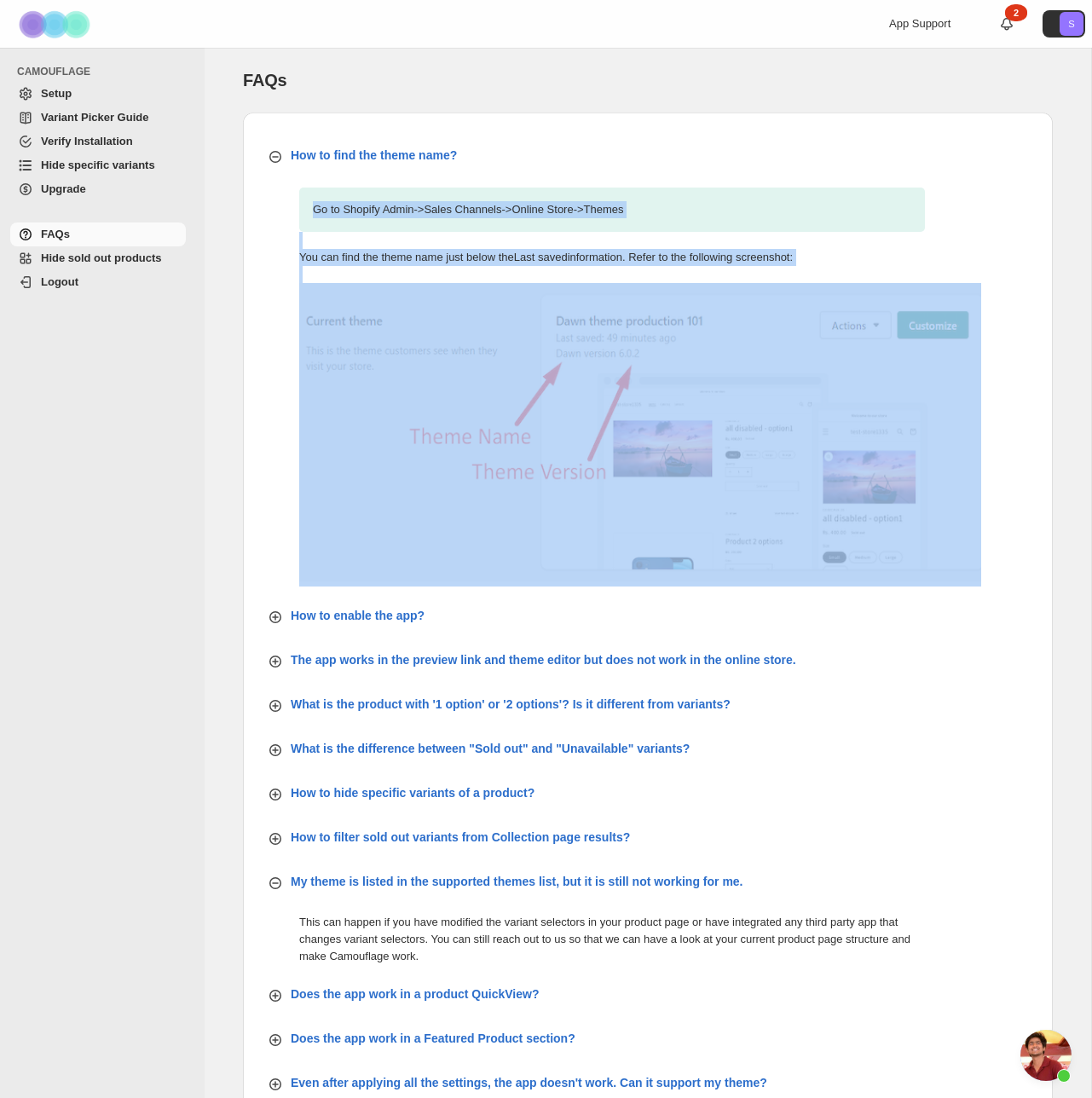
click at [63, 91] on span "Setup" at bounding box center [56, 93] width 31 height 13
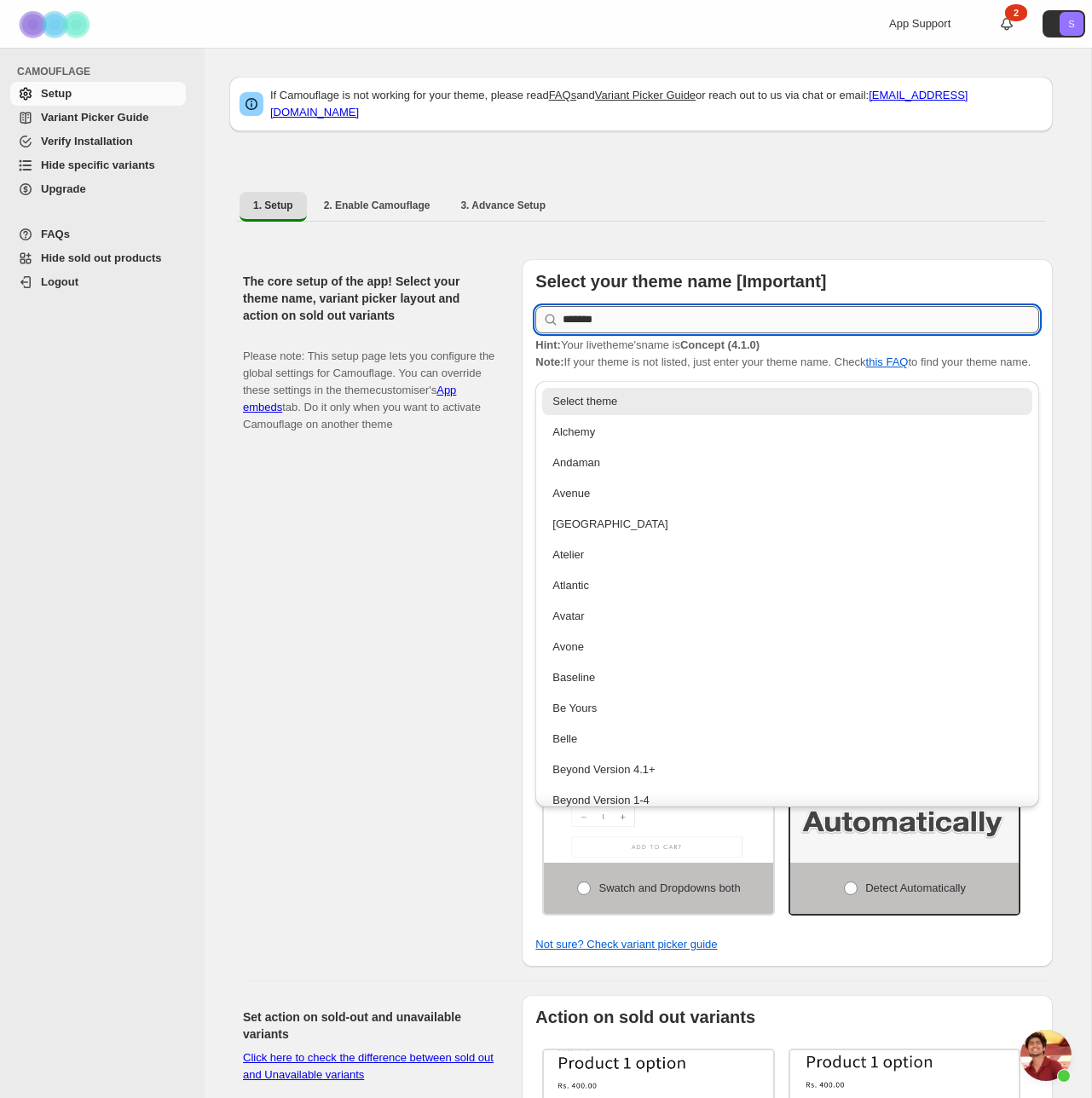
click at [621, 310] on input "*******" at bounding box center [802, 320] width 477 height 27
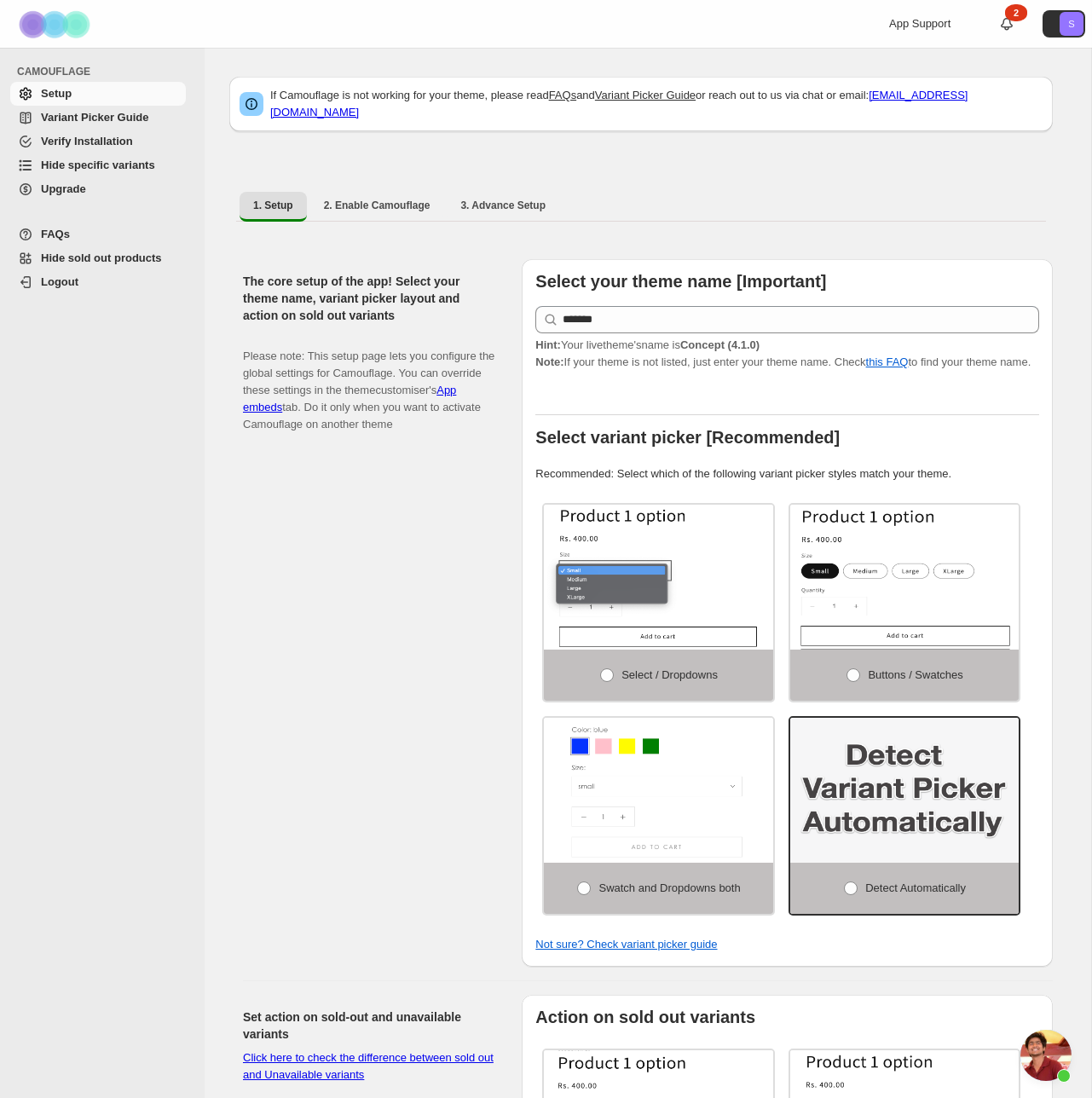
click at [636, 246] on div "The core setup of the app! Select your theme name, variant picker layout and ac…" at bounding box center [641, 606] width 824 height 721
click at [909, 355] on link "this FAQ" at bounding box center [887, 362] width 43 height 13
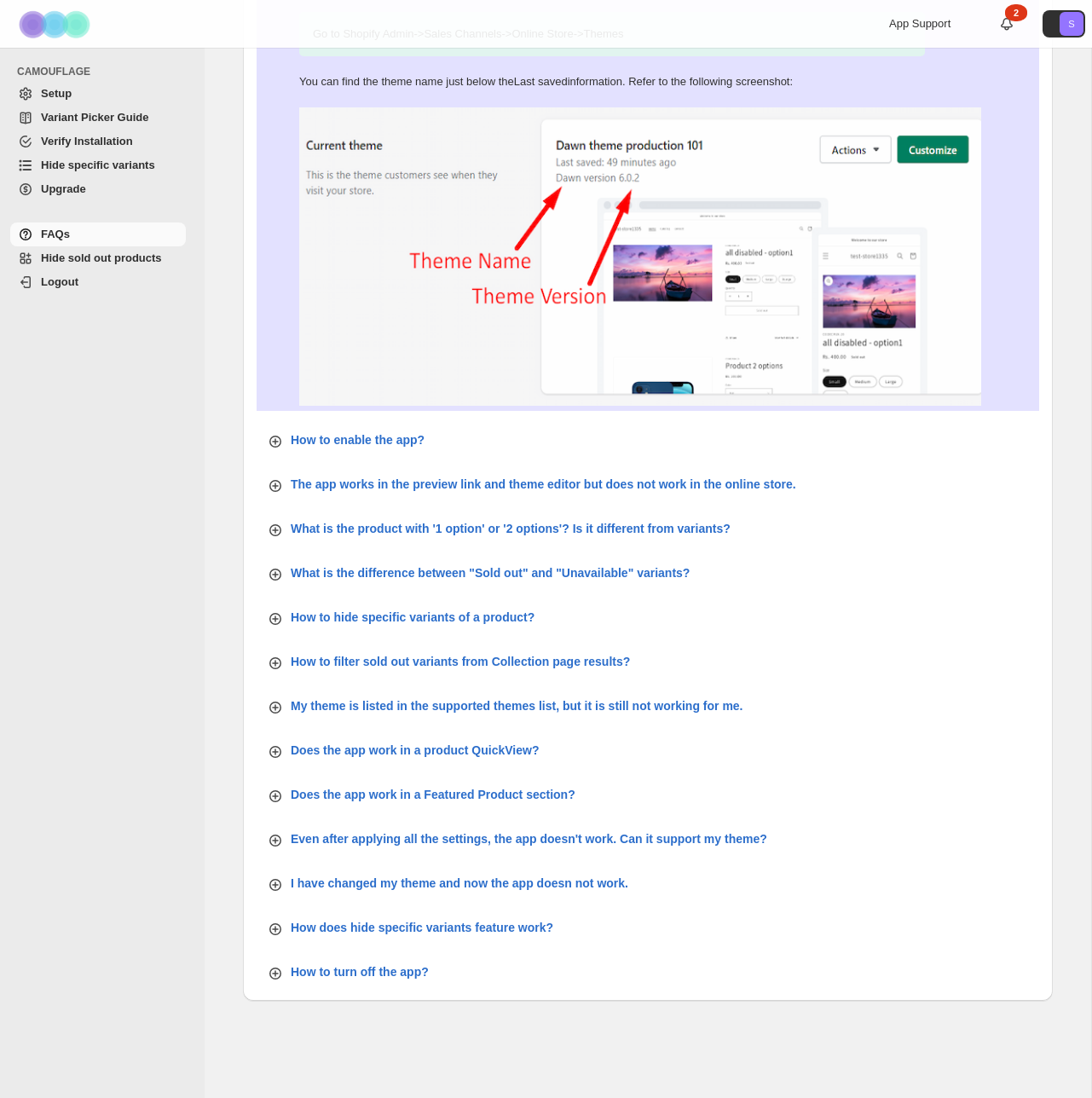
scroll to position [192, 0]
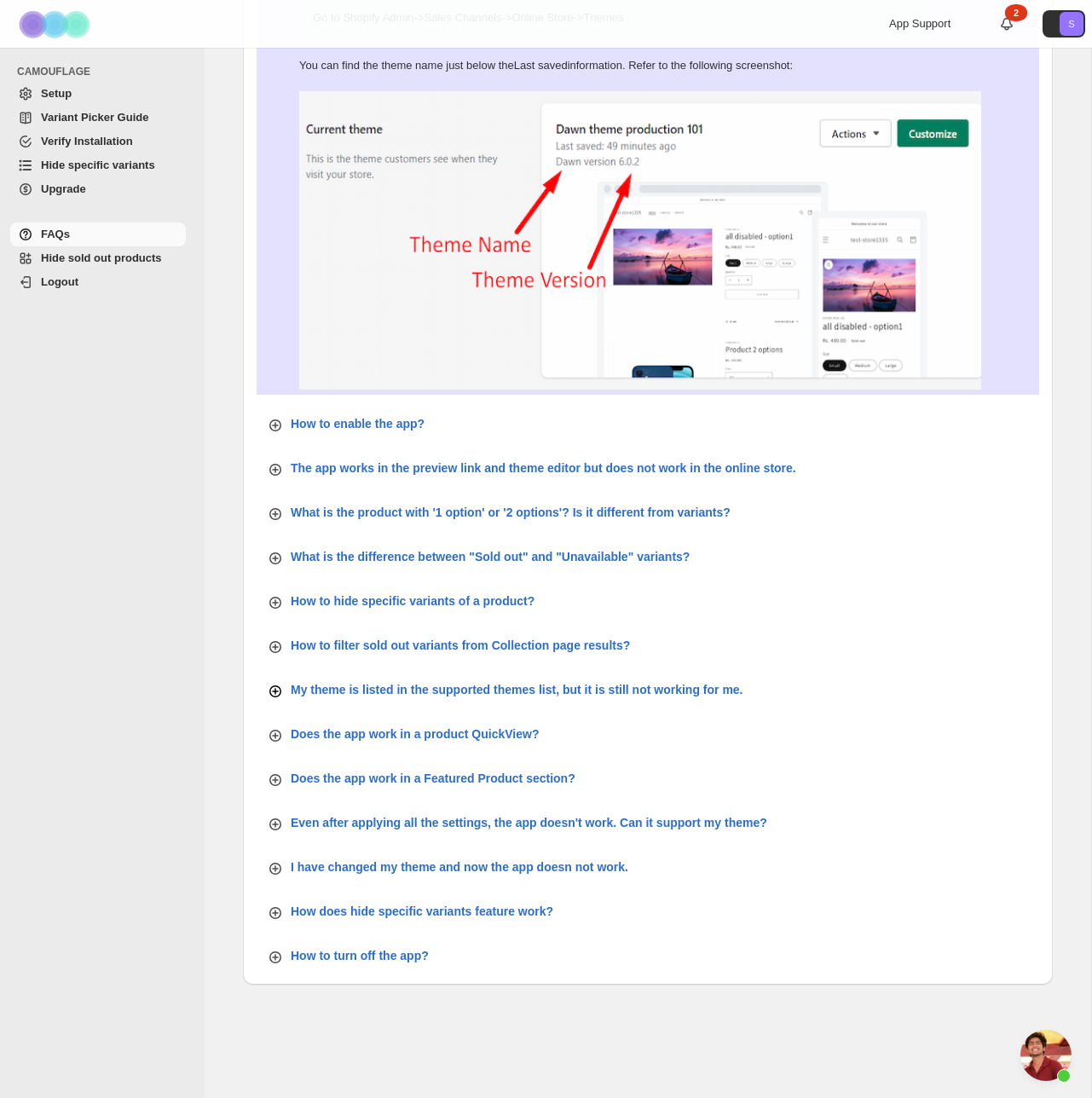
click at [411, 685] on p "My theme is listed in the supported themes list, but it is still not working fo…" at bounding box center [517, 689] width 453 height 17
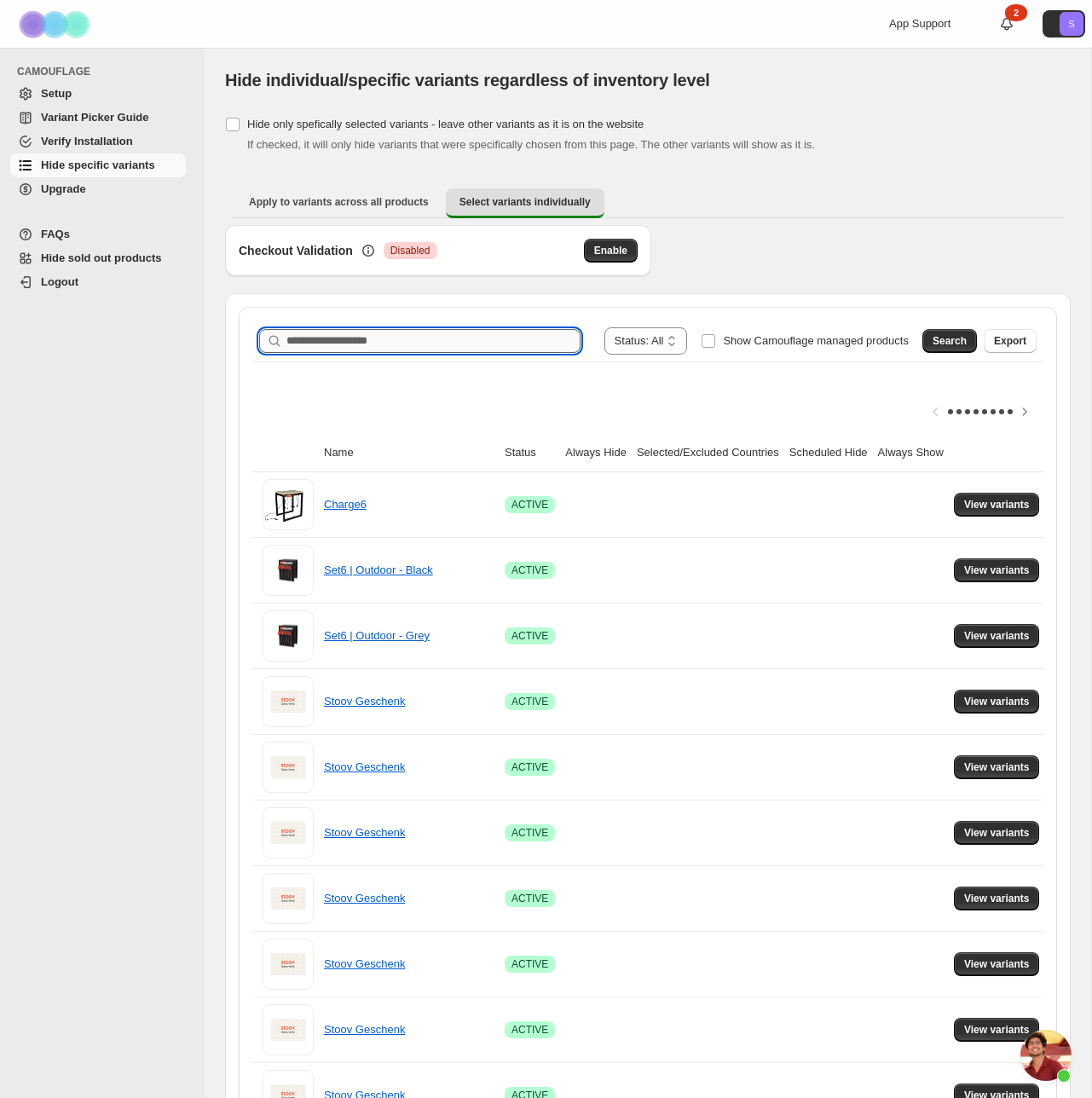
click at [378, 339] on input "Search product name" at bounding box center [434, 341] width 294 height 24
type input "**********"
click at [934, 339] on span "Search" at bounding box center [951, 341] width 34 height 14
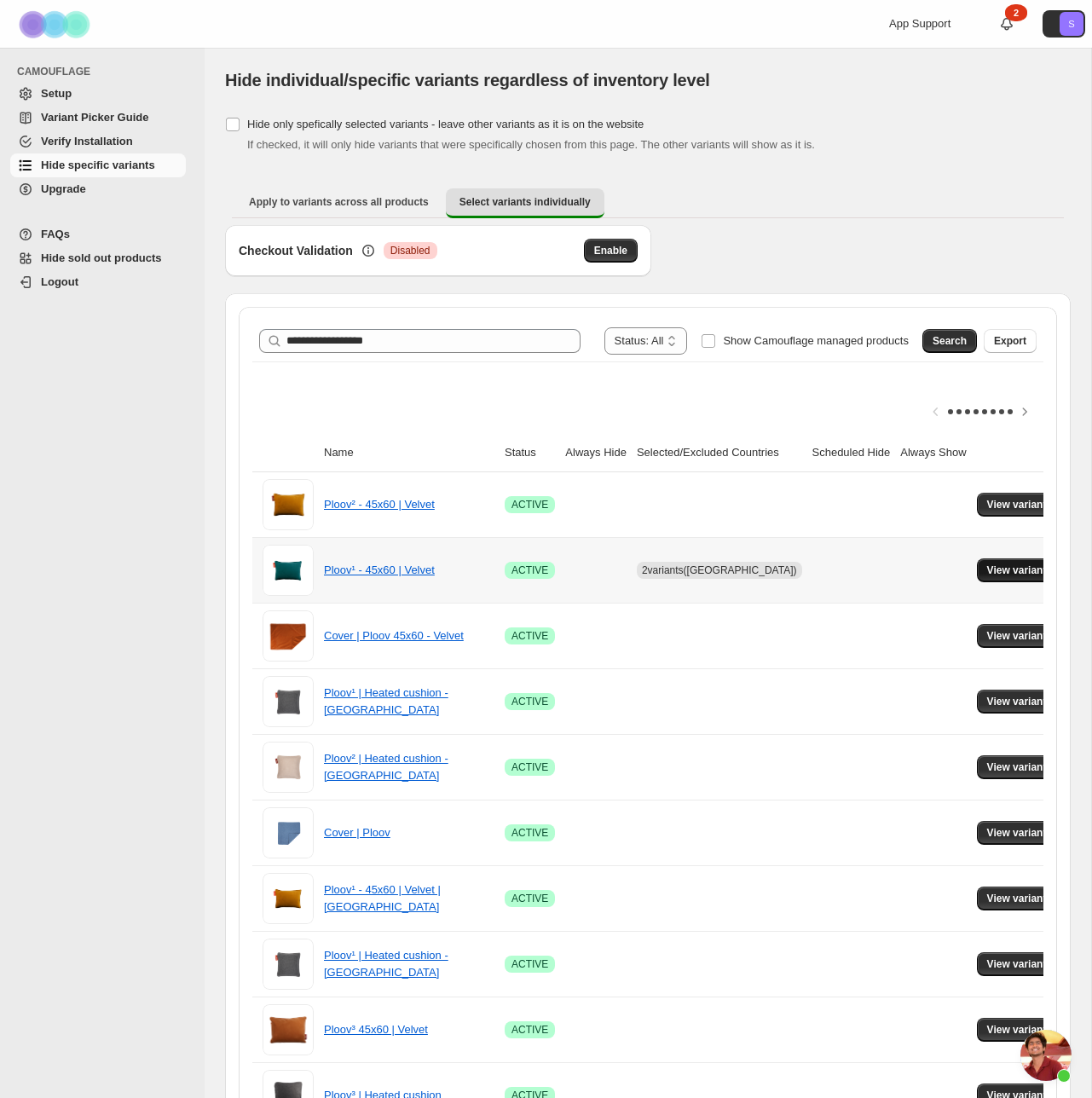
click at [1037, 572] on span "View variants" at bounding box center [1020, 569] width 65 height 14
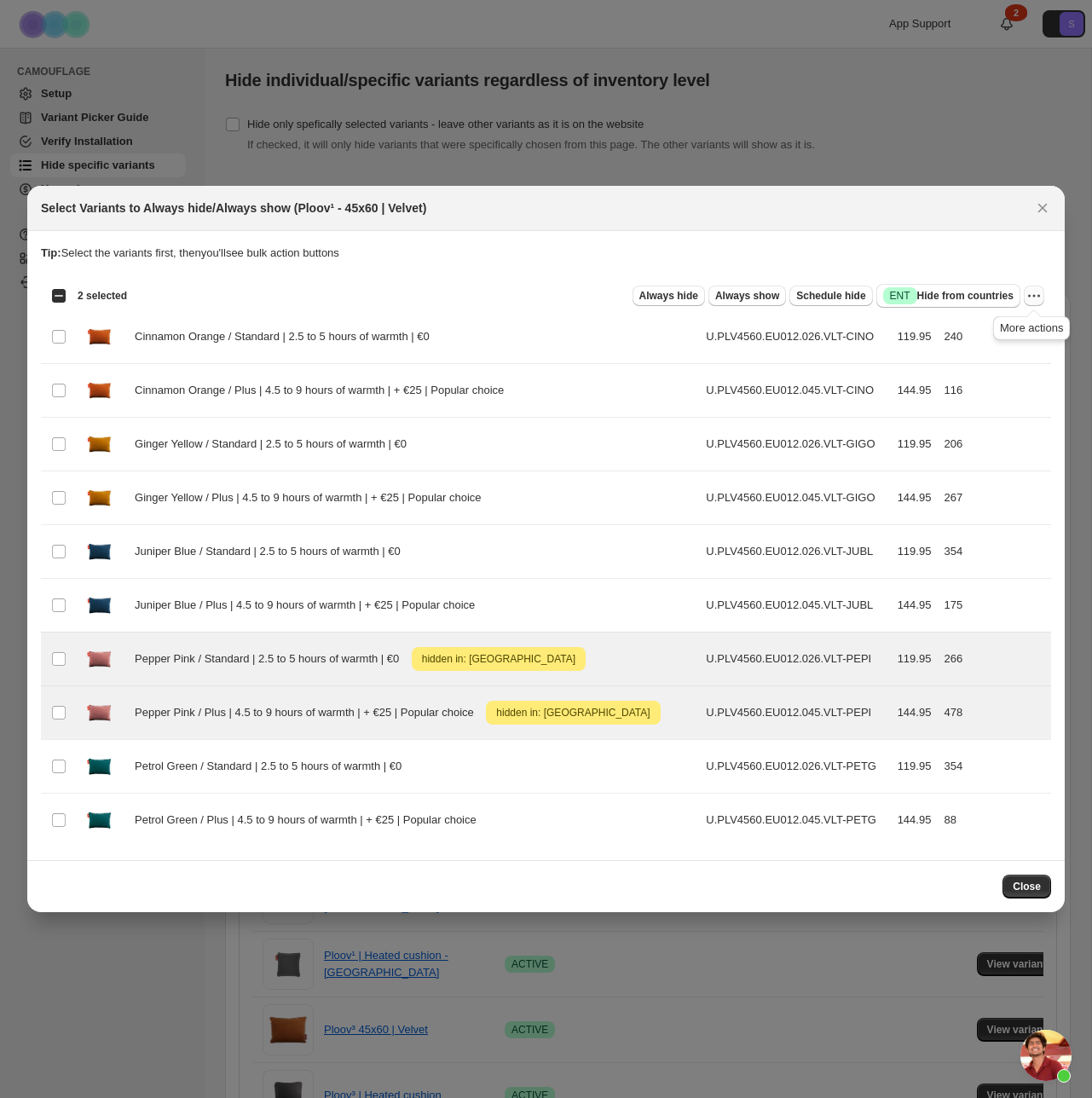
click at [1036, 292] on icon "More actions" at bounding box center [1034, 296] width 17 height 17
click at [981, 417] on span "Undo hide from countries" at bounding box center [972, 416] width 123 height 13
